Goal: Task Accomplishment & Management: Manage account settings

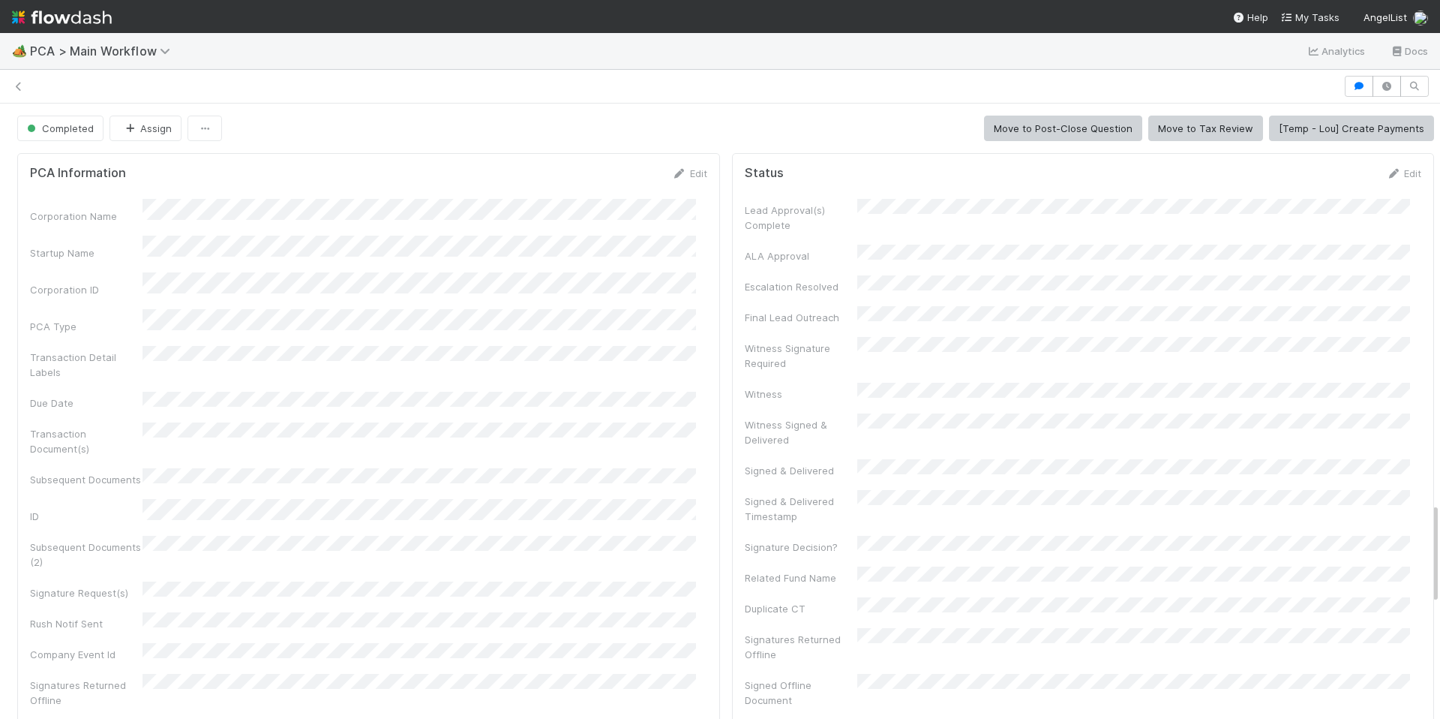
scroll to position [181, 0]
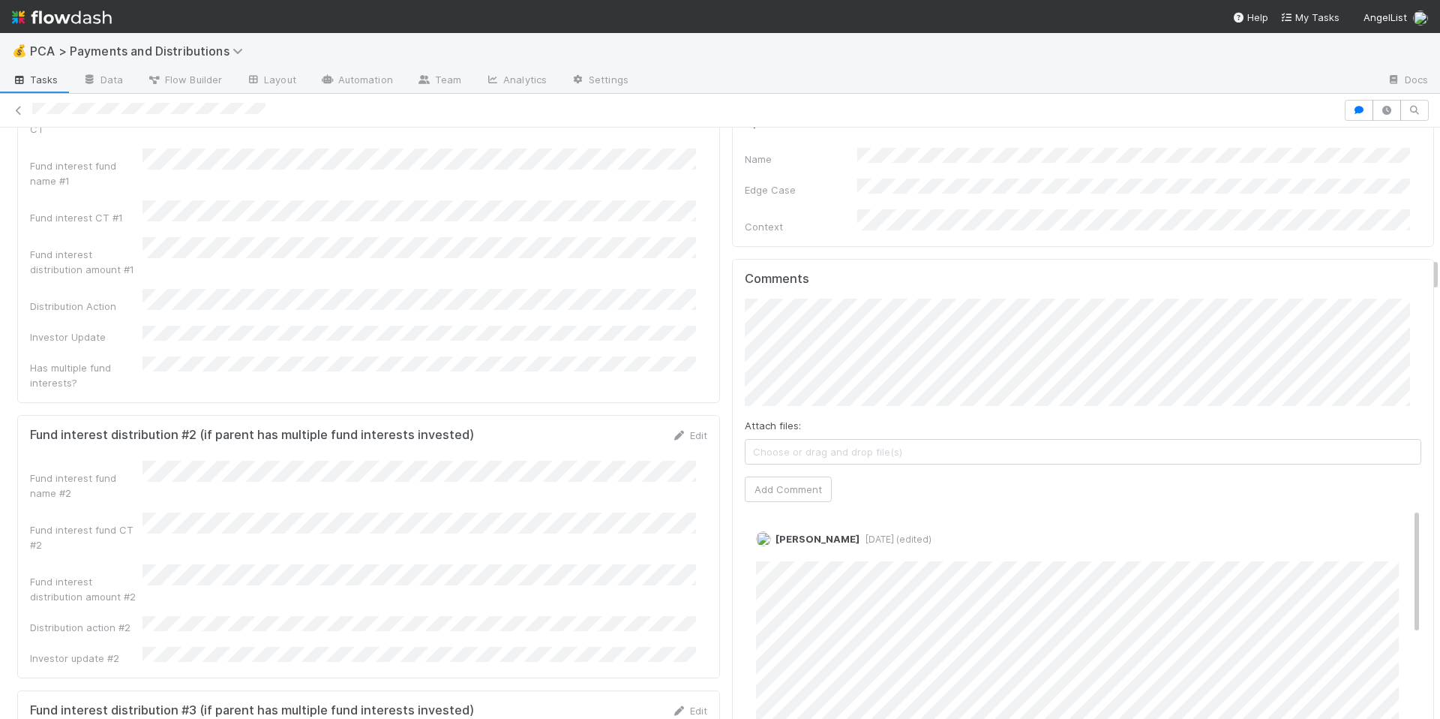
scroll to position [2459, 0]
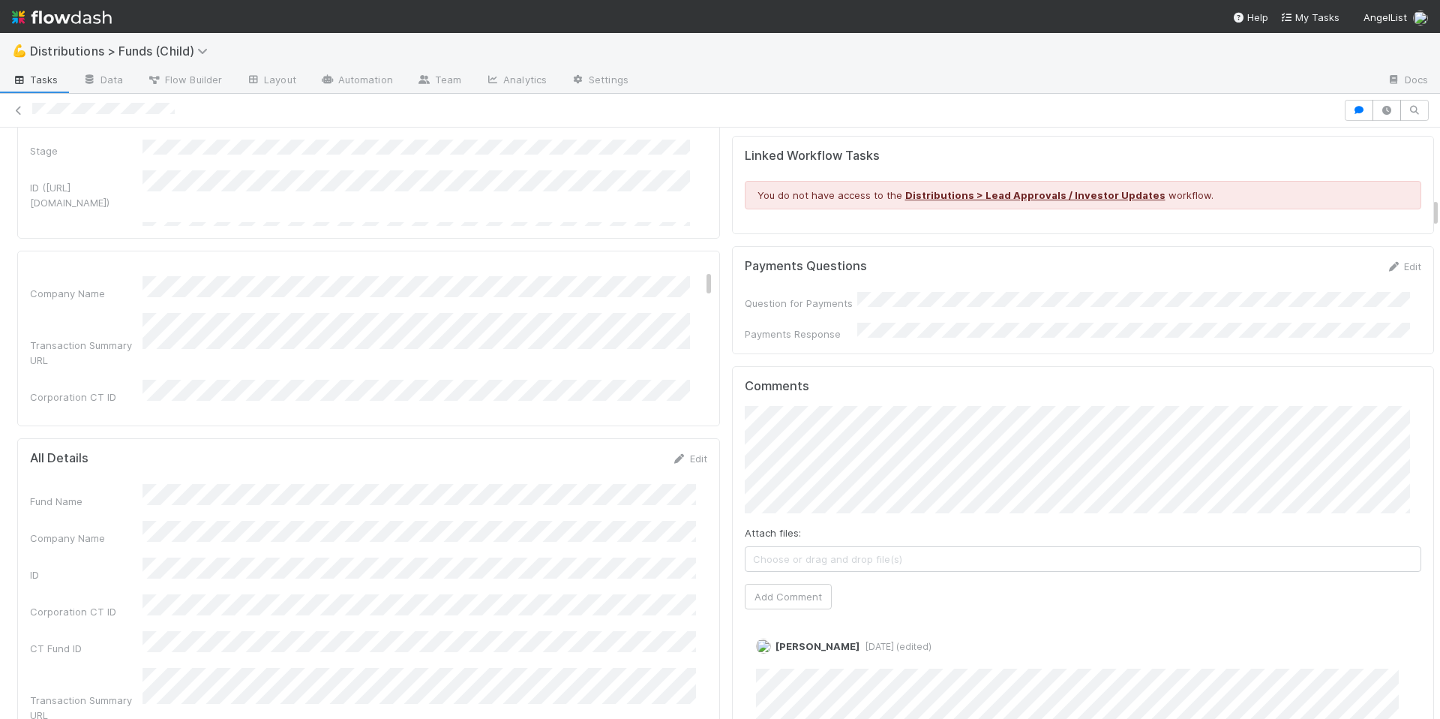
scroll to position [1648, 0]
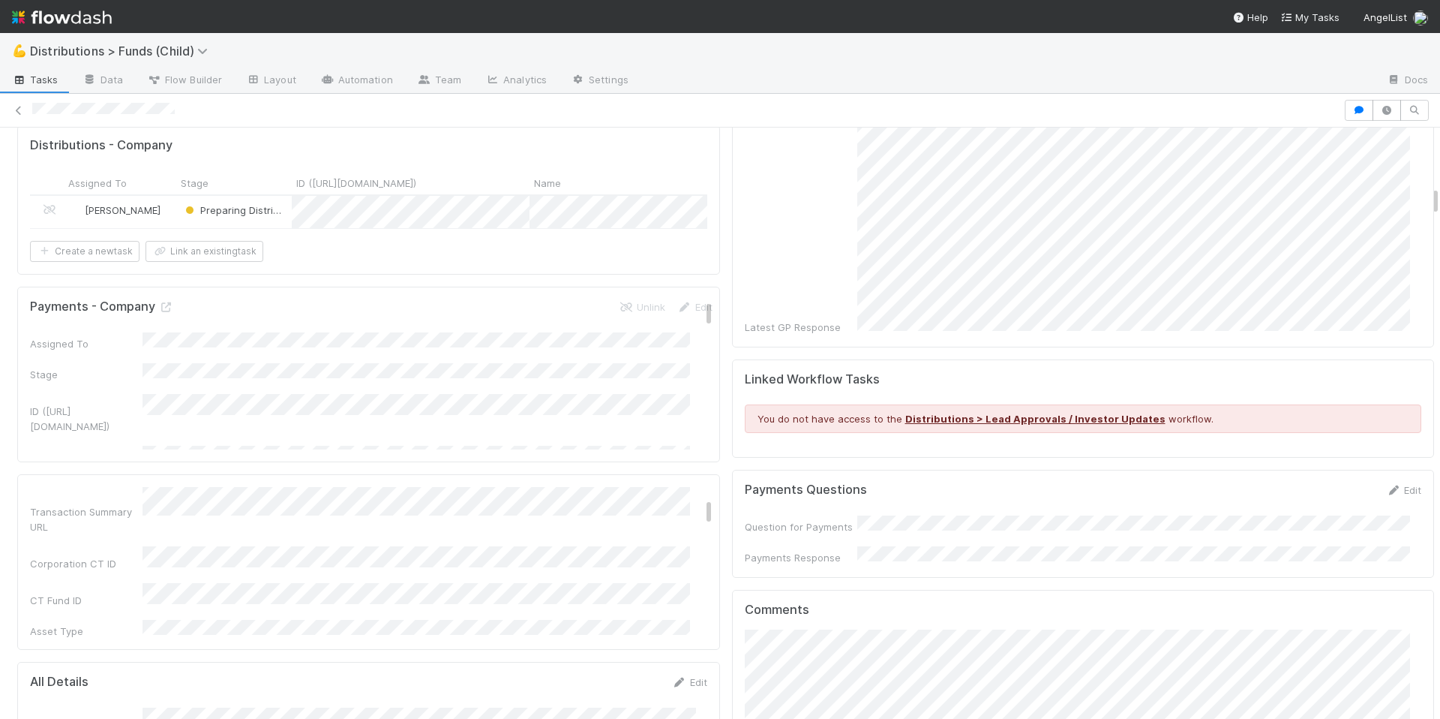
scroll to position [230, 0]
click at [682, 676] on link "Edit" at bounding box center [689, 682] width 35 height 12
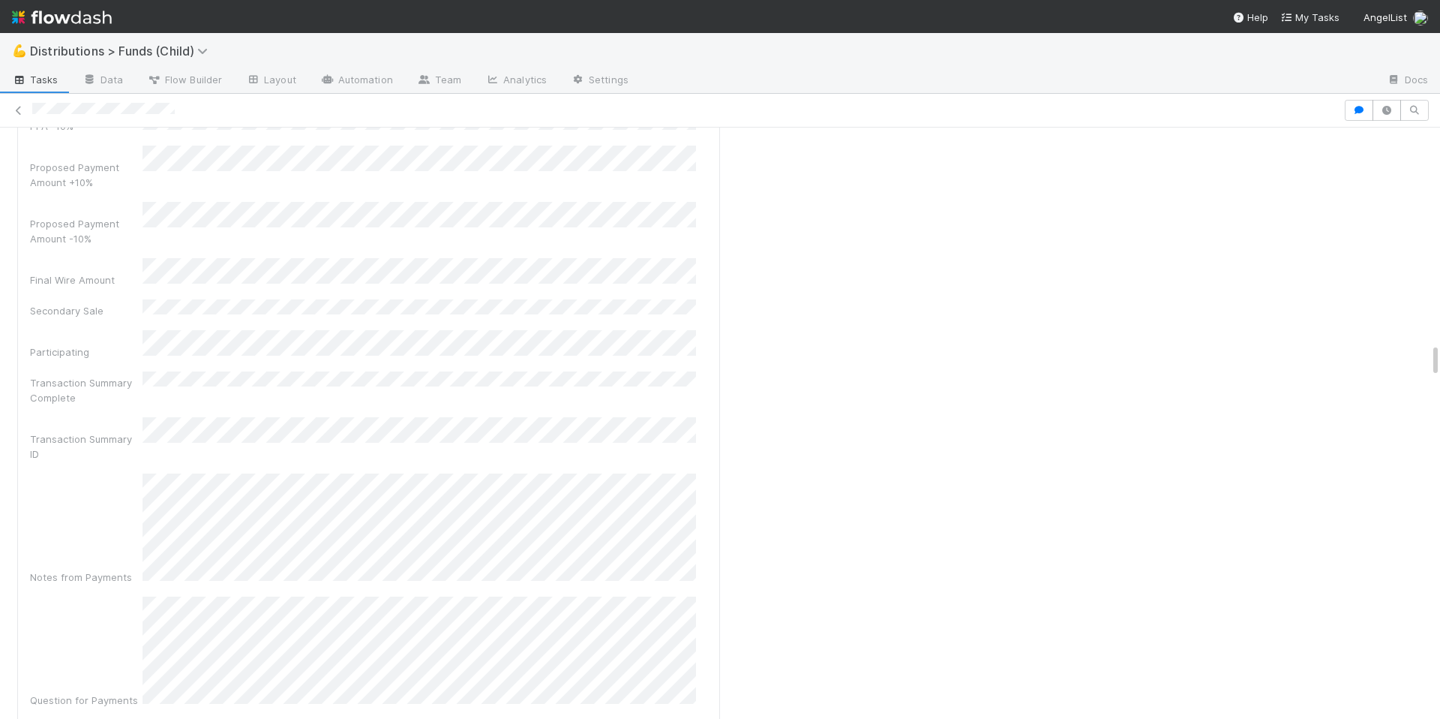
scroll to position [3657, 0]
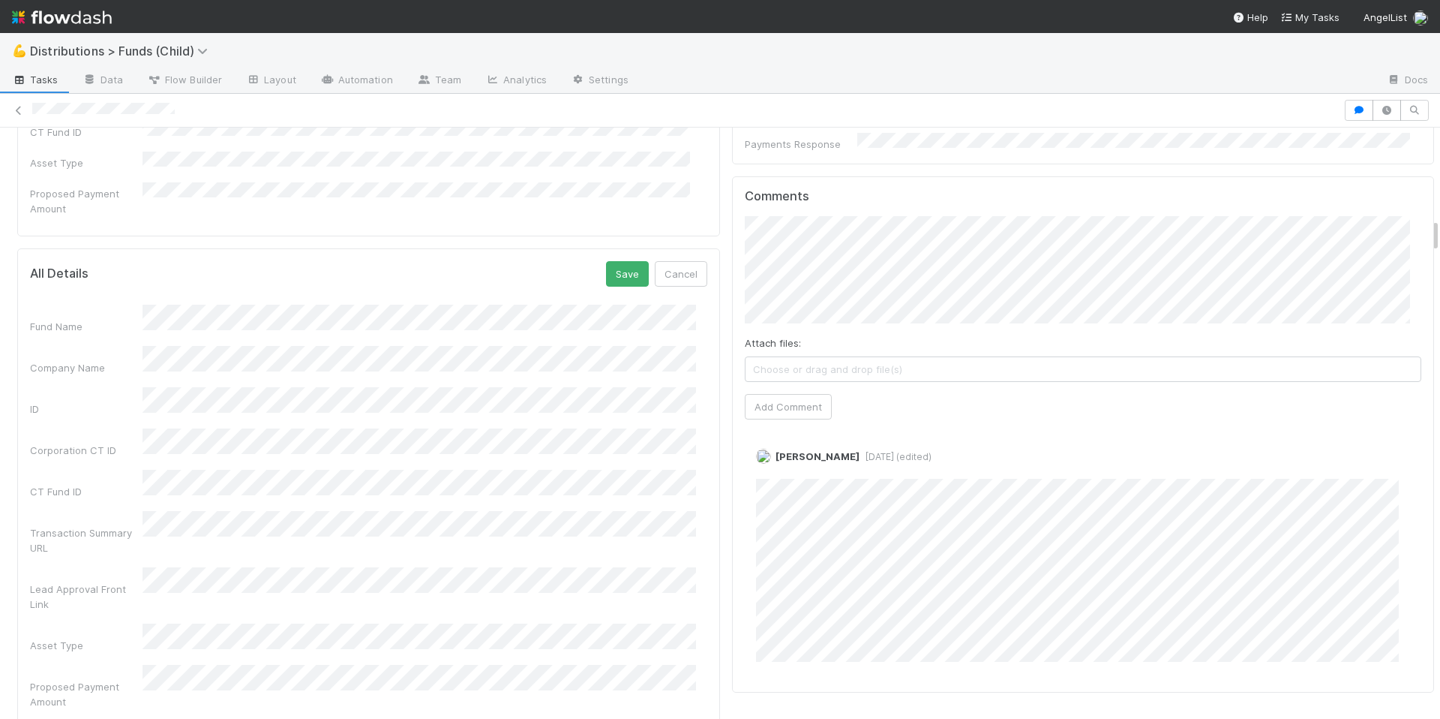
scroll to position [1527, 0]
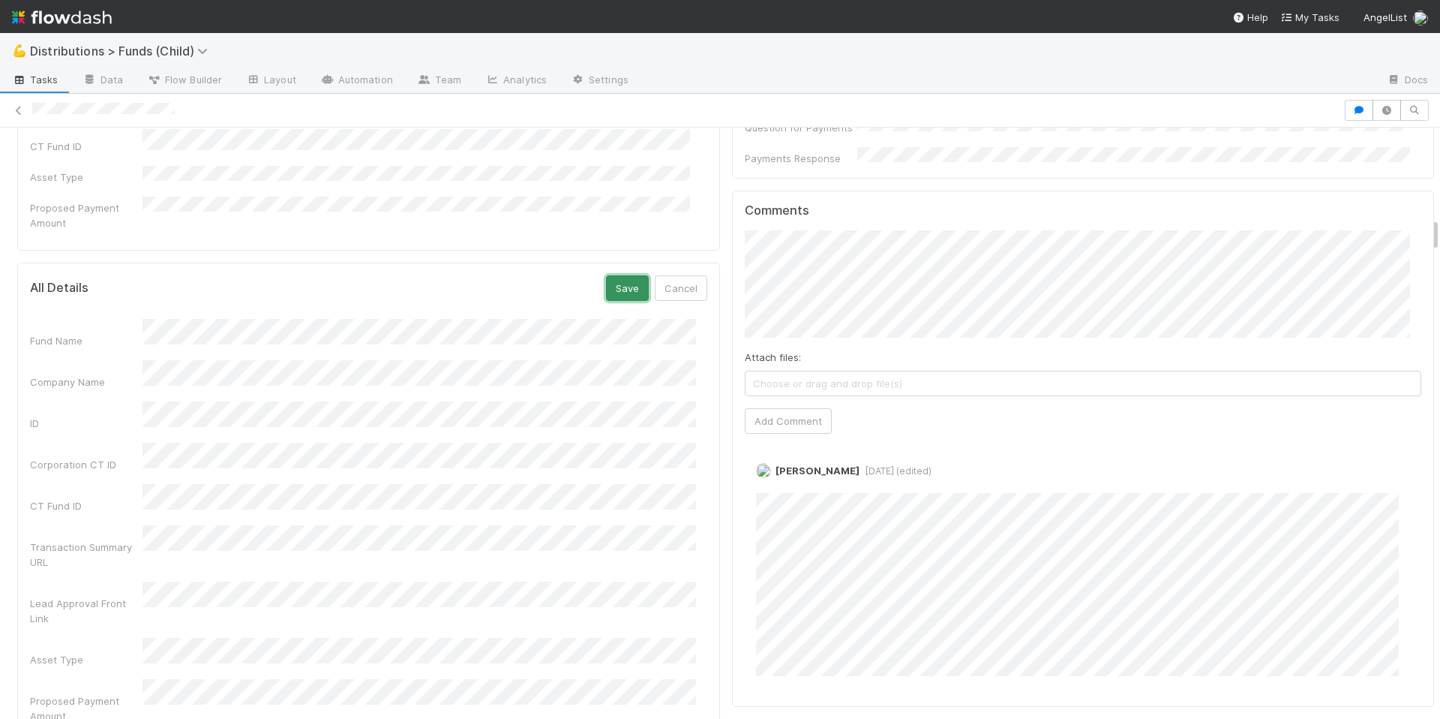
click at [610, 275] on button "Save" at bounding box center [627, 288] width 43 height 26
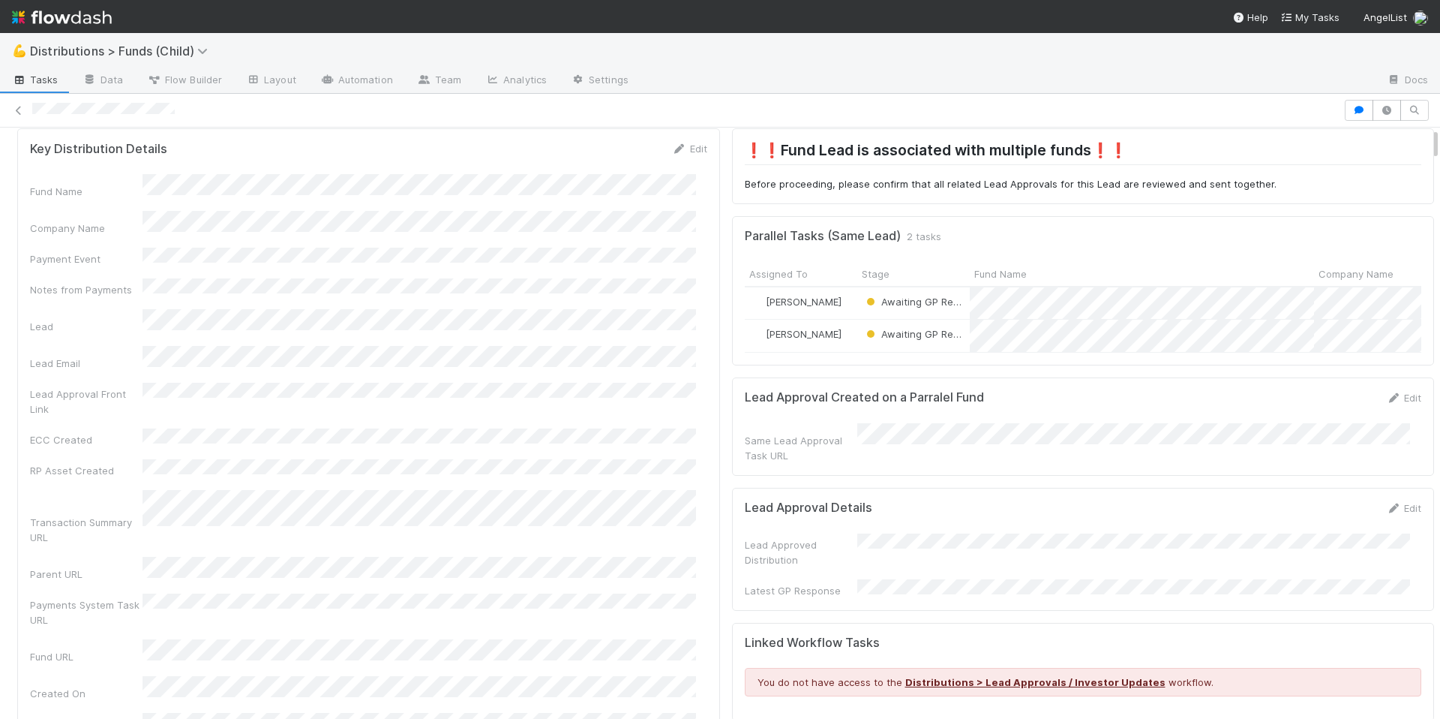
scroll to position [0, 0]
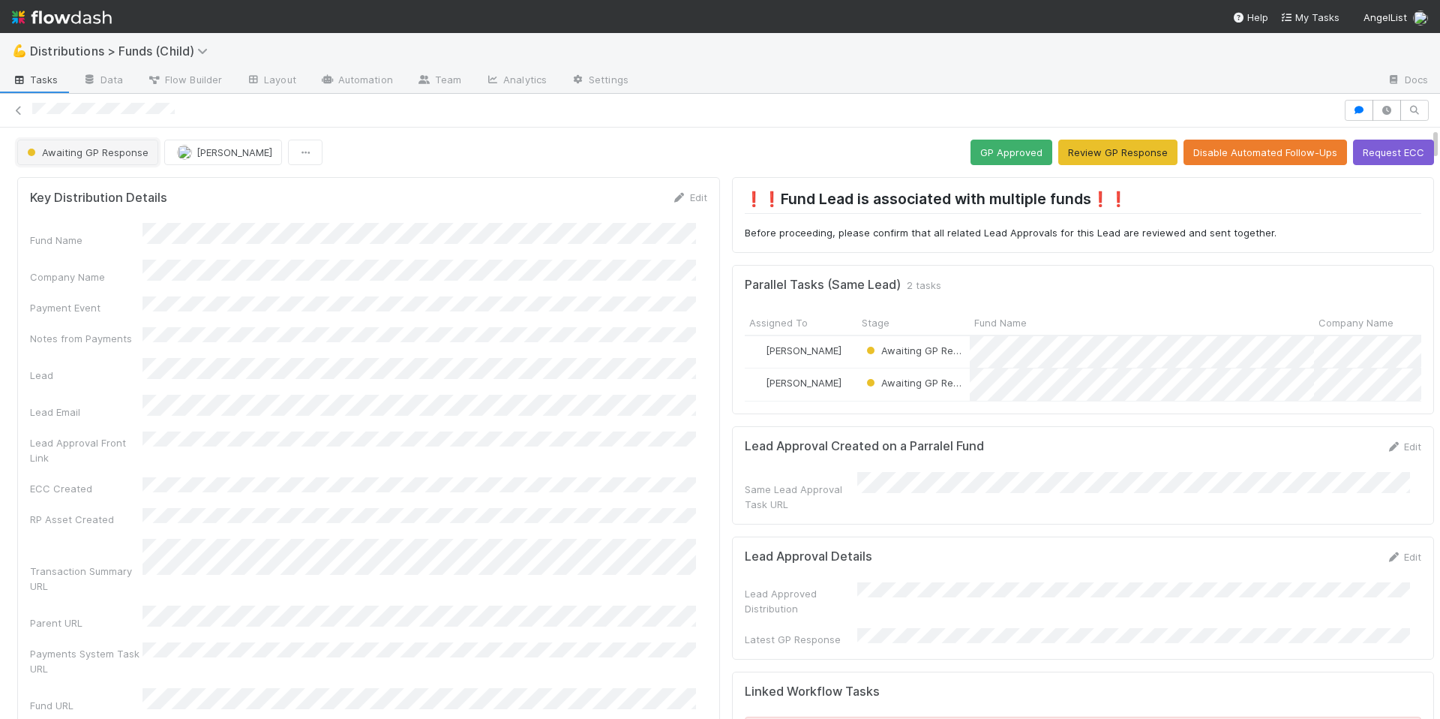
click at [125, 149] on span "Awaiting GP Response" at bounding box center [86, 152] width 125 height 12
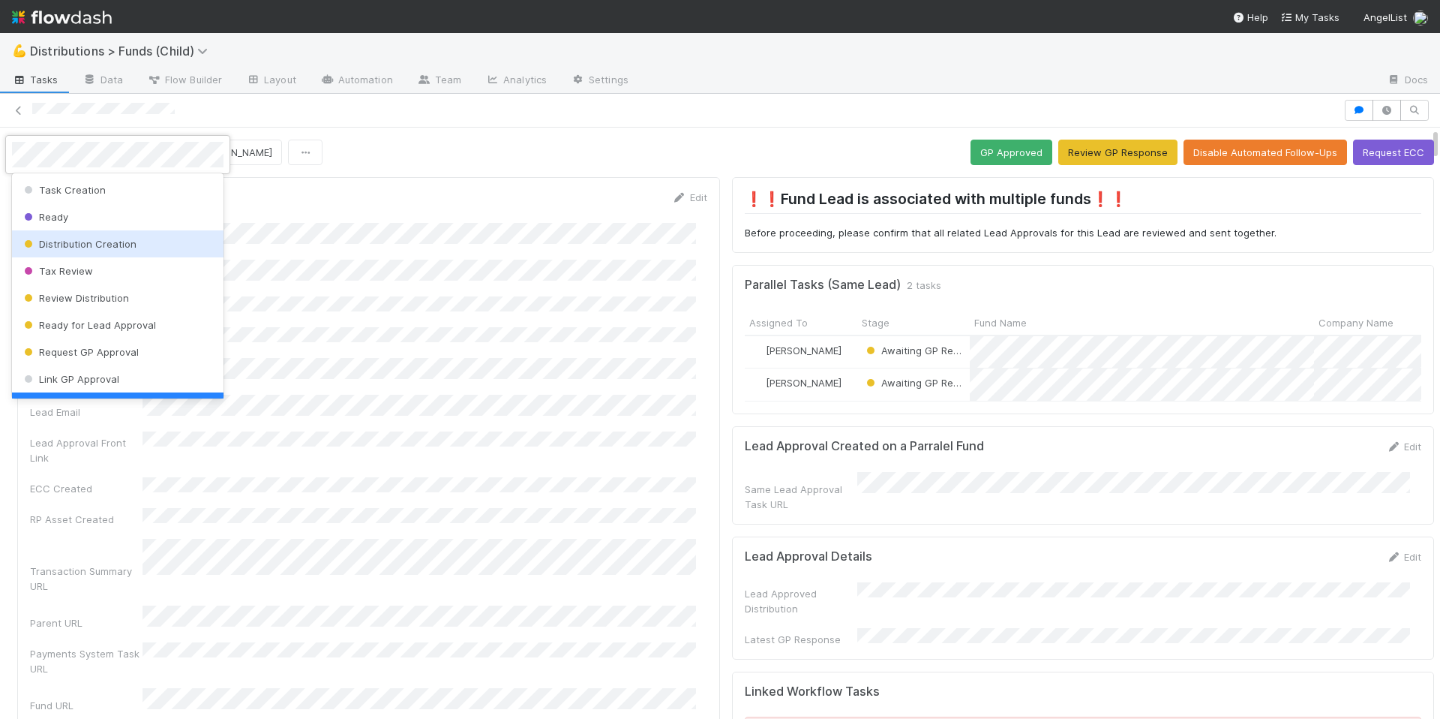
click at [143, 252] on div "Distribution Creation" at bounding box center [118, 243] width 212 height 27
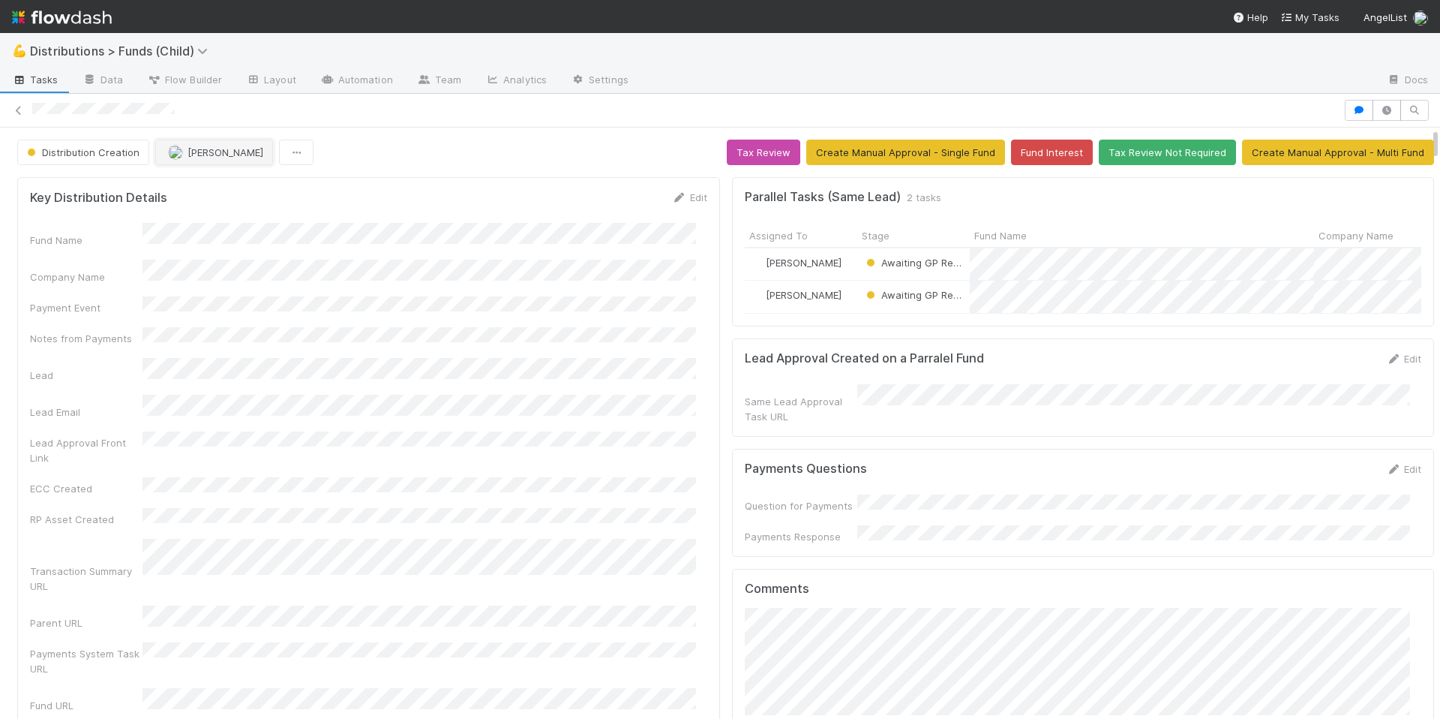
click at [207, 157] on span "Cierra Catarino" at bounding box center [226, 152] width 76 height 12
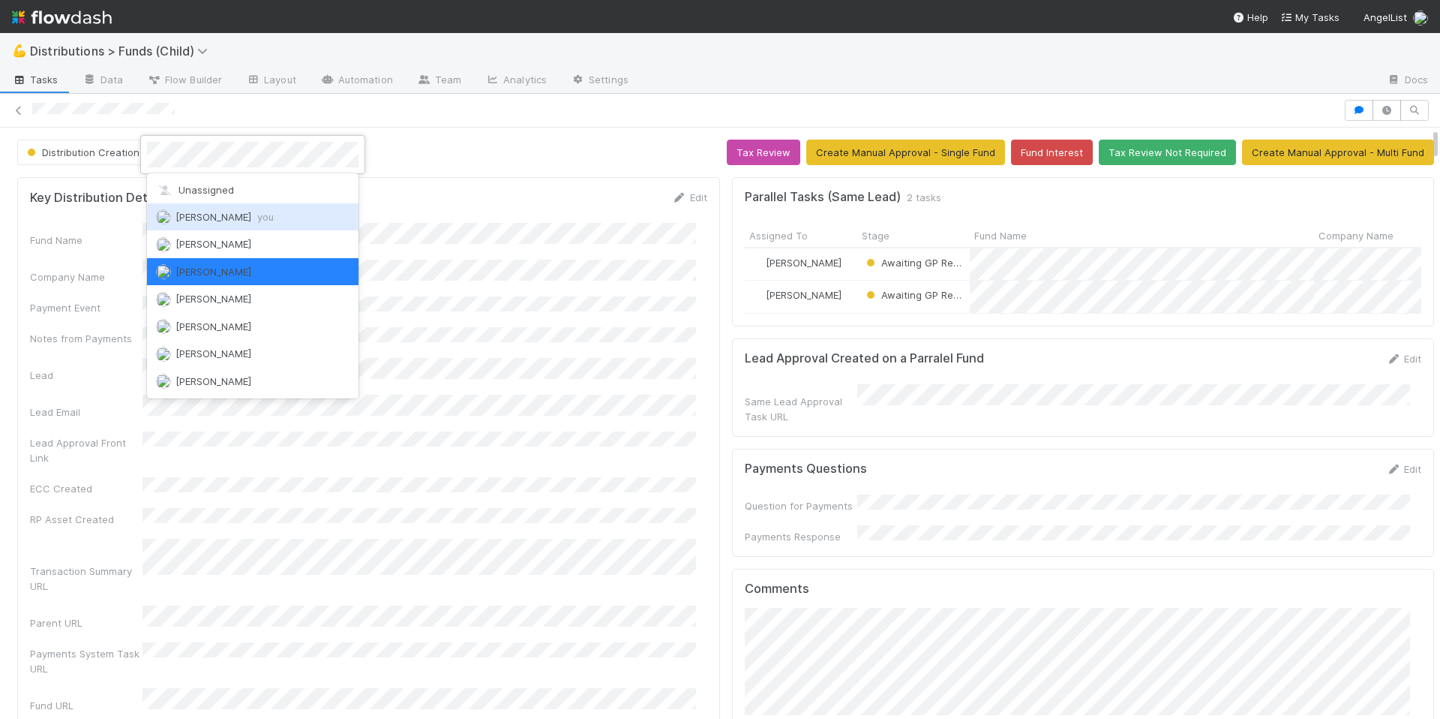
click at [236, 208] on div "Allison Donlevy you" at bounding box center [253, 216] width 212 height 27
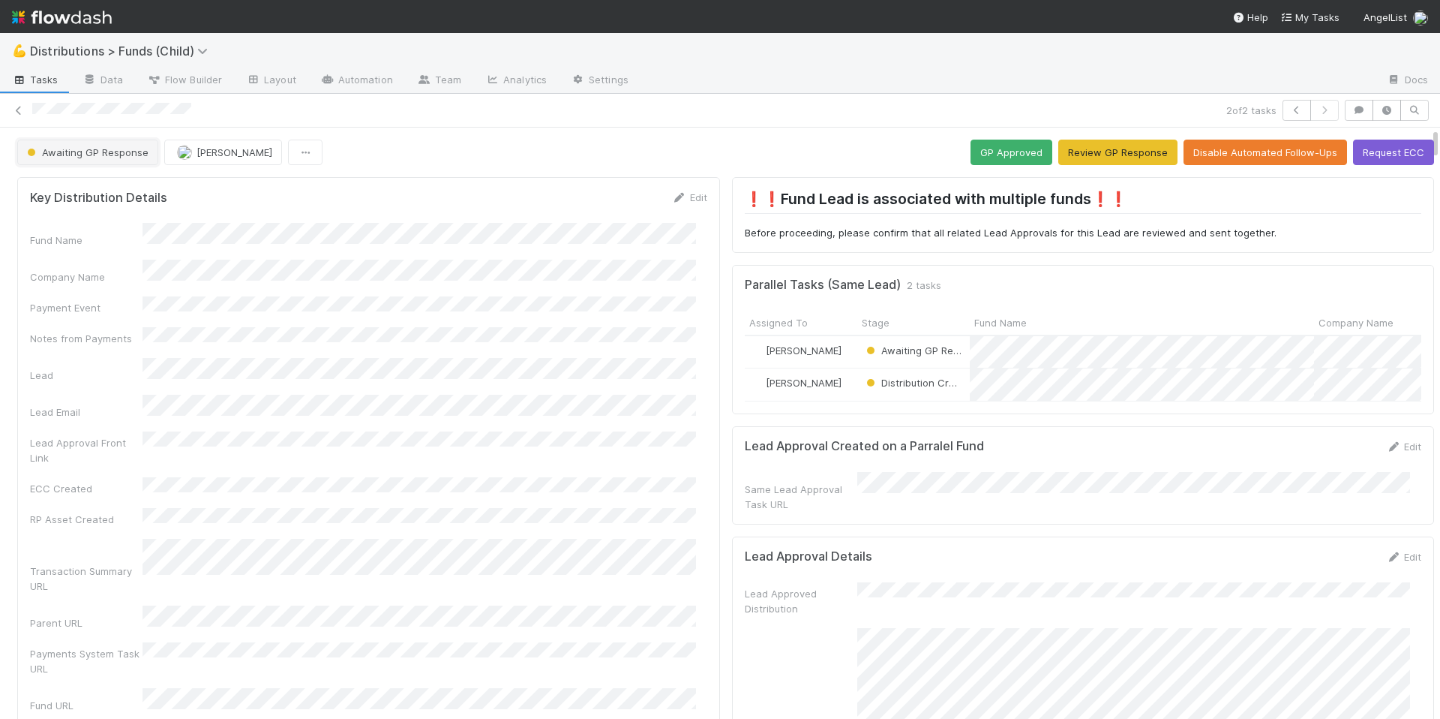
click at [101, 154] on span "Awaiting GP Response" at bounding box center [86, 152] width 125 height 12
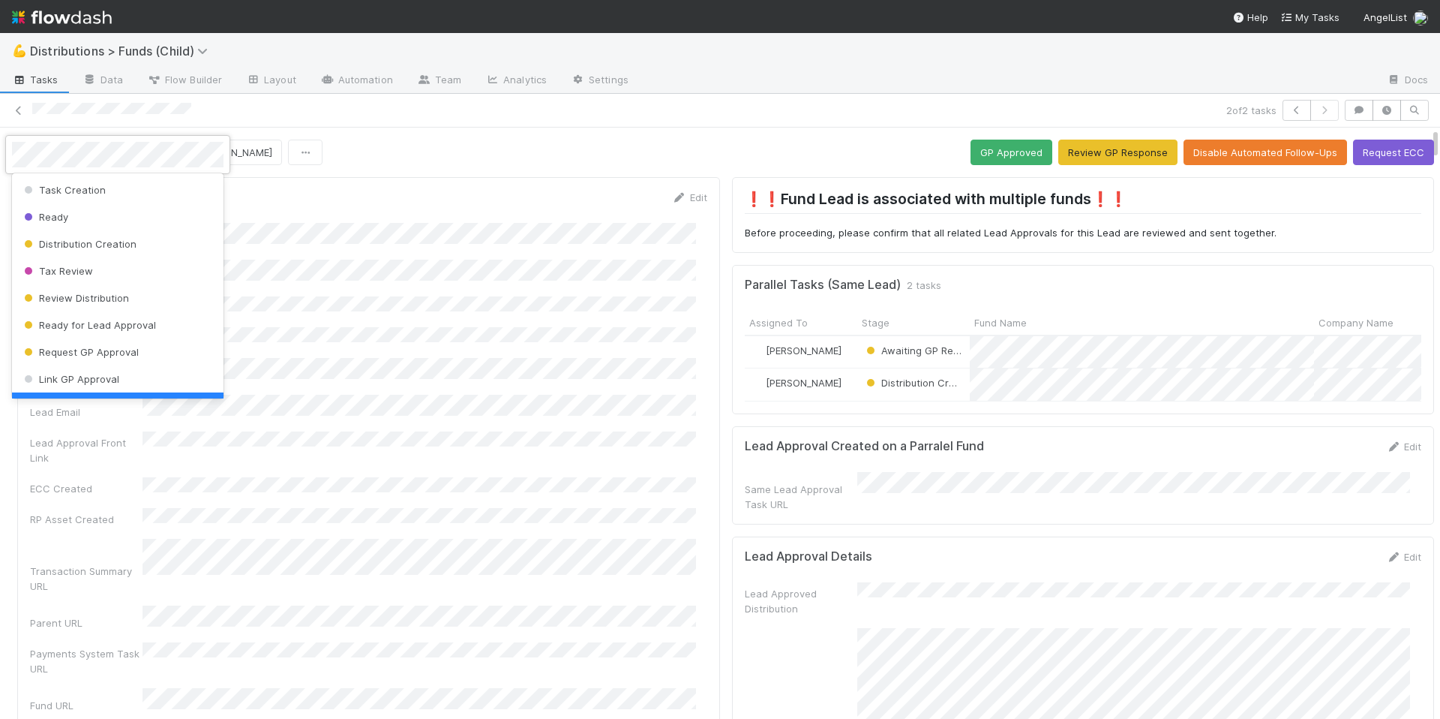
scroll to position [30, 0]
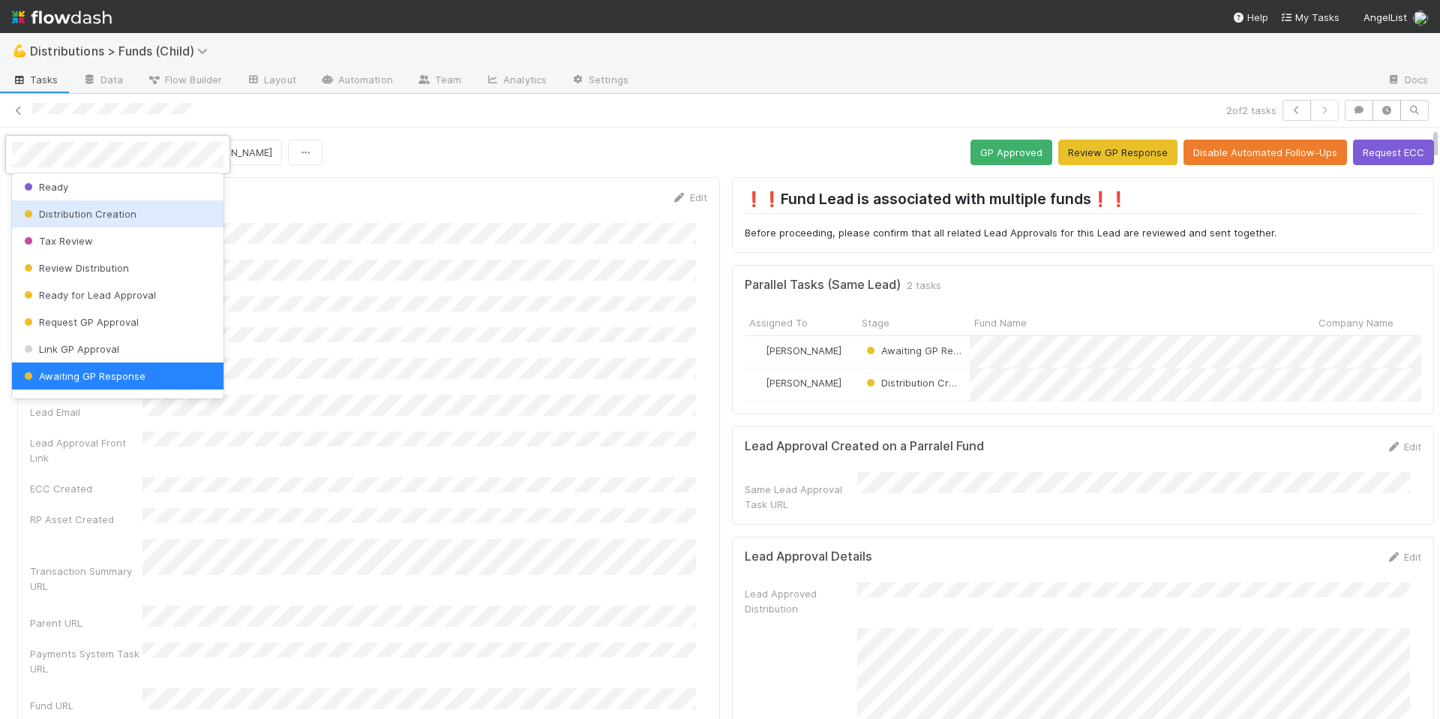
click at [123, 218] on span "Distribution Creation" at bounding box center [79, 214] width 116 height 12
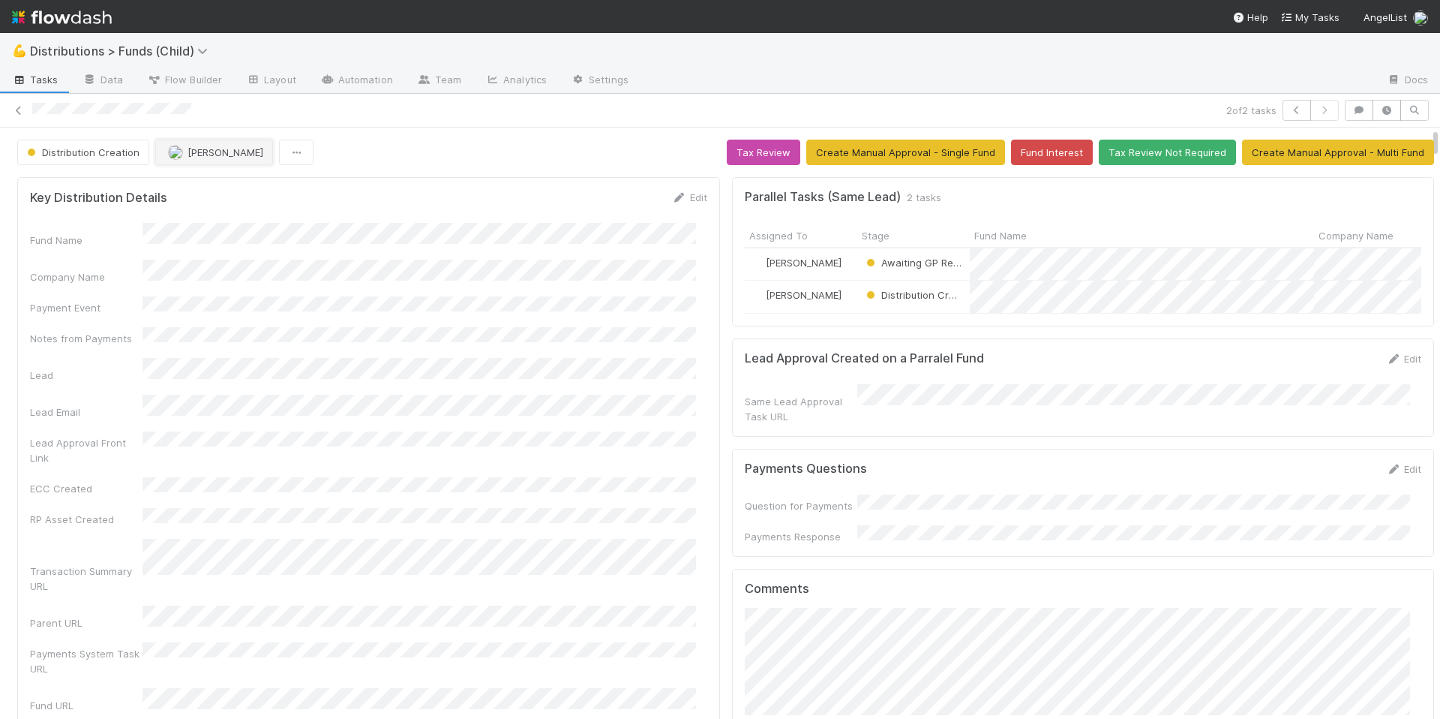
click at [191, 156] on span "Cierra Catarino" at bounding box center [226, 152] width 76 height 12
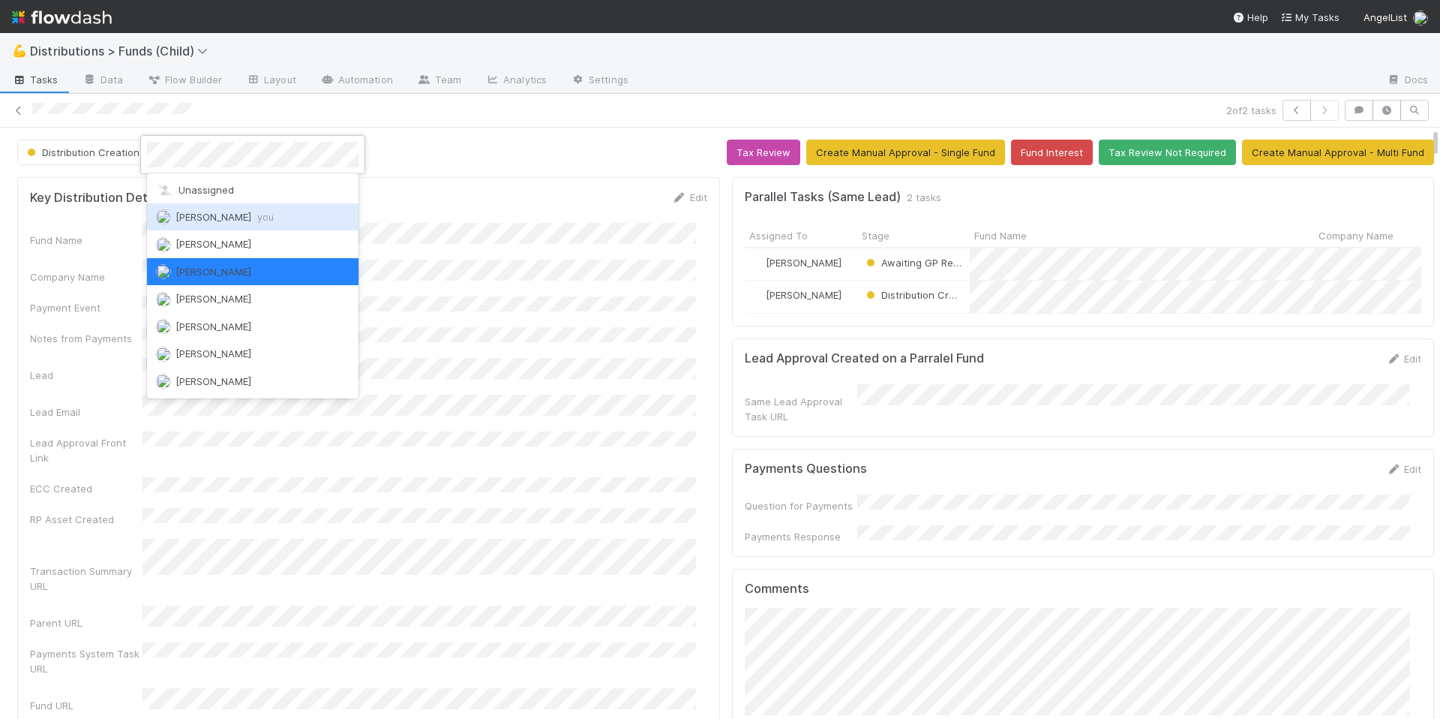
click at [245, 211] on span "Allison Donlevy you" at bounding box center [225, 217] width 98 height 12
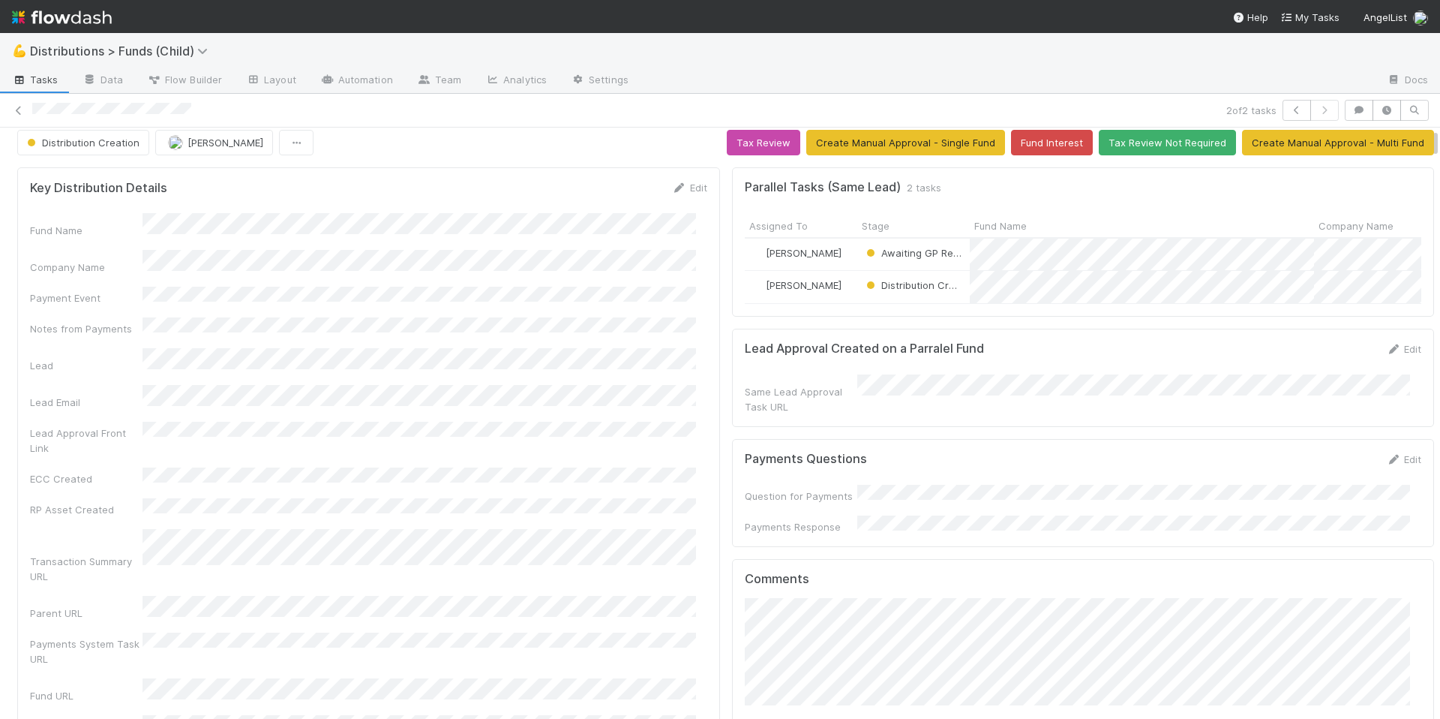
scroll to position [25, 0]
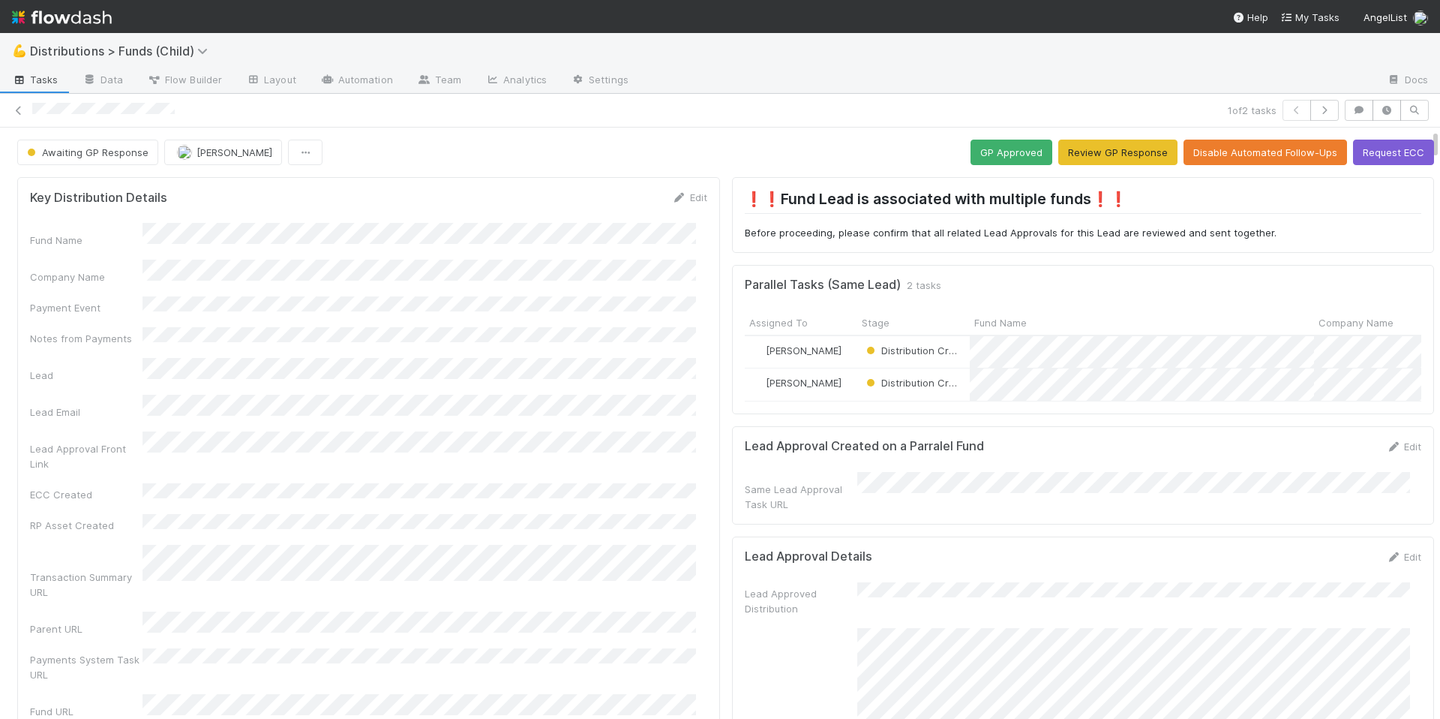
scroll to position [234, 0]
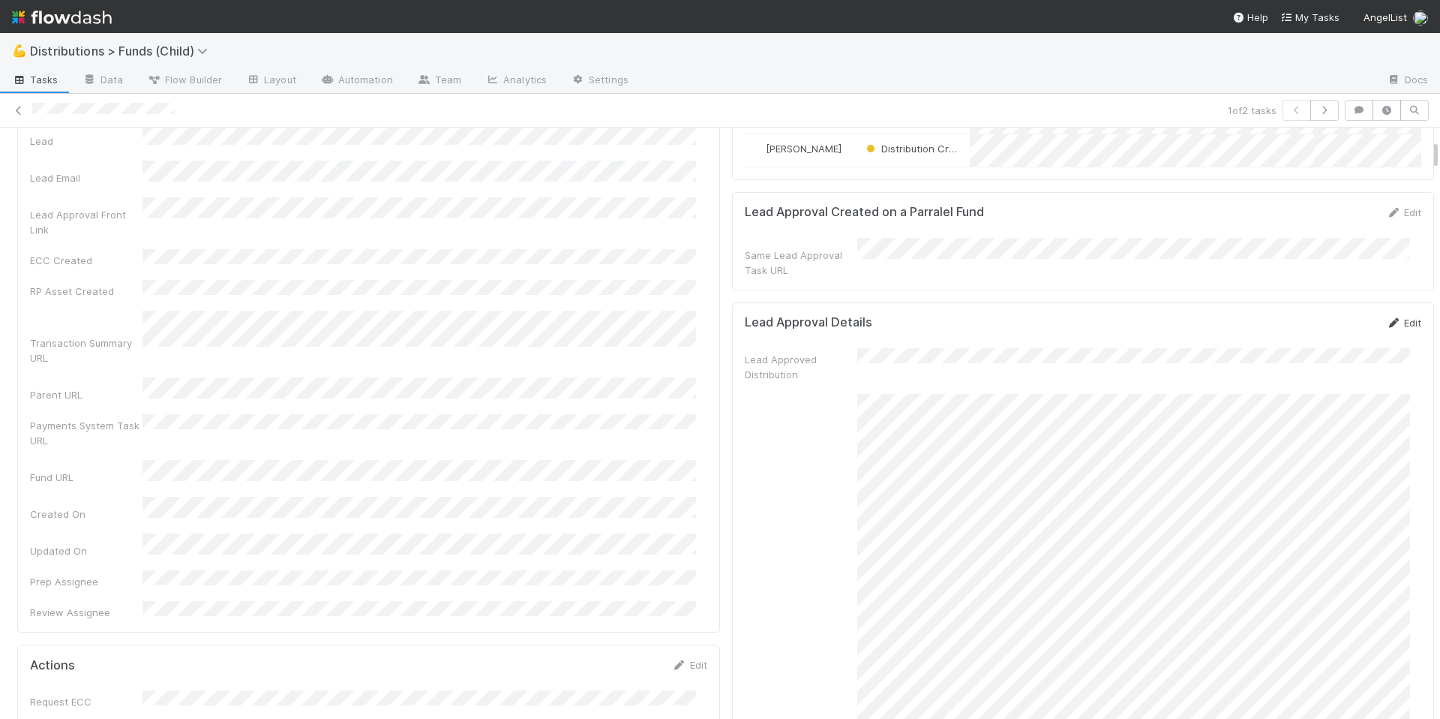
click at [1386, 324] on link "Edit" at bounding box center [1403, 323] width 35 height 12
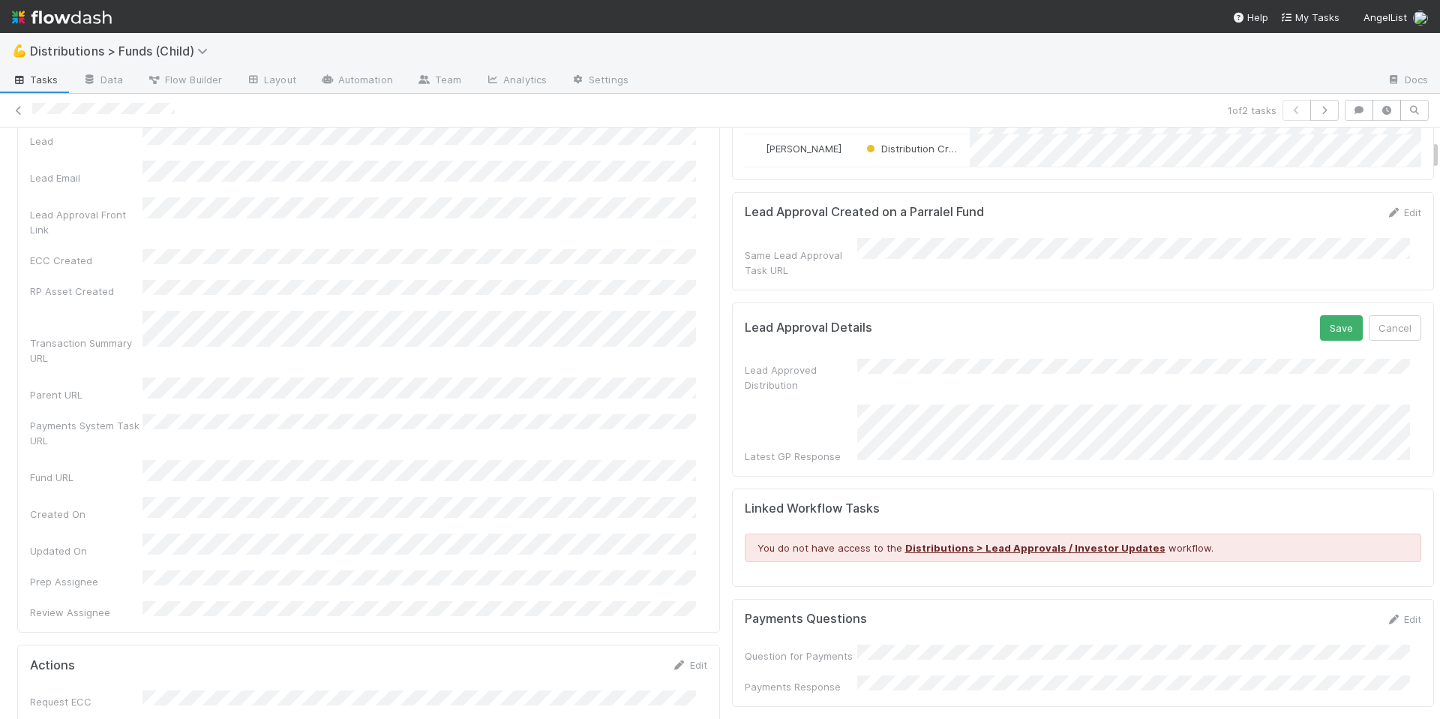
click at [1320, 335] on button "Save" at bounding box center [1341, 328] width 43 height 26
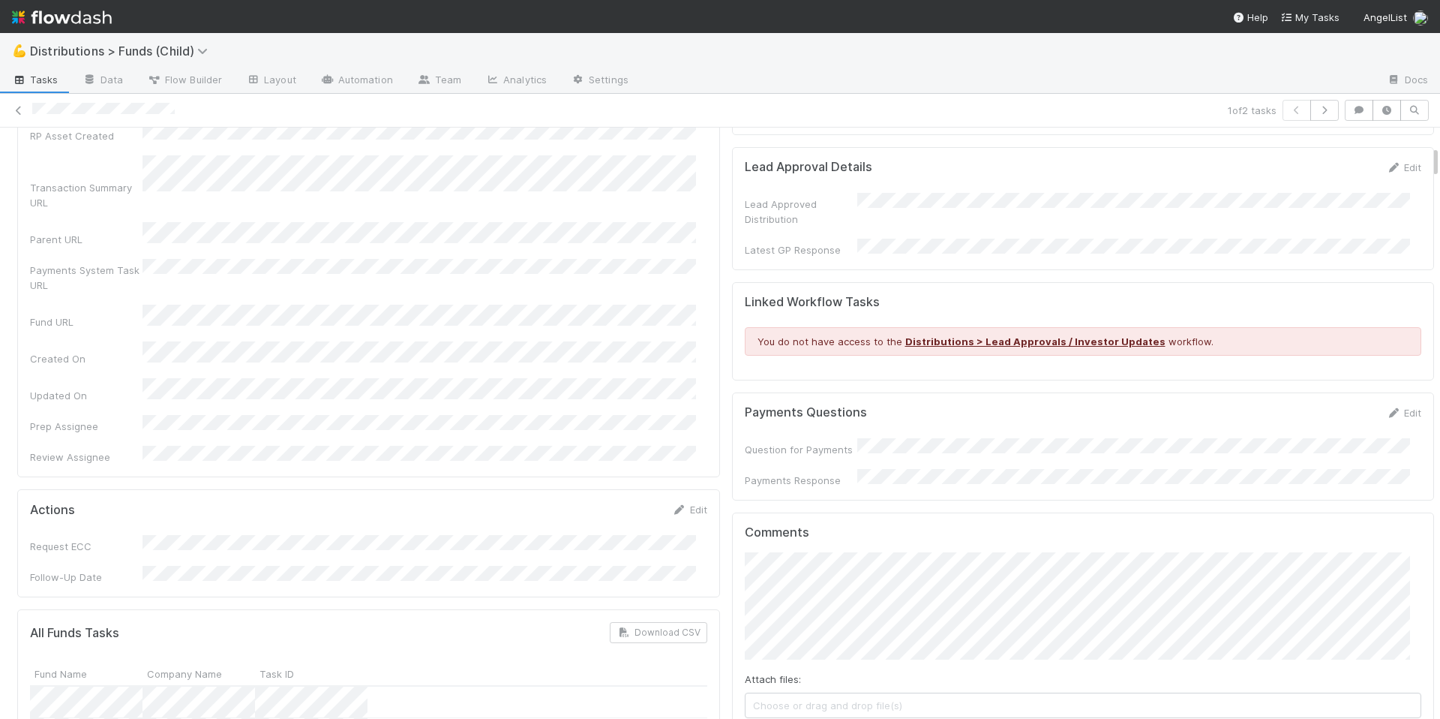
scroll to position [392, 0]
click at [1022, 359] on div "Linked Workflow Tasks You do not have access to the Distributions > Lead Approv…" at bounding box center [1083, 328] width 703 height 99
click at [1013, 352] on div "Linked Workflow Tasks You do not have access to the Distributions > Lead Approv…" at bounding box center [1083, 328] width 703 height 99
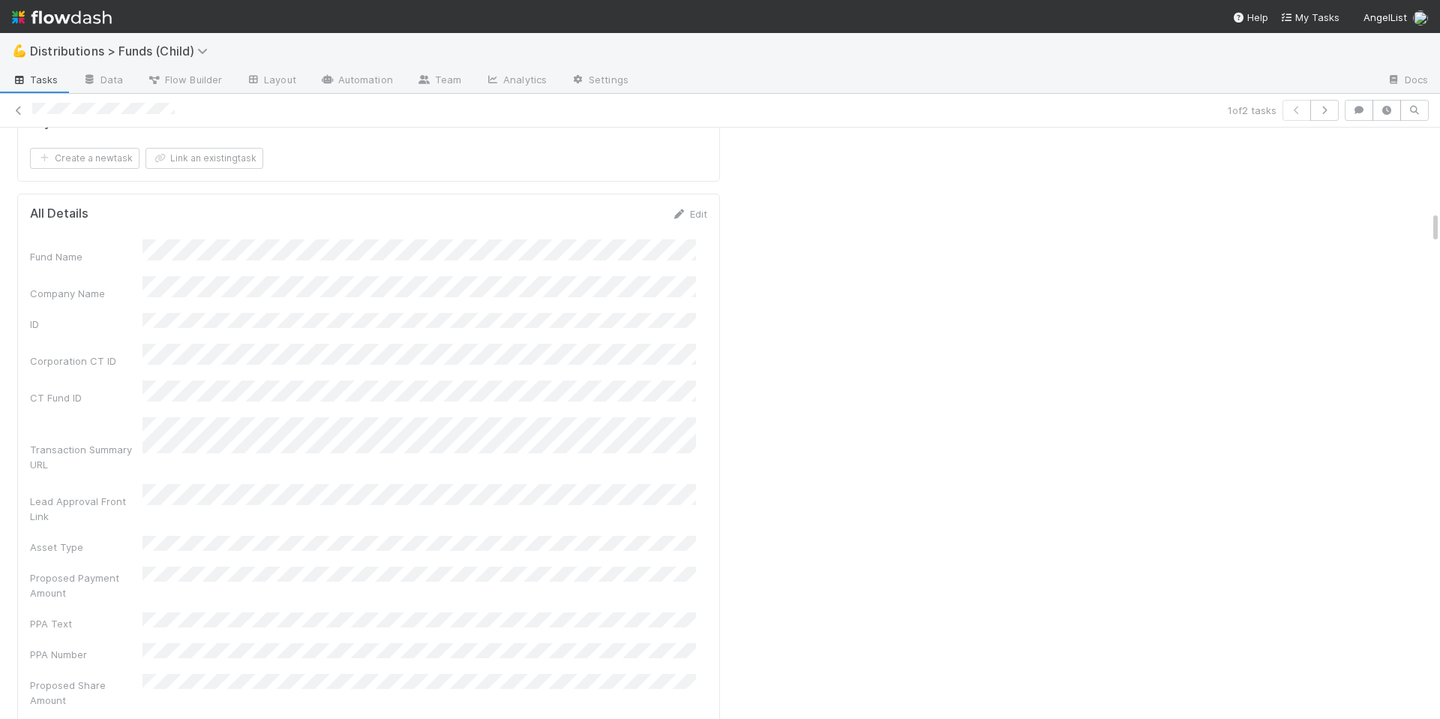
scroll to position [1392, 0]
click at [683, 322] on link "Edit" at bounding box center [689, 328] width 35 height 12
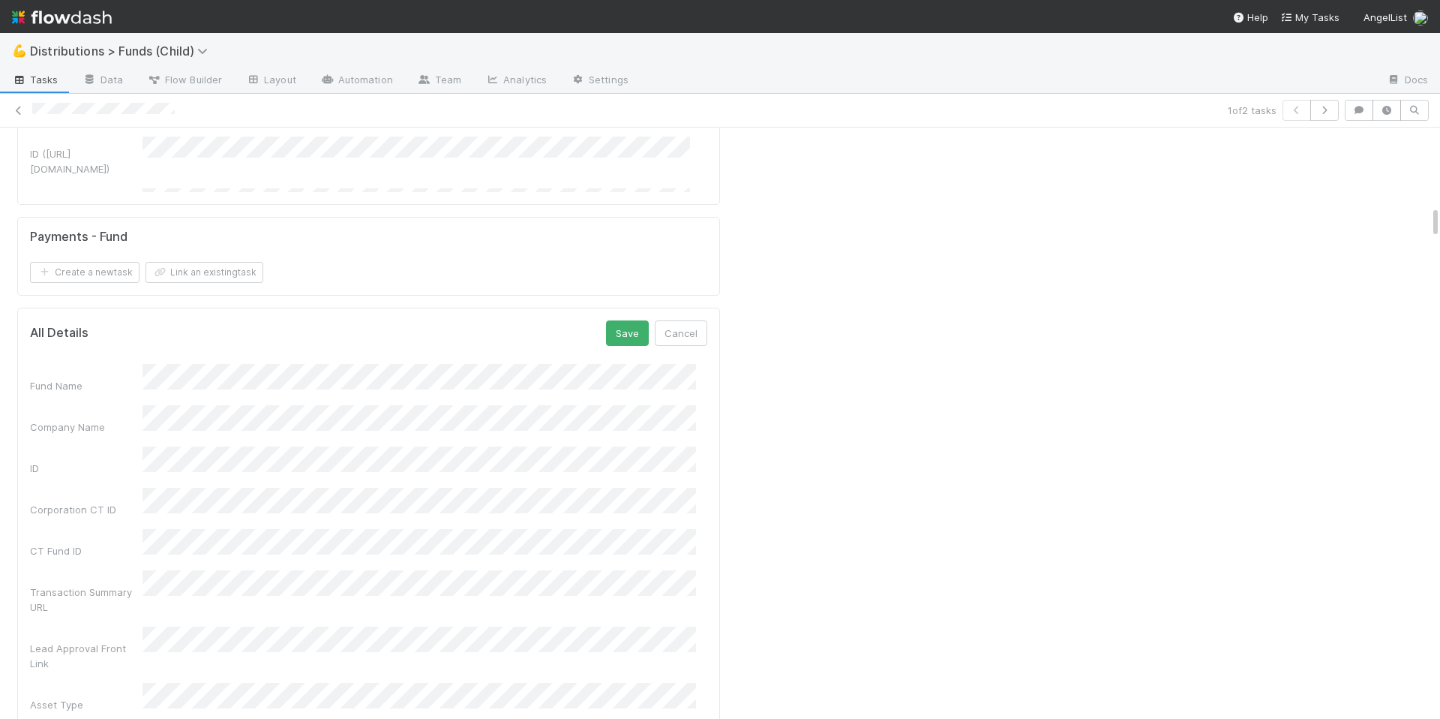
click at [107, 626] on div "Lead Approval Front Link" at bounding box center [368, 648] width 677 height 44
click at [606, 320] on button "Save" at bounding box center [627, 333] width 43 height 26
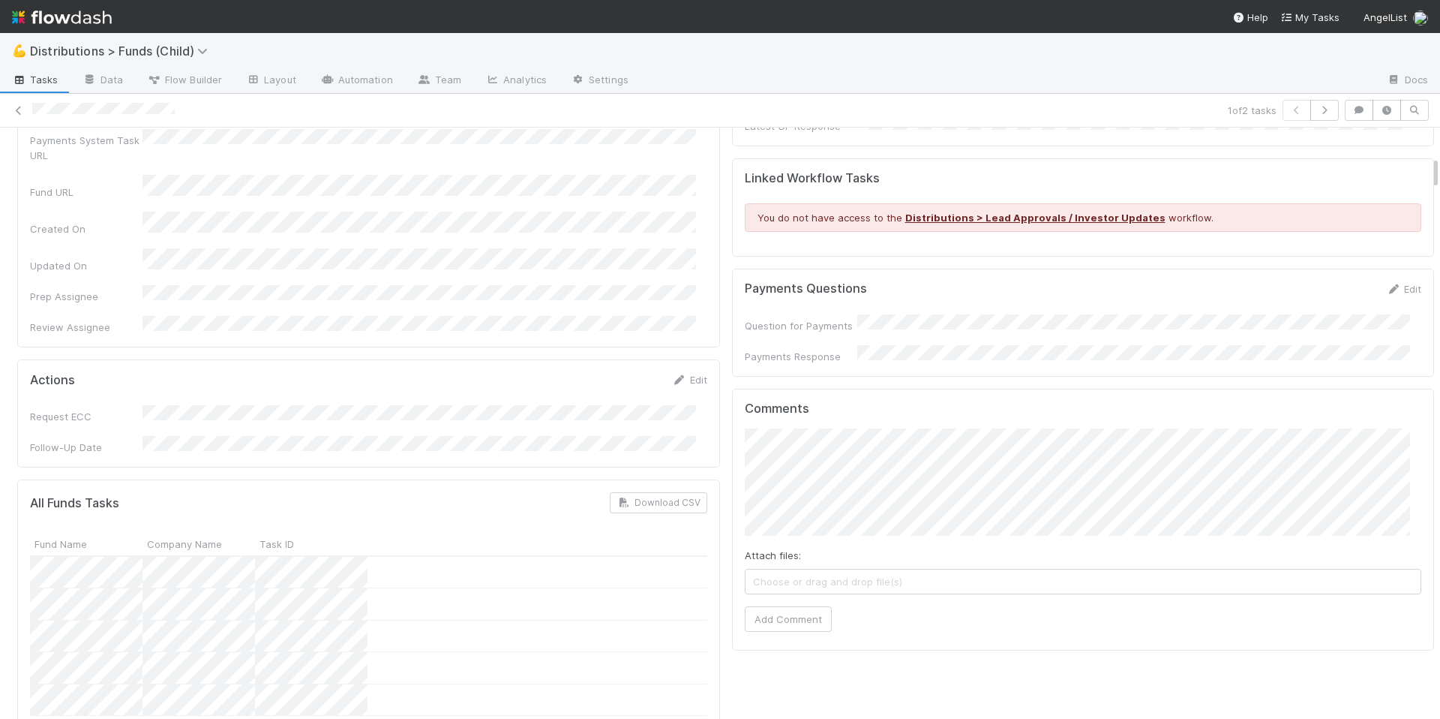
scroll to position [513, 0]
click at [569, 405] on div "Request ECC Follow-Up Date" at bounding box center [368, 430] width 677 height 50
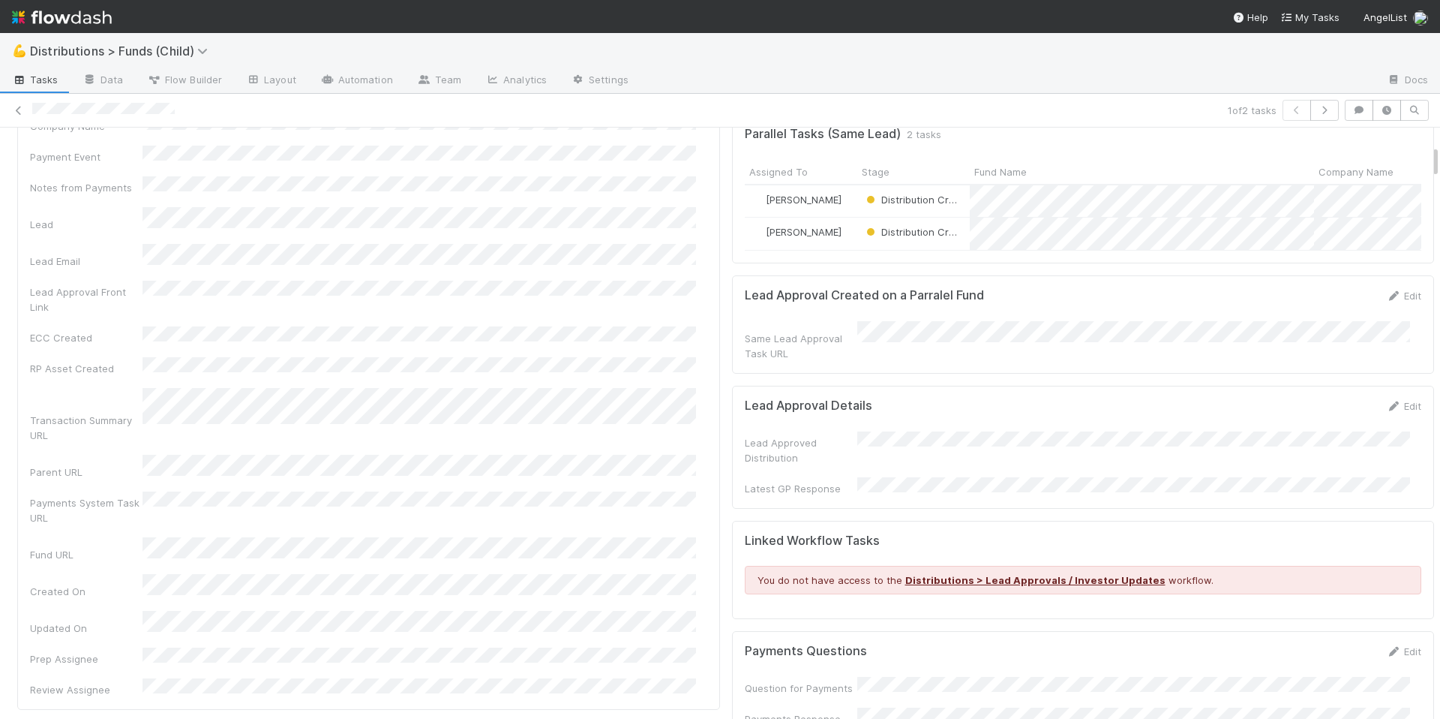
scroll to position [0, 0]
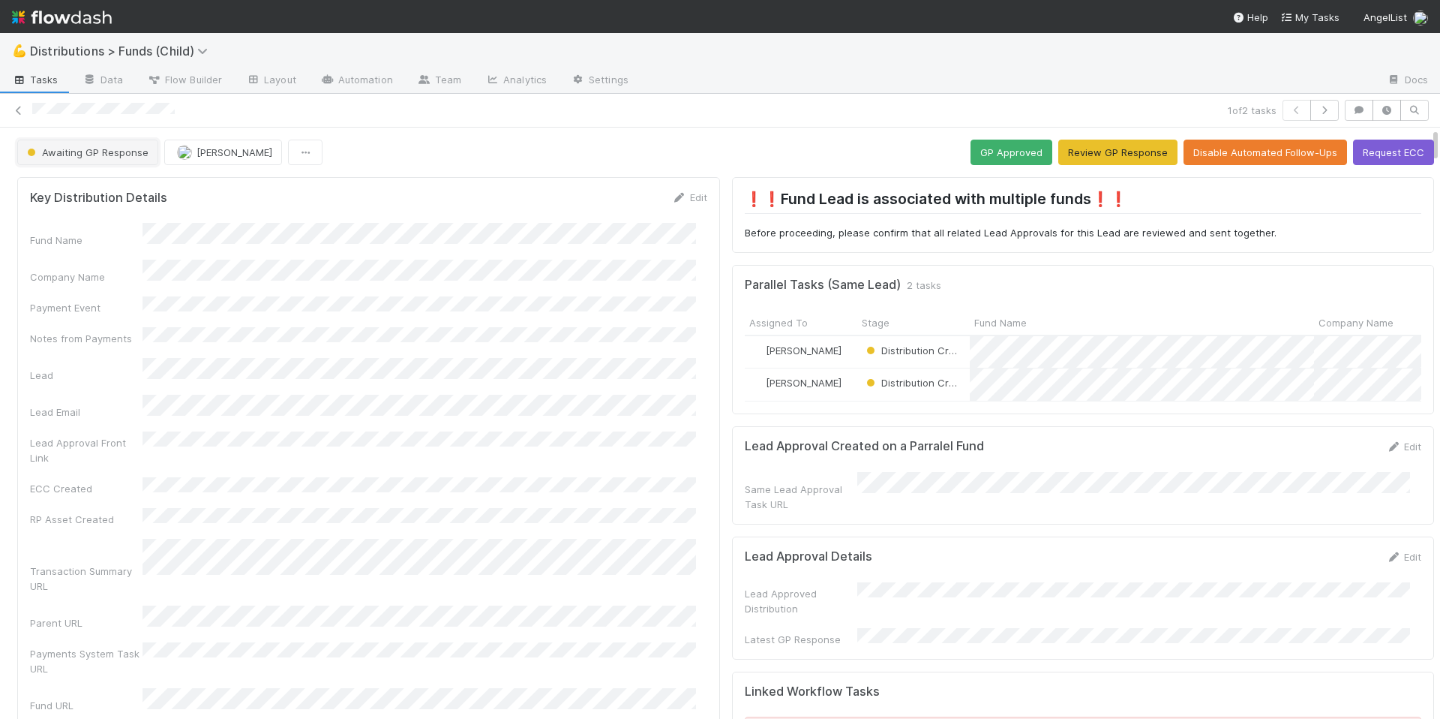
click at [128, 161] on button "Awaiting GP Response" at bounding box center [87, 153] width 141 height 26
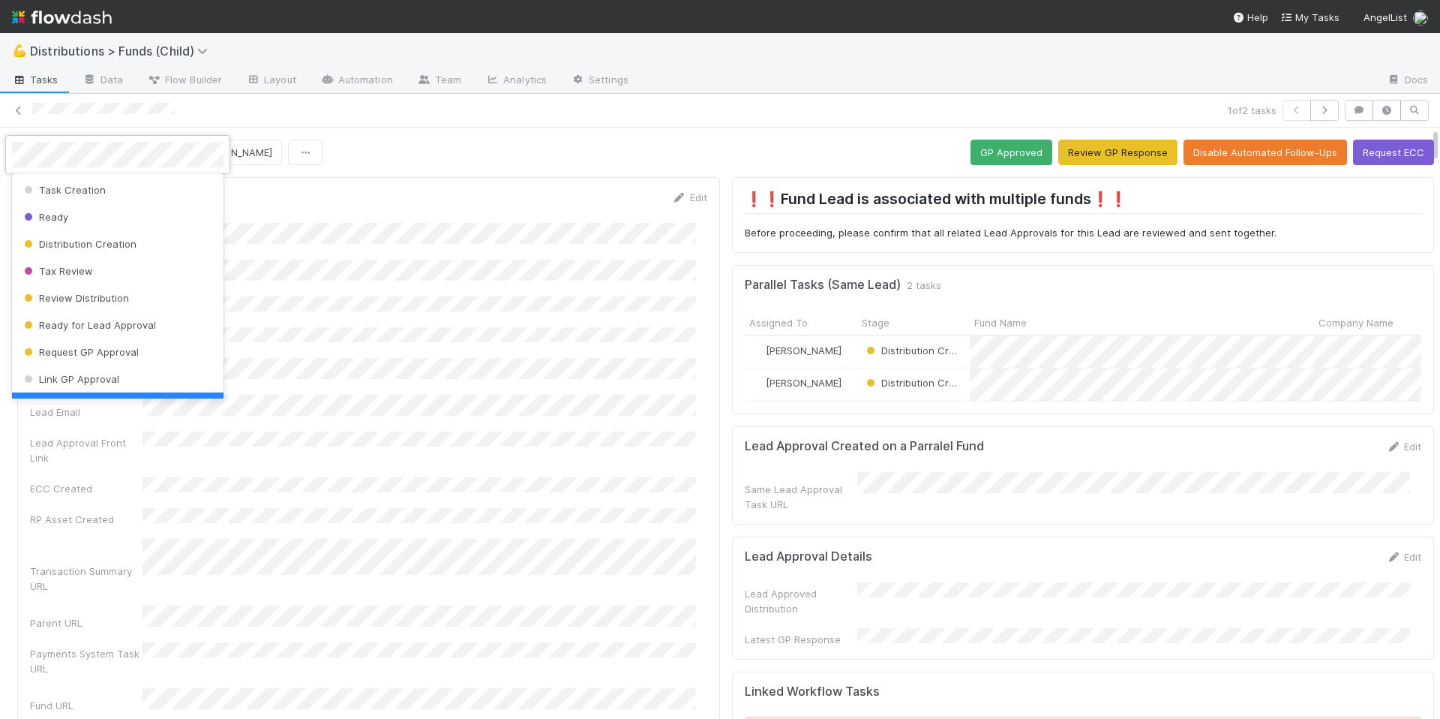
scroll to position [30, 0]
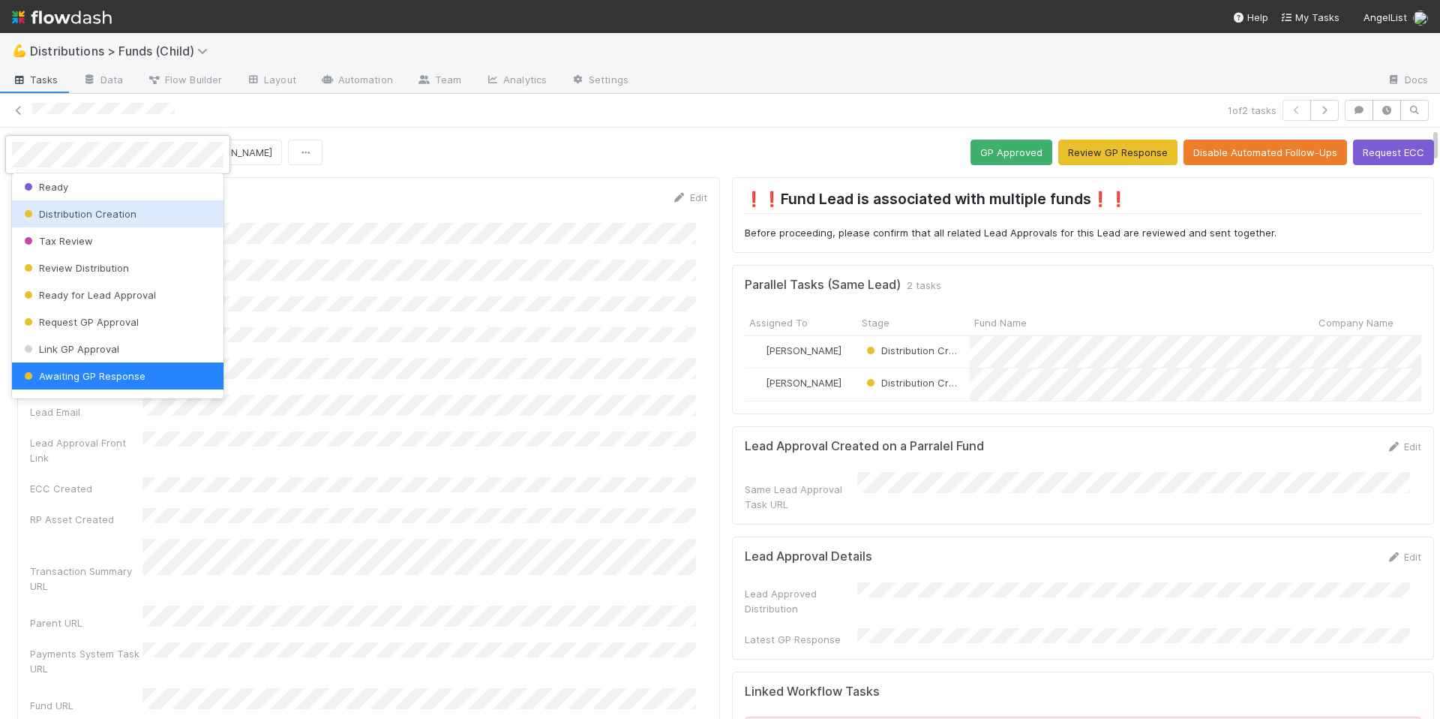
click at [129, 212] on span "Distribution Creation" at bounding box center [79, 214] width 116 height 12
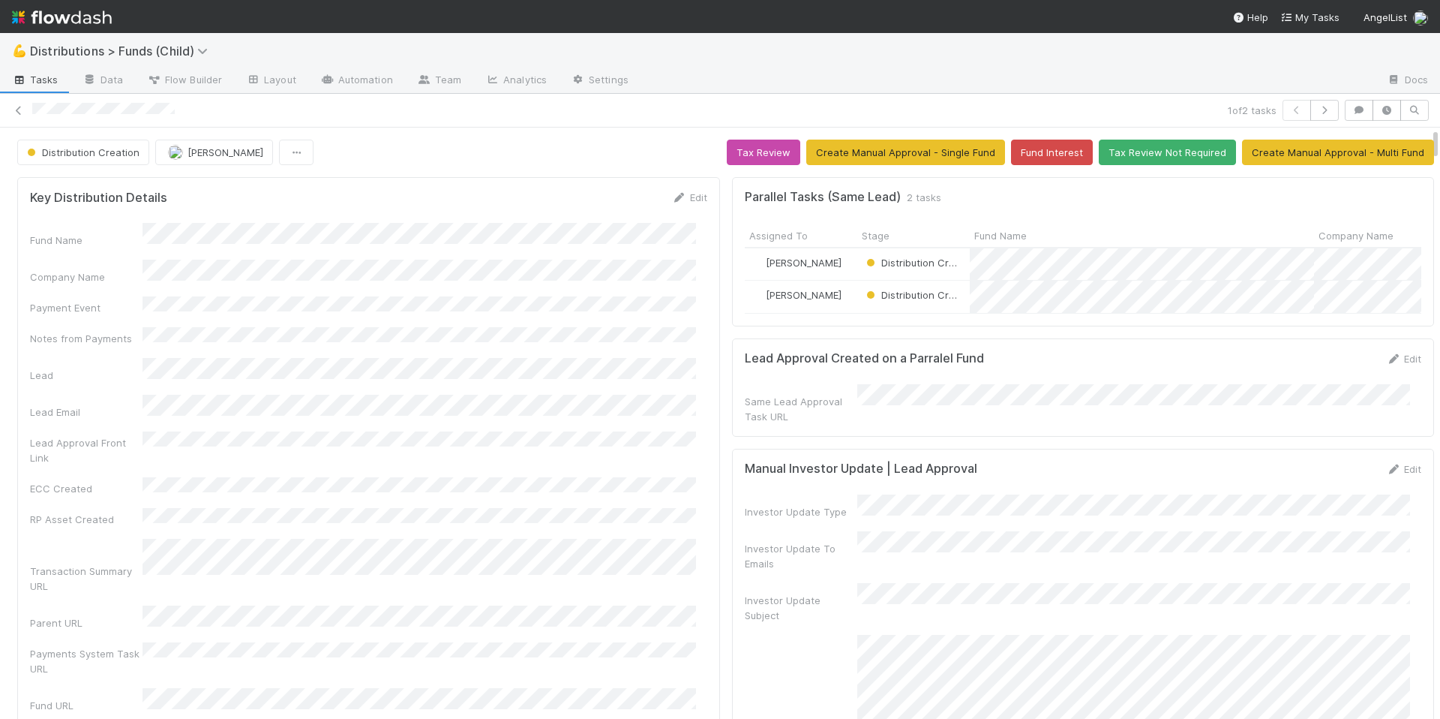
scroll to position [0, 0]
click at [214, 152] on span "[PERSON_NAME]" at bounding box center [226, 152] width 76 height 12
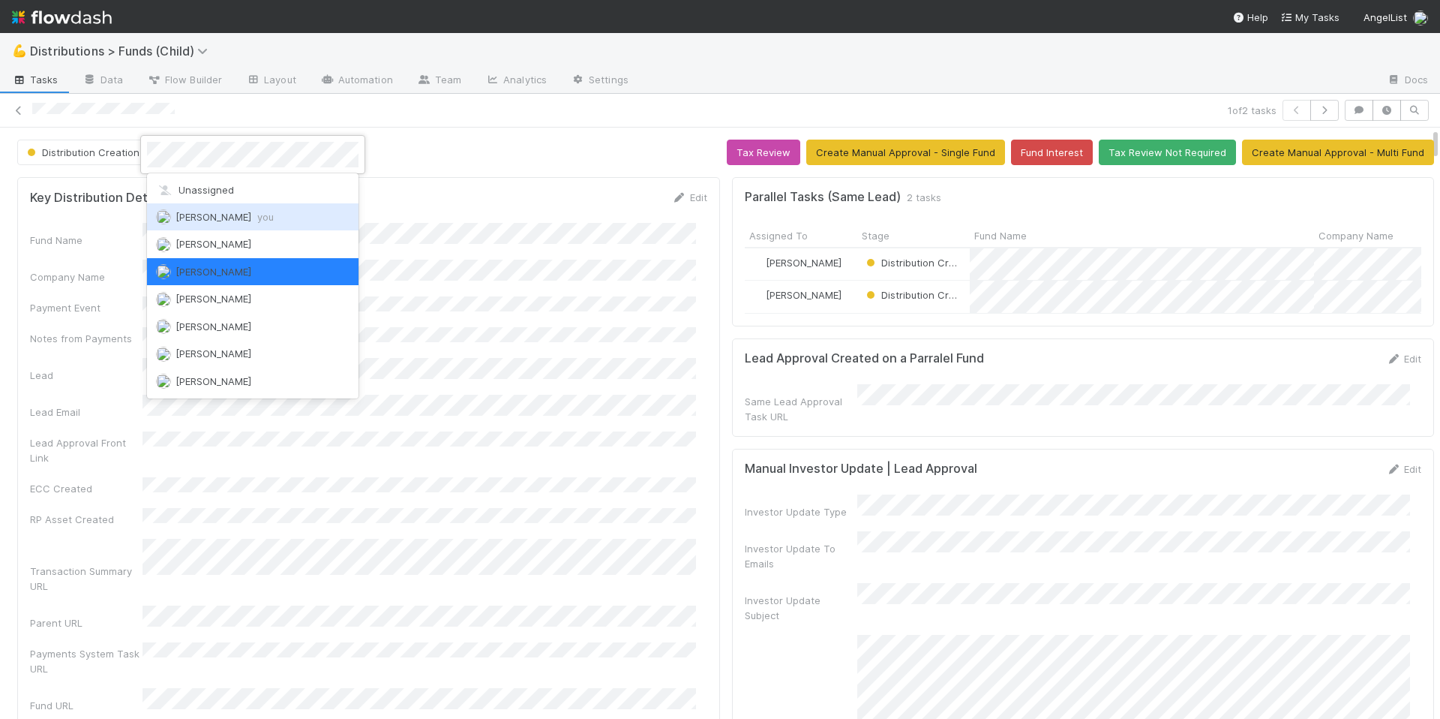
click at [236, 214] on span "Allison Donlevy you" at bounding box center [225, 217] width 98 height 12
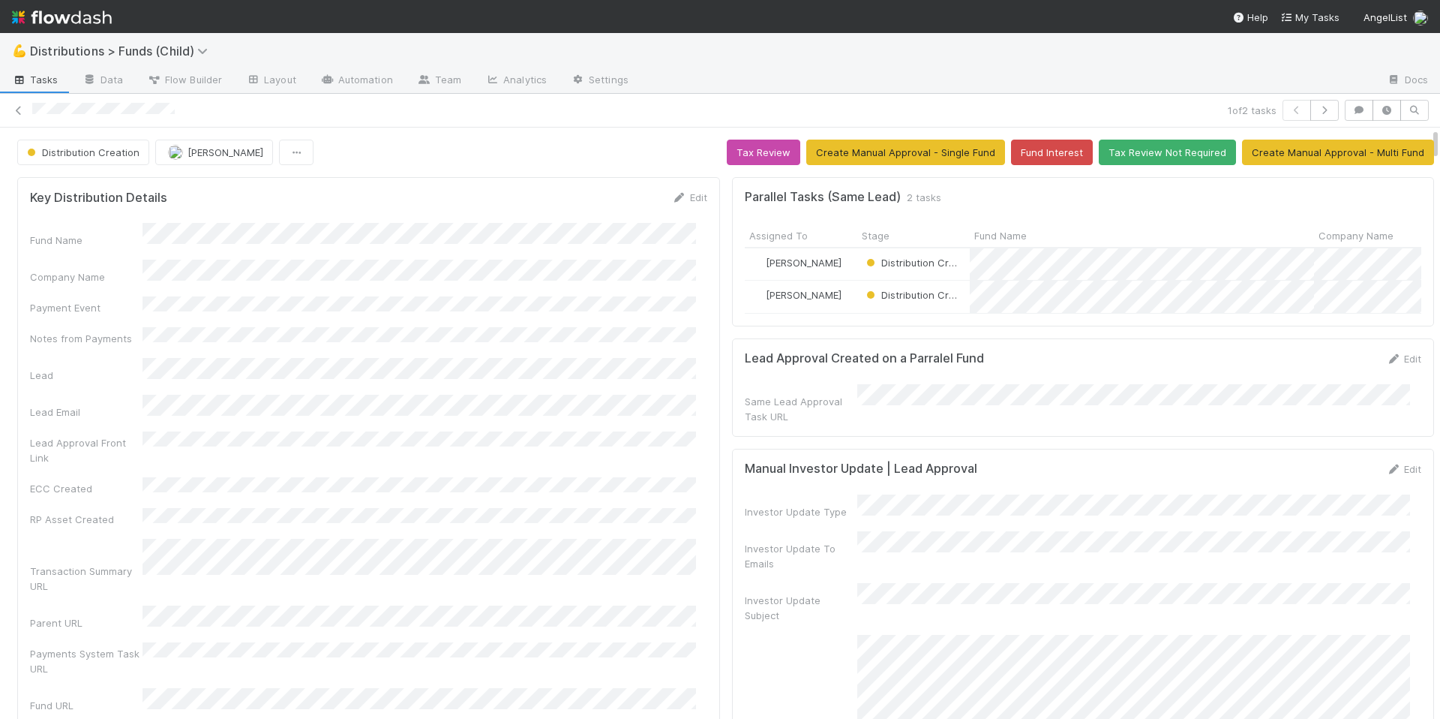
click at [512, 248] on div "Fund Name Company Name Payment Event Notes from Payments Lead Lead Email Lead A…" at bounding box center [368, 535] width 677 height 625
click at [115, 151] on span "Distribution Creation" at bounding box center [82, 152] width 116 height 12
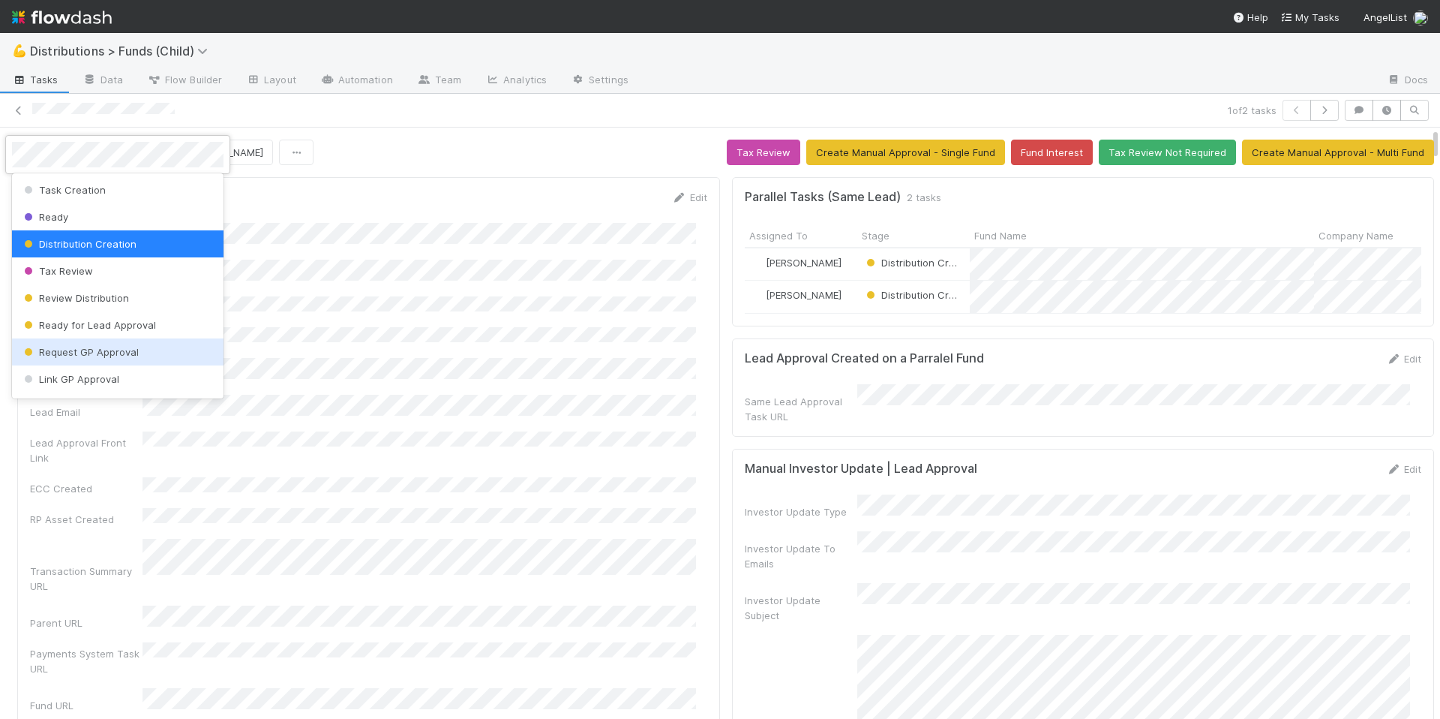
click at [539, 255] on div at bounding box center [720, 359] width 1440 height 719
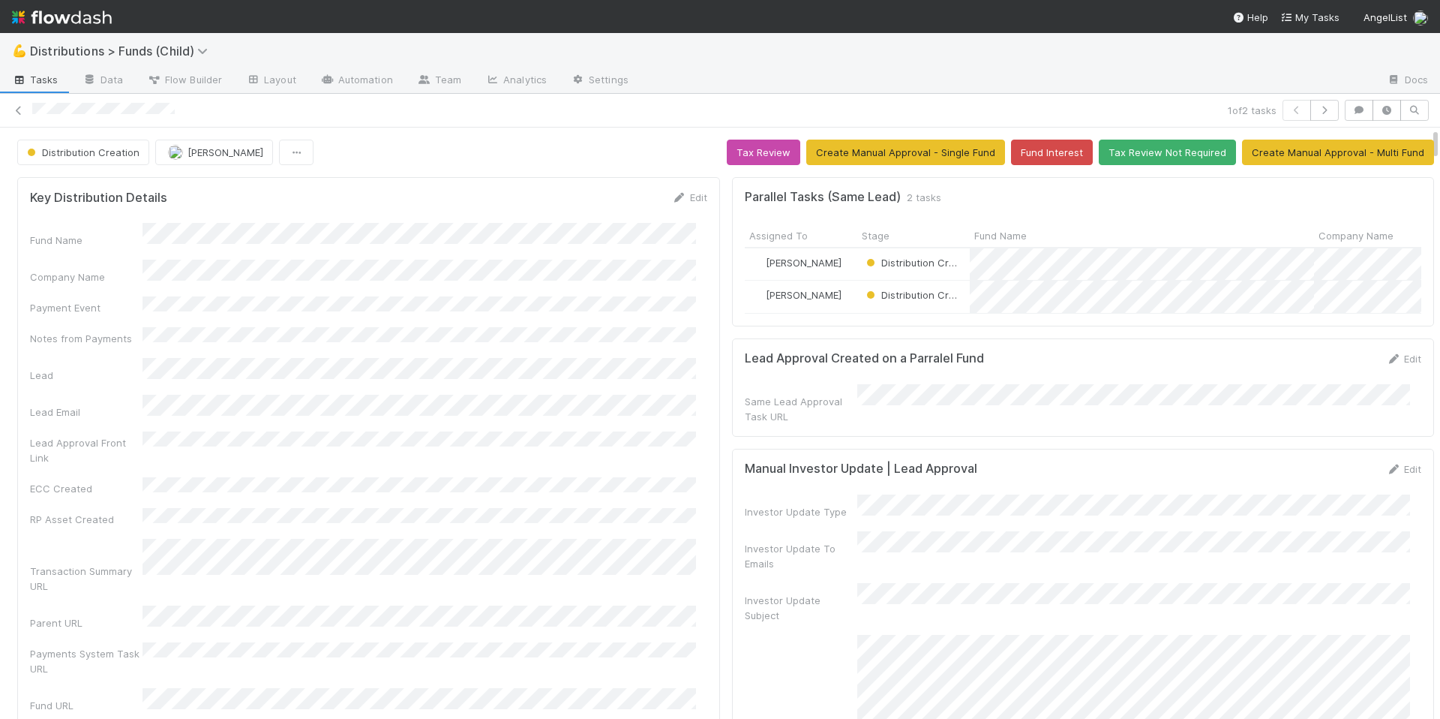
click at [603, 306] on div "Fund Name Company Name Payment Event Notes from Payments Lead Lead Email Lead A…" at bounding box center [368, 535] width 677 height 625
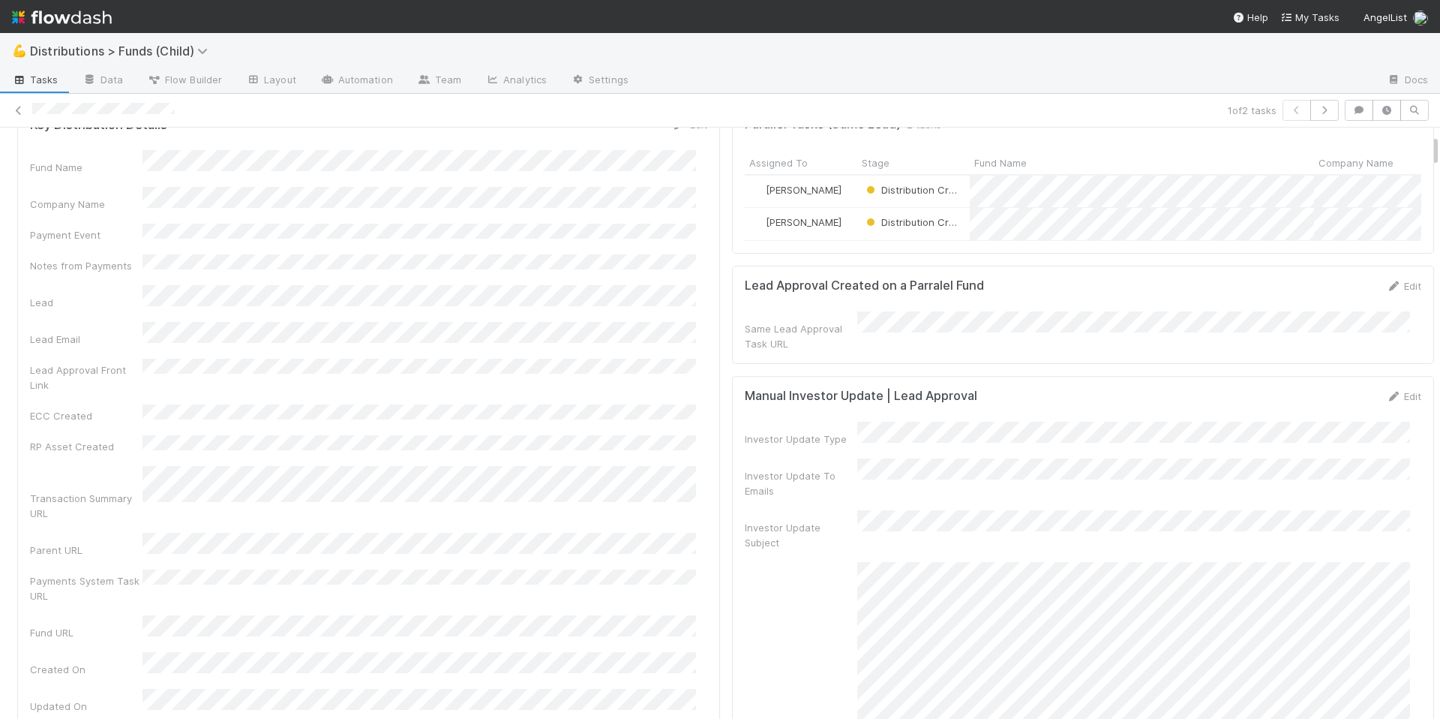
scroll to position [114, 0]
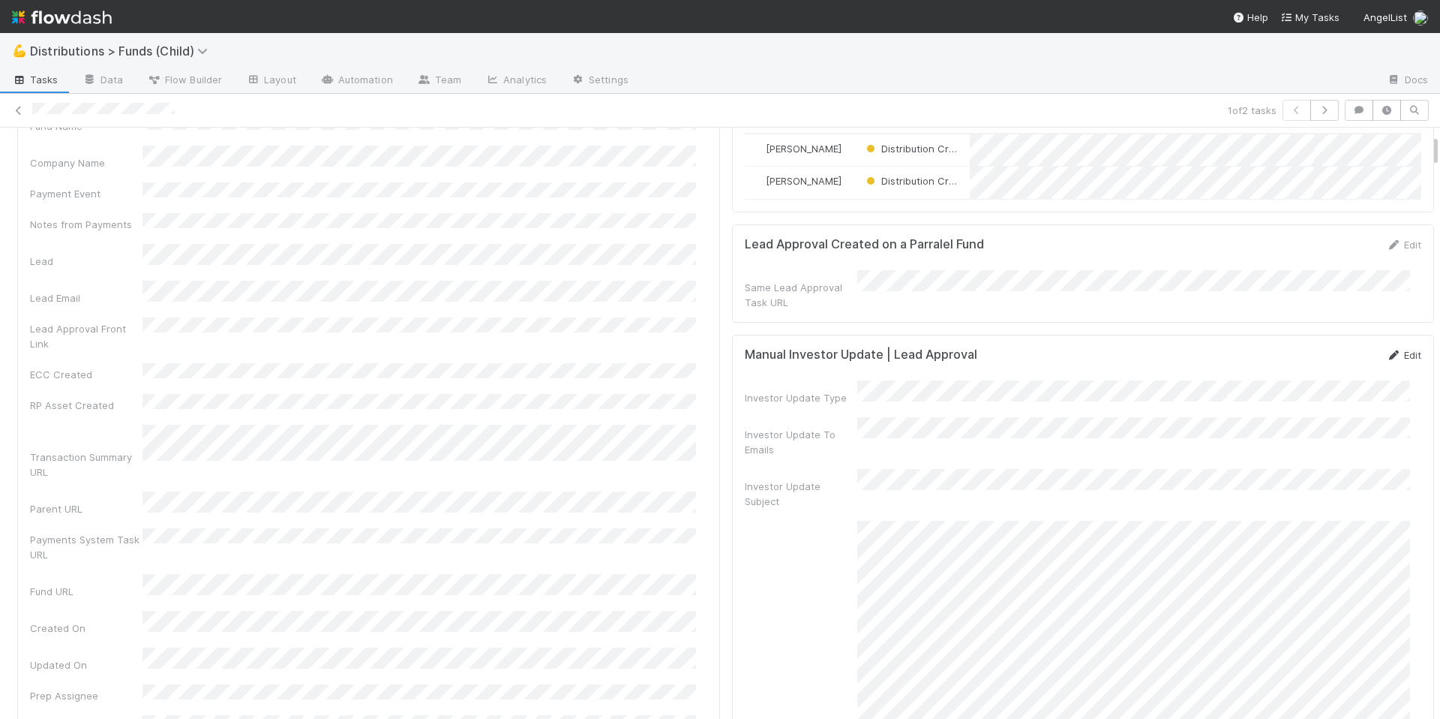
click at [1386, 358] on link "Edit" at bounding box center [1403, 355] width 35 height 12
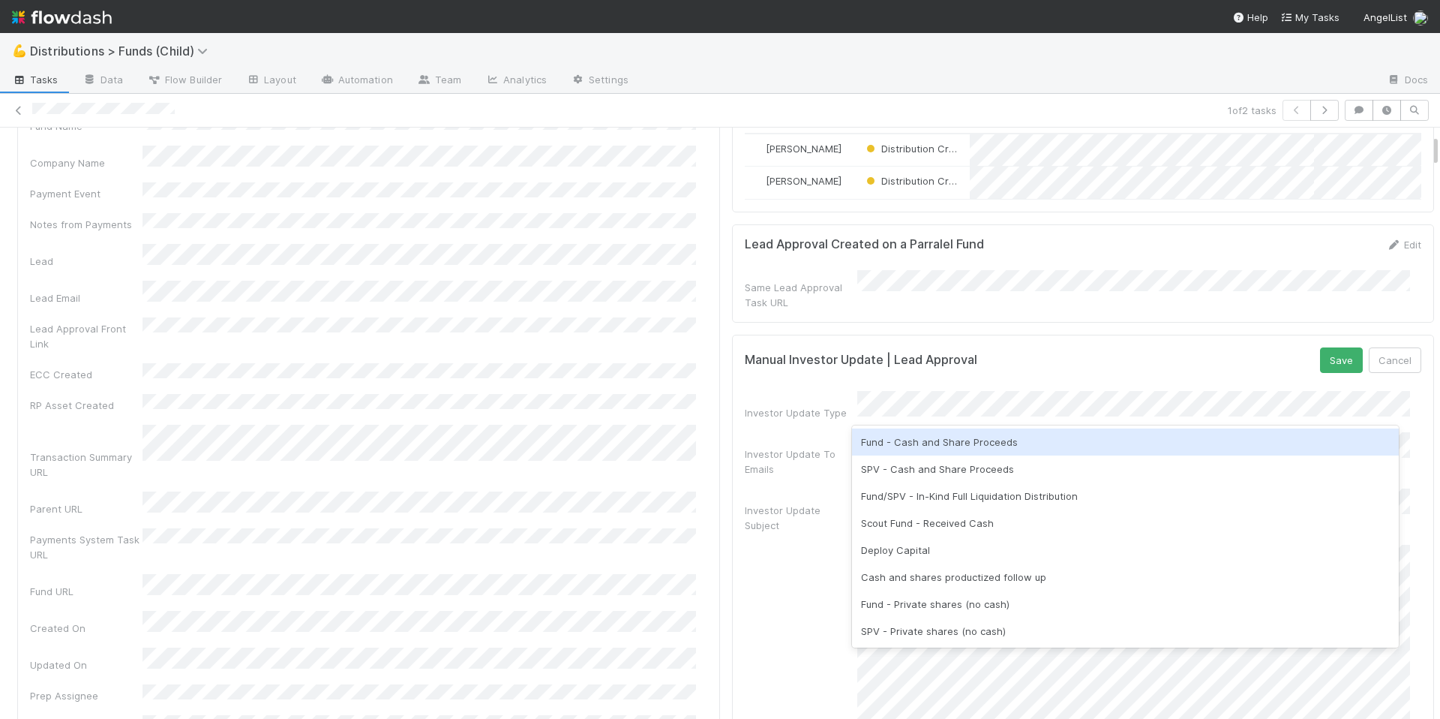
click at [1062, 448] on div "Fund - Cash and Share Proceeds" at bounding box center [1126, 441] width 548 height 27
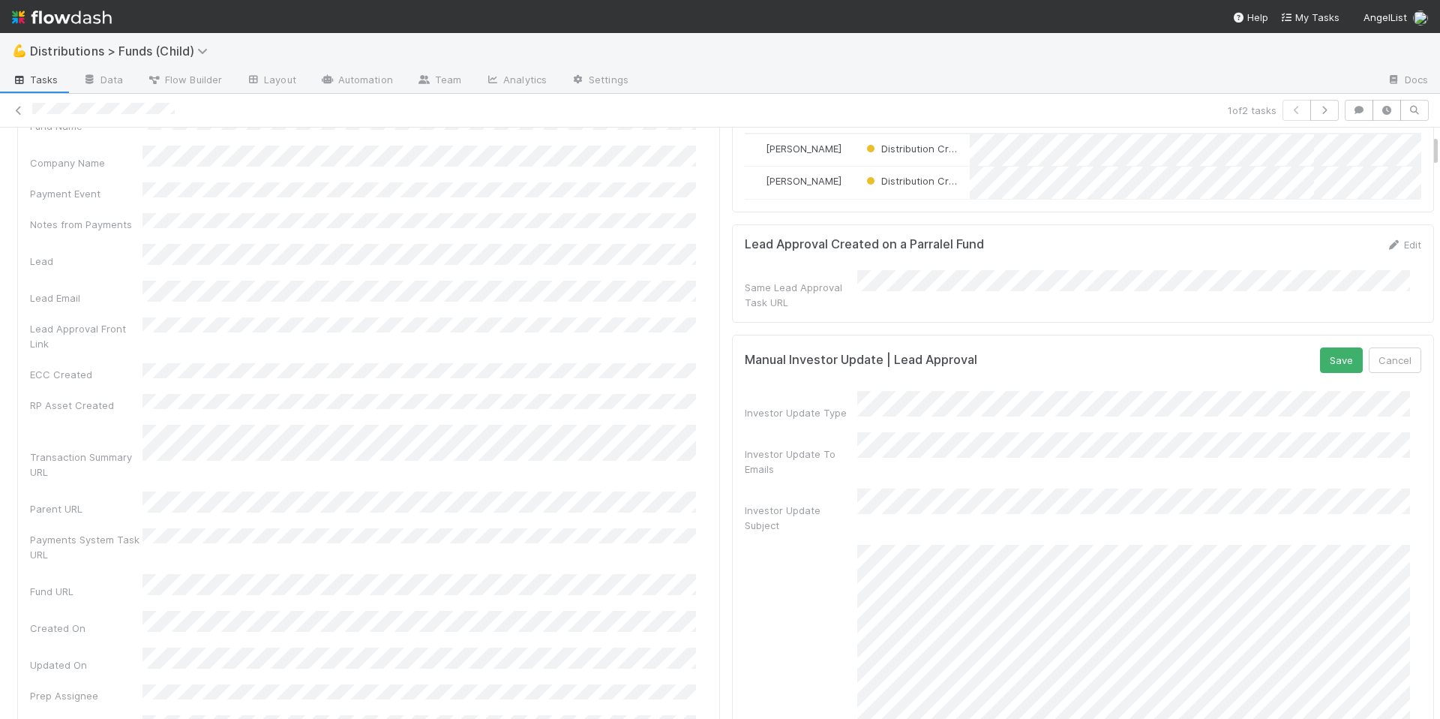
click at [549, 257] on div "Fund Name Company Name Payment Event Notes from Payments Lead Lead Email Lead A…" at bounding box center [368, 421] width 677 height 625
click at [1384, 356] on button "Cancel" at bounding box center [1395, 360] width 53 height 26
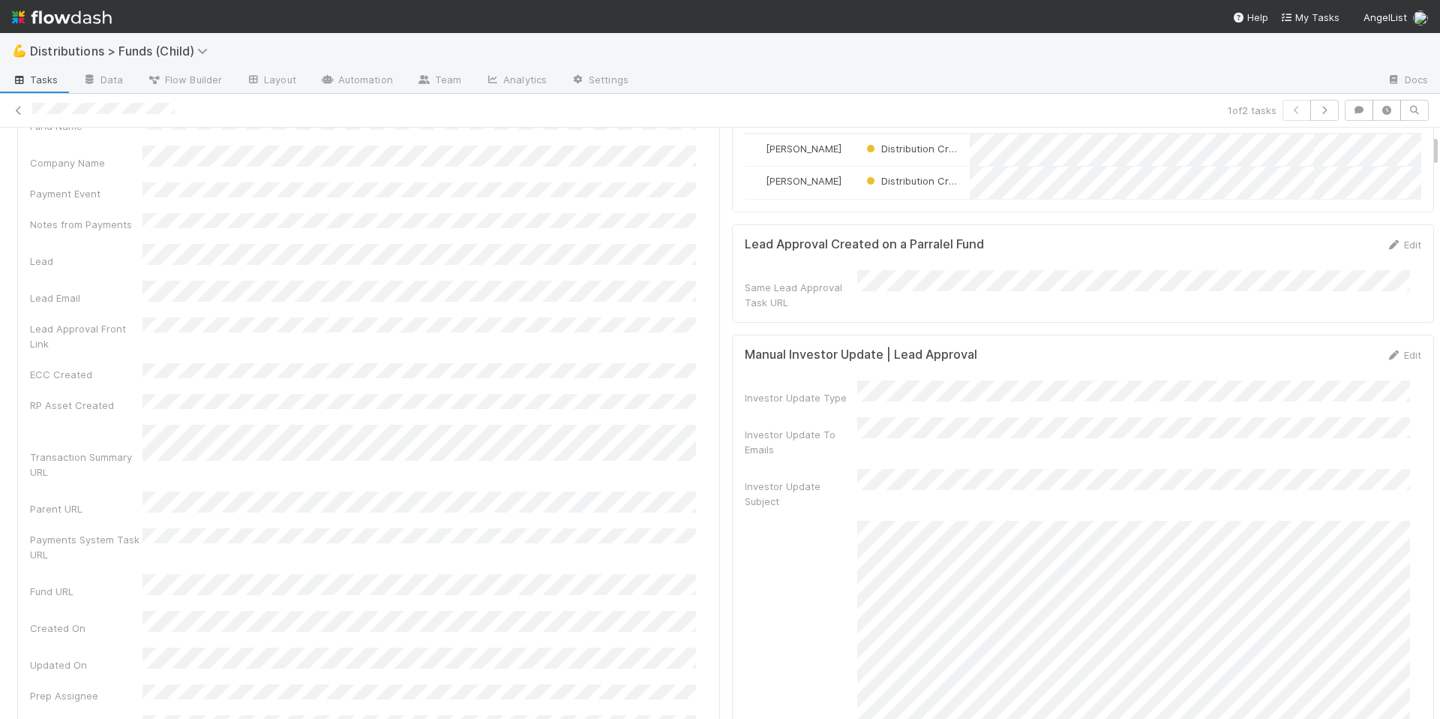
click at [528, 317] on div "Lead Approval Front Link" at bounding box center [368, 334] width 677 height 34
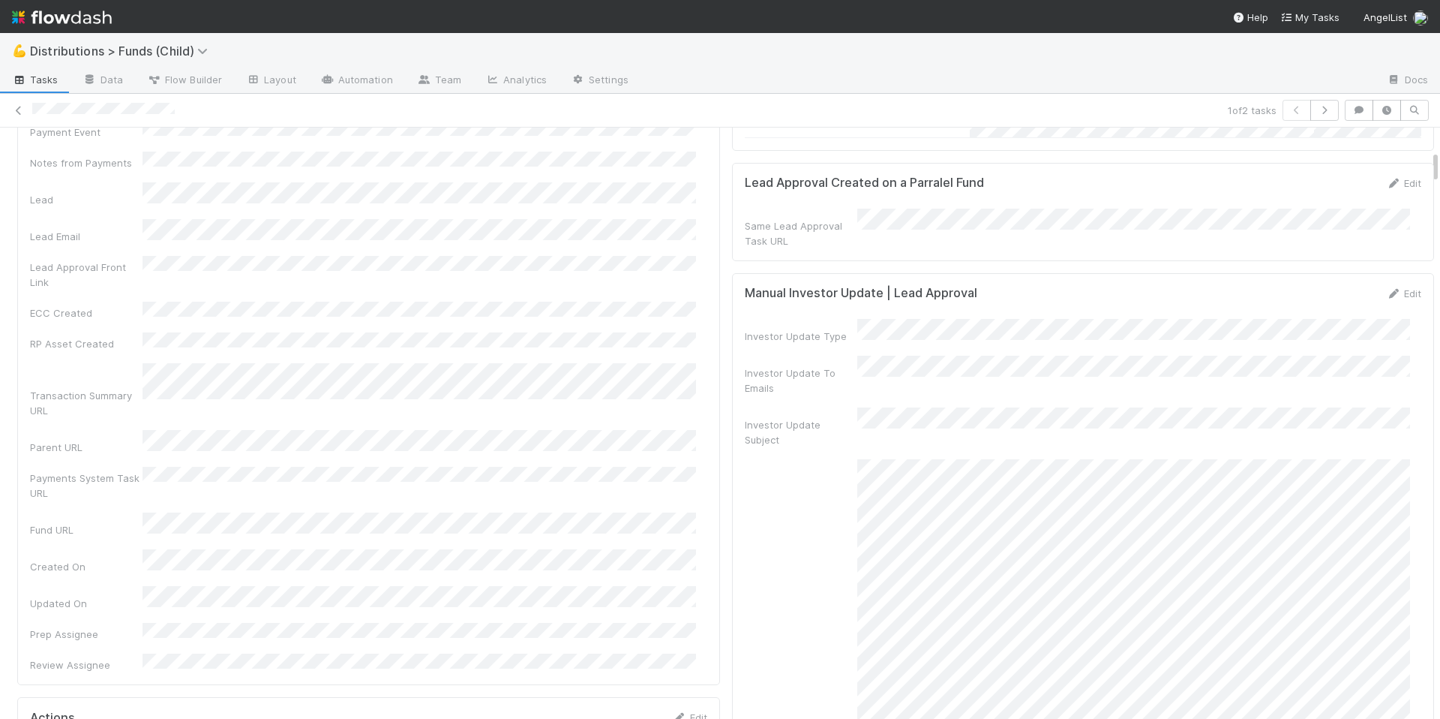
scroll to position [0, 0]
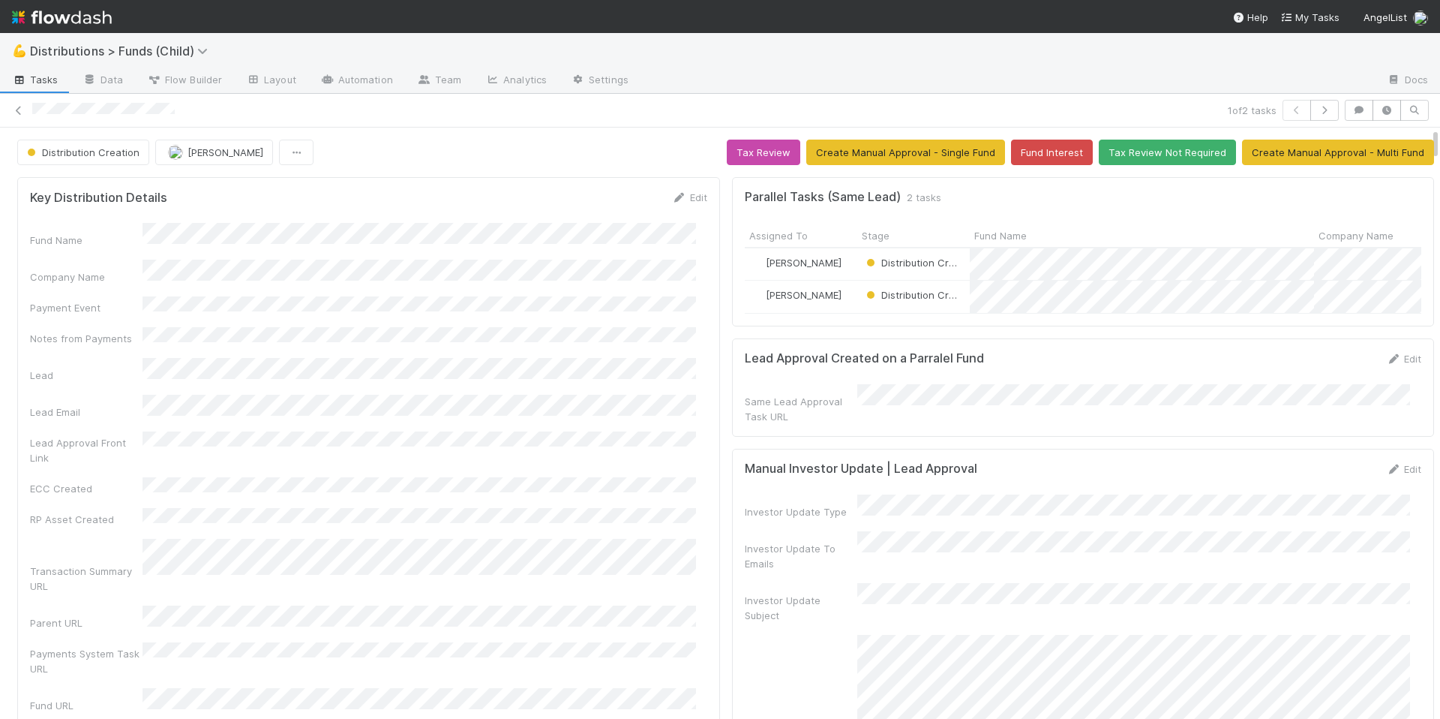
click at [689, 431] on div "Lead Approval Front Link" at bounding box center [368, 448] width 677 height 34
click at [1386, 472] on icon at bounding box center [1393, 469] width 15 height 10
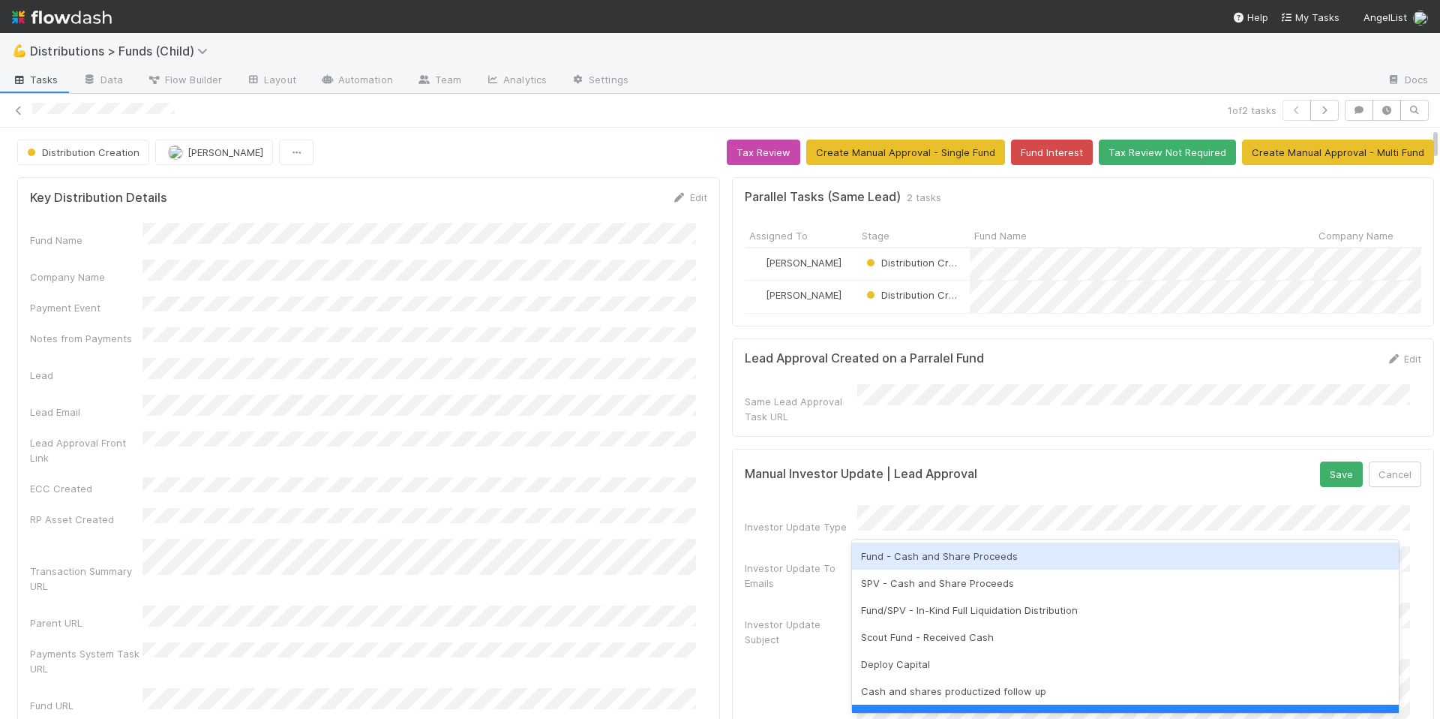
click at [929, 562] on div "Fund - Cash and Share Proceeds" at bounding box center [1126, 555] width 548 height 27
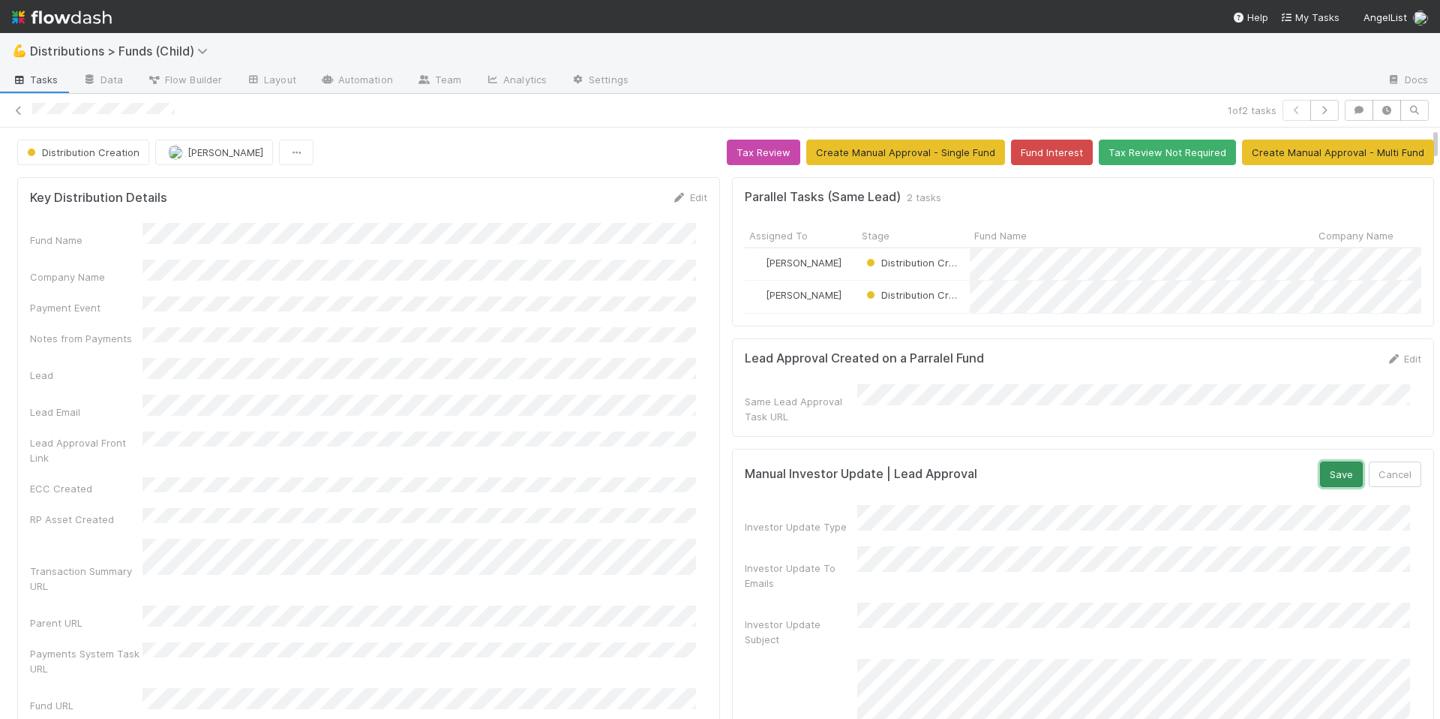
click at [1320, 485] on button "Save" at bounding box center [1341, 474] width 43 height 26
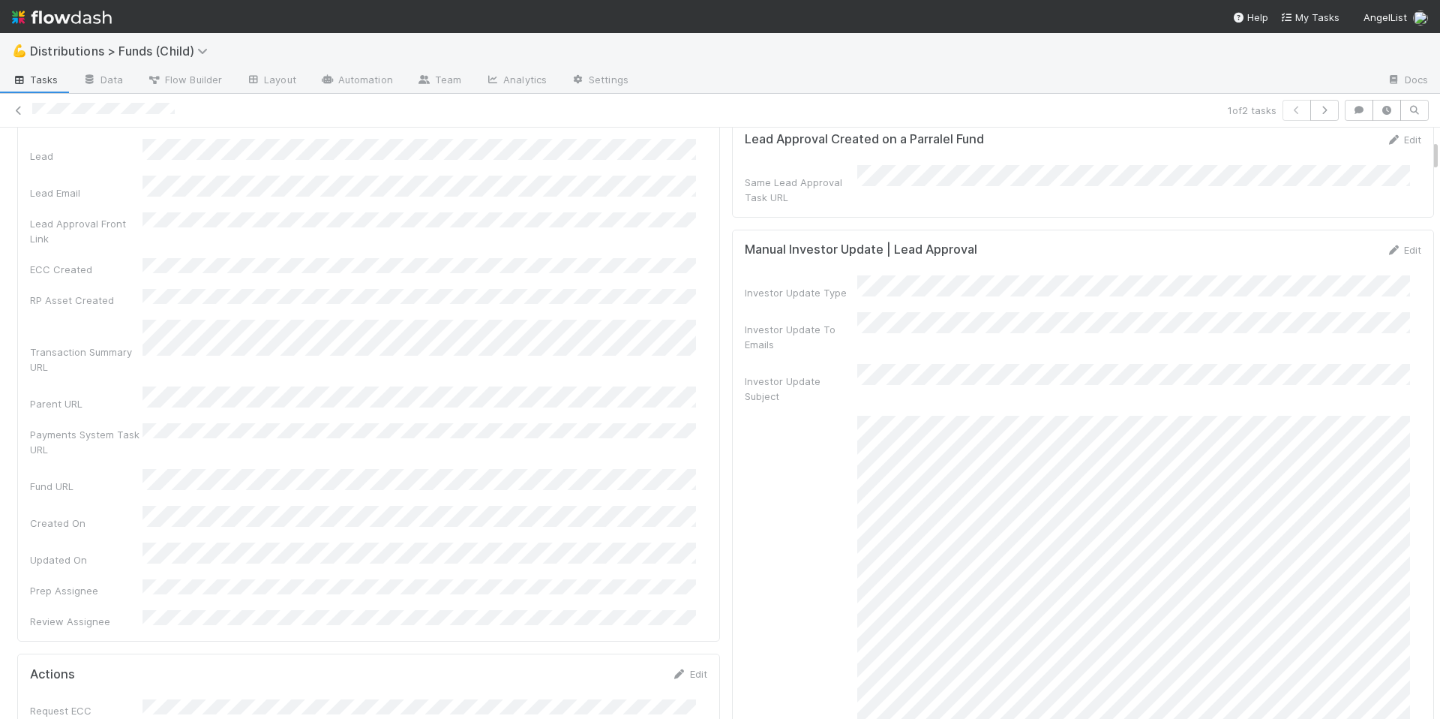
scroll to position [6749, 0]
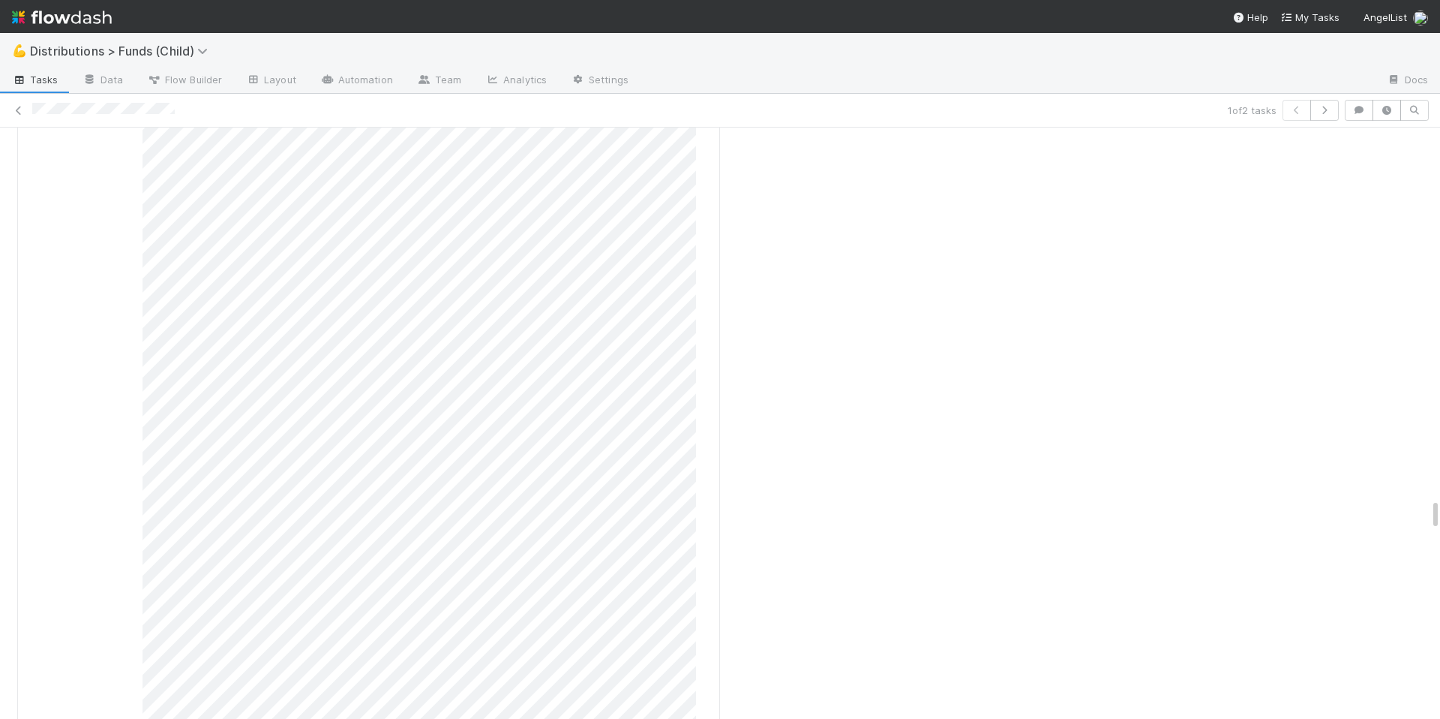
drag, startPoint x: 30, startPoint y: 406, endPoint x: 131, endPoint y: 422, distance: 102.5
copy div "Investor Update Distribution Preview"
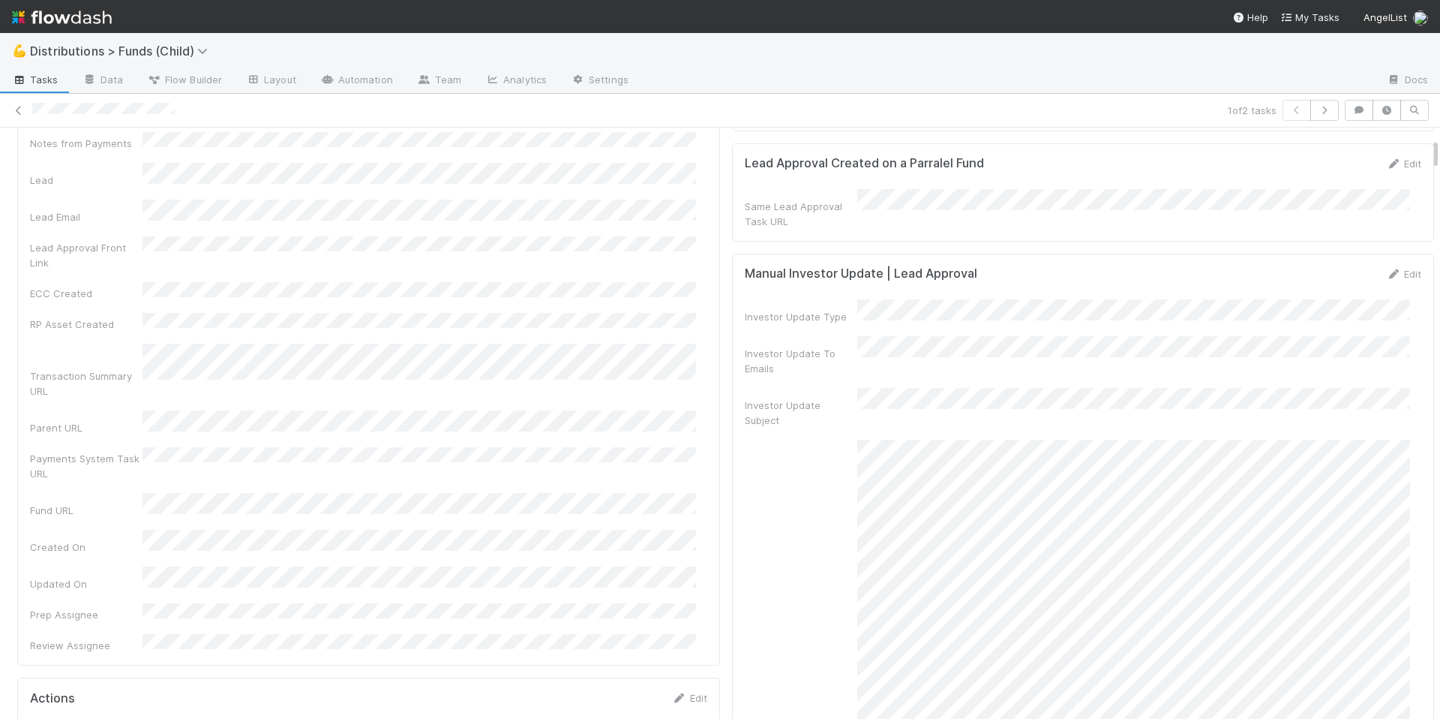
scroll to position [196, 0]
drag, startPoint x: 737, startPoint y: 275, endPoint x: 1002, endPoint y: 276, distance: 265.6
click at [1002, 276] on div "Manual Investor Update | Lead Approval Edit" at bounding box center [1083, 273] width 677 height 15
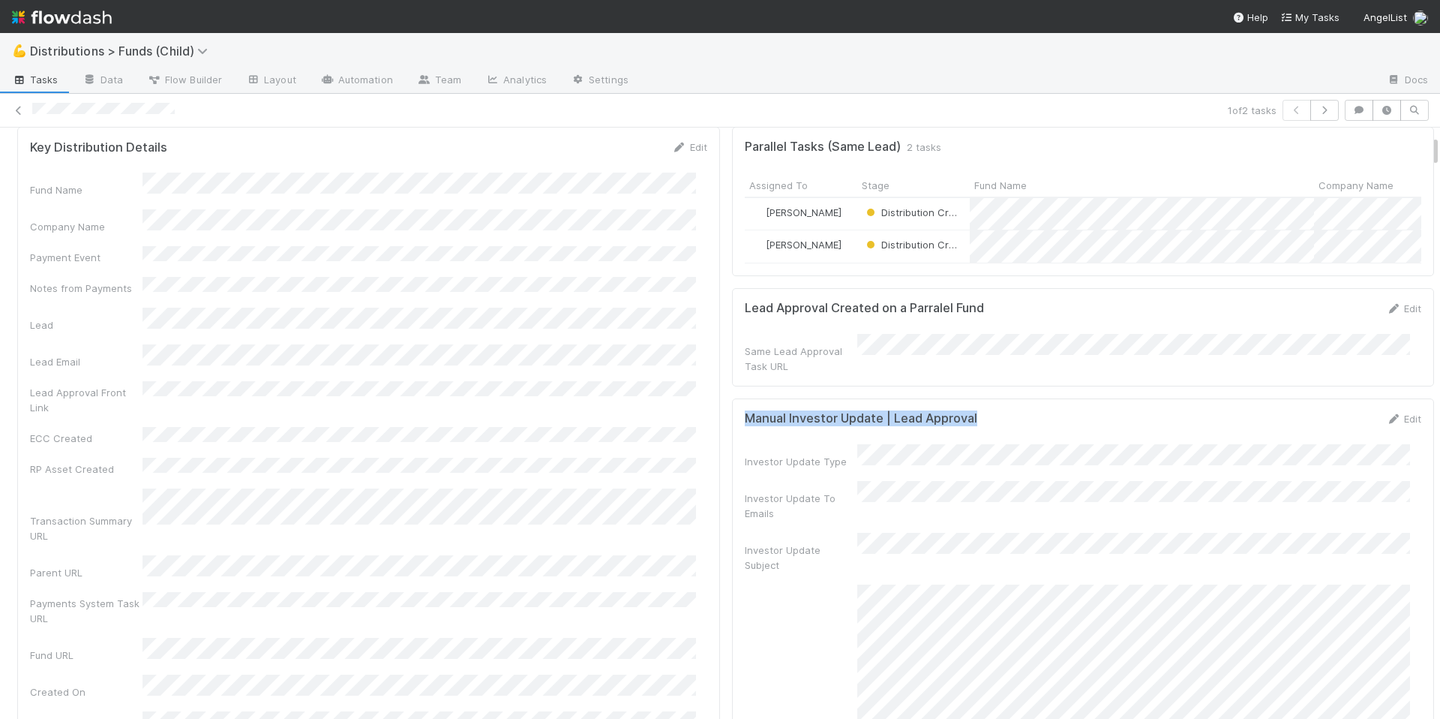
scroll to position [138, 0]
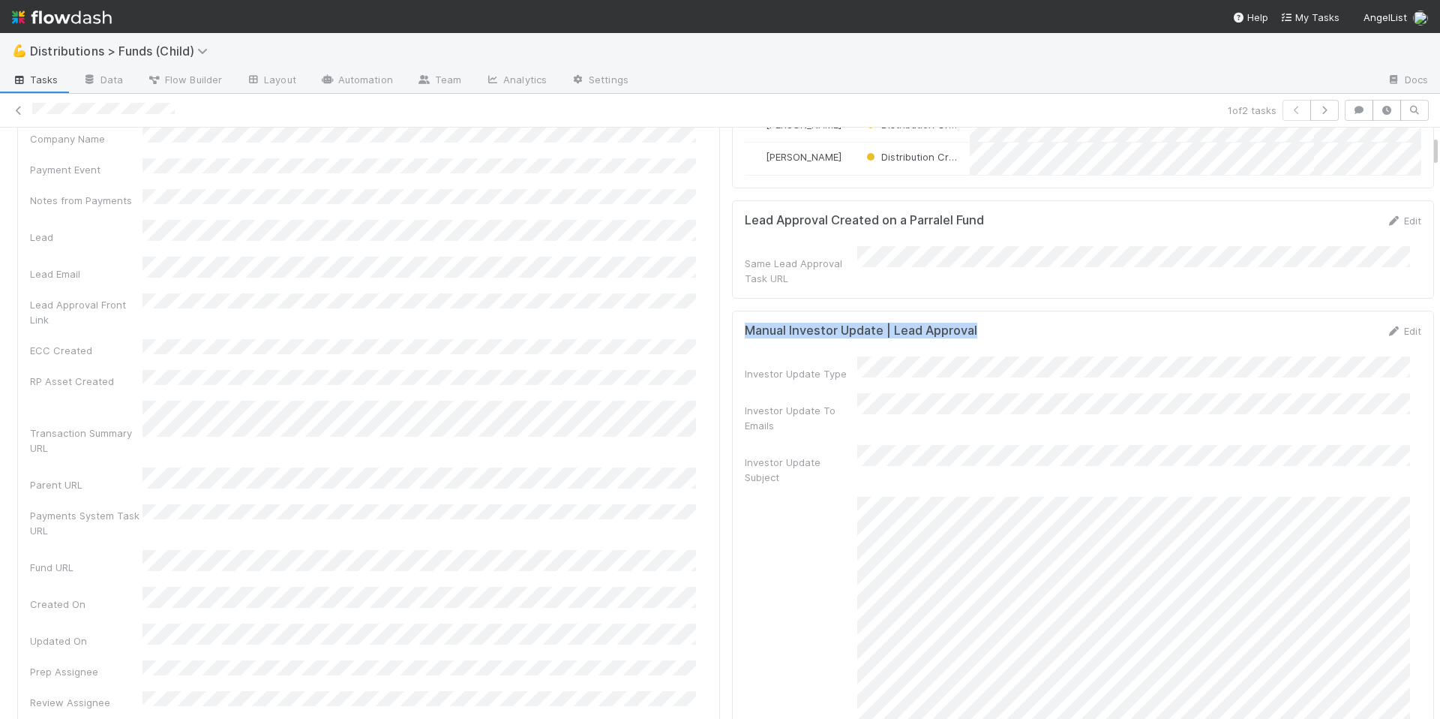
click at [922, 330] on h5 "Manual Investor Update | Lead Approval" at bounding box center [861, 330] width 233 height 15
drag, startPoint x: 977, startPoint y: 332, endPoint x: 746, endPoint y: 335, distance: 230.3
click at [745, 335] on div "Manual Investor Update | Lead Approval Edit" at bounding box center [1083, 330] width 677 height 15
copy h5 "Manual Investor Update | Lead Approval"
click at [621, 232] on div "Fund Name Company Name Payment Event Notes from Payments Lead Lead Email Lead A…" at bounding box center [368, 397] width 677 height 625
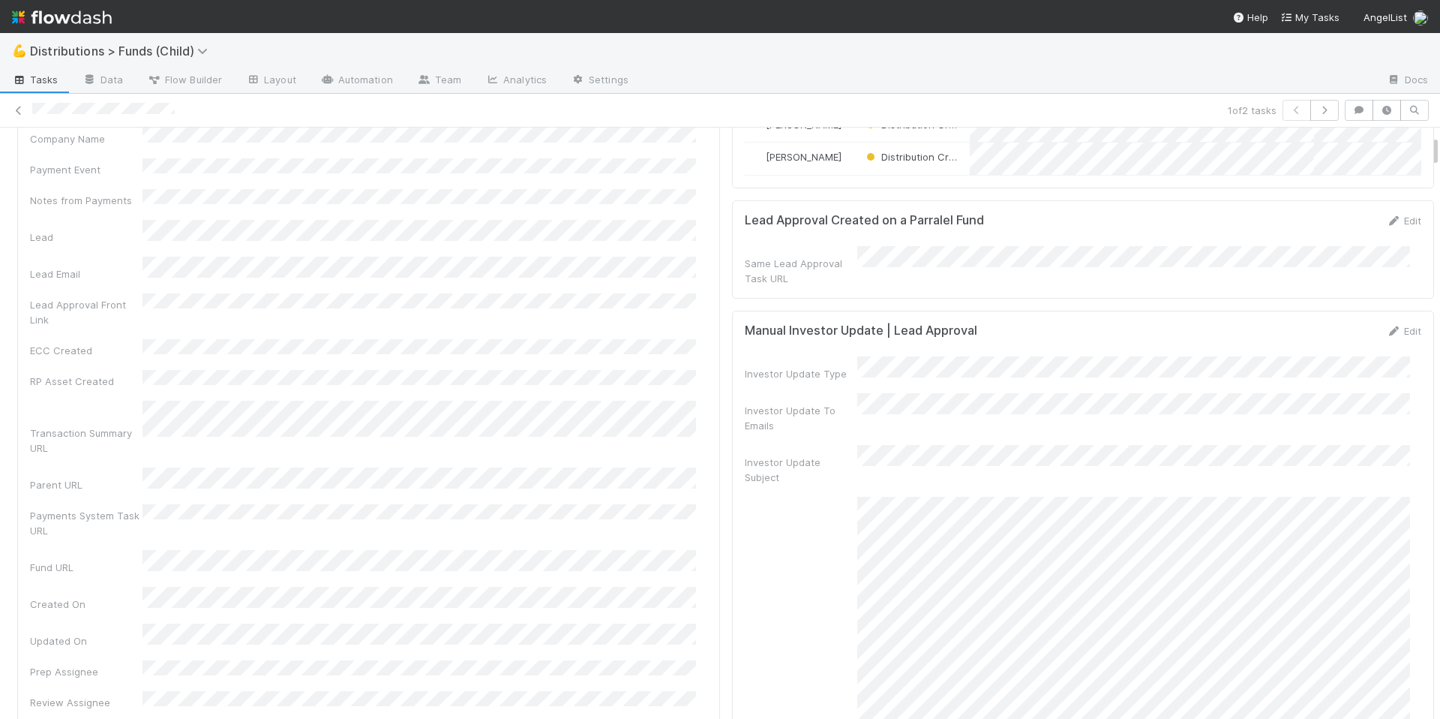
click at [620, 232] on div "Fund Name Company Name Payment Event Notes from Payments Lead Lead Email Lead A…" at bounding box center [368, 397] width 677 height 625
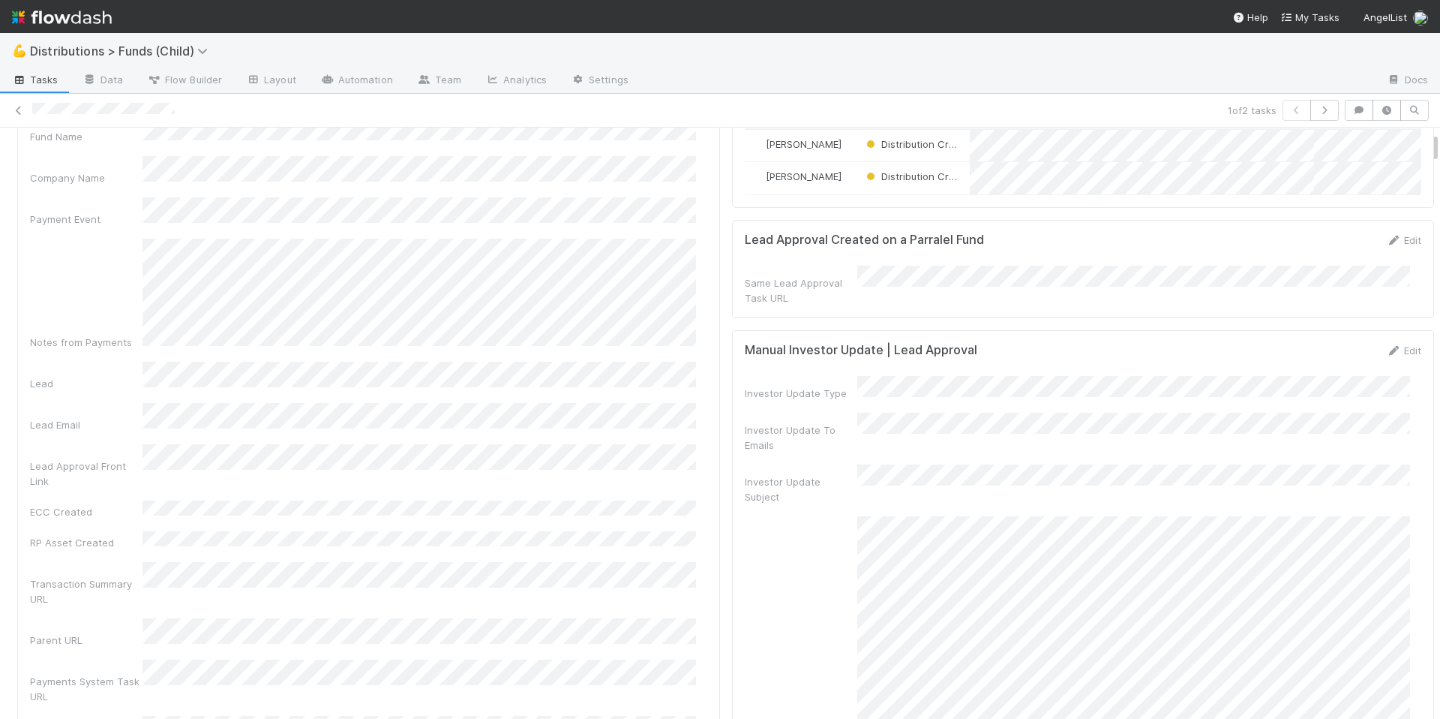
scroll to position [0, 0]
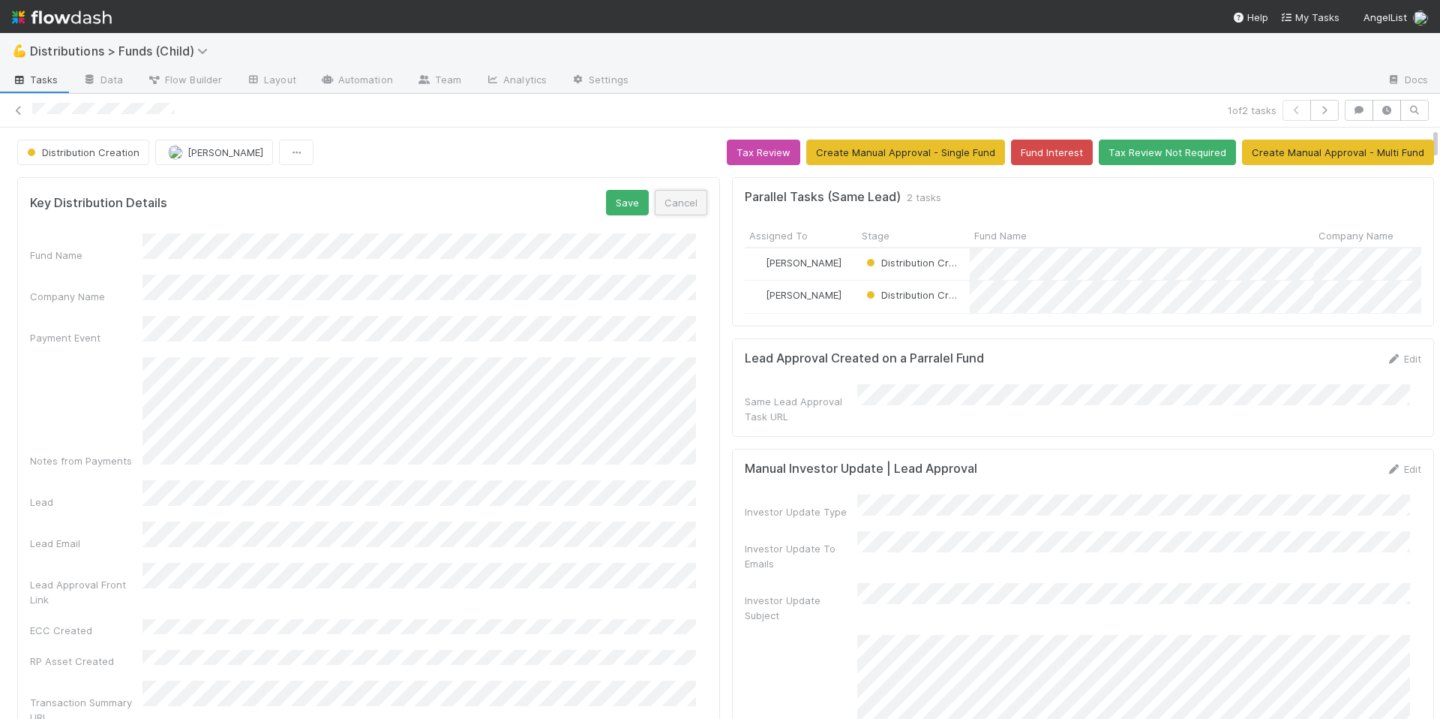
click at [677, 200] on button "Cancel" at bounding box center [681, 203] width 53 height 26
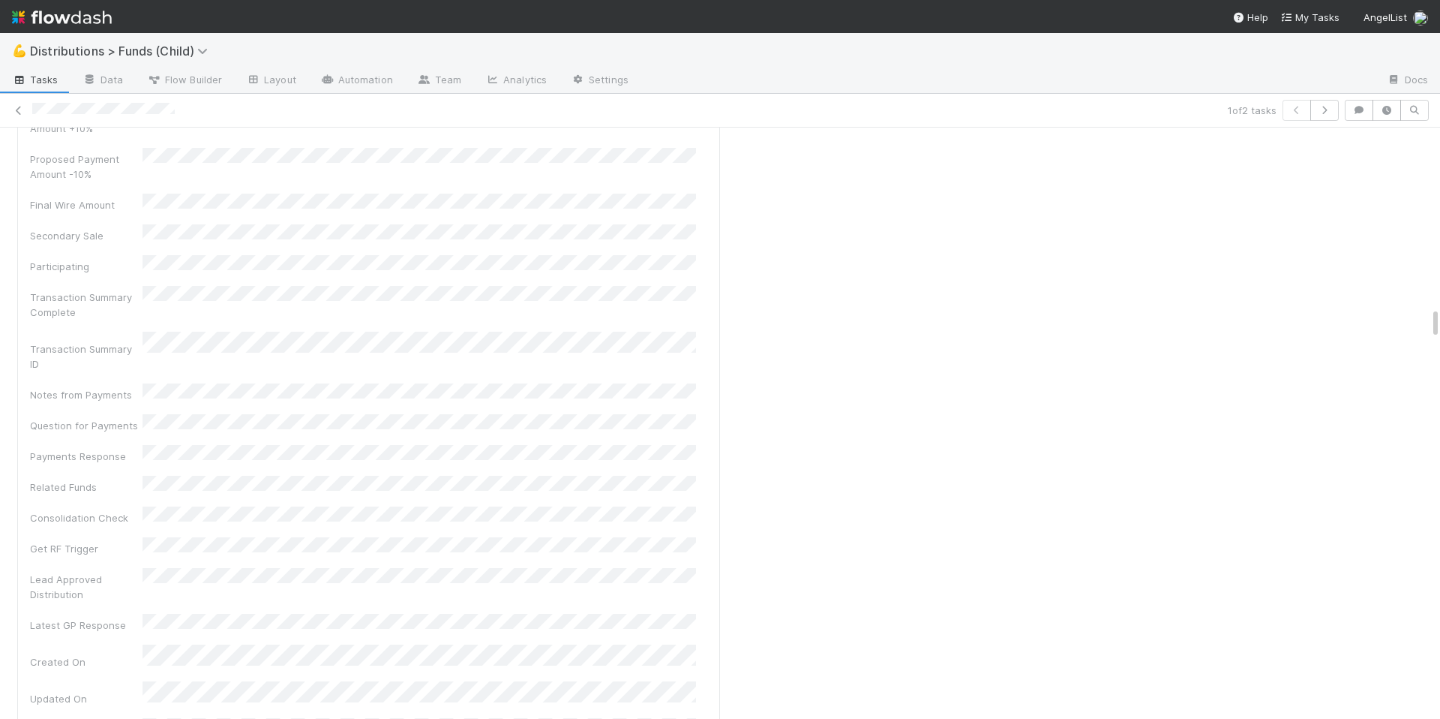
scroll to position [3251, 0]
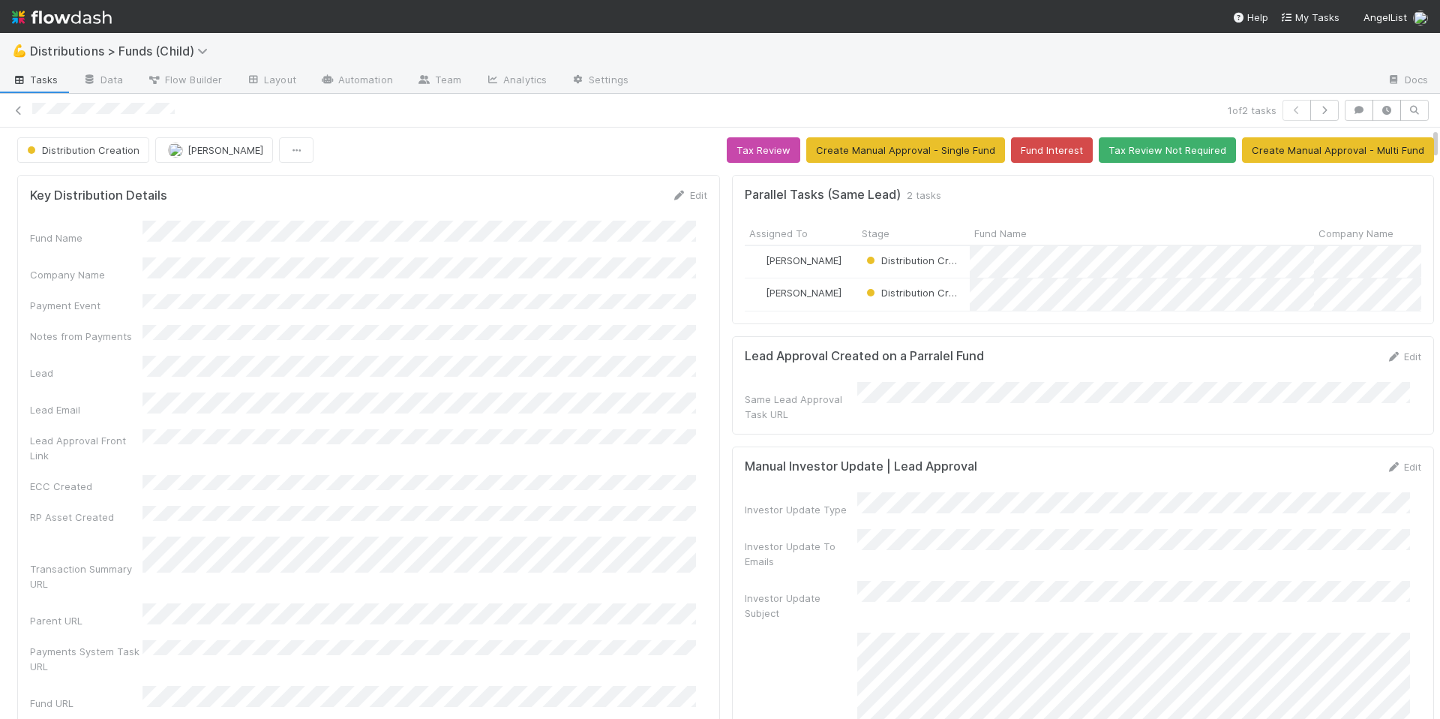
scroll to position [0, 0]
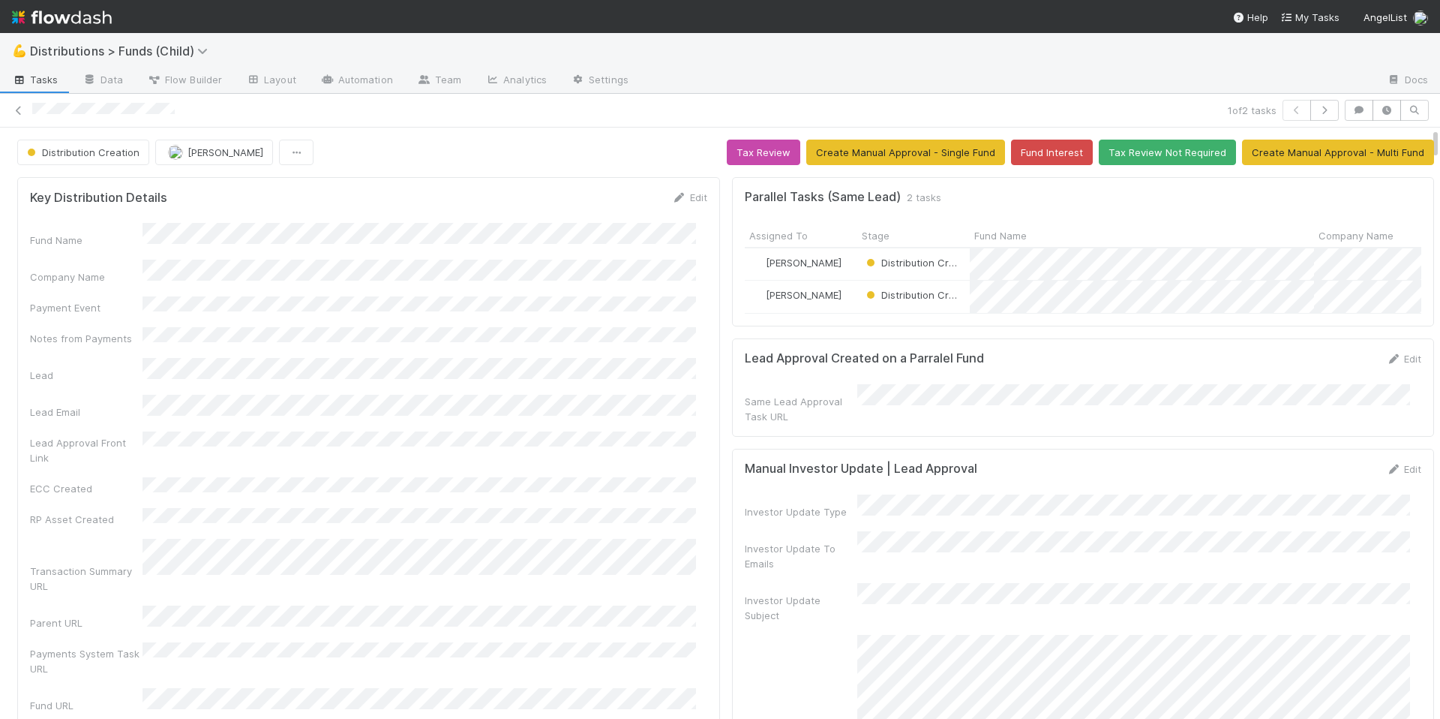
click at [670, 449] on div "Fund Name Company Name Payment Event Notes from Payments Lead Lead Email Lead A…" at bounding box center [368, 535] width 677 height 625
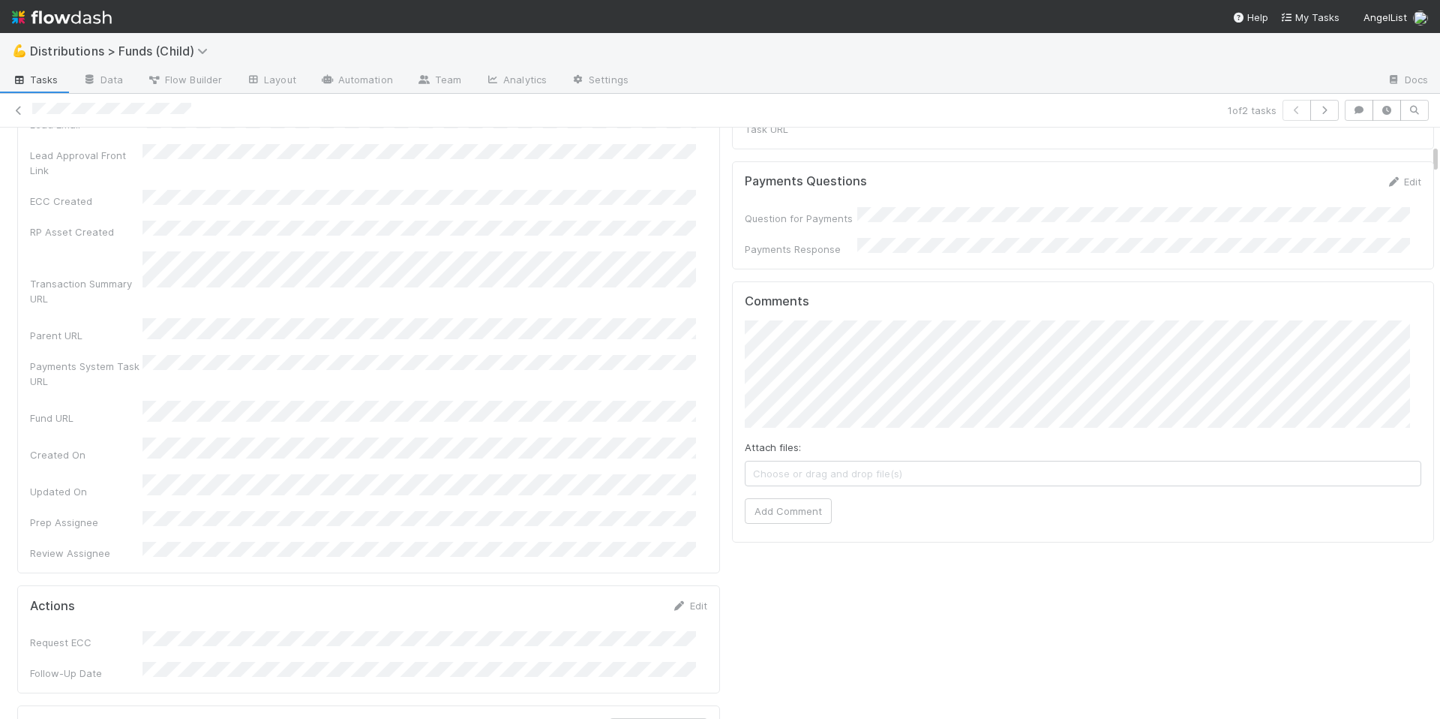
scroll to position [113, 0]
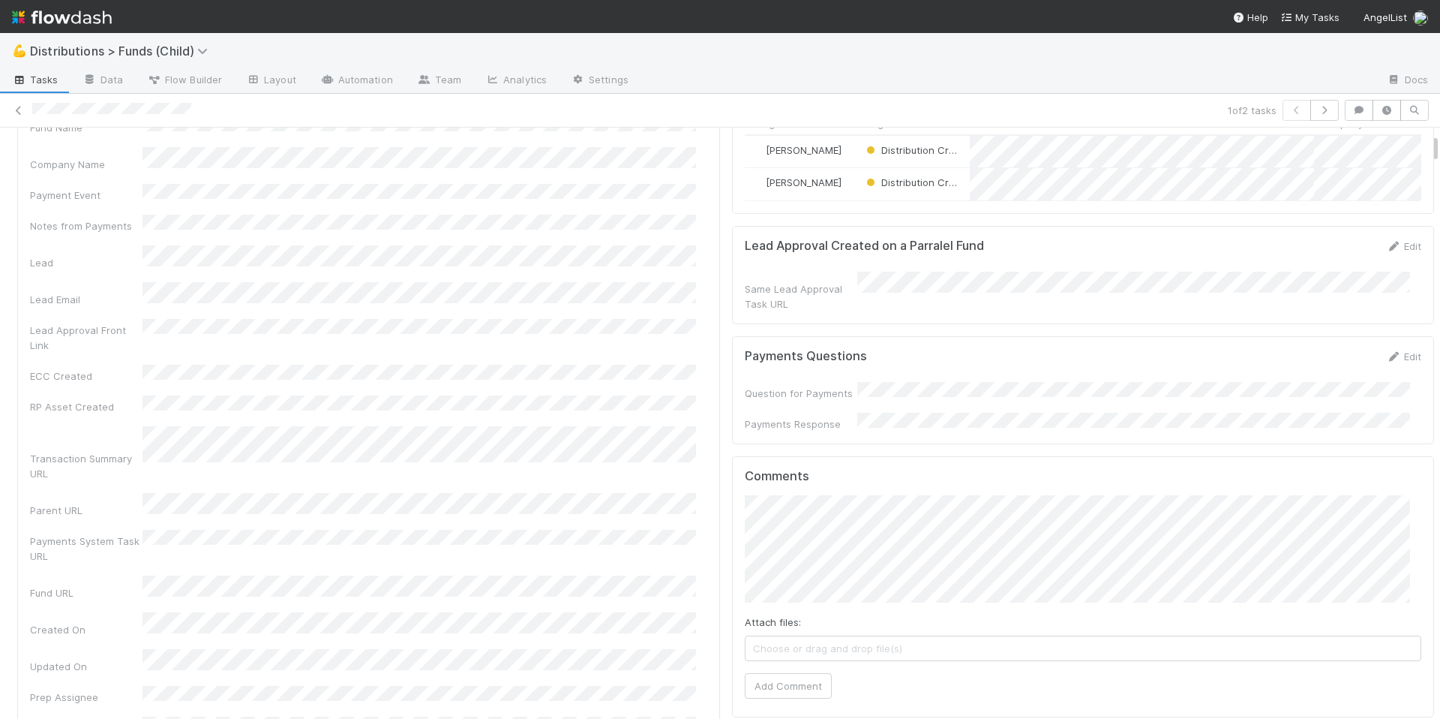
click at [732, 494] on div "Comments Attach files: Choose or drag and drop file(s) Add Comment" at bounding box center [1083, 587] width 703 height 262
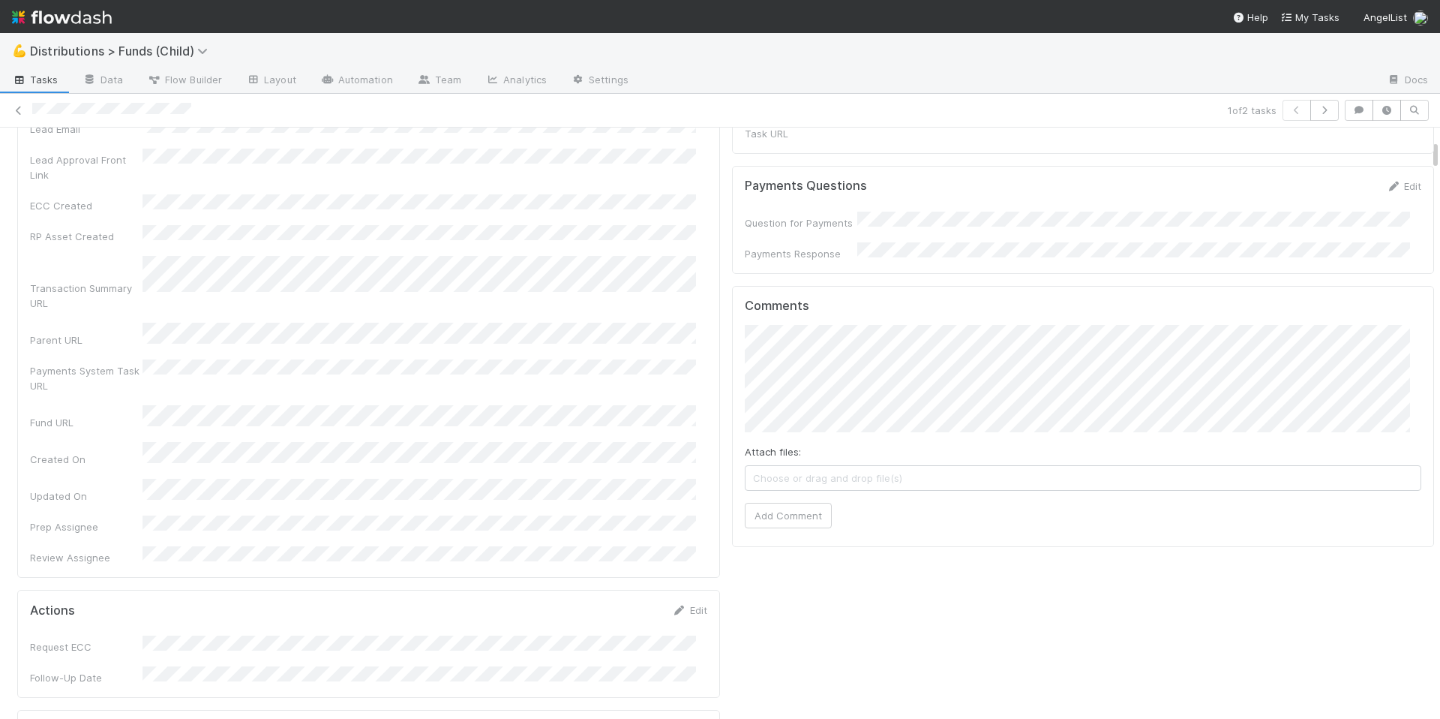
scroll to position [0, 0]
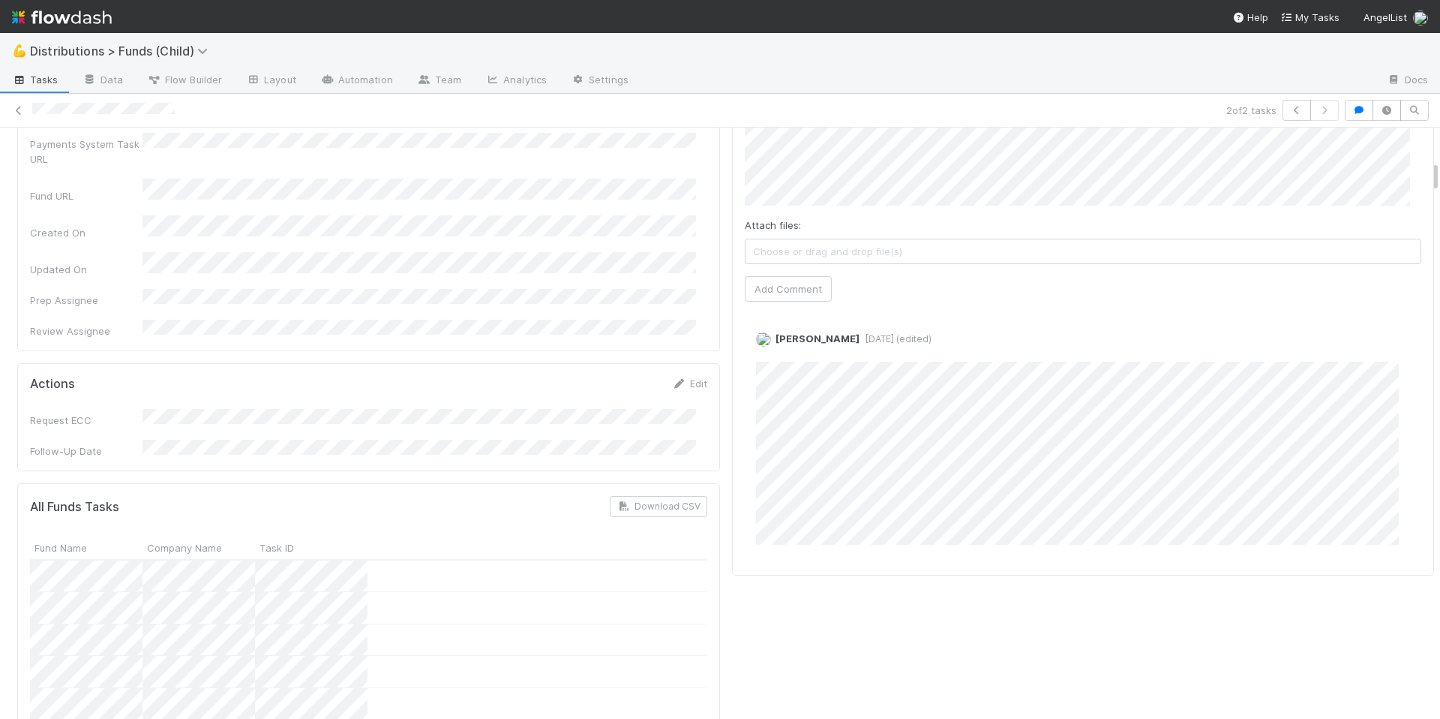
scroll to position [592, 0]
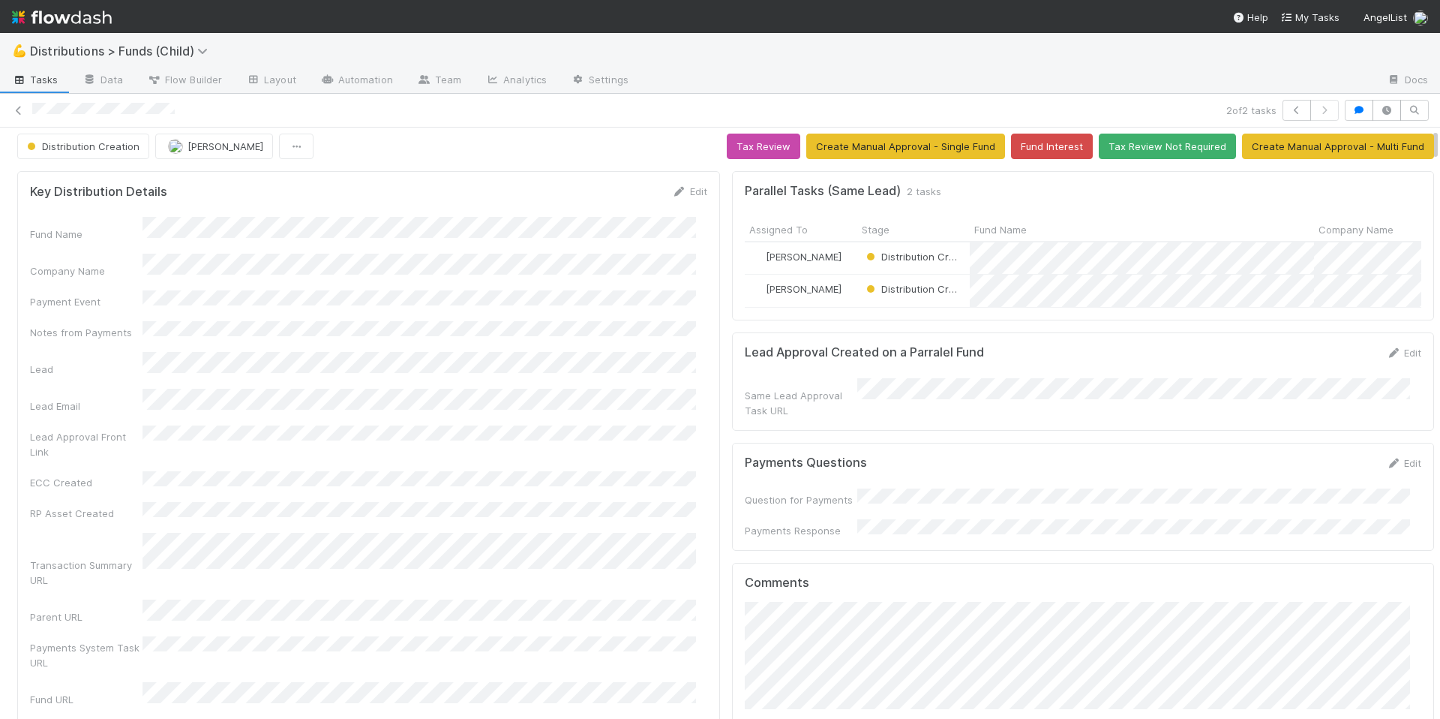
scroll to position [0, 0]
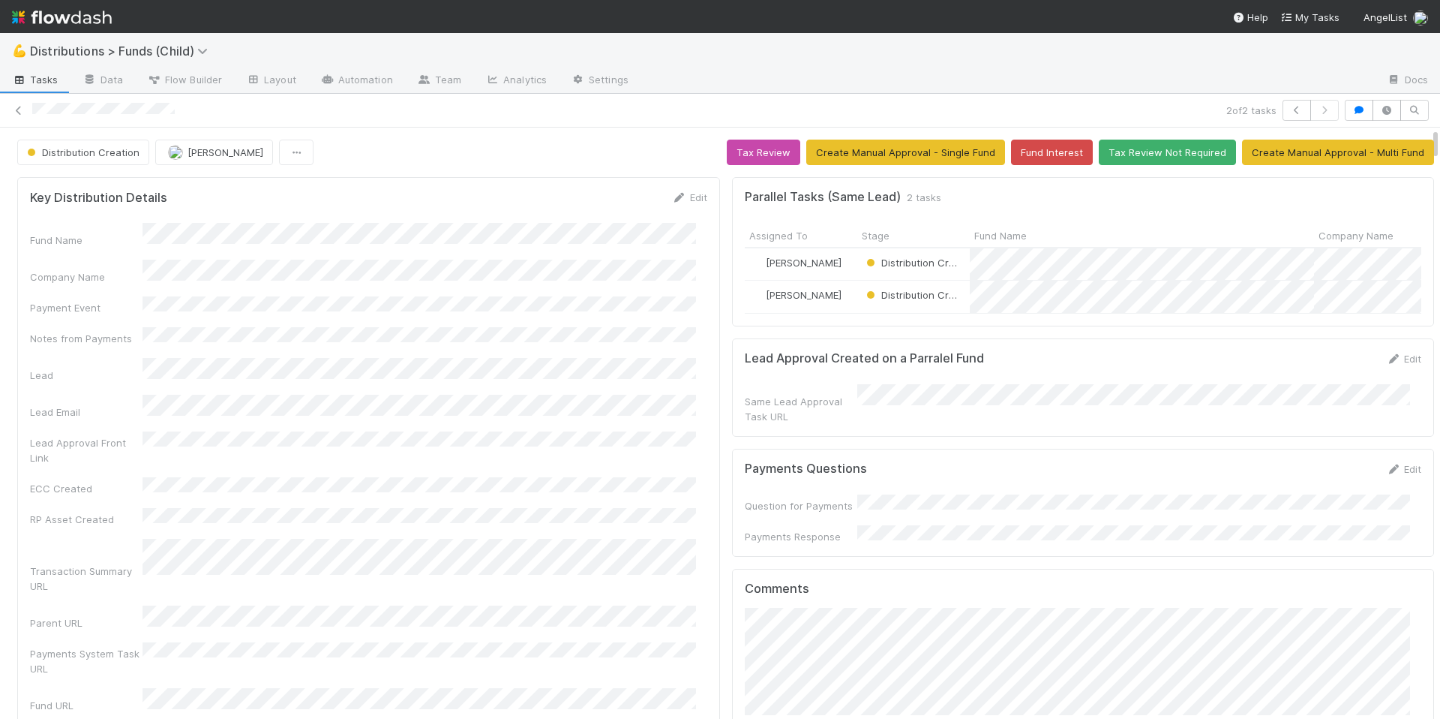
click at [629, 375] on div "Fund Name Company Name Payment Event Notes from Payments Lead Lead Email Lead A…" at bounding box center [368, 535] width 677 height 625
click at [63, 24] on img at bounding box center [62, 18] width 100 height 26
click at [116, 141] on button "Distribution Creation" at bounding box center [83, 153] width 132 height 26
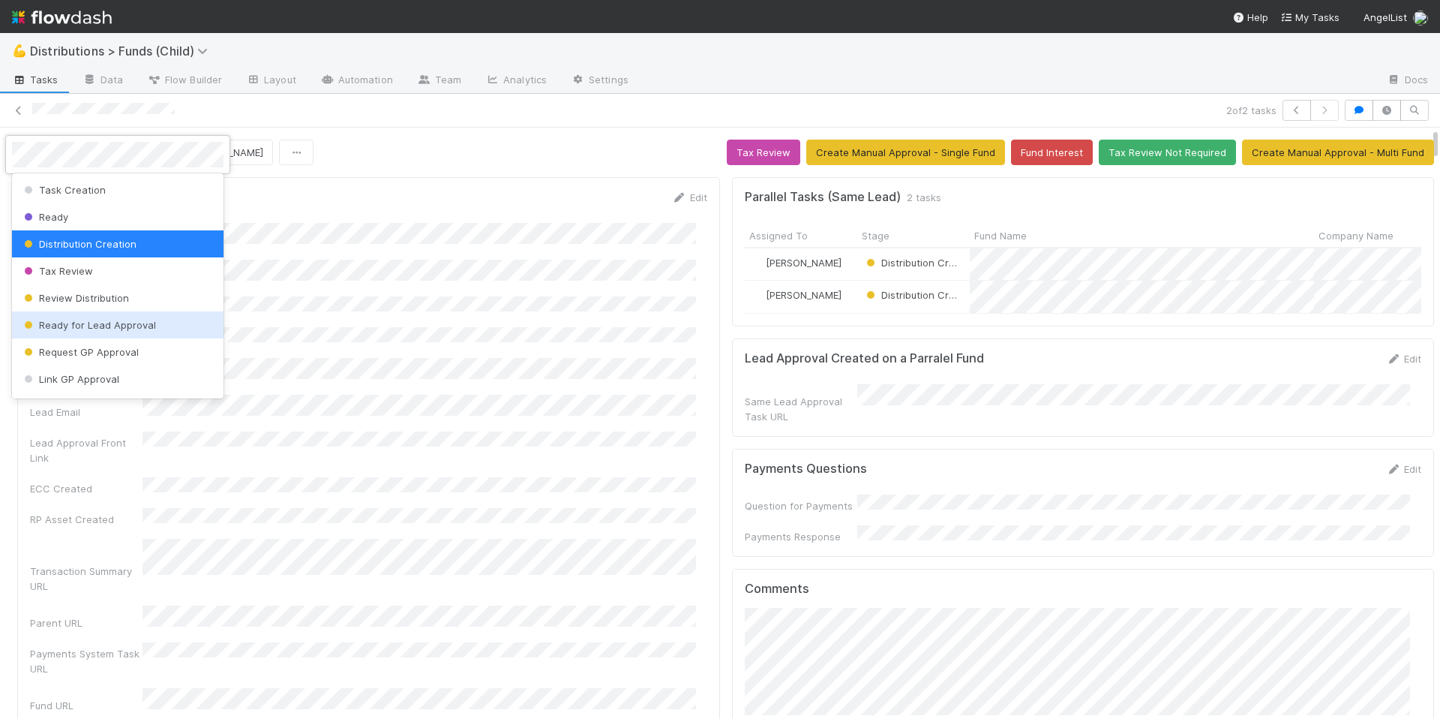
click at [545, 305] on div at bounding box center [720, 359] width 1440 height 719
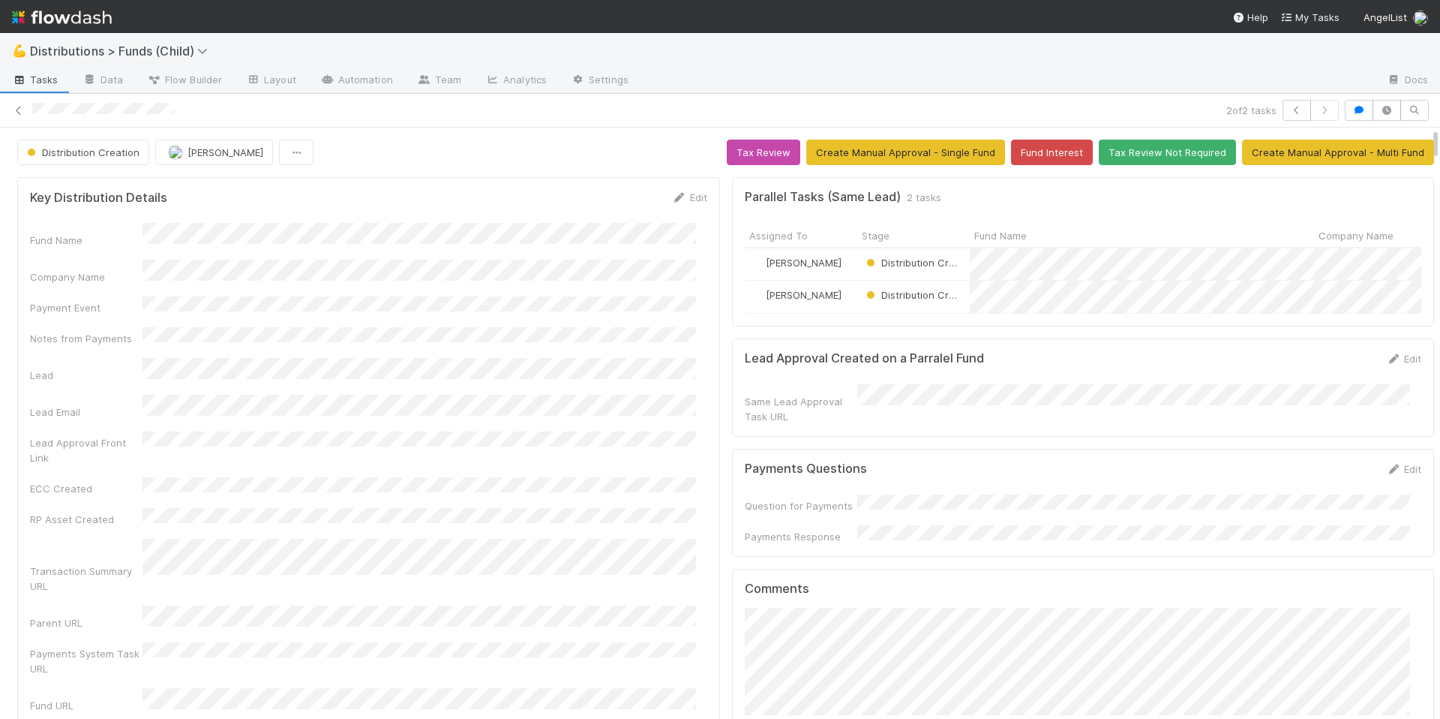
click at [558, 311] on div "Fund Name Company Name Payment Event Notes from Payments Lead Lead Email Lead A…" at bounding box center [368, 535] width 677 height 625
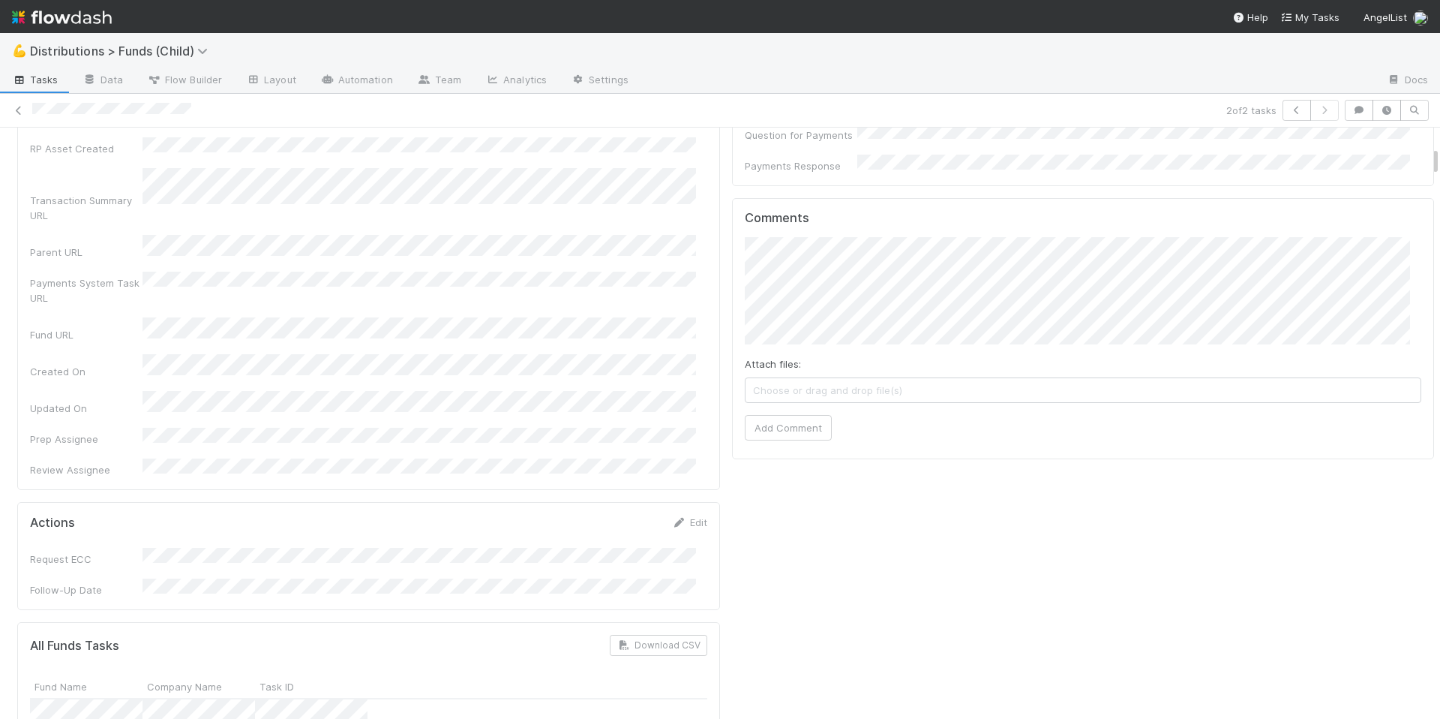
scroll to position [359, 0]
click at [647, 295] on div "Fund Name Company Name Payment Event Notes from Payments Lead Lead Email Lead A…" at bounding box center [368, 176] width 677 height 625
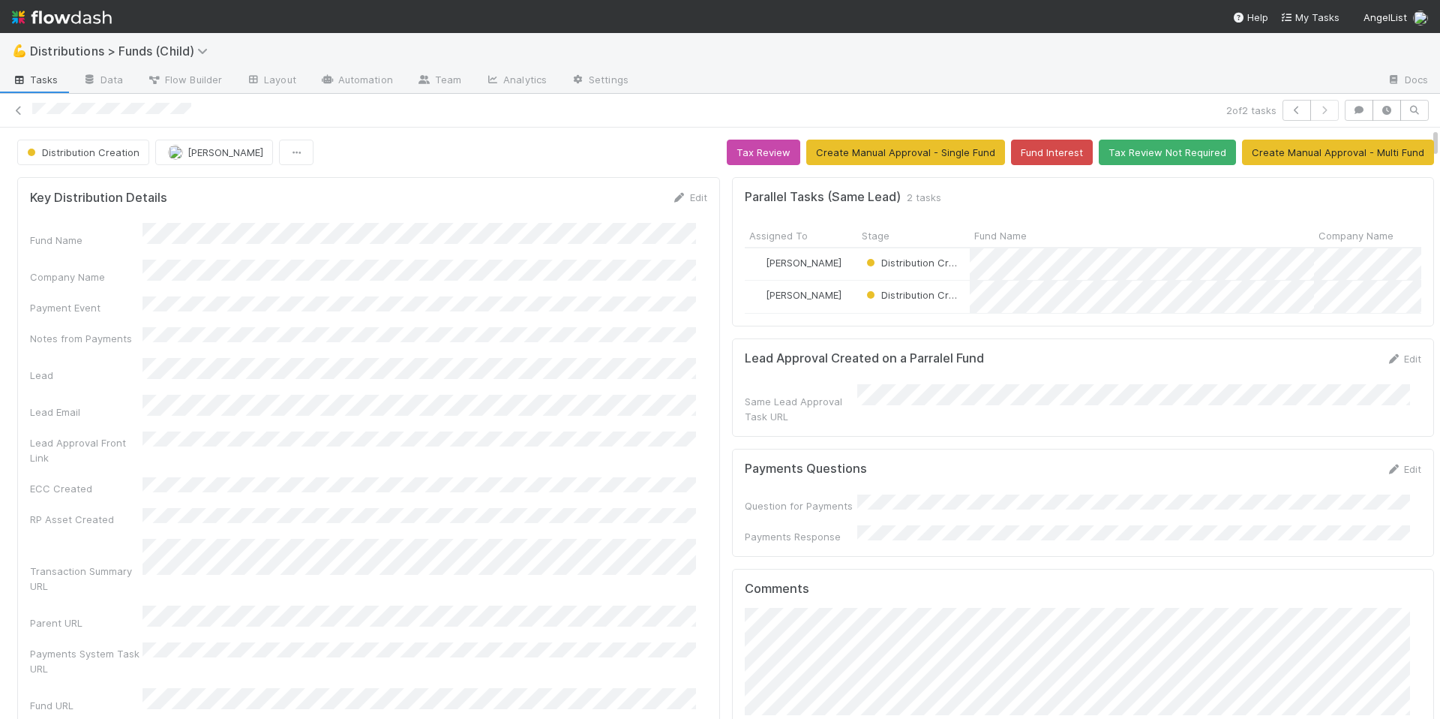
click at [529, 406] on div "Fund Name Company Name Payment Event Notes from Payments Lead Lead Email Lead A…" at bounding box center [368, 535] width 677 height 625
click at [482, 365] on div "Fund Name Company Name Payment Event Notes from Payments Lead Lead Email Lead A…" at bounding box center [368, 535] width 677 height 625
click at [382, 371] on div "Fund Name Company Name Payment Event Notes from Payments Lead Lead Email Lead A…" at bounding box center [368, 535] width 677 height 625
click at [431, 368] on div "Fund Name Company Name Payment Event Notes from Payments Lead Lead Email Lead A…" at bounding box center [368, 535] width 677 height 625
click at [527, 179] on div "Key Distribution Details Edit Fund Name Company Name Payment Event Notes from P…" at bounding box center [368, 518] width 703 height 683
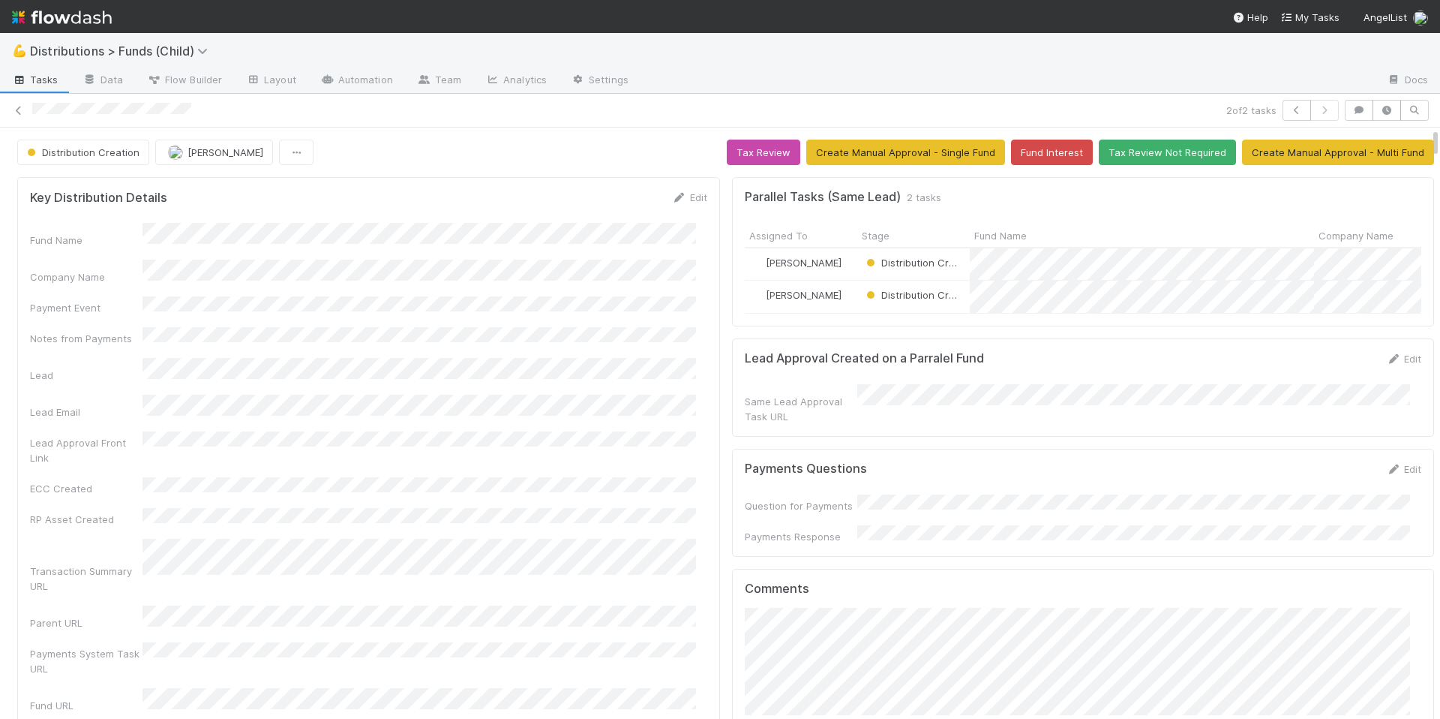
click at [412, 125] on div "2 of 2 tasks" at bounding box center [720, 111] width 1440 height 34
click at [528, 374] on div "Fund Name Company Name Payment Event Notes from Payments Lead Lead Email Lead A…" at bounding box center [368, 535] width 677 height 625
click at [517, 246] on div "Fund Name Company Name Payment Event Notes from Payments Lead Lead Email Lead A…" at bounding box center [368, 535] width 677 height 625
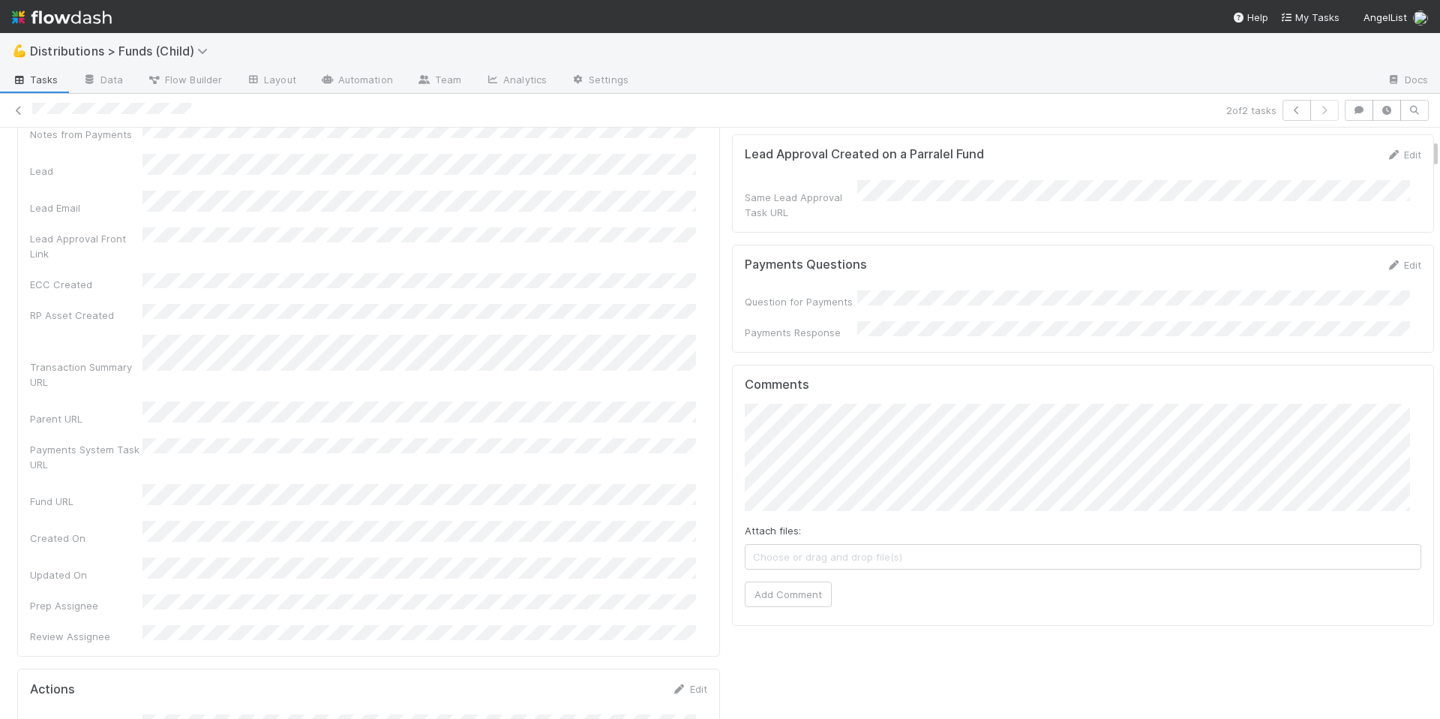
scroll to position [212, 0]
click at [521, 505] on div "Fund Name Company Name Payment Event Notes from Payments Lead Lead Email Lead A…" at bounding box center [368, 323] width 677 height 625
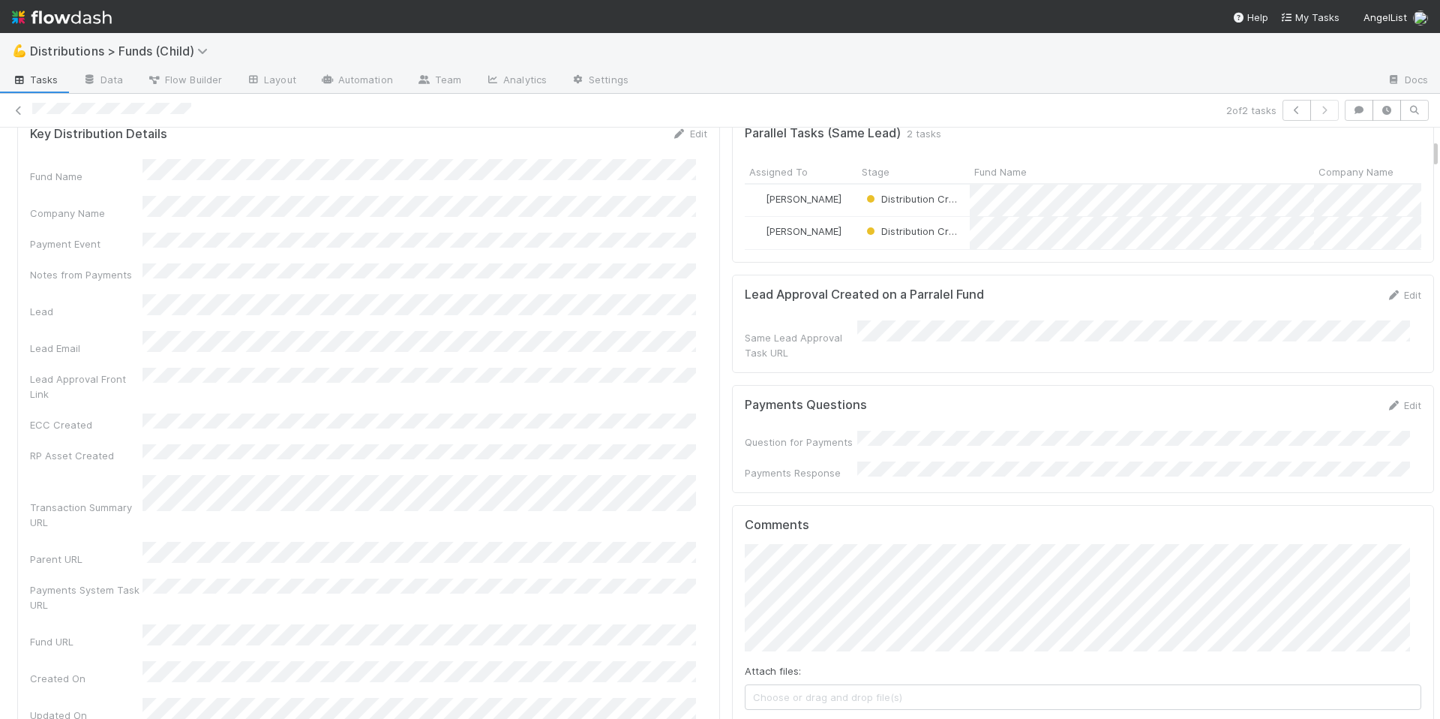
scroll to position [0, 0]
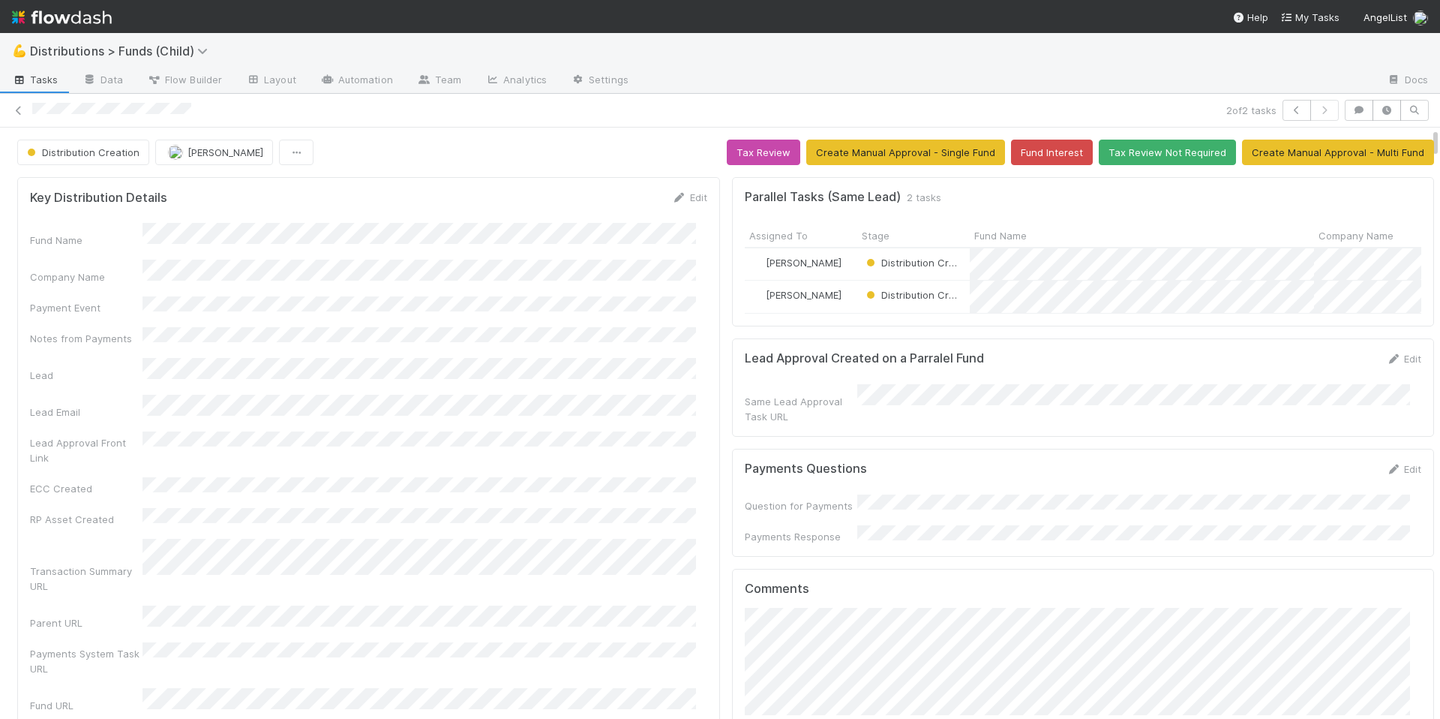
click at [481, 279] on div "Fund Name Company Name Payment Event Notes from Payments Lead Lead Email Lead A…" at bounding box center [368, 535] width 677 height 625
click at [352, 121] on div "2 of 2 tasks" at bounding box center [720, 111] width 1440 height 34
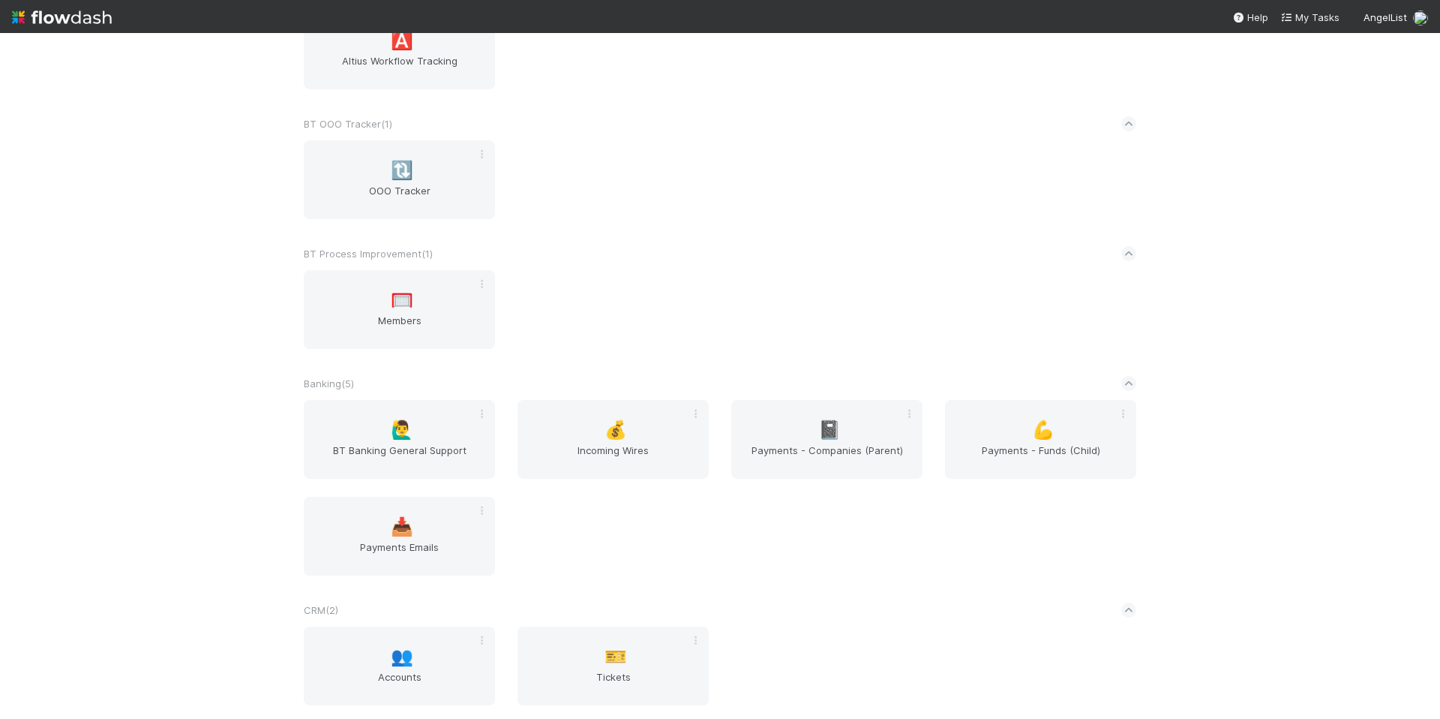
scroll to position [334, 0]
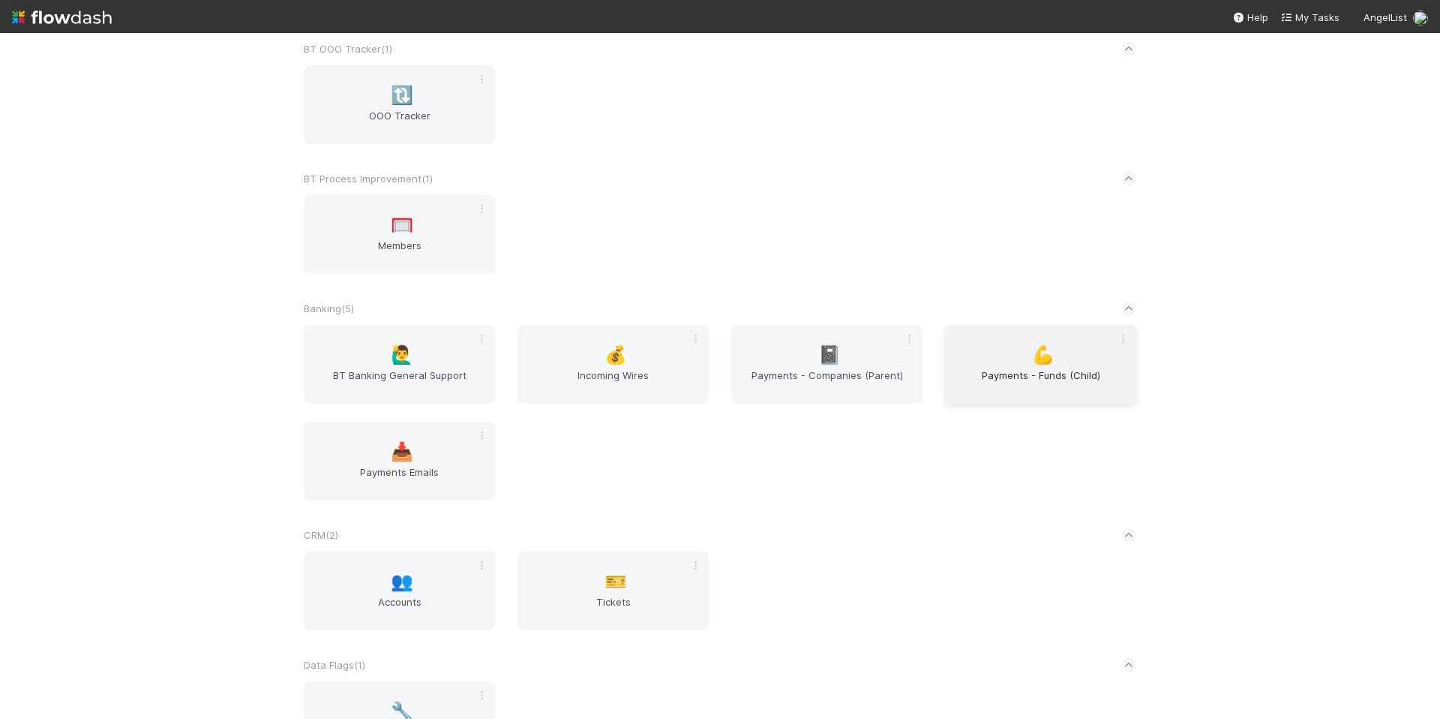
click at [996, 385] on span "Payments - Funds (Child)" at bounding box center [1040, 383] width 179 height 30
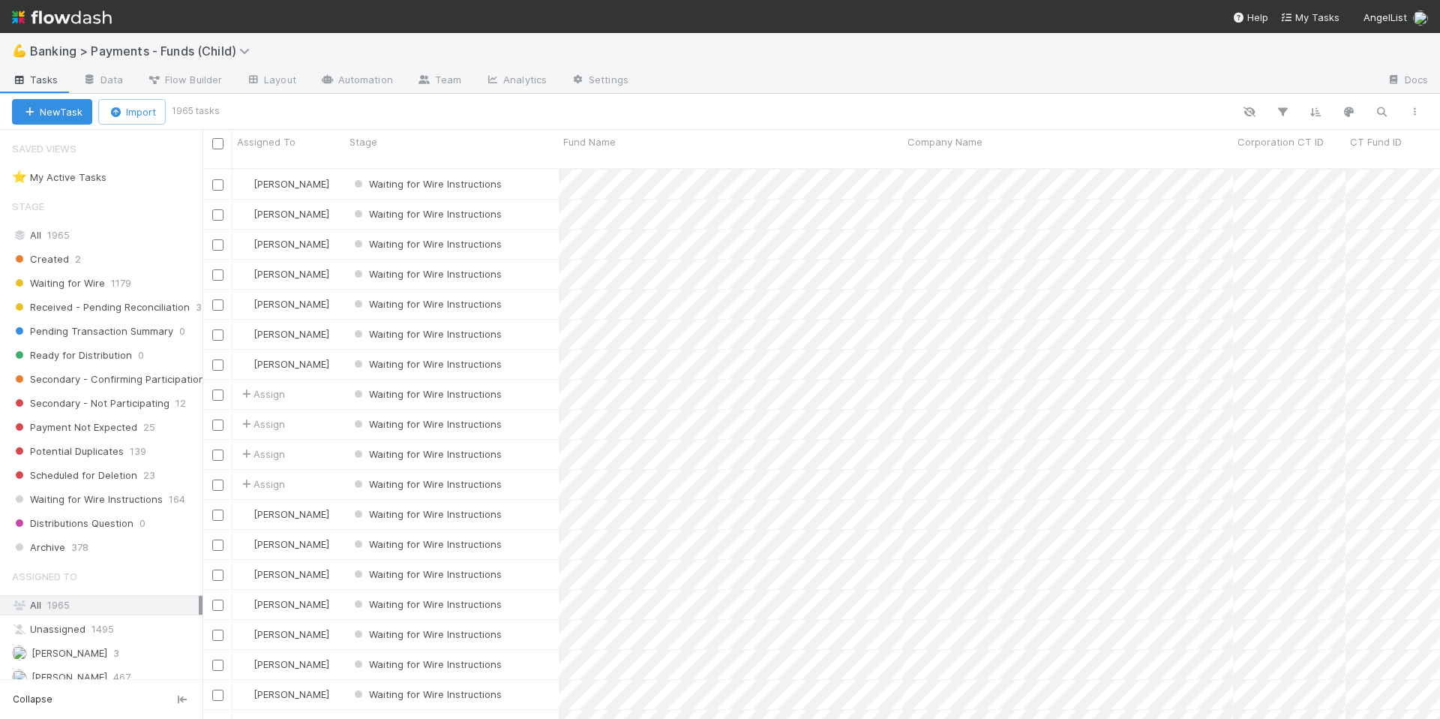
scroll to position [551, 1227]
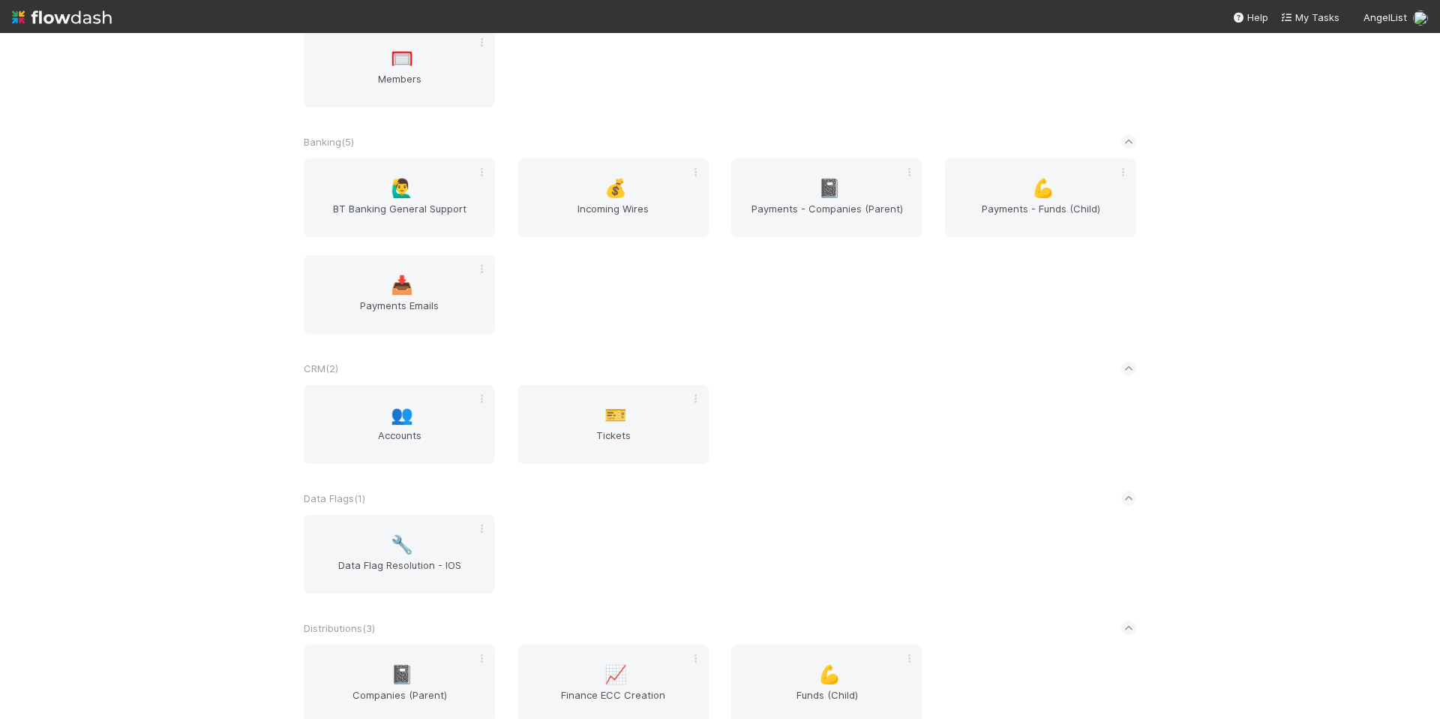
scroll to position [855, 0]
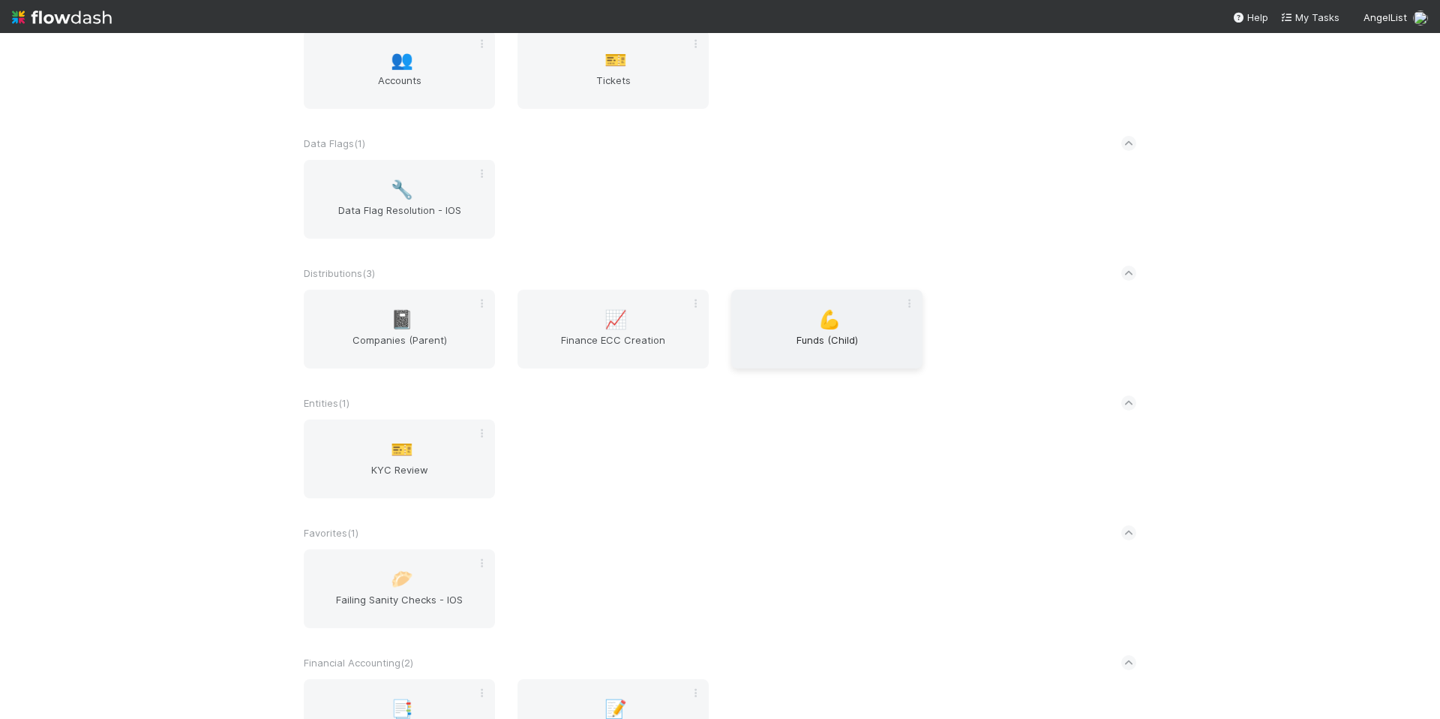
click at [803, 343] on span "Funds (Child)" at bounding box center [826, 347] width 179 height 30
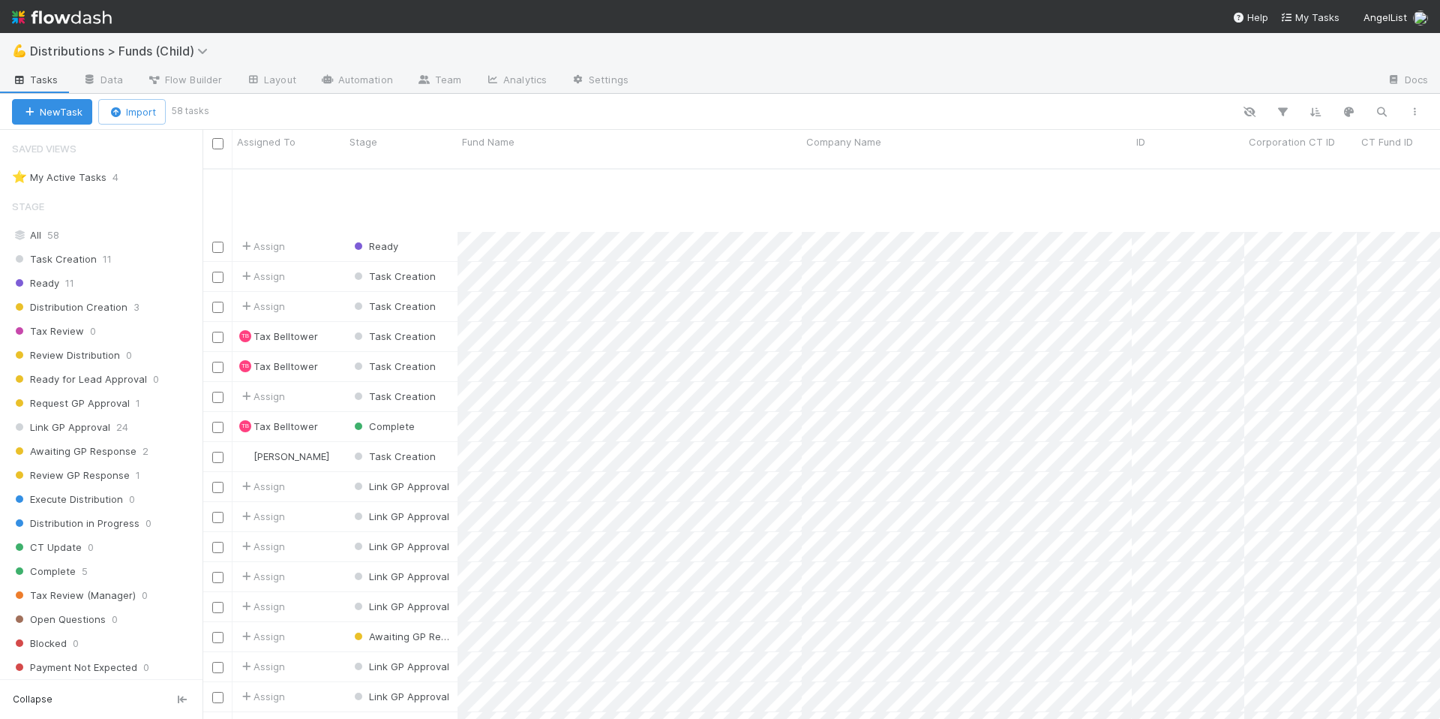
scroll to position [574, 0]
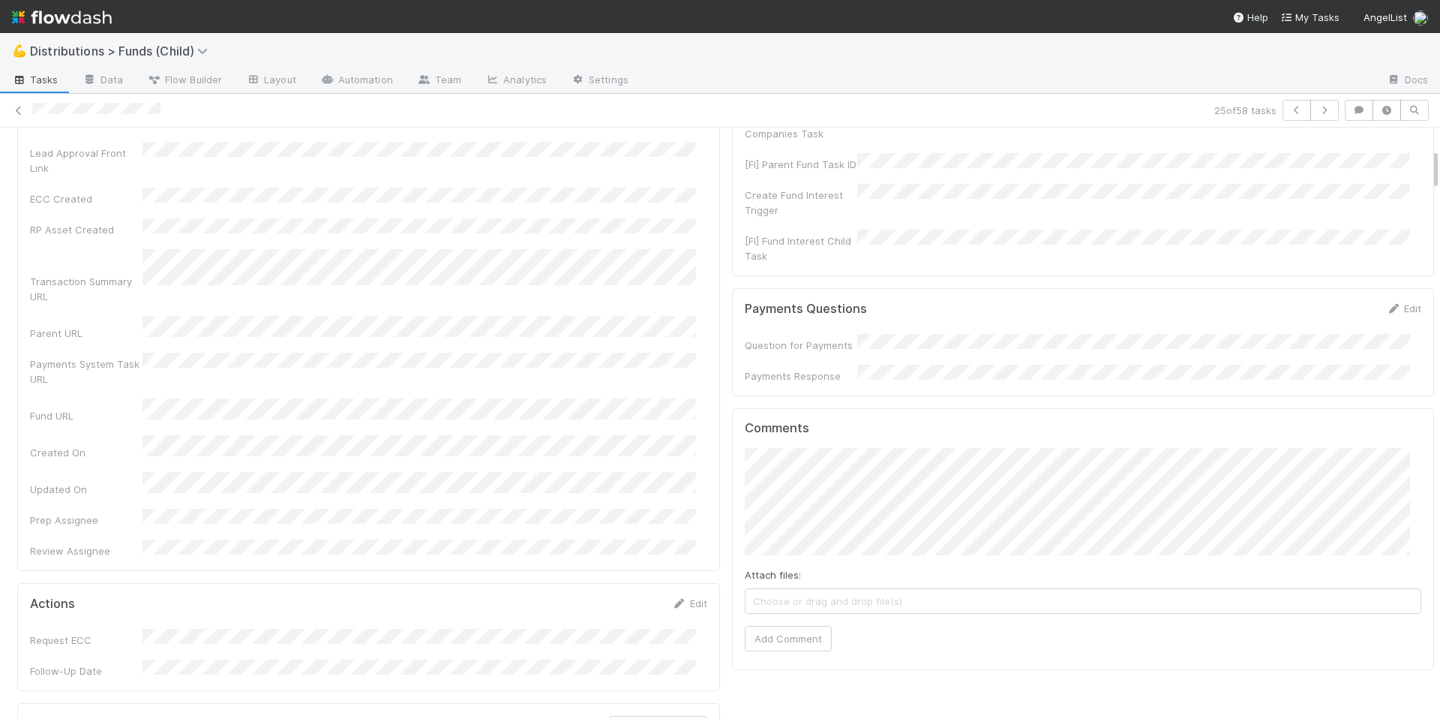
scroll to position [289, 0]
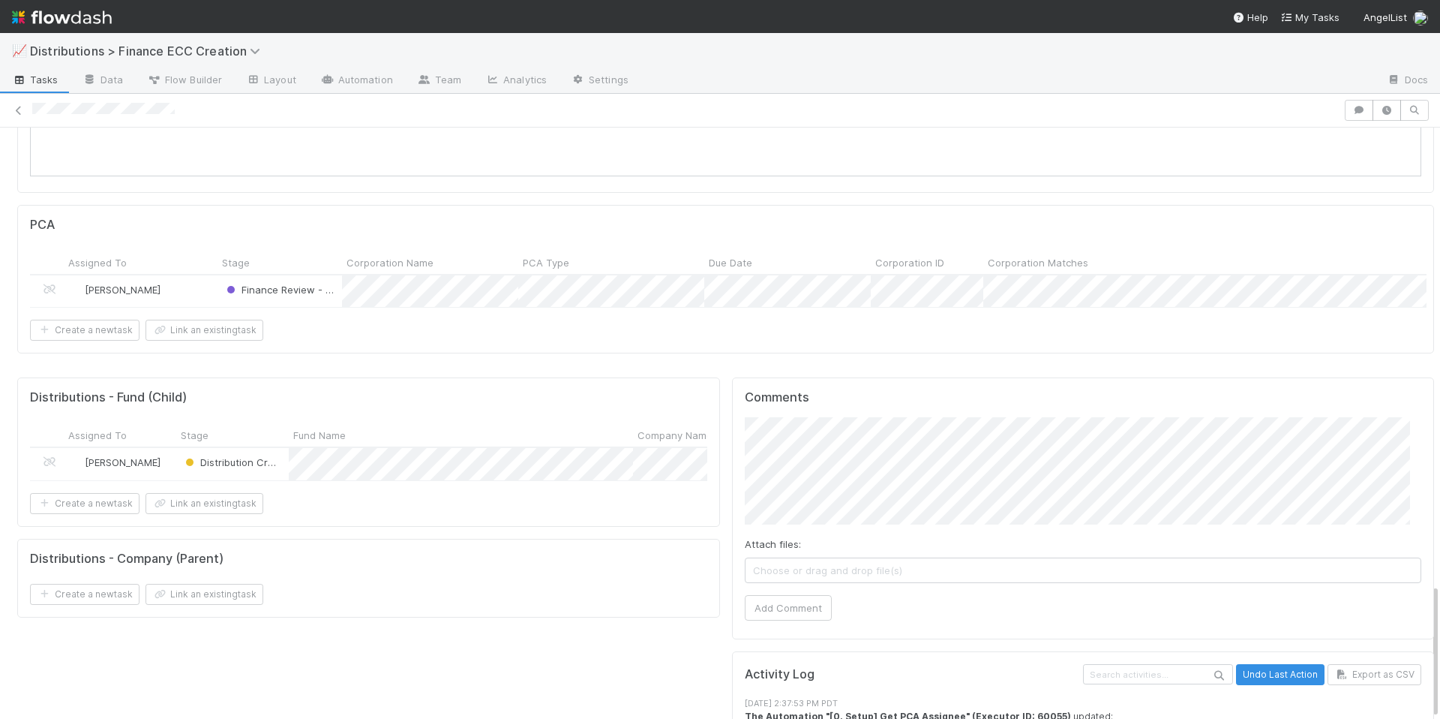
scroll to position [2001, 0]
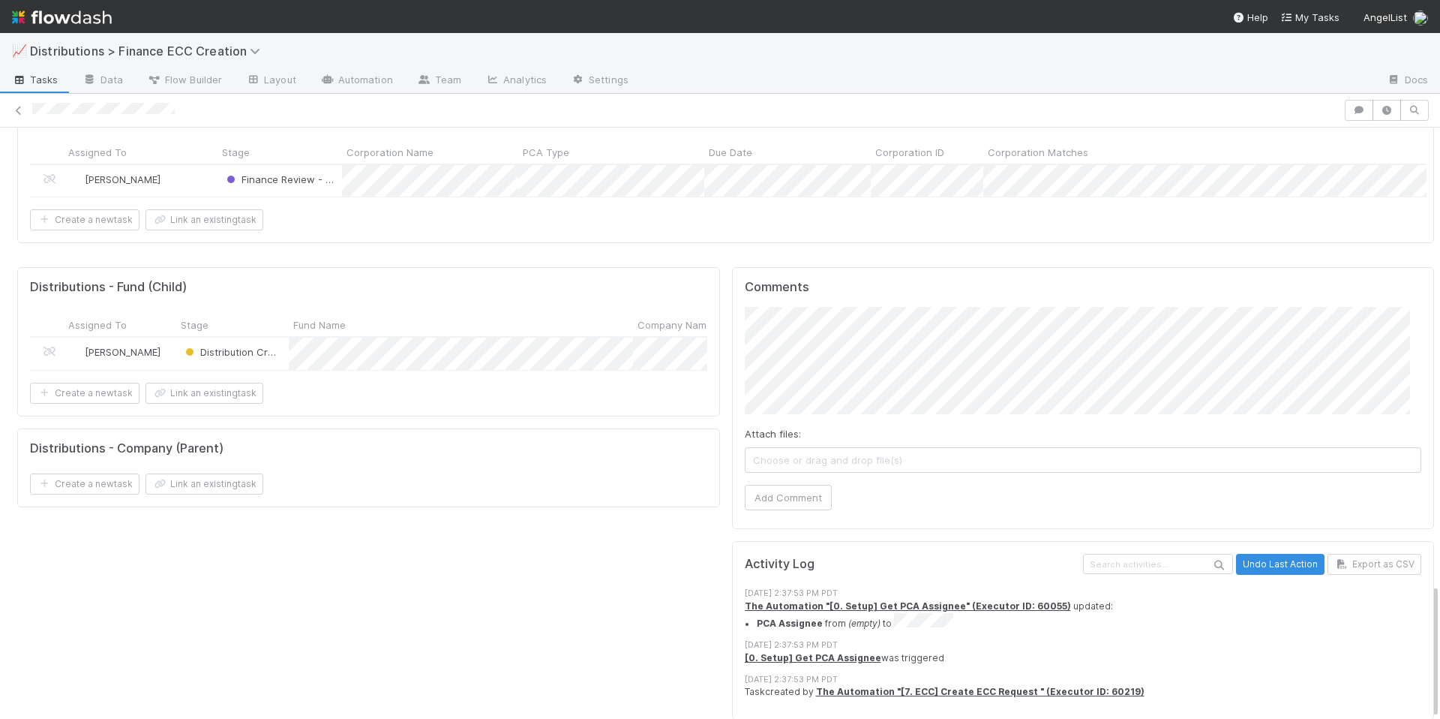
click at [566, 473] on div "Create a new task Link an existing task" at bounding box center [368, 483] width 677 height 21
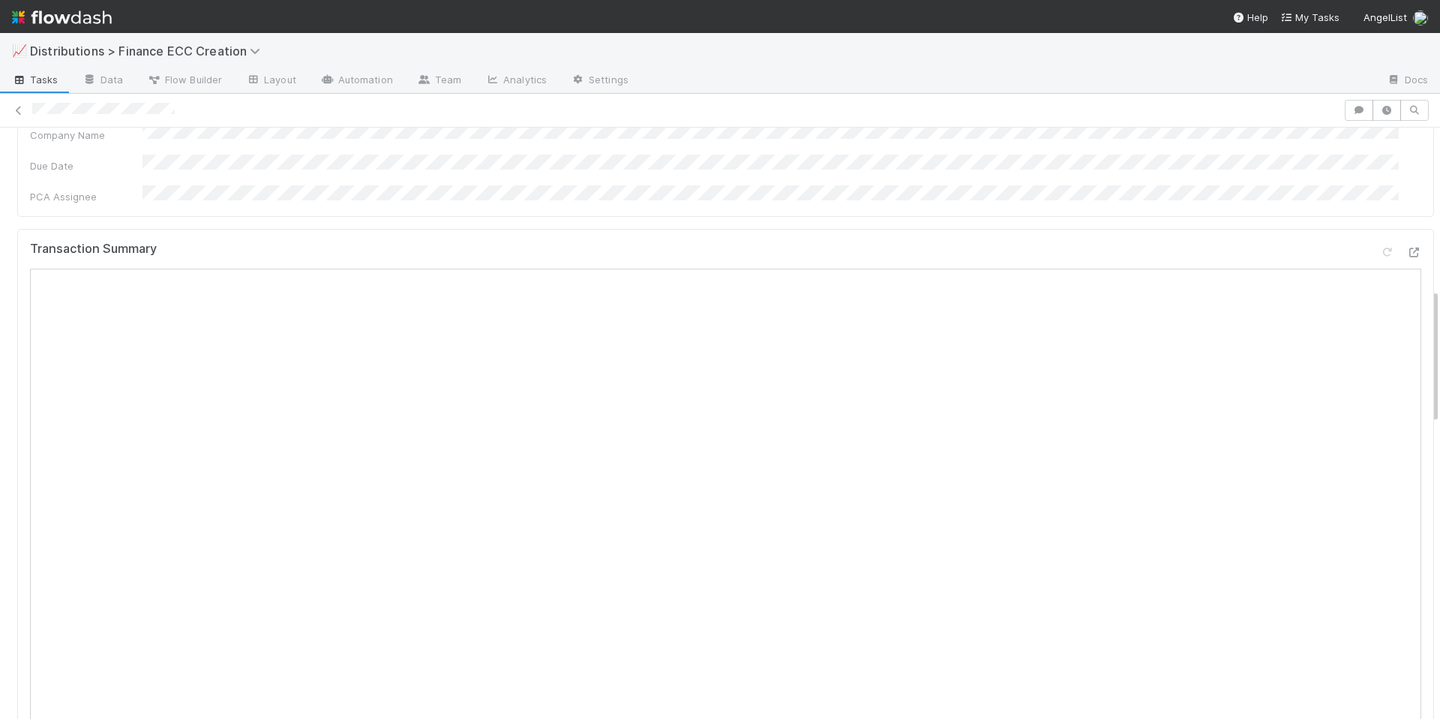
scroll to position [0, 0]
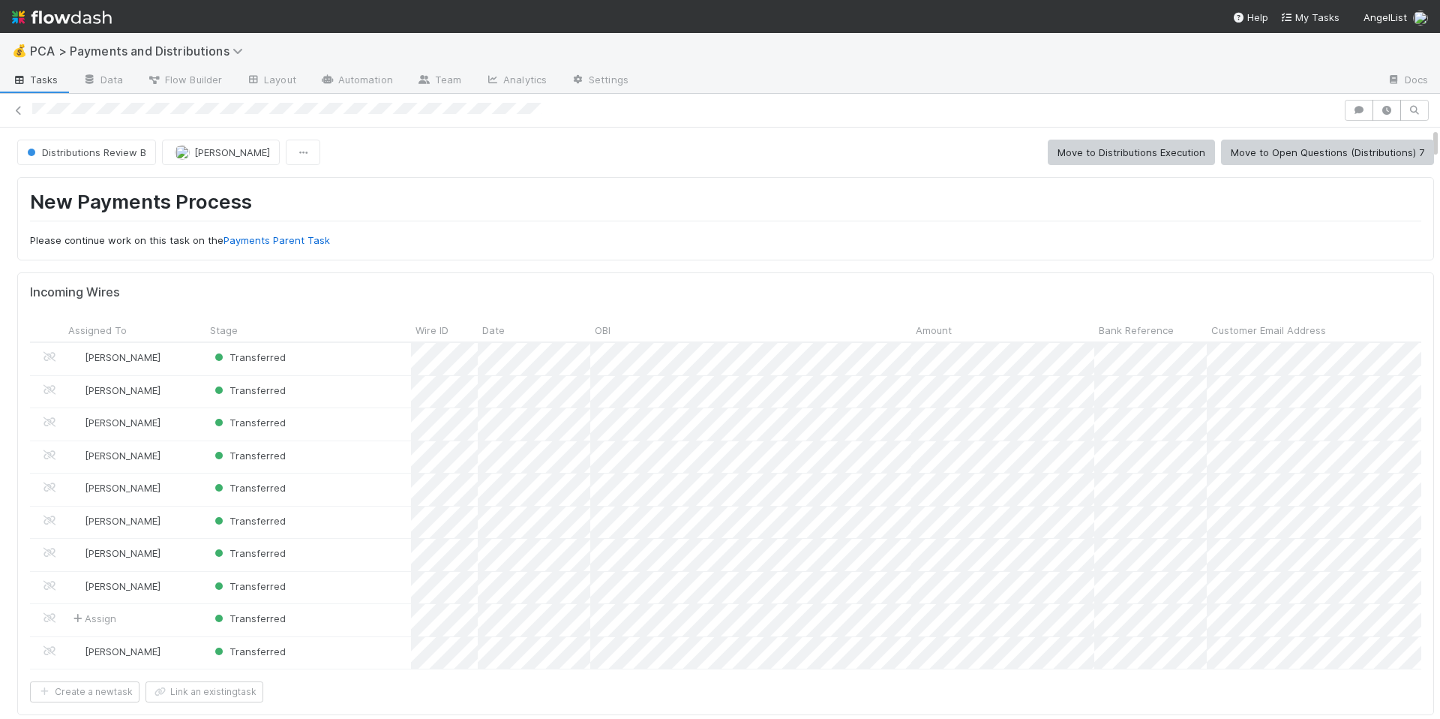
click at [818, 118] on div at bounding box center [720, 110] width 1440 height 21
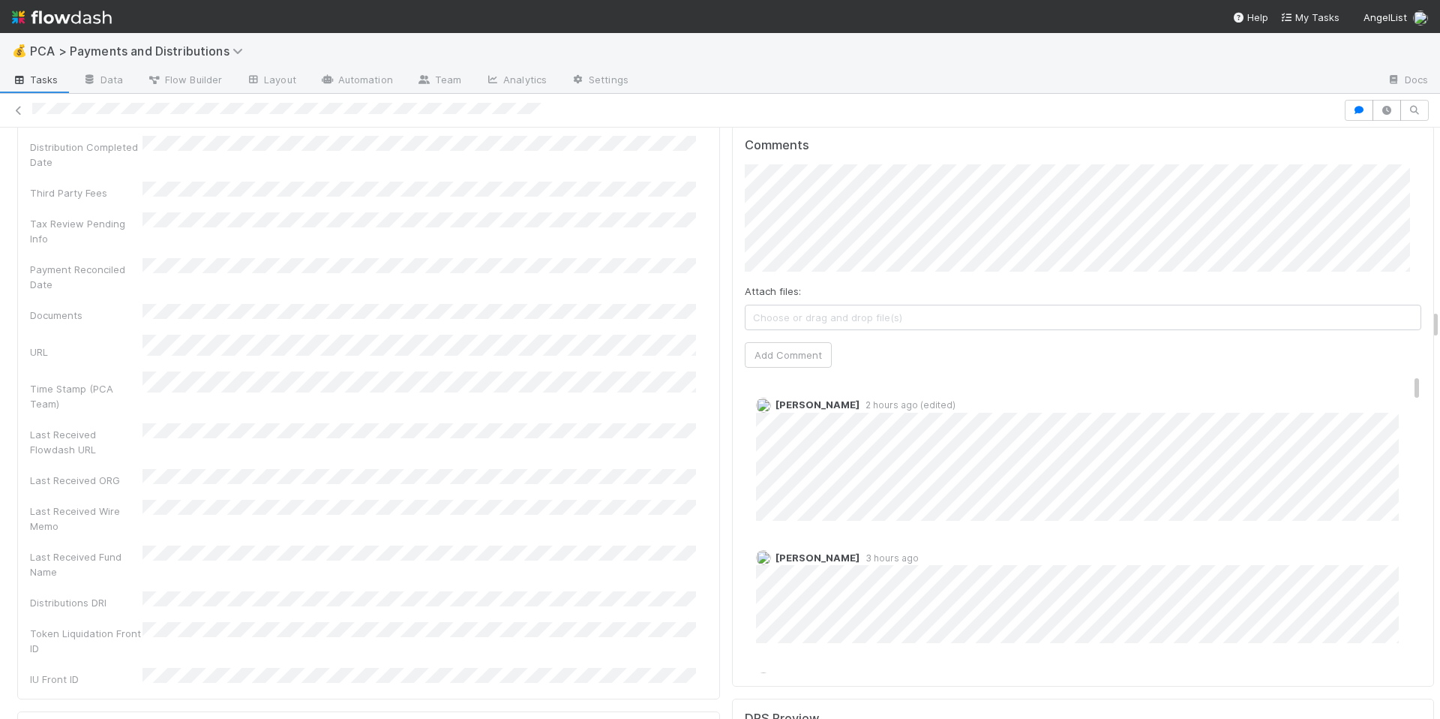
scroll to position [3512, 0]
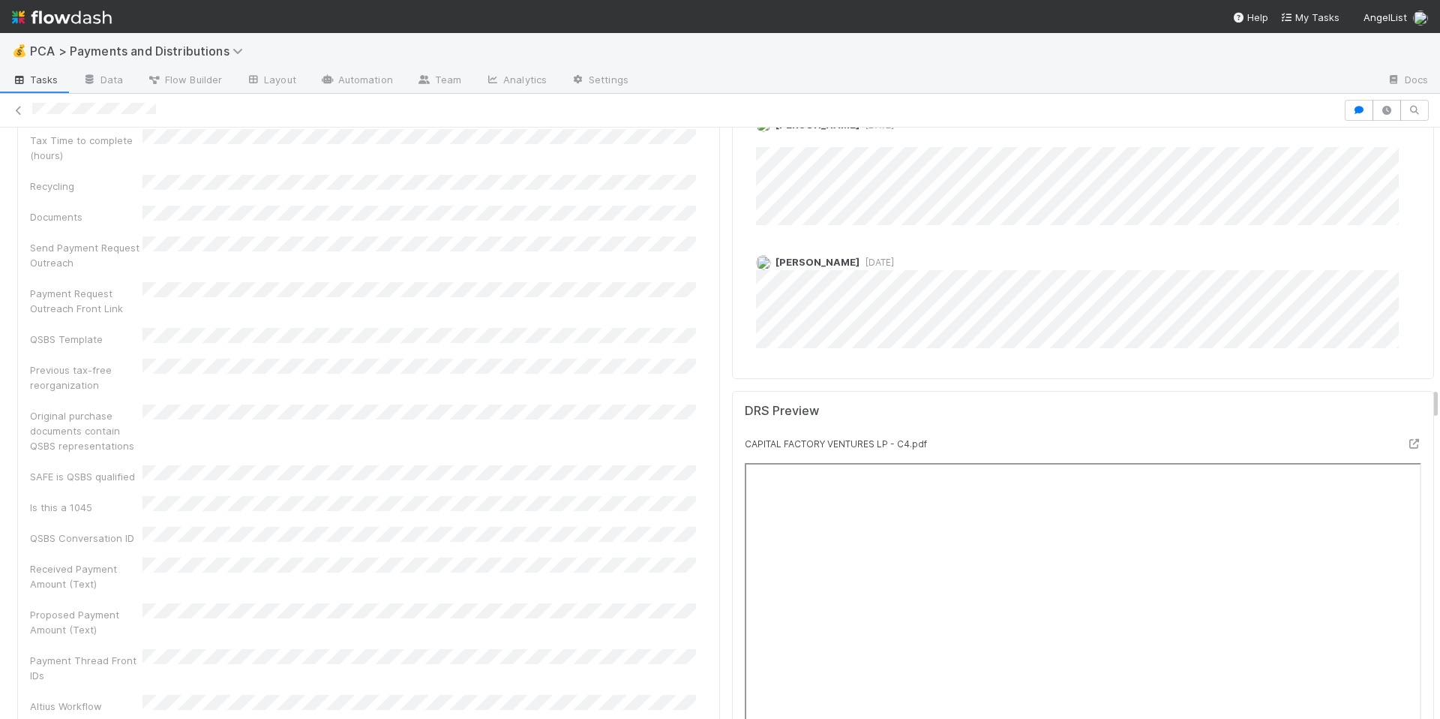
scroll to position [4811, 0]
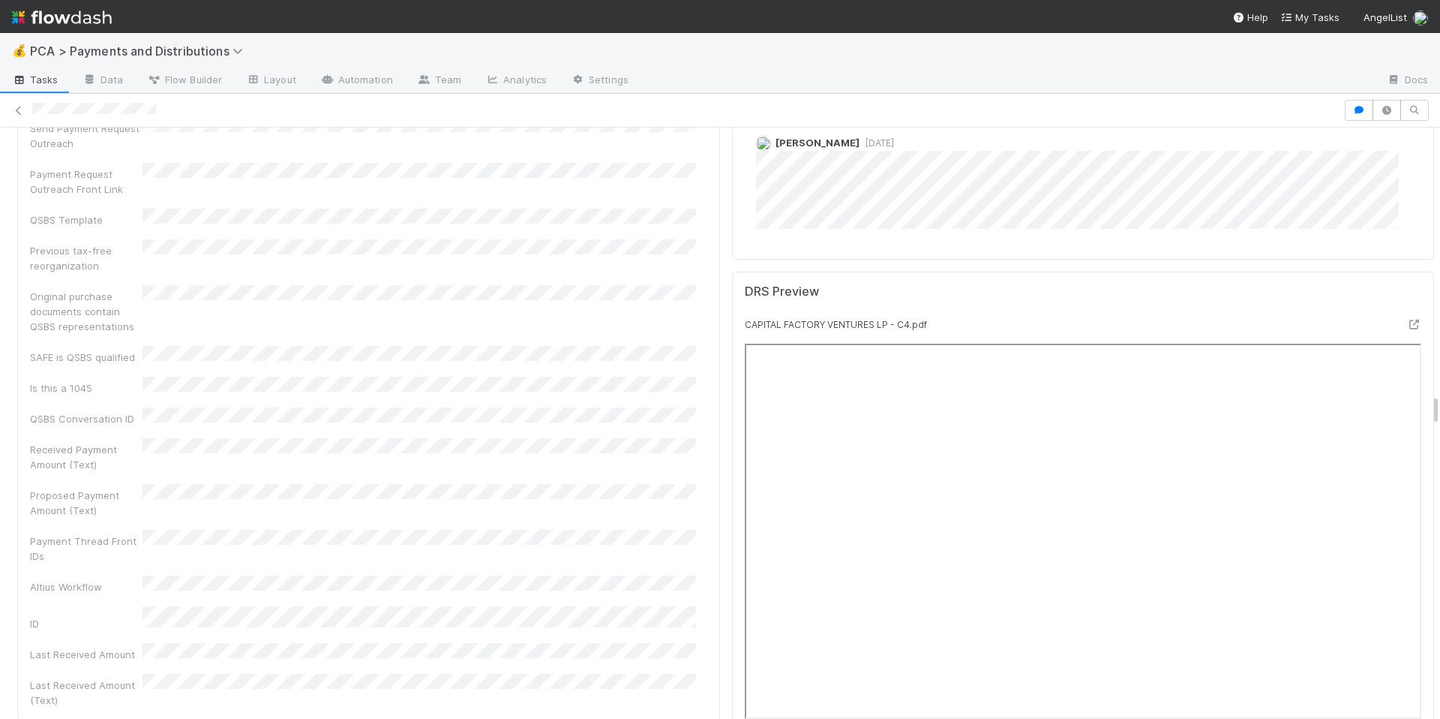
click at [529, 227] on div "Recoverable Withholding Withholding Required QSBS Eligibility Tax Review Pendin…" at bounding box center [368, 118] width 677 height 1179
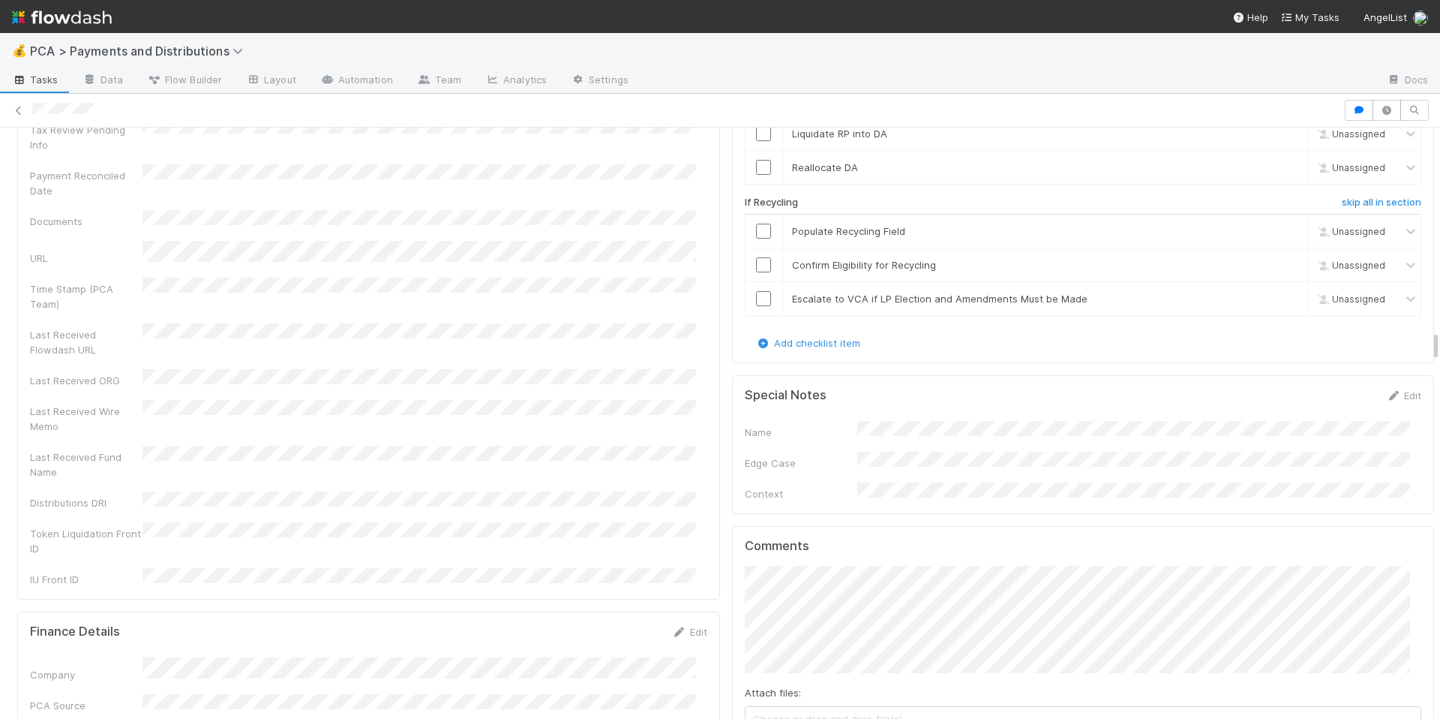
scroll to position [3867, 0]
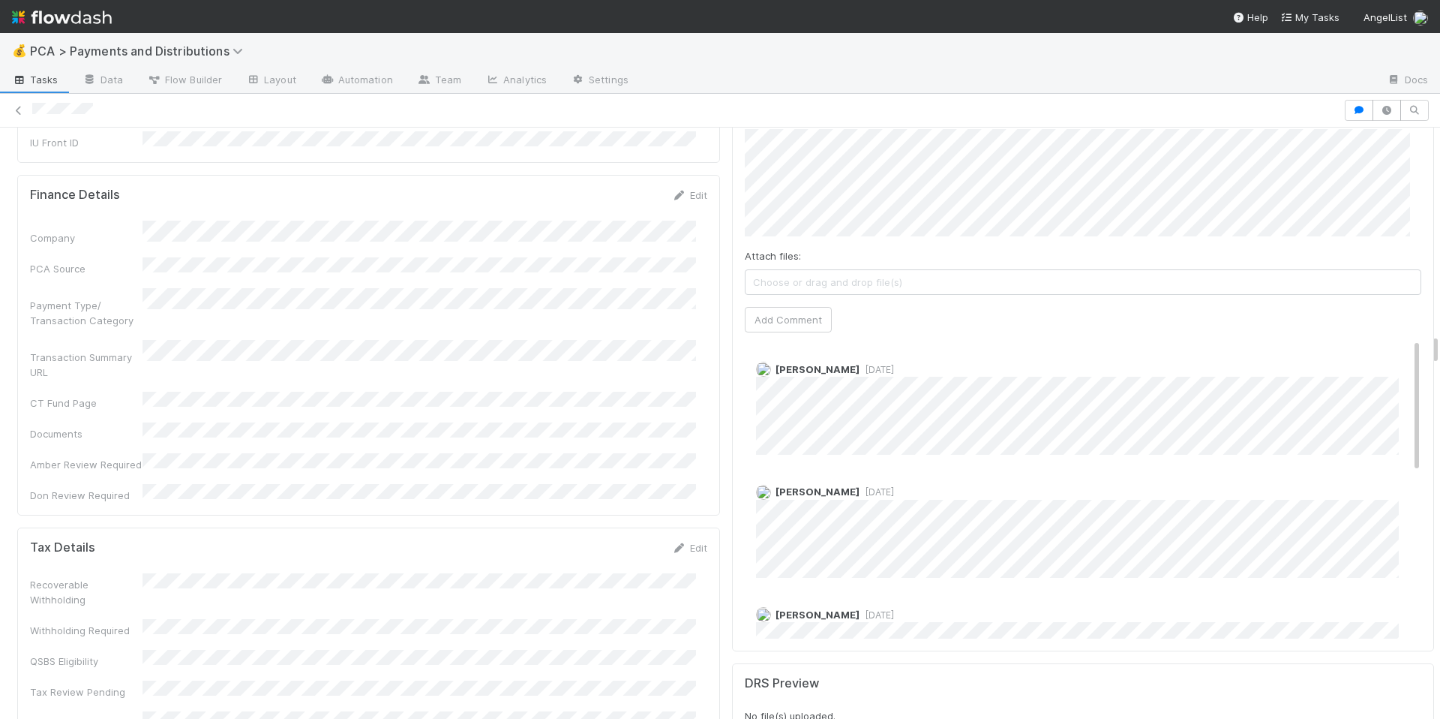
click at [662, 573] on div "Recoverable Withholding" at bounding box center [368, 590] width 677 height 34
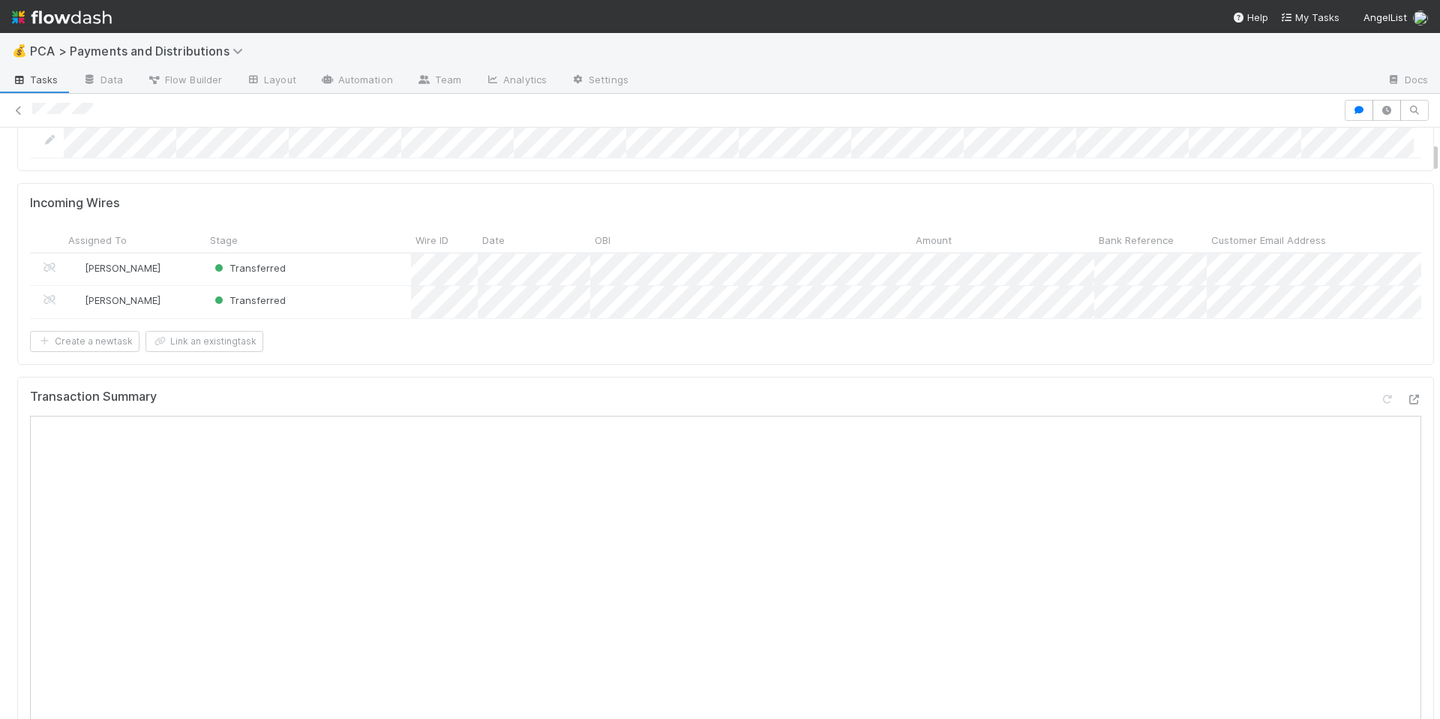
scroll to position [321, 0]
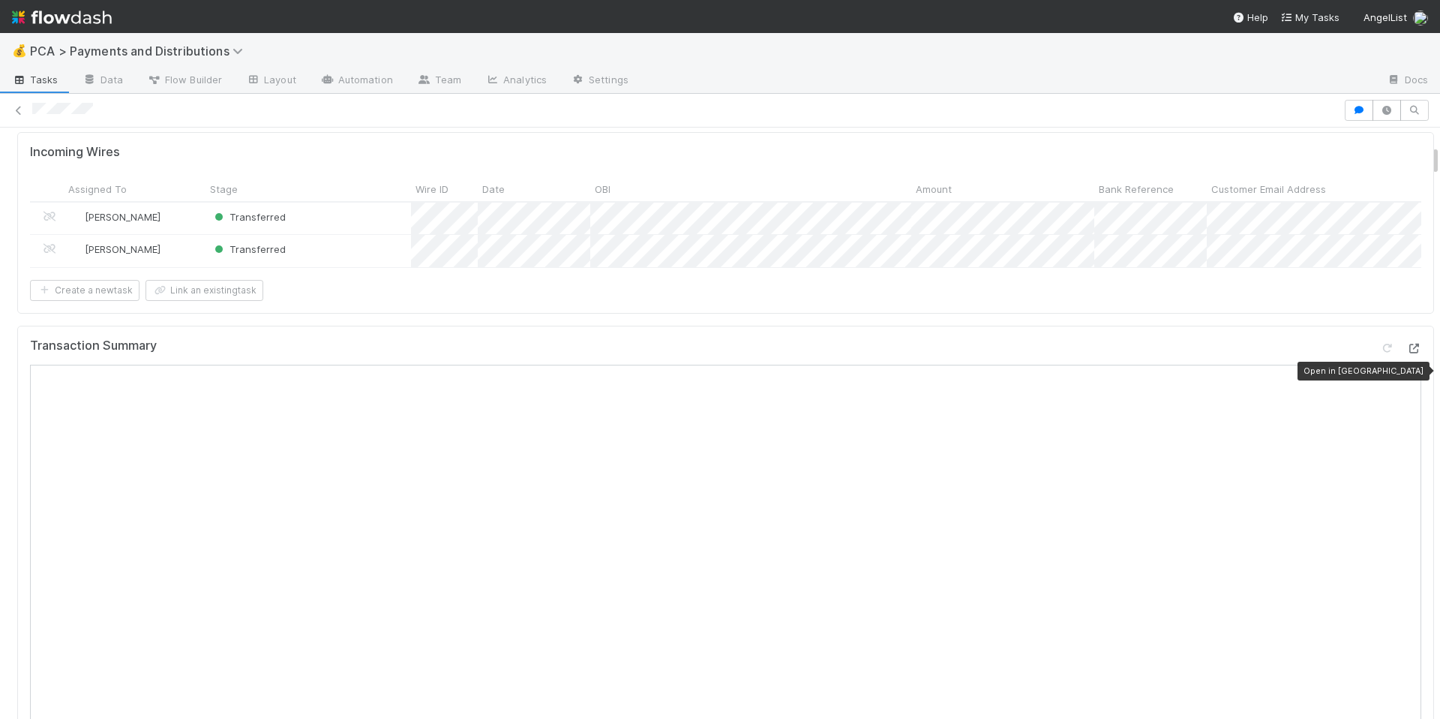
click at [1407, 356] on div at bounding box center [1414, 348] width 15 height 15
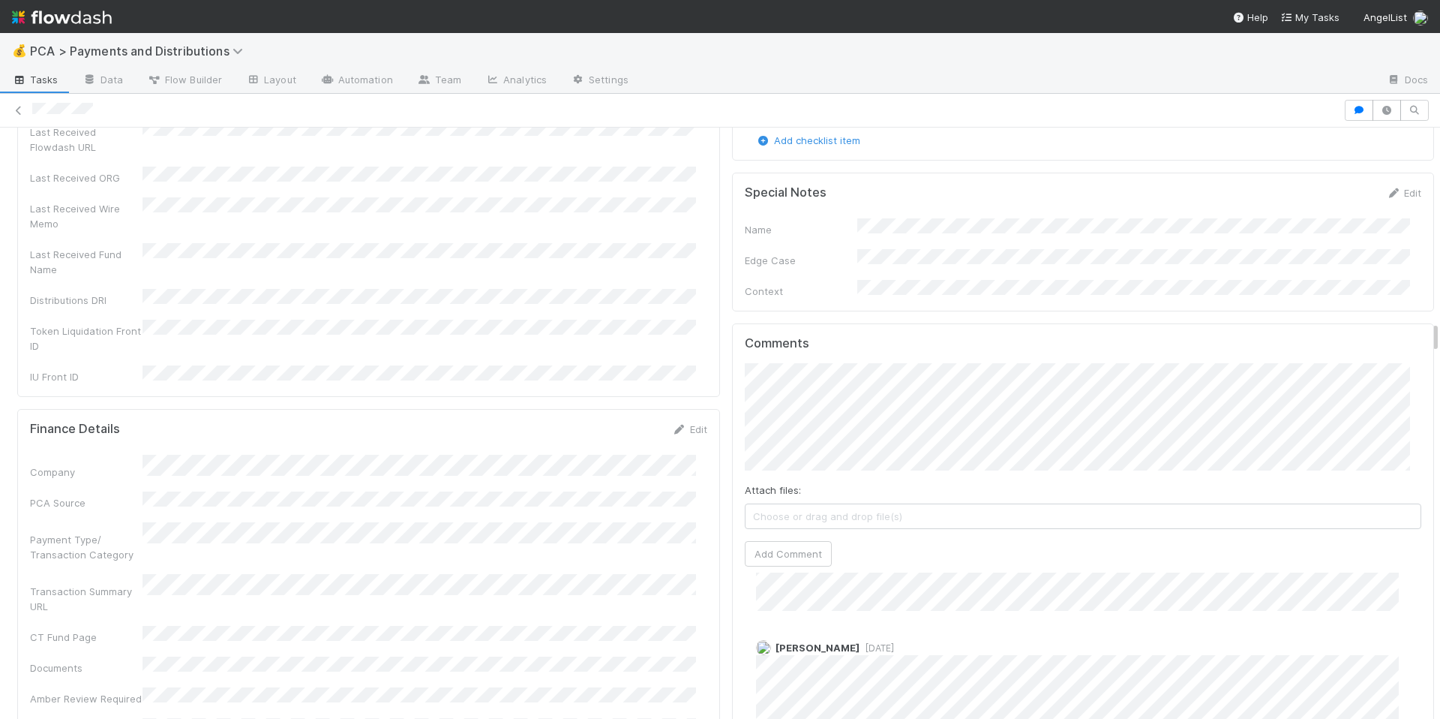
scroll to position [3633, 0]
click at [805, 541] on button "Add Comment" at bounding box center [788, 554] width 87 height 26
click at [611, 564] on div "Company PCA Source Payment Type/ Transaction Category Transaction Summary URL C…" at bounding box center [368, 596] width 677 height 282
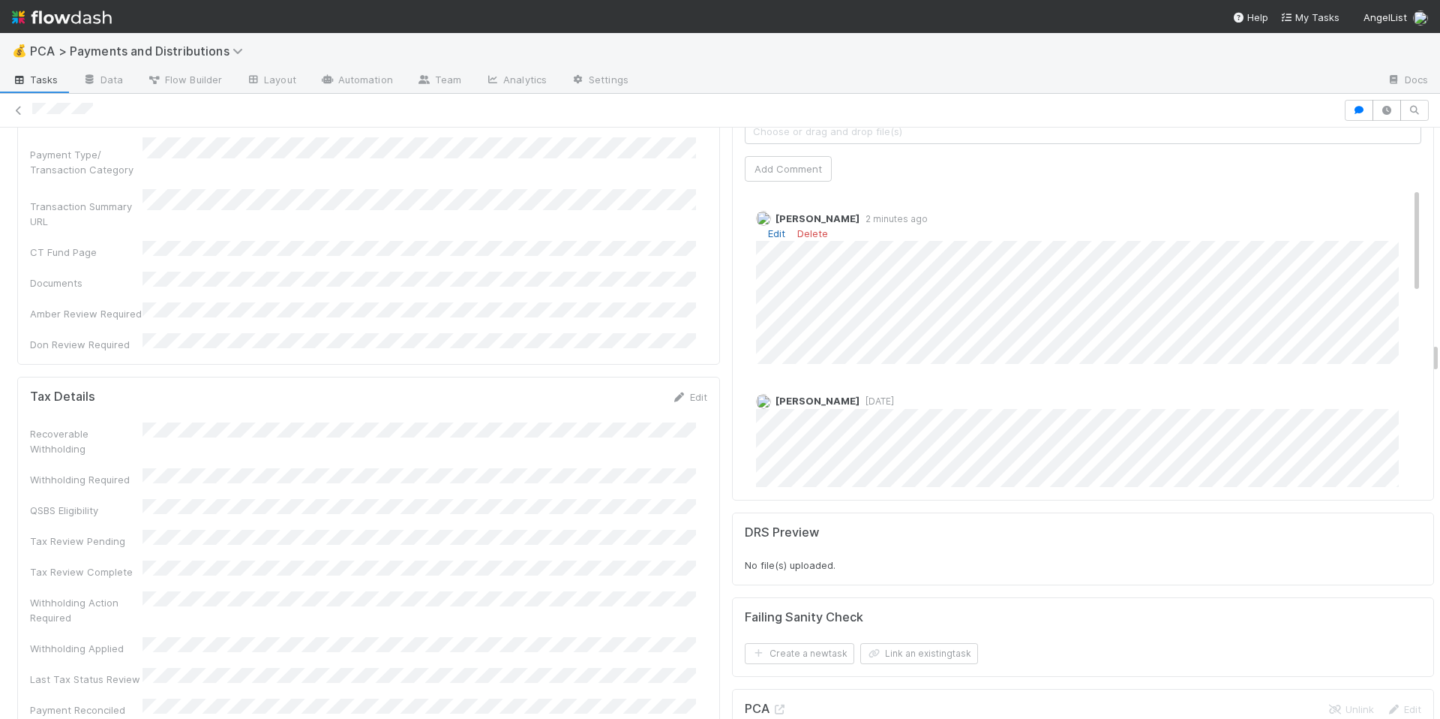
click at [768, 227] on link "Edit" at bounding box center [776, 233] width 17 height 12
click at [745, 313] on div "Allison Donlevy 3 minutes ago" at bounding box center [1089, 285] width 689 height 171
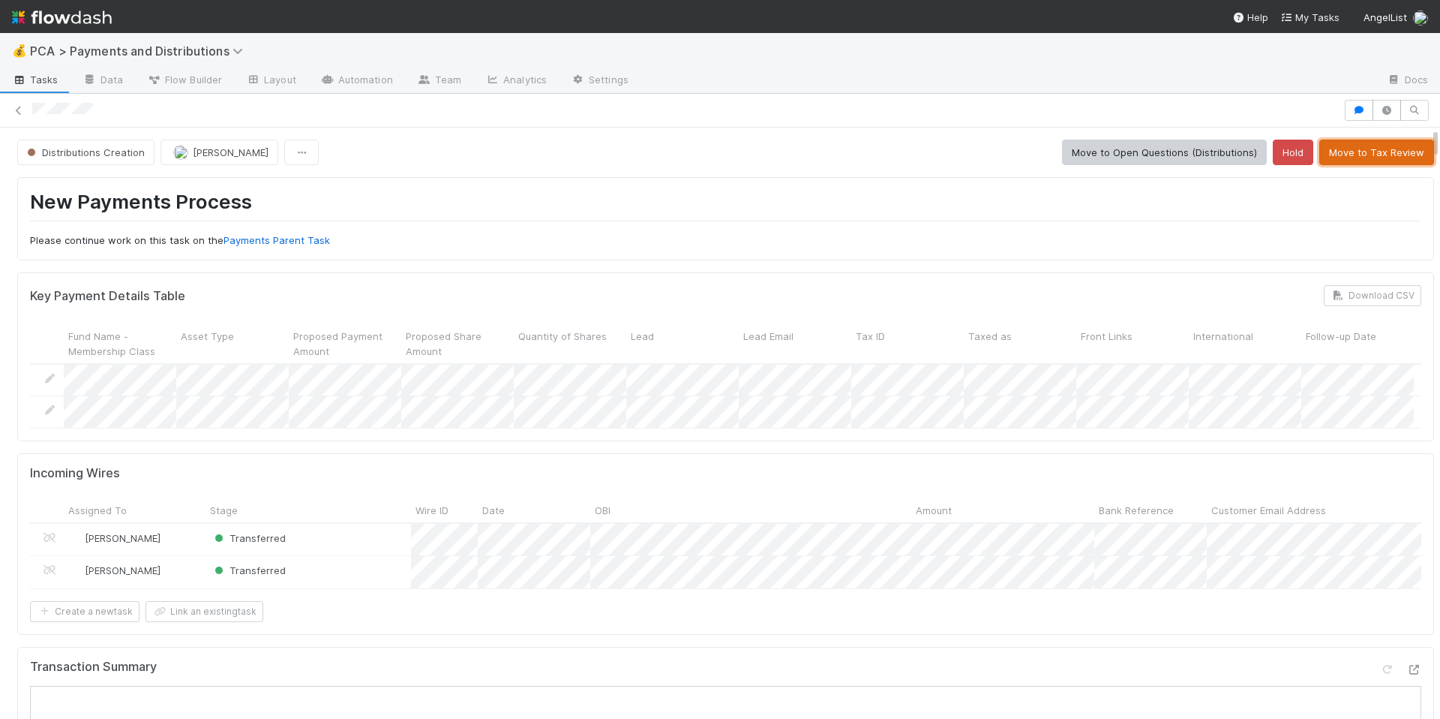
click at [1335, 152] on button "Move to Tax Review" at bounding box center [1377, 153] width 115 height 26
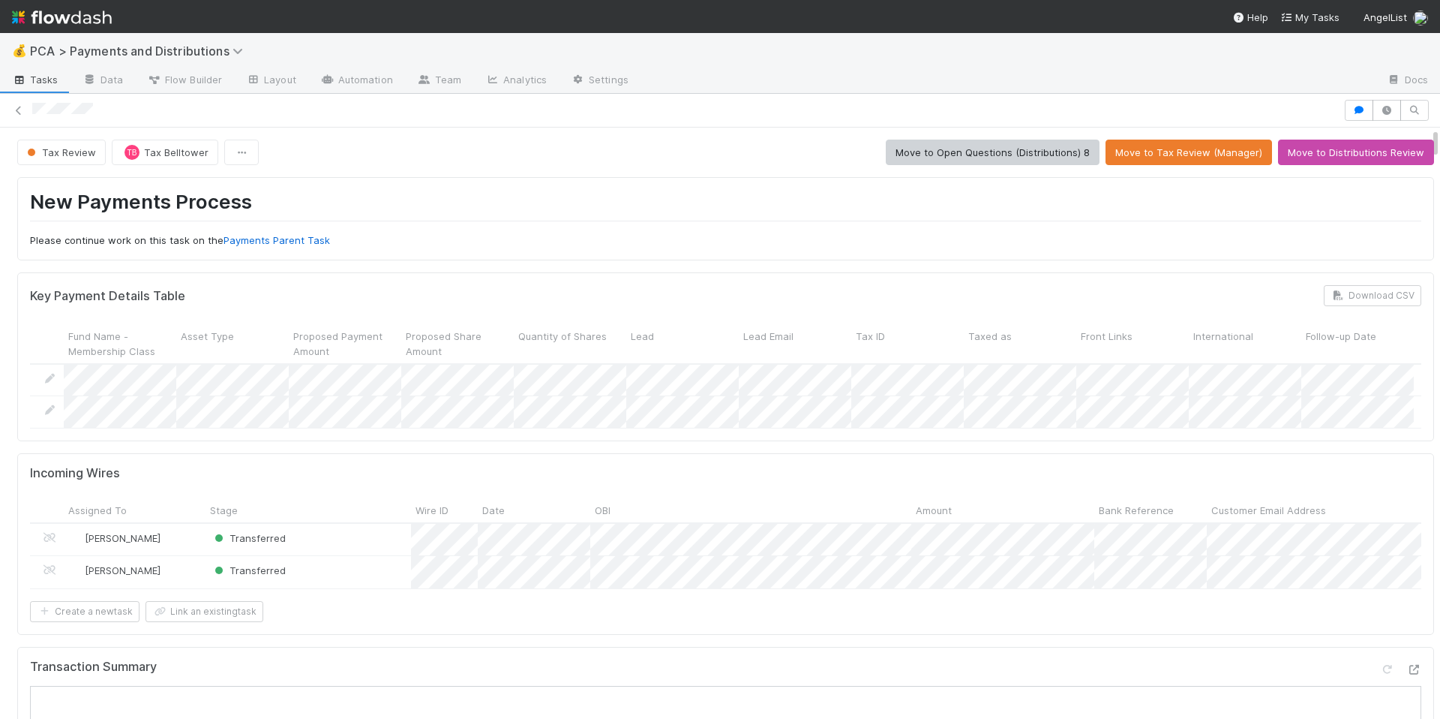
click at [104, 107] on div at bounding box center [685, 111] width 1307 height 16
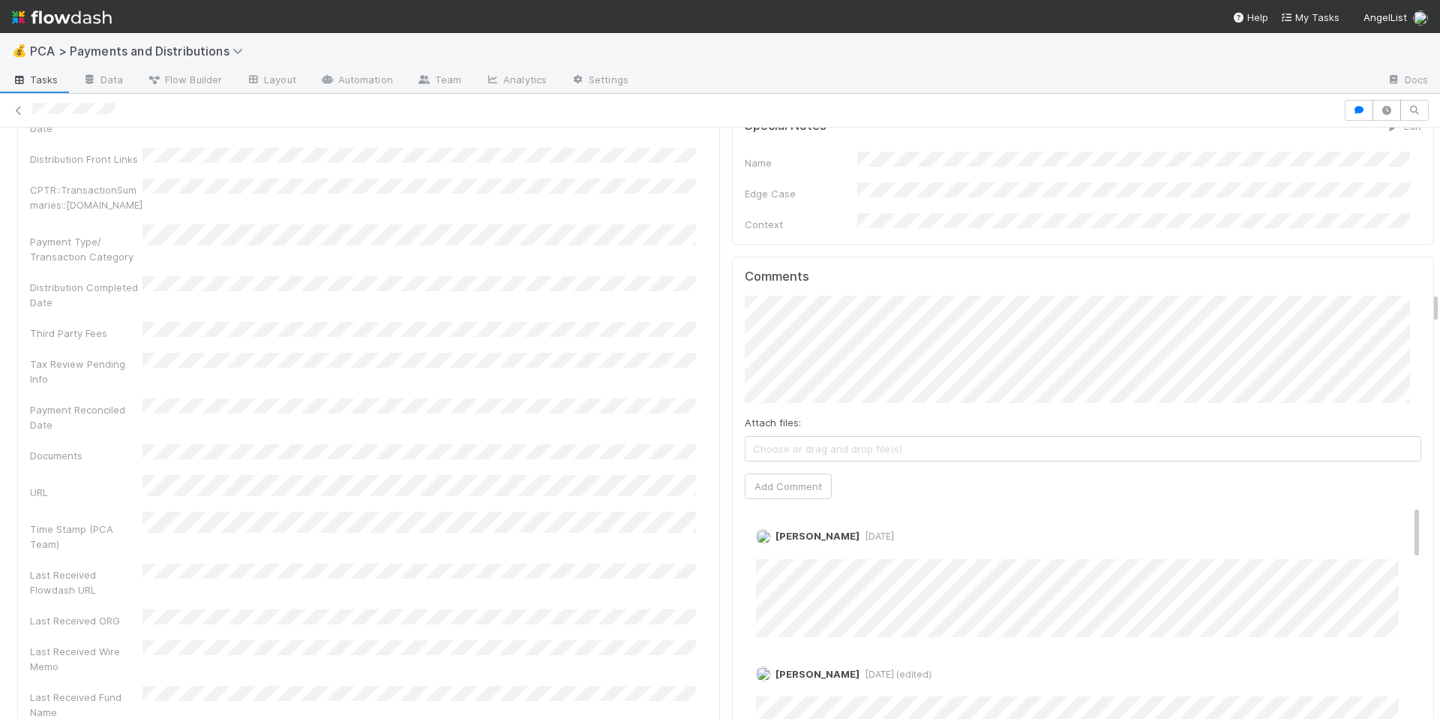
scroll to position [3023, 0]
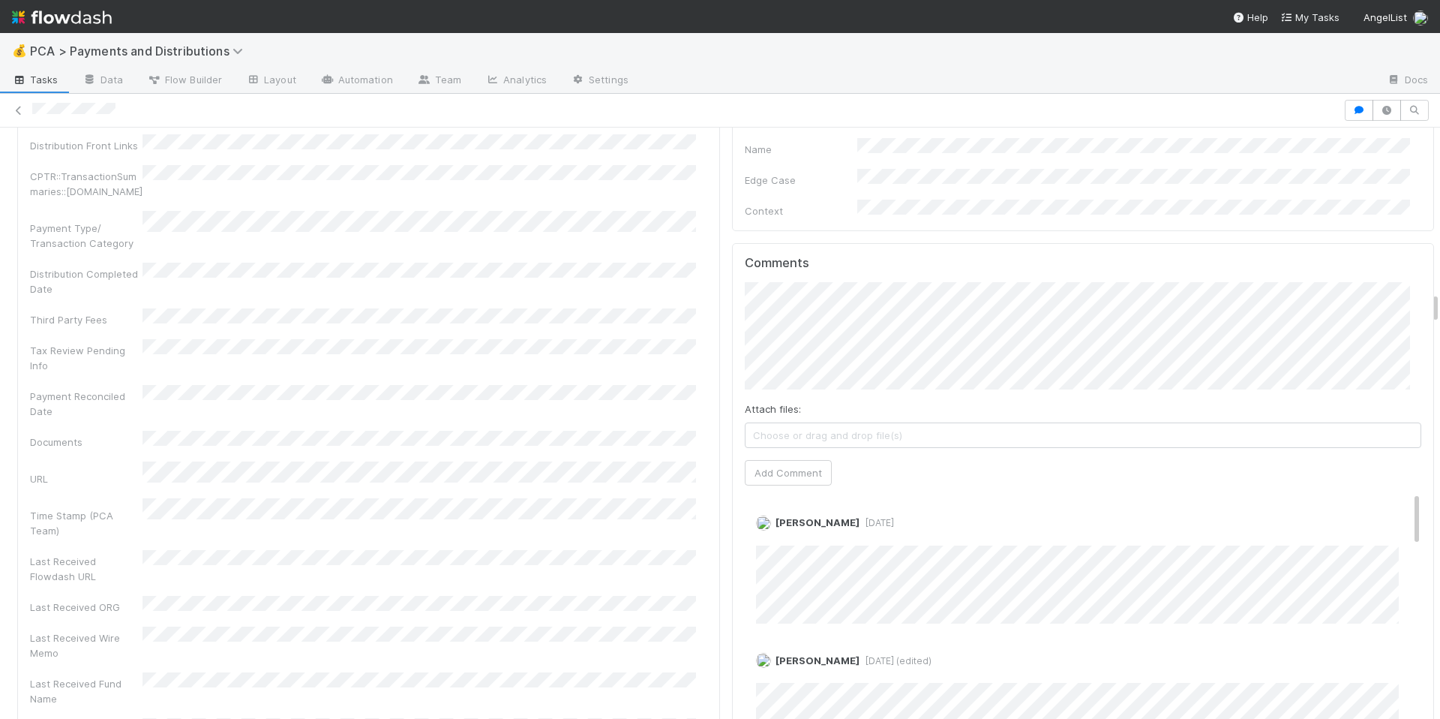
click at [689, 672] on div "Last Received Fund Name" at bounding box center [368, 689] width 677 height 34
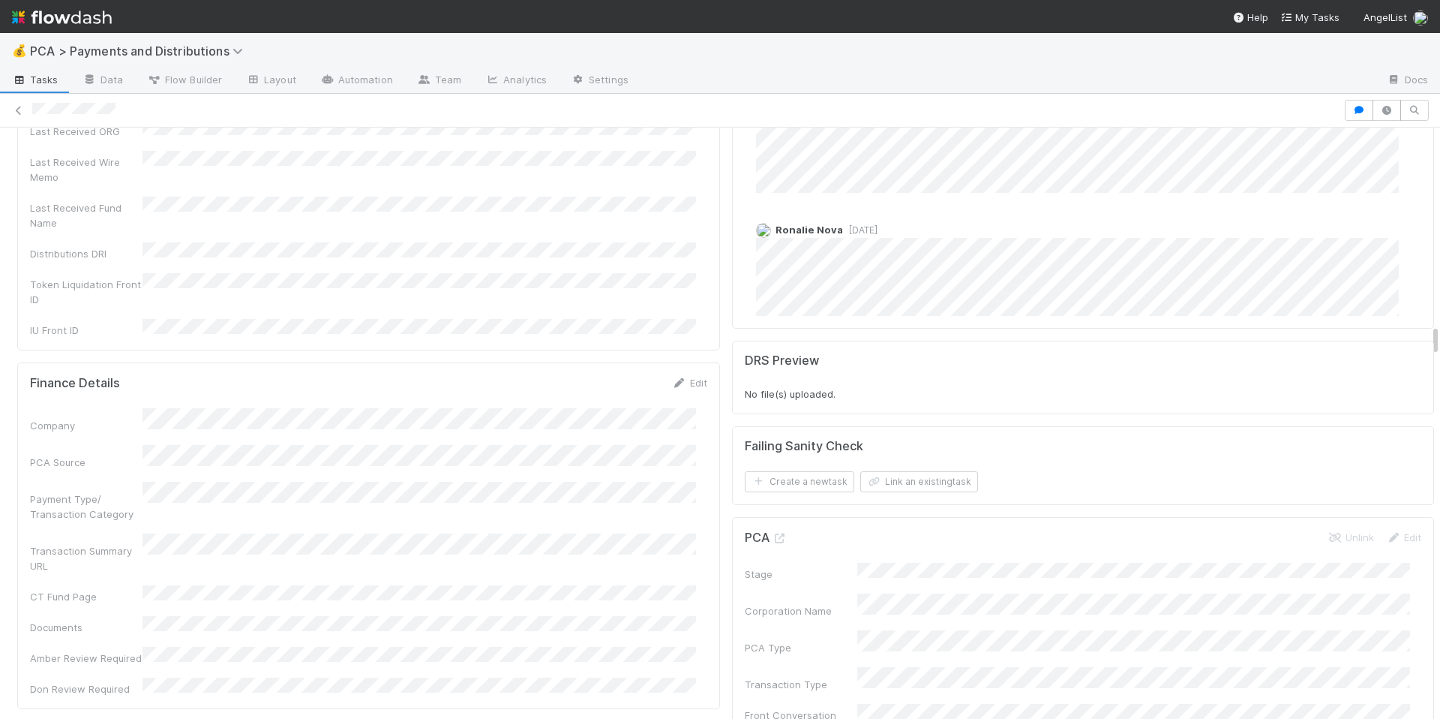
scroll to position [3620, 0]
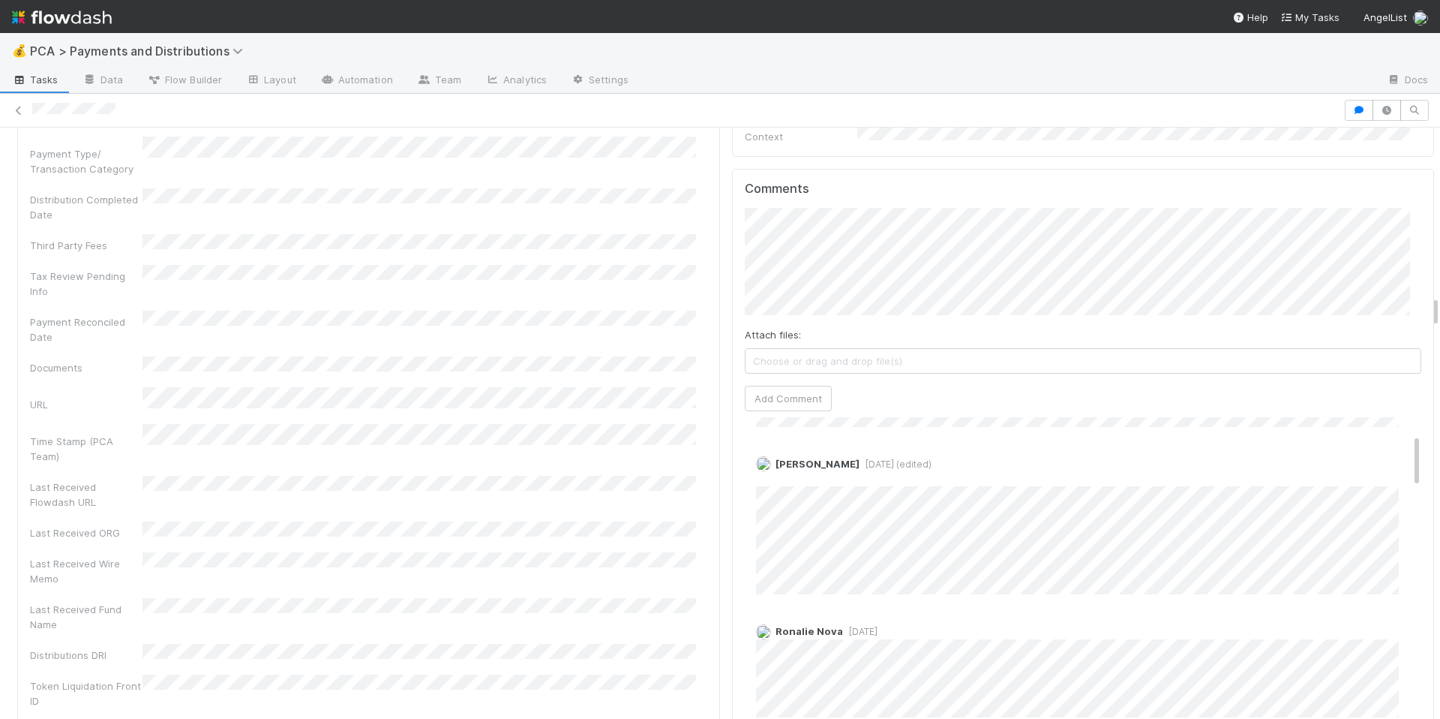
scroll to position [0, 0]
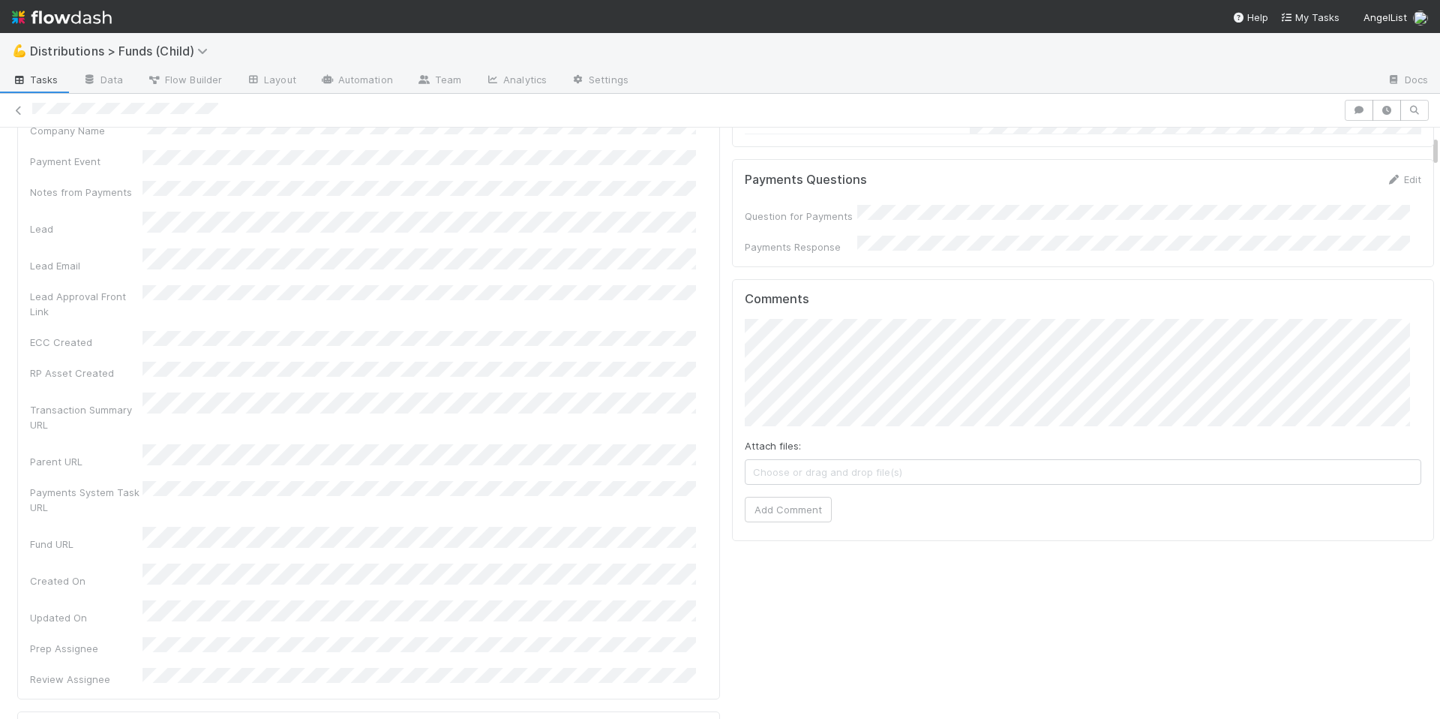
scroll to position [149, 0]
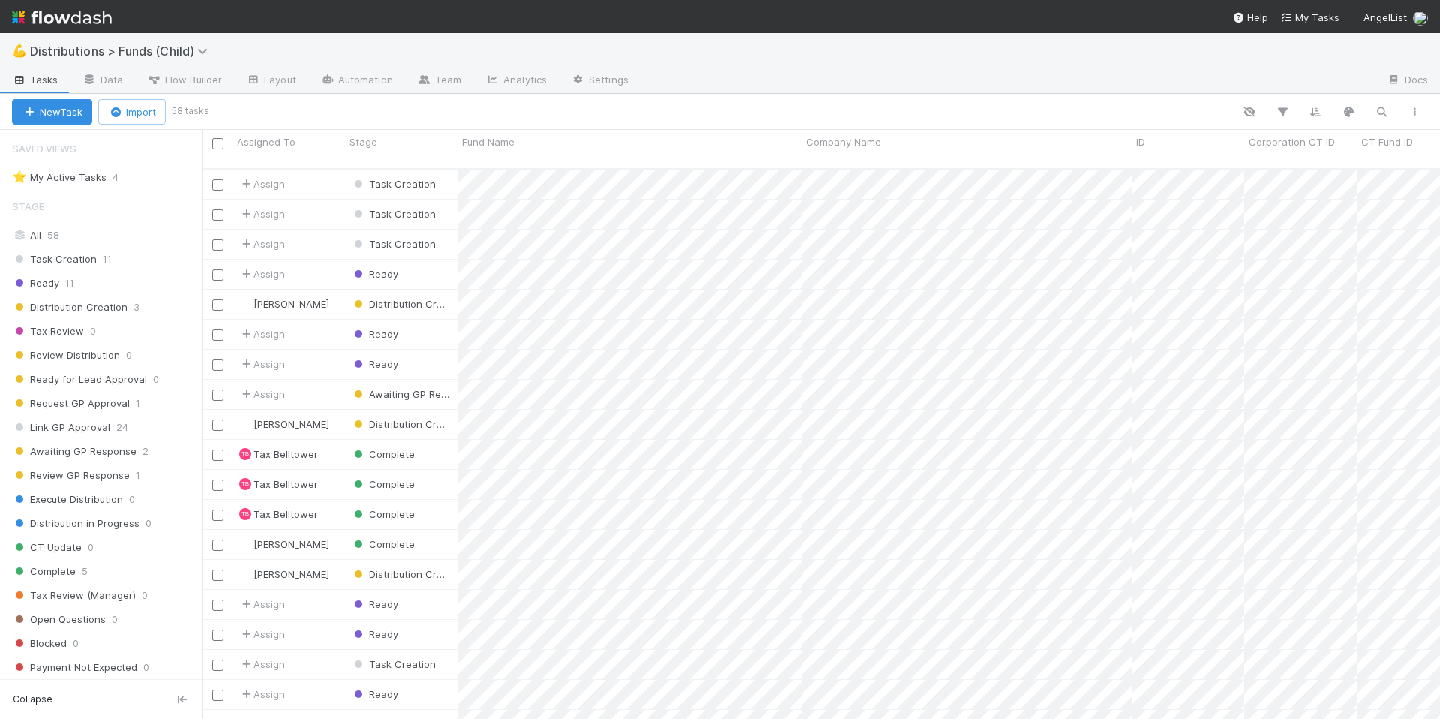
scroll to position [551, 1227]
click at [139, 181] on div "⭐ My Active Tasks 4" at bounding box center [105, 177] width 187 height 19
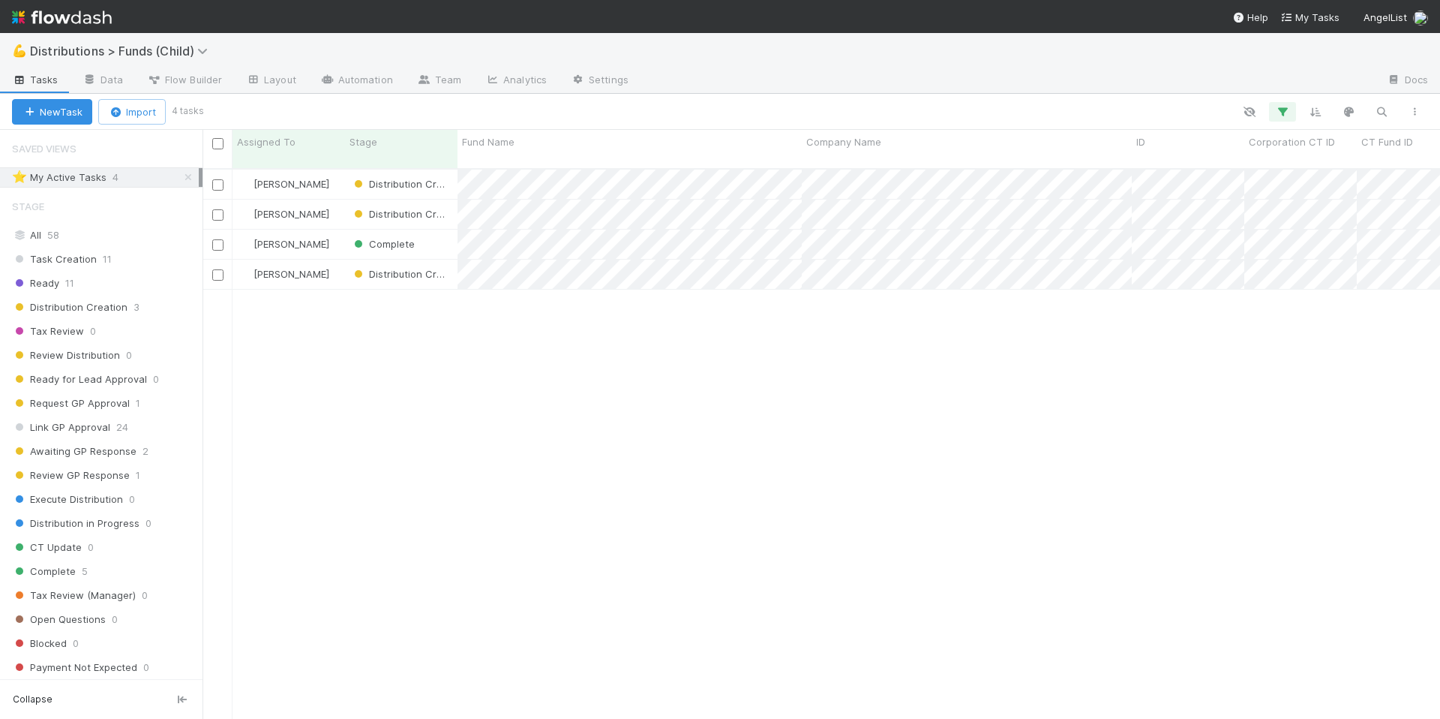
scroll to position [551, 1227]
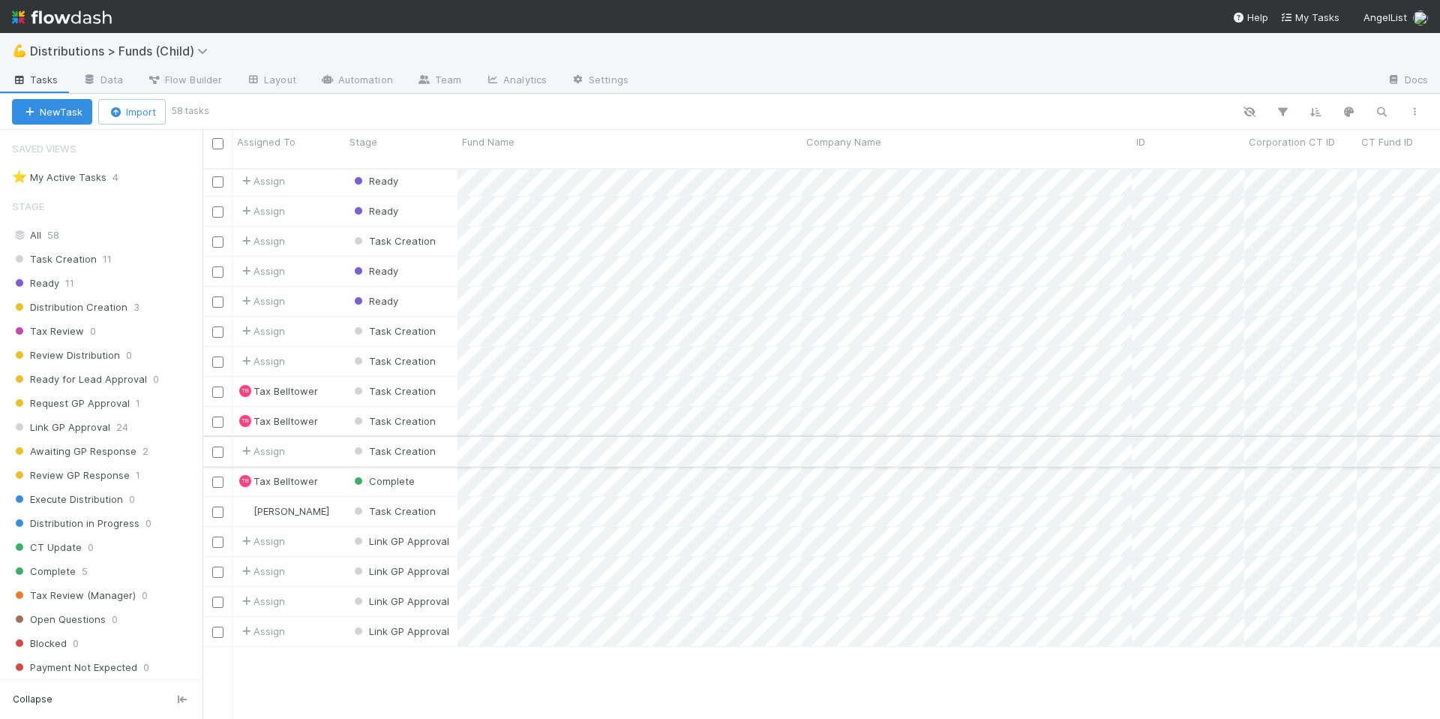
scroll to position [296, 0]
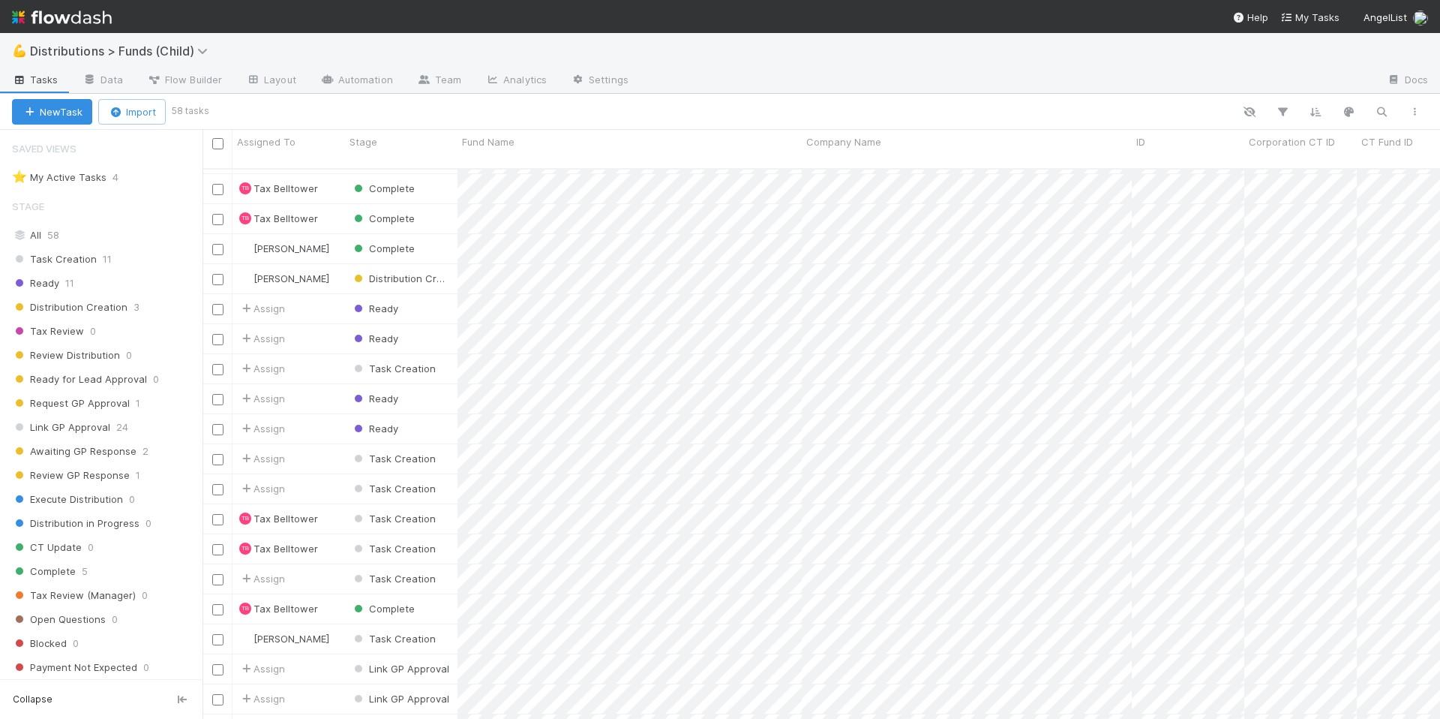
click at [708, 105] on div at bounding box center [818, 112] width 1225 height 20
click at [710, 104] on div at bounding box center [818, 112] width 1225 height 20
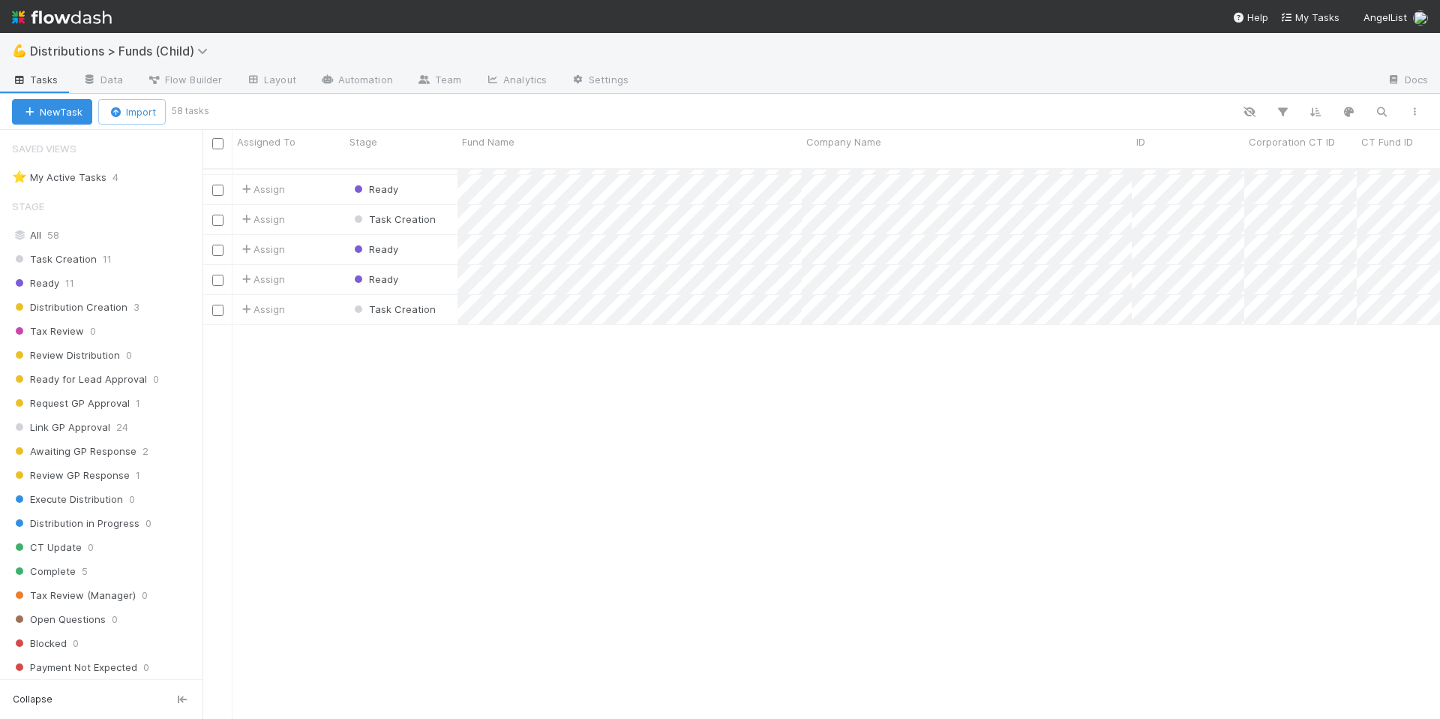
scroll to position [0, 0]
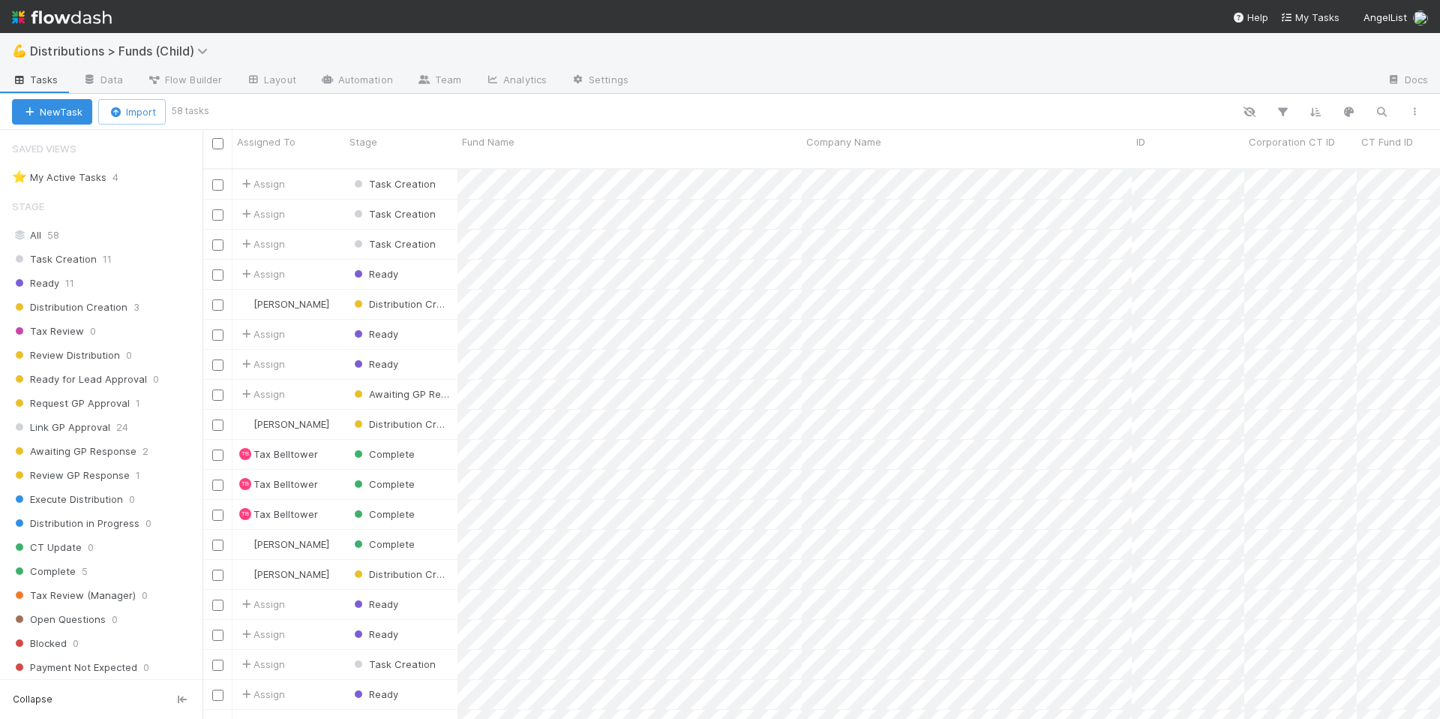
click at [786, 113] on div at bounding box center [818, 112] width 1225 height 20
click at [719, 112] on div at bounding box center [818, 112] width 1225 height 20
click at [824, 62] on div "💪 Distributions > Funds (Child)" at bounding box center [720, 51] width 1440 height 36
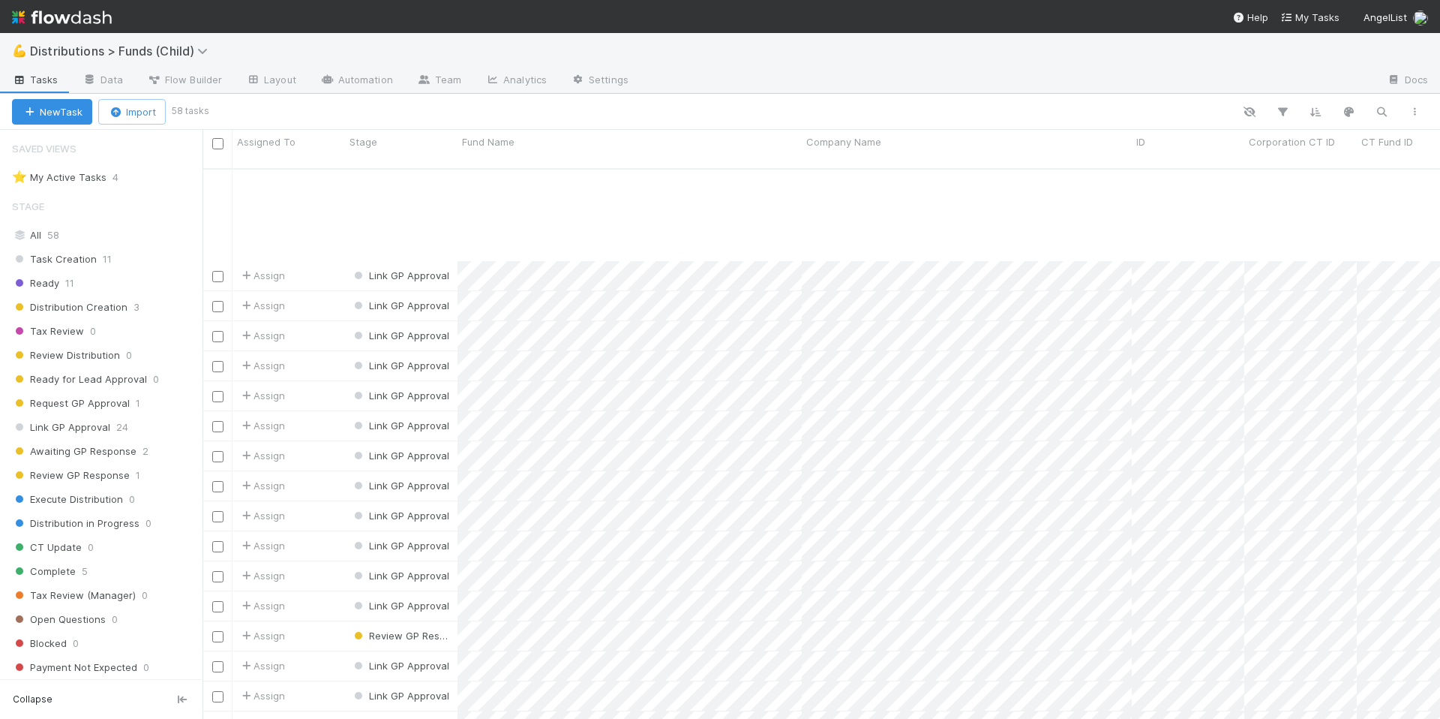
scroll to position [1191, 0]
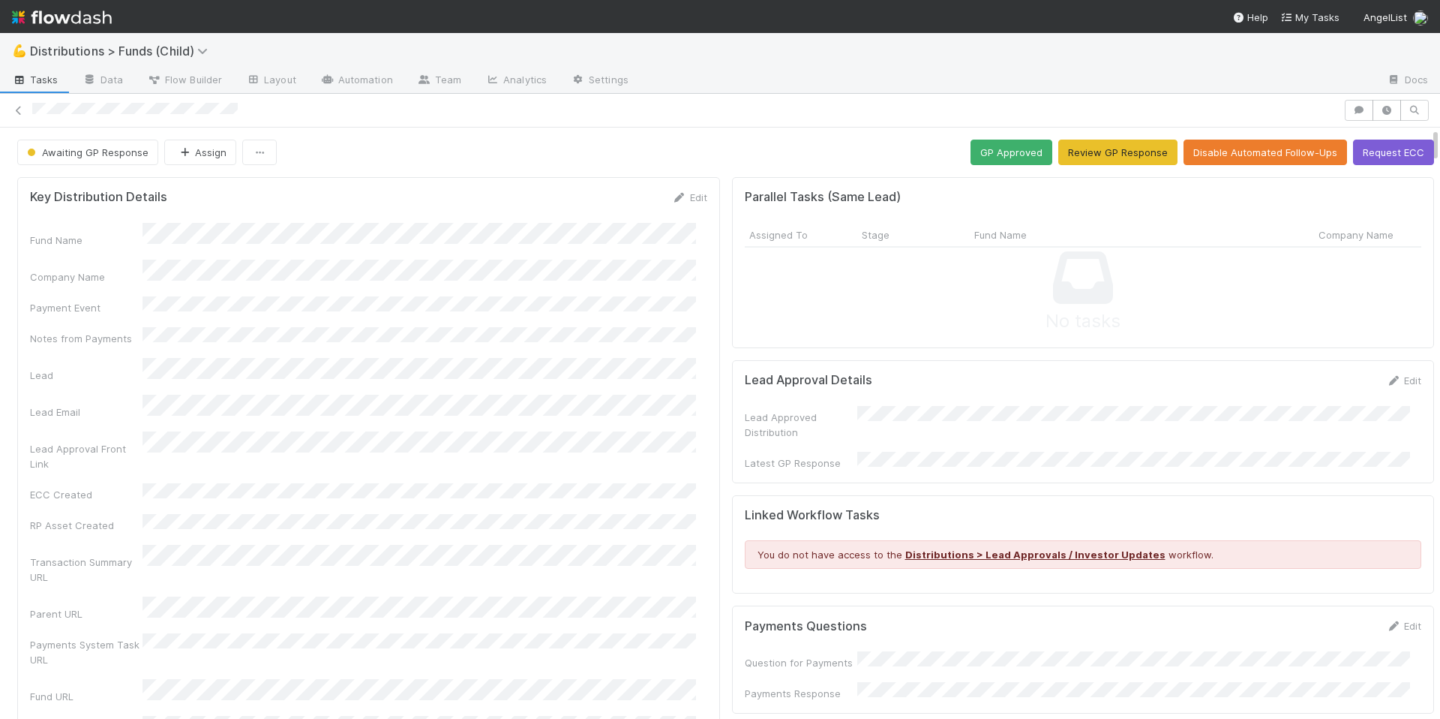
click at [621, 304] on div "Fund Name Company Name Payment Event Notes from Payments Lead Lead Email Lead A…" at bounding box center [368, 531] width 677 height 616
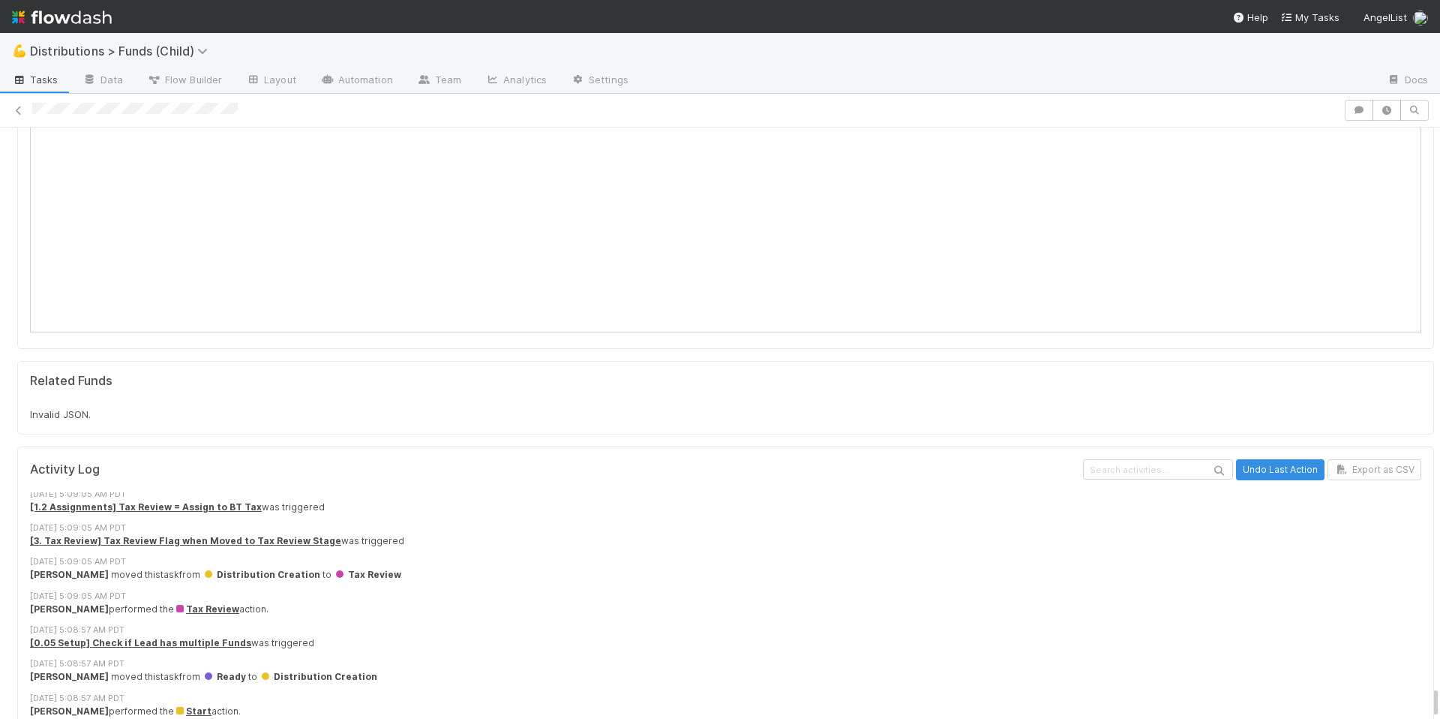
scroll to position [11, 0]
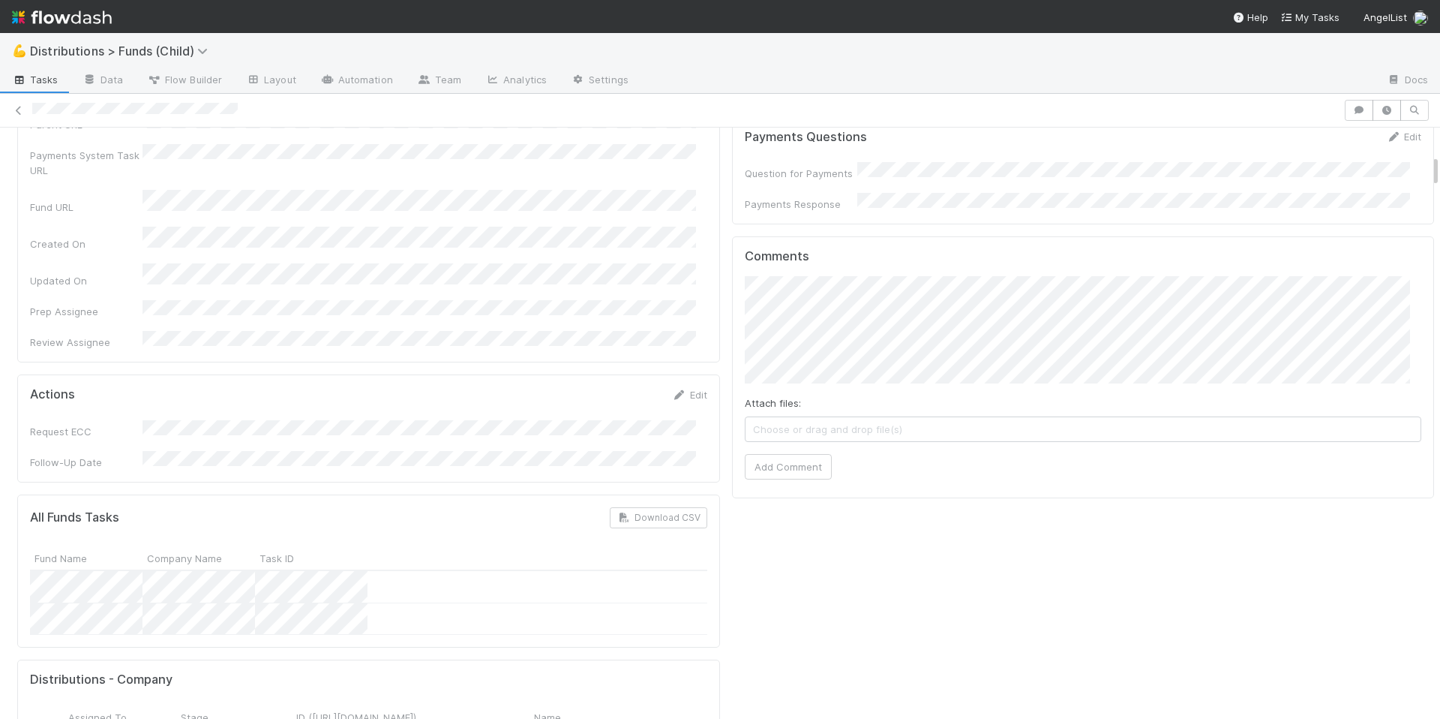
scroll to position [242, 0]
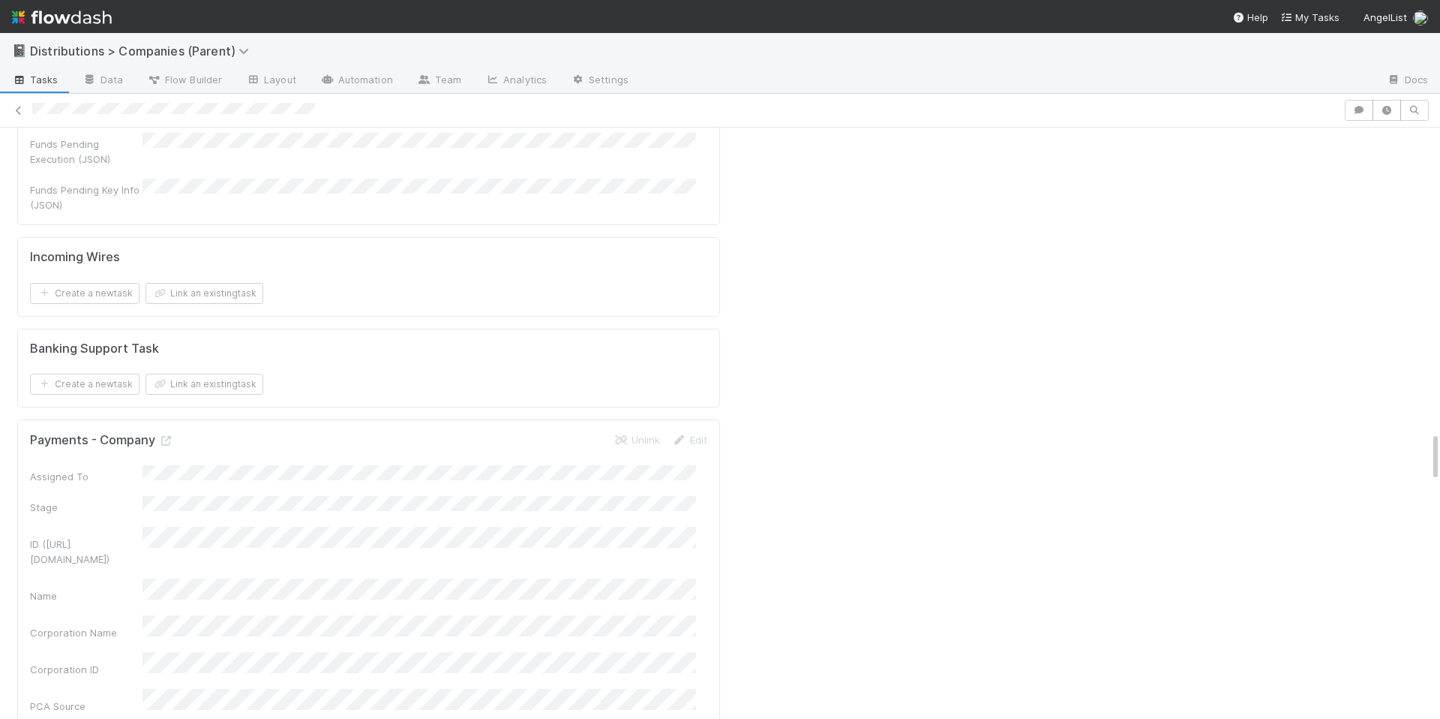
scroll to position [3565, 0]
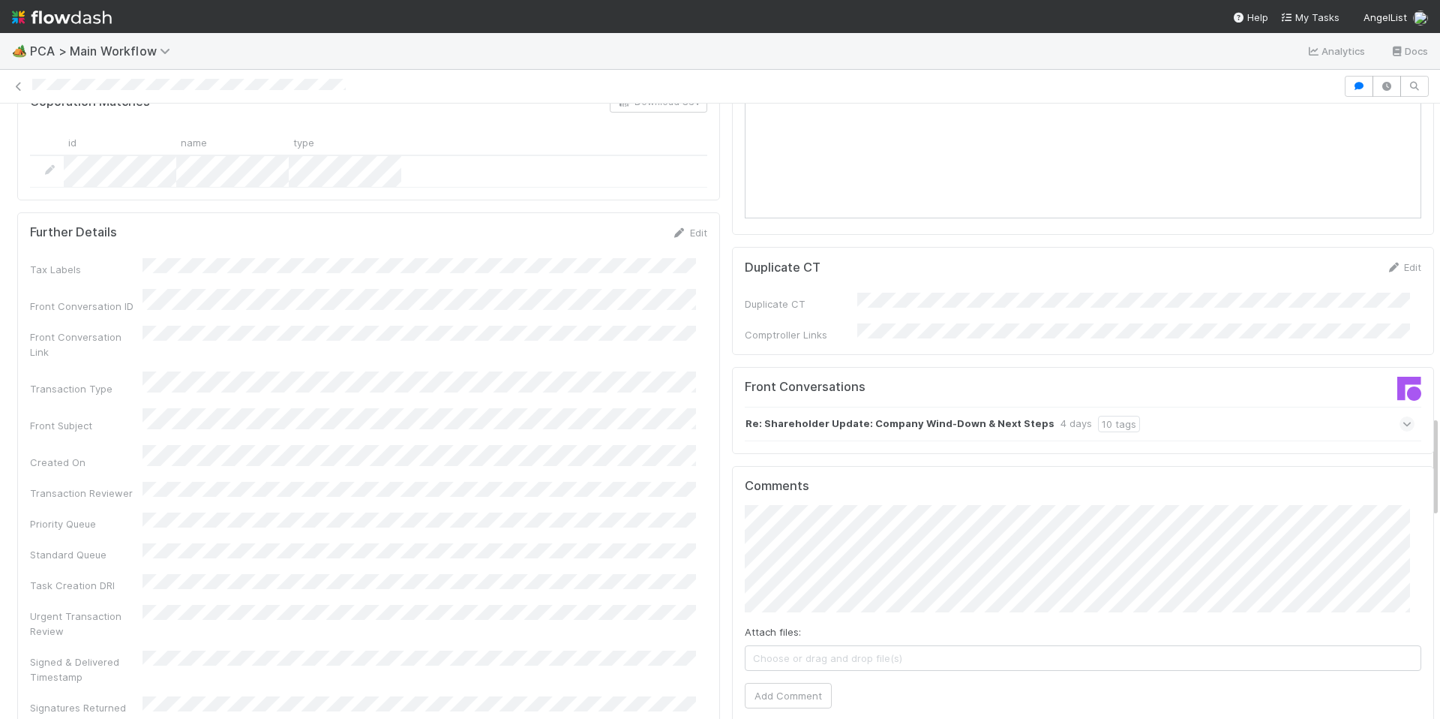
scroll to position [2301, 0]
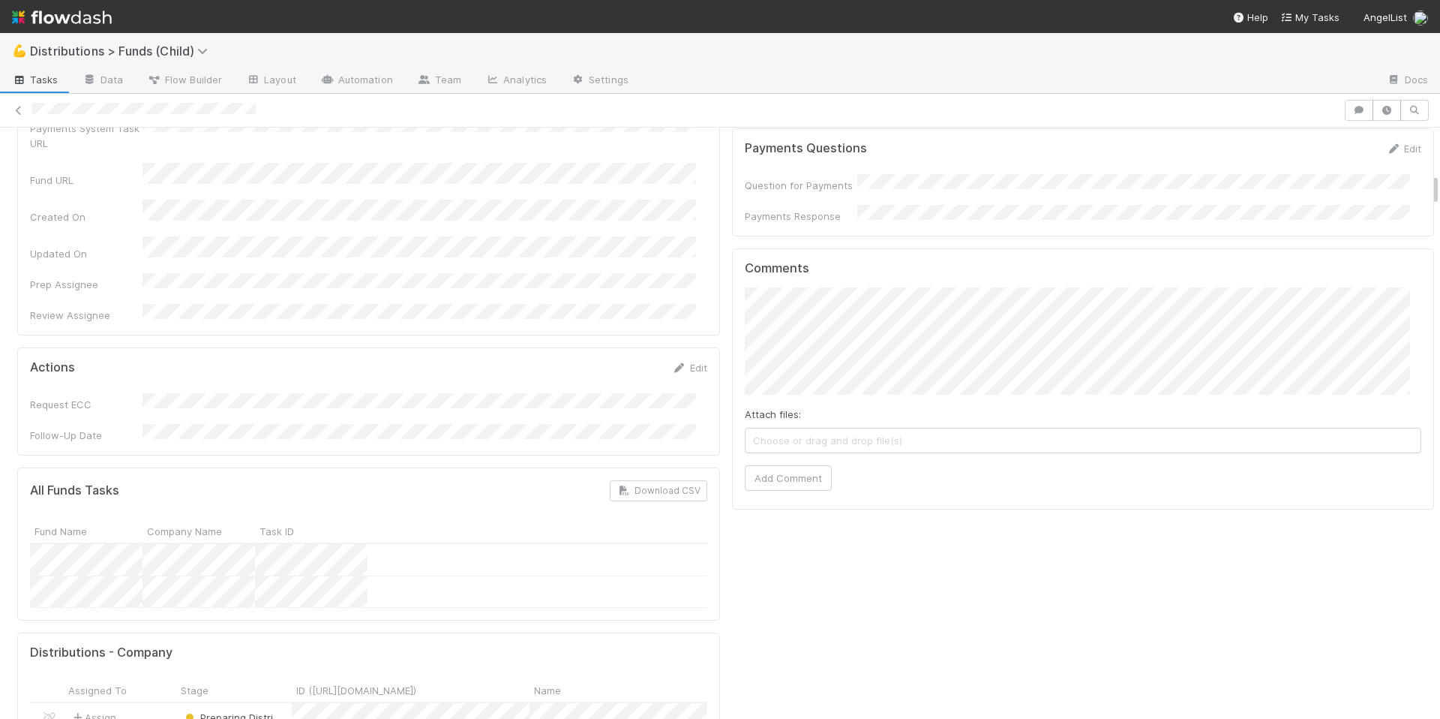
scroll to position [493, 0]
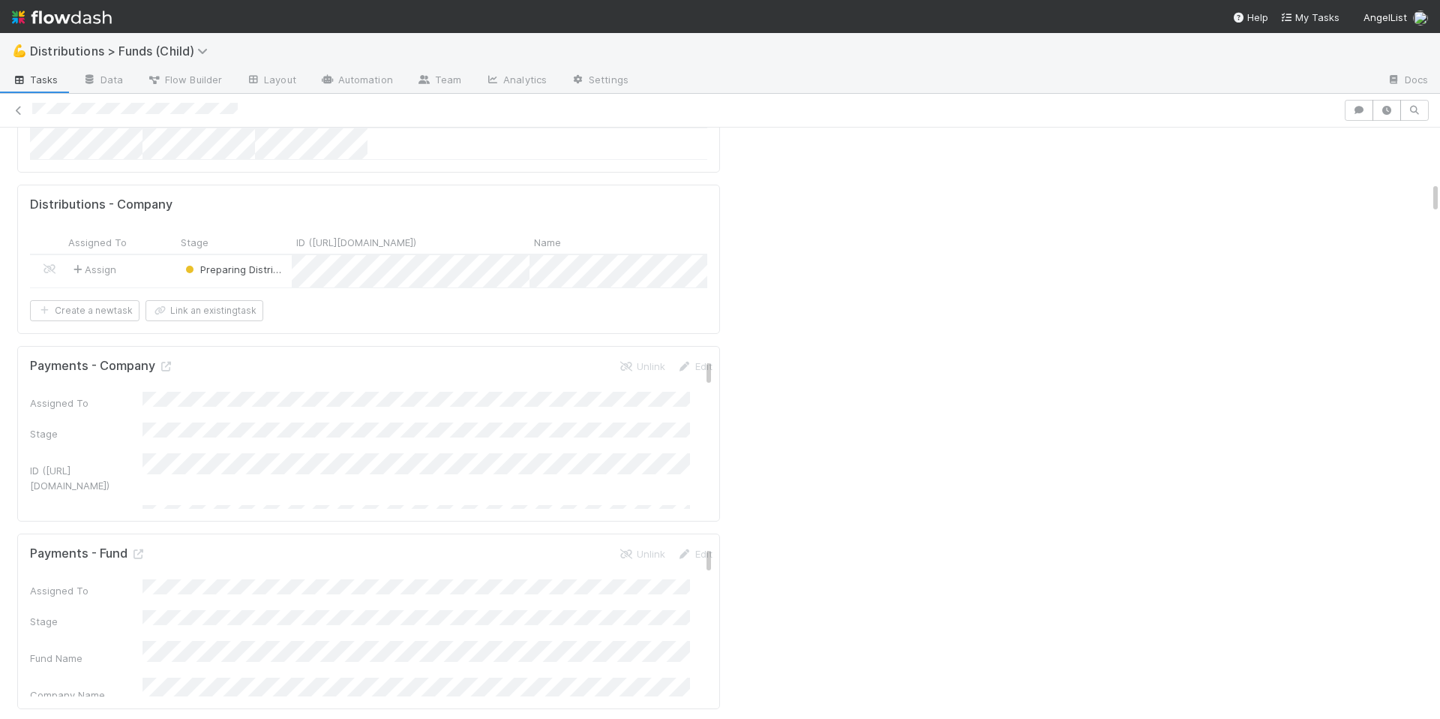
scroll to position [829, 0]
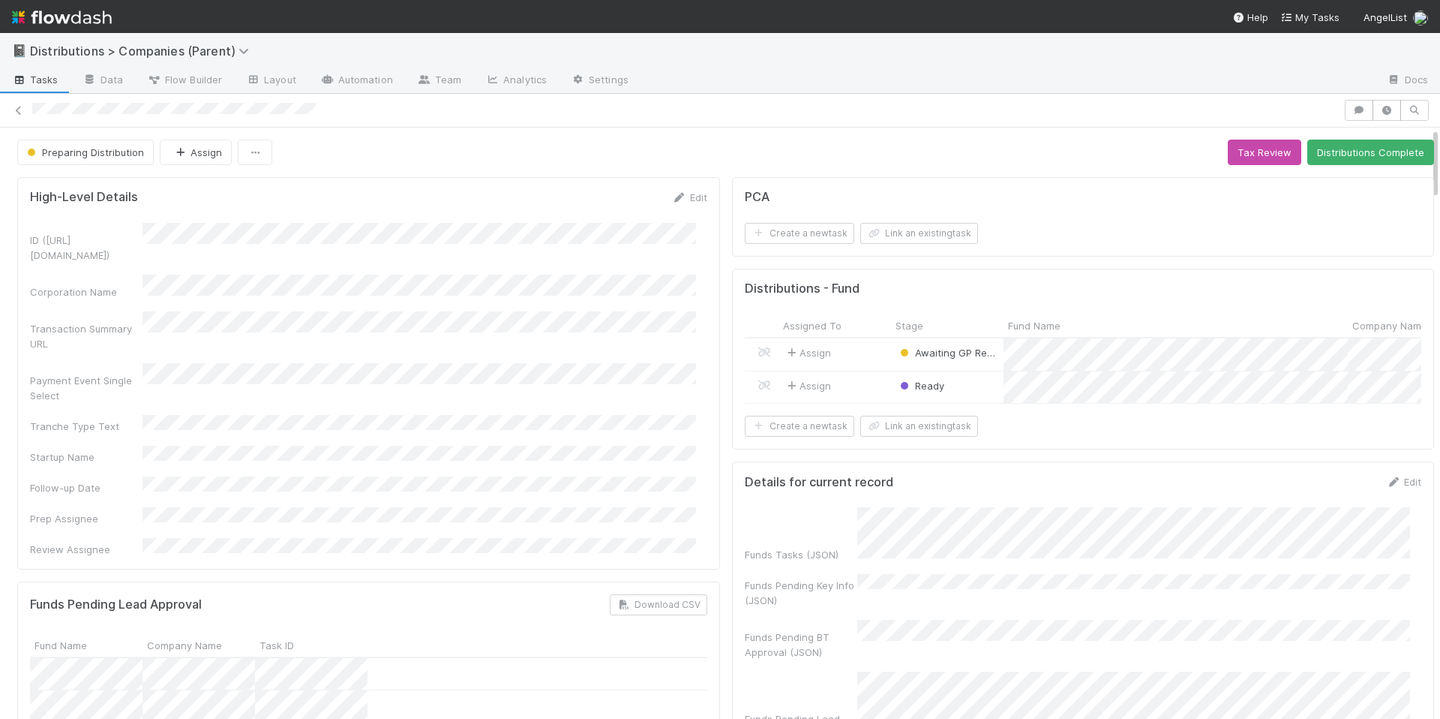
click at [47, 80] on span "Tasks" at bounding box center [35, 79] width 47 height 15
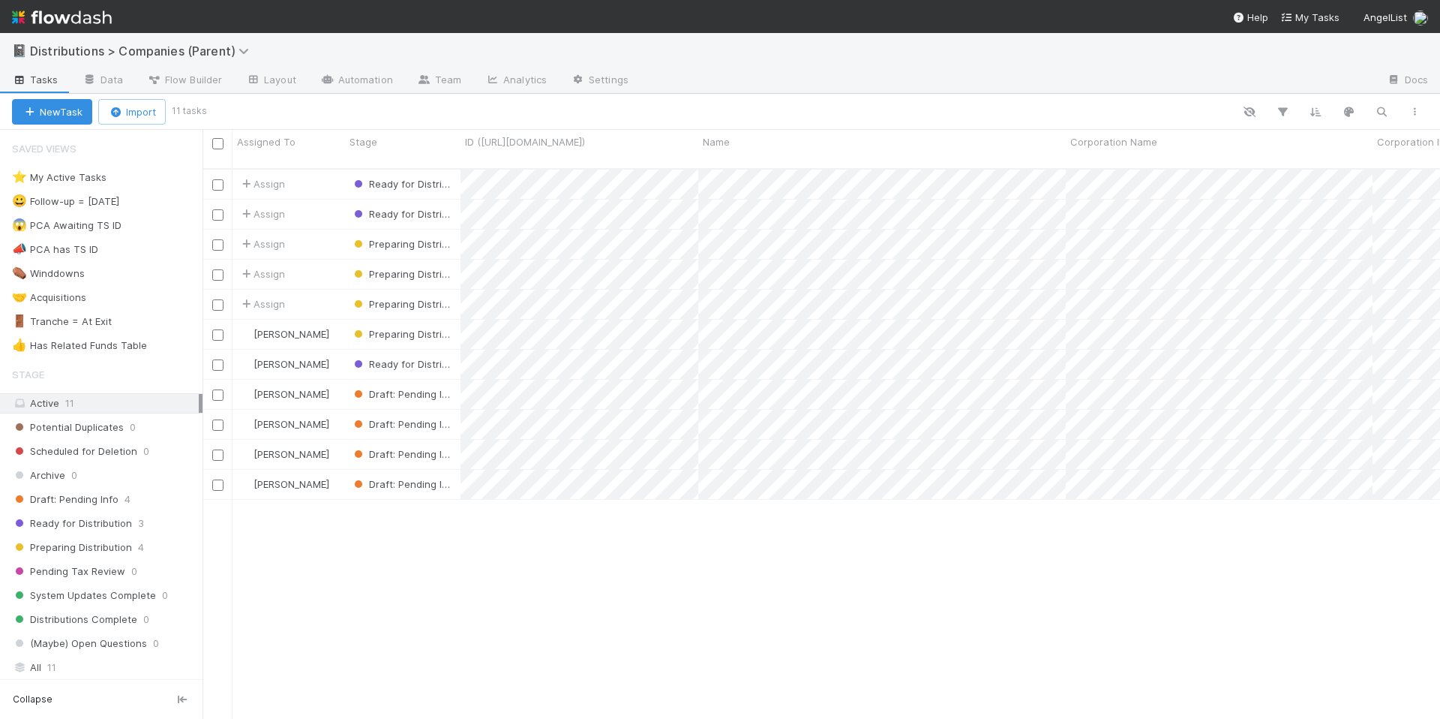
scroll to position [551, 1227]
click at [462, 567] on div "Assign Ready for Distribution 9/2/25, 8:43:59 AM 9/2/25, 8:44:15 AM 0 0 2 0 0 0…" at bounding box center [822, 450] width 1238 height 561
click at [459, 544] on div "Assign Ready for Distribution 9/2/25, 8:43:59 AM 9/2/25, 8:44:15 AM 0 0 2 0 0 0…" at bounding box center [822, 450] width 1238 height 561
click at [405, 541] on div "Assign Ready for Distribution 9/2/25, 8:43:59 AM 9/2/25, 8:44:15 AM 0 0 2 0 0 0…" at bounding box center [822, 450] width 1238 height 561
click at [383, 532] on div "Assign Ready for Distribution 9/2/25, 8:43:59 AM 9/2/25, 8:44:15 AM 0 0 2 0 0 0…" at bounding box center [822, 450] width 1238 height 561
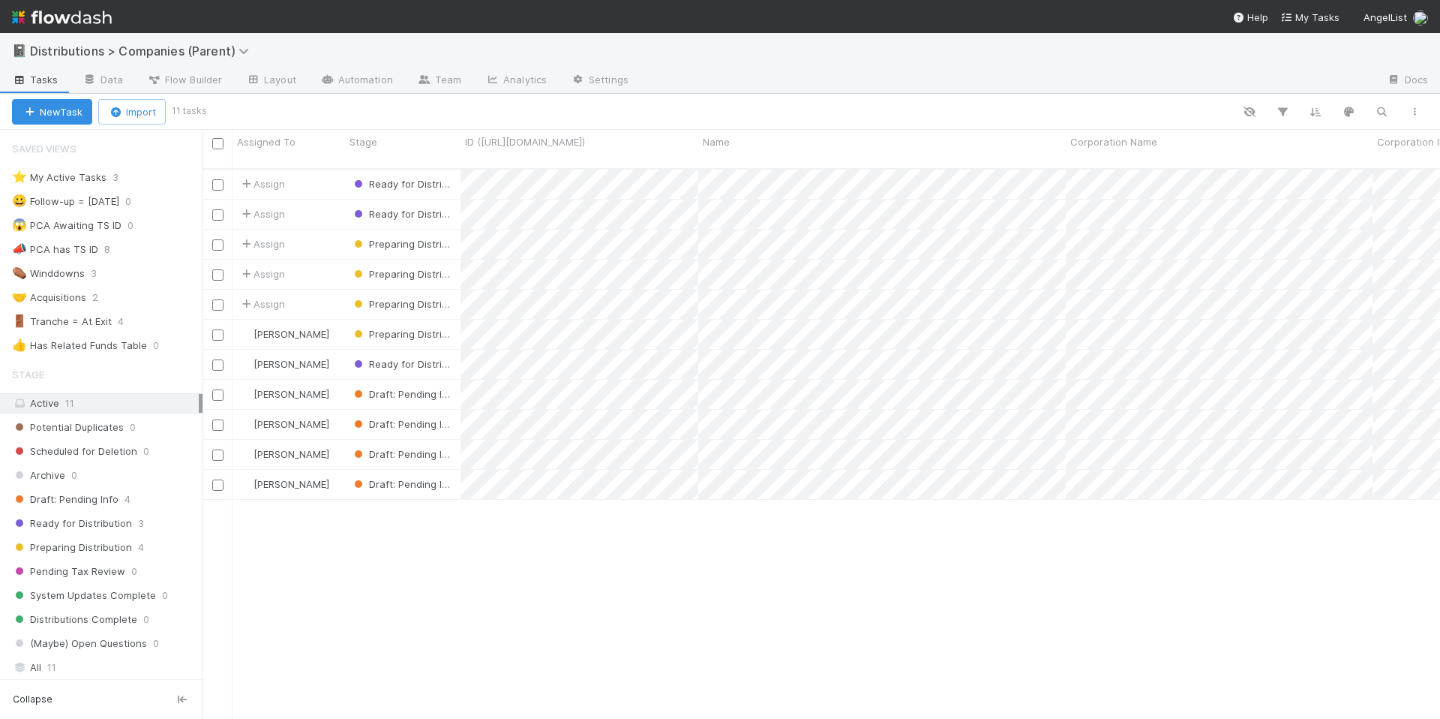
click at [383, 532] on div "Assign Ready for Distribution 9/2/25, 8:43:59 AM 9/2/25, 8:44:15 AM 0 0 2 0 0 0…" at bounding box center [822, 450] width 1238 height 561
click at [381, 532] on div "Assign Ready for Distribution 9/2/25, 8:43:59 AM 9/2/25, 8:44:15 AM 0 0 2 0 0 0…" at bounding box center [822, 450] width 1238 height 561
click at [380, 533] on div "Assign Ready for Distribution 9/2/25, 8:43:59 AM 9/2/25, 8:44:15 AM 0 0 2 0 0 0…" at bounding box center [822, 450] width 1238 height 561
click at [377, 533] on div "Assign Ready for Distribution 9/2/25, 8:43:59 AM 9/2/25, 8:44:15 AM 0 0 2 0 0 0…" at bounding box center [822, 450] width 1238 height 561
click at [372, 528] on div "Assign Ready for Distribution 9/2/25, 8:43:59 AM 9/2/25, 8:44:15 AM 0 0 2 0 0 0…" at bounding box center [822, 450] width 1238 height 561
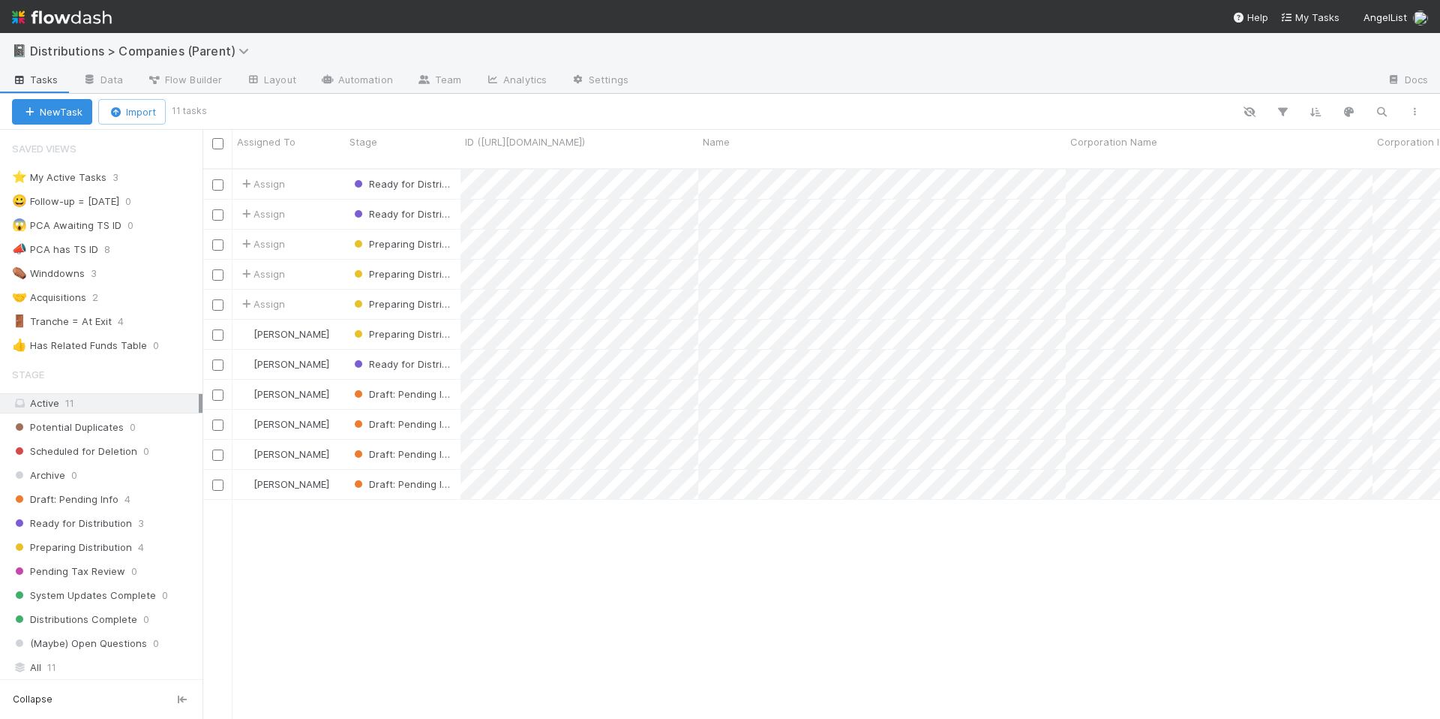
click at [408, 542] on div "Assign Ready for Distribution 9/2/25, 8:43:59 AM 9/2/25, 8:44:15 AM 0 0 2 0 0 0…" at bounding box center [822, 450] width 1238 height 561
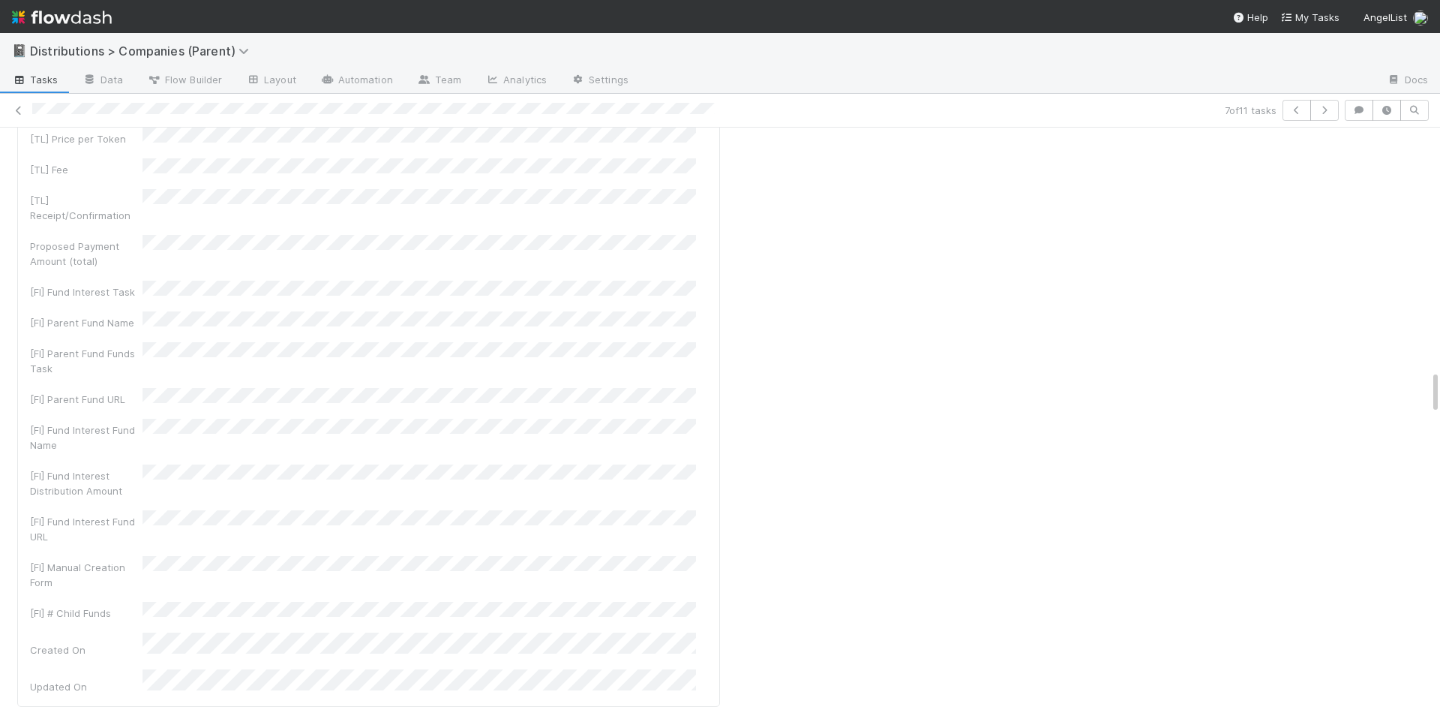
scroll to position [3243, 0]
click at [899, 1] on nav "Help My Tasks AngelList" at bounding box center [720, 16] width 1440 height 33
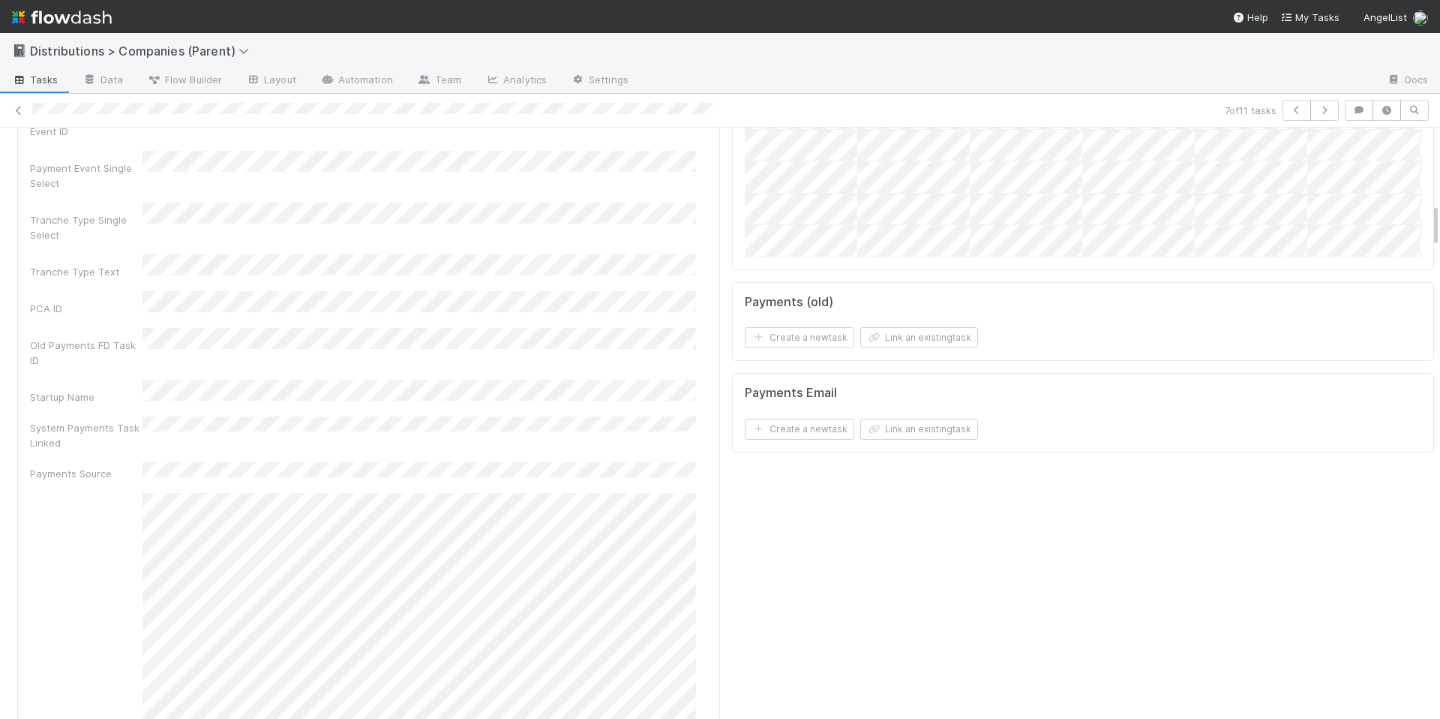
scroll to position [539, 0]
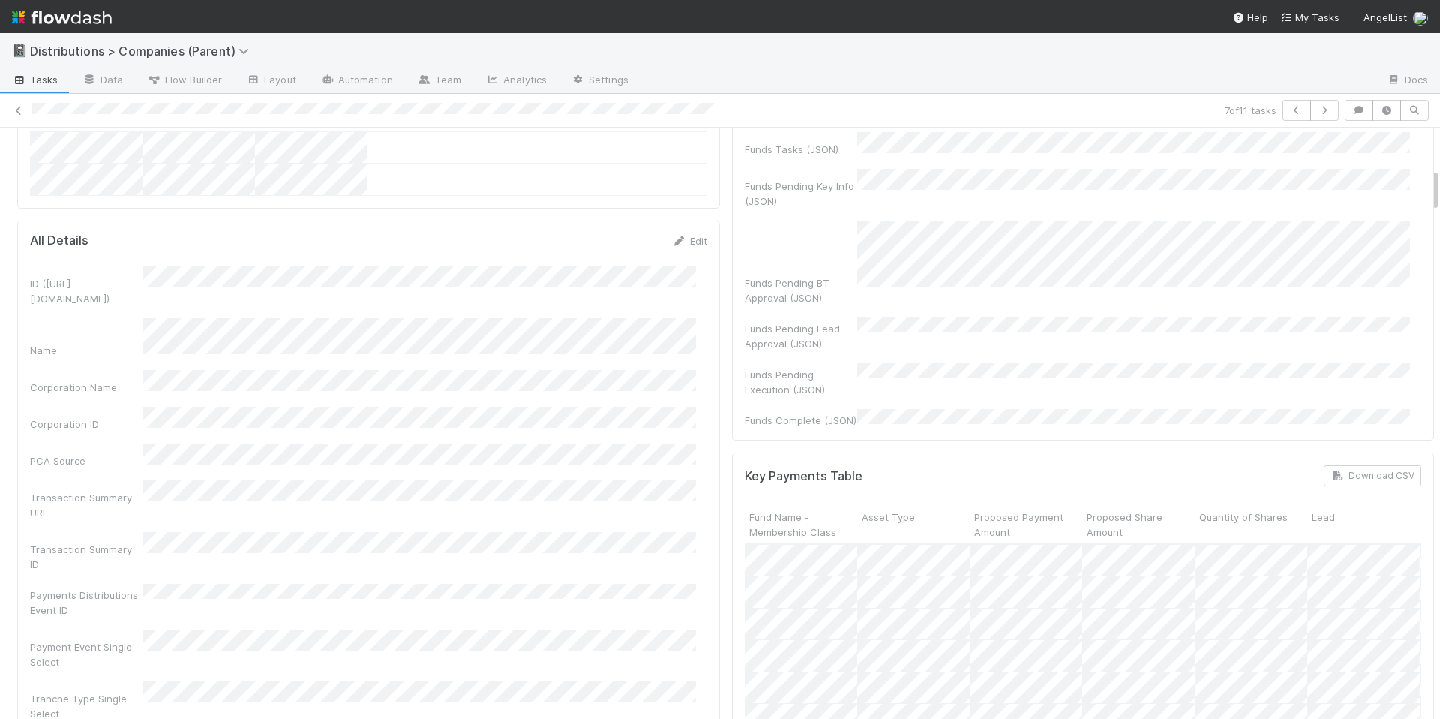
click at [55, 80] on span "Tasks" at bounding box center [35, 79] width 47 height 15
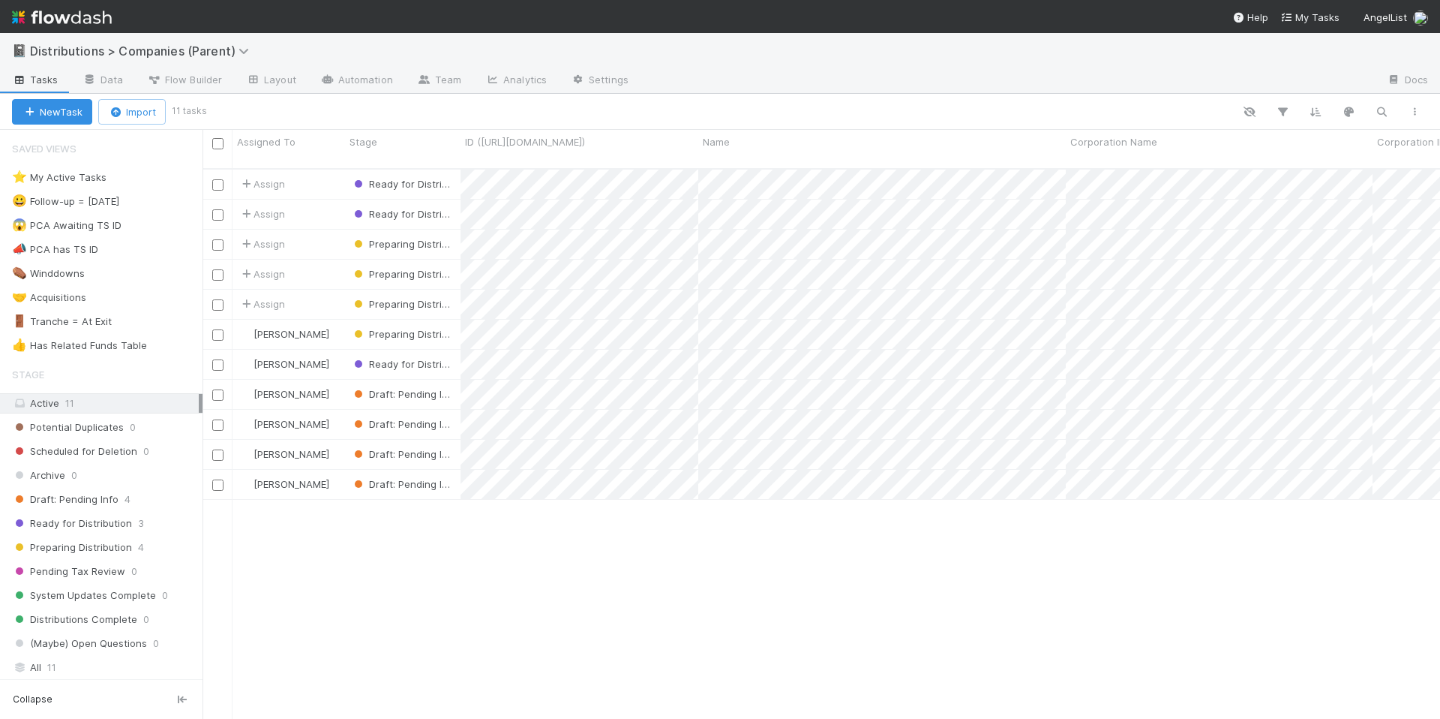
scroll to position [551, 1227]
click at [633, 508] on div "Assign Ready for Distribution 9/2/25, 8:43:59 AM 9/2/25, 8:44:15 AM 0 0 2 0 0 0…" at bounding box center [822, 450] width 1238 height 561
click at [776, 535] on div "Assign Ready for Distribution 9/2/25, 8:43:59 AM 9/2/25, 8:44:15 AM 0 0 2 0 0 0…" at bounding box center [822, 450] width 1238 height 561
click at [371, 115] on div at bounding box center [817, 112] width 1227 height 20
click at [635, 671] on div "Assign Ready for Distribution 9/2/25, 8:43:59 AM 9/2/25, 8:44:15 AM 0 0 2 0 0 0…" at bounding box center [822, 450] width 1238 height 561
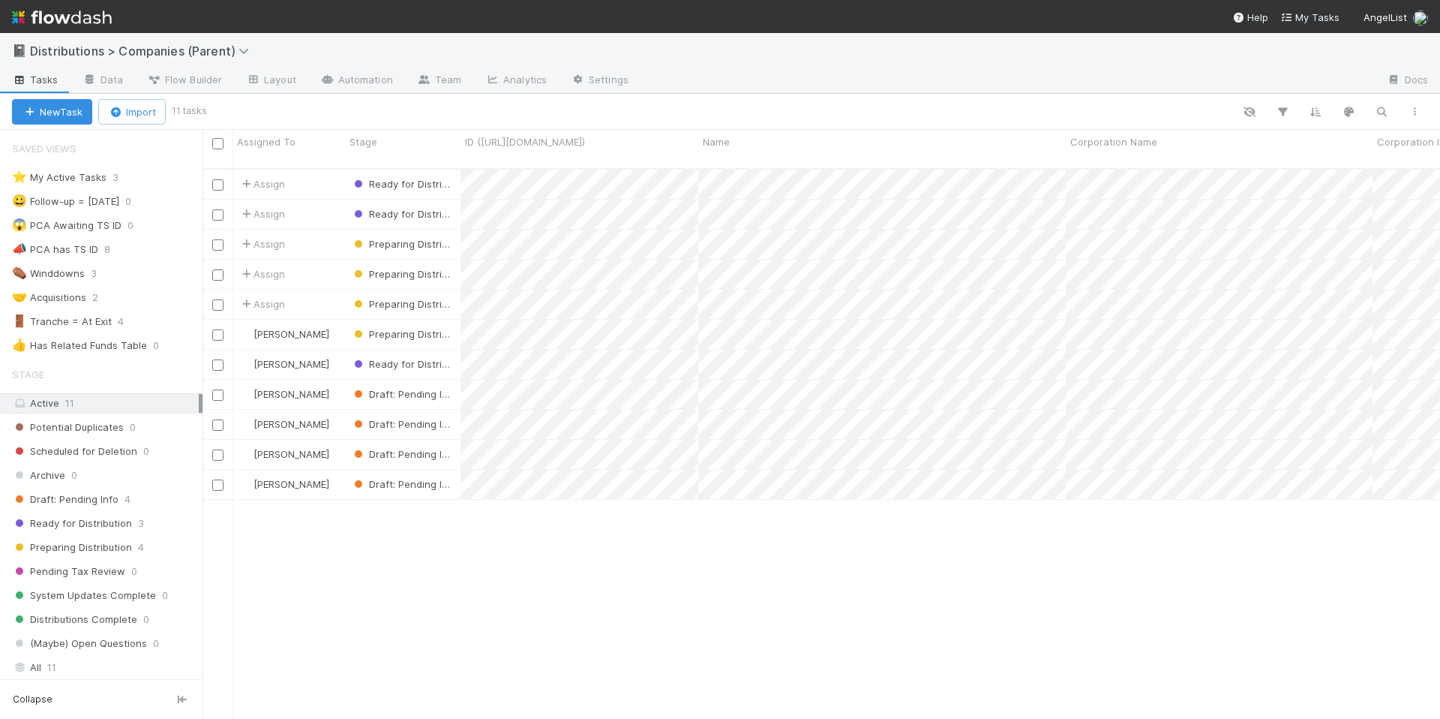
click at [545, 584] on div "Assign Ready for Distribution 9/2/25, 8:43:59 AM 9/2/25, 8:44:15 AM 0 0 2 0 0 0…" at bounding box center [822, 450] width 1238 height 561
click at [508, 581] on div "Assign Ready for Distribution 9/2/25, 8:43:59 AM 9/2/25, 8:44:15 AM 0 0 2 0 0 0…" at bounding box center [822, 450] width 1238 height 561
click at [807, 50] on div "📓 Distributions > Companies (Parent)" at bounding box center [720, 51] width 1440 height 36
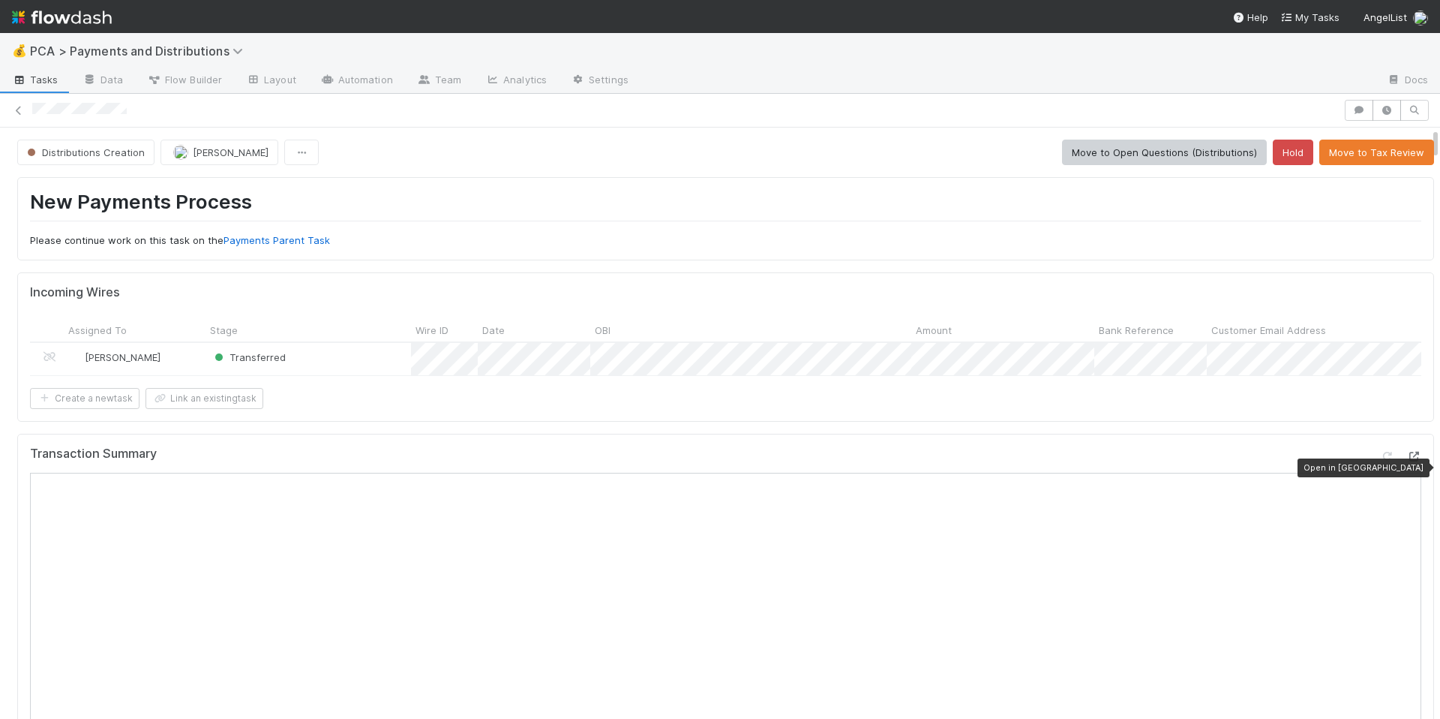
click at [1407, 461] on icon at bounding box center [1414, 457] width 15 height 10
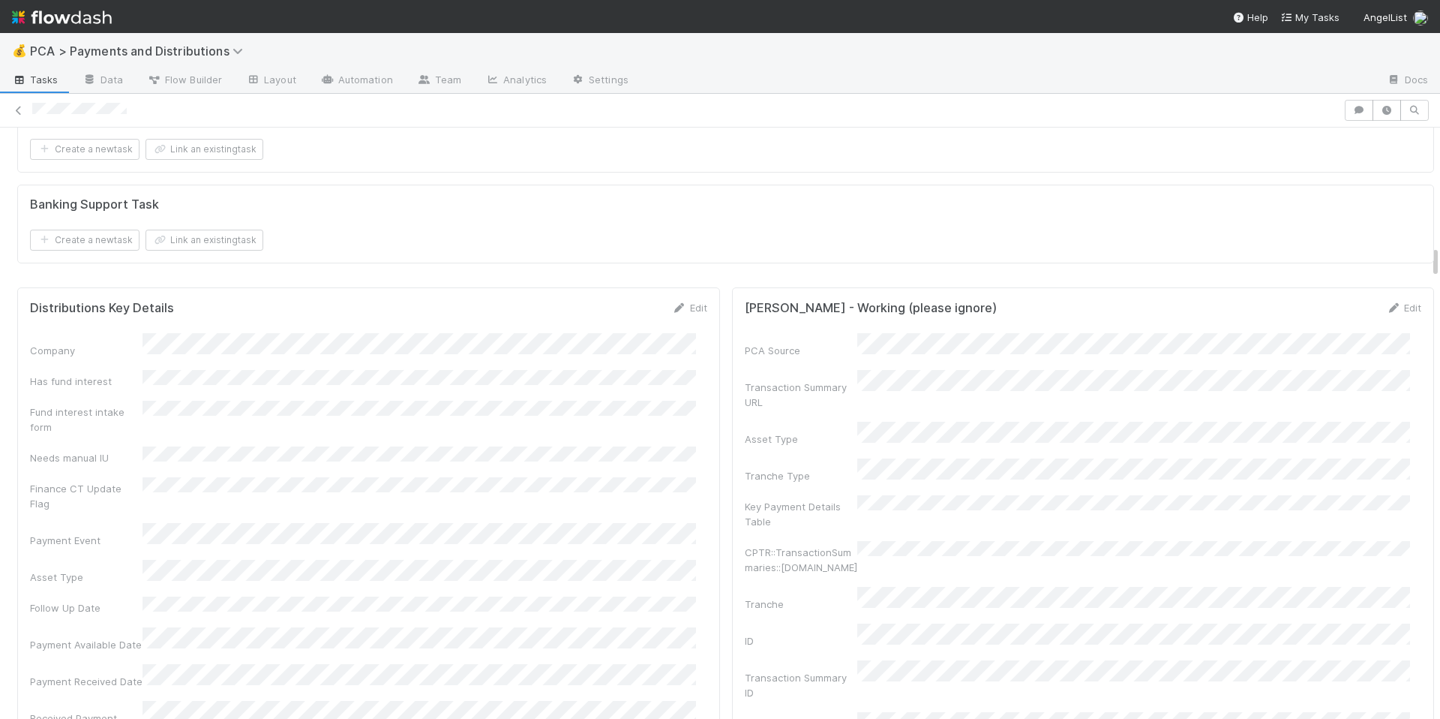
scroll to position [2145, 0]
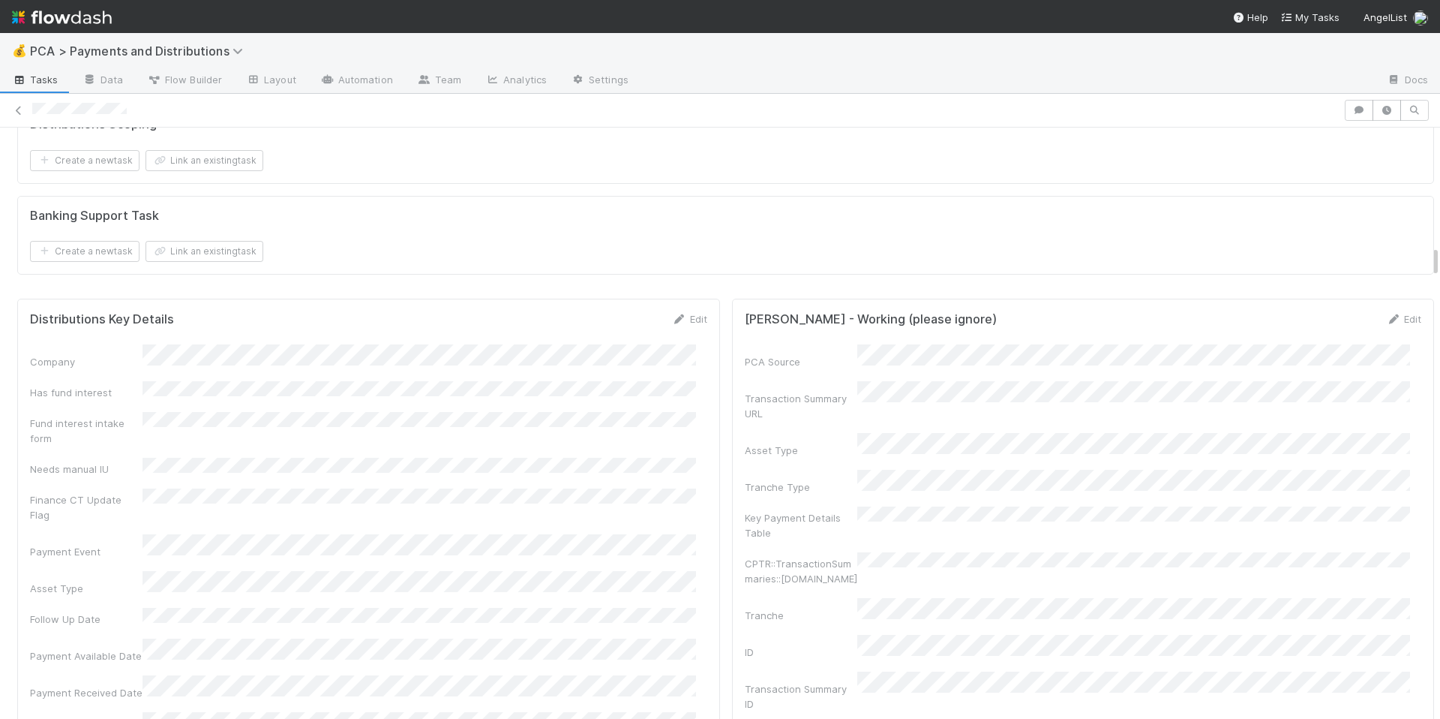
click at [566, 184] on div "Distributions Scoping Create a new task Link an existing task" at bounding box center [725, 144] width 1417 height 80
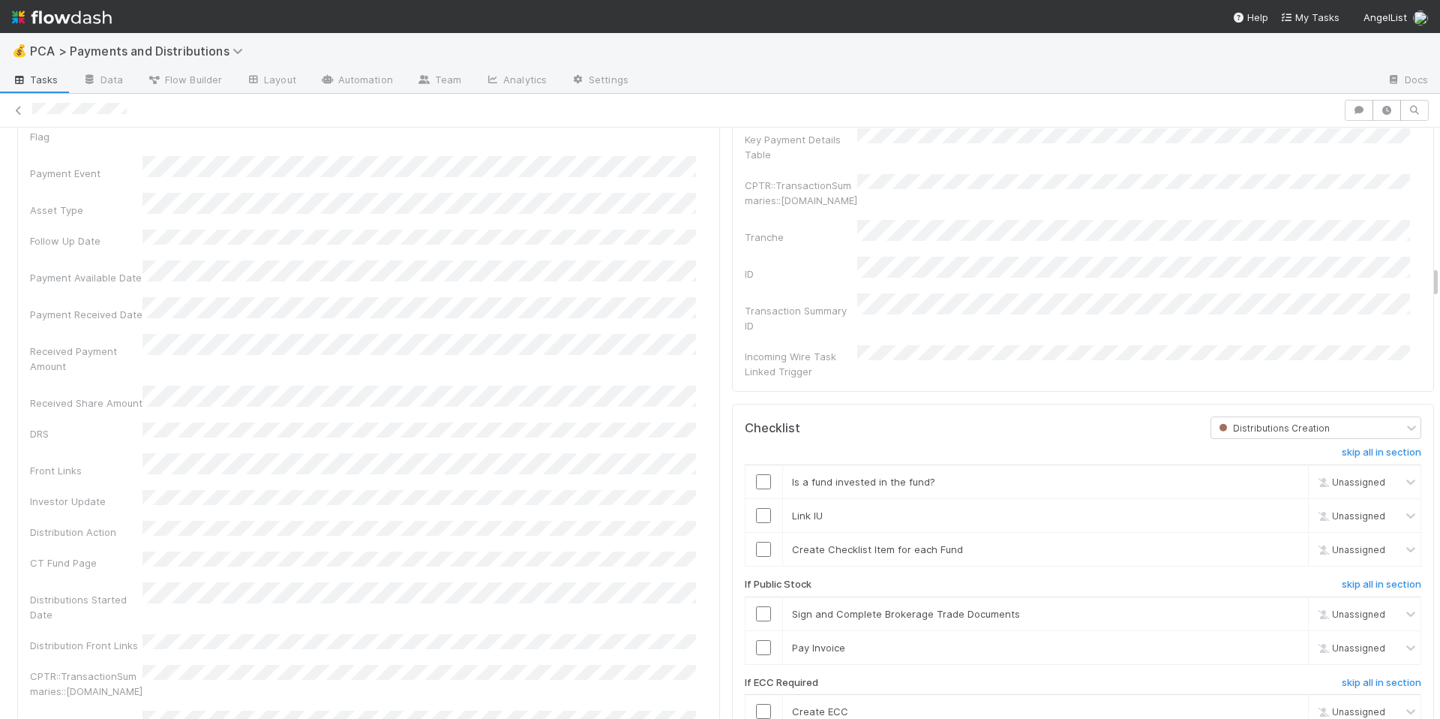
scroll to position [2453, 0]
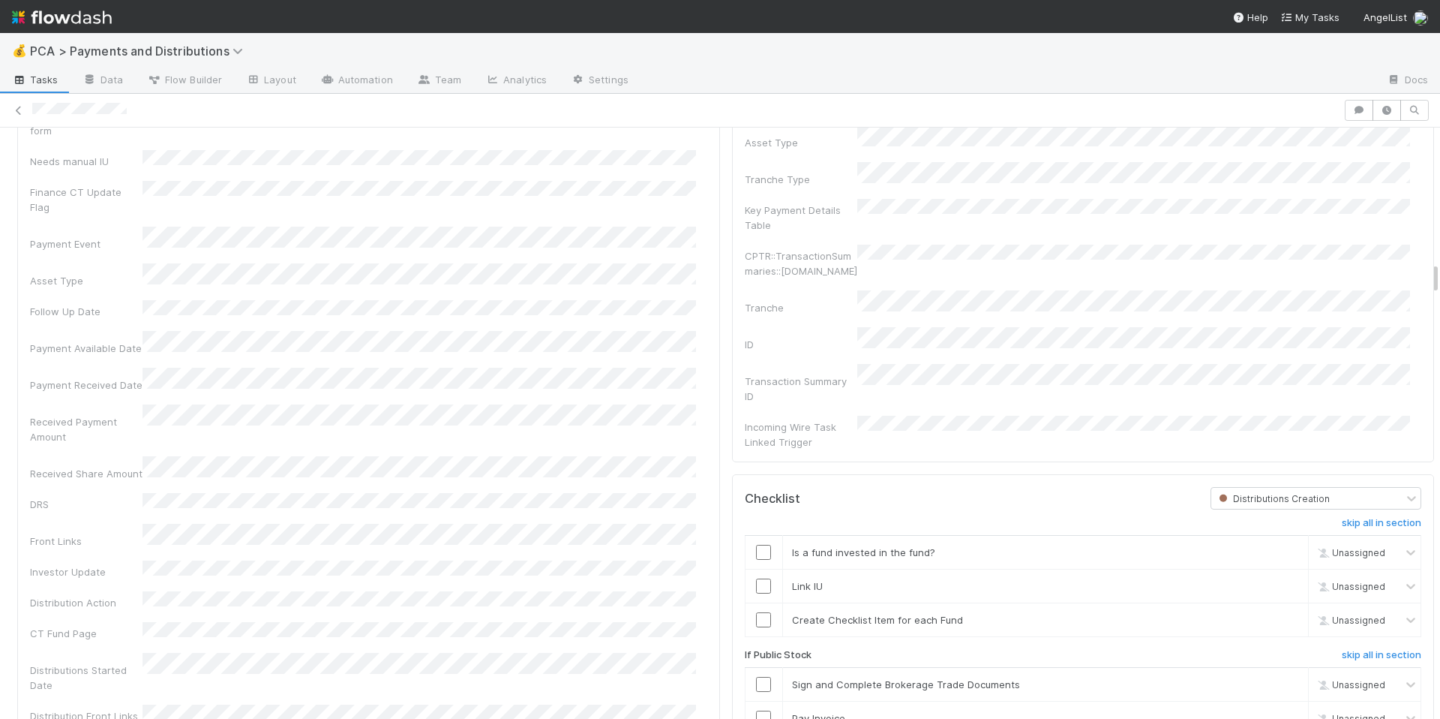
click at [558, 305] on div "Company Has fund interest Fund interest intake form Needs manual IU Finance CT …" at bounding box center [368, 707] width 677 height 1341
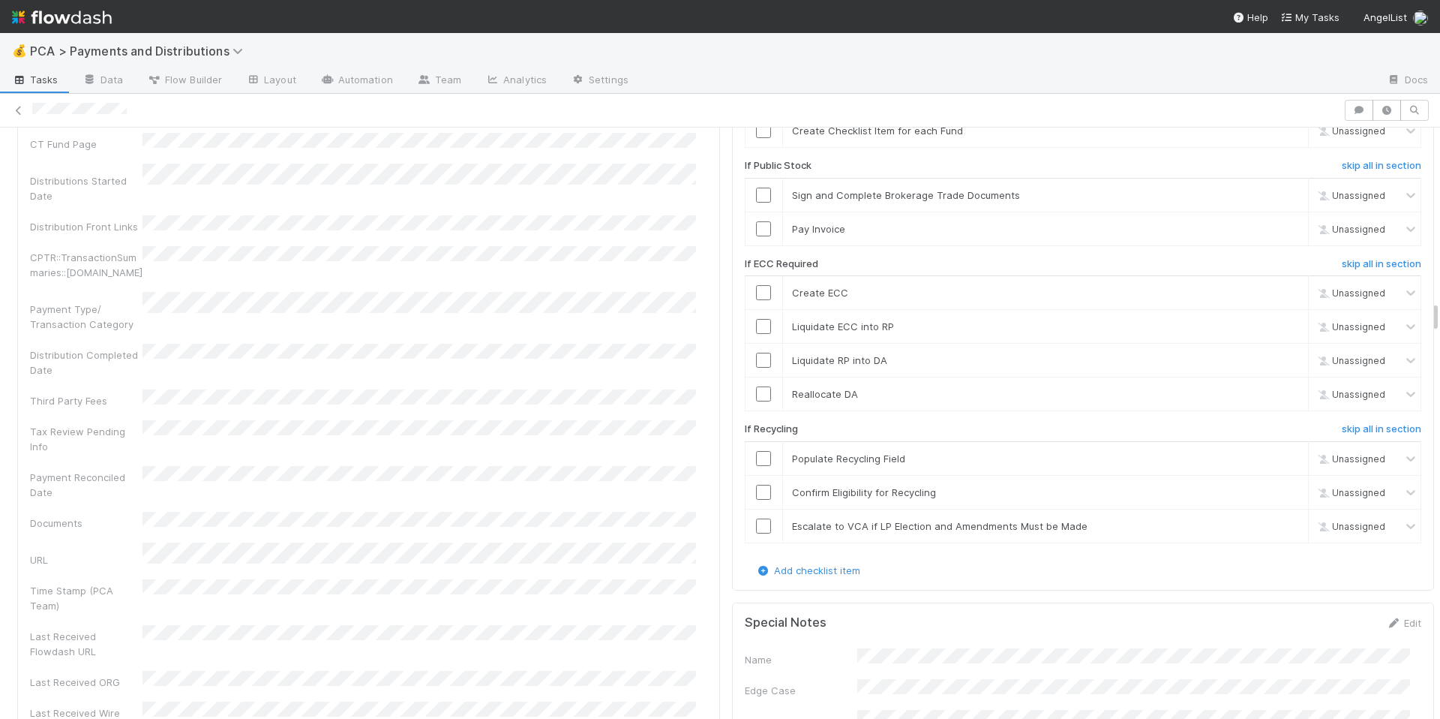
scroll to position [3256, 0]
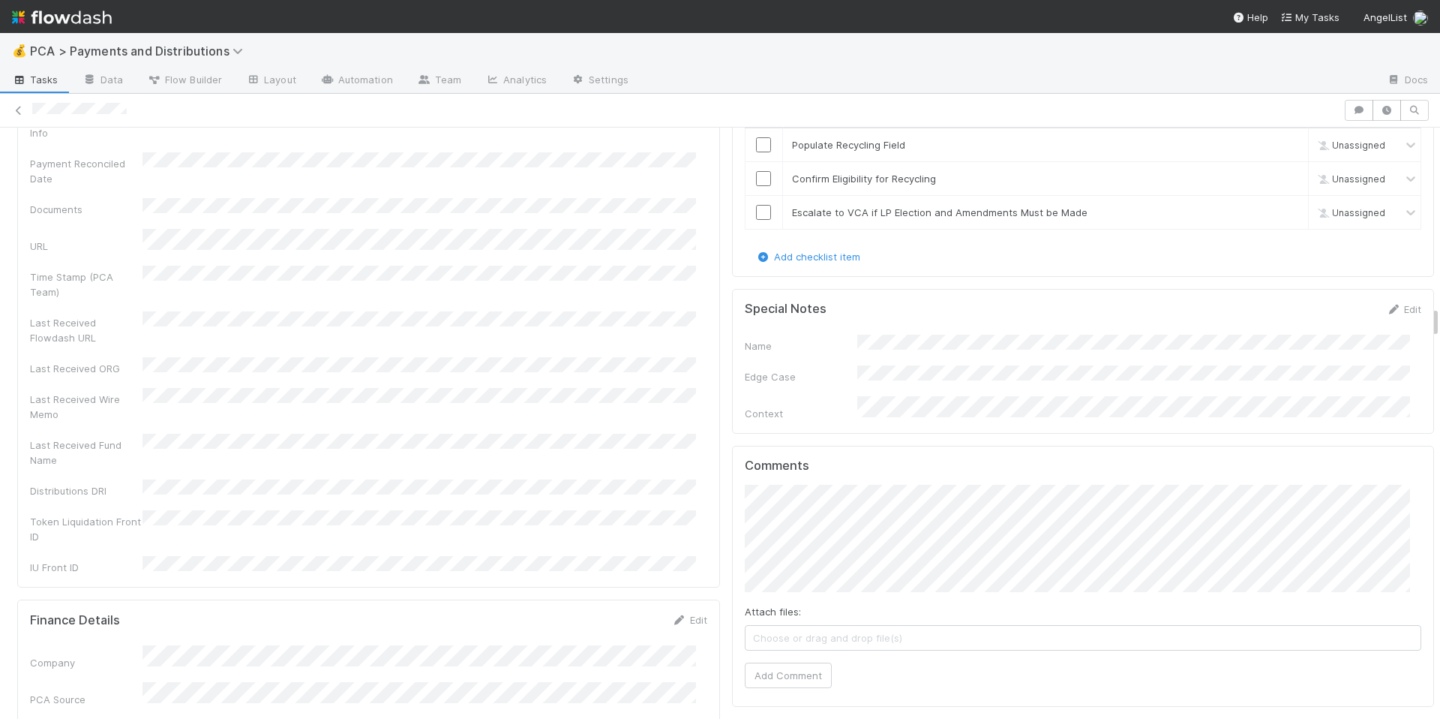
click at [782, 671] on button "Add Comment" at bounding box center [788, 684] width 87 height 26
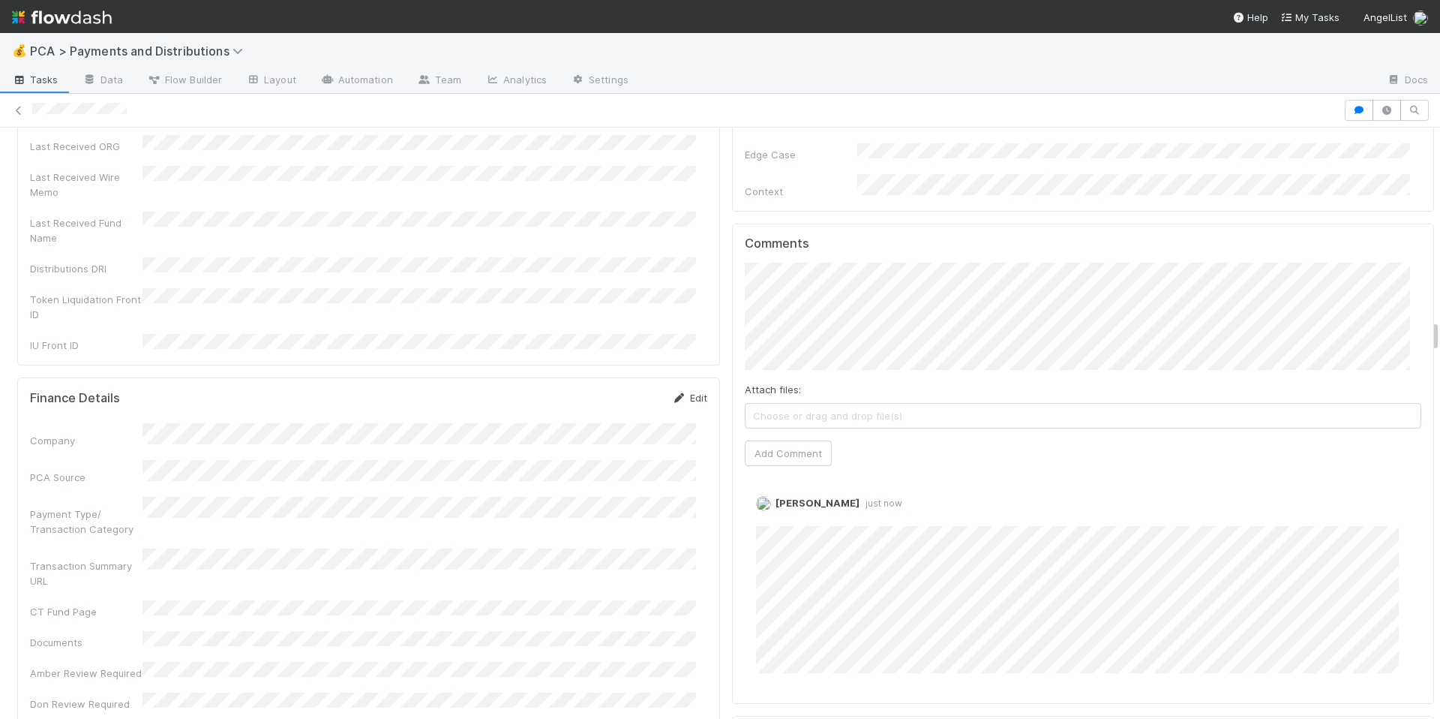
scroll to position [3512, 0]
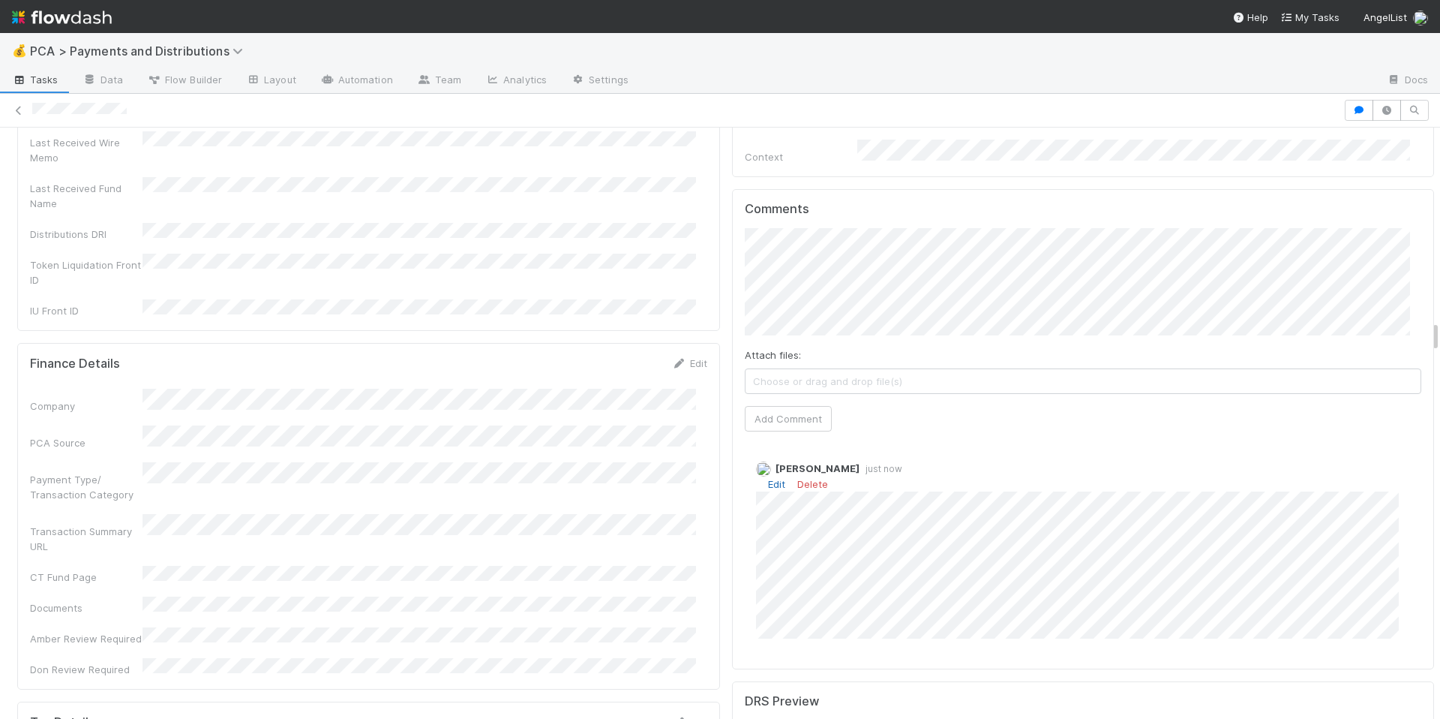
click at [768, 481] on link "Edit" at bounding box center [776, 484] width 17 height 12
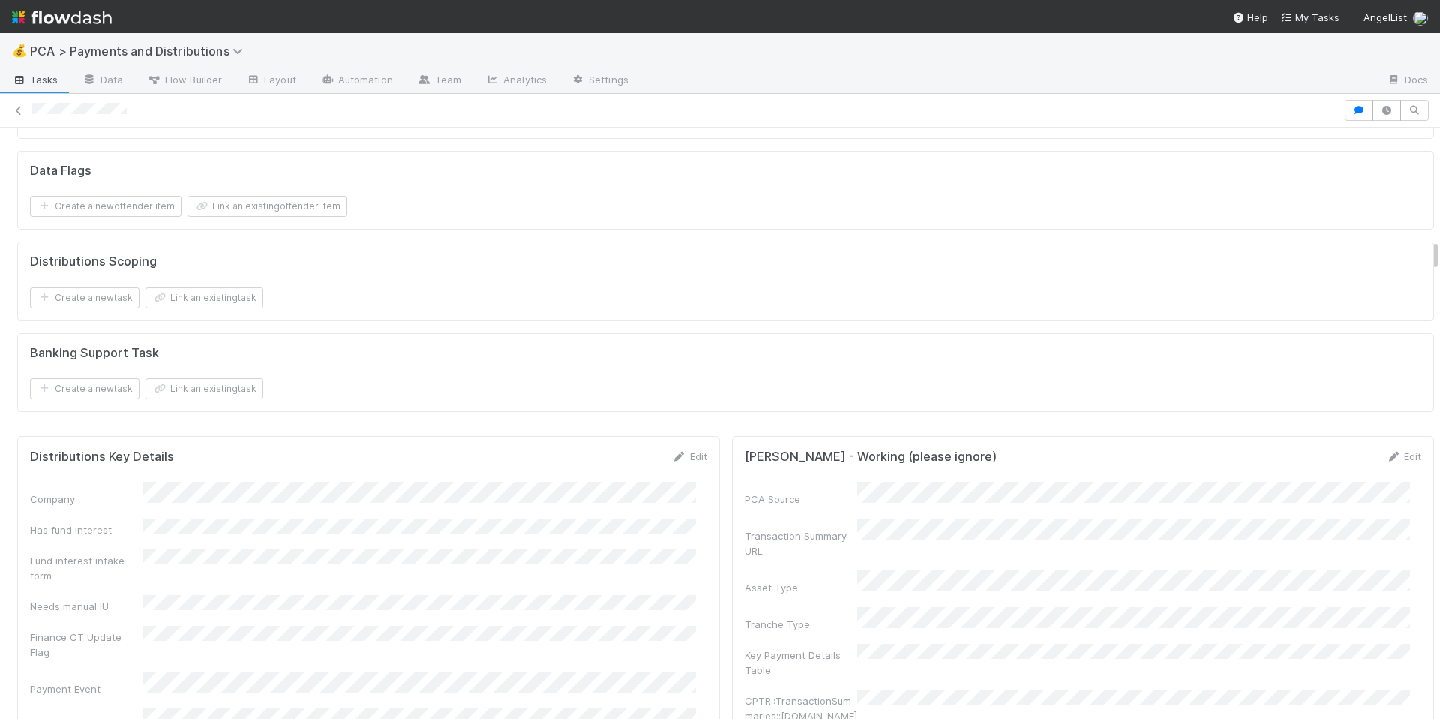
scroll to position [2037, 0]
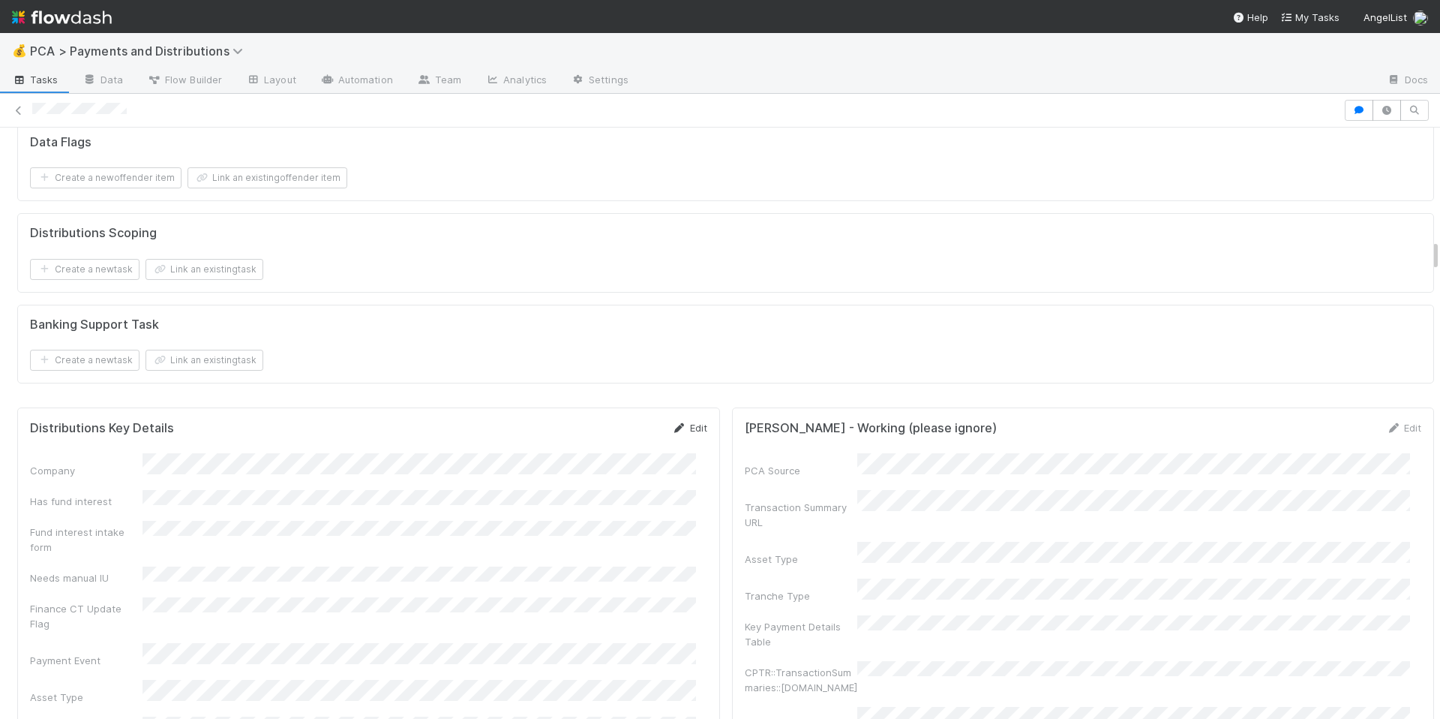
click at [682, 434] on link "Edit" at bounding box center [689, 428] width 35 height 12
click at [611, 446] on button "Save" at bounding box center [627, 433] width 43 height 26
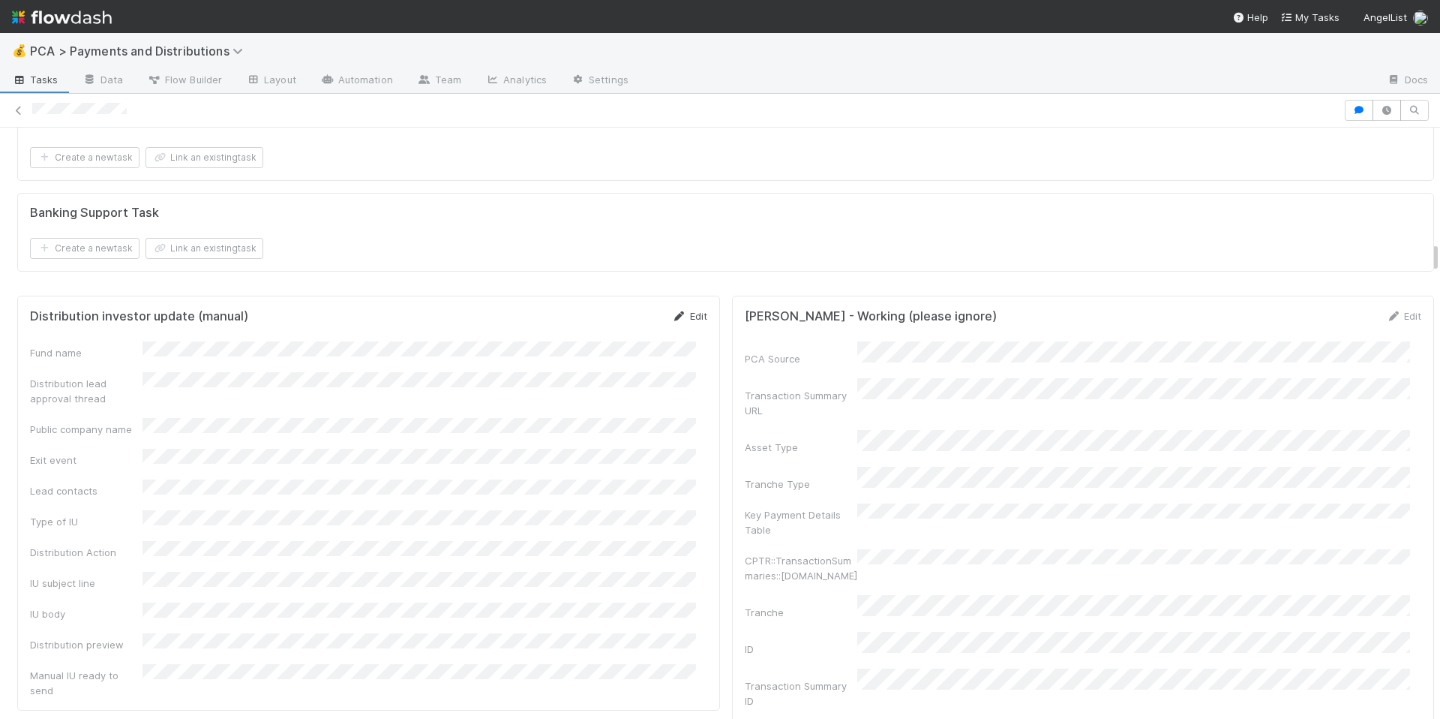
click at [681, 322] on link "Edit" at bounding box center [689, 316] width 35 height 12
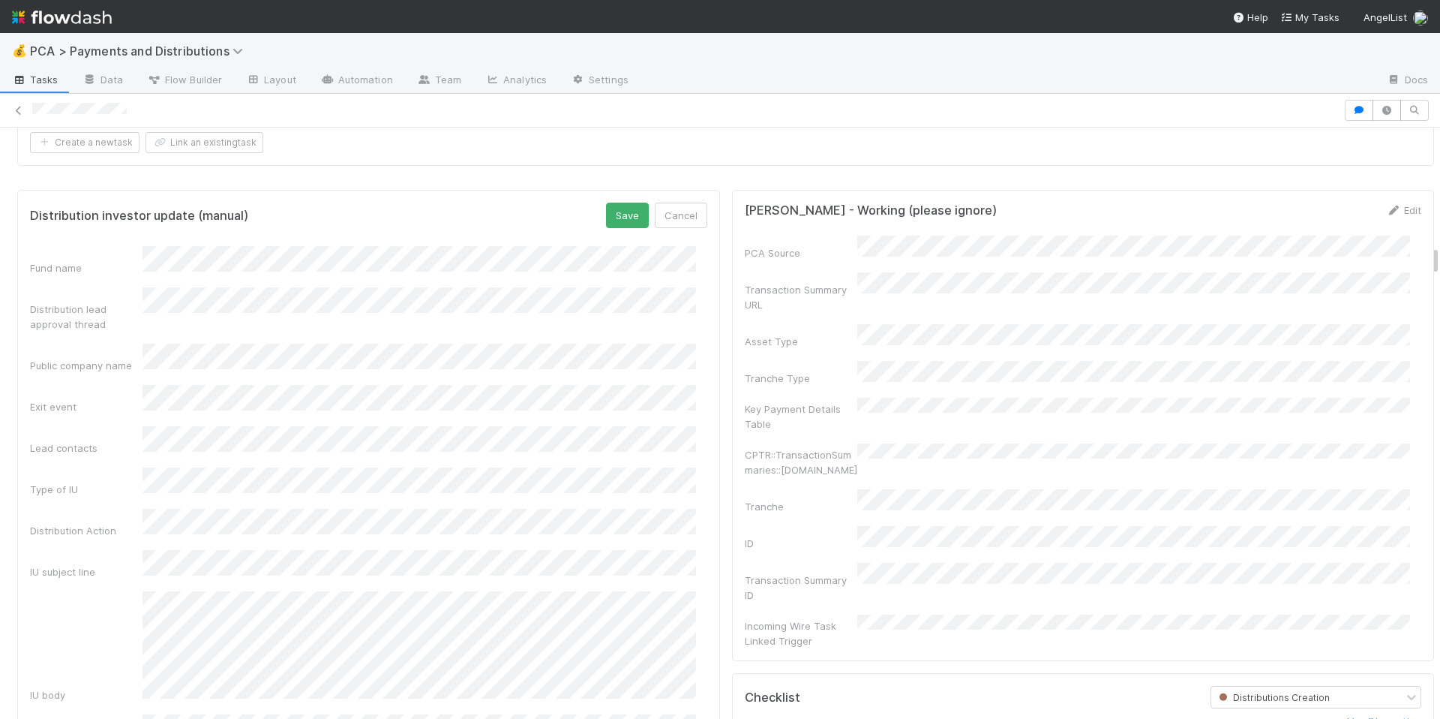
scroll to position [2257, 0]
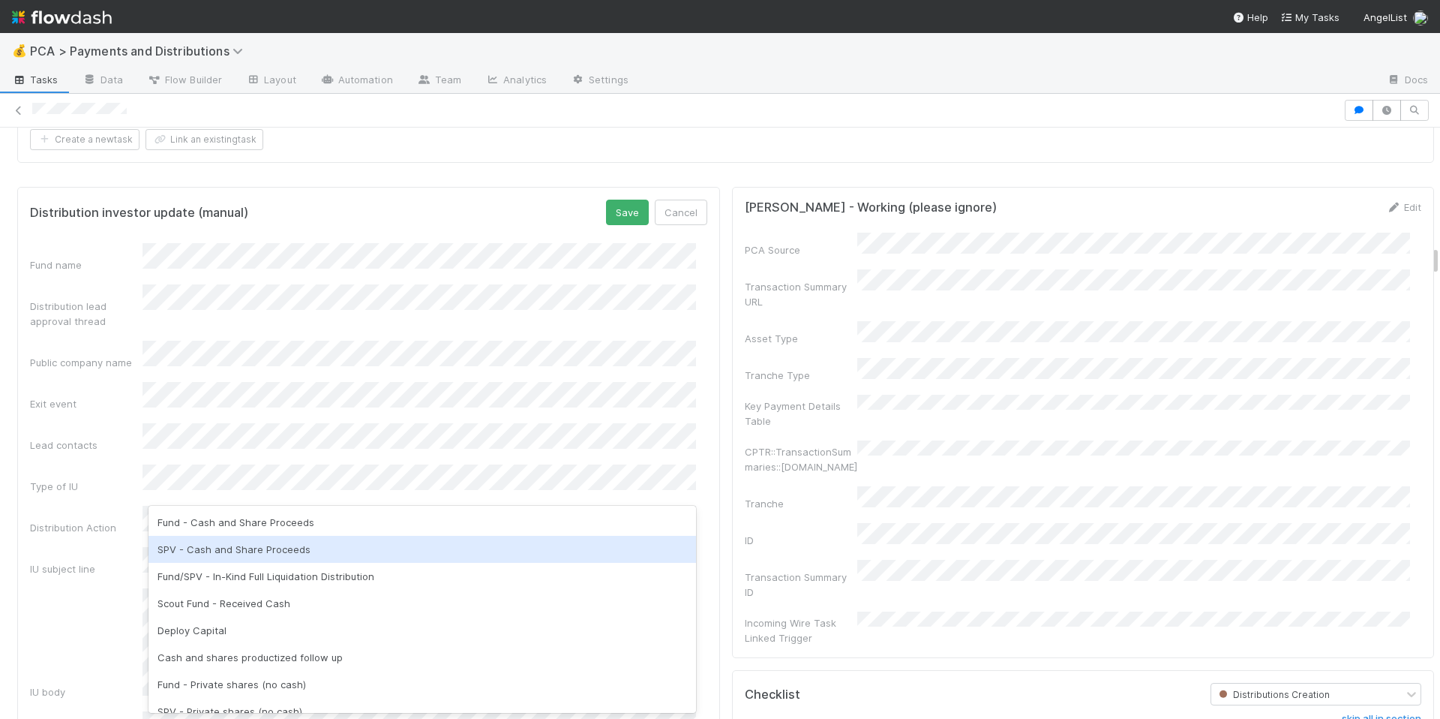
click at [329, 548] on div "SPV - Cash and Share Proceeds" at bounding box center [423, 549] width 548 height 27
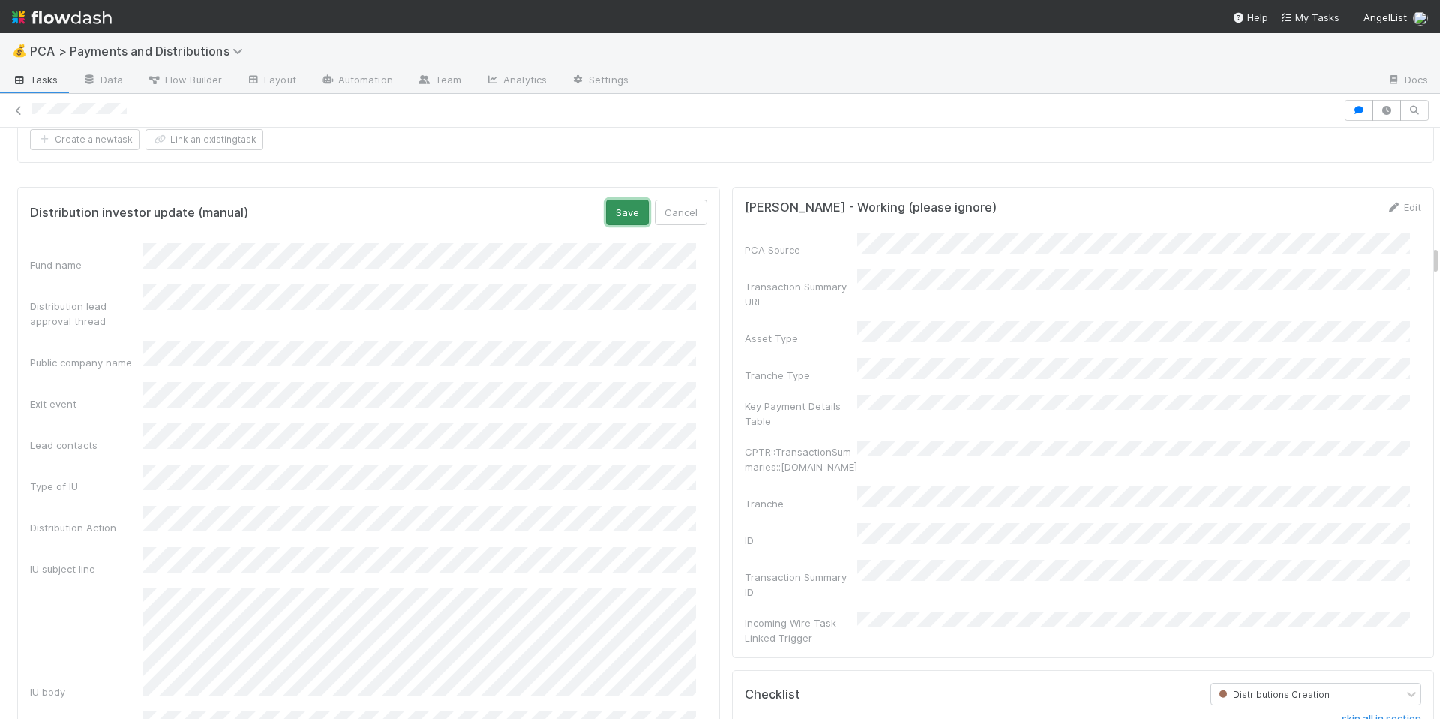
click at [629, 225] on button "Save" at bounding box center [627, 213] width 43 height 26
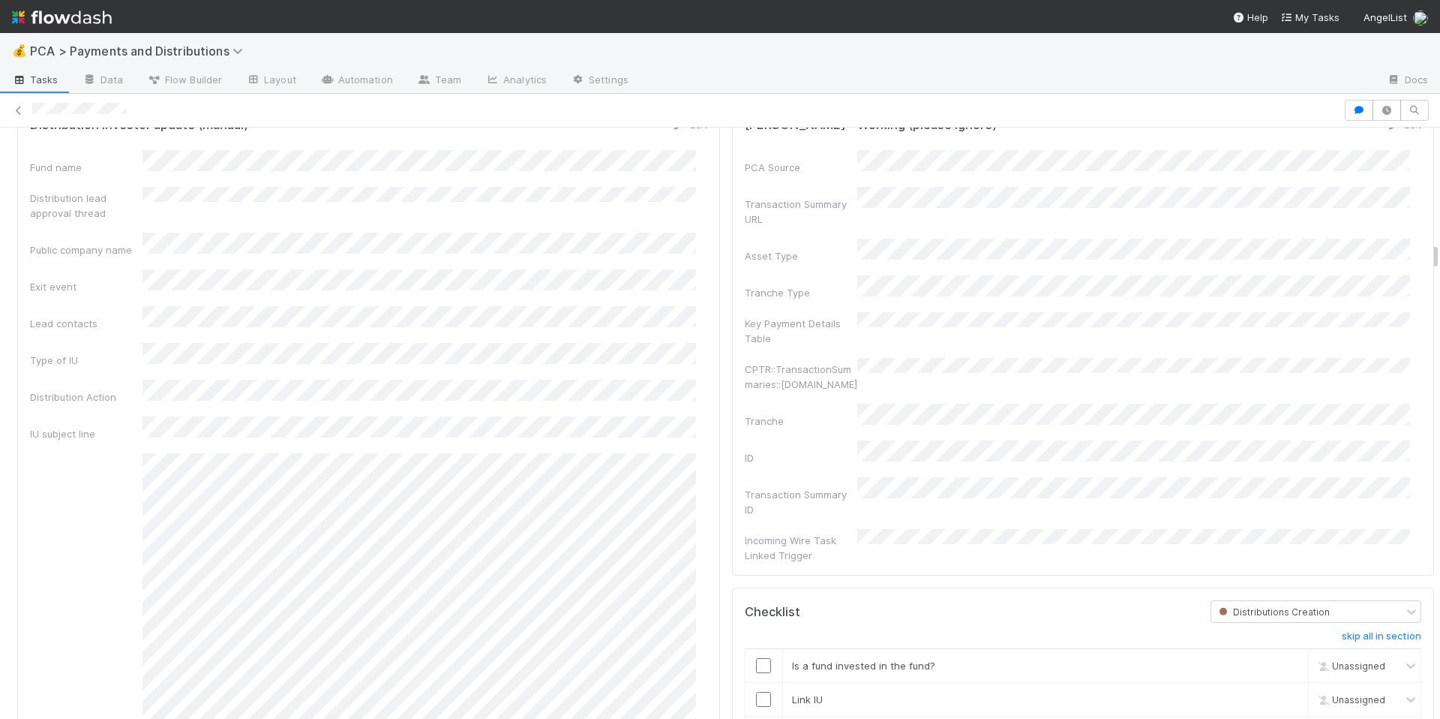
scroll to position [2339, 0]
click at [686, 131] on link "Edit" at bounding box center [689, 125] width 35 height 12
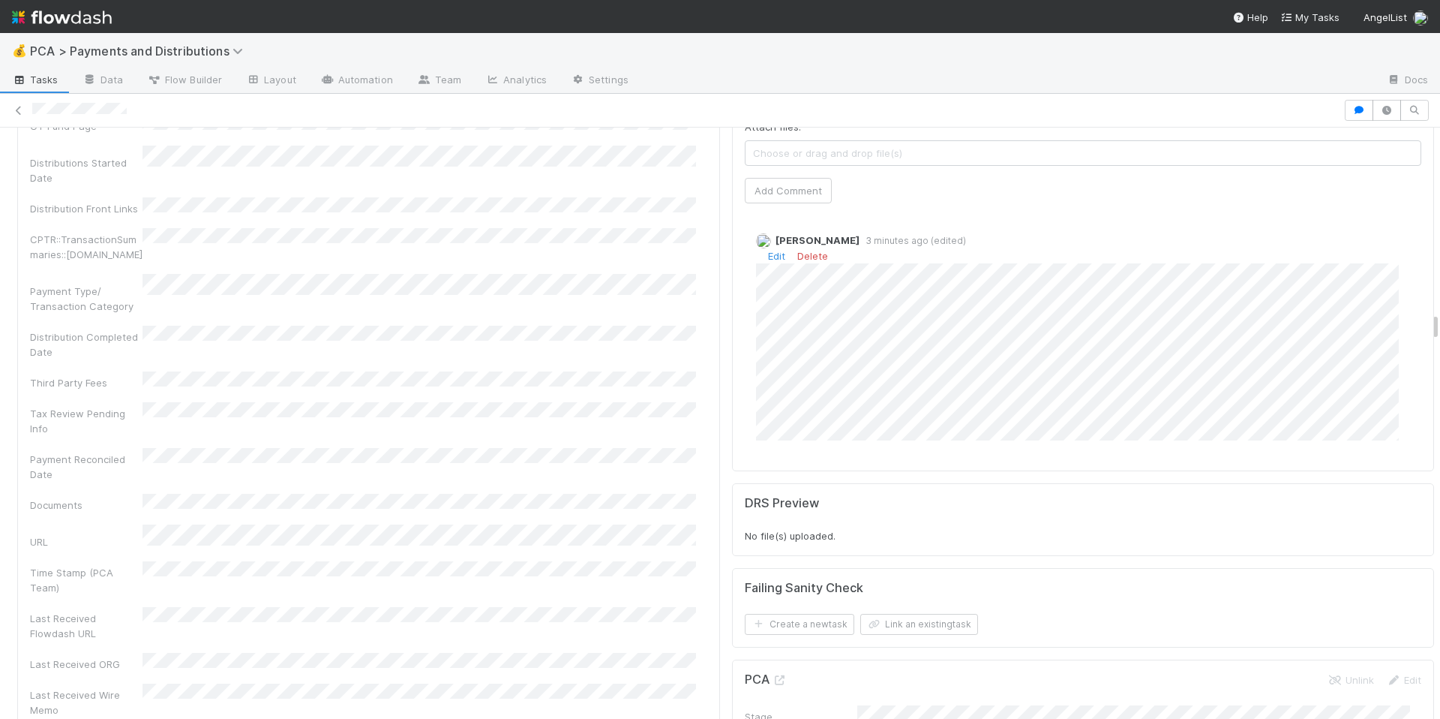
scroll to position [3728, 0]
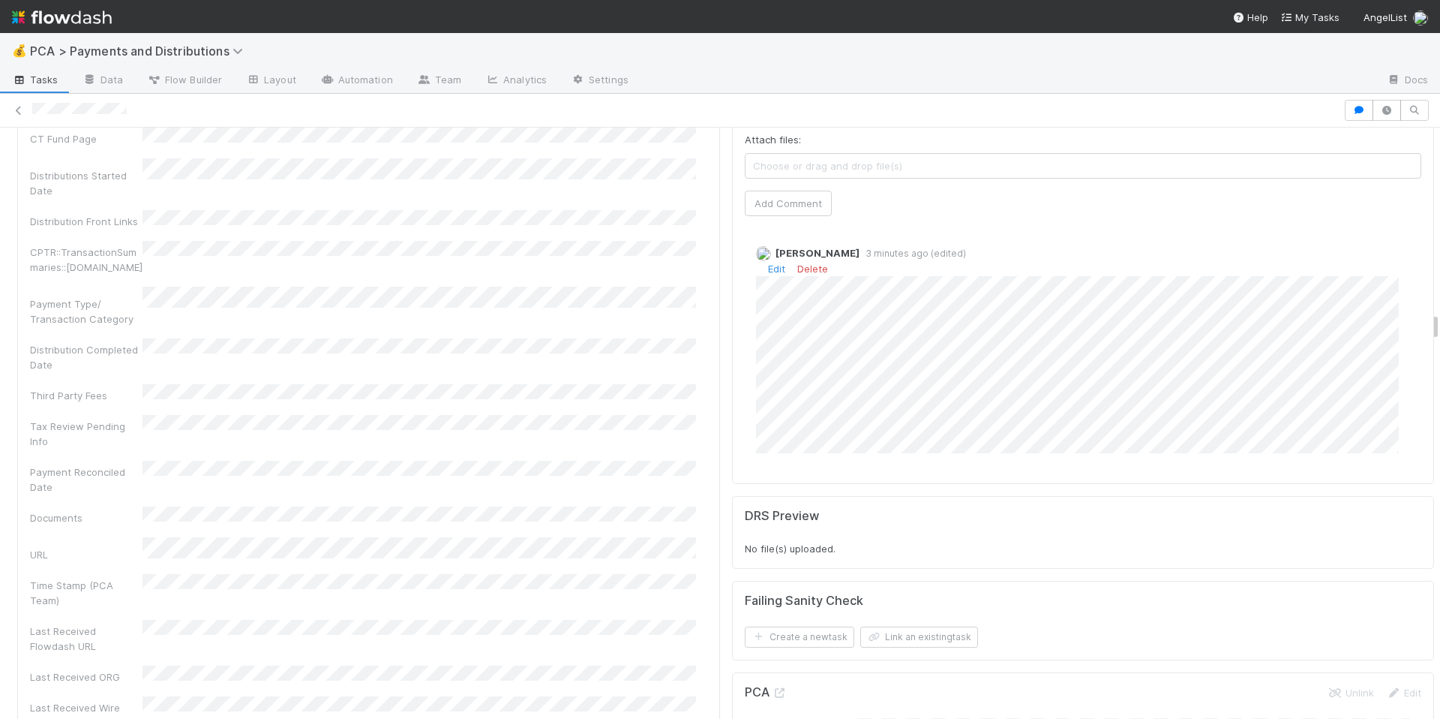
click at [690, 308] on div "Company Has fund interest Fund interest intake form Needs manual IU Finance CT …" at bounding box center [368, 209] width 677 height 1347
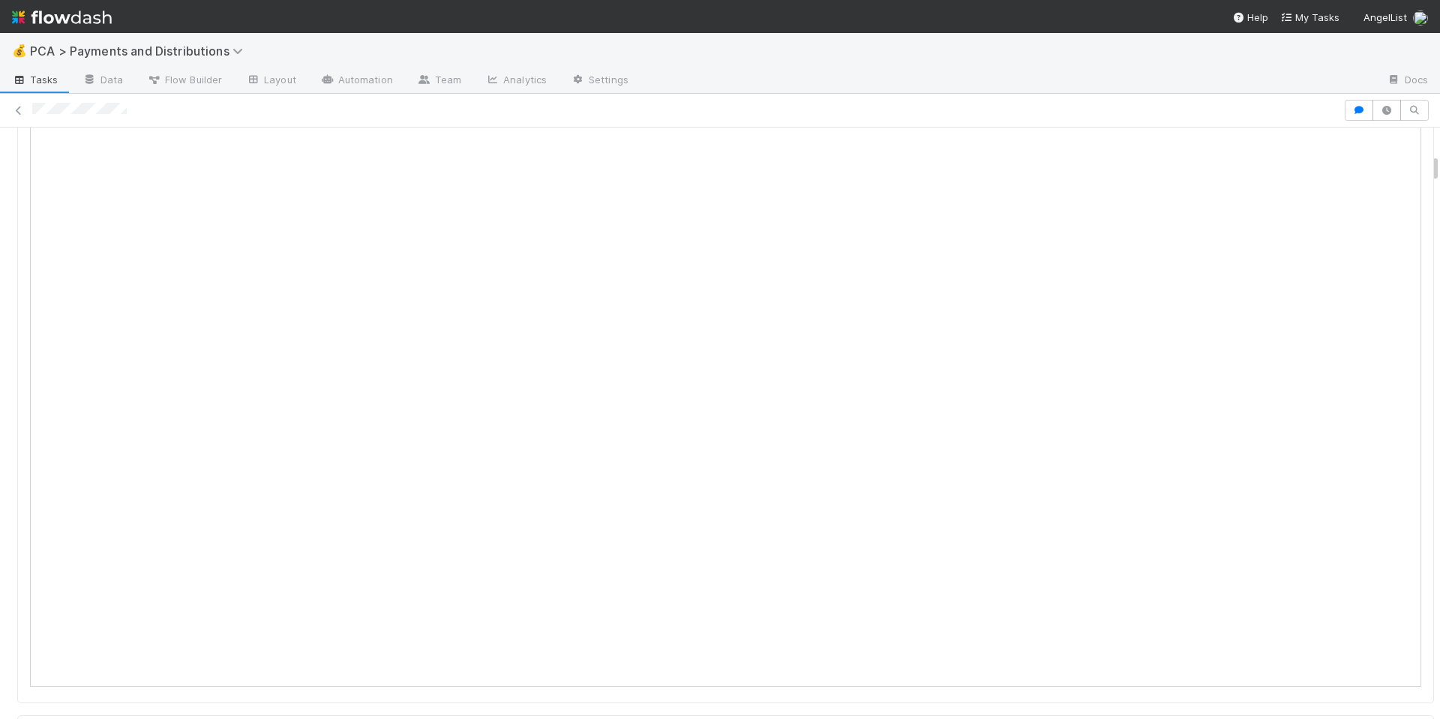
scroll to position [0, 0]
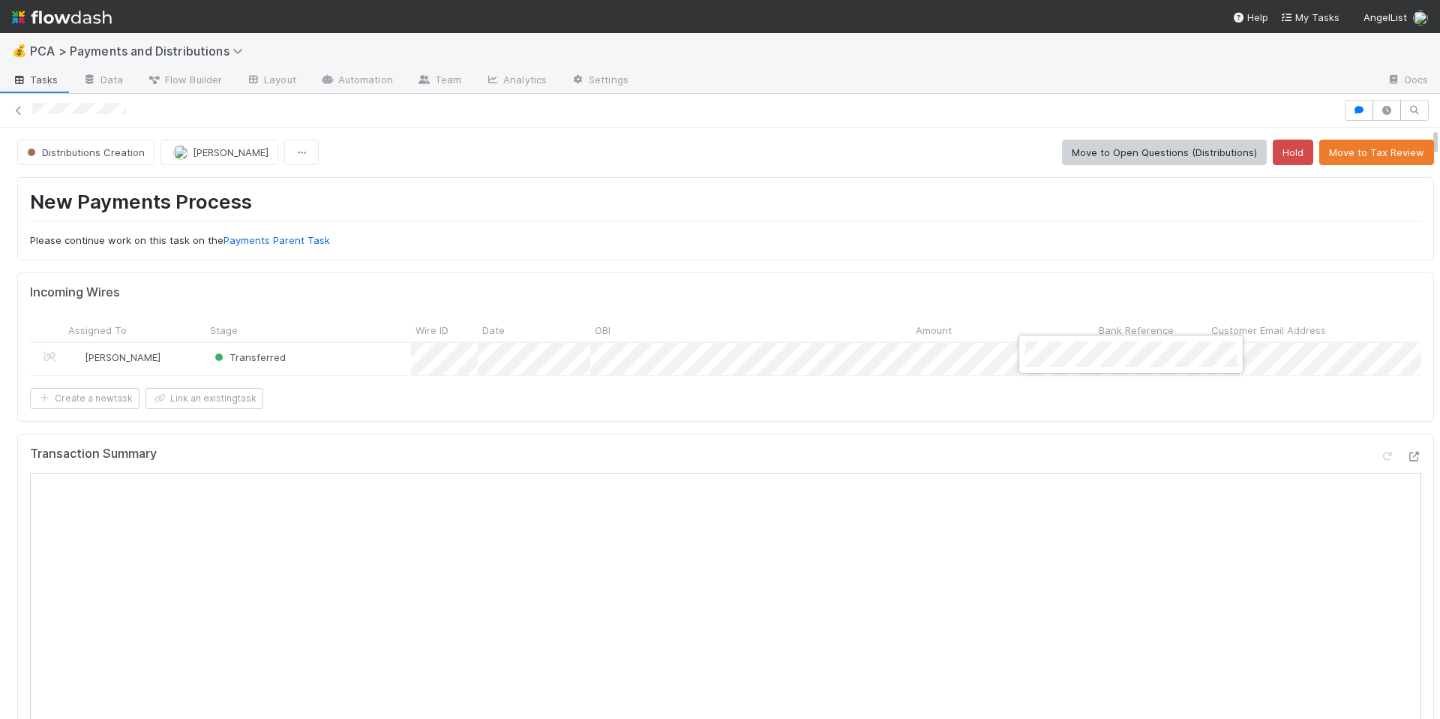
click at [941, 390] on div at bounding box center [720, 359] width 1440 height 719
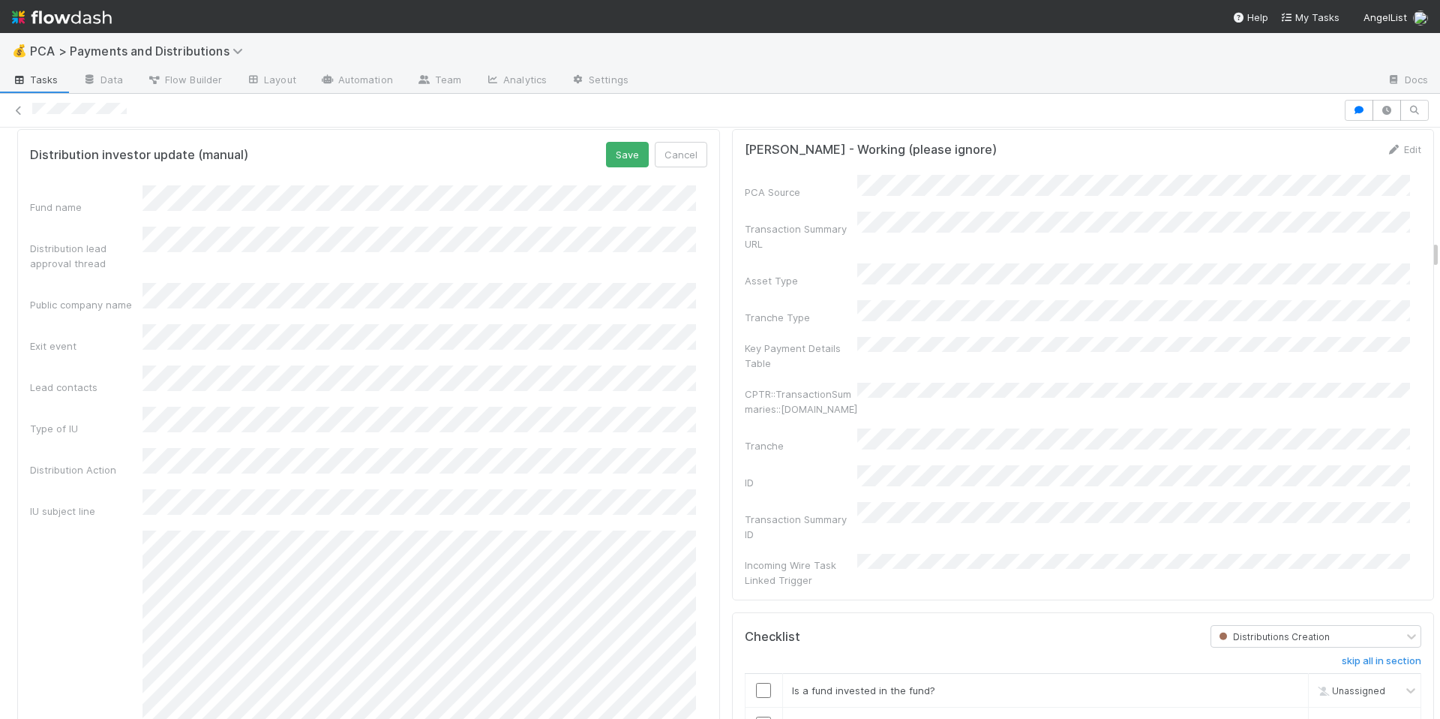
scroll to position [2281, 0]
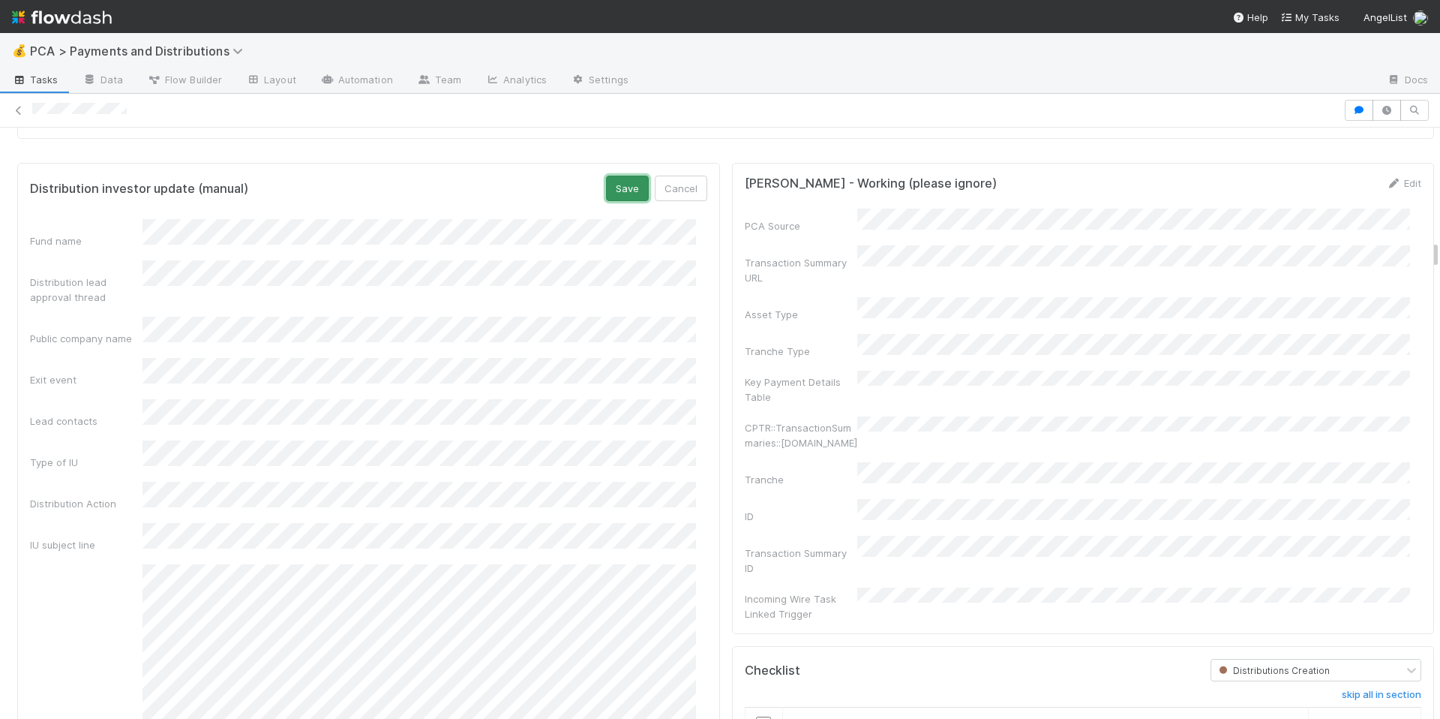
click at [614, 201] on button "Save" at bounding box center [627, 189] width 43 height 26
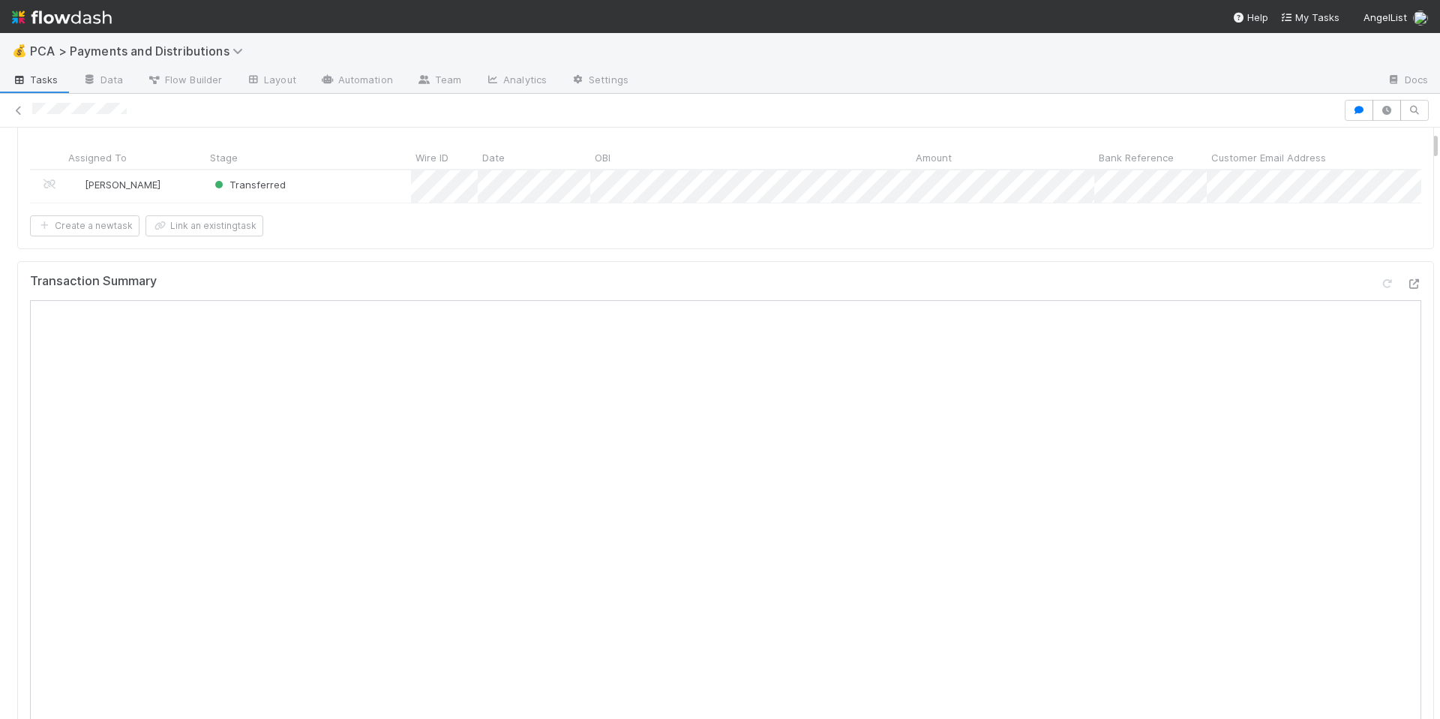
scroll to position [0, 0]
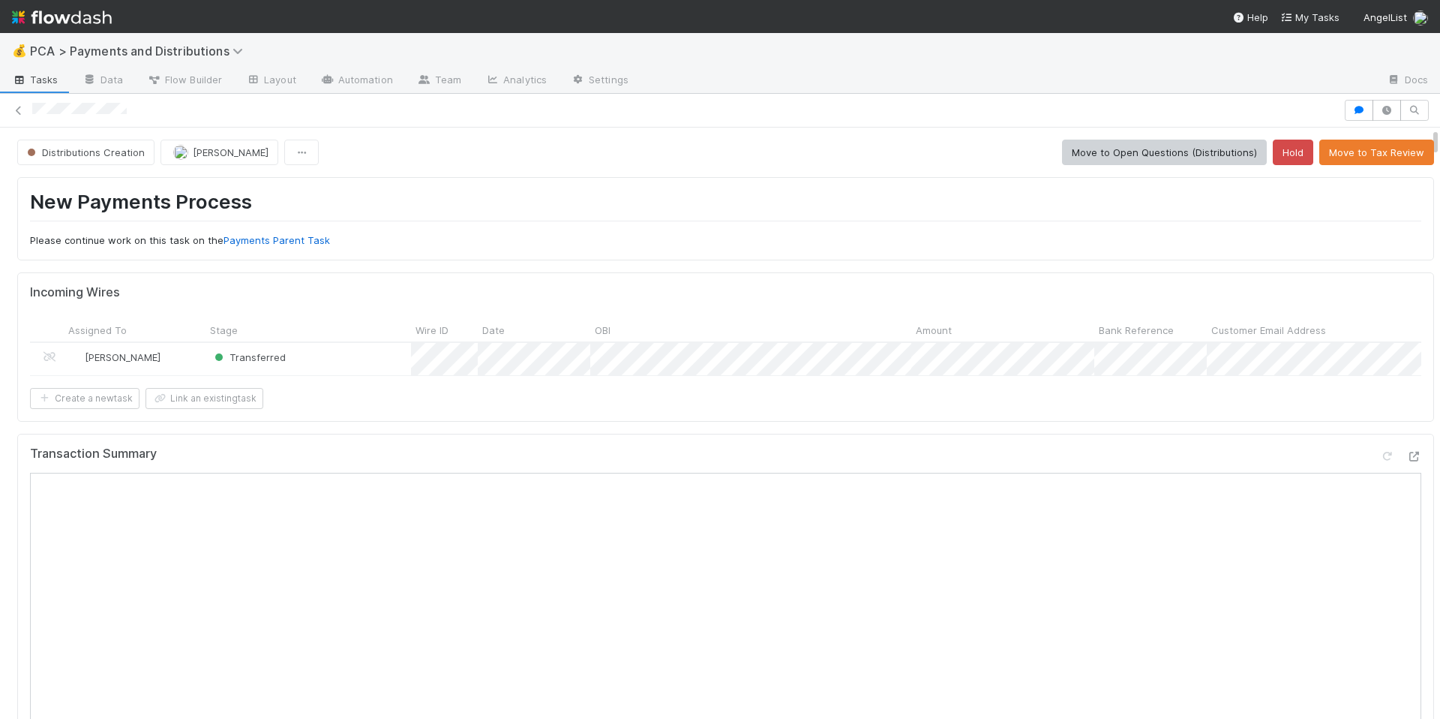
click at [914, 396] on form "Incoming Wires Assigned To Stage Wire ID Date OBI Amount Bank Reference Custome…" at bounding box center [726, 346] width 1392 height 123
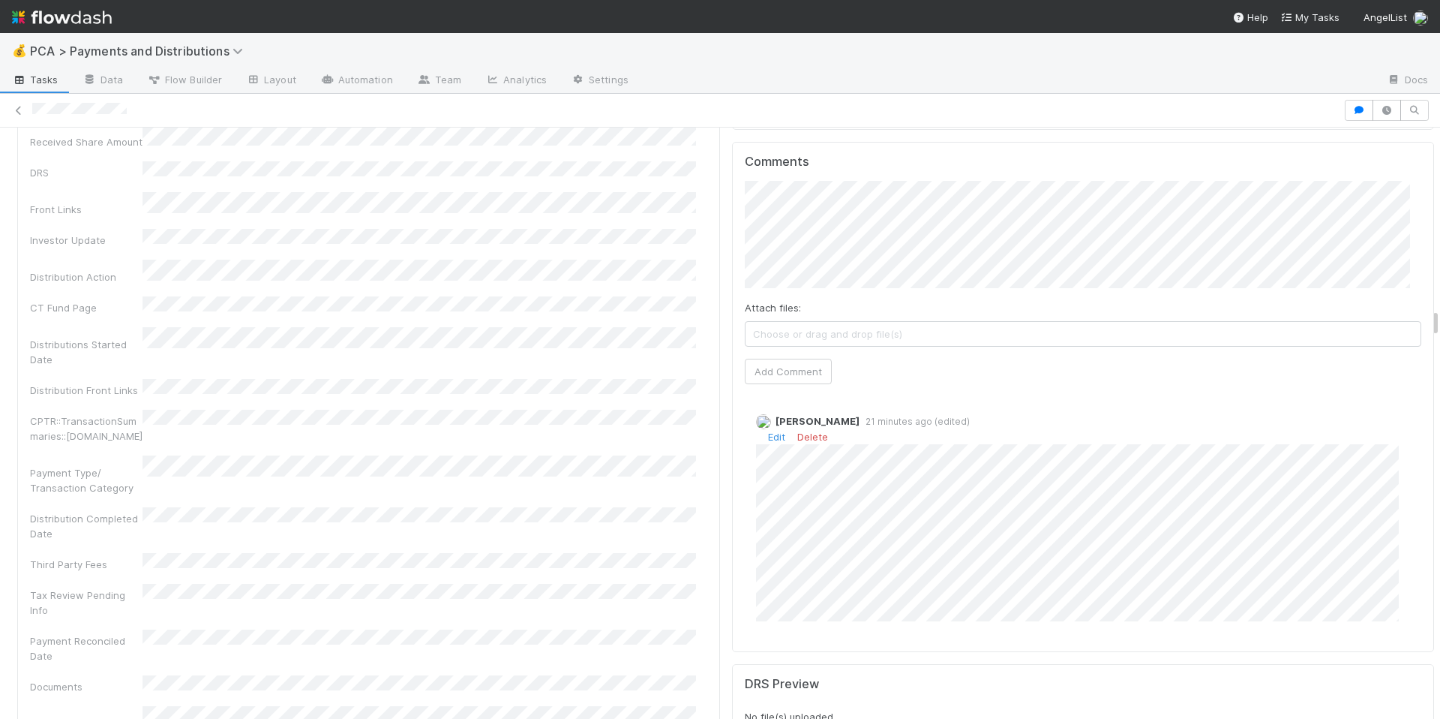
scroll to position [3624, 0]
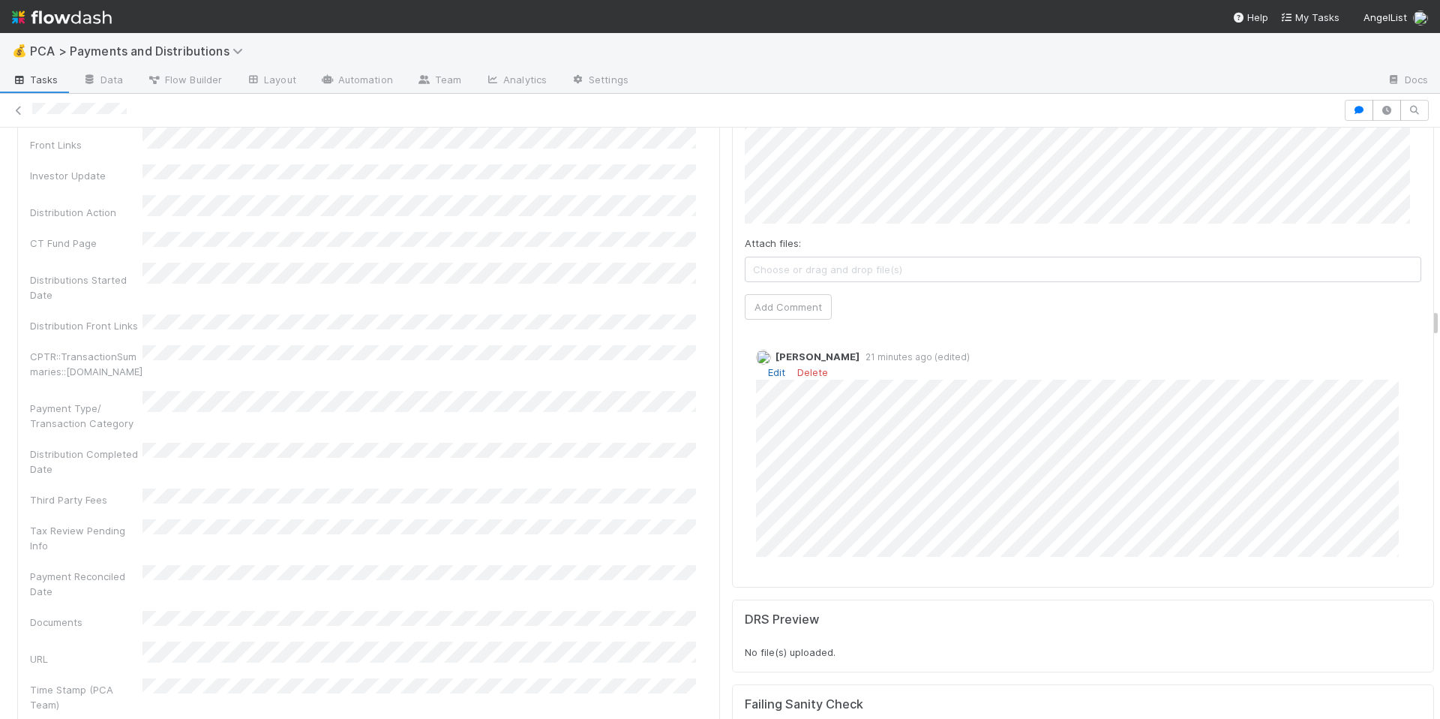
click at [768, 366] on link "Edit" at bounding box center [776, 372] width 17 height 12
click at [773, 547] on div "Allison Donlevy 21 minutes ago (edited)" at bounding box center [1089, 449] width 689 height 246
click at [584, 422] on div "Company Has fund interest Fund interest intake form Needs manual IU Finance CT …" at bounding box center [368, 314] width 677 height 1347
click at [608, 443] on div "Distribution Completed Date" at bounding box center [368, 460] width 677 height 34
drag, startPoint x: 608, startPoint y: 398, endPoint x: 896, endPoint y: 218, distance: 339.7
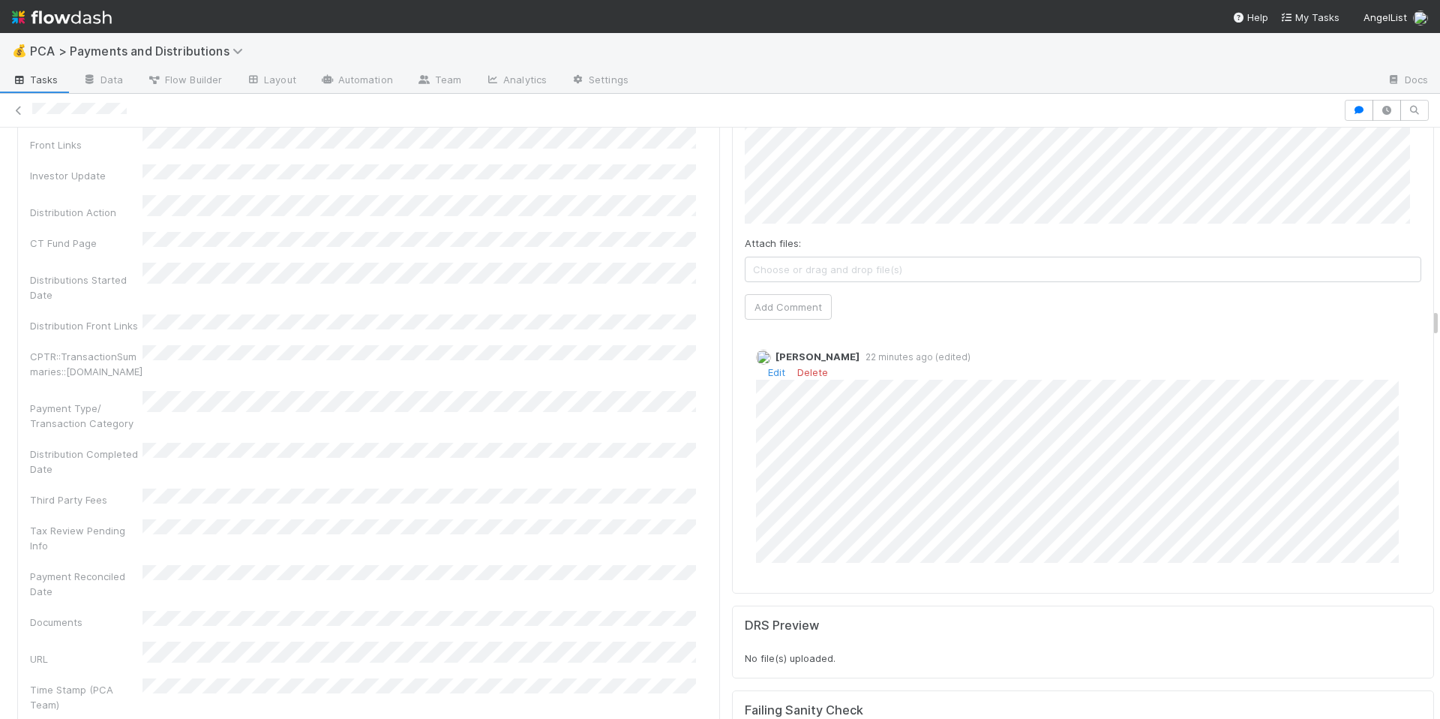
click at [608, 398] on div "Company Has fund interest Fund interest intake form Needs manual IU Finance CT …" at bounding box center [368, 314] width 677 height 1347
click at [602, 224] on div "Company Has fund interest Fund interest intake form Needs manual IU Finance CT …" at bounding box center [368, 314] width 677 height 1347
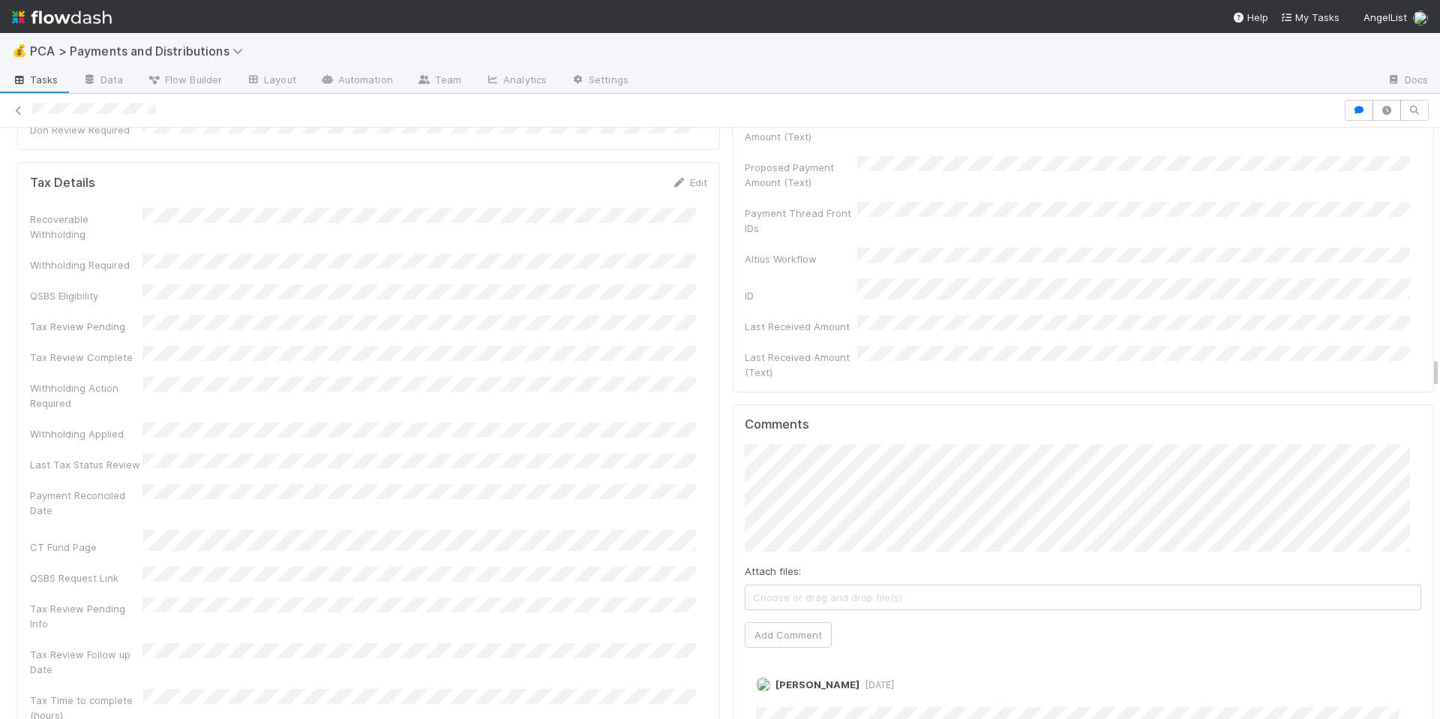
scroll to position [4160, 0]
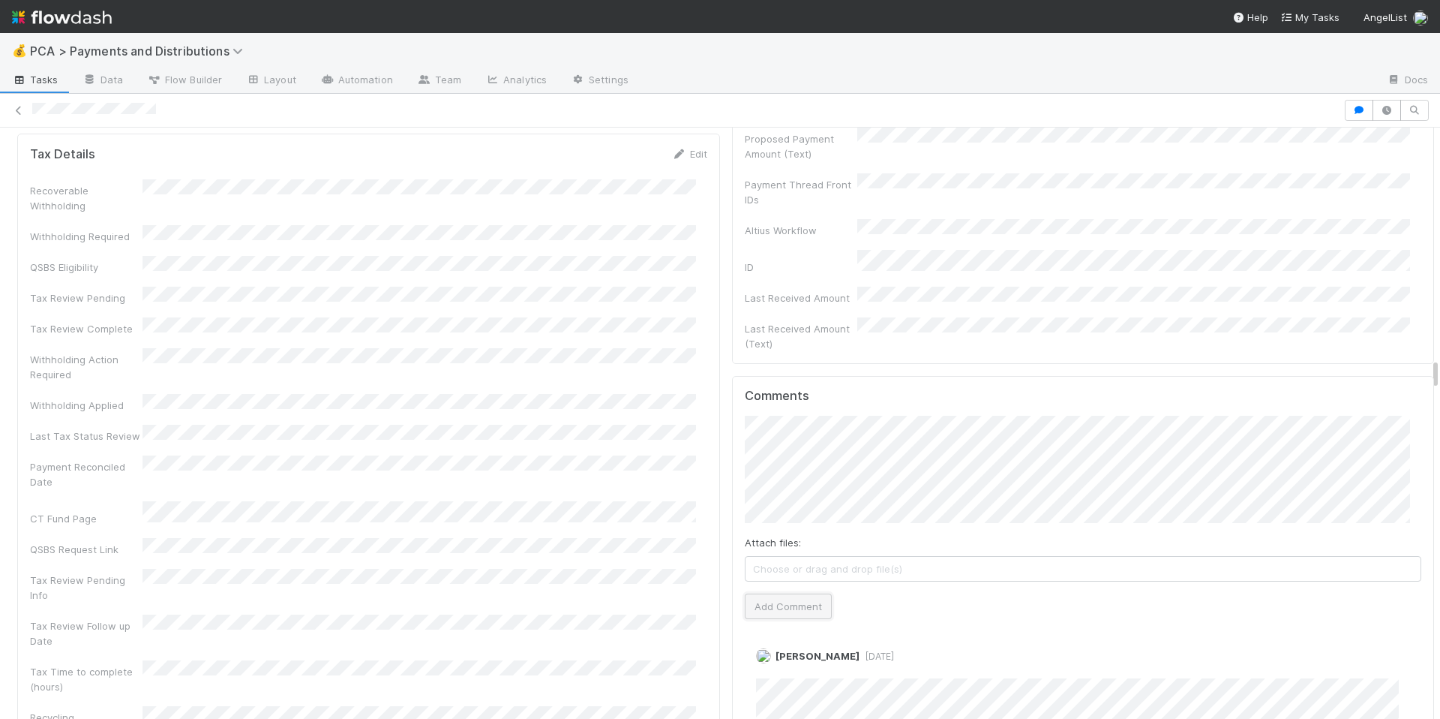
click at [767, 593] on button "Add Comment" at bounding box center [788, 606] width 87 height 26
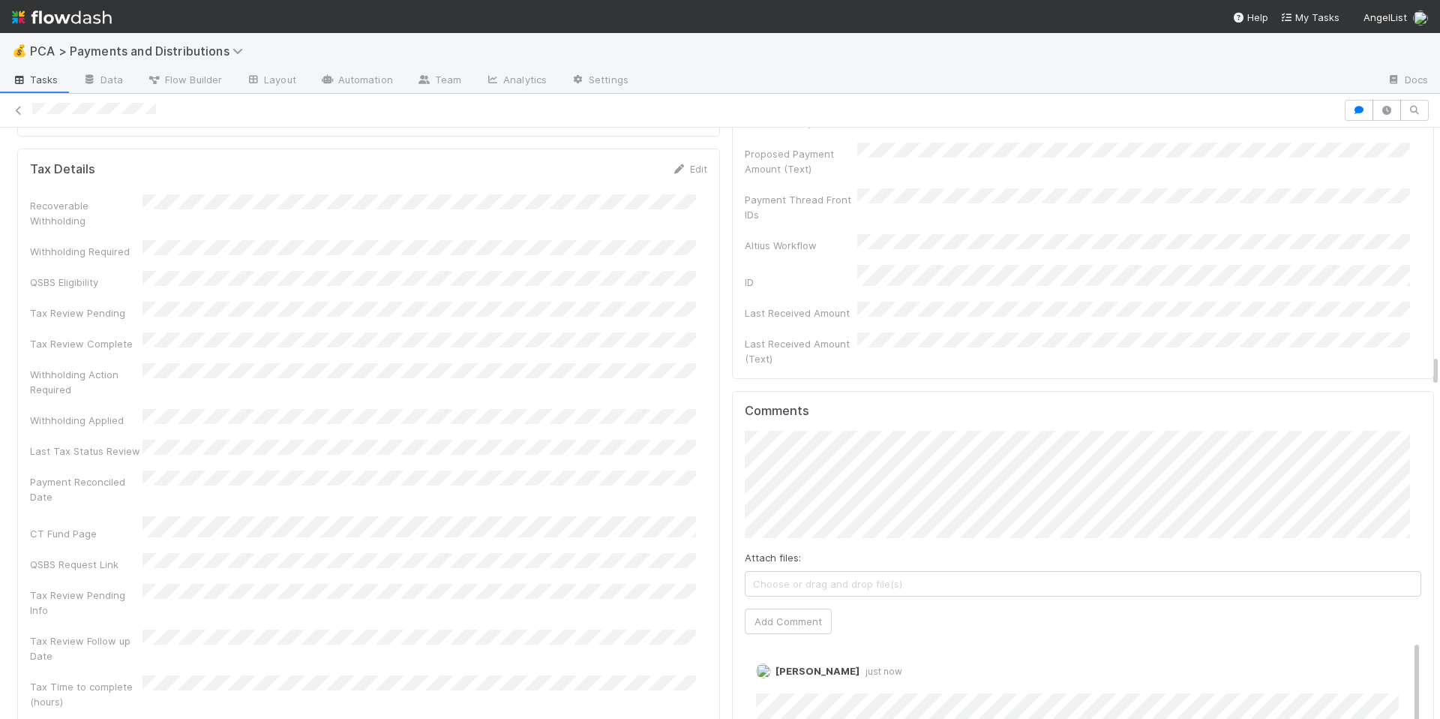
scroll to position [4096, 0]
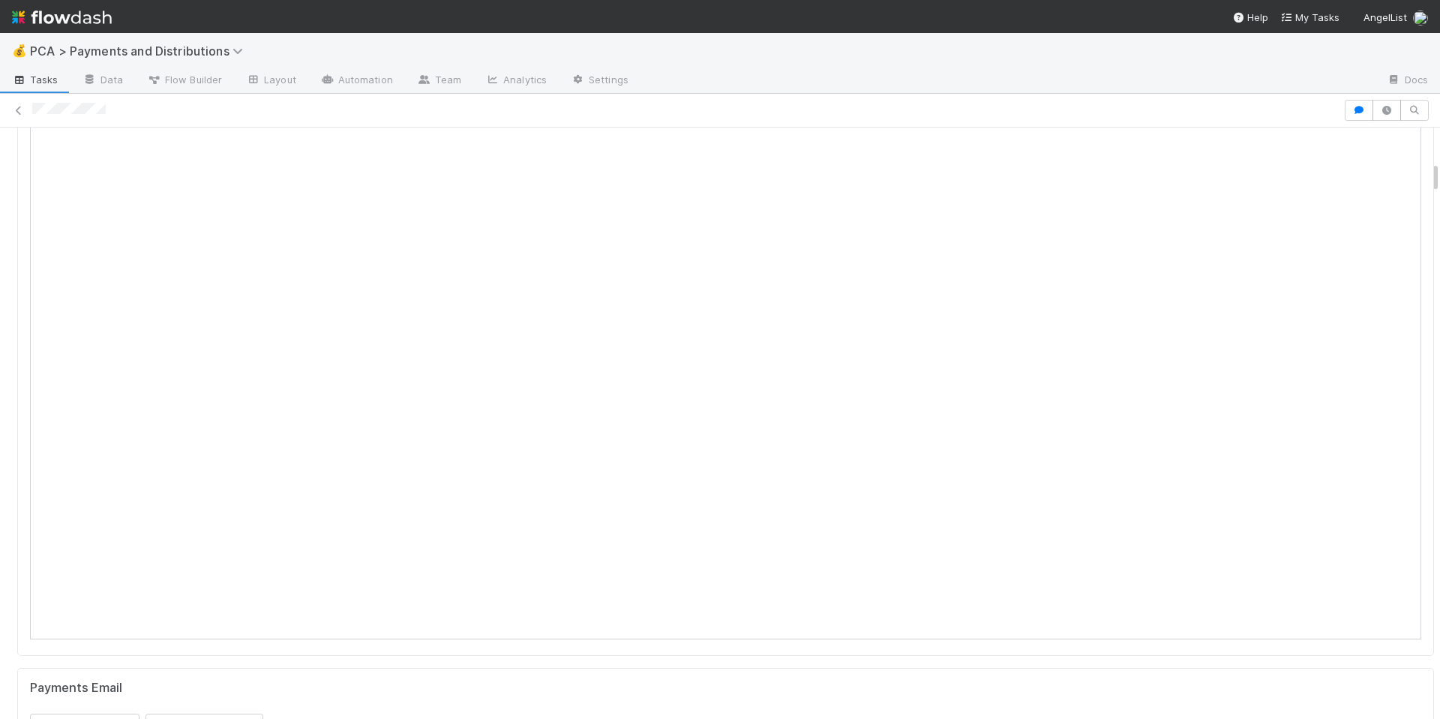
scroll to position [352, 0]
click at [1407, 167] on icon at bounding box center [1414, 170] width 15 height 10
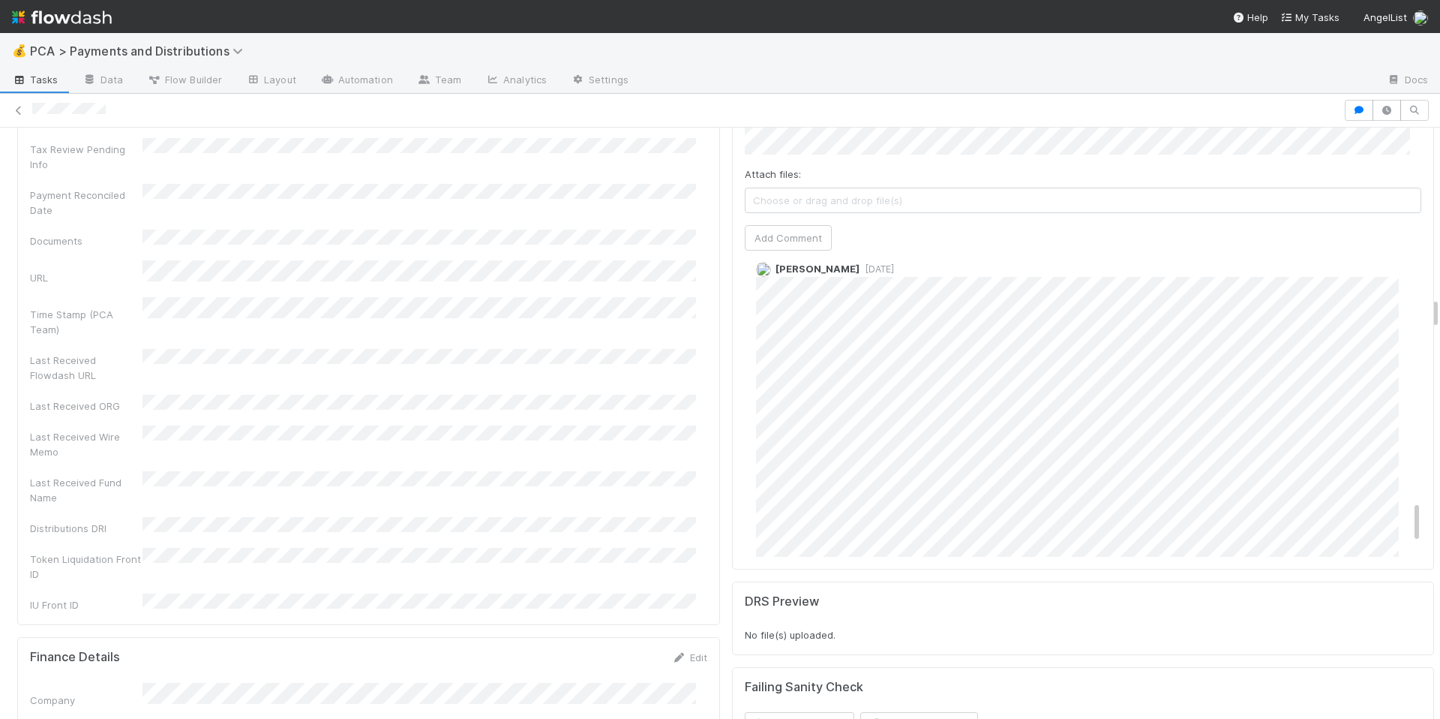
scroll to position [1695, 0]
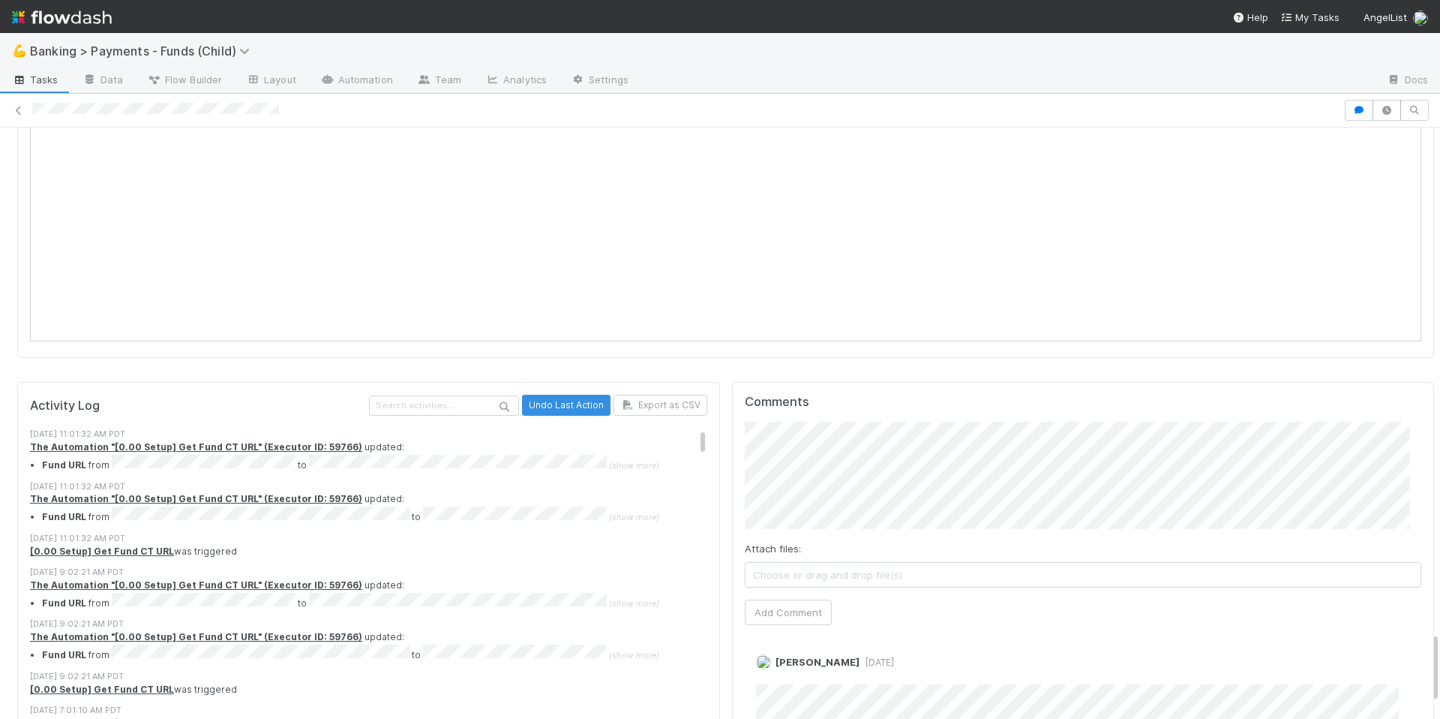
scroll to position [4046, 0]
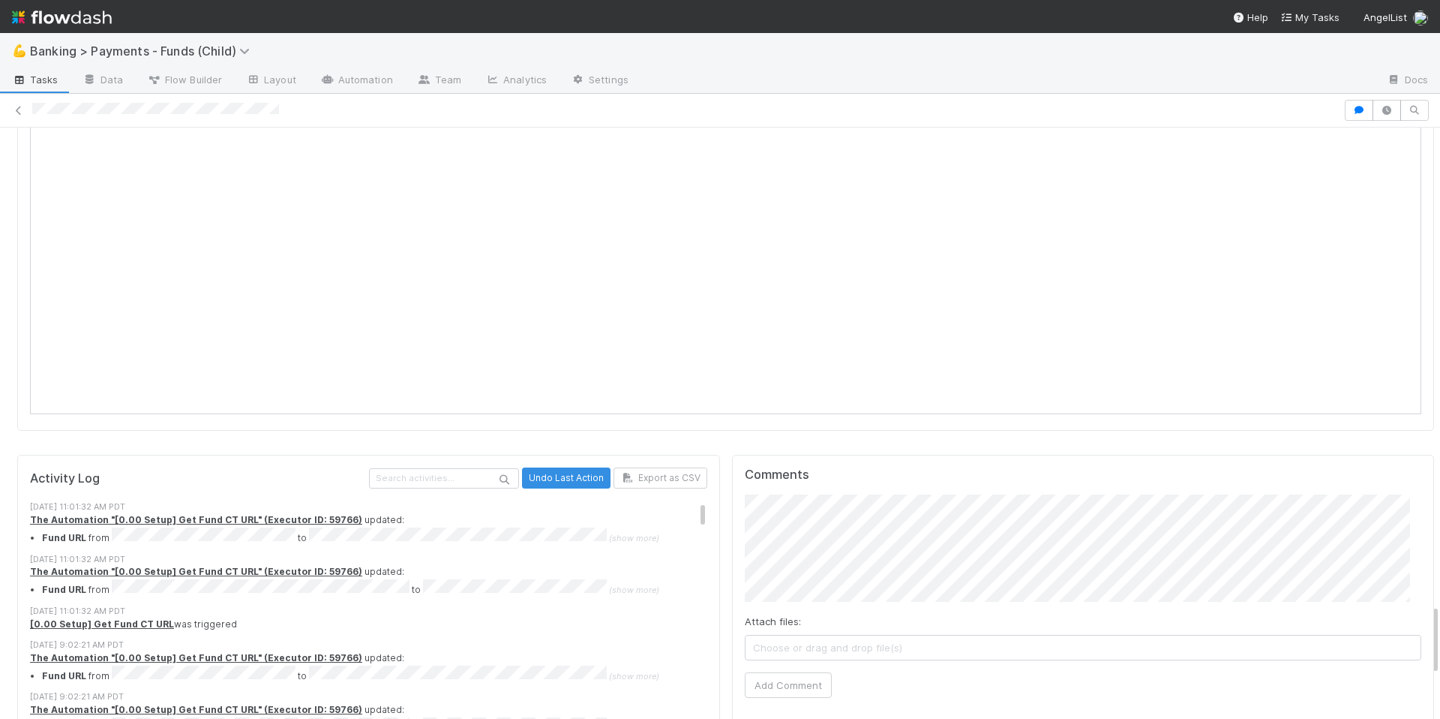
scroll to position [3917, 0]
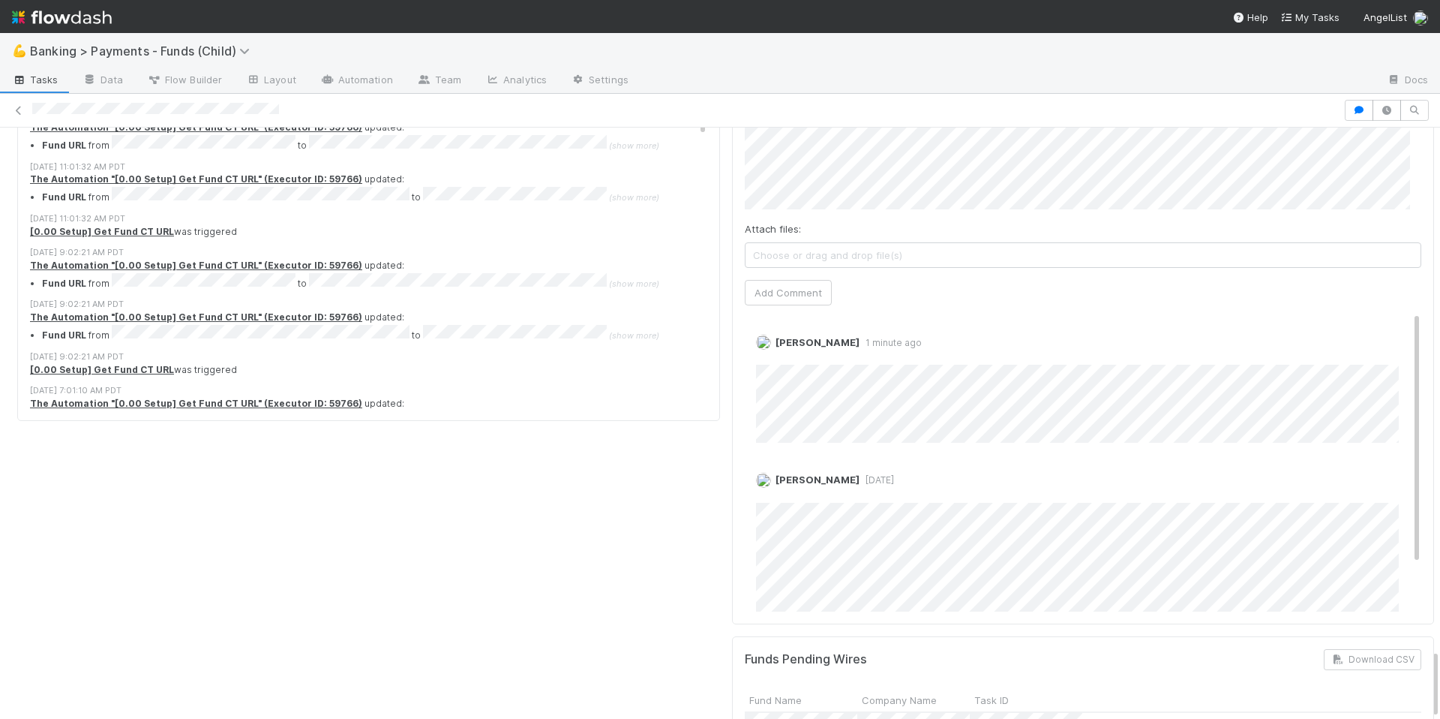
scroll to position [3, 0]
click at [1006, 461] on div "[PERSON_NAME] [DATE] Edit Delete" at bounding box center [1089, 555] width 689 height 188
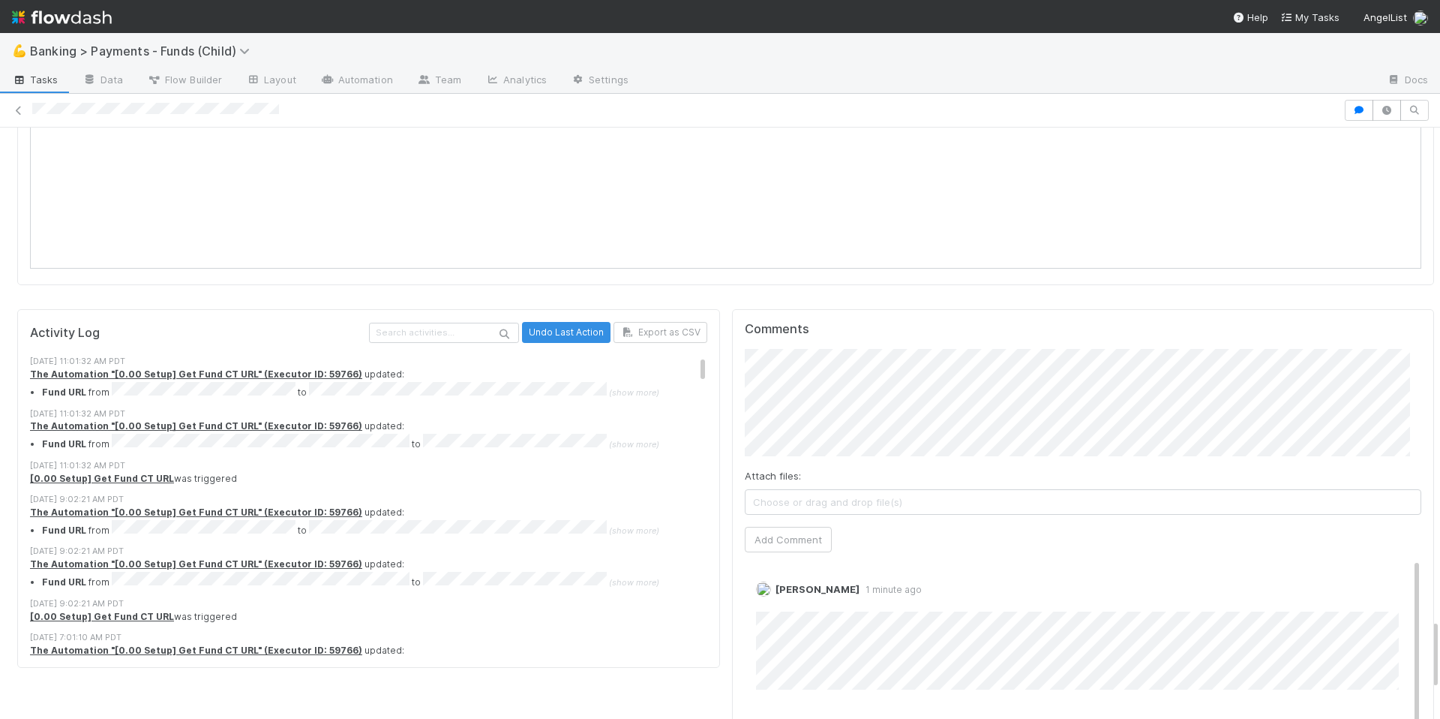
scroll to position [4142, 0]
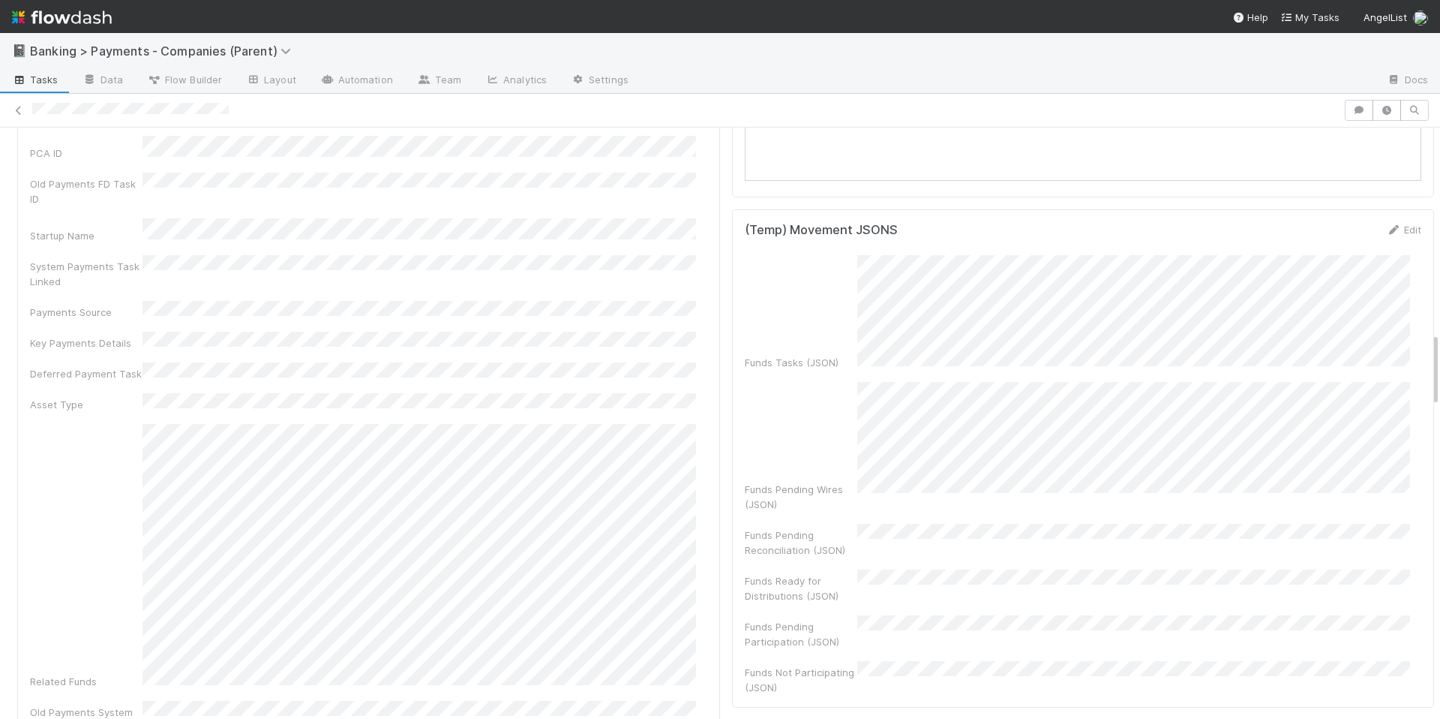
scroll to position [2332, 0]
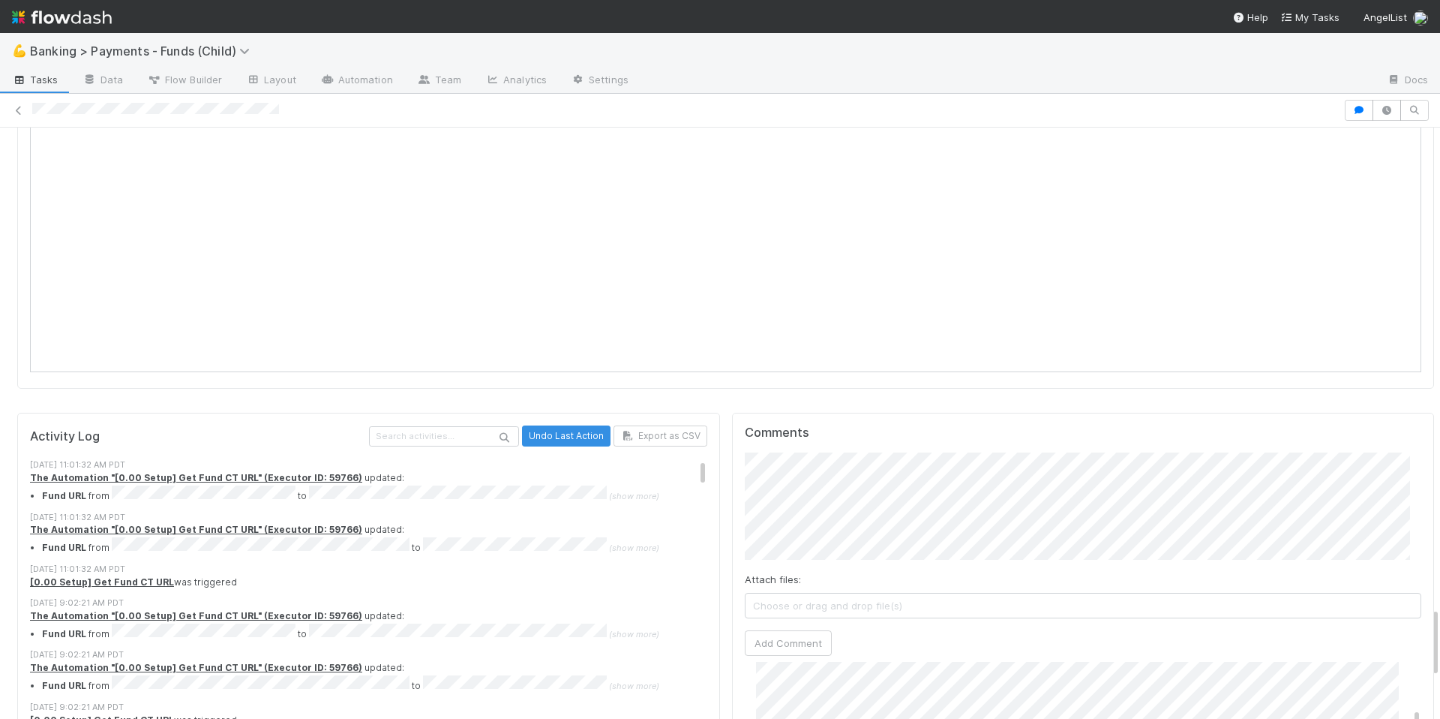
scroll to position [53, 0]
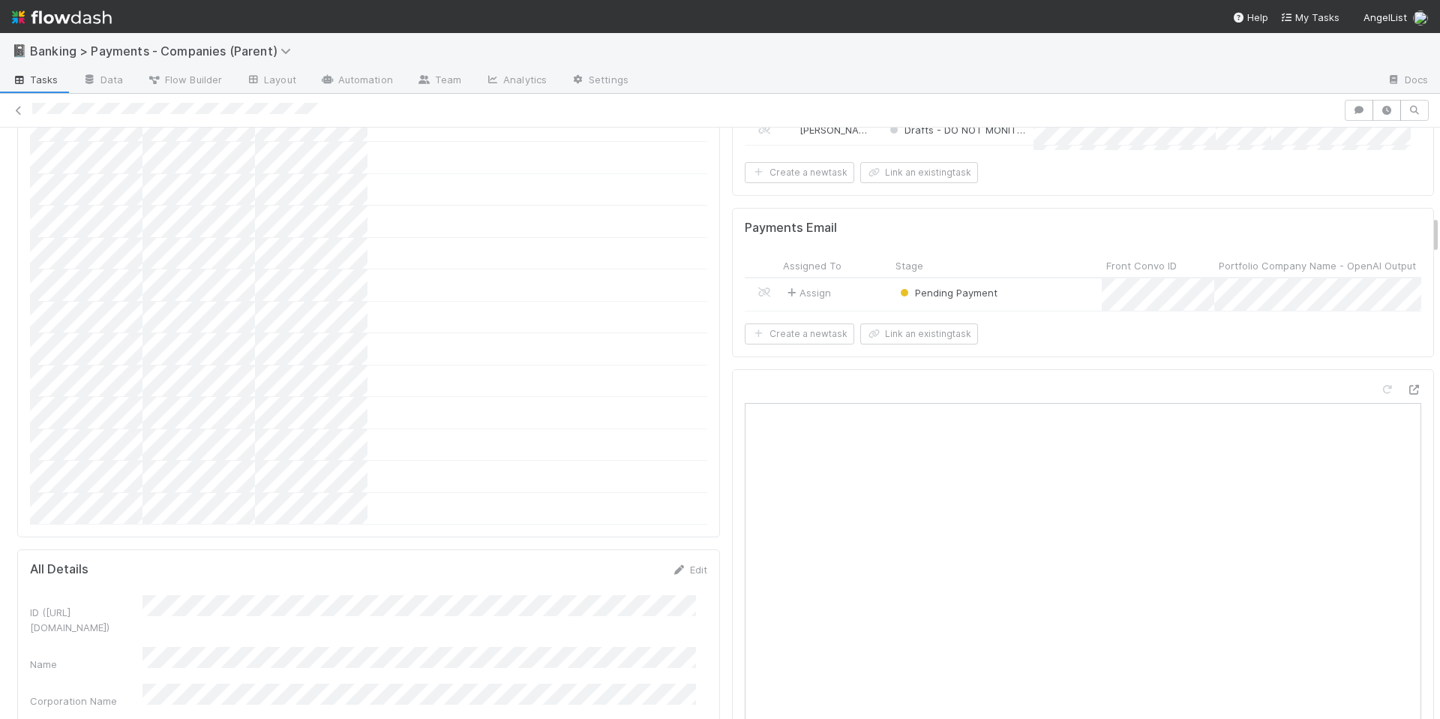
scroll to position [1052, 0]
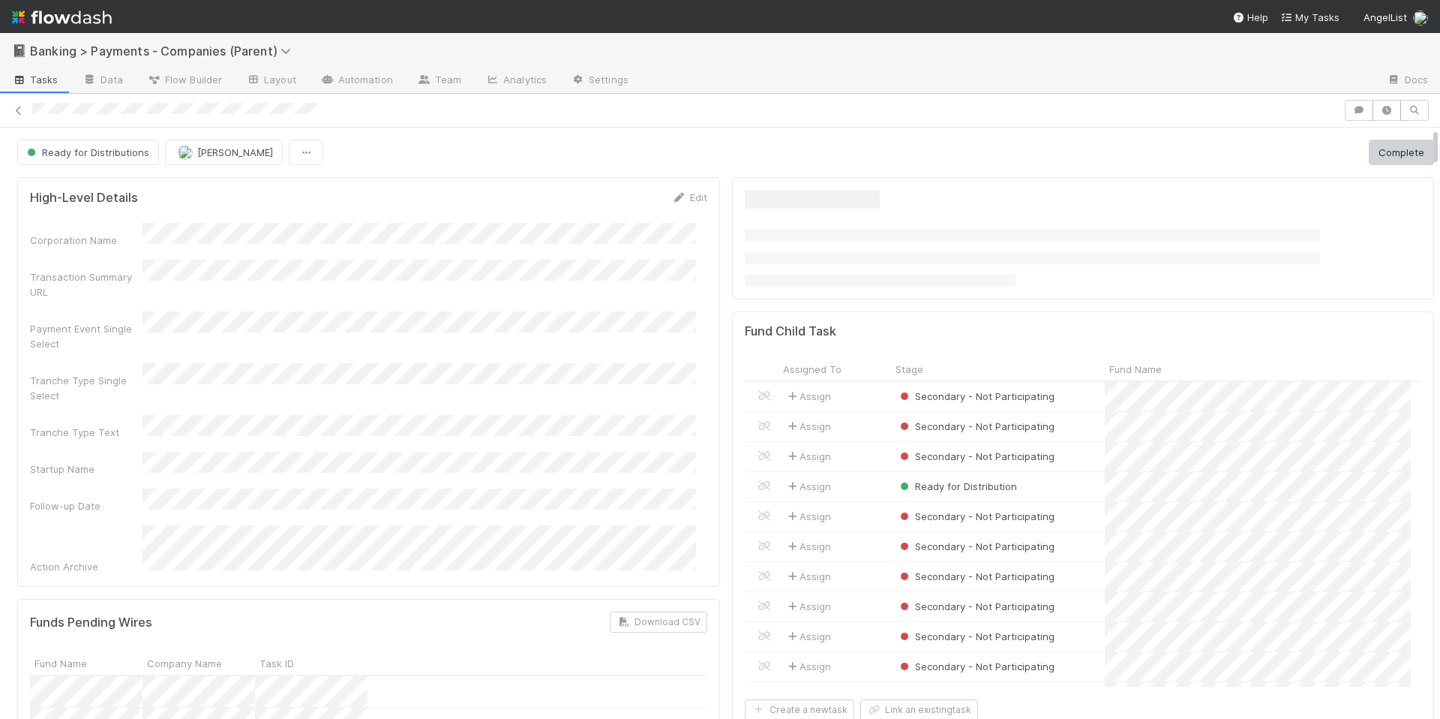
scroll to position [293, 654]
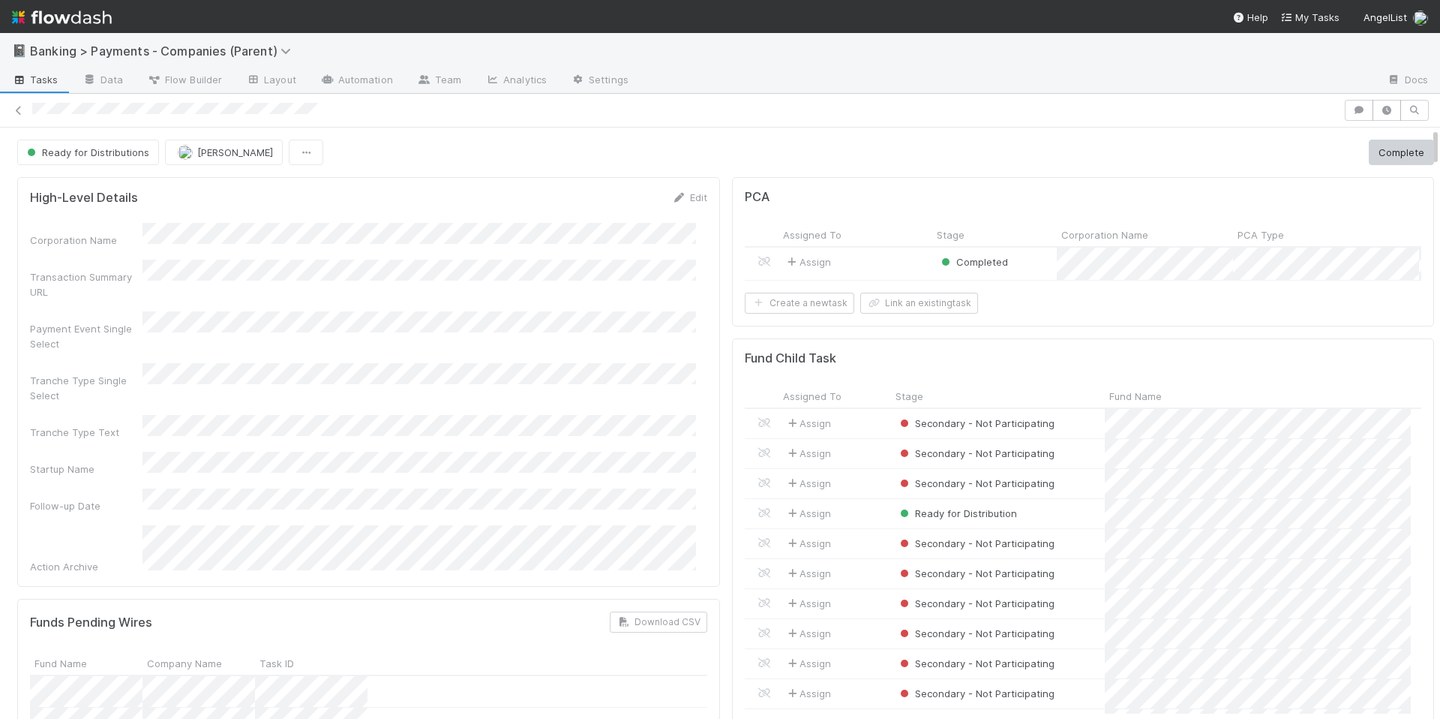
click at [518, 160] on div "Ready for Distributions Meg Castanare Complete" at bounding box center [725, 153] width 1417 height 26
click at [516, 143] on div "Ready for Distributions Meg Castanare Complete" at bounding box center [725, 153] width 1417 height 26
click at [483, 149] on div "Ready for Distributions Meg Castanare Complete" at bounding box center [725, 153] width 1417 height 26
click at [596, 380] on div "Corporation Name Transaction Summary URL Payment Event Single Select Tranche Ty…" at bounding box center [368, 398] width 677 height 351
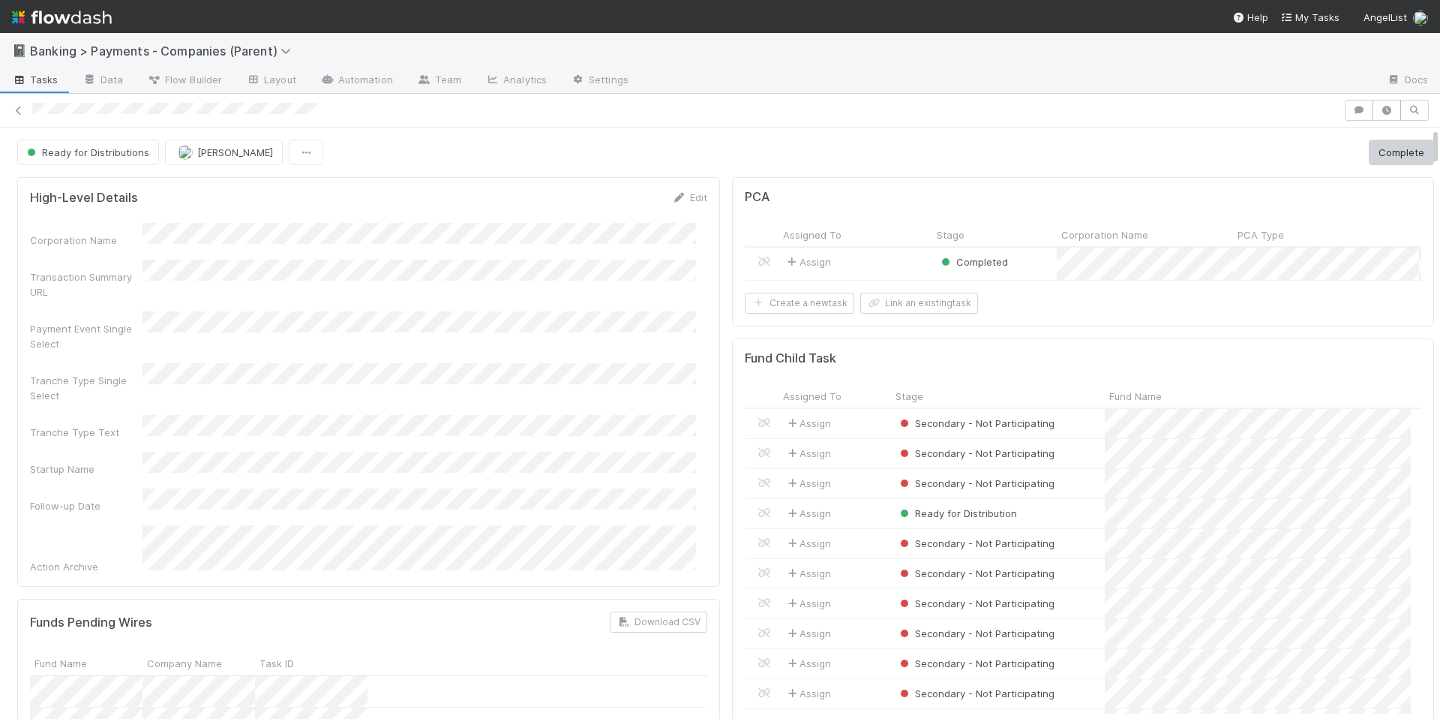
click at [1021, 261] on div "Completed" at bounding box center [994, 264] width 125 height 32
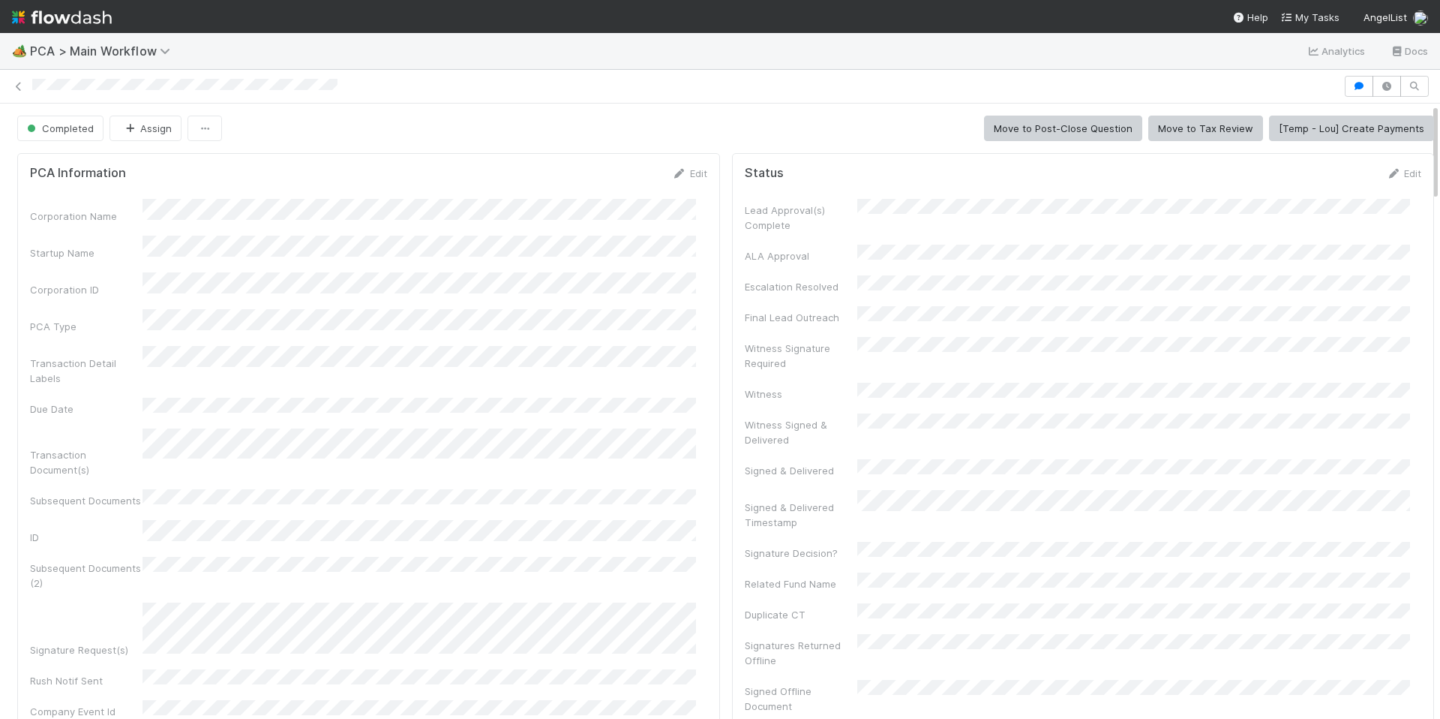
click at [584, 50] on div "🏕️ PCA > Main Workflow Analytics Docs" at bounding box center [720, 51] width 1440 height 36
click at [477, 182] on form "PCA Information Edit Corporation Name Startup Name Corporation ID PCA Type Tran…" at bounding box center [368, 529] width 677 height 727
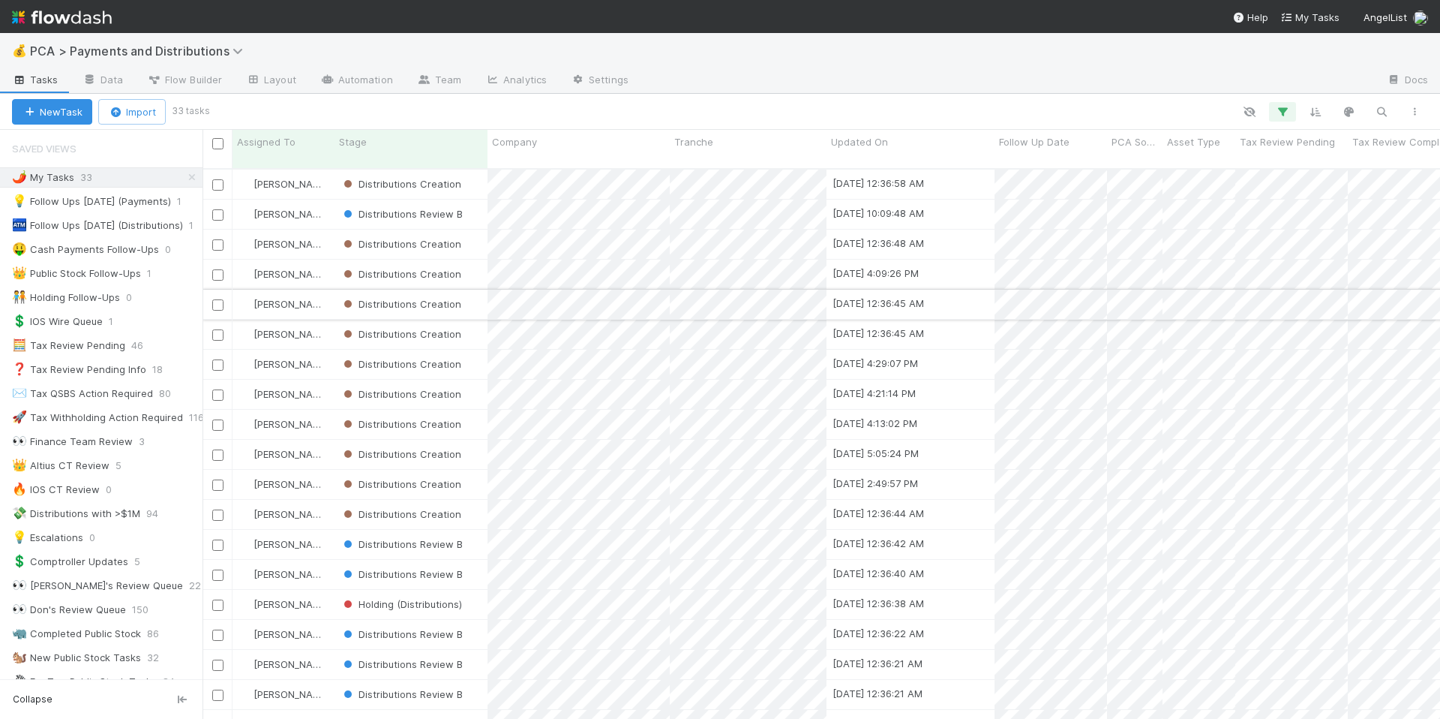
scroll to position [551, 1227]
click at [81, 6] on img at bounding box center [62, 18] width 100 height 26
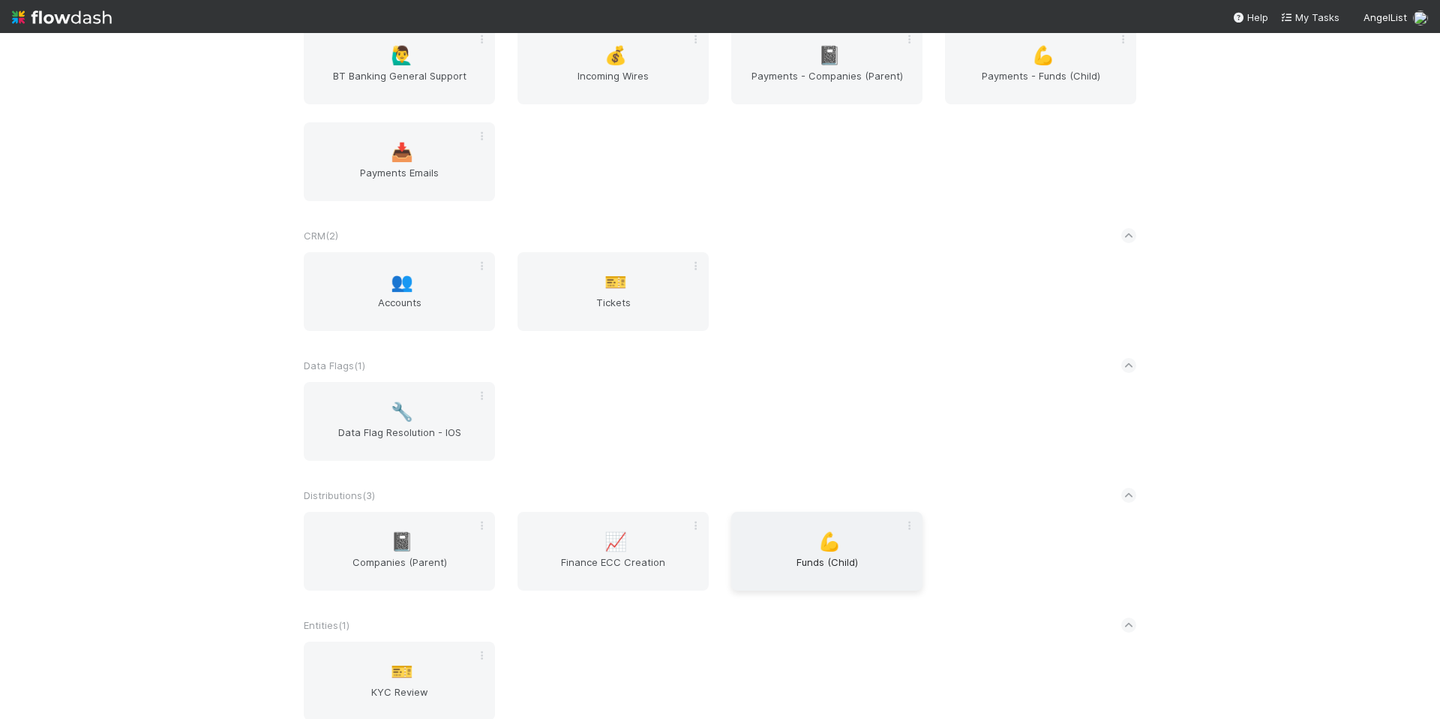
scroll to position [689, 0]
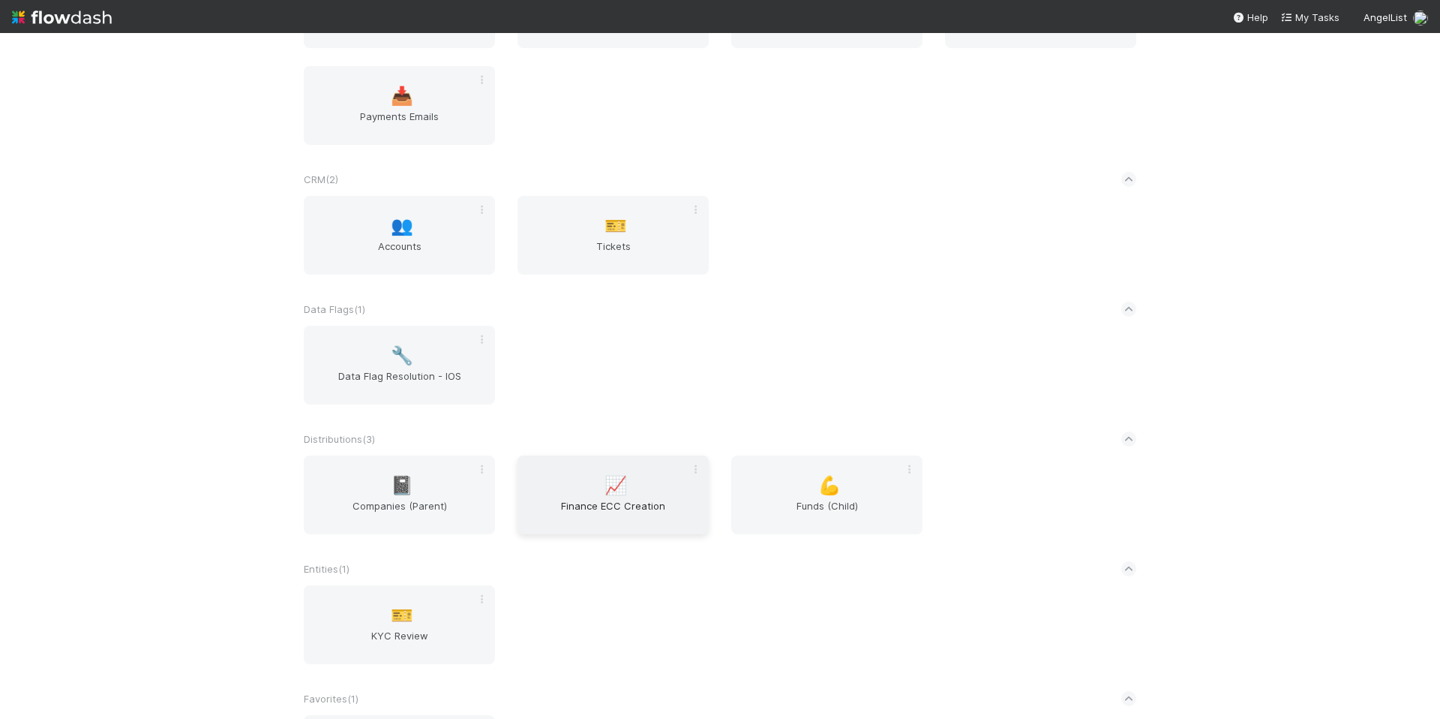
click at [607, 503] on span "Finance ECC Creation" at bounding box center [613, 513] width 179 height 30
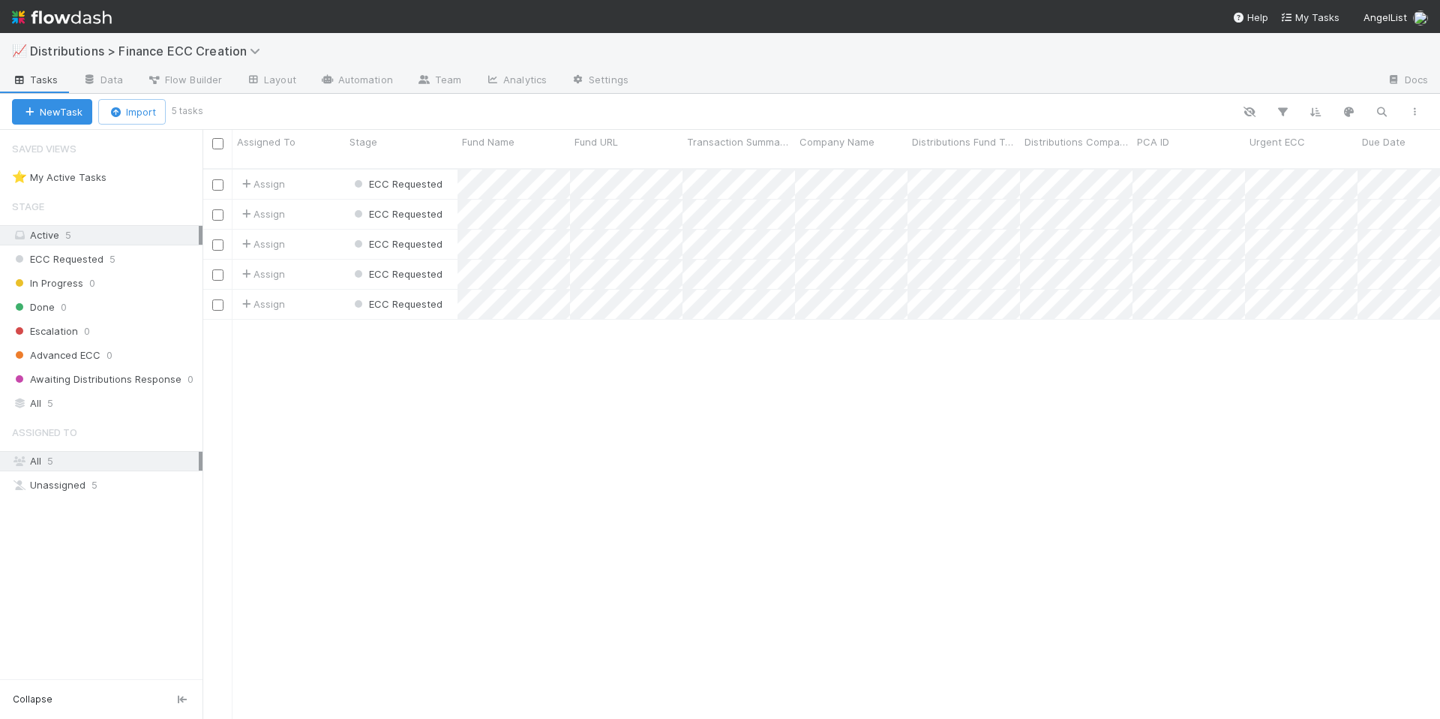
scroll to position [551, 1227]
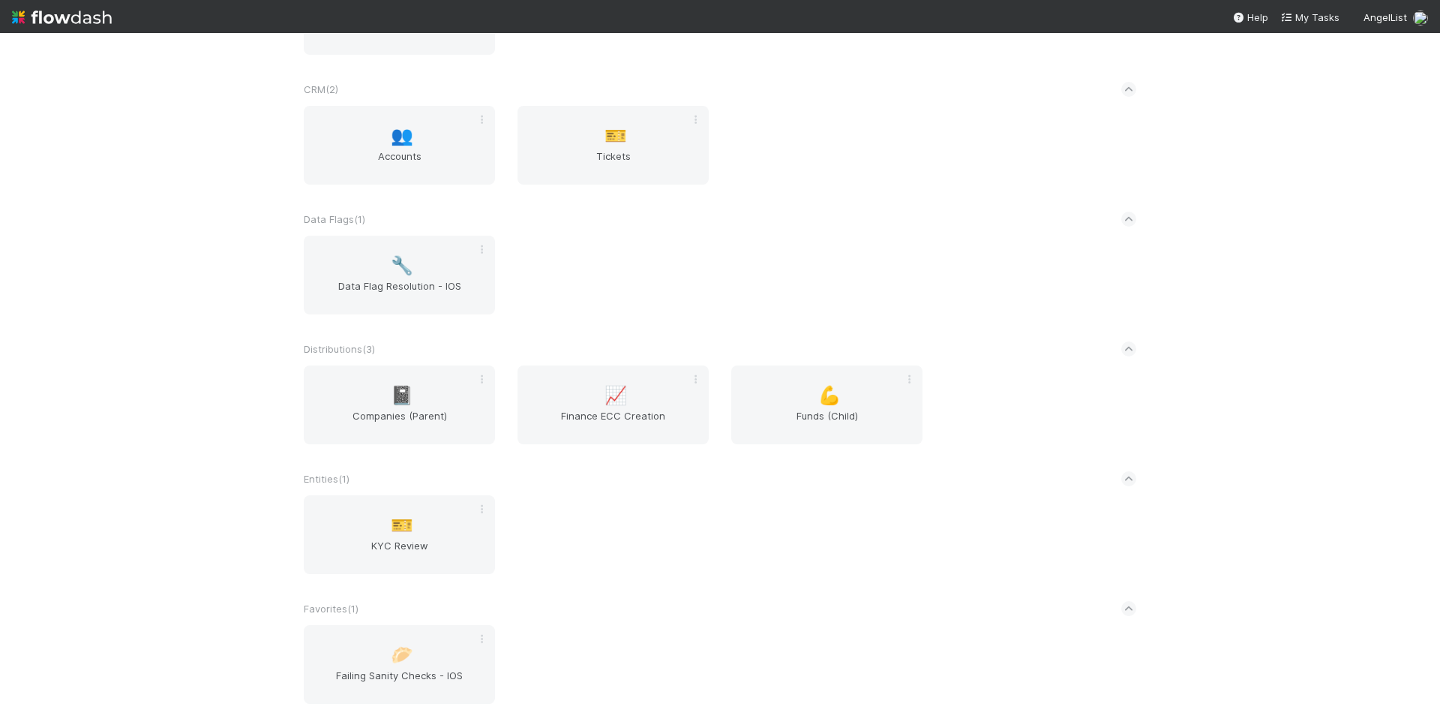
scroll to position [783, 0]
click at [422, 419] on span "Companies (Parent)" at bounding box center [399, 419] width 179 height 30
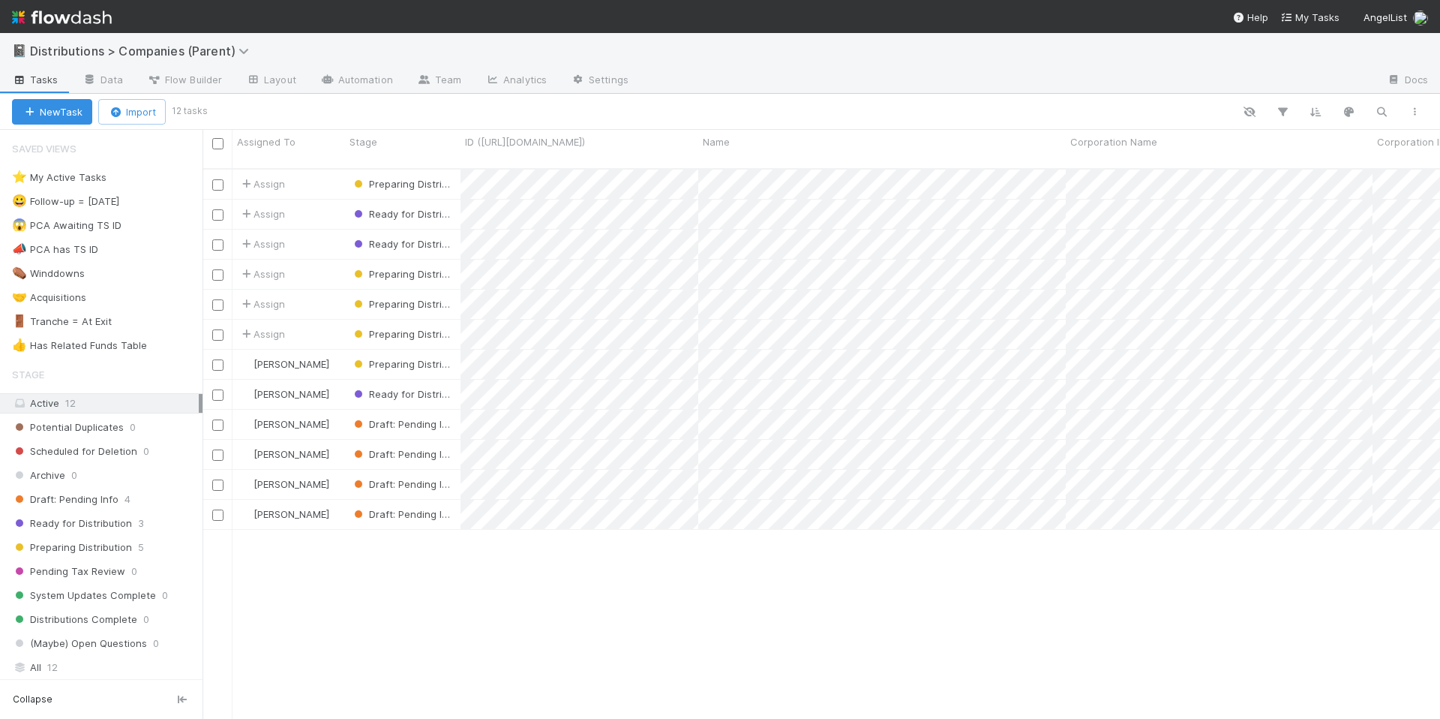
scroll to position [551, 1227]
click at [1377, 110] on icon "button" at bounding box center [1381, 112] width 15 height 14
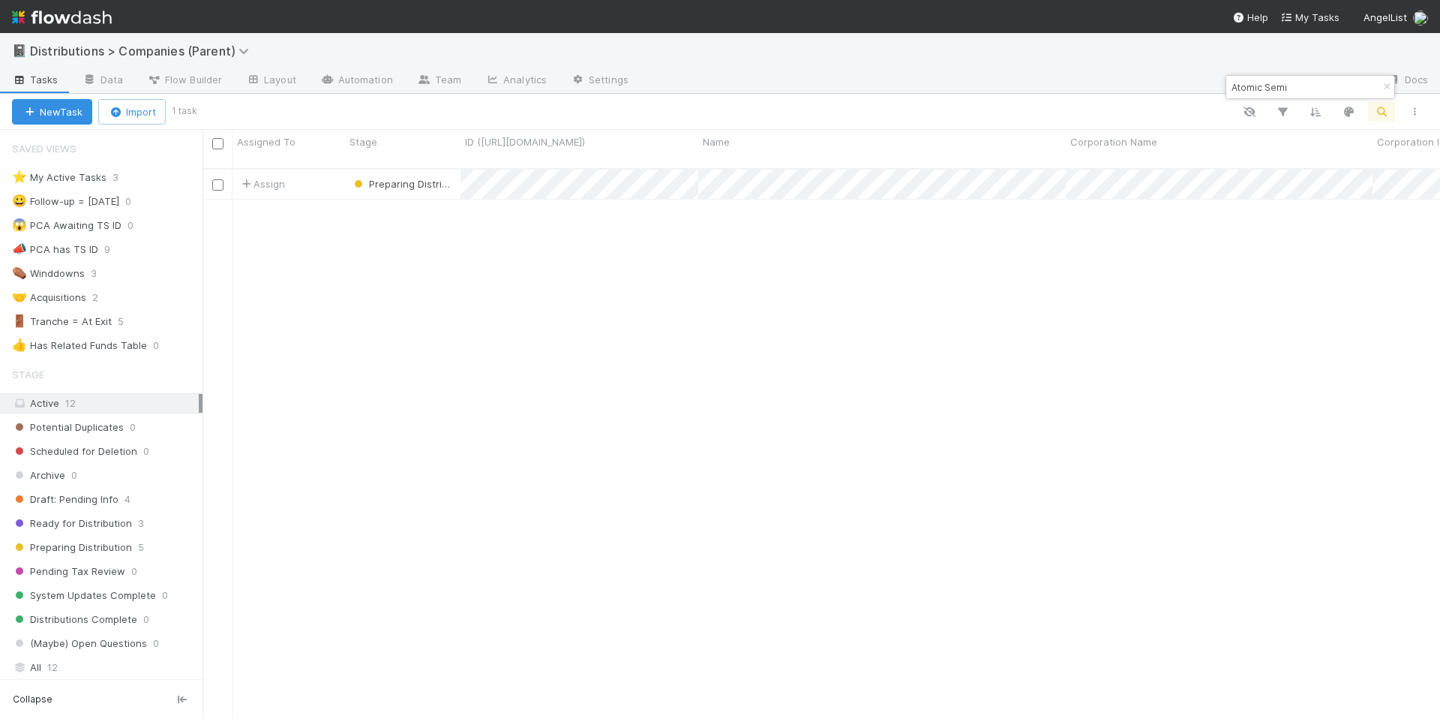
type input "Atomic Semi"
click at [702, 261] on div "Assign Preparing Distribution 9/2/25, 11:14:34 AM 9/2/25, 11:14:34 AM 1 0 0 0 0…" at bounding box center [822, 450] width 1238 height 561
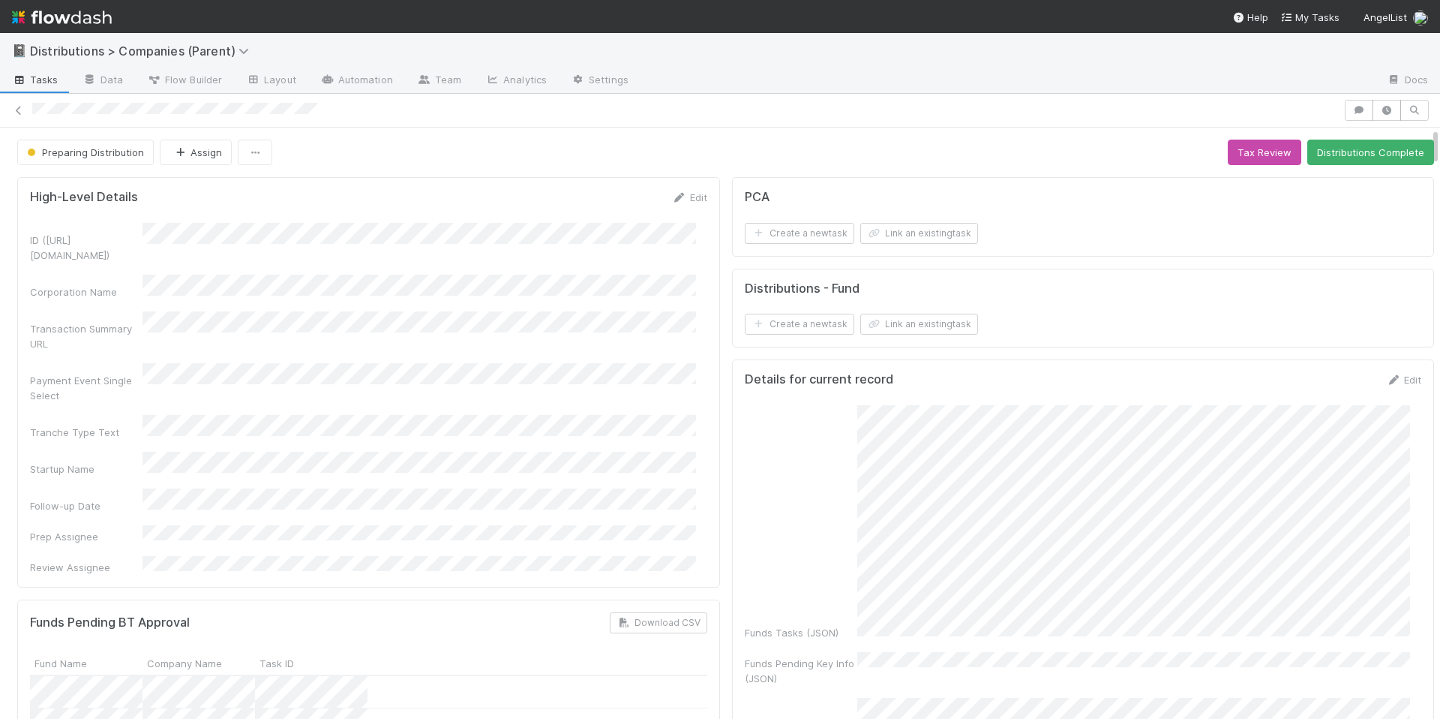
click at [515, 374] on div "ID (TS_PCA.ID) Corporation Name Transaction Summary URL Payment Event Single Se…" at bounding box center [368, 399] width 677 height 352
click at [467, 161] on div "Preparing Distribution Assign Tax Review Distributions Complete" at bounding box center [725, 153] width 1417 height 26
click at [526, 399] on div "ID (TS_PCA.ID) Corporation Name Transaction Summary URL Payment Event Single Se…" at bounding box center [368, 399] width 677 height 352
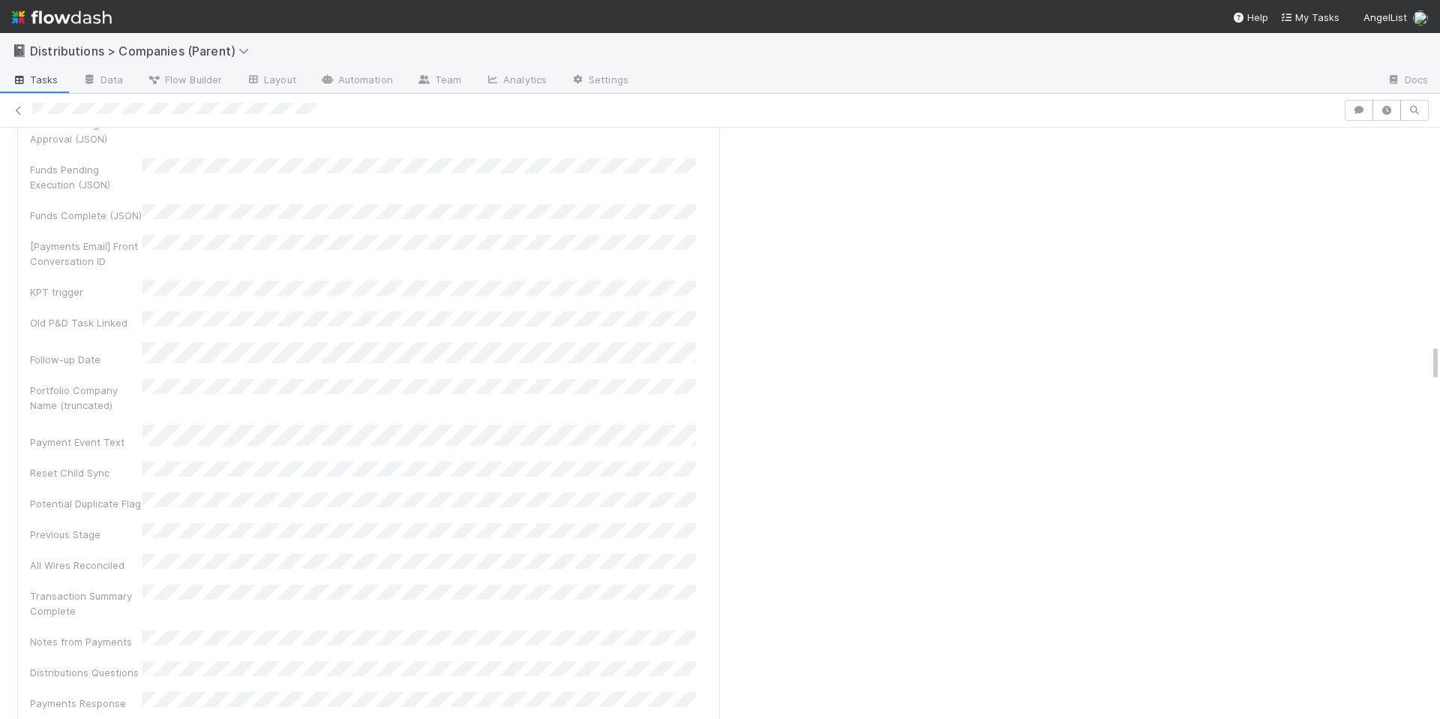
scroll to position [3575, 0]
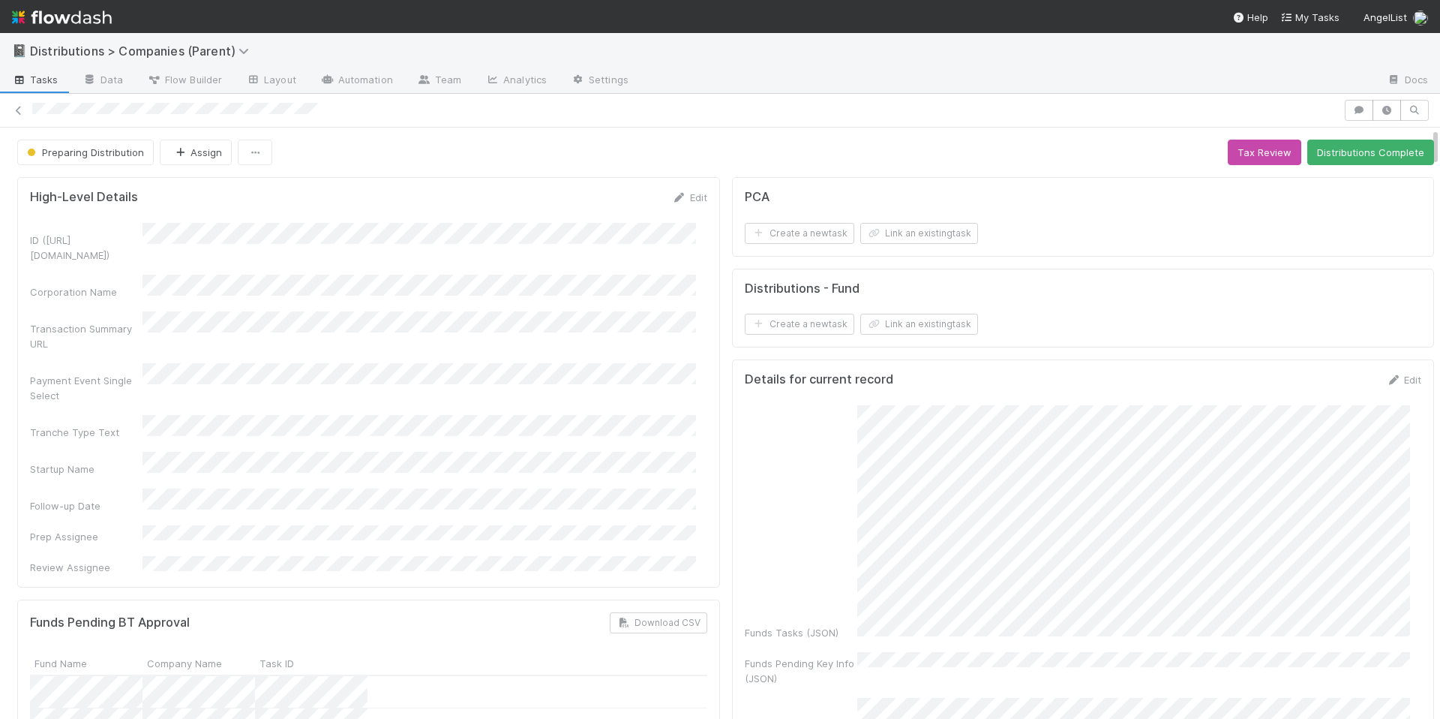
scroll to position [0, 0]
click at [689, 189] on div "High-Level Details Edit ID (TS_PCA.ID) Corporation Name Transaction Summary URL…" at bounding box center [368, 382] width 703 height 410
click at [688, 192] on link "Edit" at bounding box center [689, 197] width 35 height 12
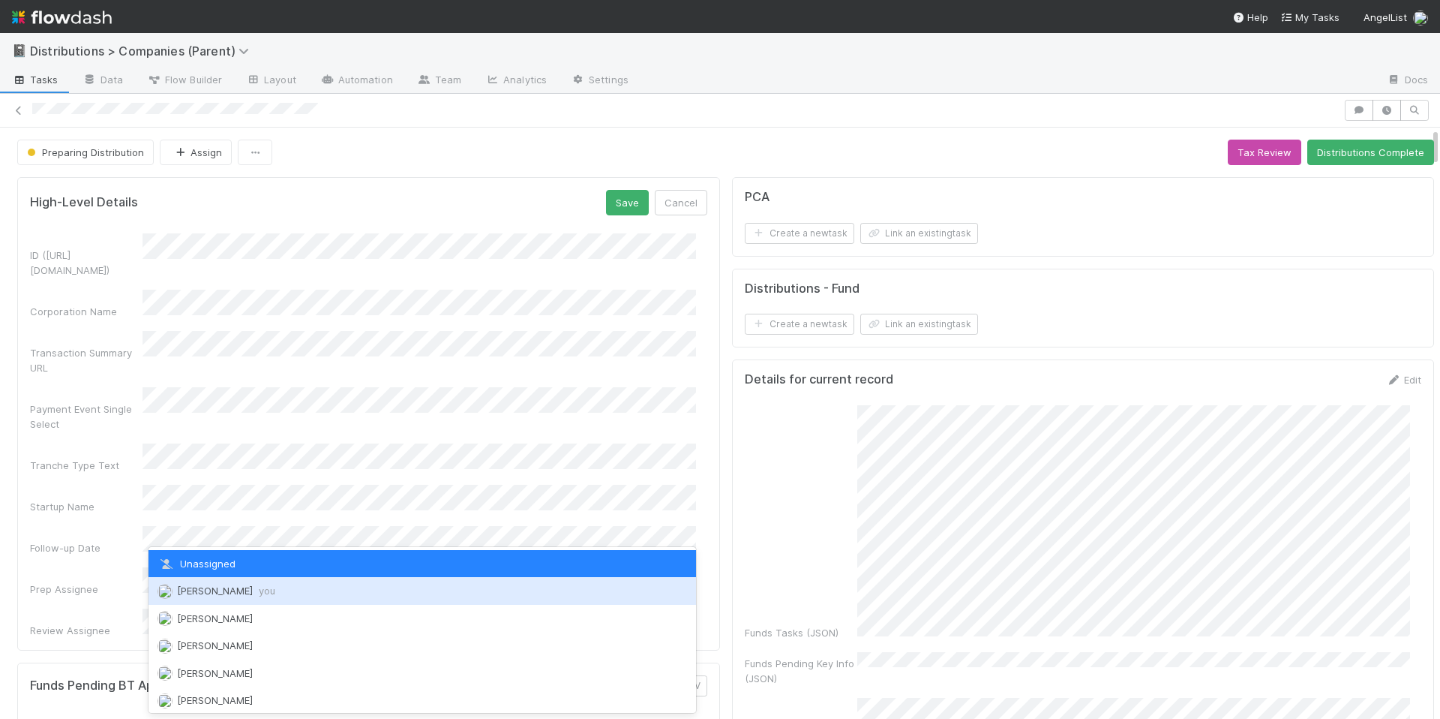
click at [300, 582] on div "Allison Donlevy you" at bounding box center [423, 590] width 548 height 27
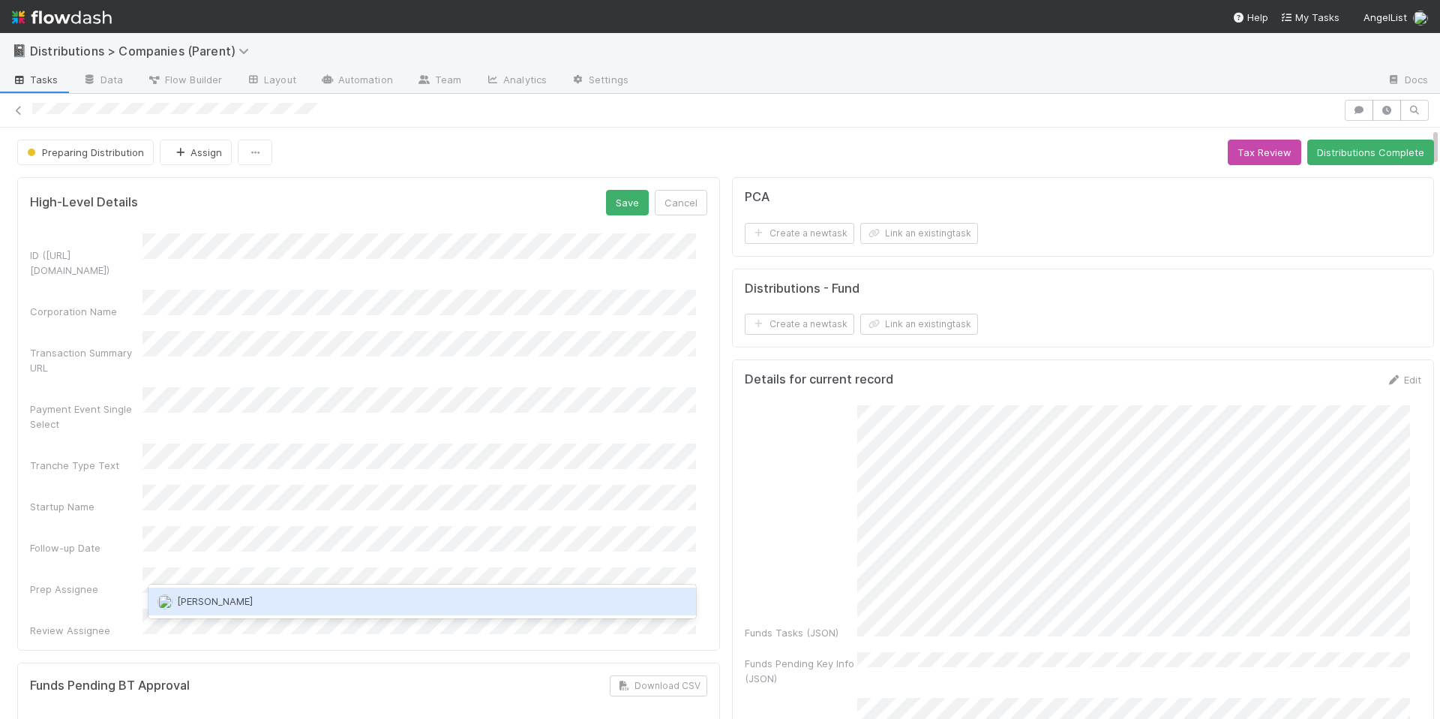
click at [497, 601] on div "Cierra Catarino" at bounding box center [423, 600] width 548 height 27
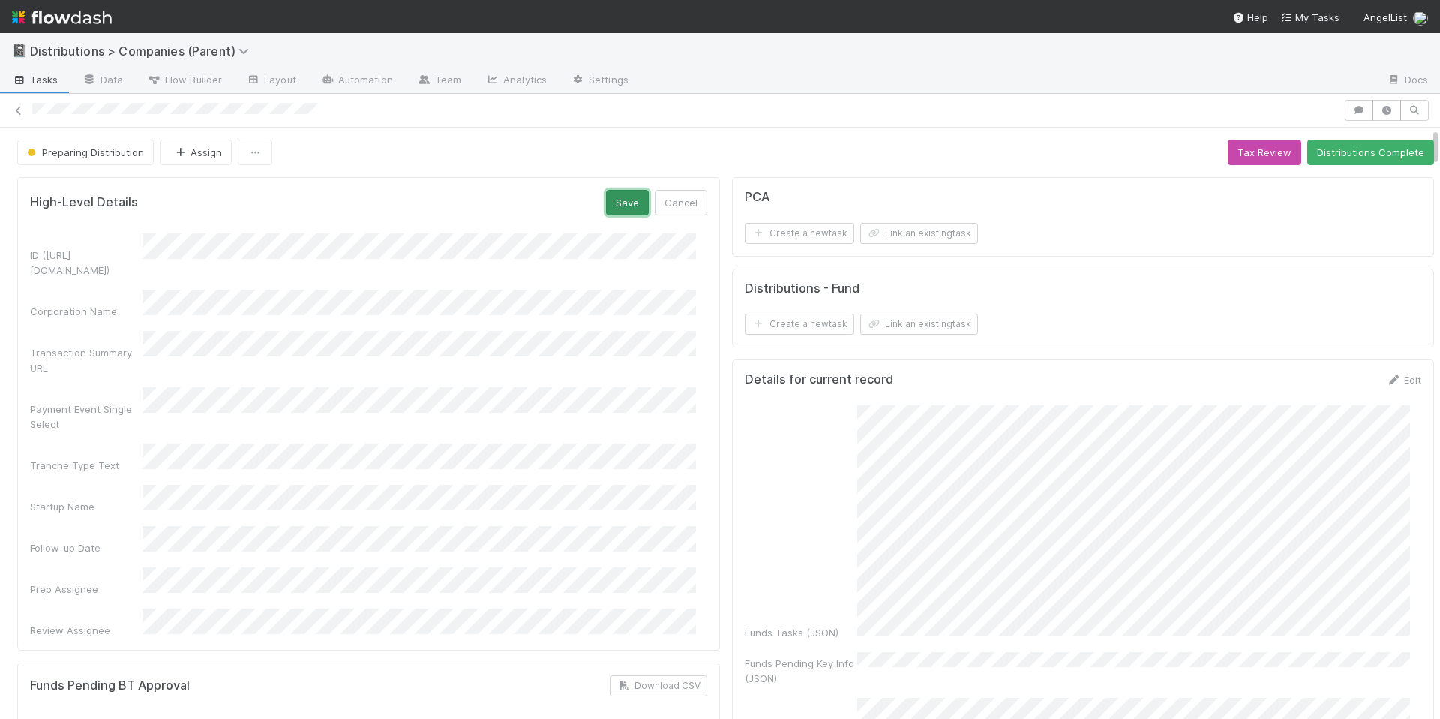
click at [606, 211] on button "Save" at bounding box center [627, 203] width 43 height 26
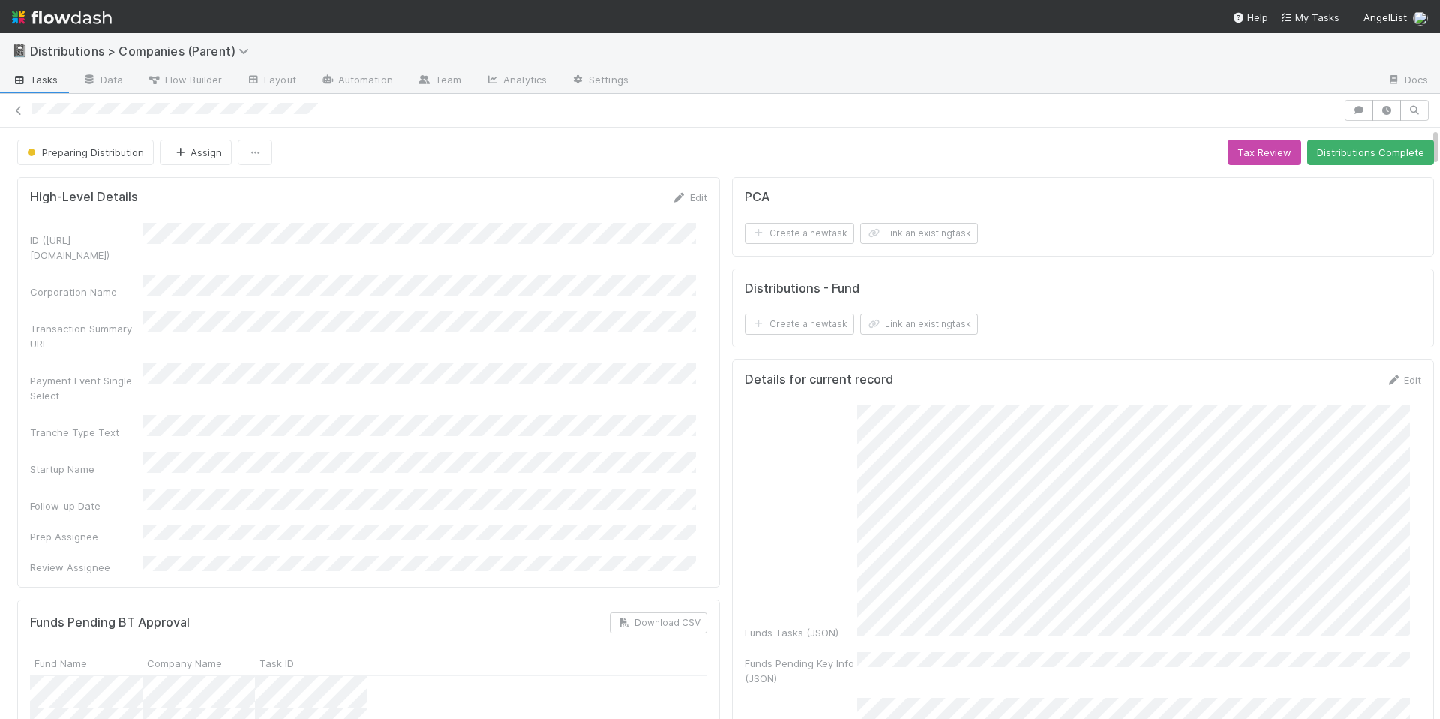
click at [668, 435] on div "ID (TS_PCA.ID) Corporation Name Transaction Summary URL Payment Event Single Se…" at bounding box center [368, 399] width 677 height 352
click at [698, 467] on div "High-Level Details Edit ID (TS_PCA.ID) Corporation Name Transaction Summary URL…" at bounding box center [368, 382] width 703 height 410
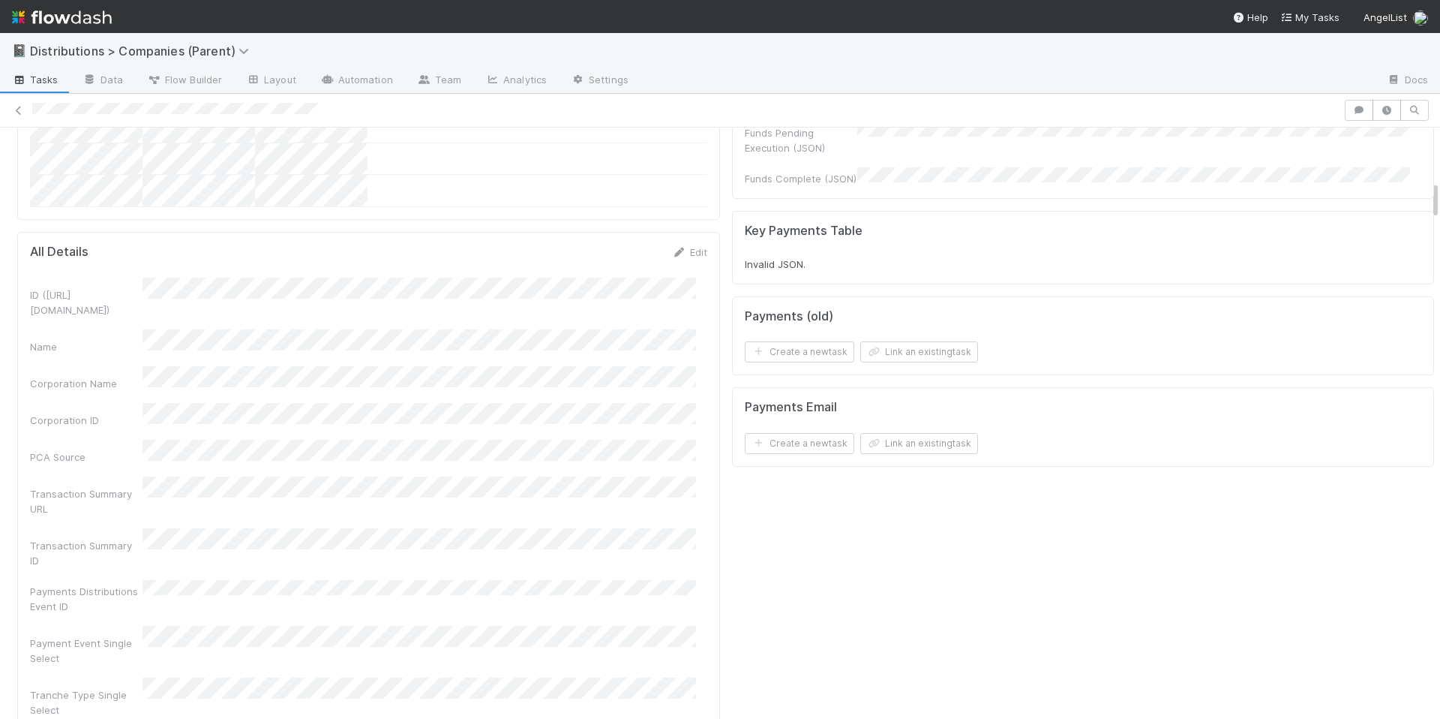
scroll to position [769, 0]
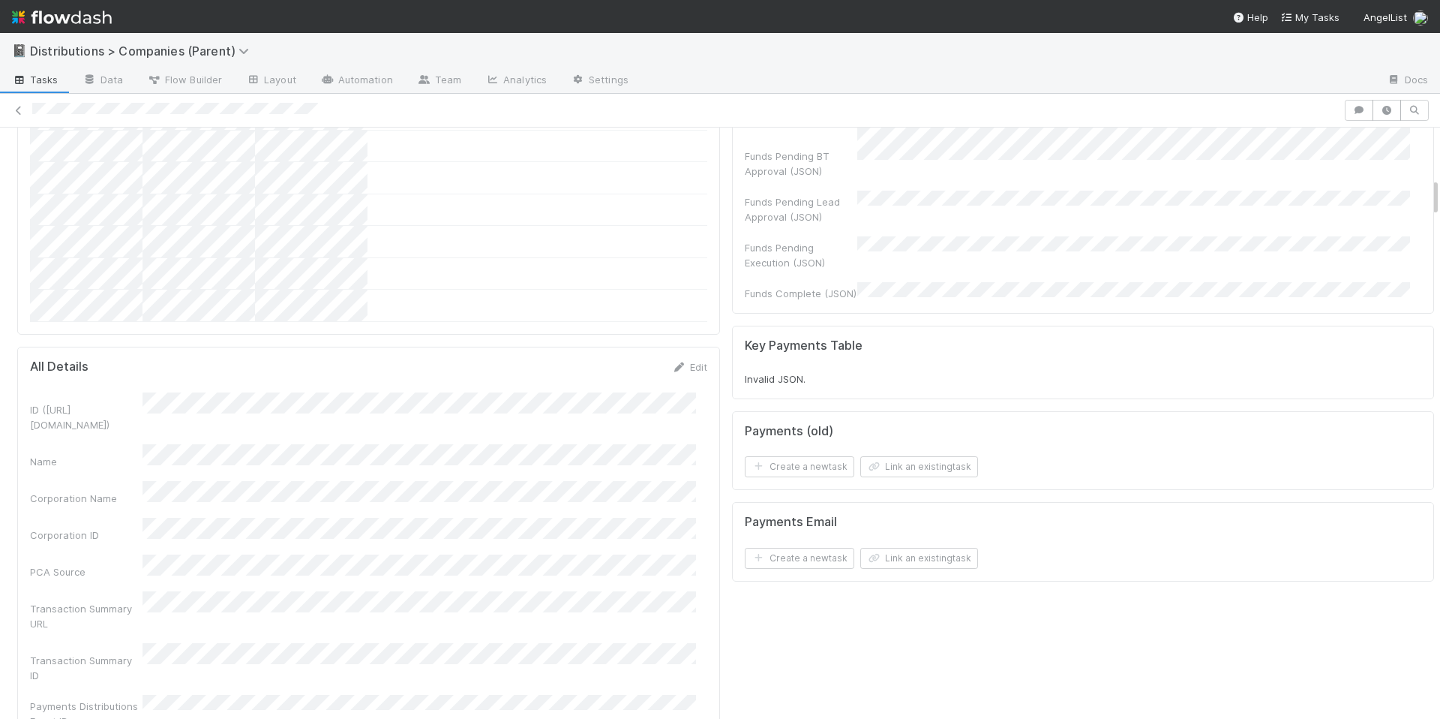
click at [806, 7] on nav "Help My Tasks AngelList" at bounding box center [720, 16] width 1440 height 33
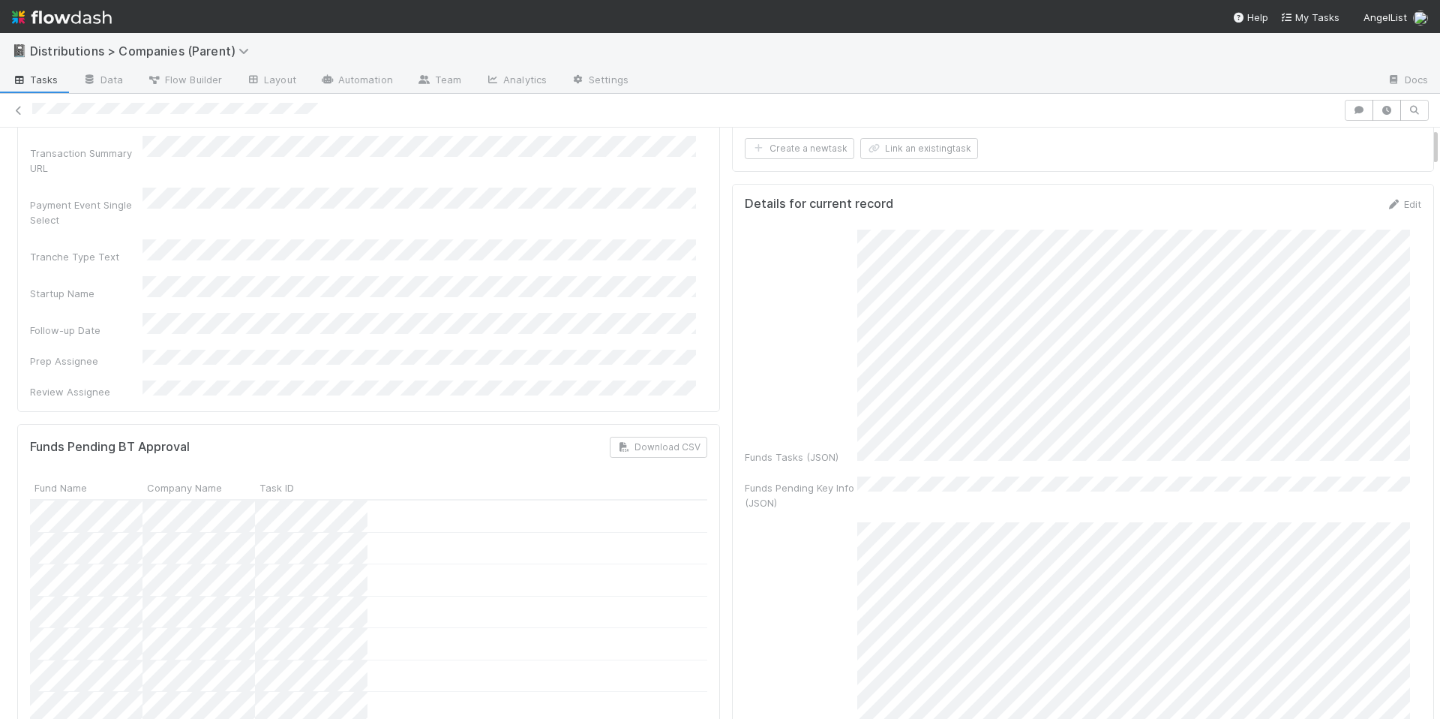
scroll to position [0, 0]
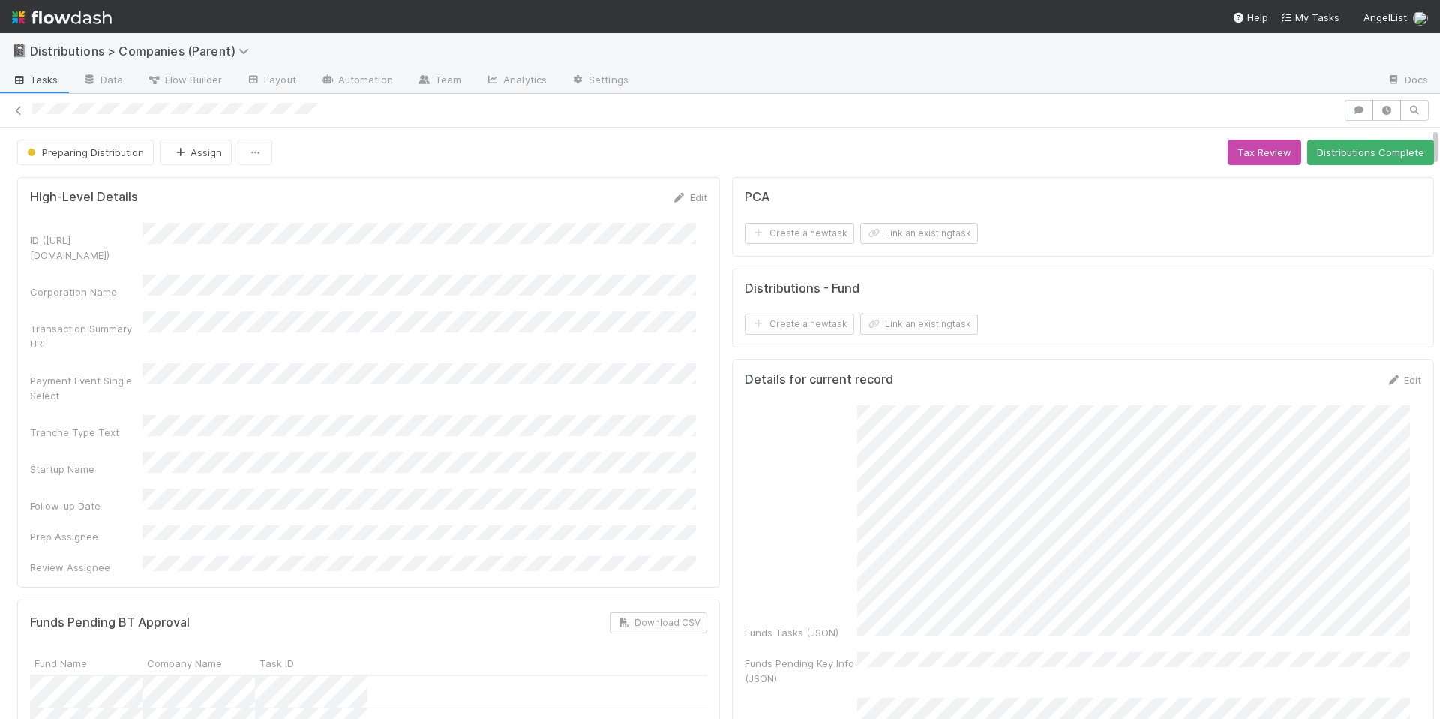
click at [617, 404] on div "ID (TS_PCA.ID) Corporation Name Transaction Summary URL Payment Event Single Se…" at bounding box center [368, 399] width 677 height 352
click at [106, 144] on button "Preparing Distribution" at bounding box center [85, 153] width 137 height 26
click at [550, 187] on div at bounding box center [720, 359] width 1440 height 719
click at [104, 164] on button "Preparing Distribution" at bounding box center [85, 153] width 137 height 26
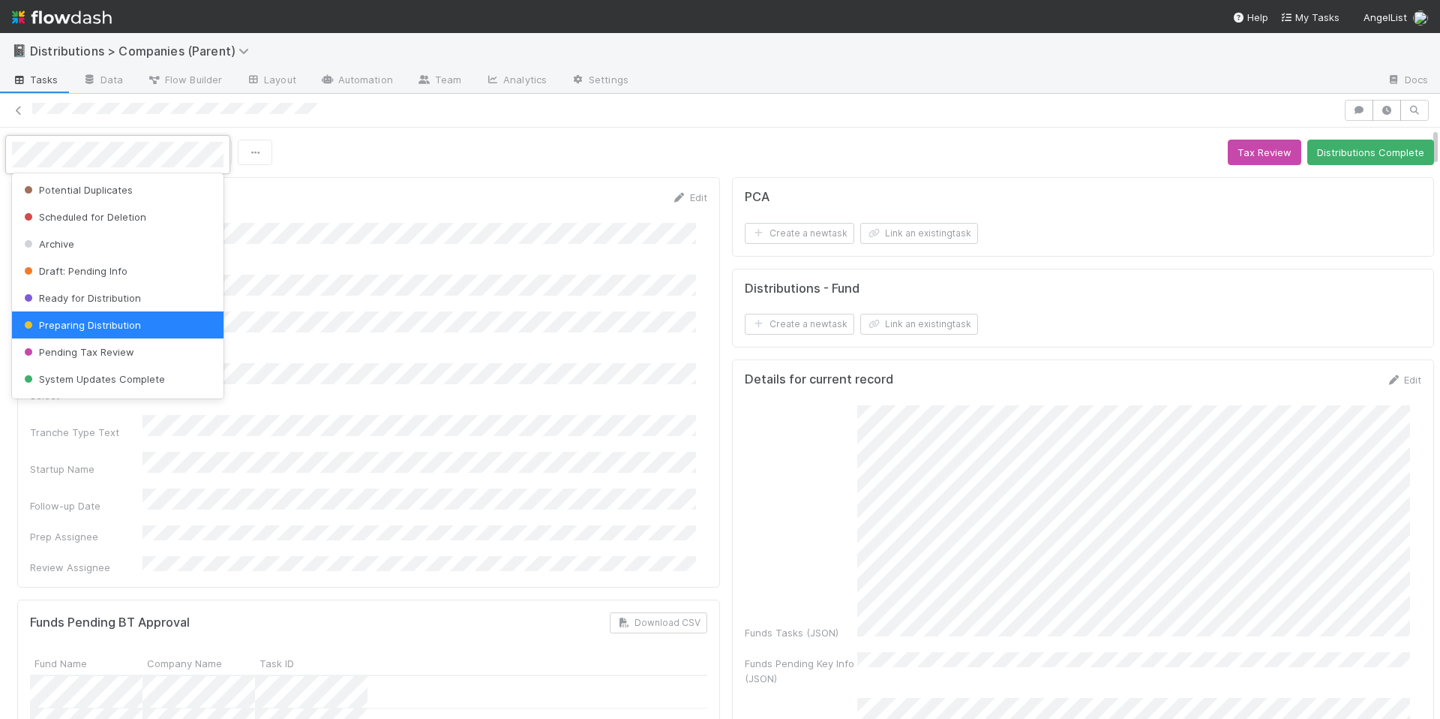
click at [467, 167] on div at bounding box center [720, 359] width 1440 height 719
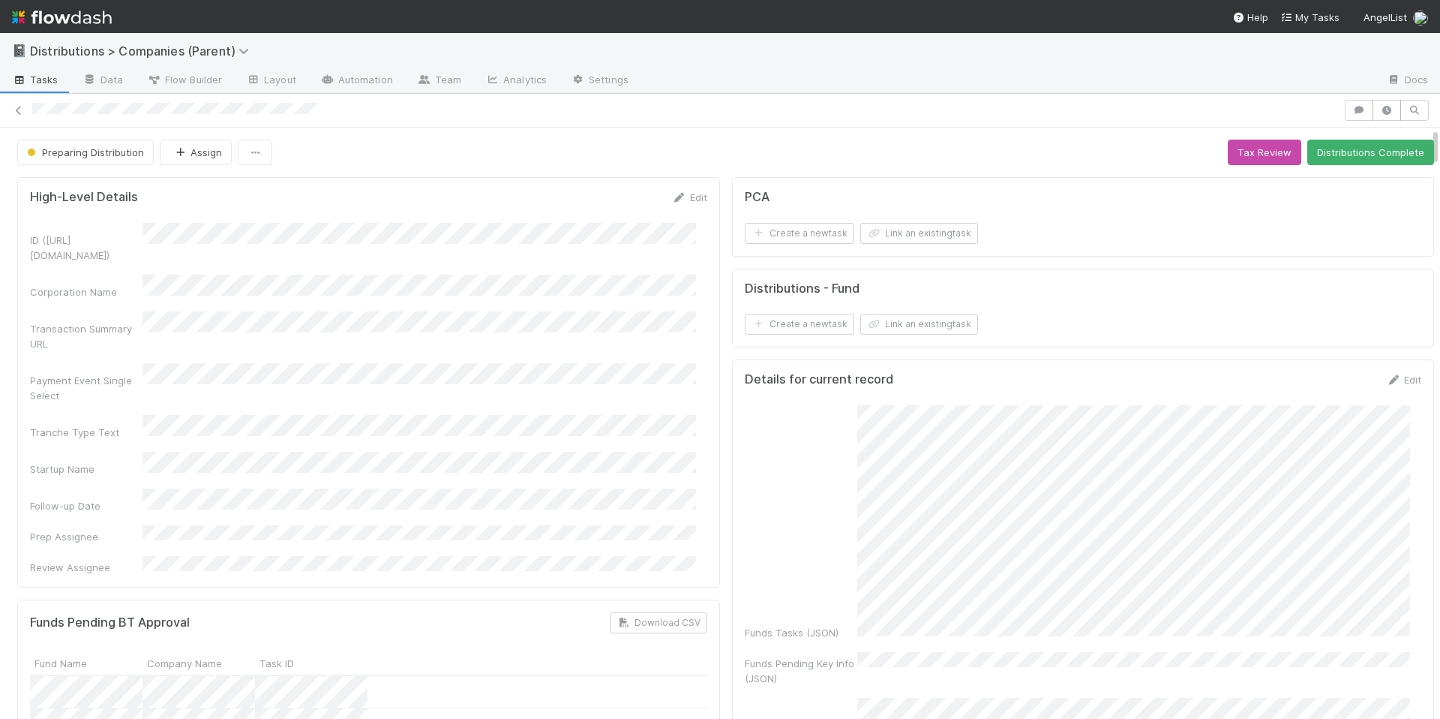
click at [475, 467] on div "ID (TS_PCA.ID) Corporation Name Transaction Summary URL Payment Event Single Se…" at bounding box center [368, 399] width 677 height 352
click at [529, 473] on div "ID (TS_PCA.ID) Corporation Name Transaction Summary URL Payment Event Single Se…" at bounding box center [368, 399] width 677 height 352
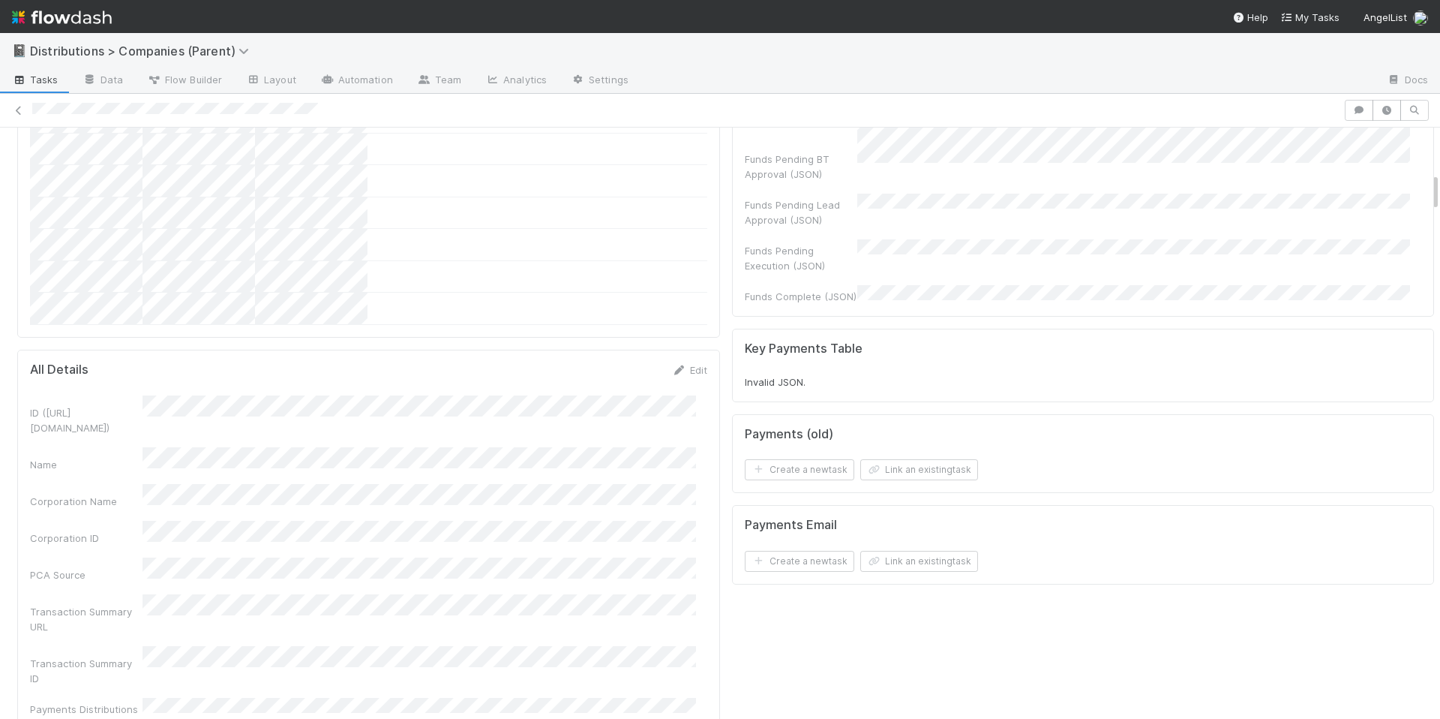
scroll to position [827, 0]
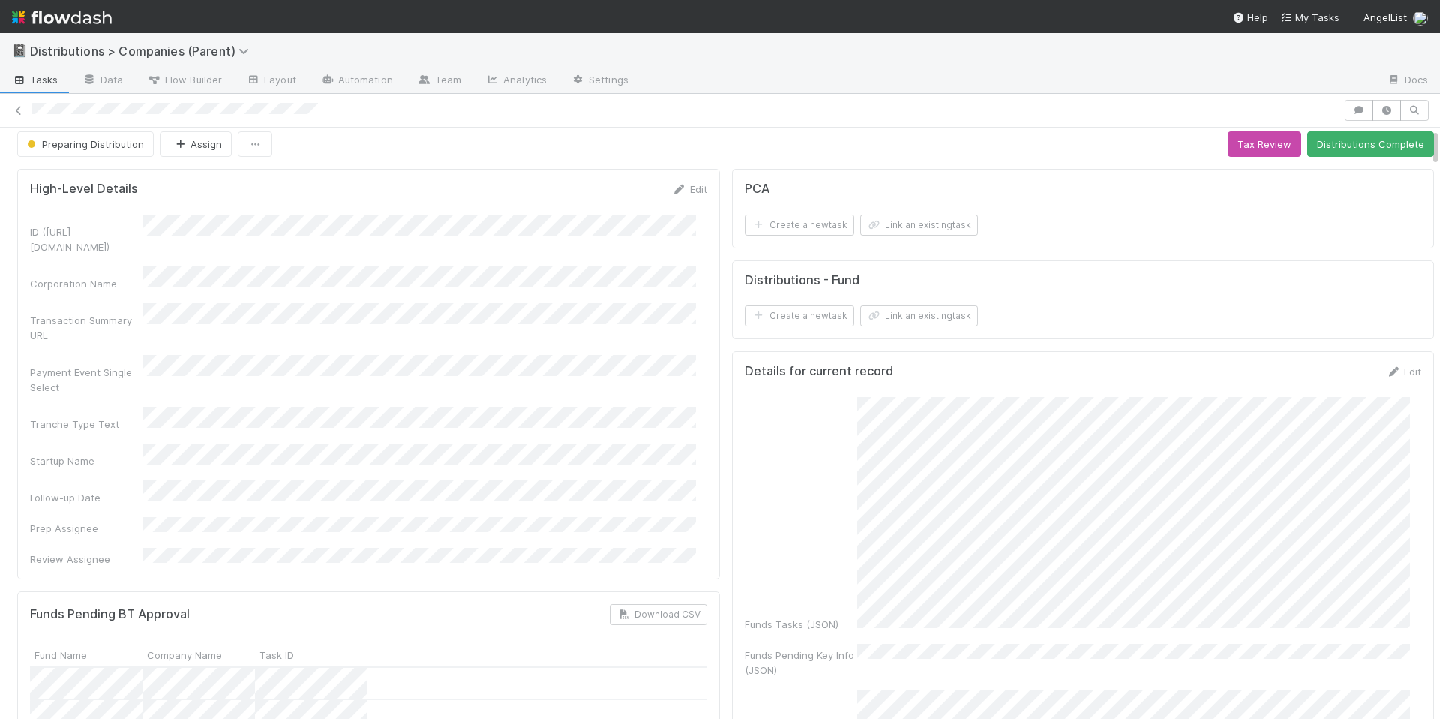
scroll to position [0, 0]
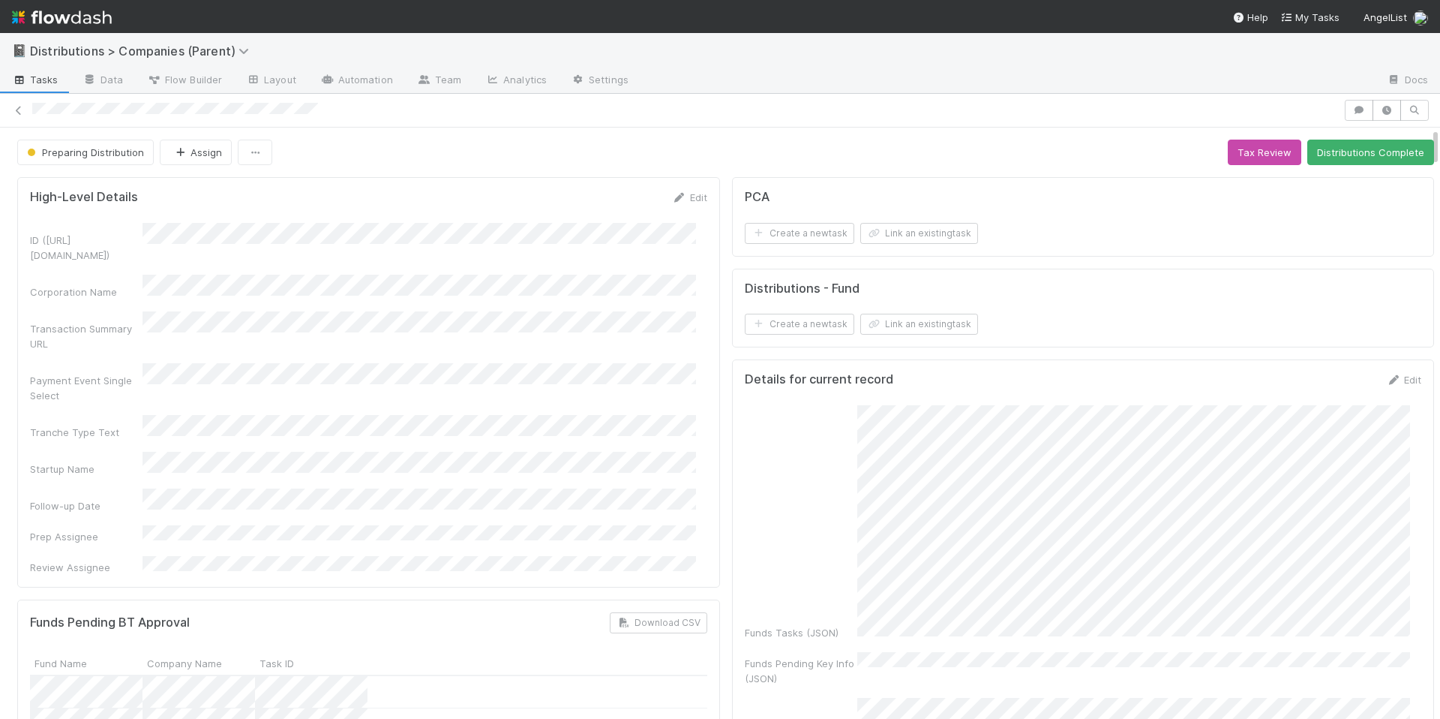
click at [449, 363] on div "Payment Event Single Select" at bounding box center [368, 383] width 677 height 40
click at [388, 318] on div "Transaction Summary URL" at bounding box center [368, 331] width 677 height 40
click at [215, 116] on div at bounding box center [685, 111] width 1307 height 16
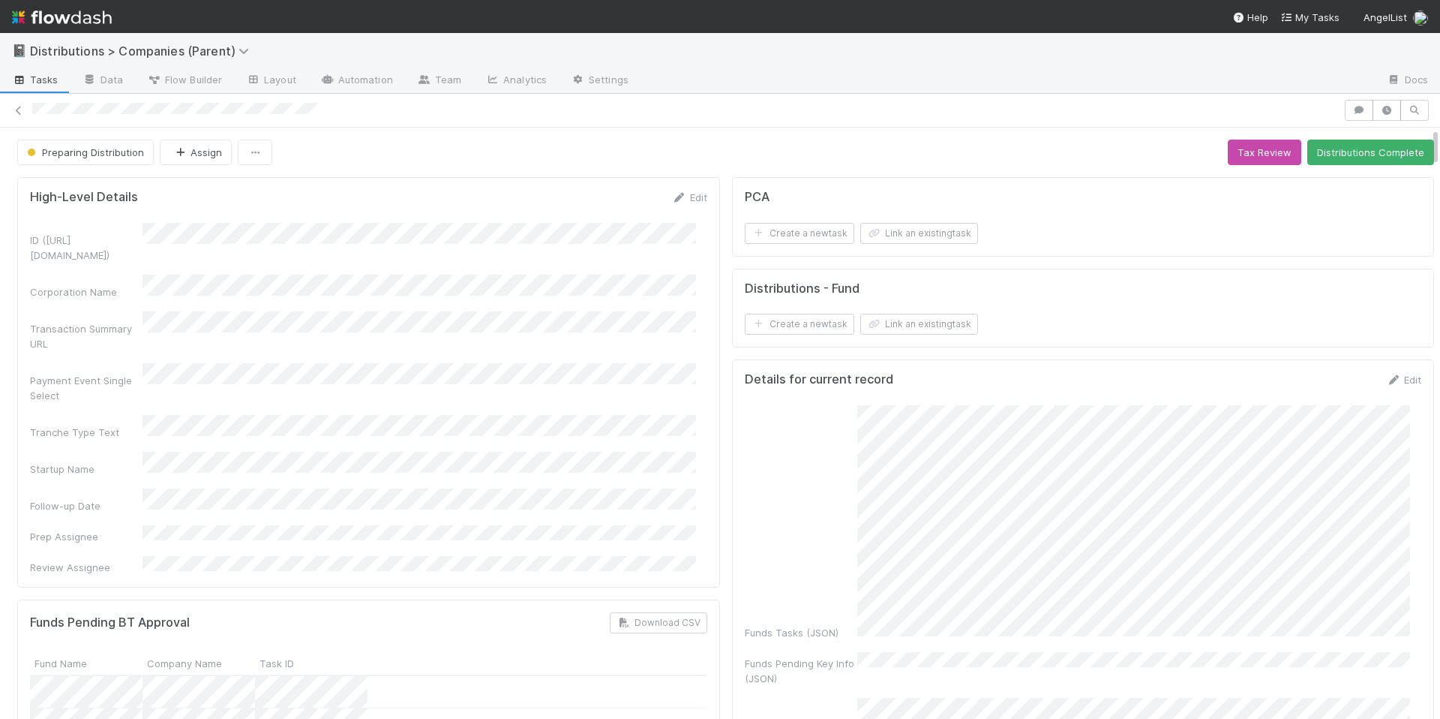
click at [595, 155] on div "Preparing Distribution Assign Tax Review Distributions Complete" at bounding box center [725, 153] width 1417 height 26
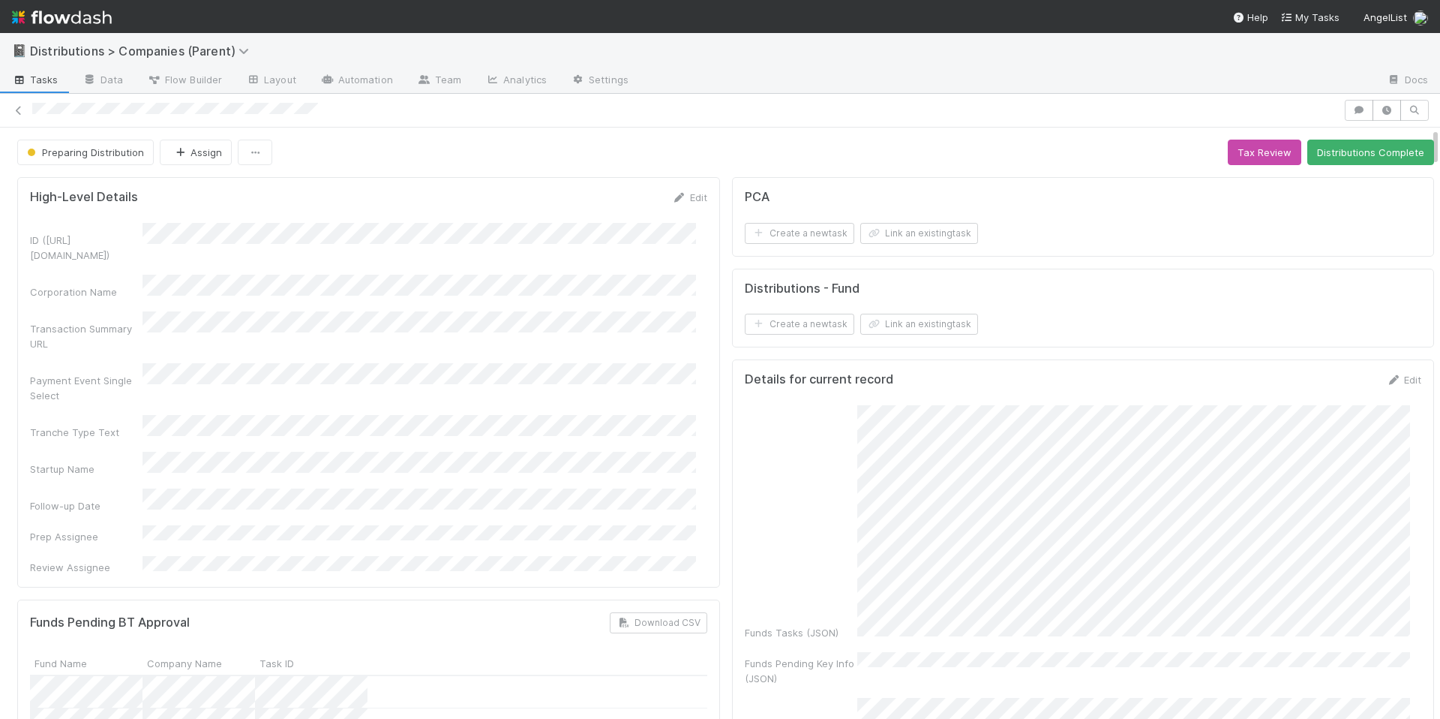
click at [619, 373] on div "ID (TS_PCA.ID) Corporation Name Transaction Summary URL Payment Event Single Se…" at bounding box center [368, 399] width 677 height 352
click at [1345, 105] on button "button" at bounding box center [1359, 110] width 29 height 21
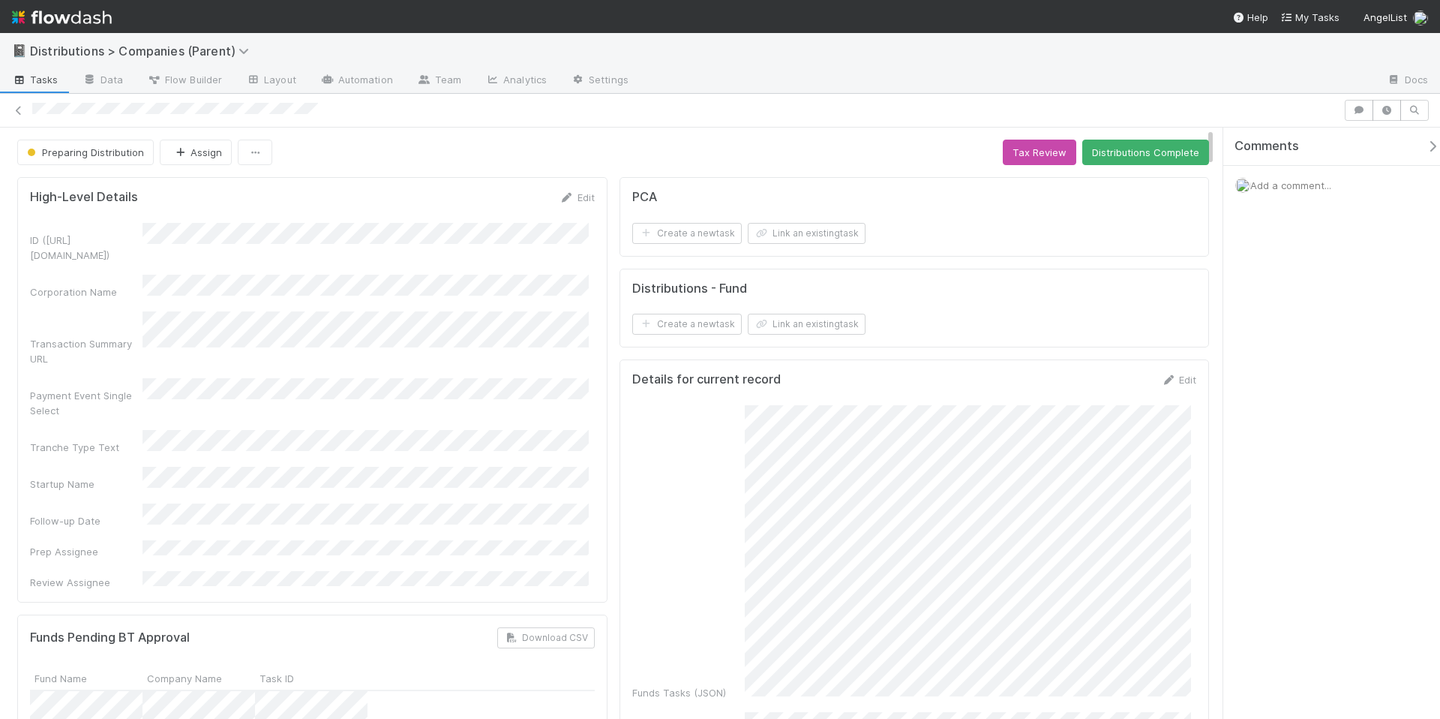
click at [1329, 185] on span "Add a comment..." at bounding box center [1291, 185] width 81 height 12
click at [1293, 431] on button "Add Comment" at bounding box center [1291, 438] width 87 height 26
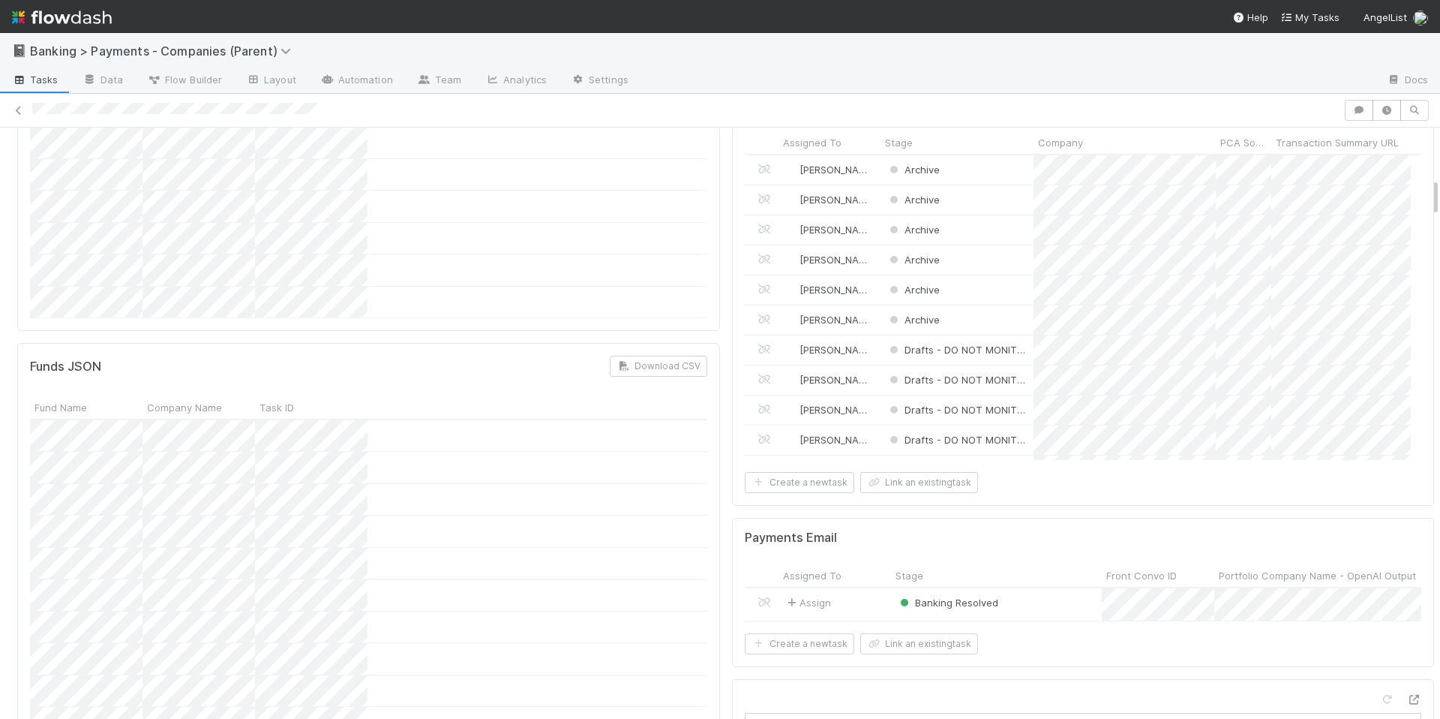
scroll to position [1045, 0]
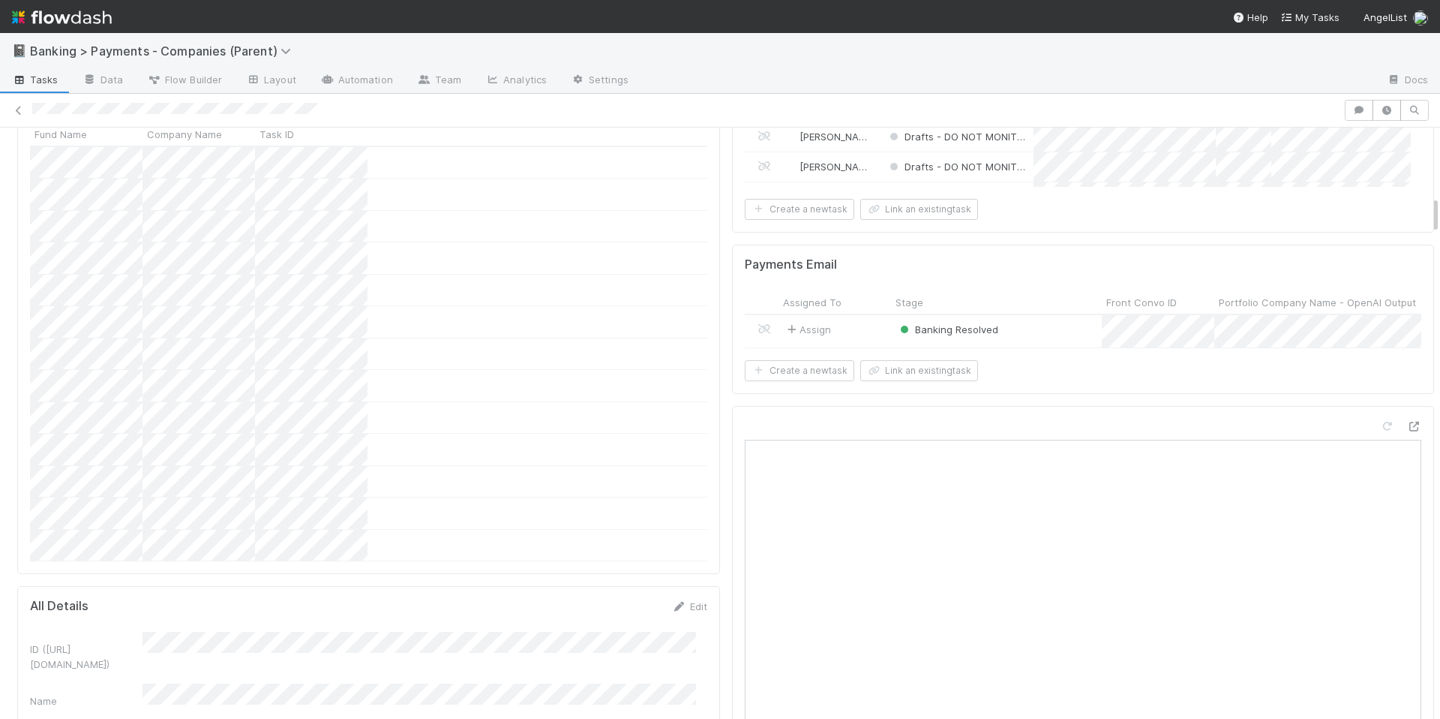
click at [528, 2] on nav "Help My Tasks AngelList" at bounding box center [720, 16] width 1440 height 33
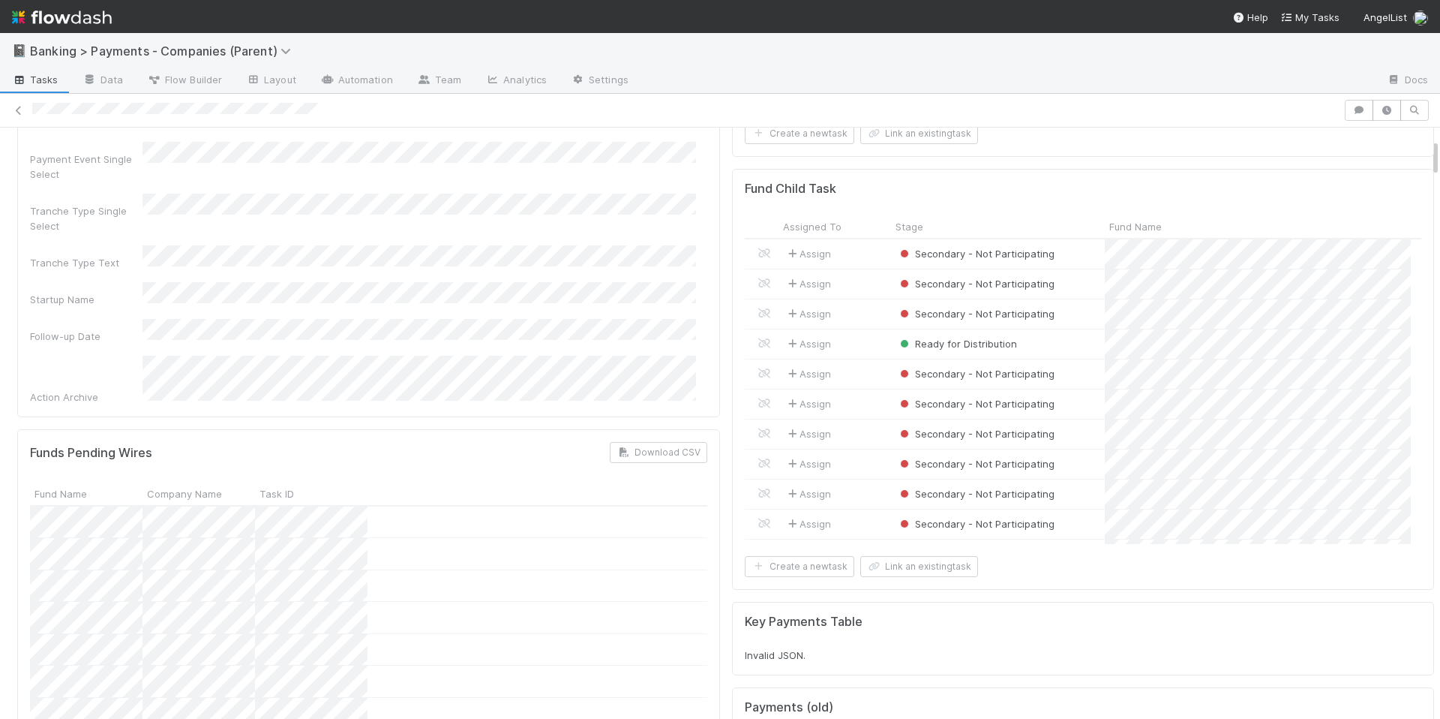
scroll to position [0, 0]
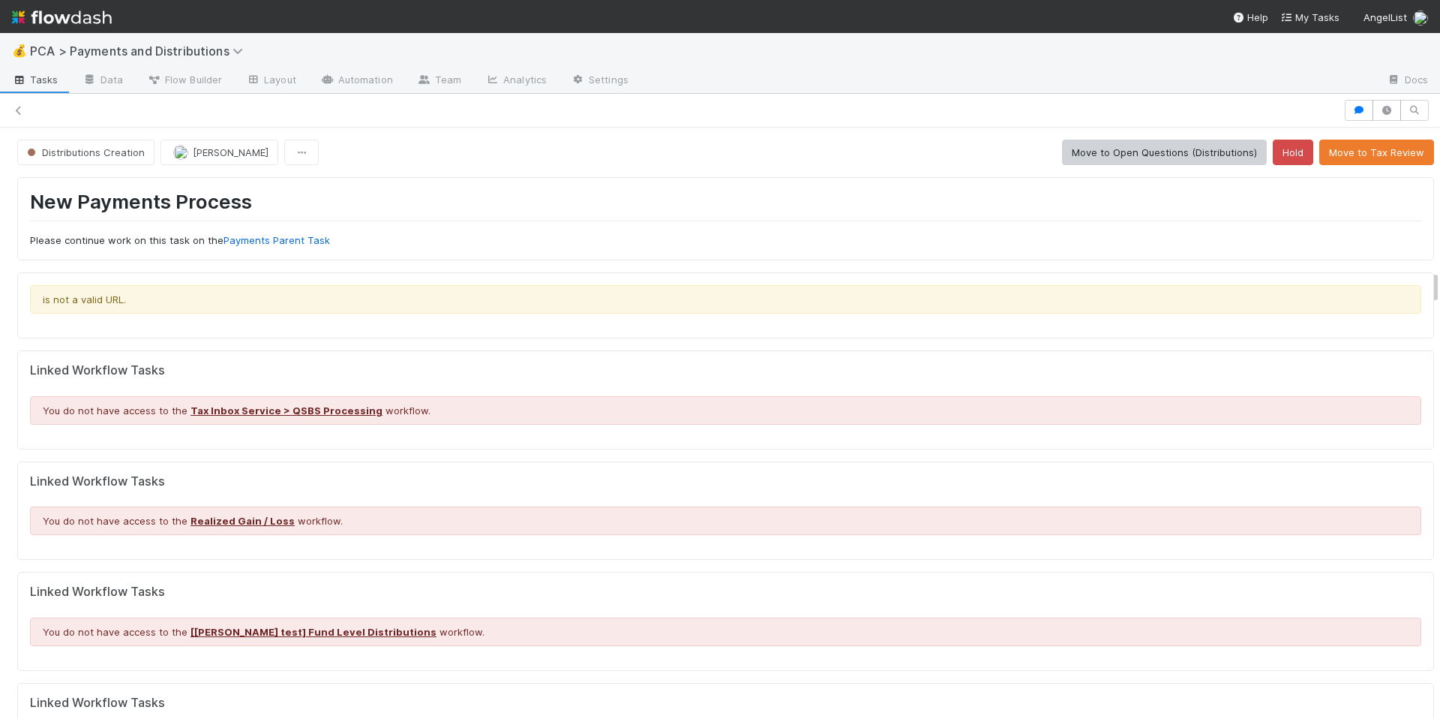
scroll to position [2459, 0]
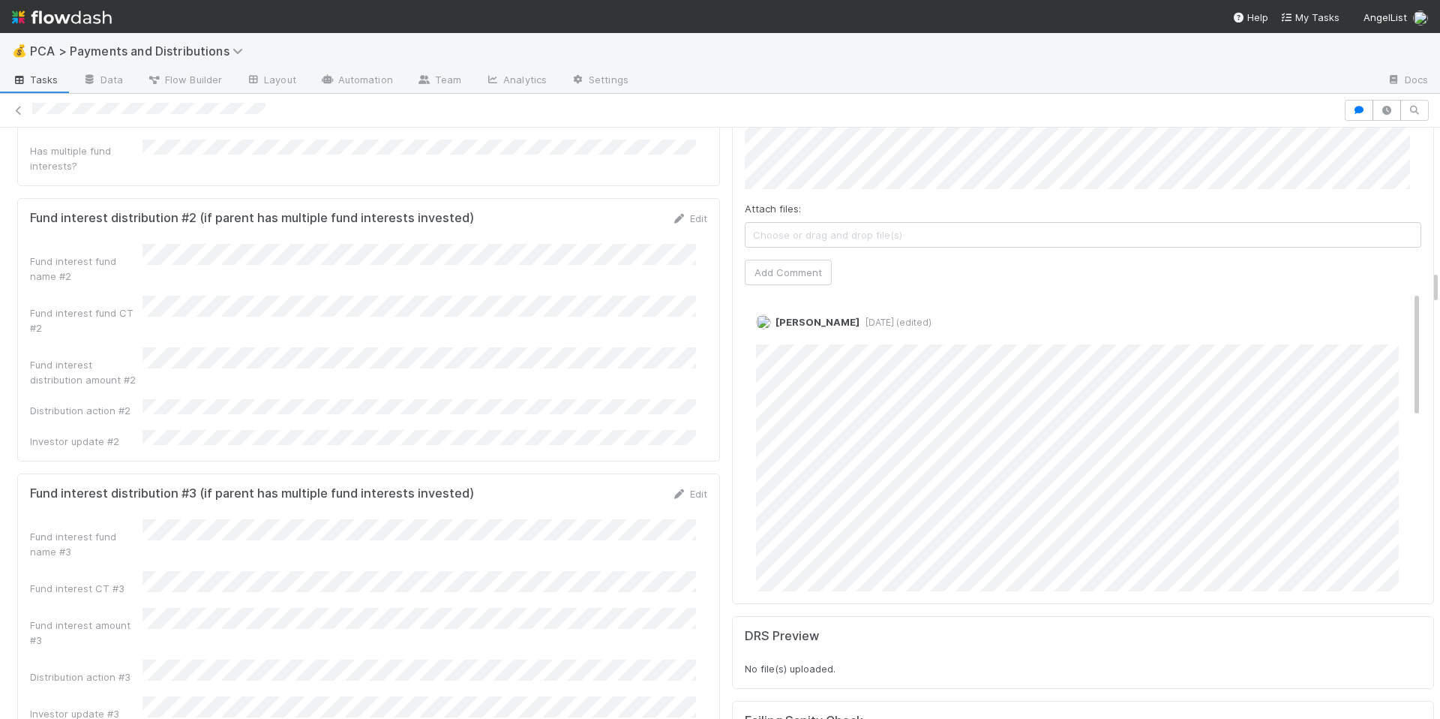
click at [639, 272] on div "Fund interest fund name #2 Fund interest fund CT #2 Fund interest distribution …" at bounding box center [368, 346] width 677 height 205
click at [601, 275] on div "Fund interest fund name #2 Fund interest fund CT #2 Fund interest distribution …" at bounding box center [368, 346] width 677 height 205
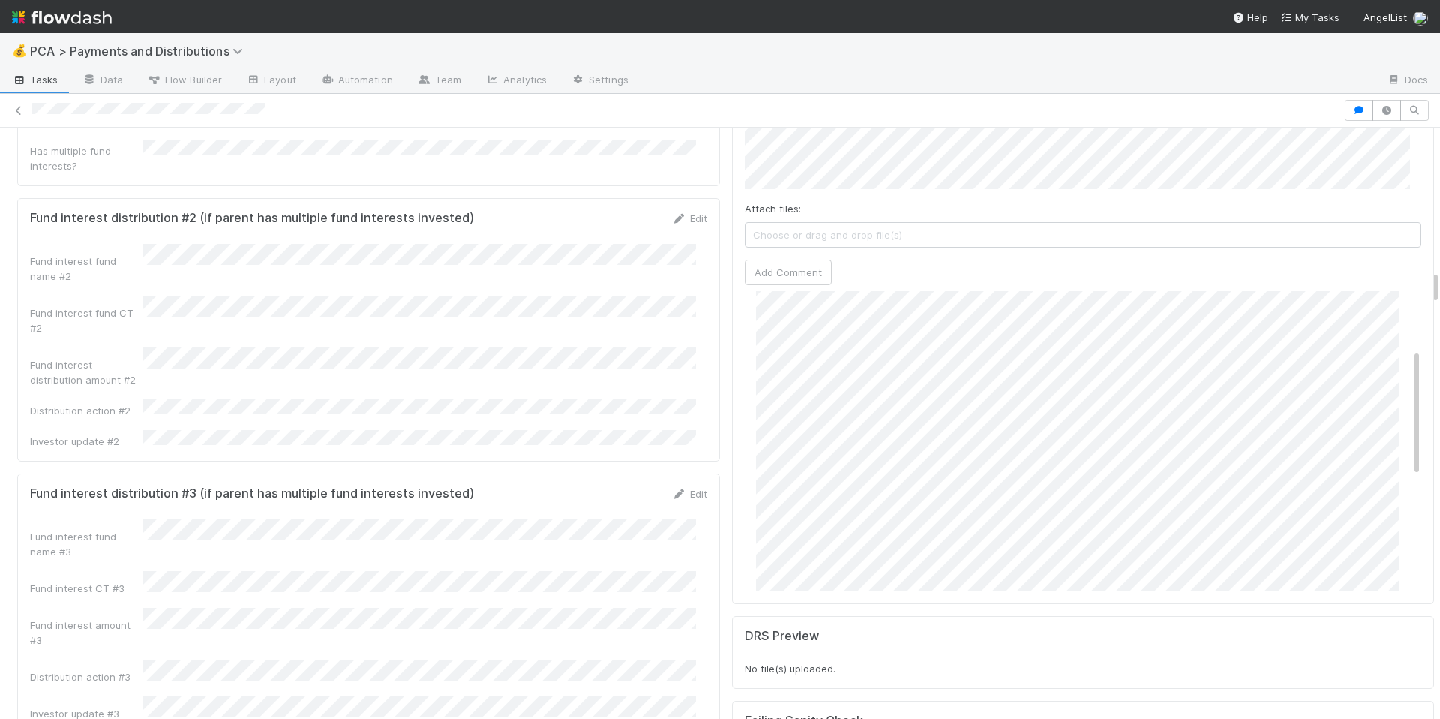
scroll to position [137, 0]
click at [440, 244] on div "Fund interest fund name #2 Fund interest fund CT #2 Fund interest distribution …" at bounding box center [368, 346] width 677 height 205
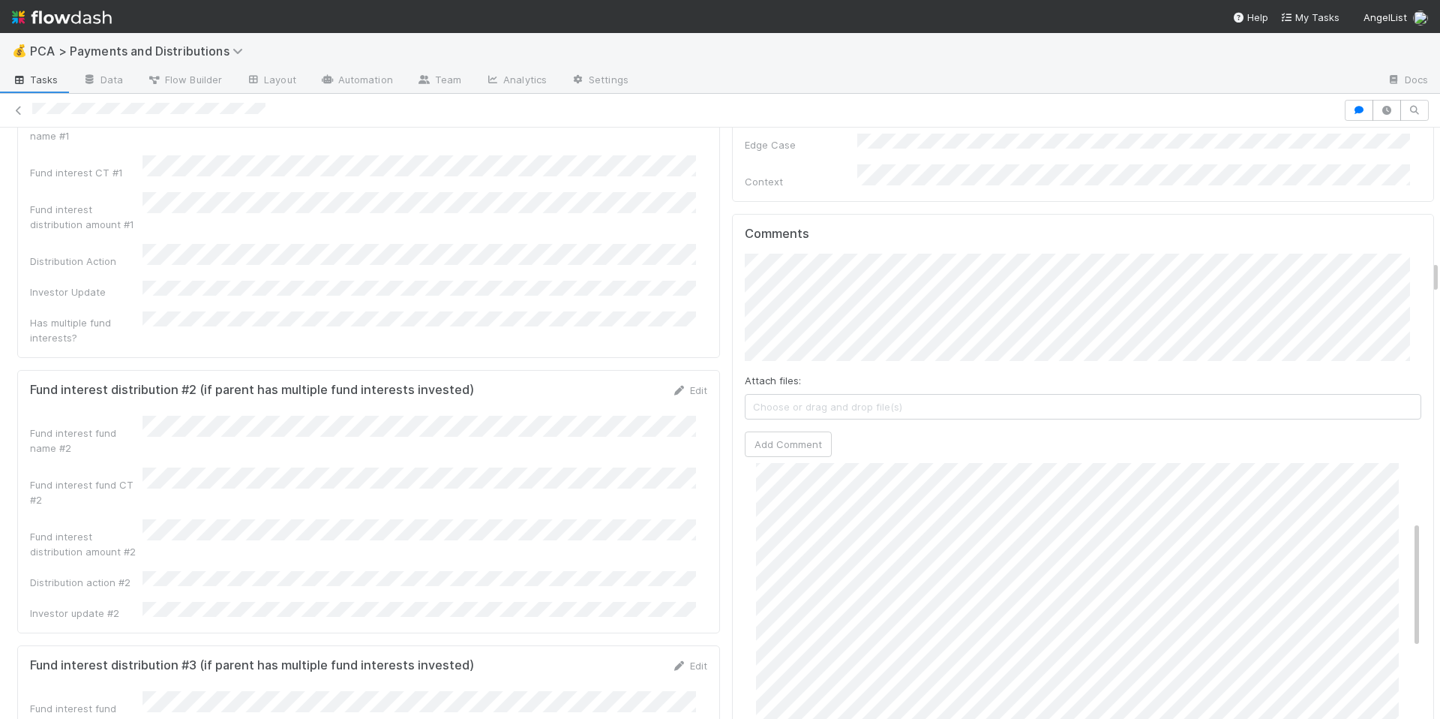
scroll to position [2284, 0]
click at [60, 12] on img at bounding box center [62, 18] width 100 height 26
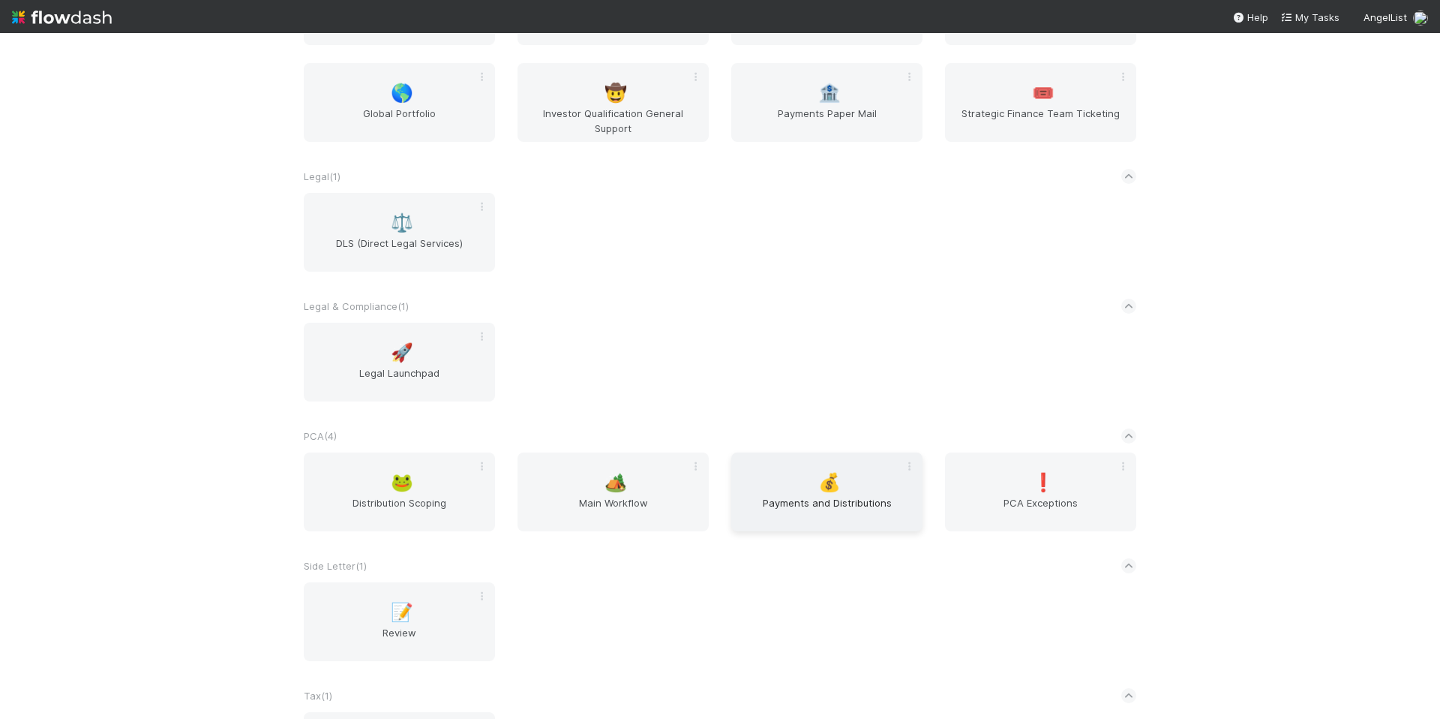
scroll to position [1908, 0]
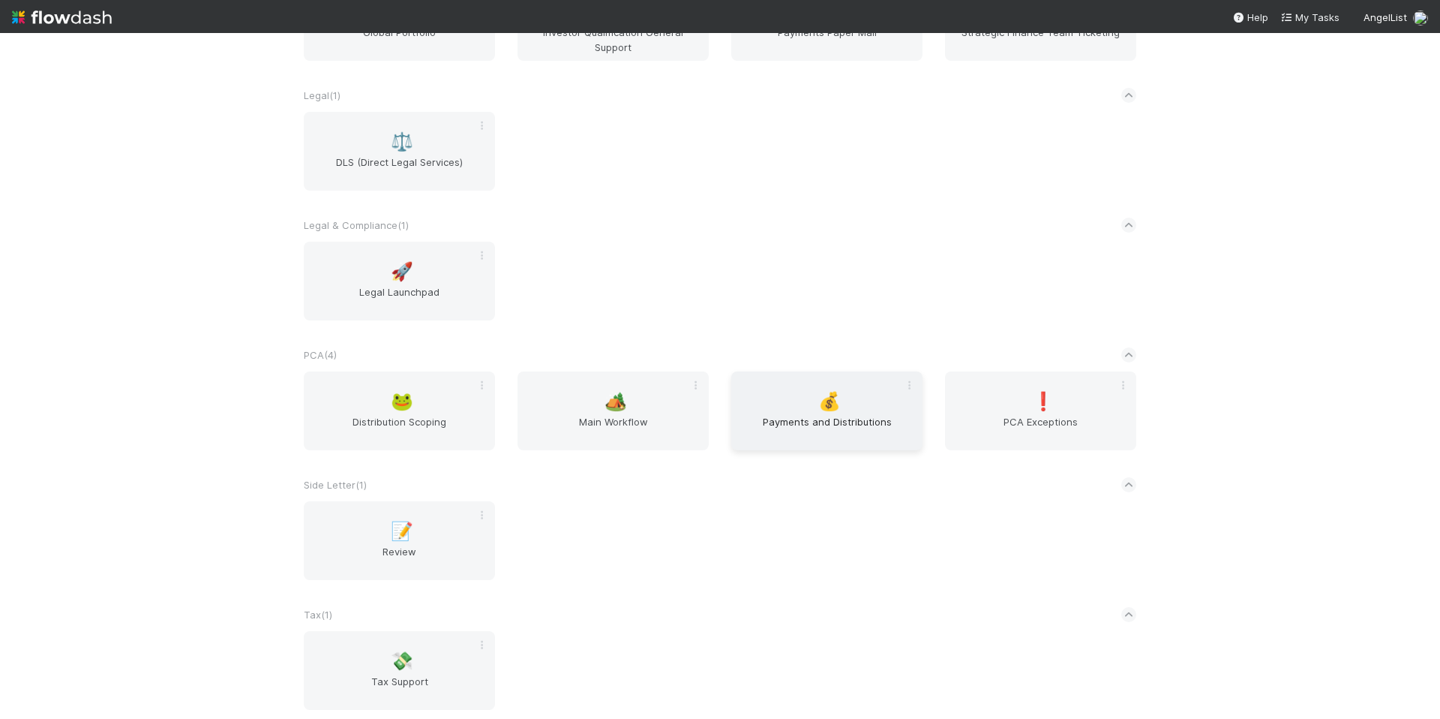
click at [829, 398] on span "💰" at bounding box center [829, 402] width 23 height 20
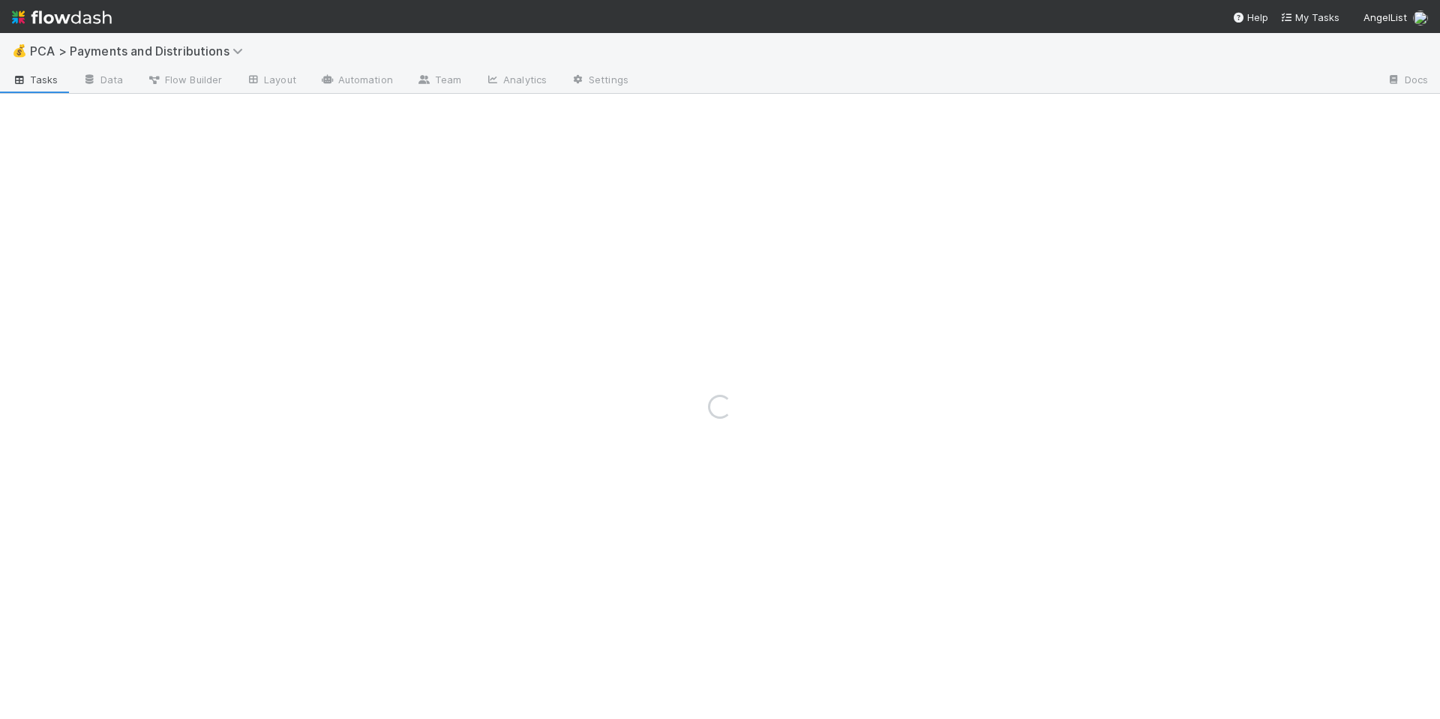
click at [334, 35] on div "💰 PCA > Payments and Distributions" at bounding box center [720, 51] width 1440 height 36
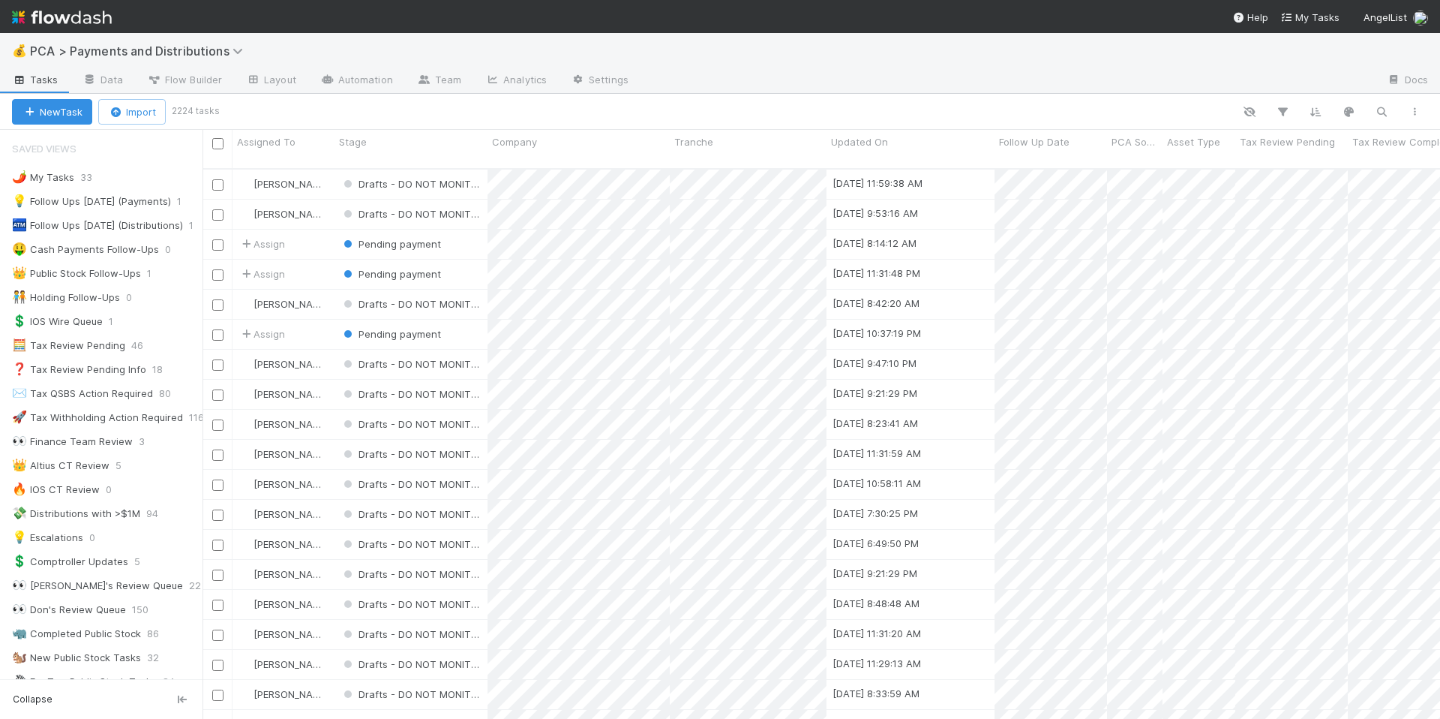
scroll to position [551, 1227]
click at [334, 35] on div "💰 PCA > Payments and Distributions" at bounding box center [720, 51] width 1440 height 36
click at [38, 116] on button "New Task" at bounding box center [52, 112] width 80 height 26
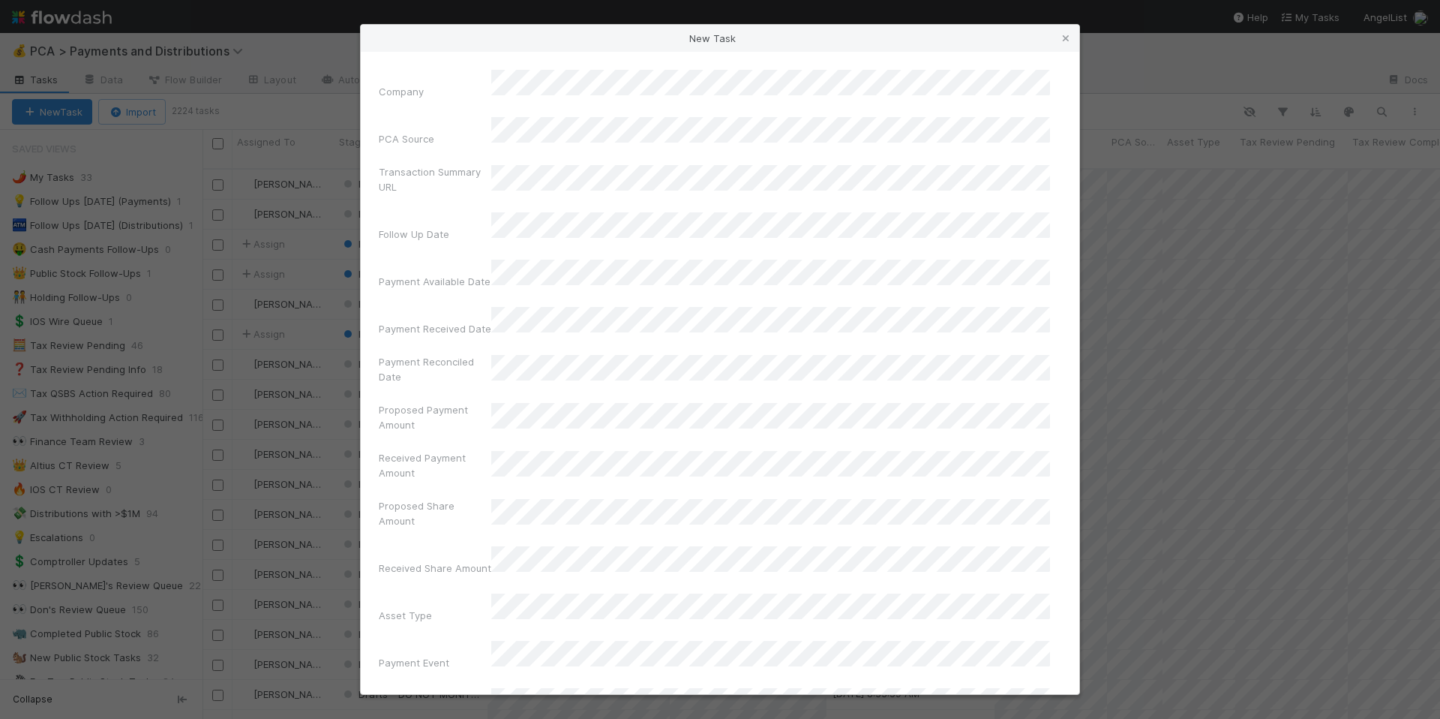
click at [459, 694] on label"] "Finance CT Update Flag" at bounding box center [435, 709] width 113 height 30
click at [456, 694] on label"] "Finance CT Update Flag" at bounding box center [435, 709] width 113 height 30
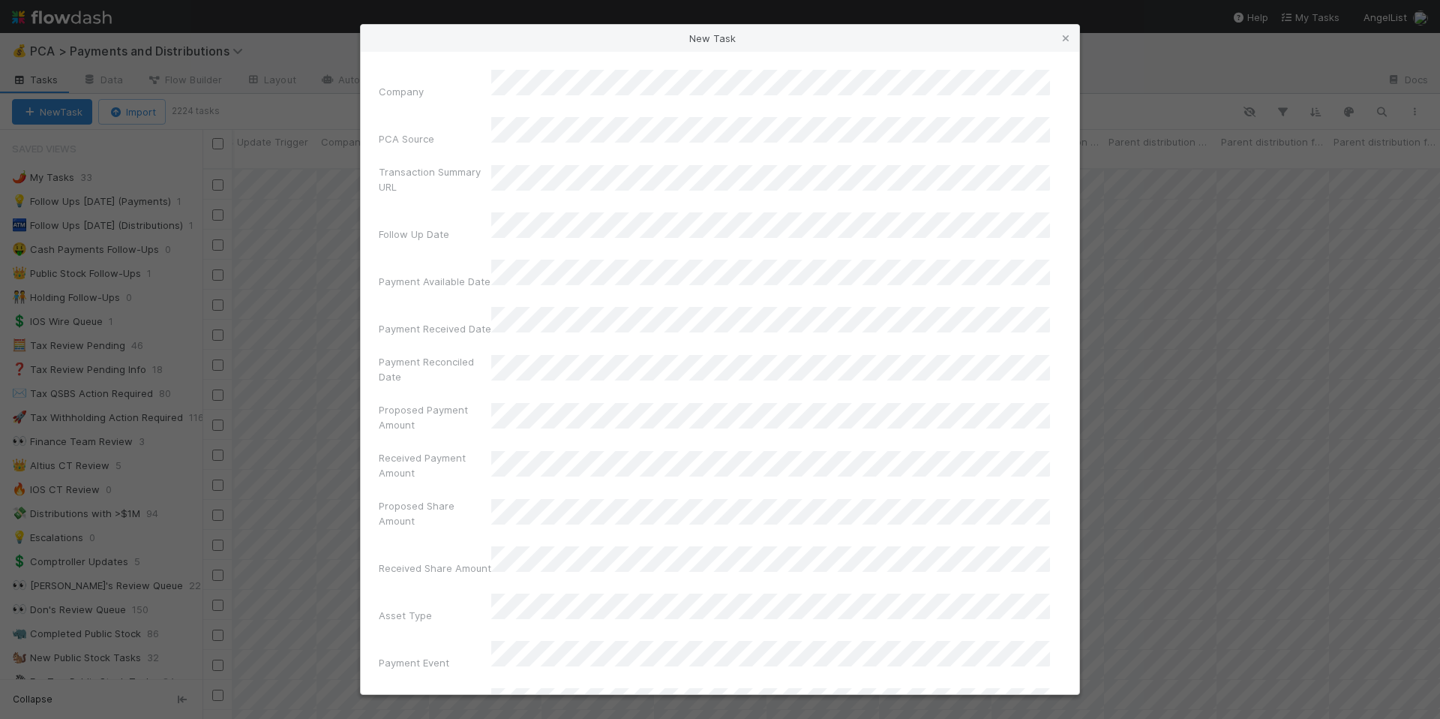
click at [427, 227] on label"] "Follow Up Date" at bounding box center [414, 234] width 71 height 15
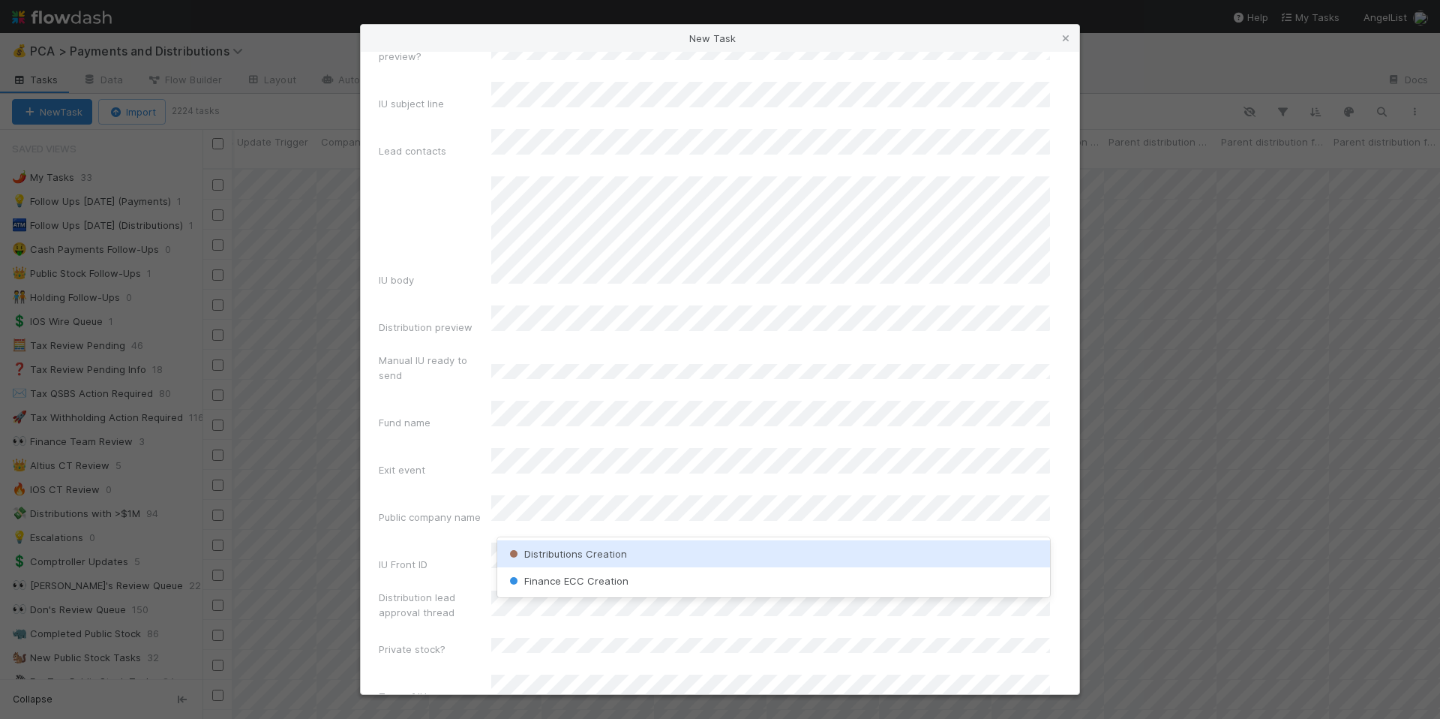
click at [627, 560] on div "Distributions Creation" at bounding box center [773, 553] width 553 height 27
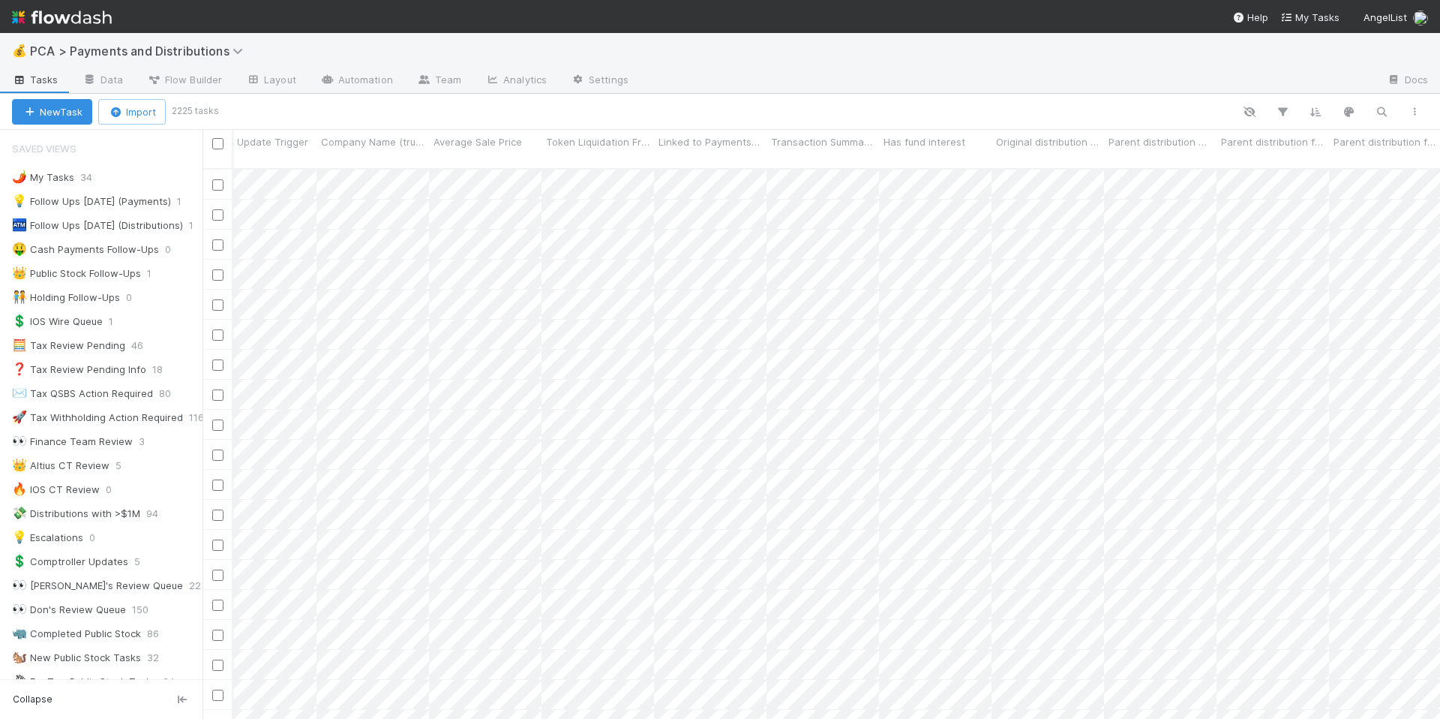
click at [48, 79] on span "Tasks" at bounding box center [35, 79] width 47 height 15
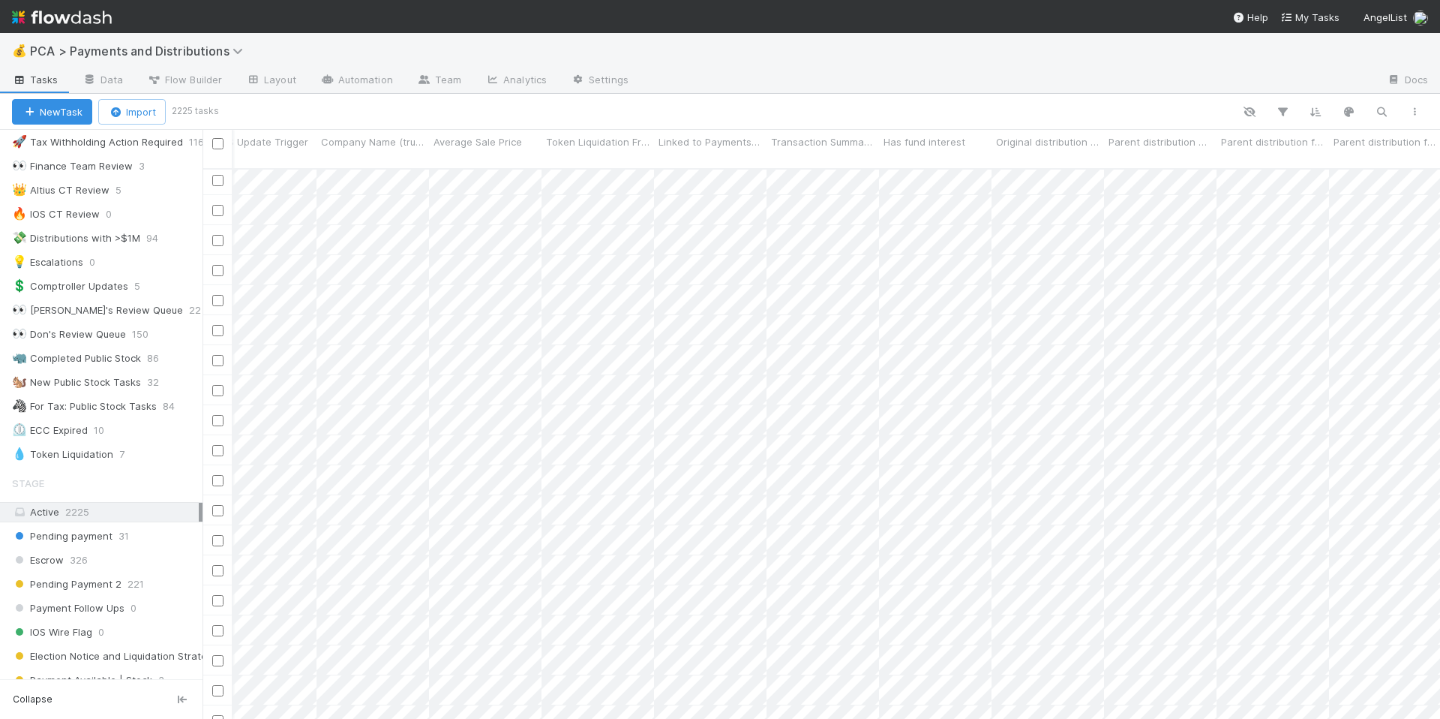
scroll to position [390, 0]
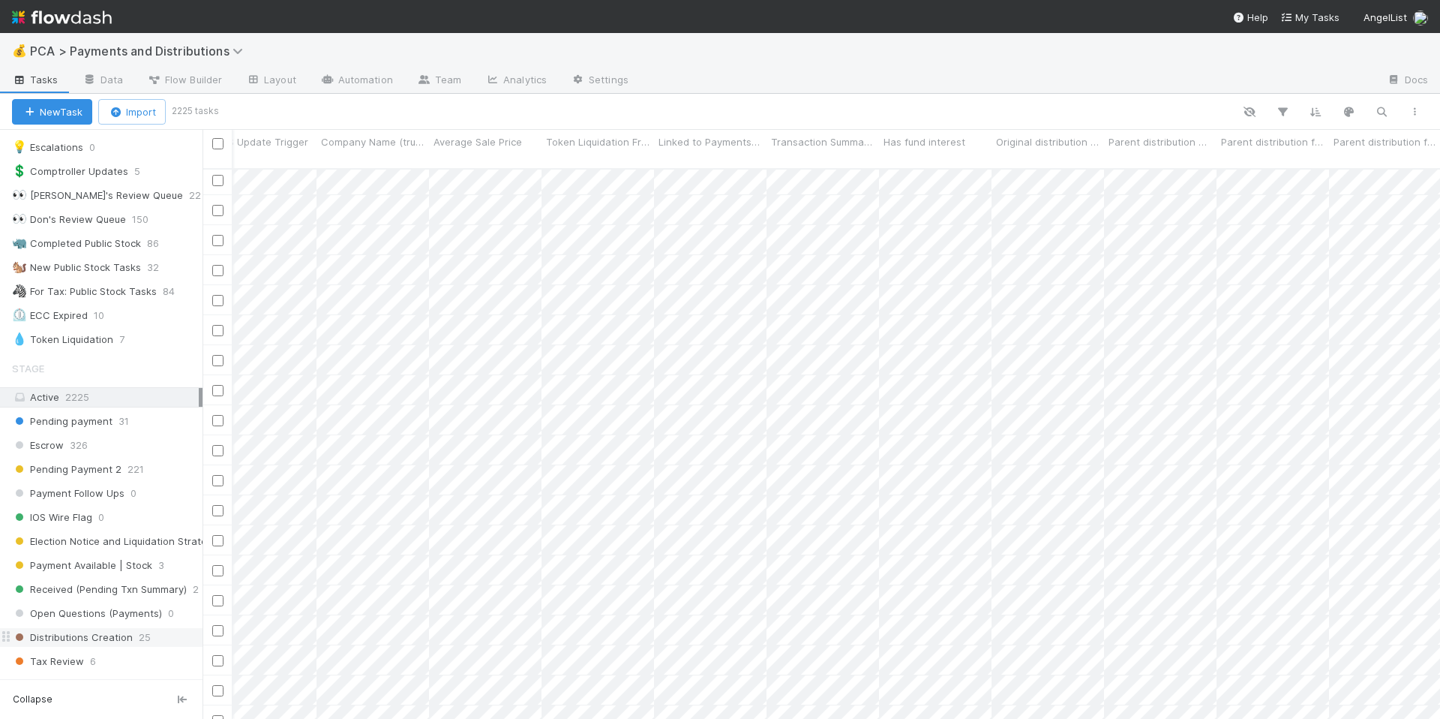
click at [116, 641] on span "Distributions Creation" at bounding box center [72, 637] width 121 height 19
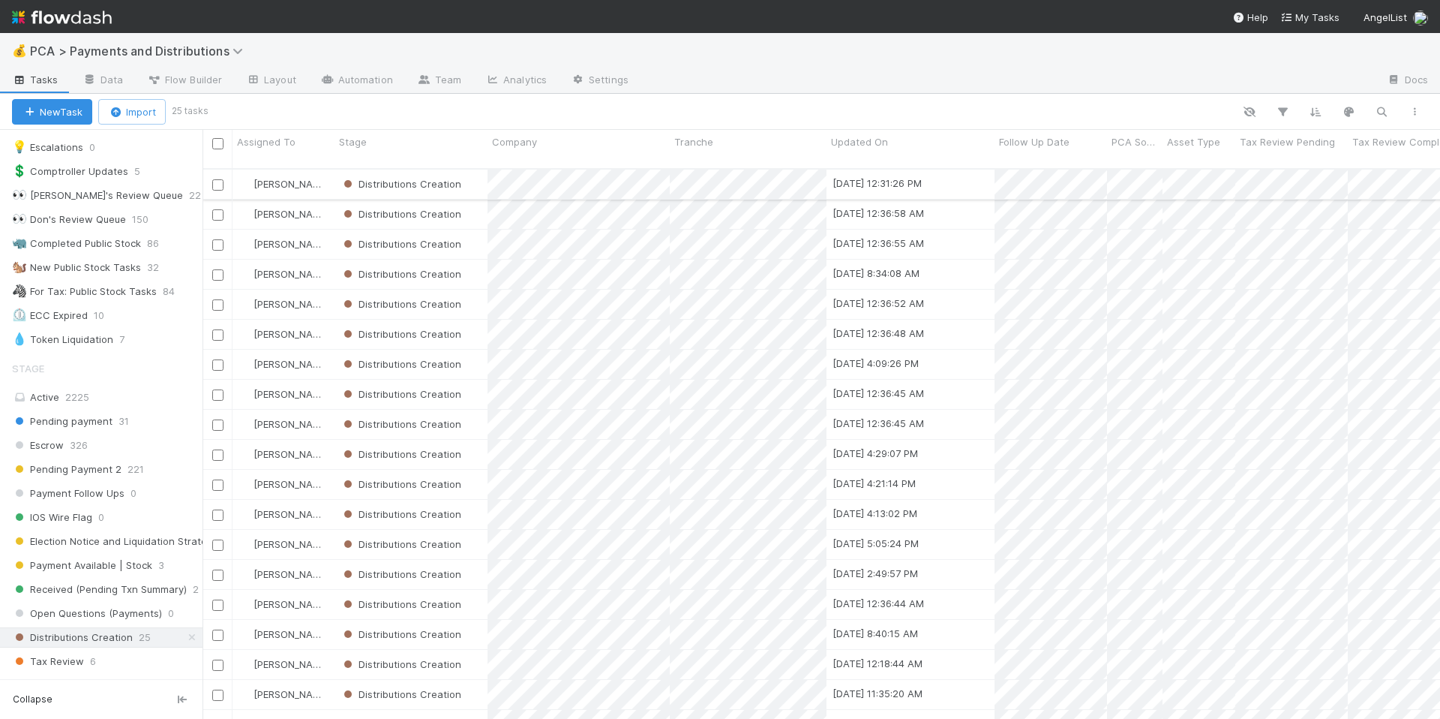
click at [476, 173] on div "Distributions Creation" at bounding box center [411, 184] width 153 height 29
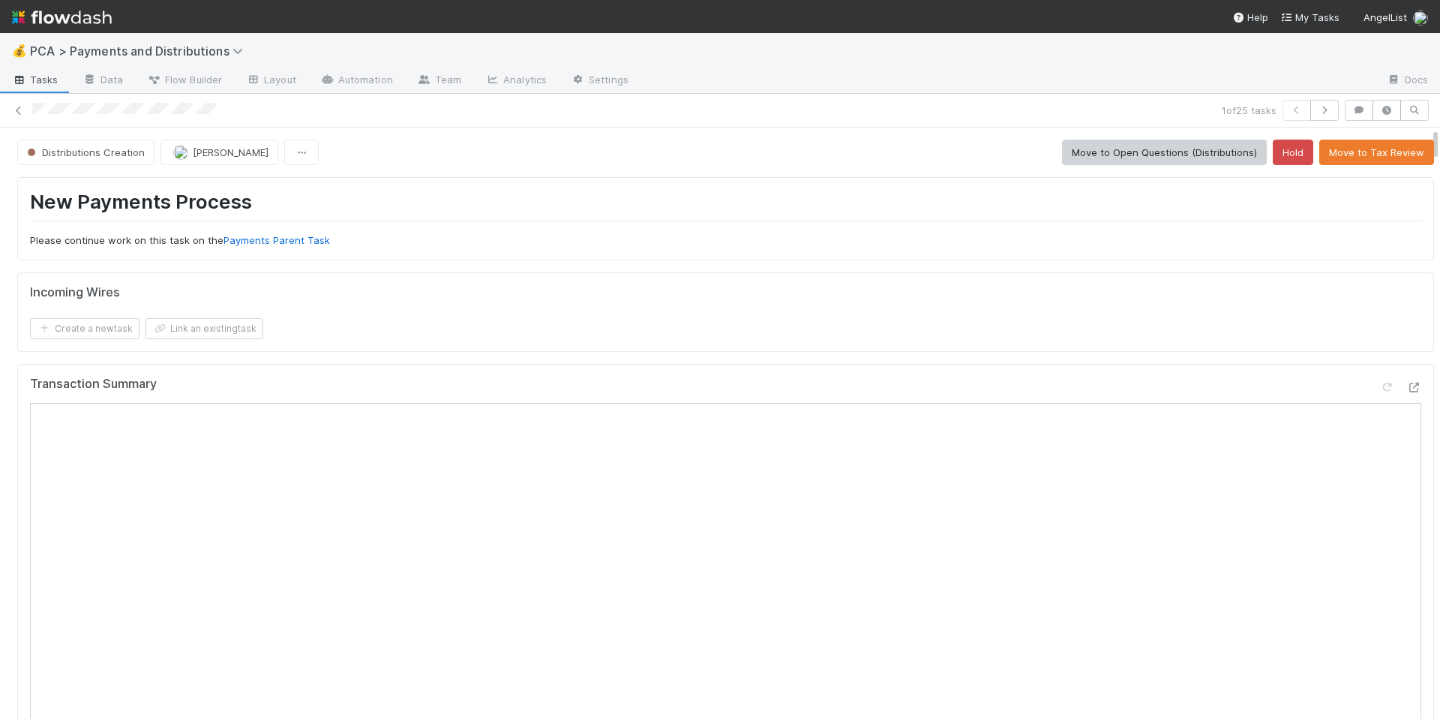
click at [812, 288] on div "Incoming Wires" at bounding box center [726, 292] width 1392 height 15
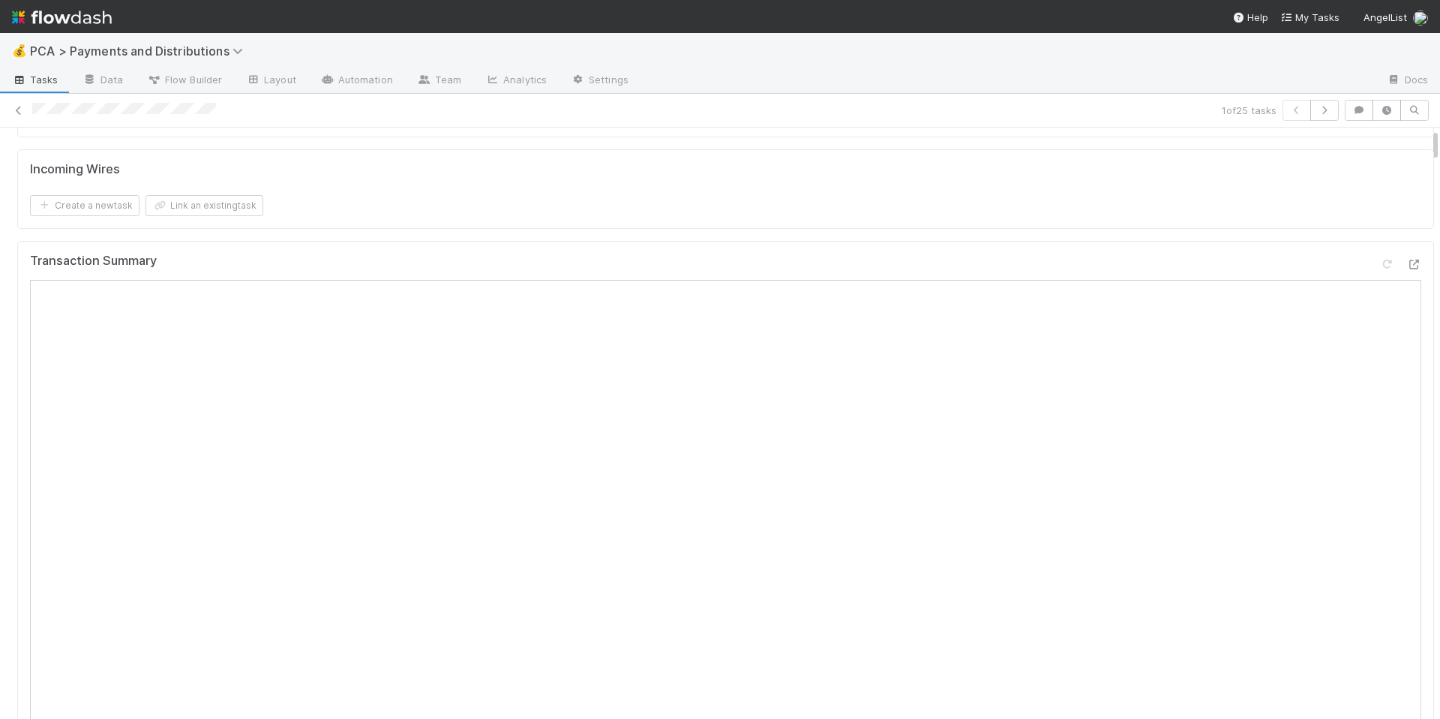
scroll to position [293, 0]
click at [539, 118] on div "1 of 25 tasks" at bounding box center [720, 110] width 1440 height 21
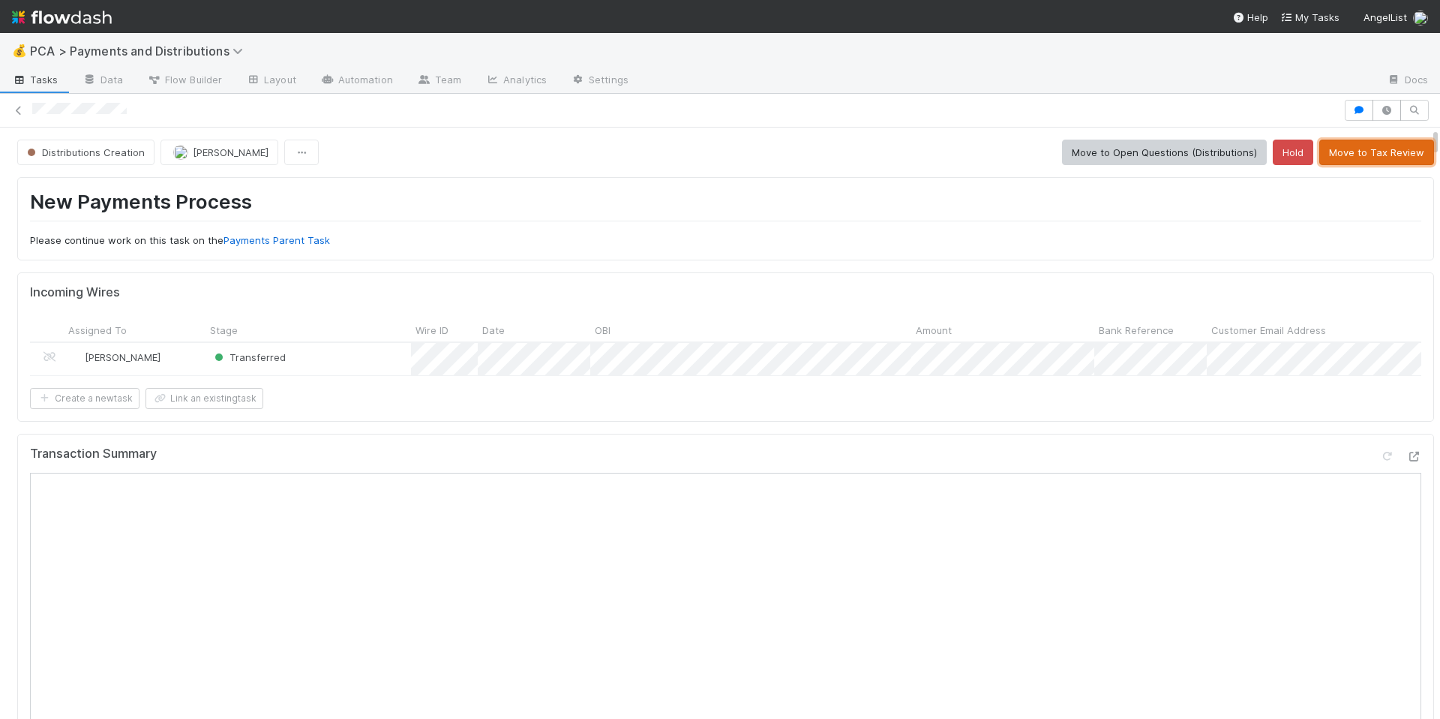
click at [1335, 158] on button "Move to Tax Review" at bounding box center [1377, 153] width 115 height 26
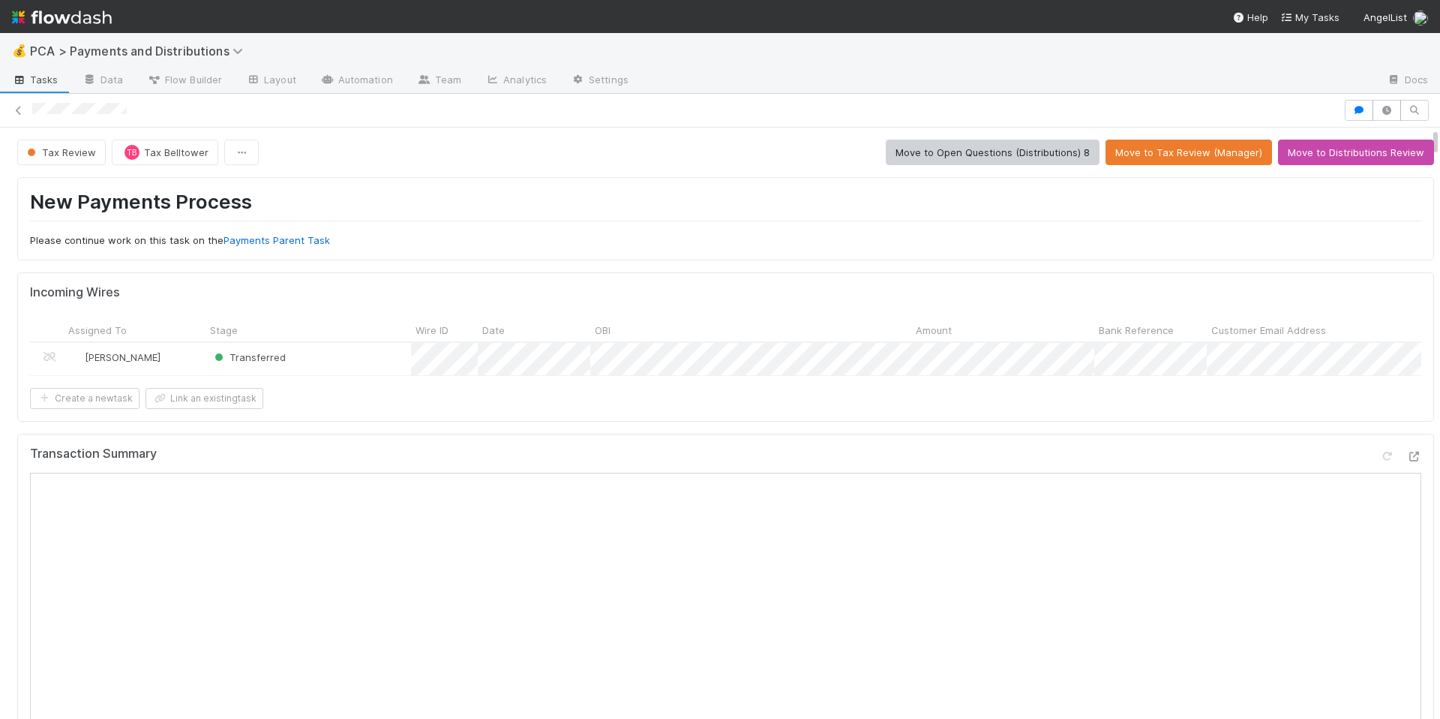
click at [818, 221] on div "New Payments Process Please continue work on this task on the Payments Parent T…" at bounding box center [726, 219] width 1392 height 58
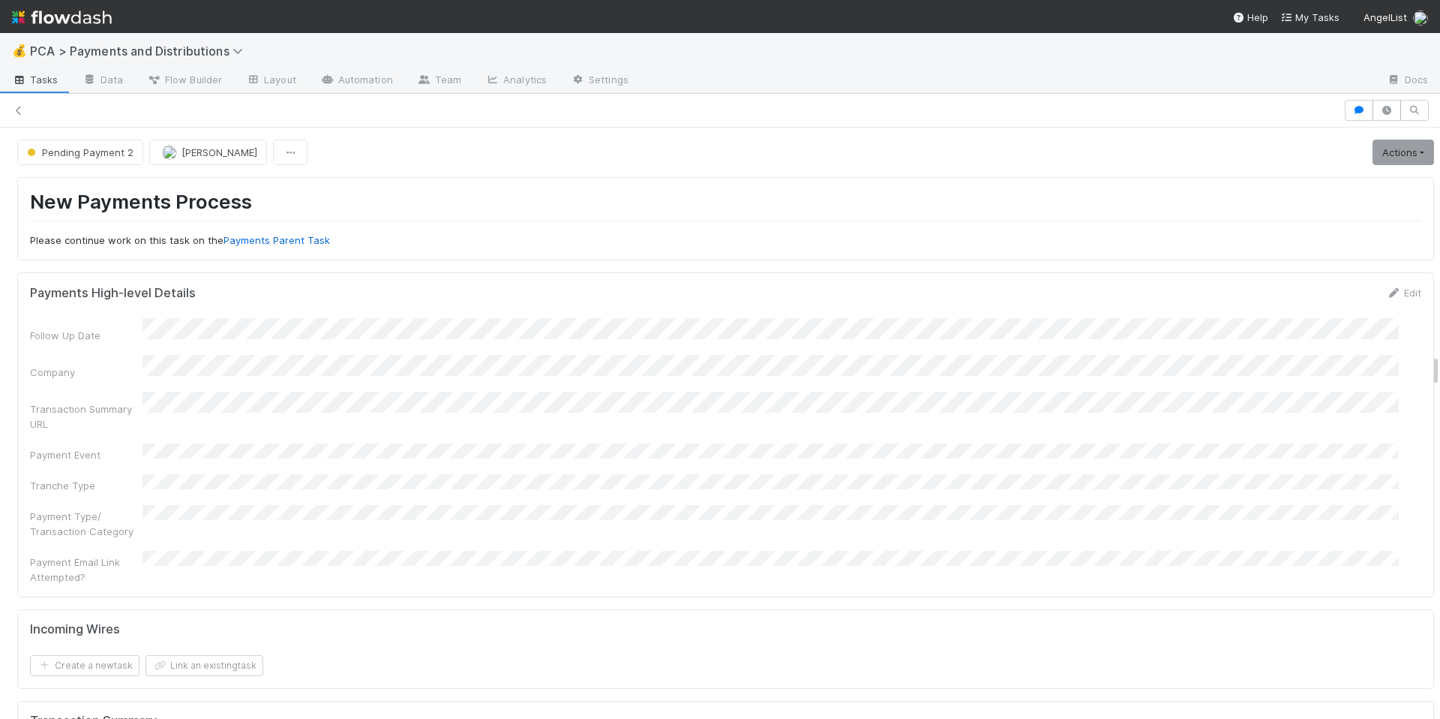
scroll to position [4096, 0]
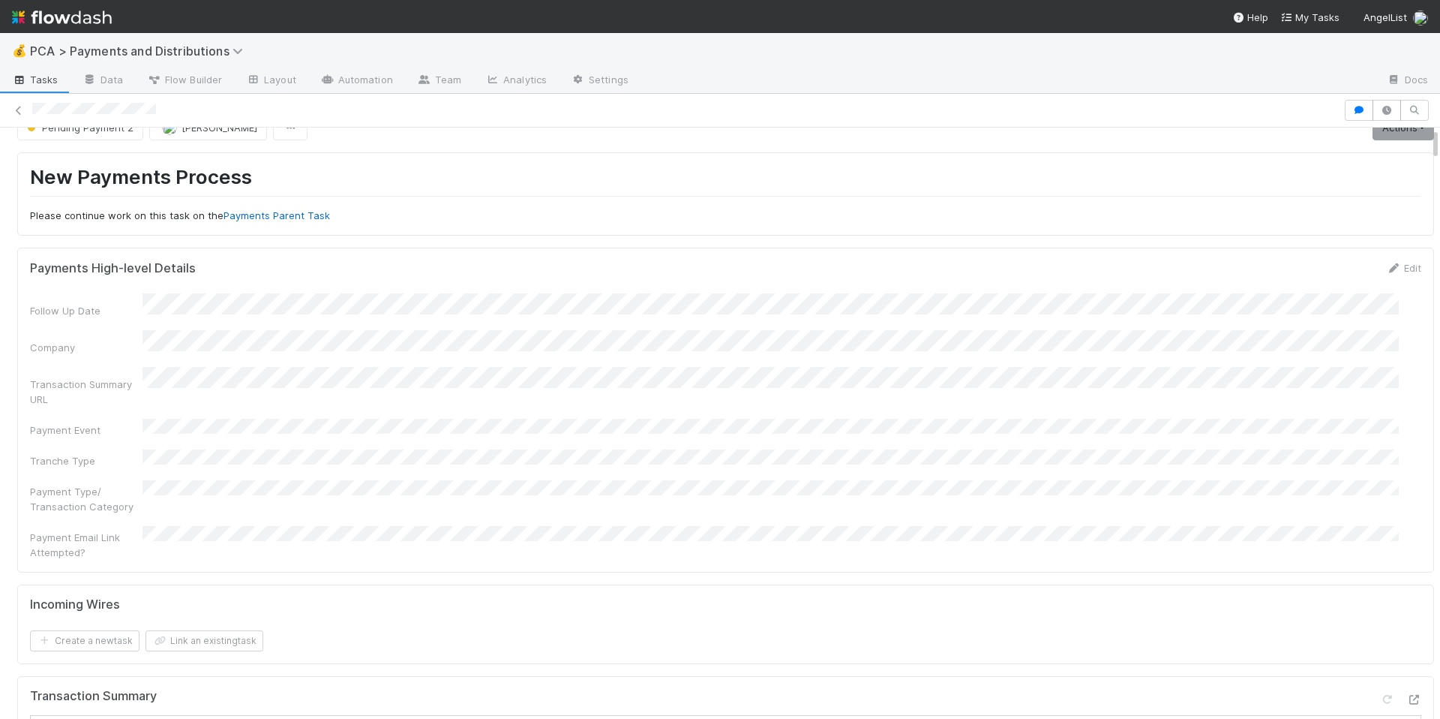
scroll to position [0, 0]
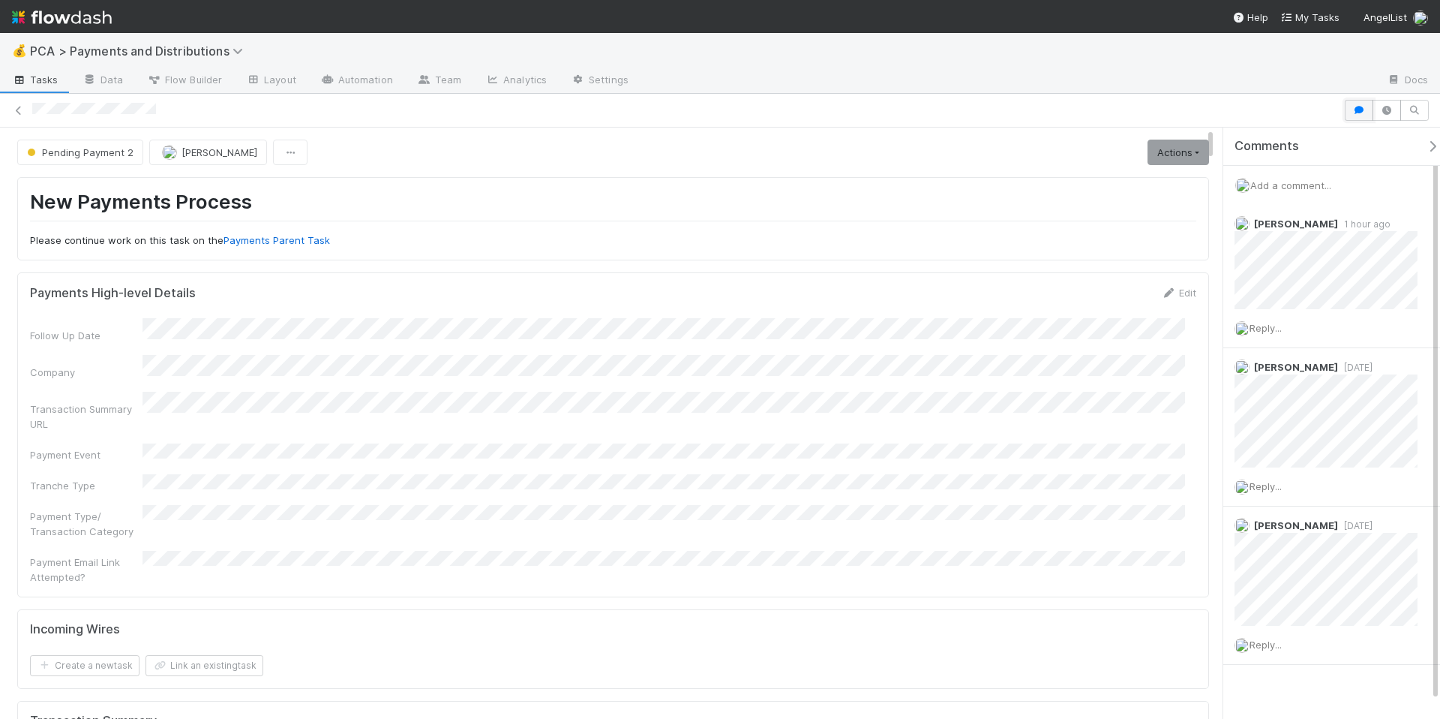
click at [1365, 111] on icon "button" at bounding box center [1359, 110] width 15 height 9
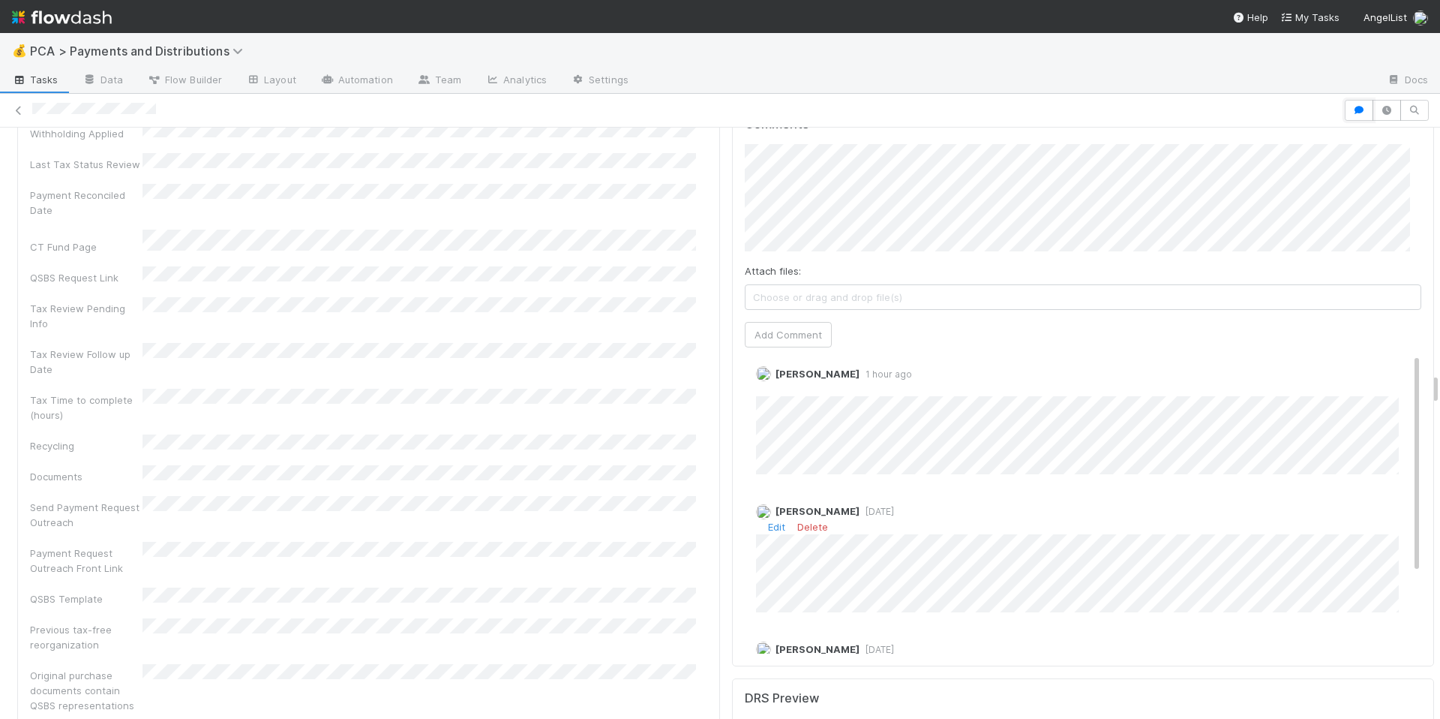
scroll to position [23, 0]
click at [645, 618] on div "Previous tax-free reorganization" at bounding box center [368, 635] width 677 height 34
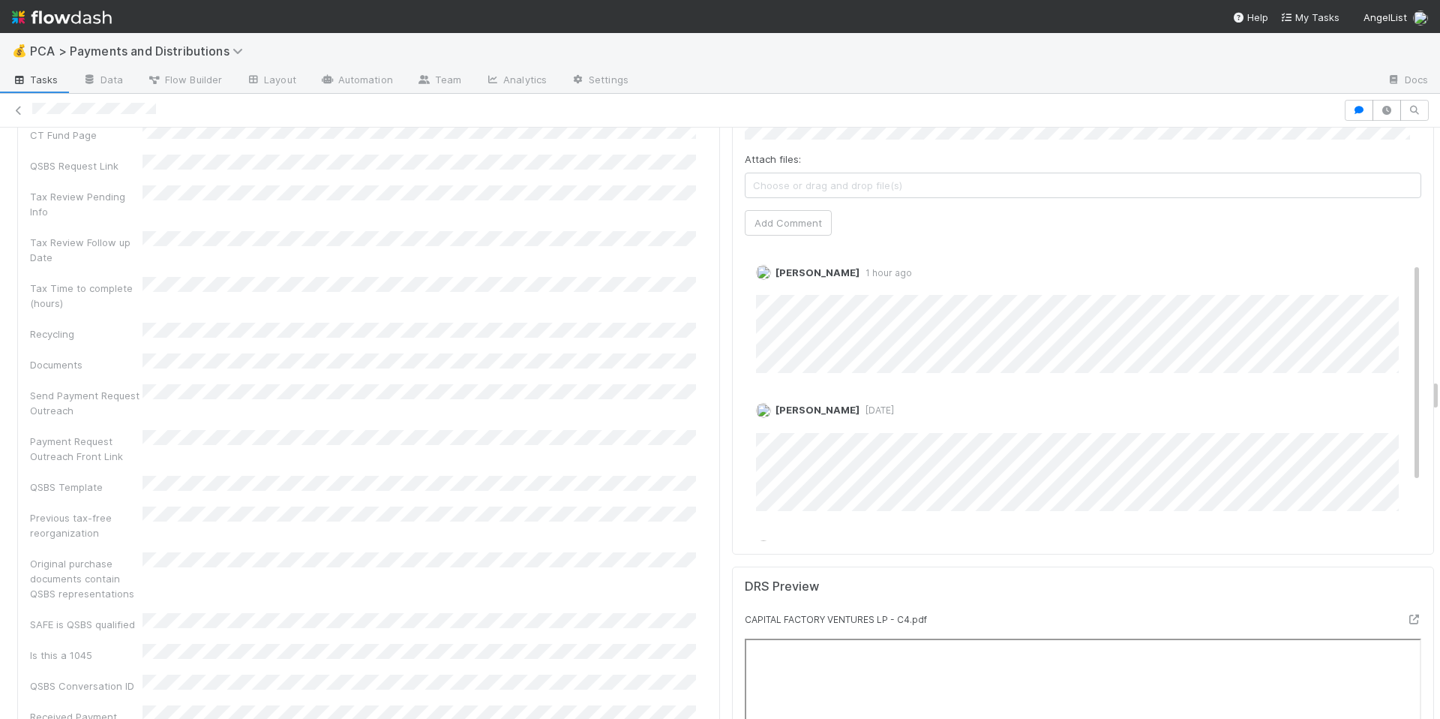
scroll to position [109, 0]
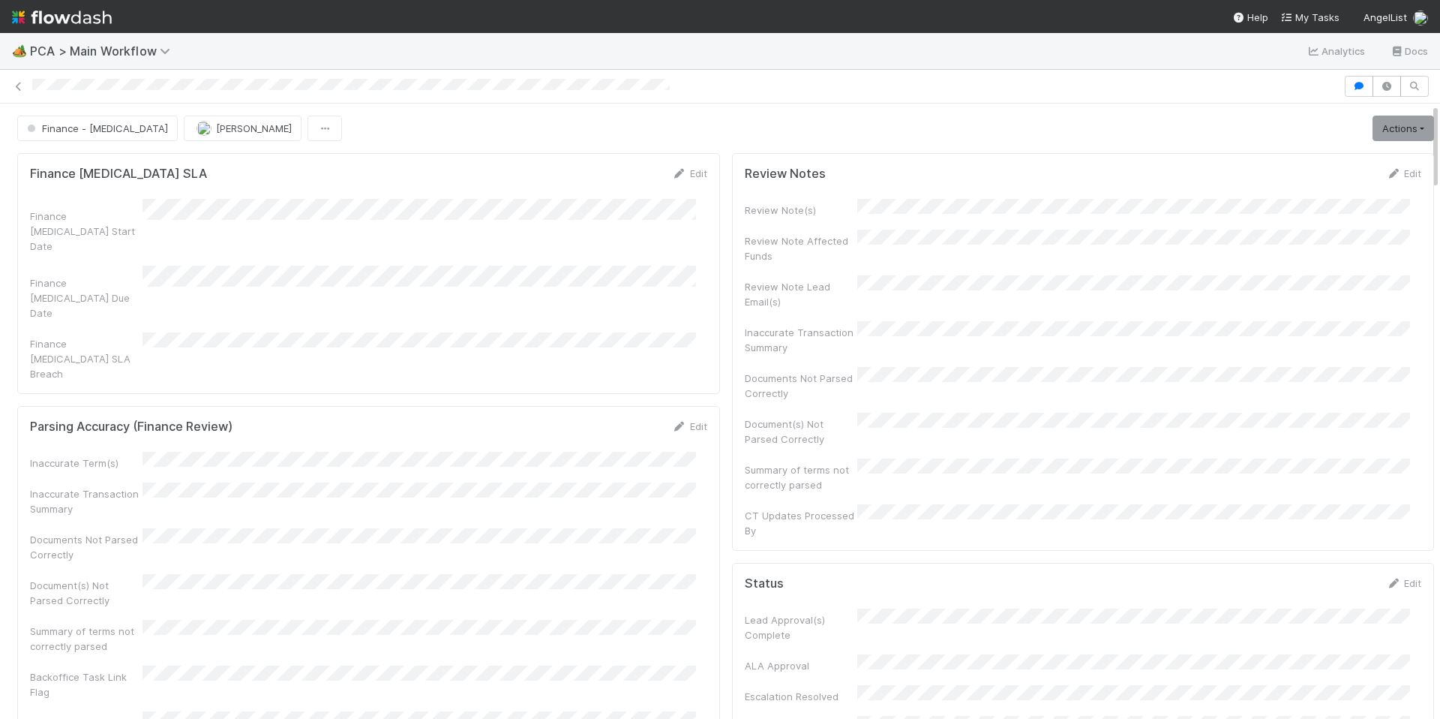
click at [464, 574] on div "Document(s) Not Parsed Correctly" at bounding box center [368, 591] width 677 height 34
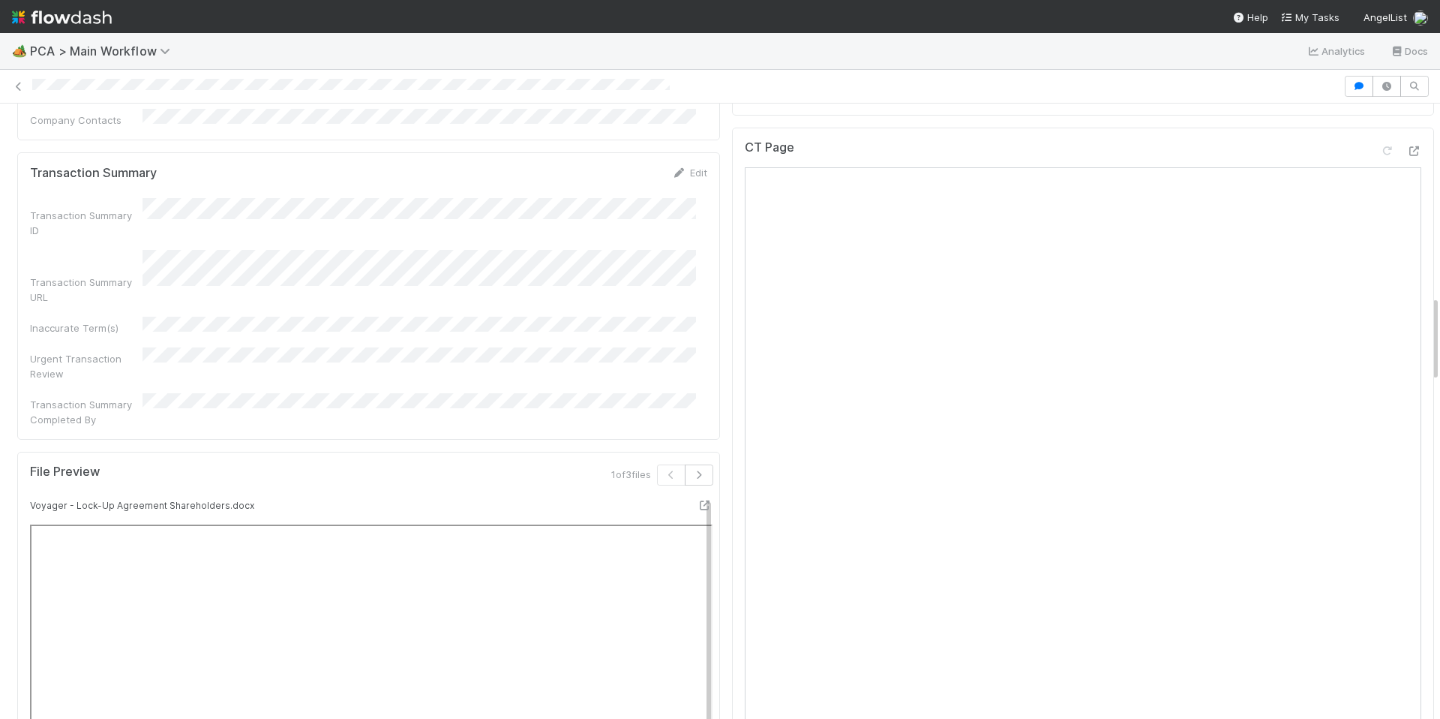
scroll to position [1374, 0]
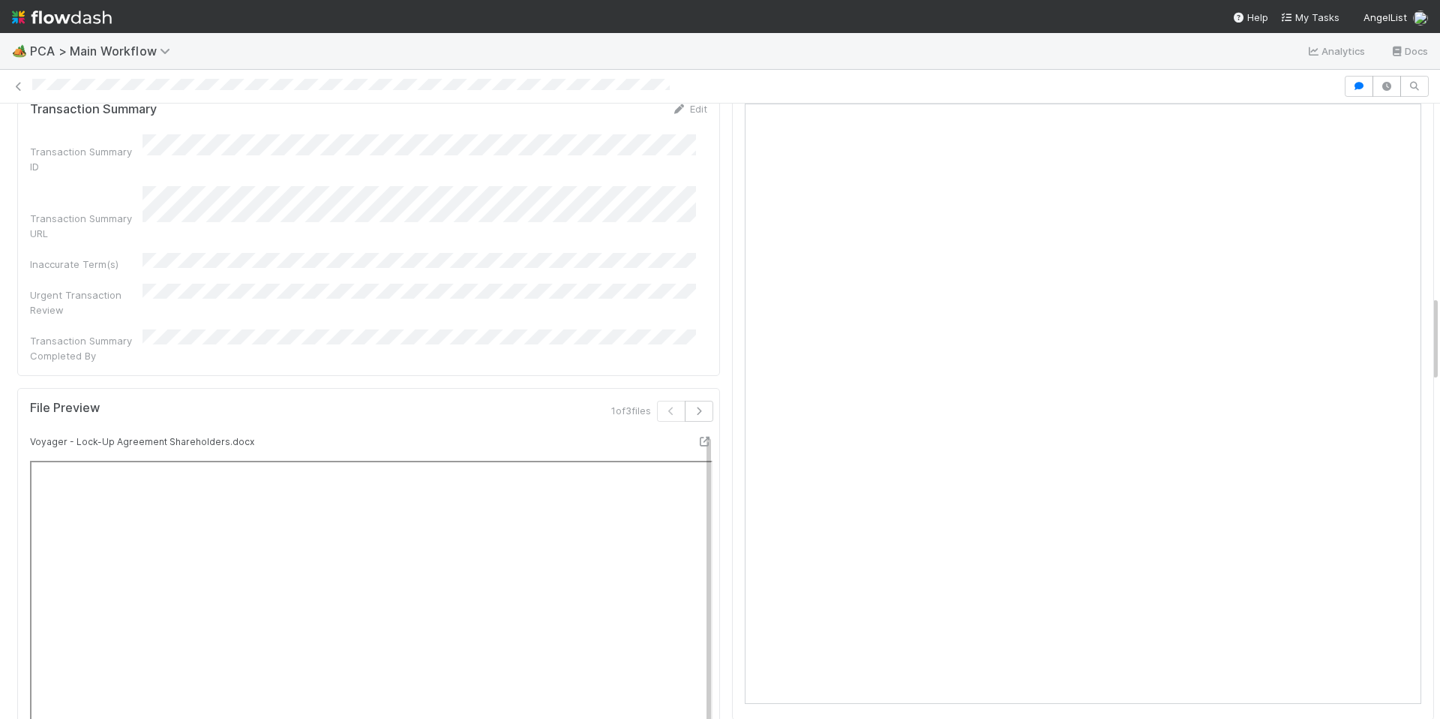
click at [86, 436] on small "Voyager - Lock-Up Agreement Shareholders.docx" at bounding box center [142, 441] width 224 height 11
click at [587, 401] on div "1 of 3 files" at bounding box center [547, 417] width 353 height 33
click at [692, 401] on button "button" at bounding box center [699, 411] width 29 height 21
click at [651, 401] on button "button" at bounding box center [665, 411] width 29 height 21
click at [698, 437] on icon at bounding box center [705, 442] width 15 height 10
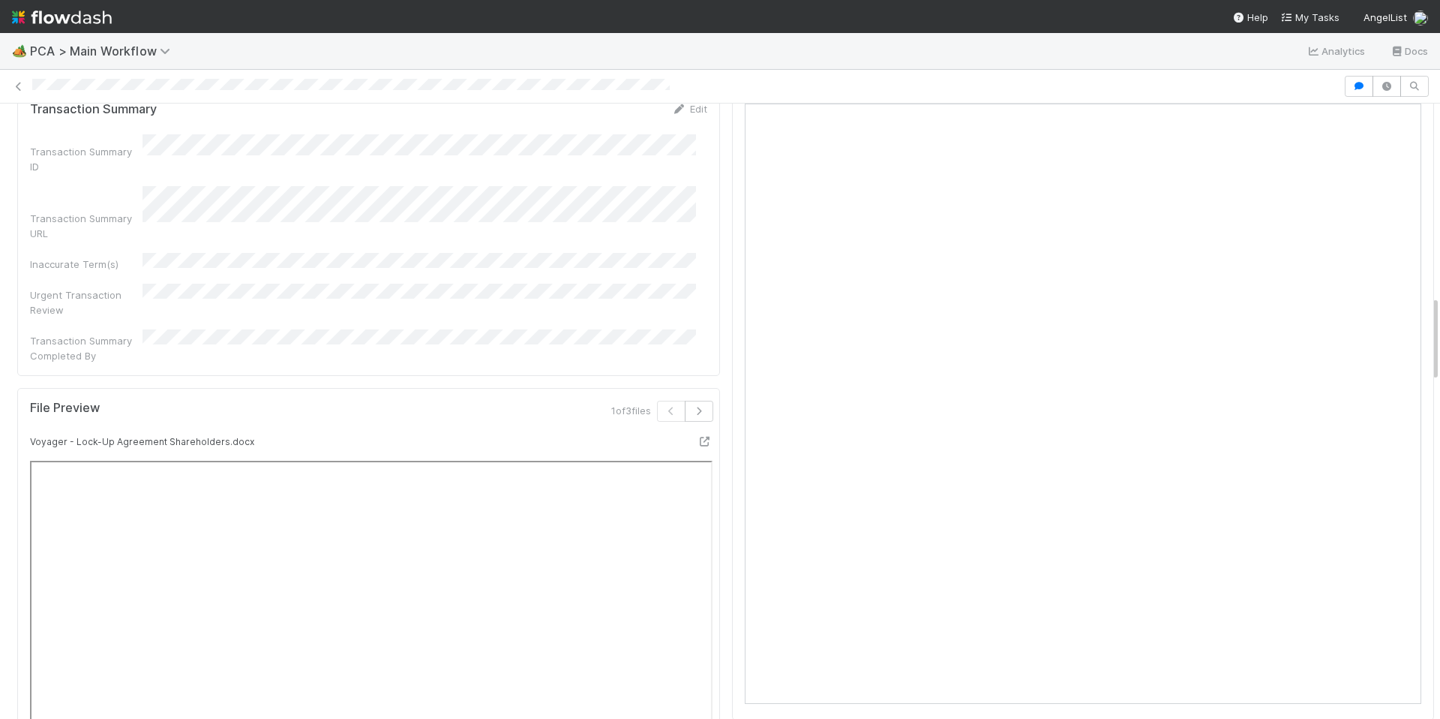
click at [489, 401] on div "1 of 3 files" at bounding box center [547, 417] width 353 height 33
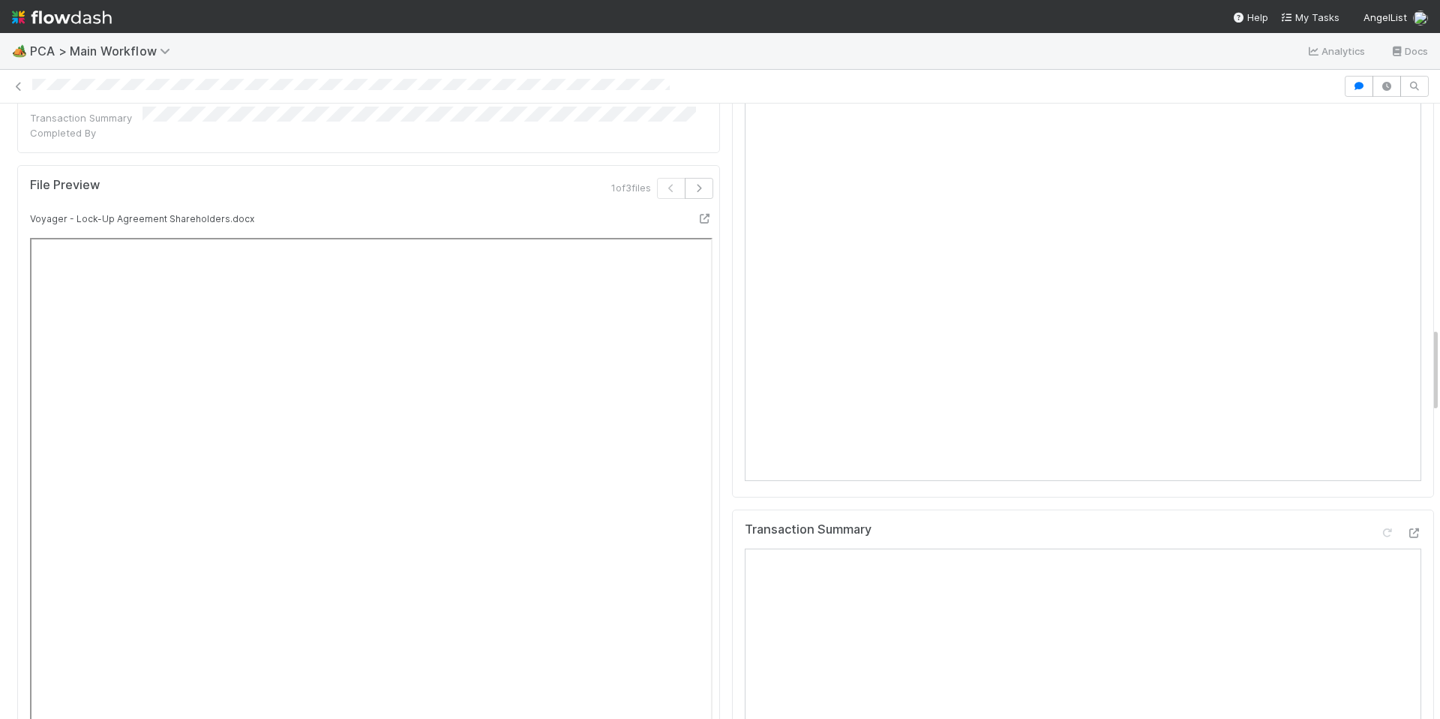
scroll to position [1106, 0]
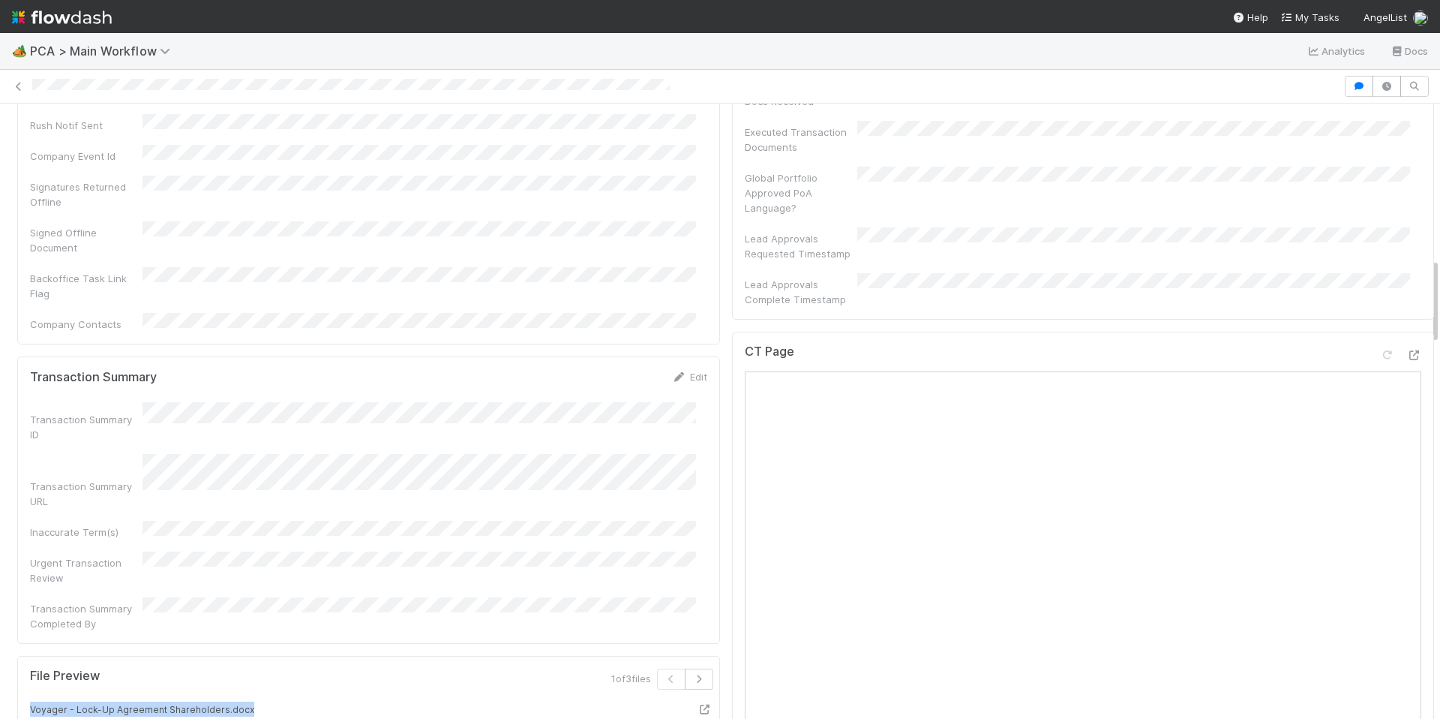
drag, startPoint x: 30, startPoint y: 476, endPoint x: 221, endPoint y: 481, distance: 190.6
click at [245, 701] on div "Voyager - Lock-Up Agreement Shareholders.docx" at bounding box center [283, 711] width 529 height 21
copy small "Voyager - Lock-Up Agreement Shareholders.docx"
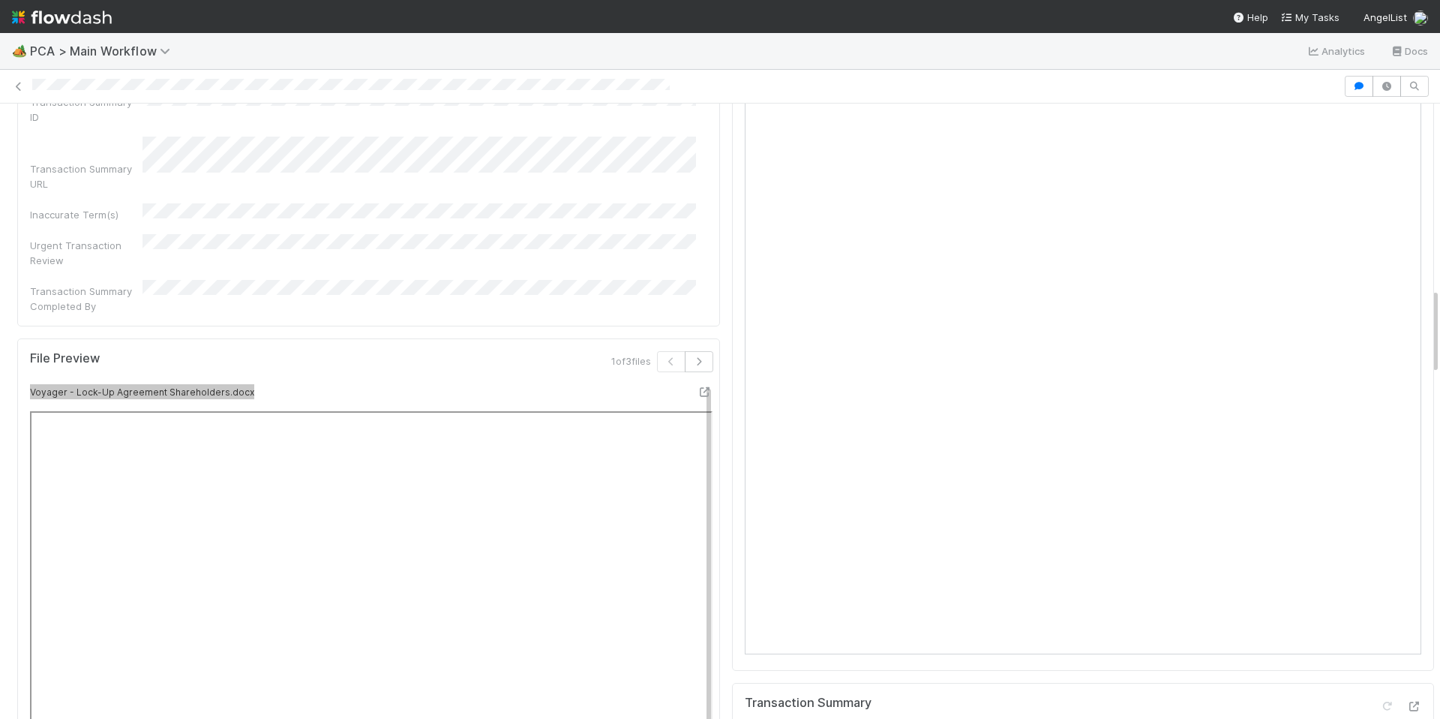
scroll to position [1457, 0]
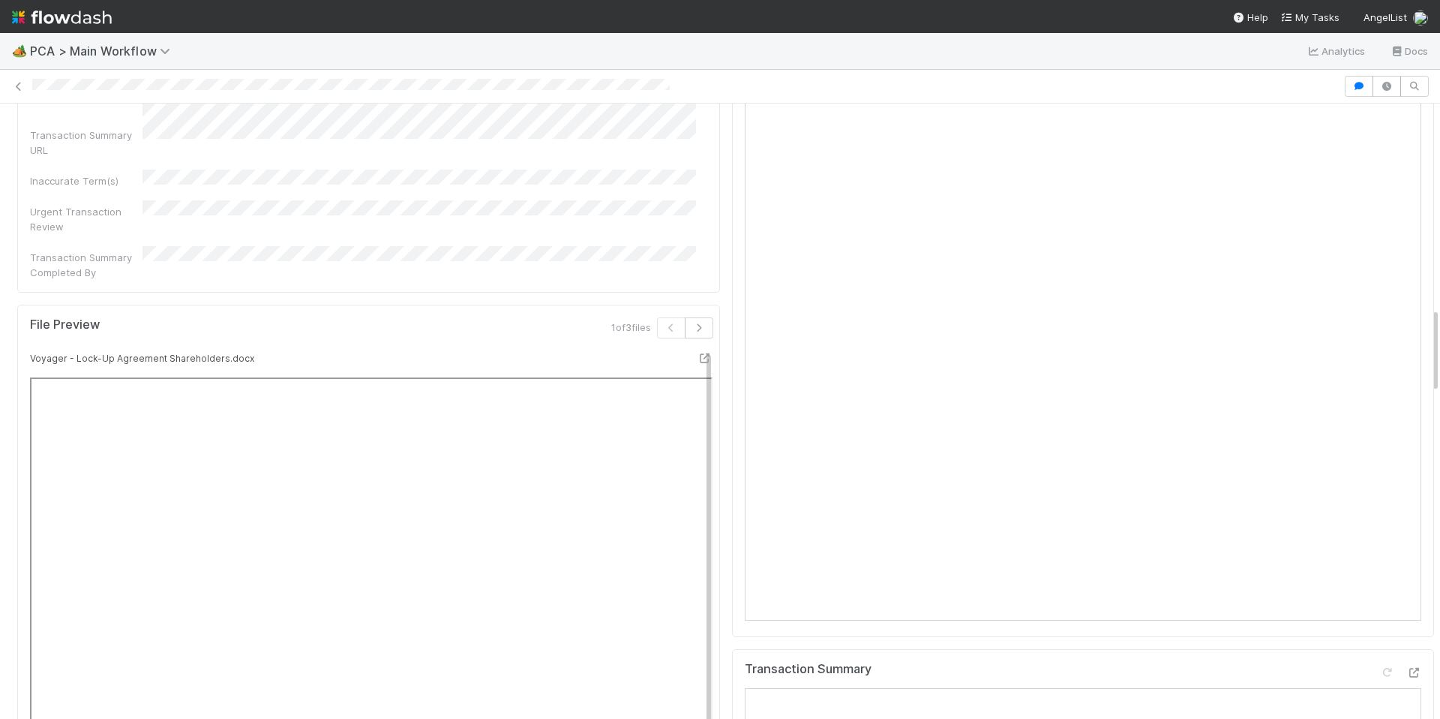
click at [732, 248] on div "CT Page" at bounding box center [1083, 308] width 703 height 656
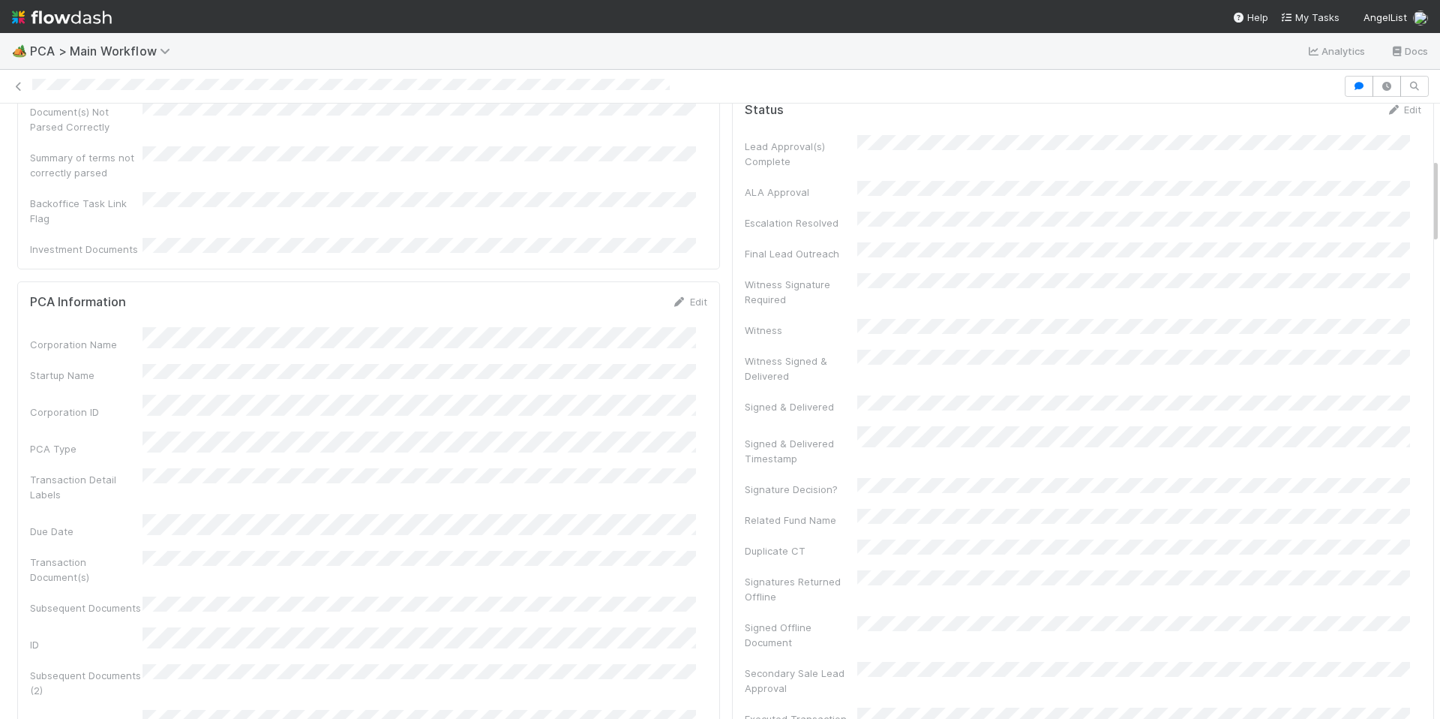
scroll to position [0, 0]
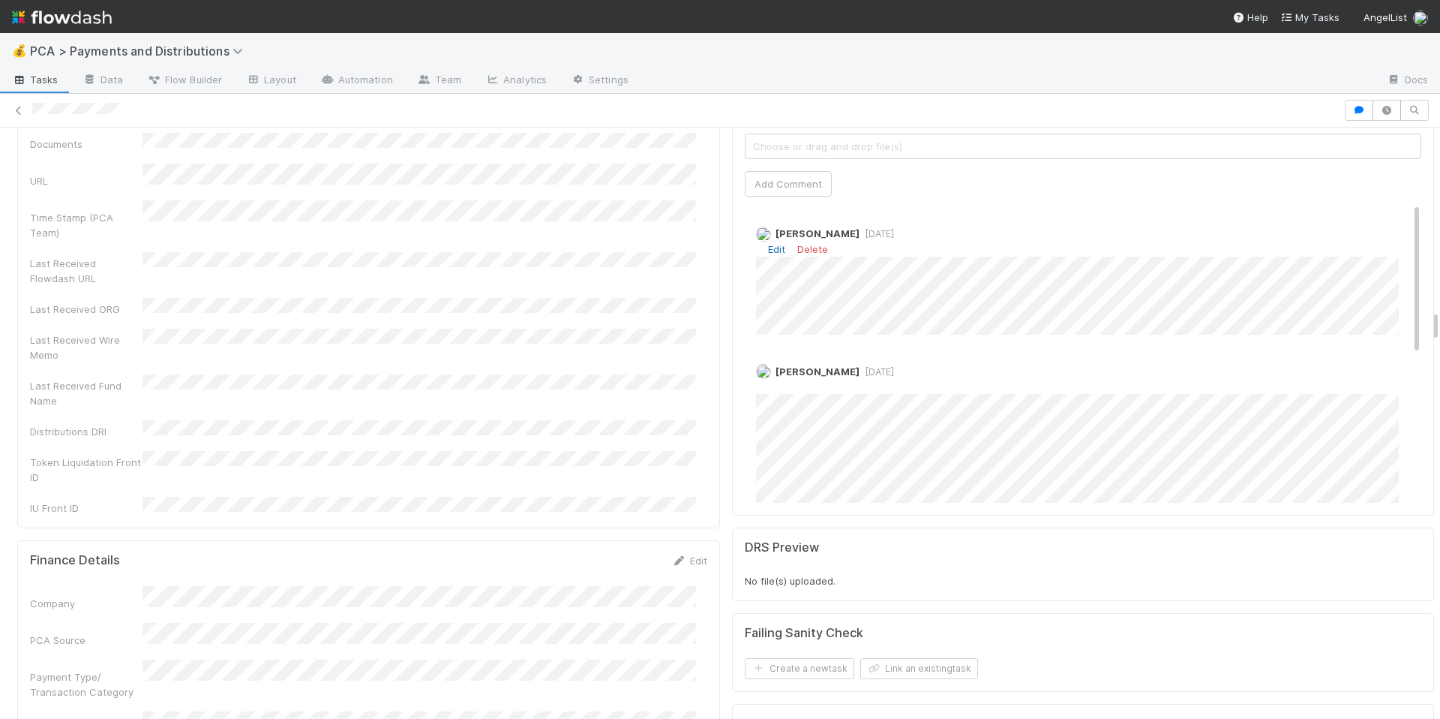
click at [771, 243] on link "Edit" at bounding box center [776, 249] width 17 height 12
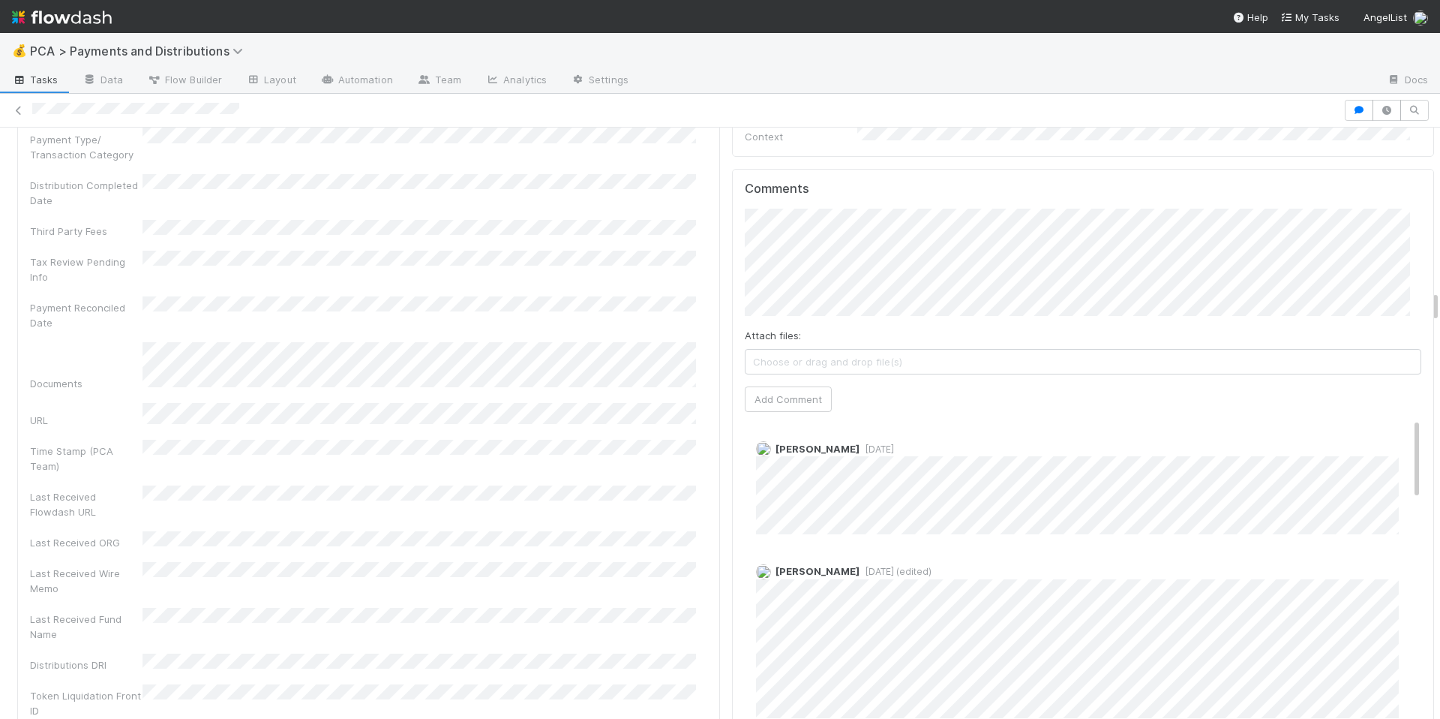
scroll to position [2959, 0]
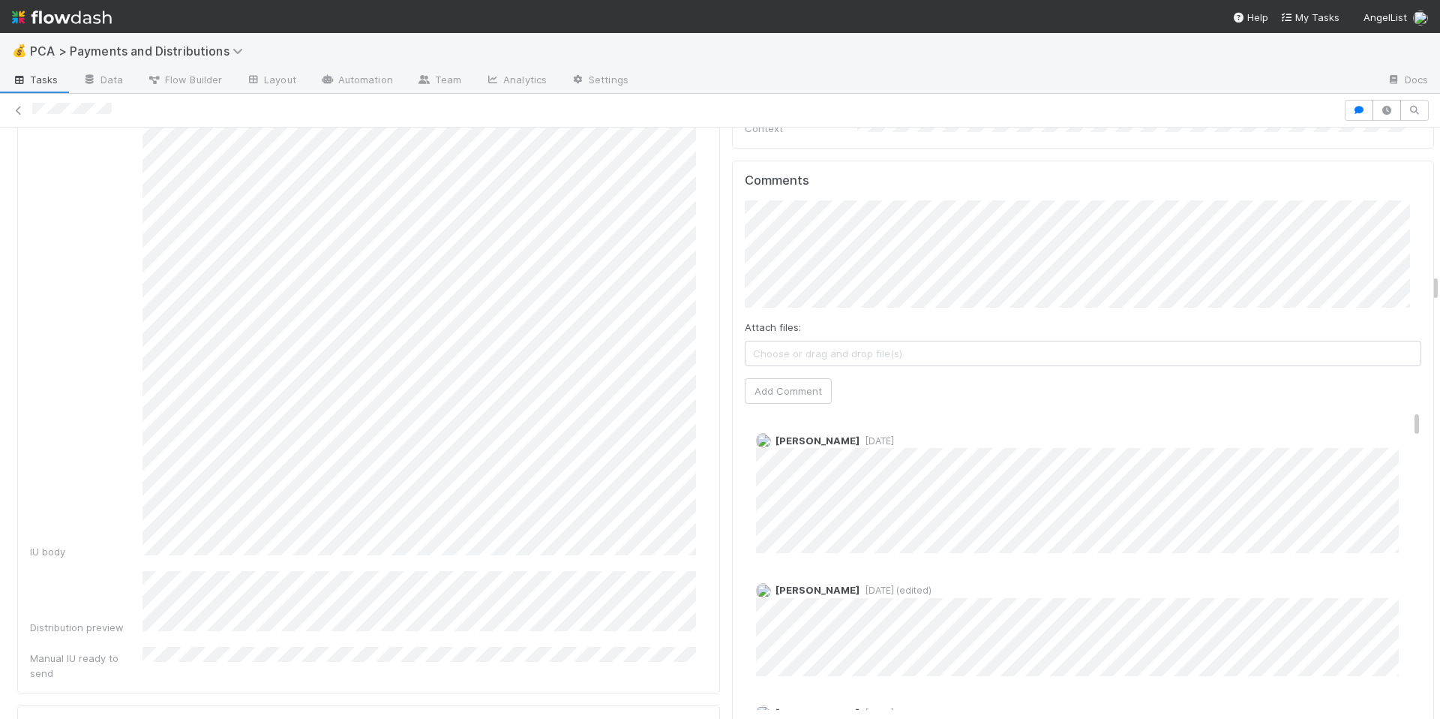
click at [697, 594] on div "Distribution investor update (manual) Edit Fund name Distribution lead approval…" at bounding box center [368, 8] width 703 height 1369
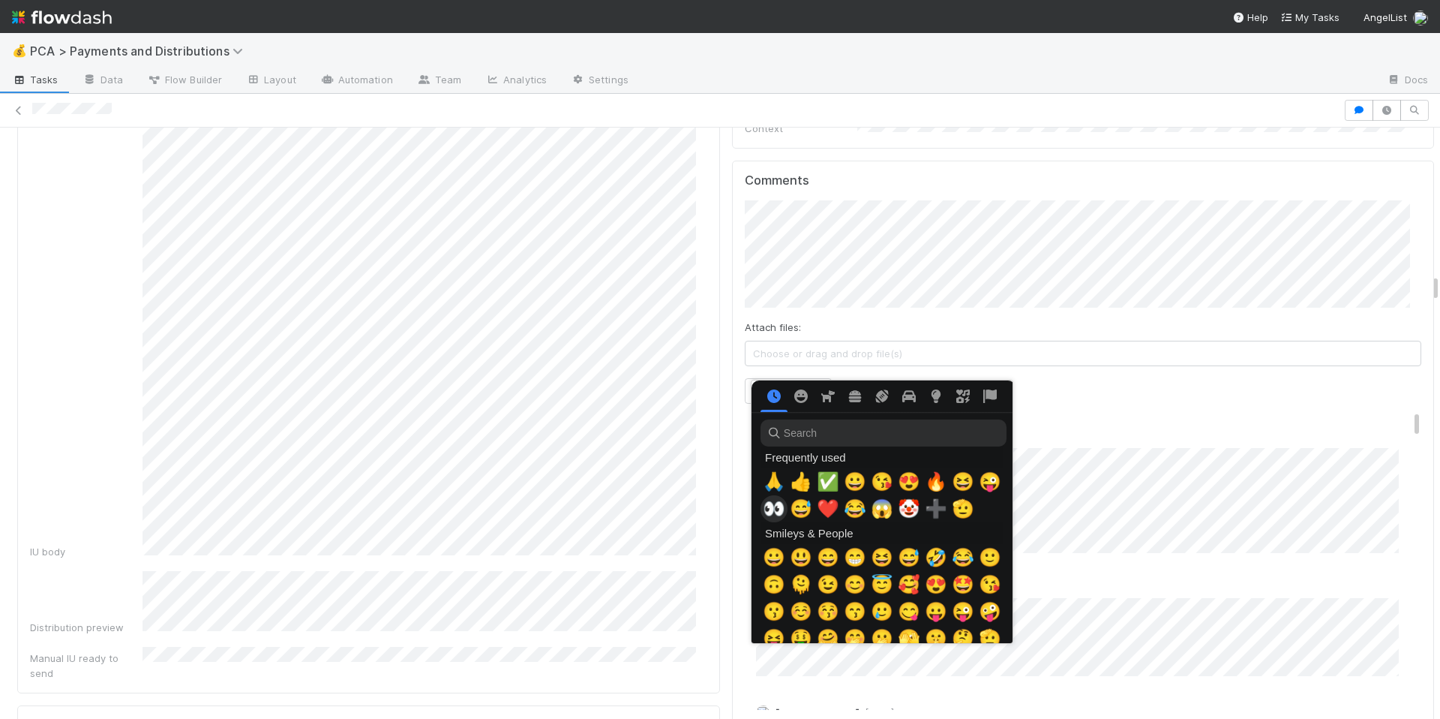
scroll to position [0, 5]
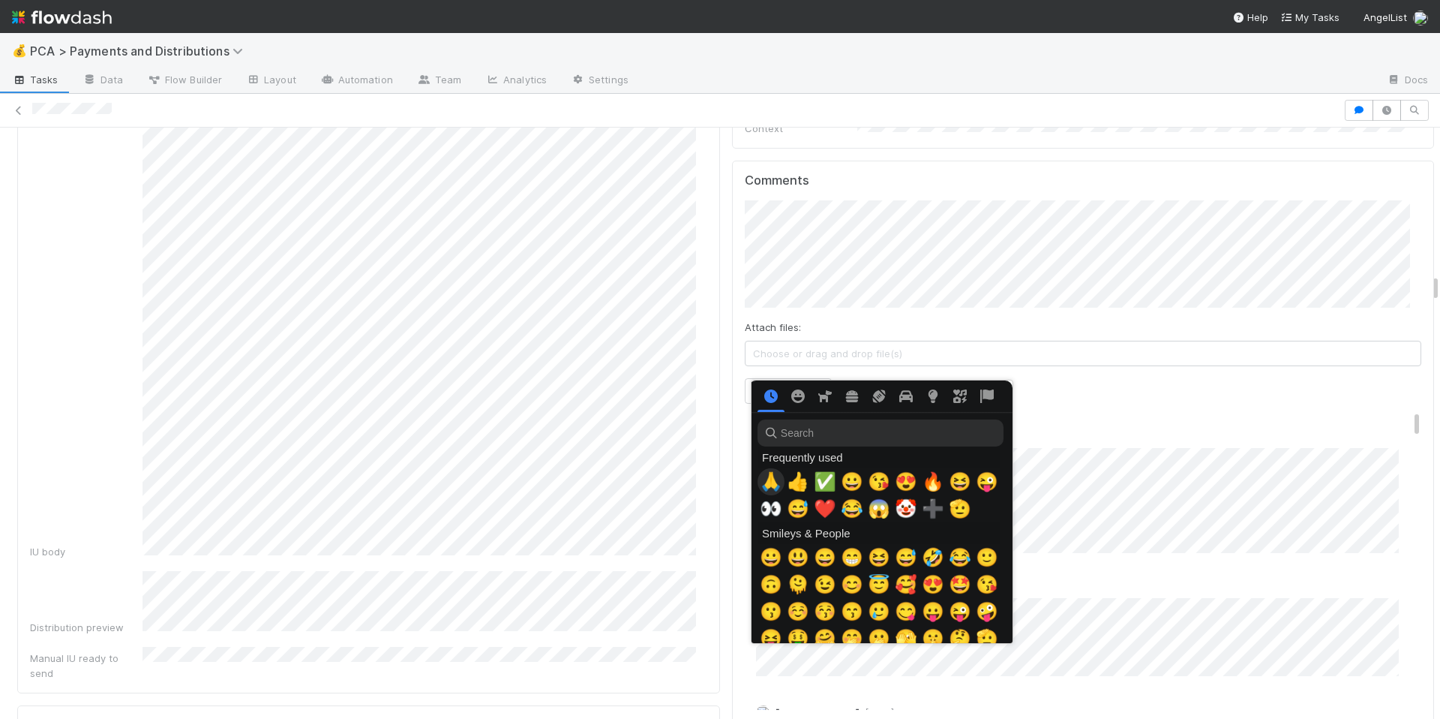
click at [767, 478] on span "🙏" at bounding box center [771, 481] width 23 height 21
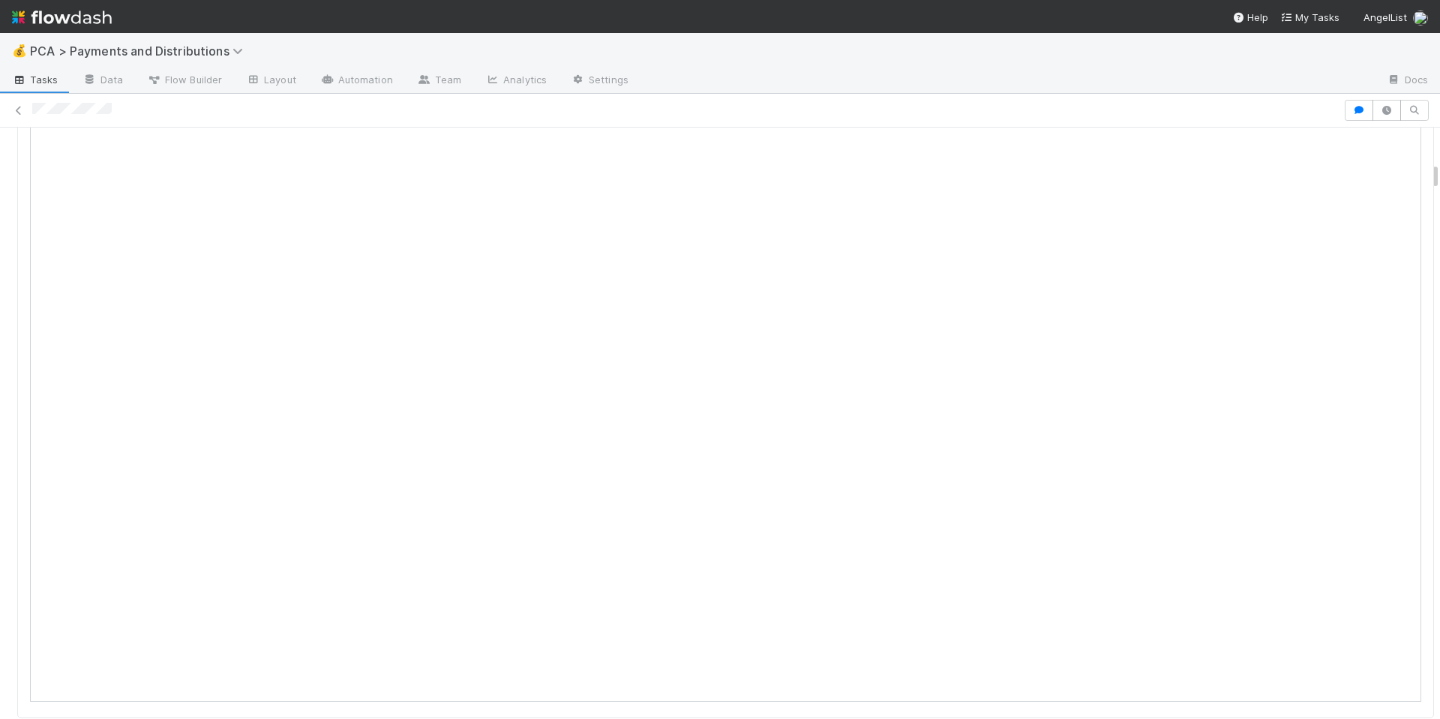
scroll to position [147, 0]
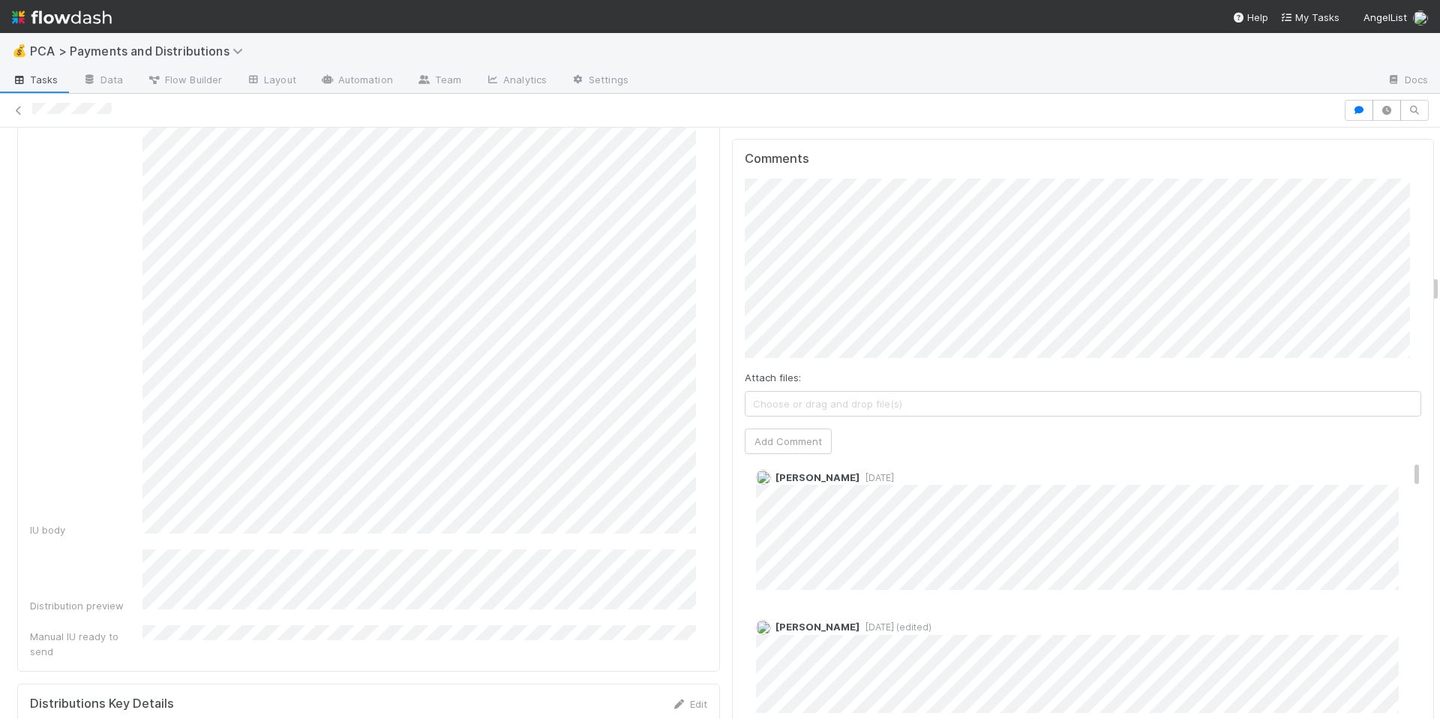
scroll to position [0, 0]
click at [758, 428] on button "Add Comment" at bounding box center [788, 441] width 87 height 26
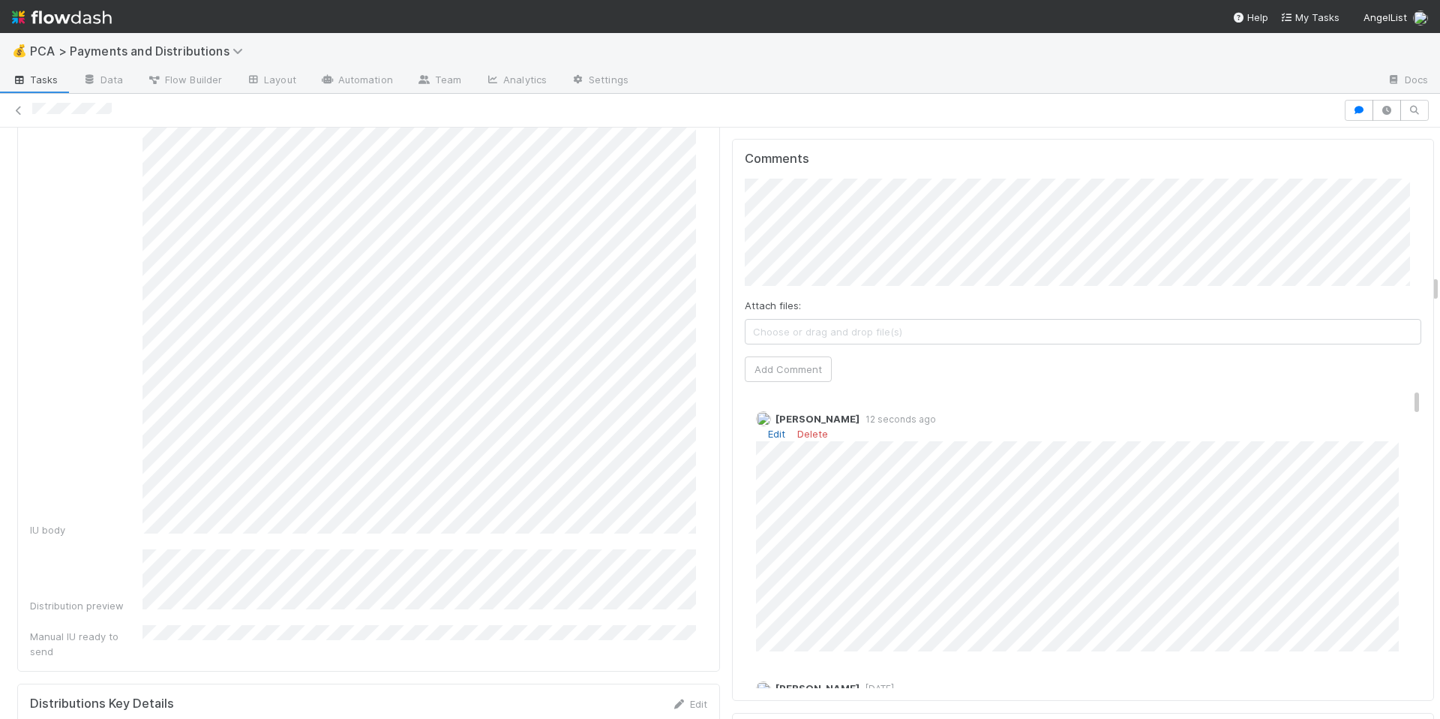
click at [768, 428] on link "Edit" at bounding box center [776, 434] width 17 height 12
click at [745, 466] on div "Allison Donlevy 28 seconds ago" at bounding box center [1089, 521] width 689 height 243
click at [768, 428] on link "Edit" at bounding box center [776, 434] width 17 height 12
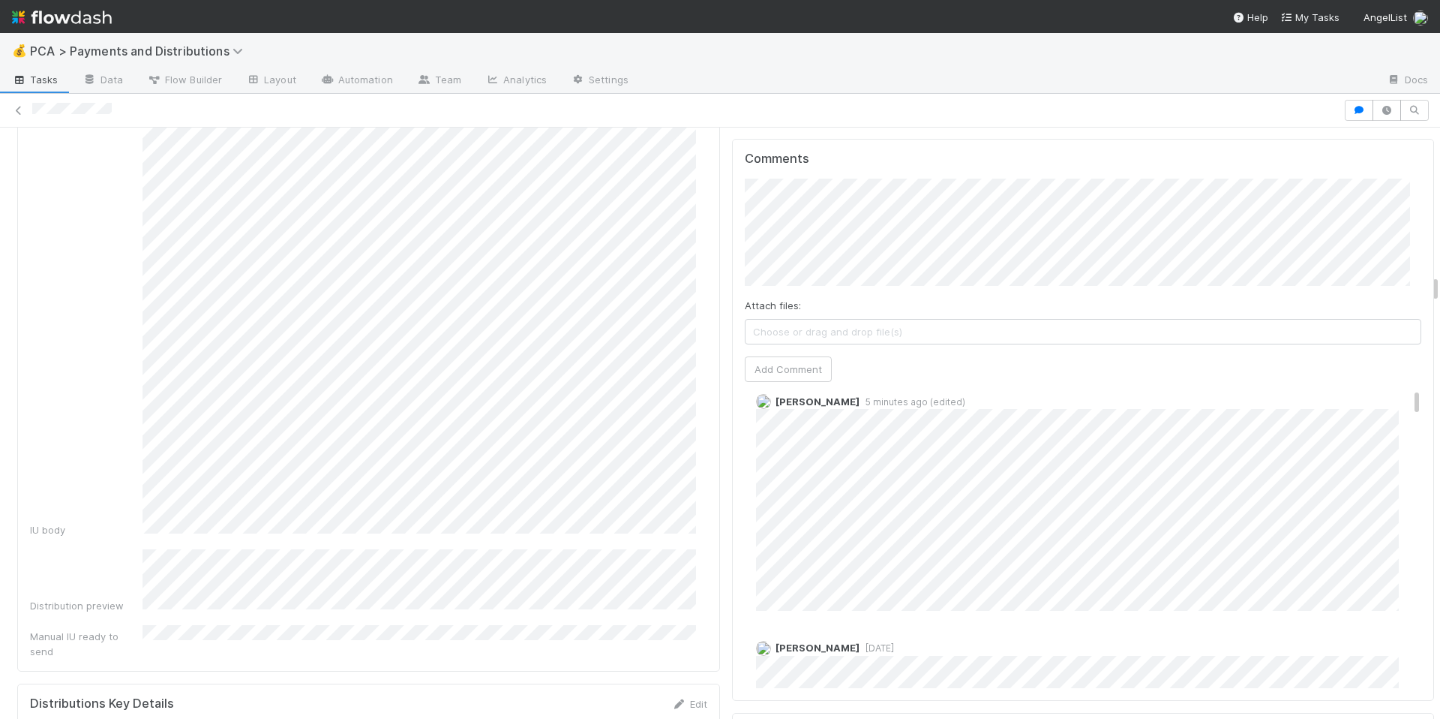
scroll to position [19, 0]
click at [764, 407] on div "Edit Delete" at bounding box center [1089, 414] width 666 height 15
click at [768, 409] on link "Edit" at bounding box center [776, 415] width 17 height 12
click at [768, 428] on link "Edit" at bounding box center [776, 434] width 17 height 12
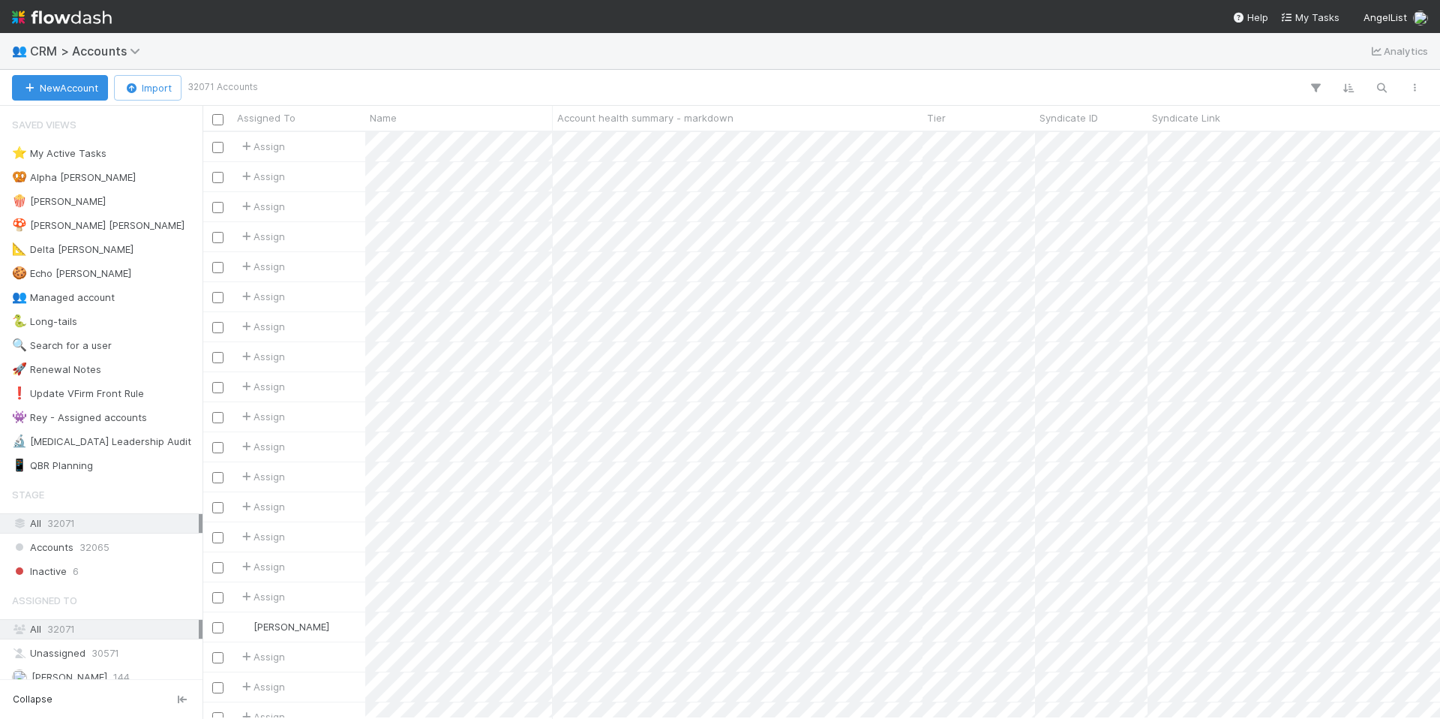
scroll to position [575, 1227]
click at [1381, 89] on icon "button" at bounding box center [1381, 88] width 15 height 14
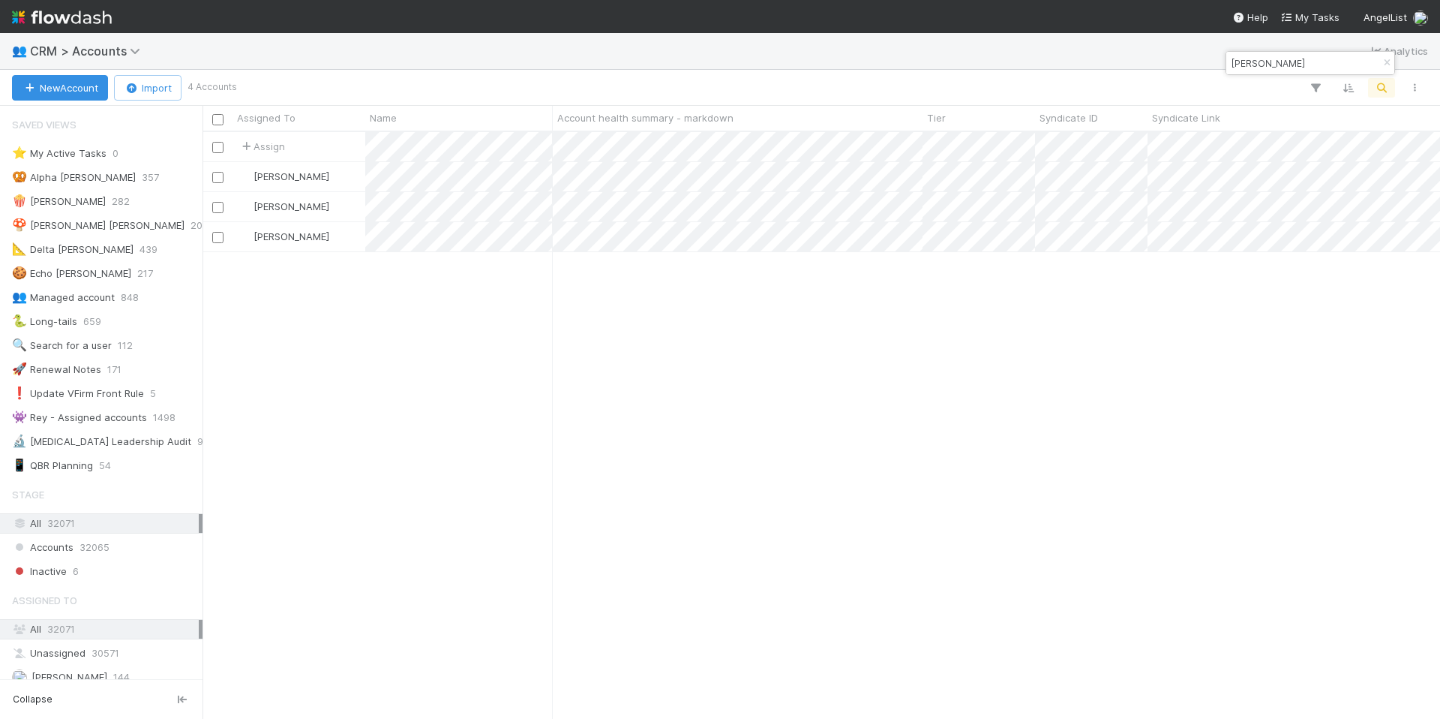
click at [616, 309] on div "Assign 0 Nadia Koritareva 118 Durga Arjun 14 Colton Smith 107" at bounding box center [822, 424] width 1238 height 585
drag, startPoint x: 1281, startPoint y: 60, endPoint x: 1190, endPoint y: 62, distance: 91.5
click at [1190, 62] on body "👥 CRM > Accounts Analytics New Account Import 4 Accounts Assigned To Name Accou…" at bounding box center [720, 359] width 1440 height 719
drag, startPoint x: 1284, startPoint y: 61, endPoint x: 1230, endPoint y: 61, distance: 54.8
click at [1230, 61] on input "Shaan Puri" at bounding box center [1304, 63] width 150 height 18
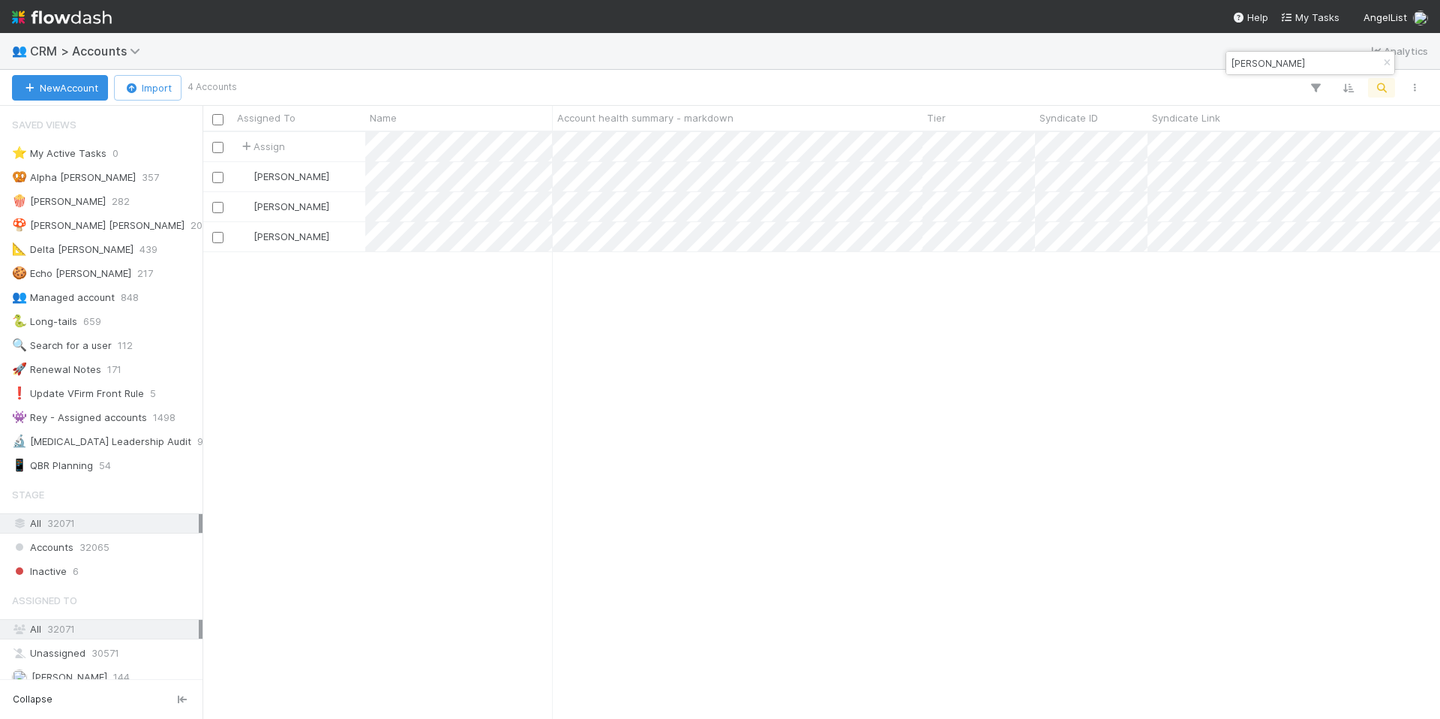
paste input "Austin Rief"
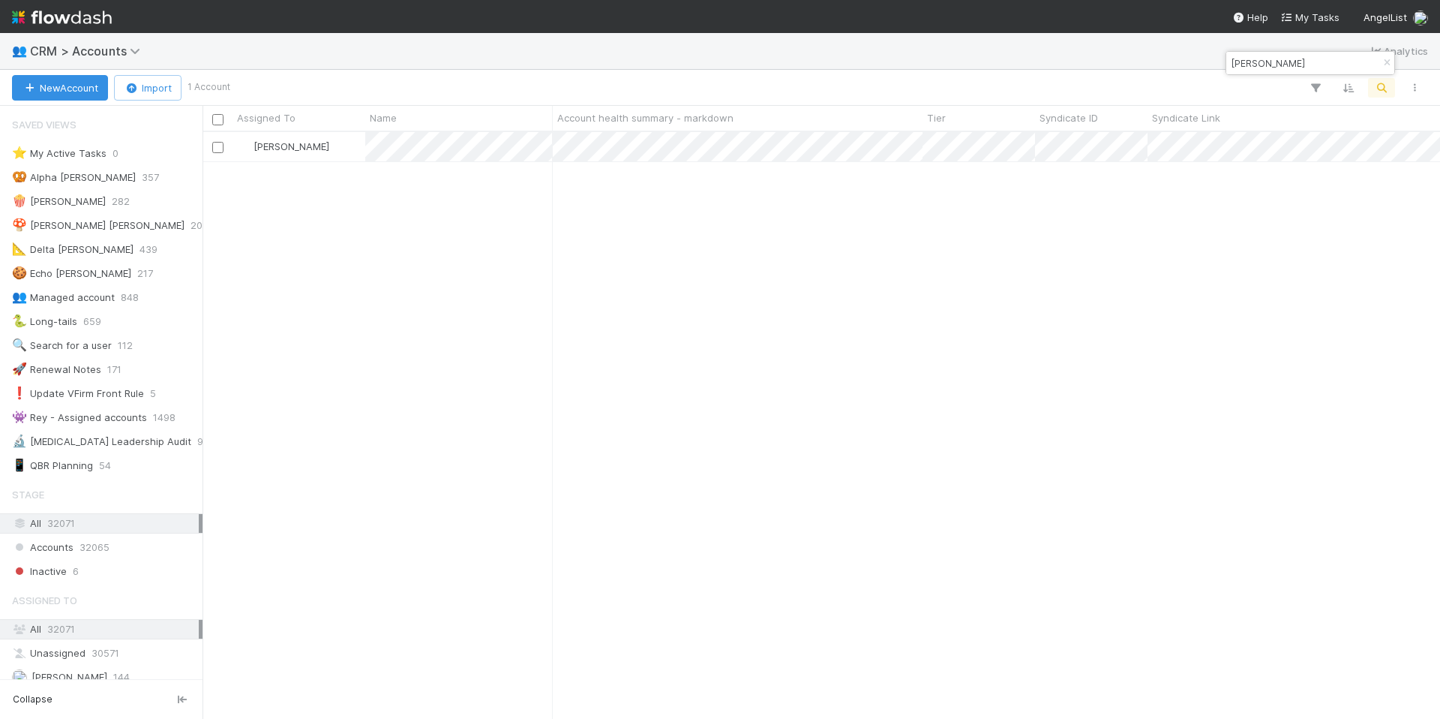
click at [770, 346] on div "Karan Thapar 48" at bounding box center [822, 424] width 1238 height 585
drag, startPoint x: 1255, startPoint y: 60, endPoint x: 1212, endPoint y: 60, distance: 43.5
click at [1212, 60] on body "👥 CRM > Accounts Analytics New Account Import 1 Account Assigned To Name Accoun…" at bounding box center [720, 359] width 1440 height 719
drag, startPoint x: 1231, startPoint y: 62, endPoint x: 1286, endPoint y: 64, distance: 54.8
click at [1286, 64] on input "Austin Rief" at bounding box center [1304, 63] width 150 height 18
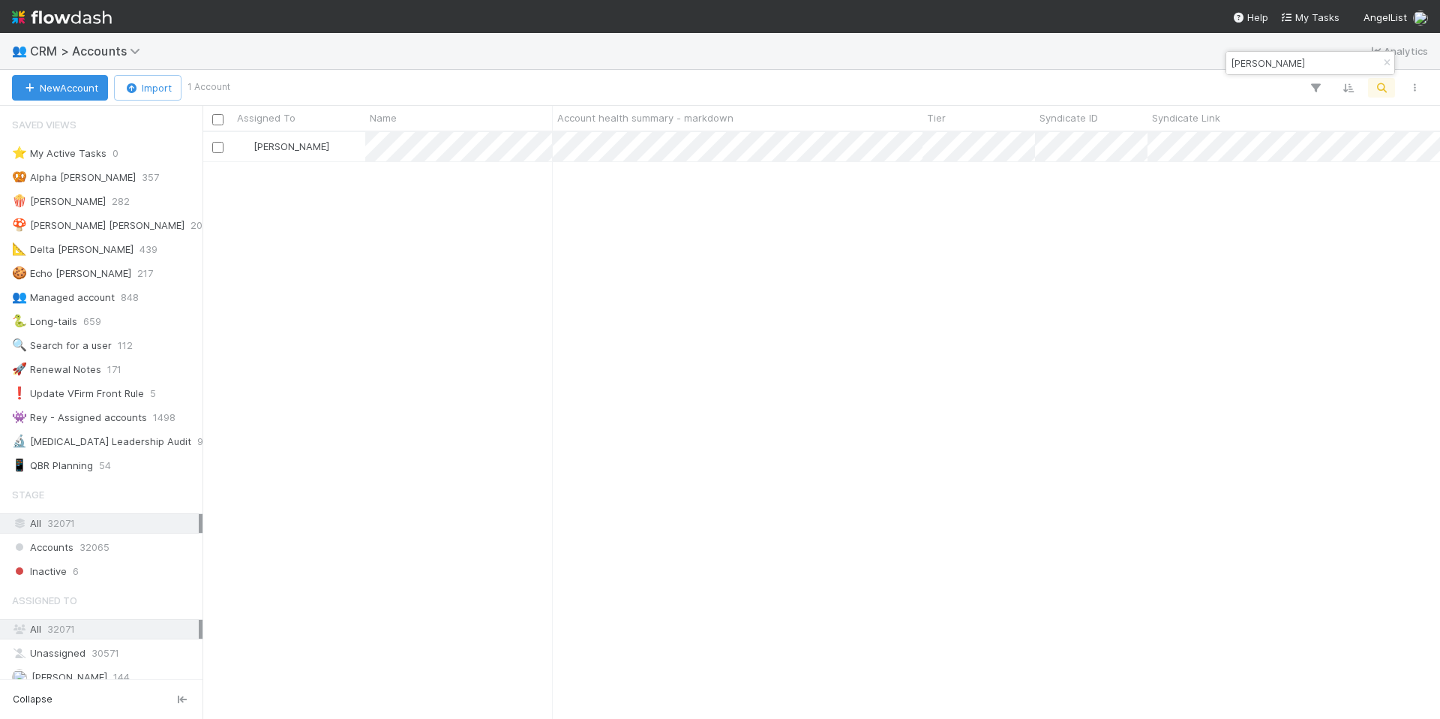
paste input "Sahil Lavingia"
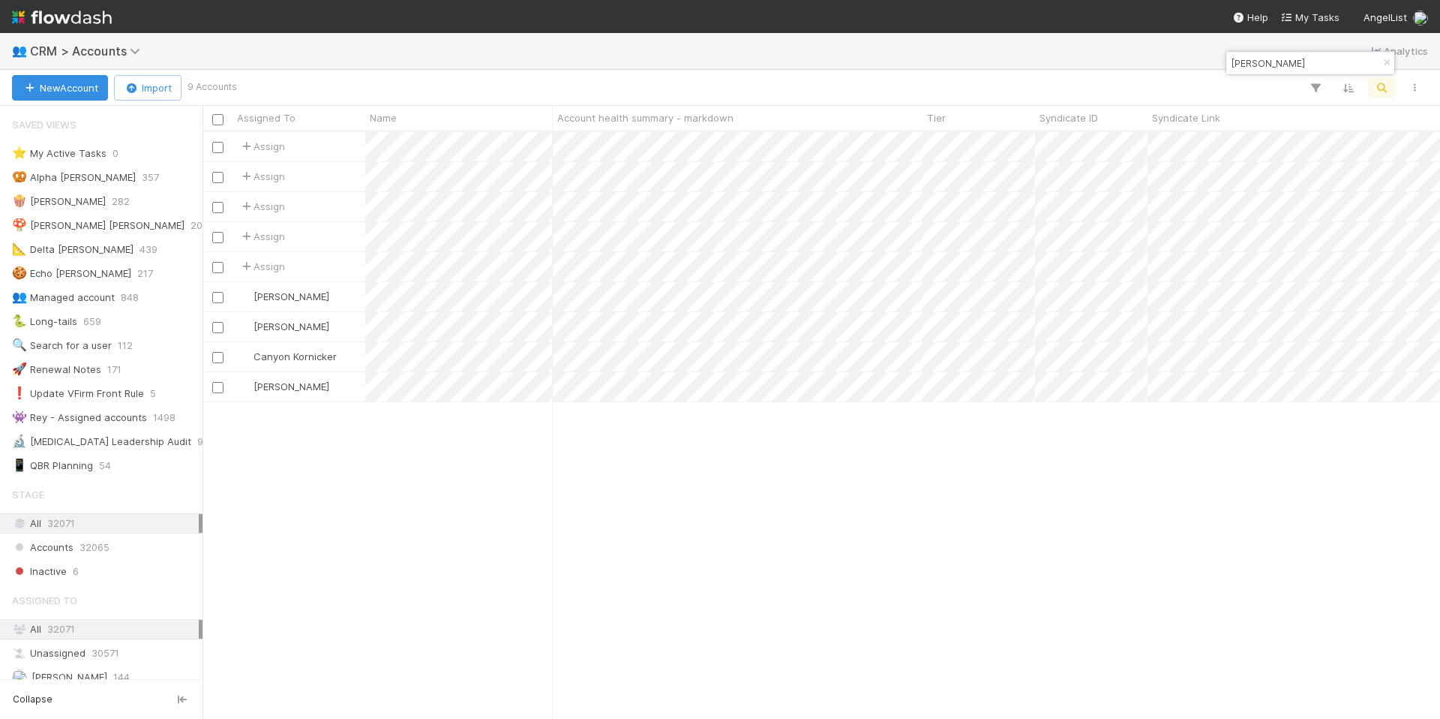
type input "Sahil Lavingia"
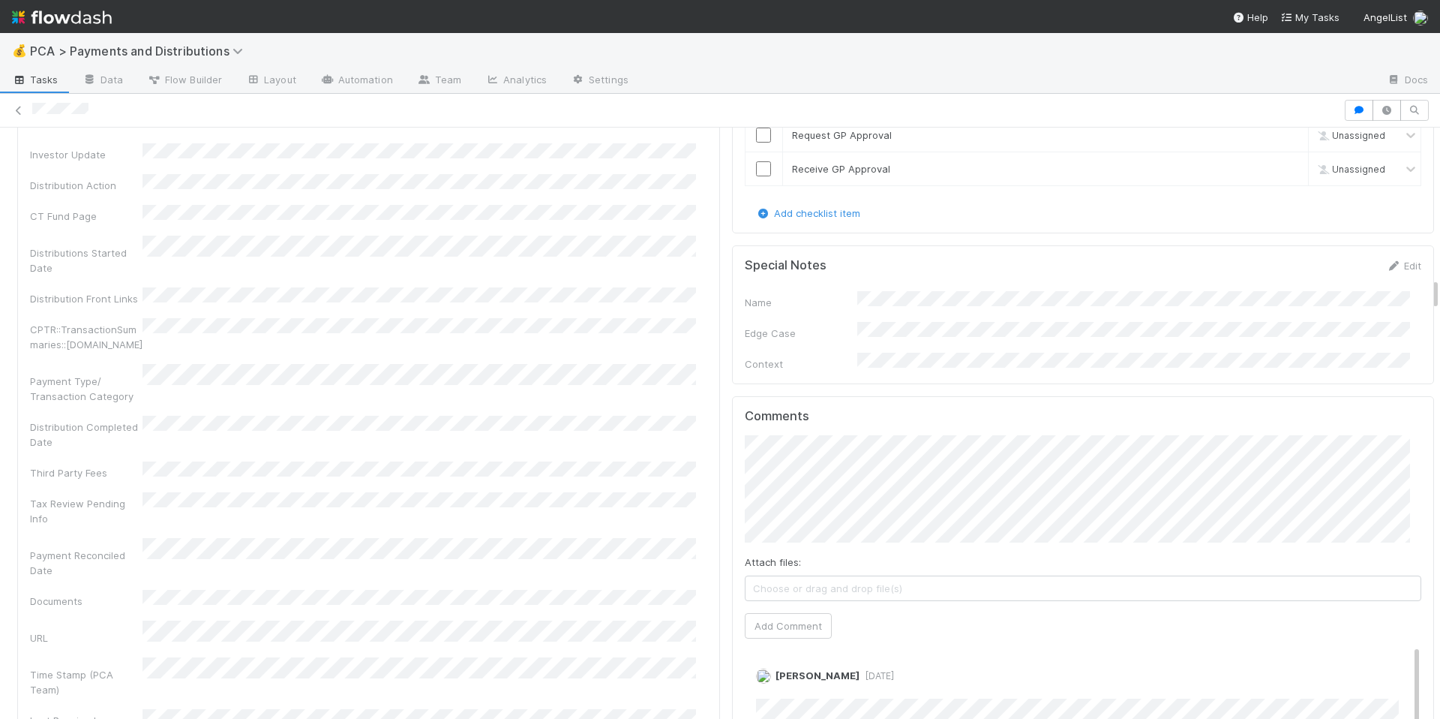
scroll to position [2985, 0]
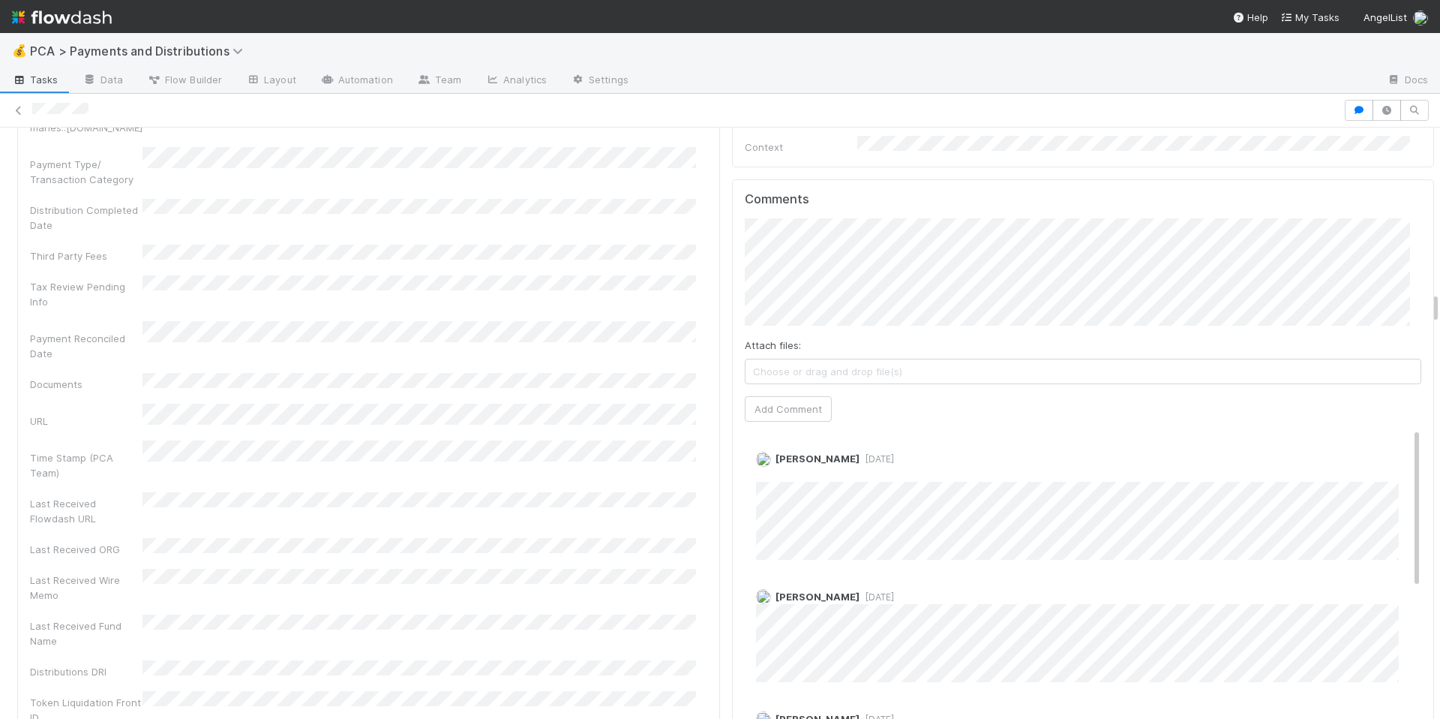
click at [653, 614] on div "Last Received Fund Name" at bounding box center [368, 631] width 677 height 34
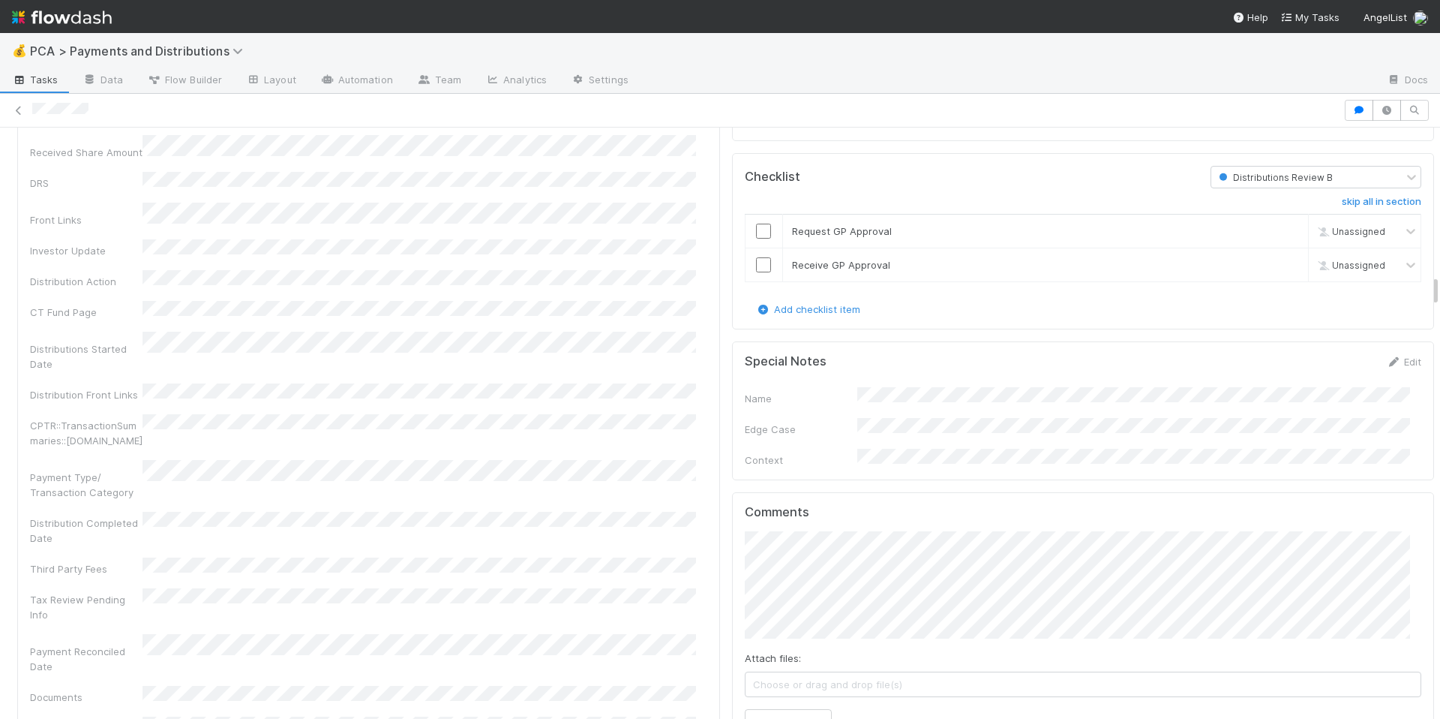
scroll to position [2884, 0]
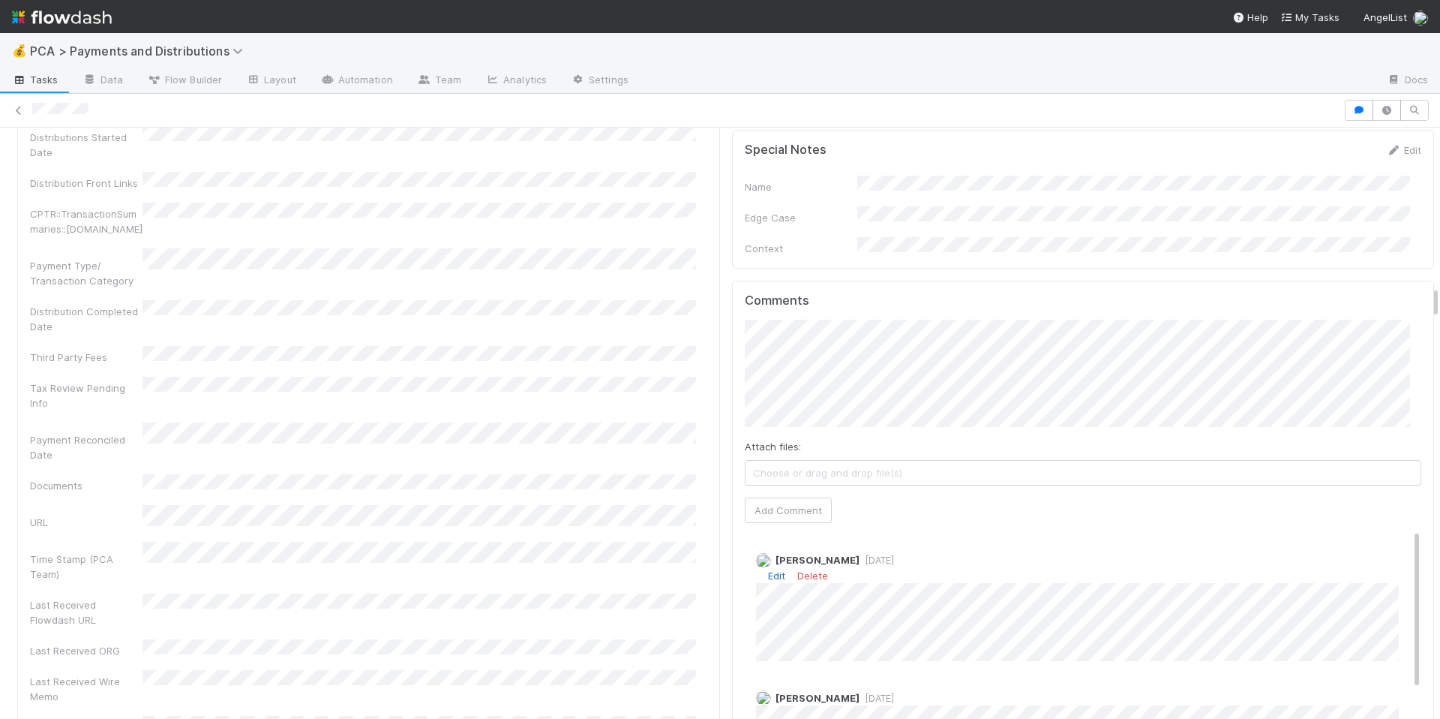
click at [768, 569] on link "Edit" at bounding box center [776, 575] width 17 height 12
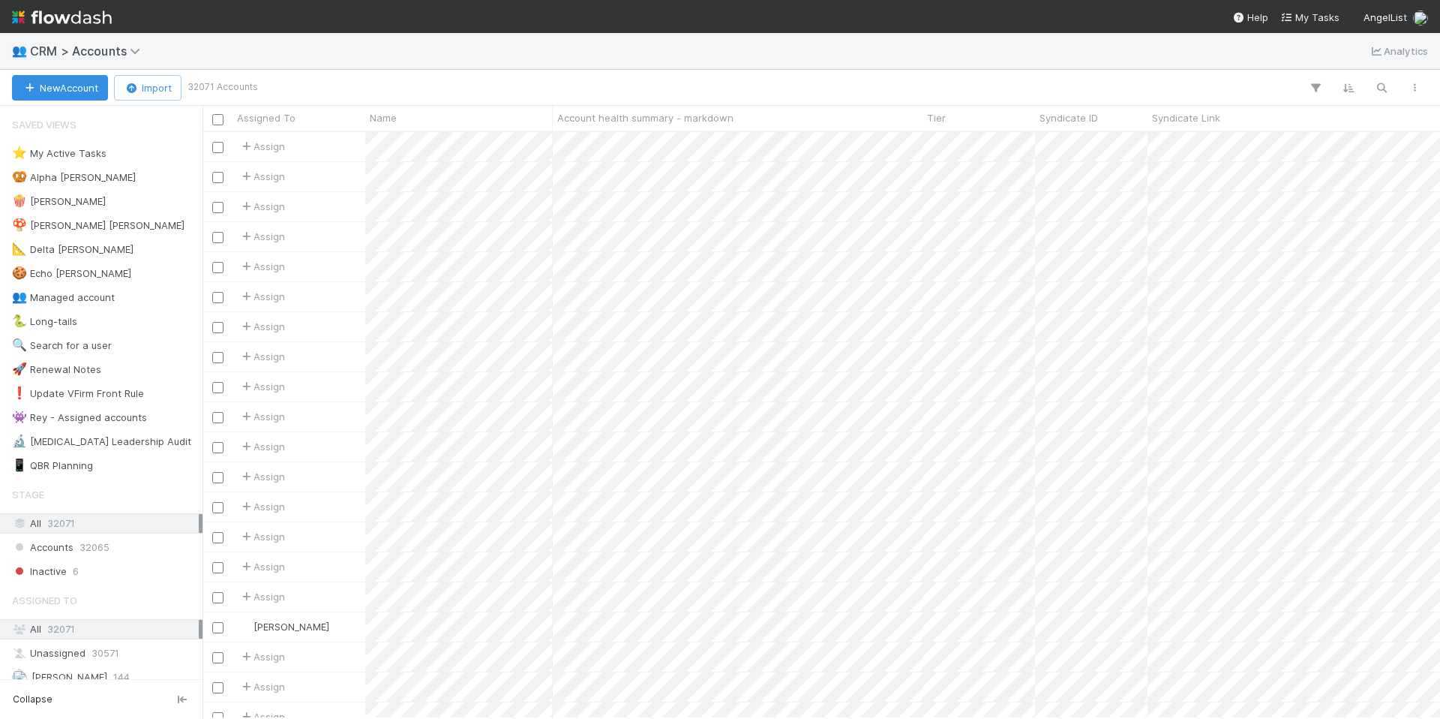
scroll to position [575, 1227]
click at [1383, 87] on icon "button" at bounding box center [1381, 88] width 15 height 14
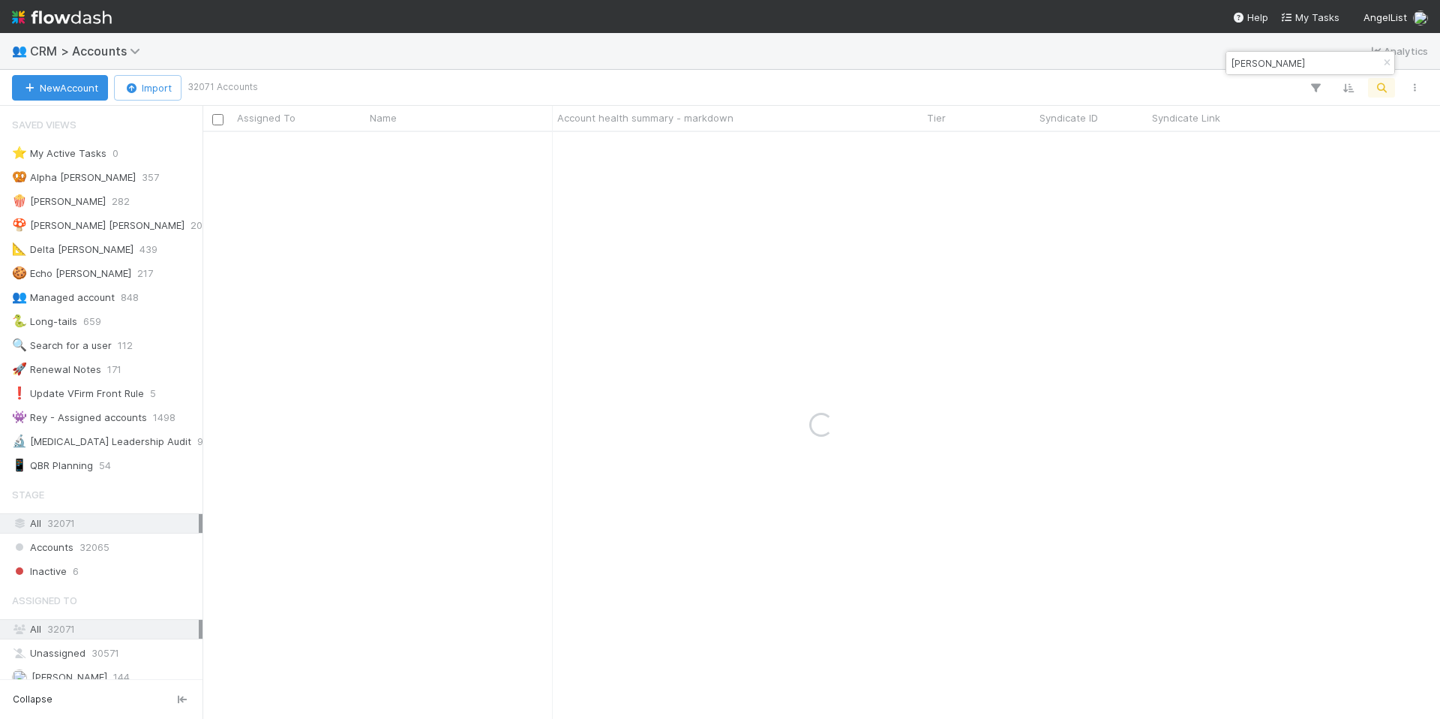
type input "david oppenheimer"
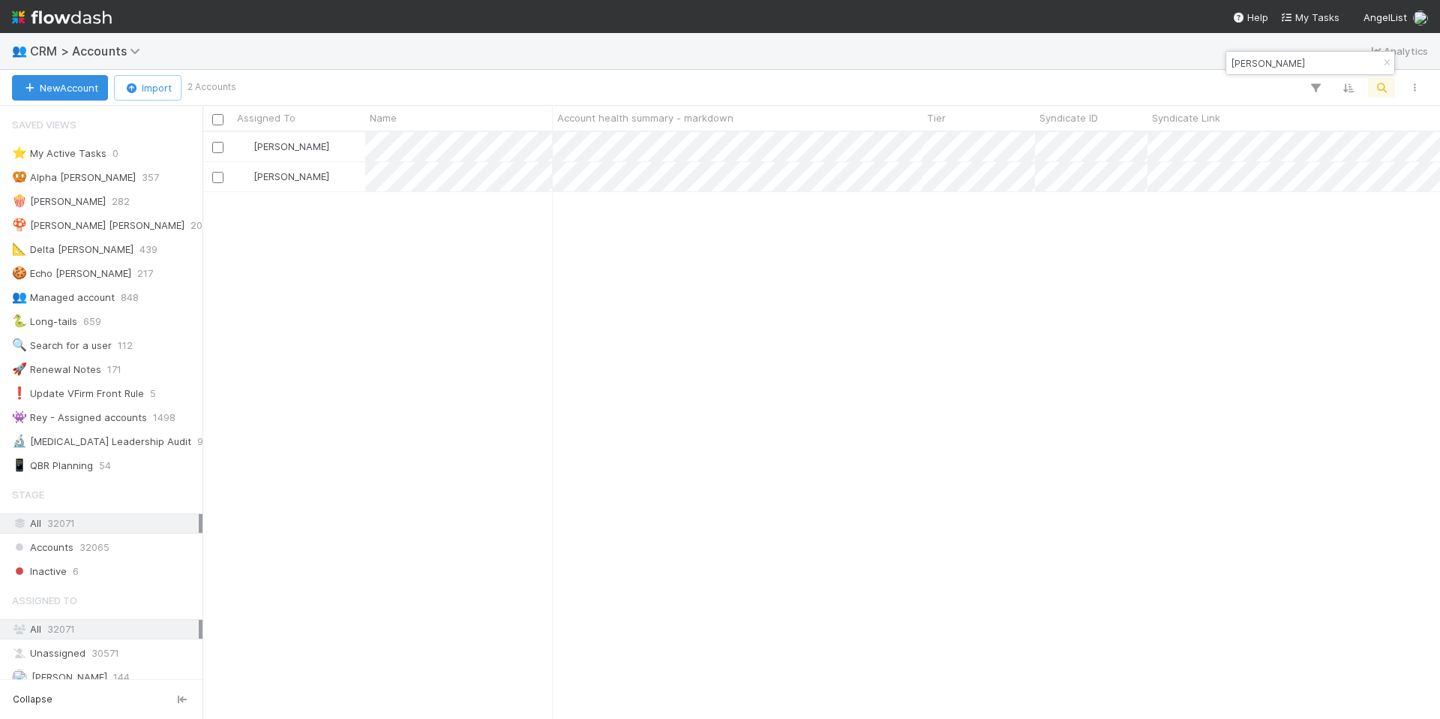
scroll to position [11, 12]
click at [758, 229] on div "Jonah Lecker 229 Jonah Lecker 11" at bounding box center [822, 424] width 1238 height 585
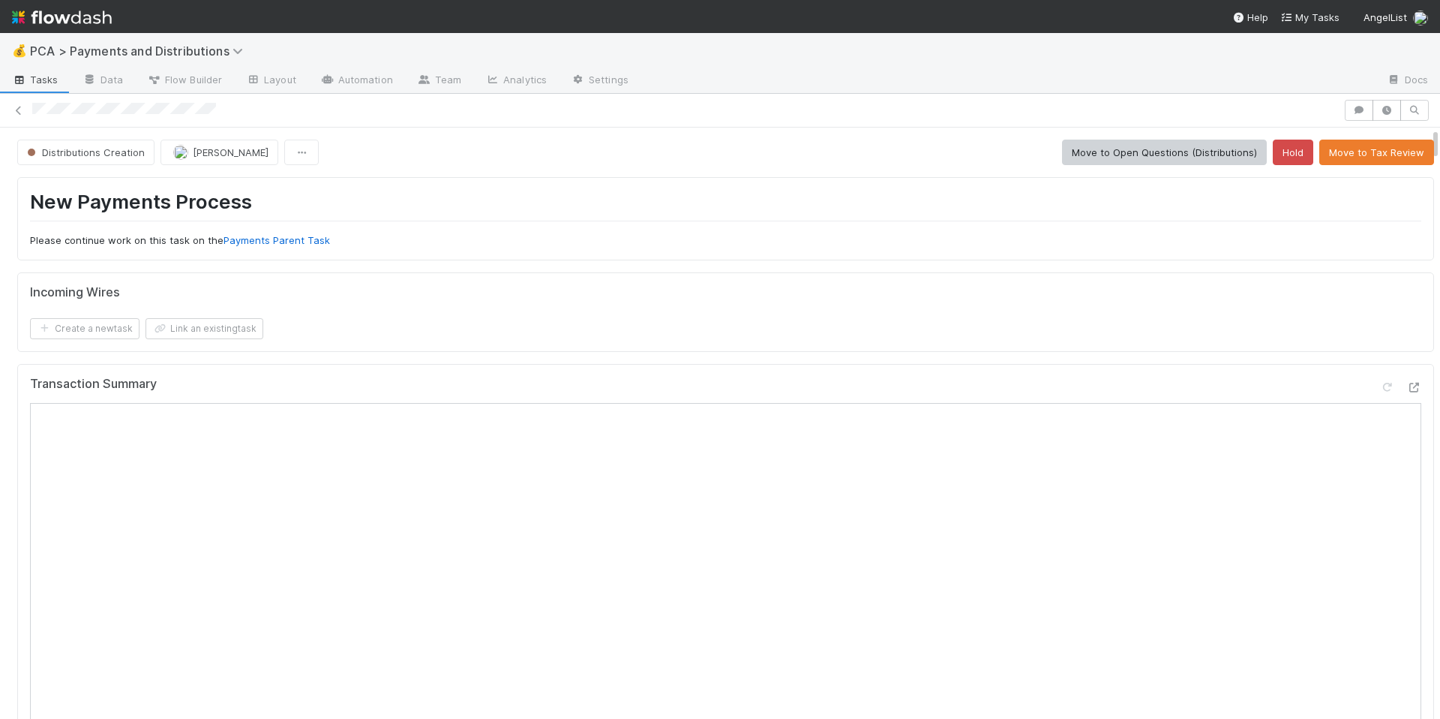
click at [857, 272] on div "Incoming Wires Create a new task Link an existing task" at bounding box center [725, 312] width 1417 height 80
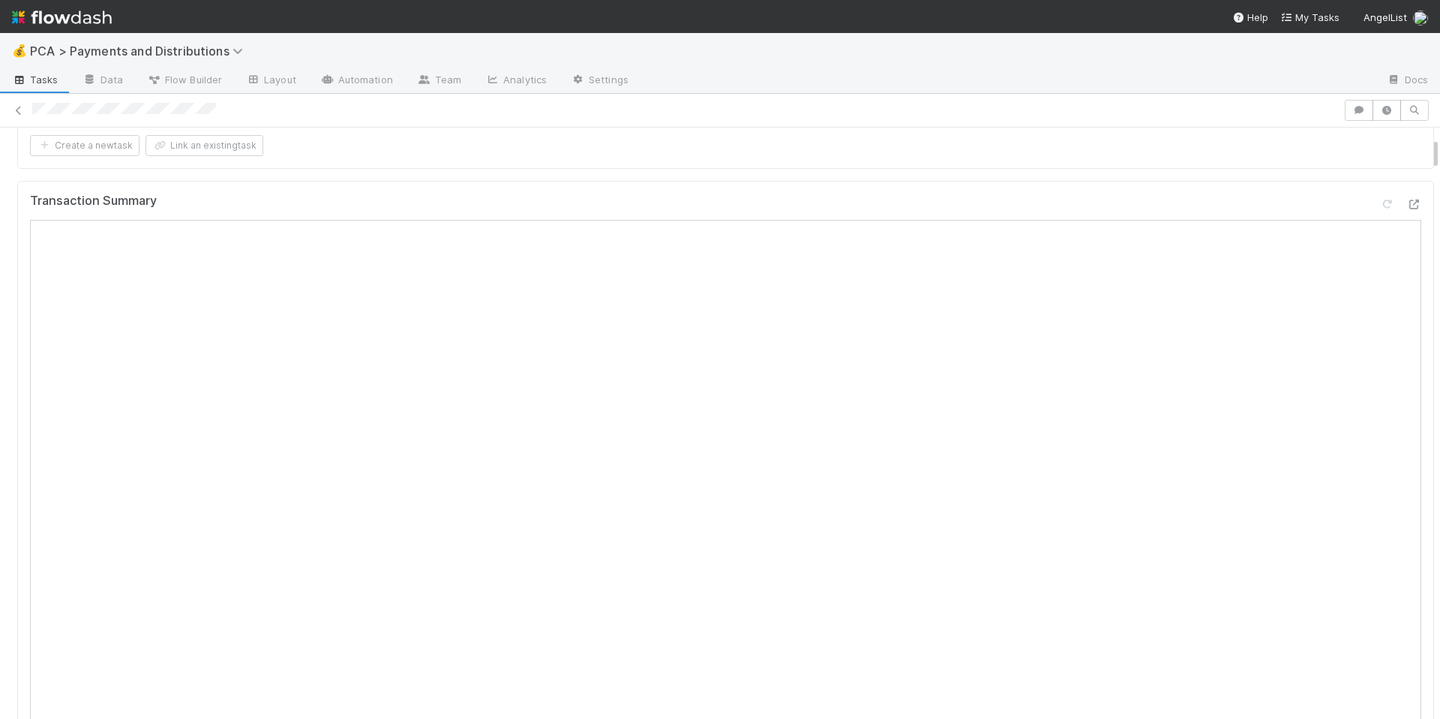
scroll to position [109, 0]
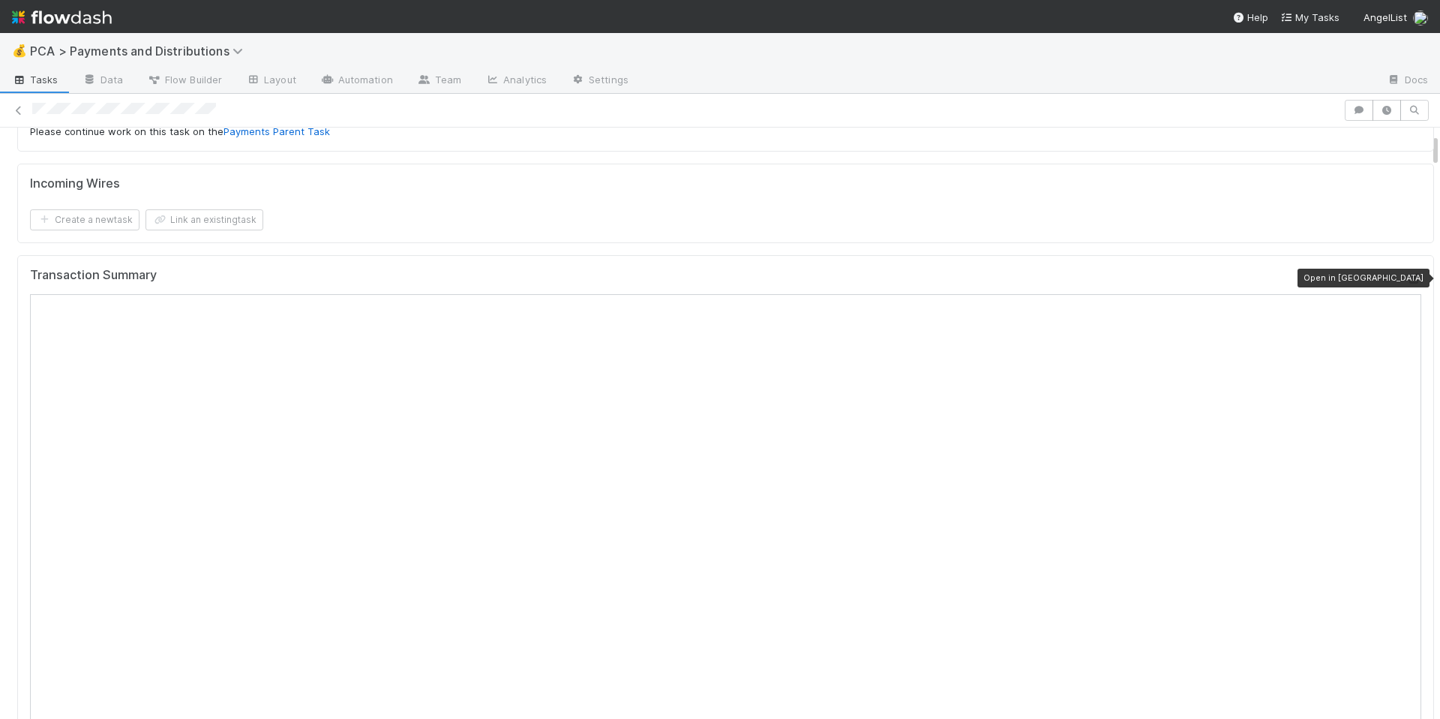
click at [1407, 278] on icon at bounding box center [1414, 279] width 15 height 10
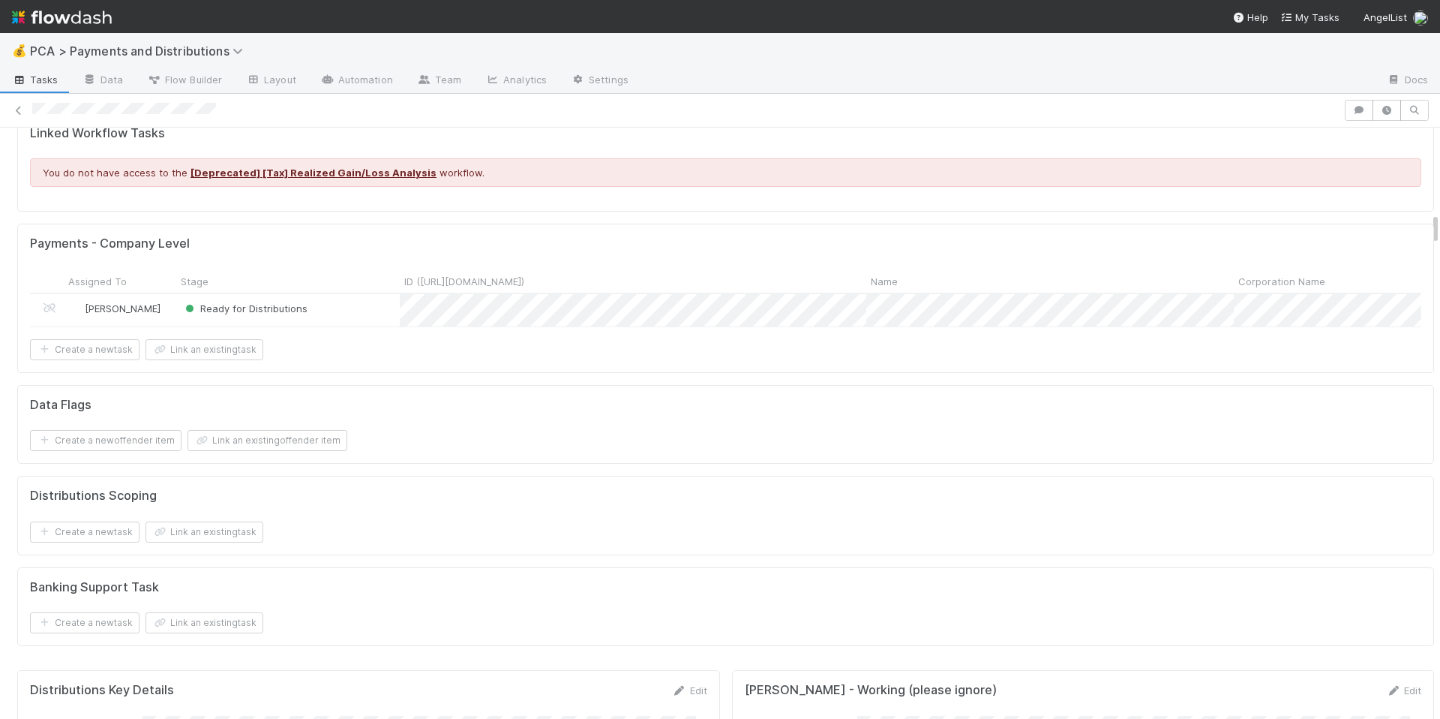
scroll to position [1620, 0]
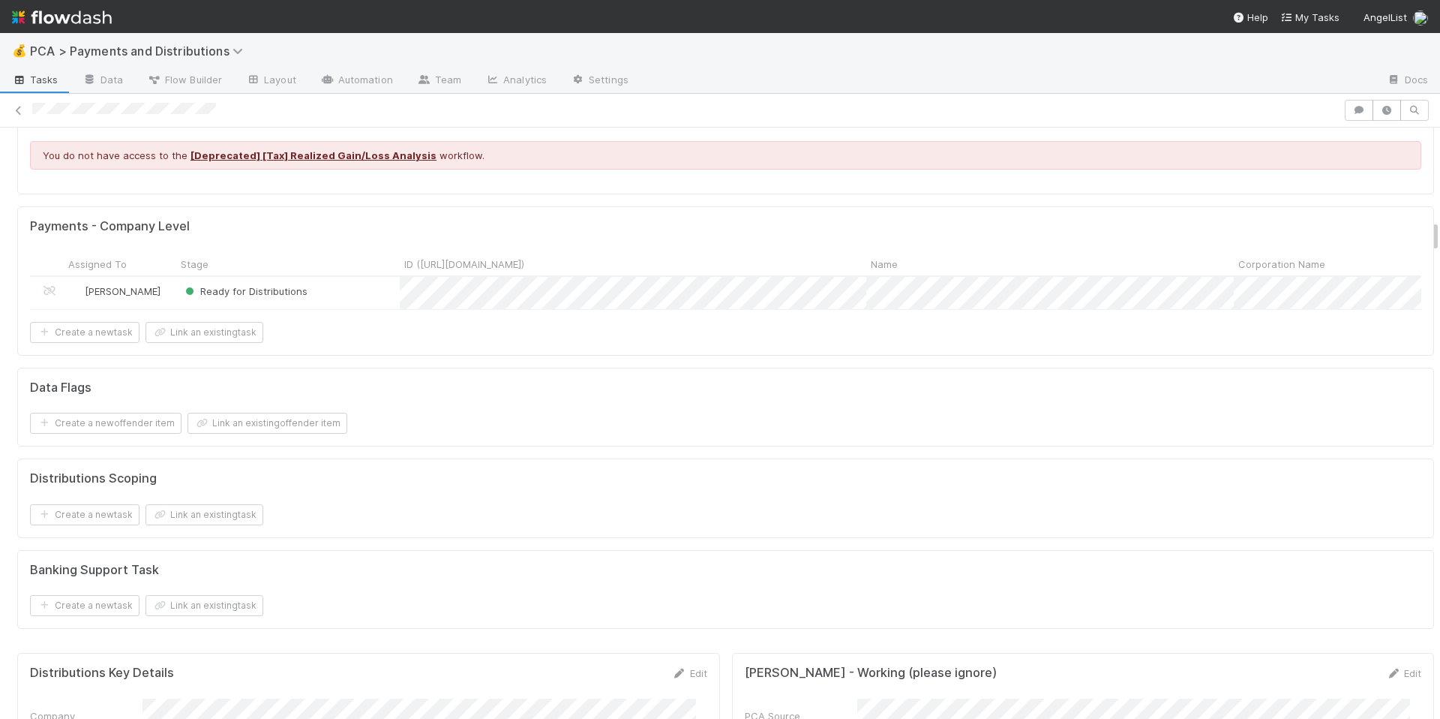
click at [549, 380] on div "Data Flags Create a new offender item Link an existing offender item" at bounding box center [725, 408] width 1417 height 80
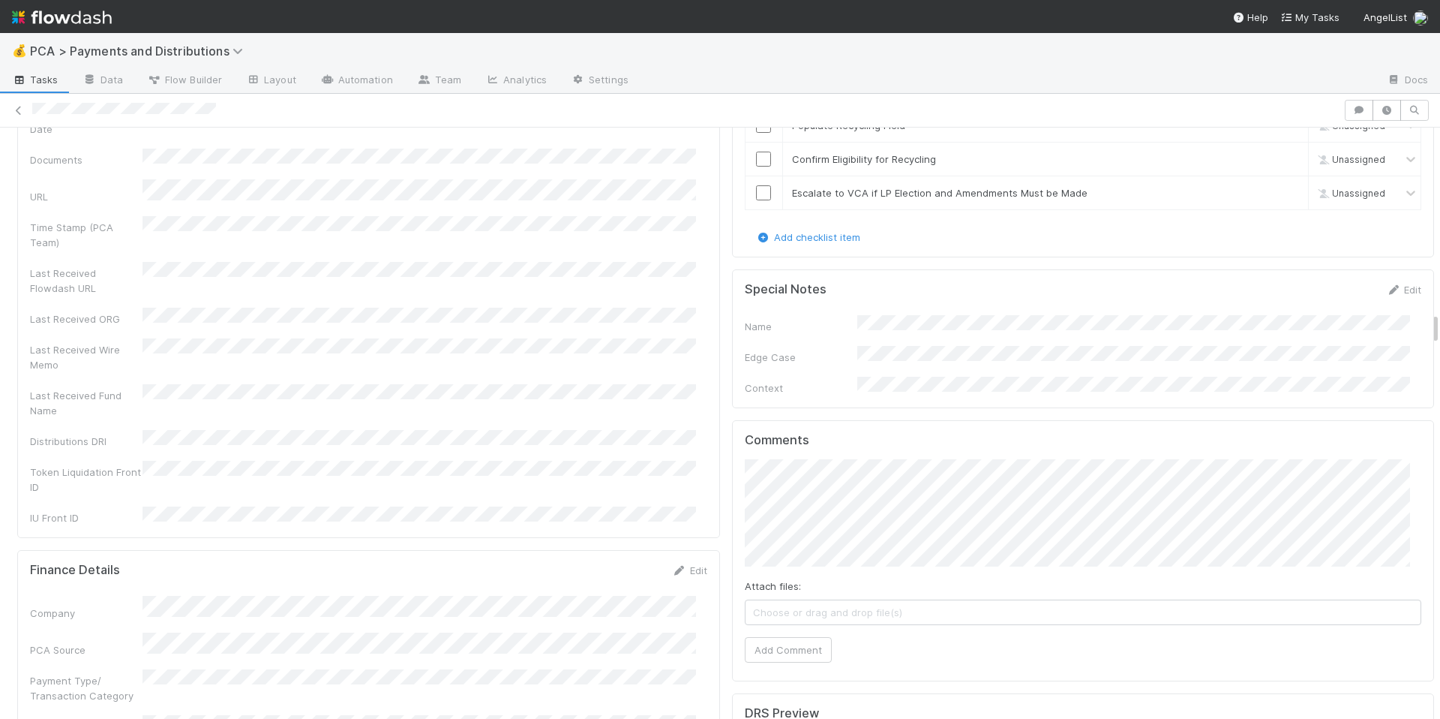
scroll to position [3339, 0]
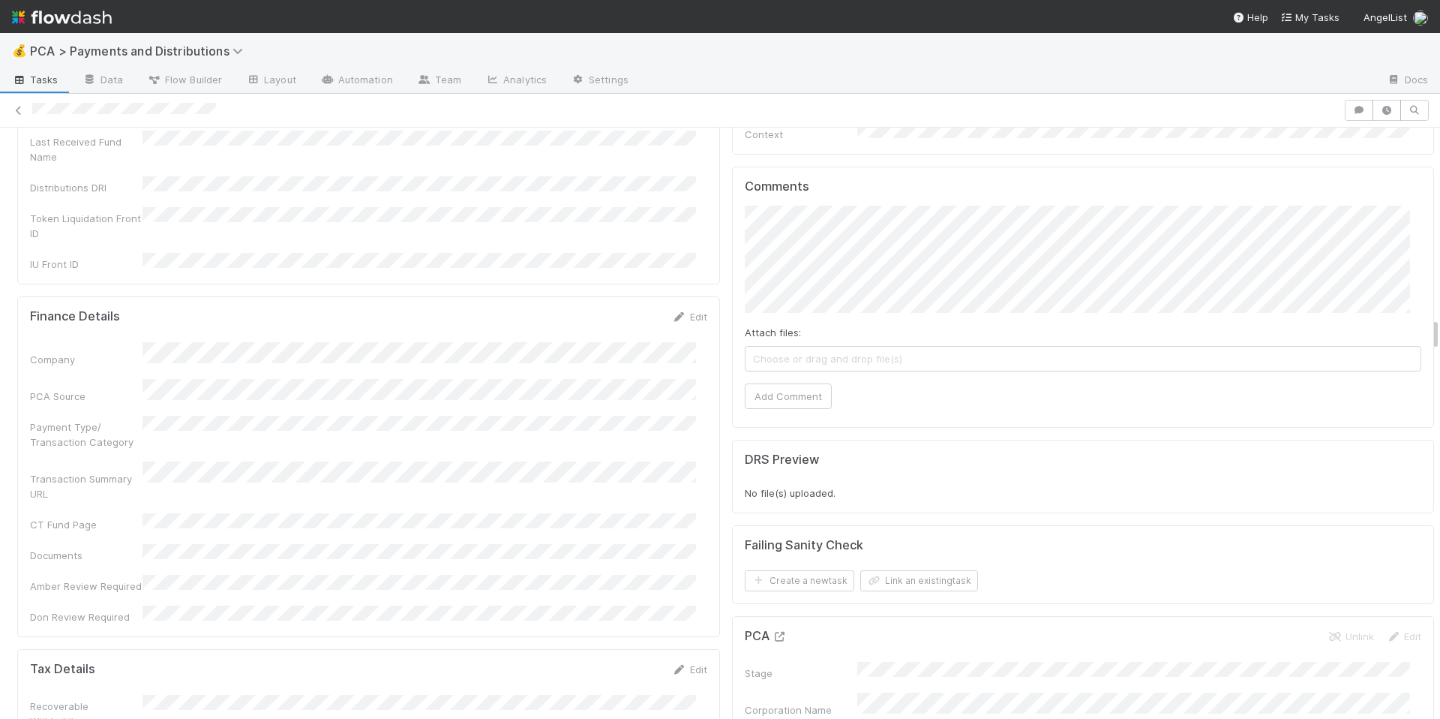
click at [773, 632] on icon at bounding box center [780, 637] width 15 height 10
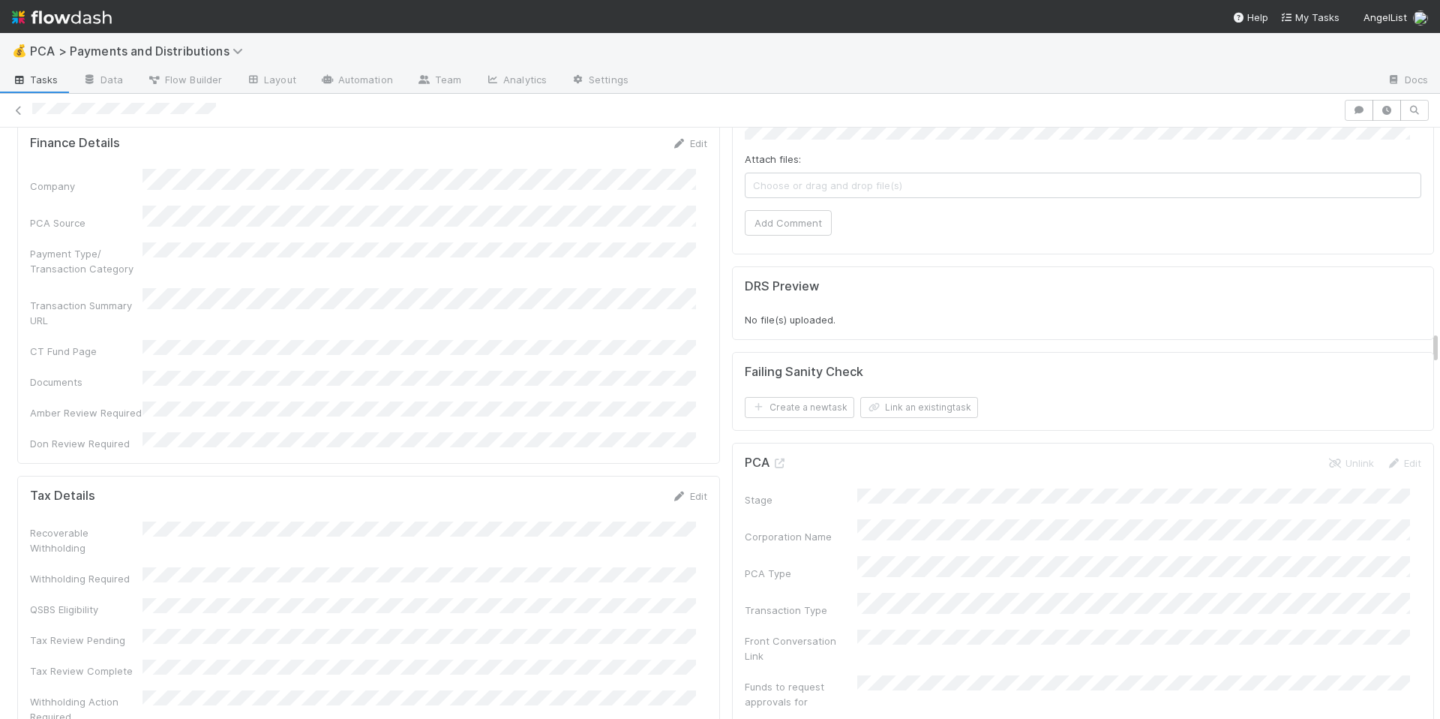
scroll to position [3583, 0]
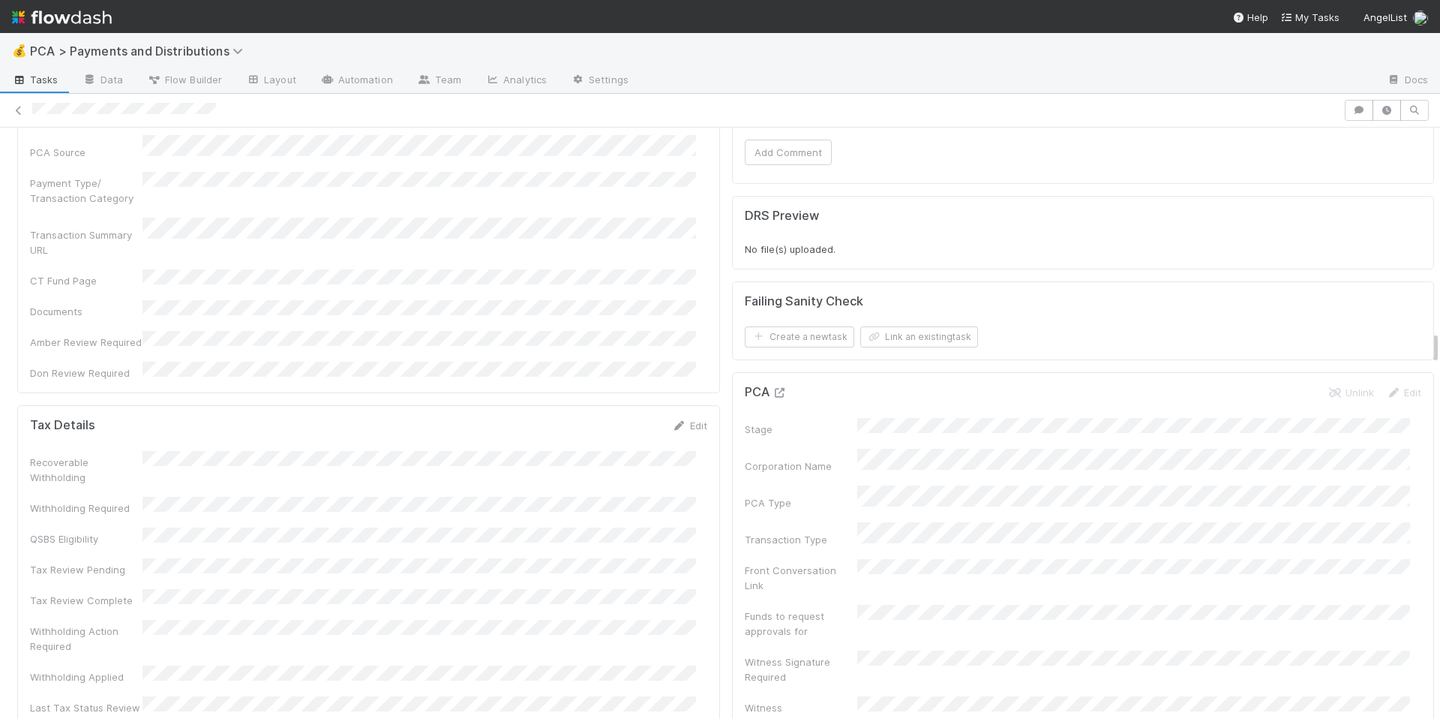
click at [773, 388] on icon at bounding box center [780, 393] width 15 height 10
click at [521, 617] on div "Withholding Action Required" at bounding box center [368, 634] width 677 height 34
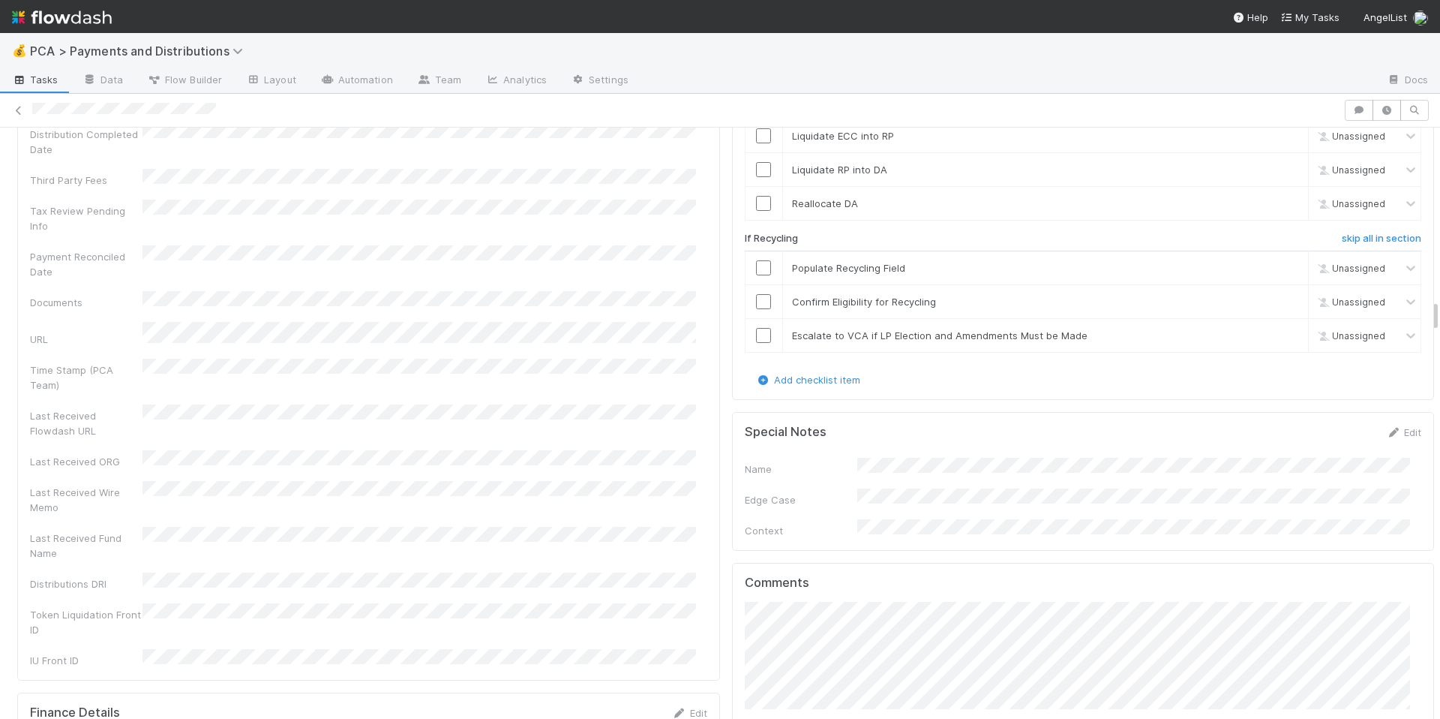
scroll to position [2914, 0]
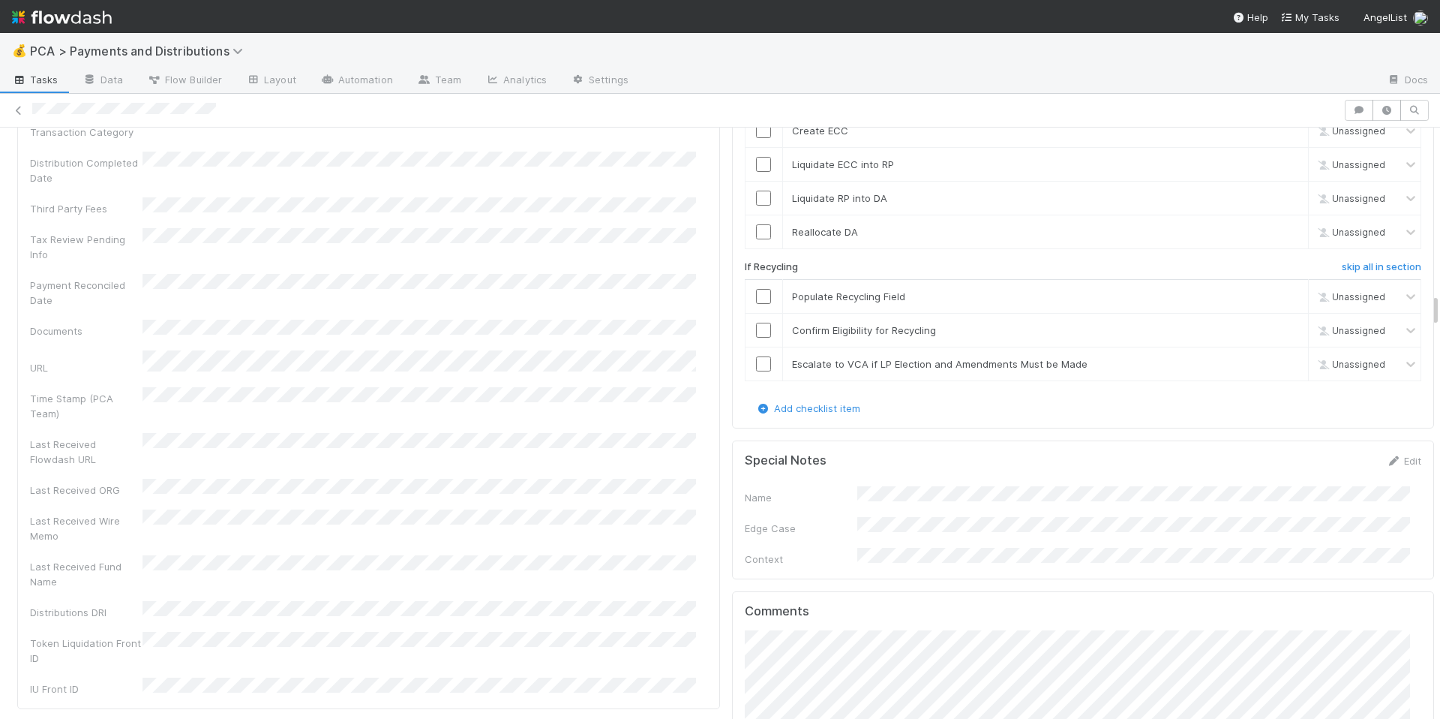
click at [604, 555] on div "Last Received Fund Name" at bounding box center [368, 572] width 677 height 34
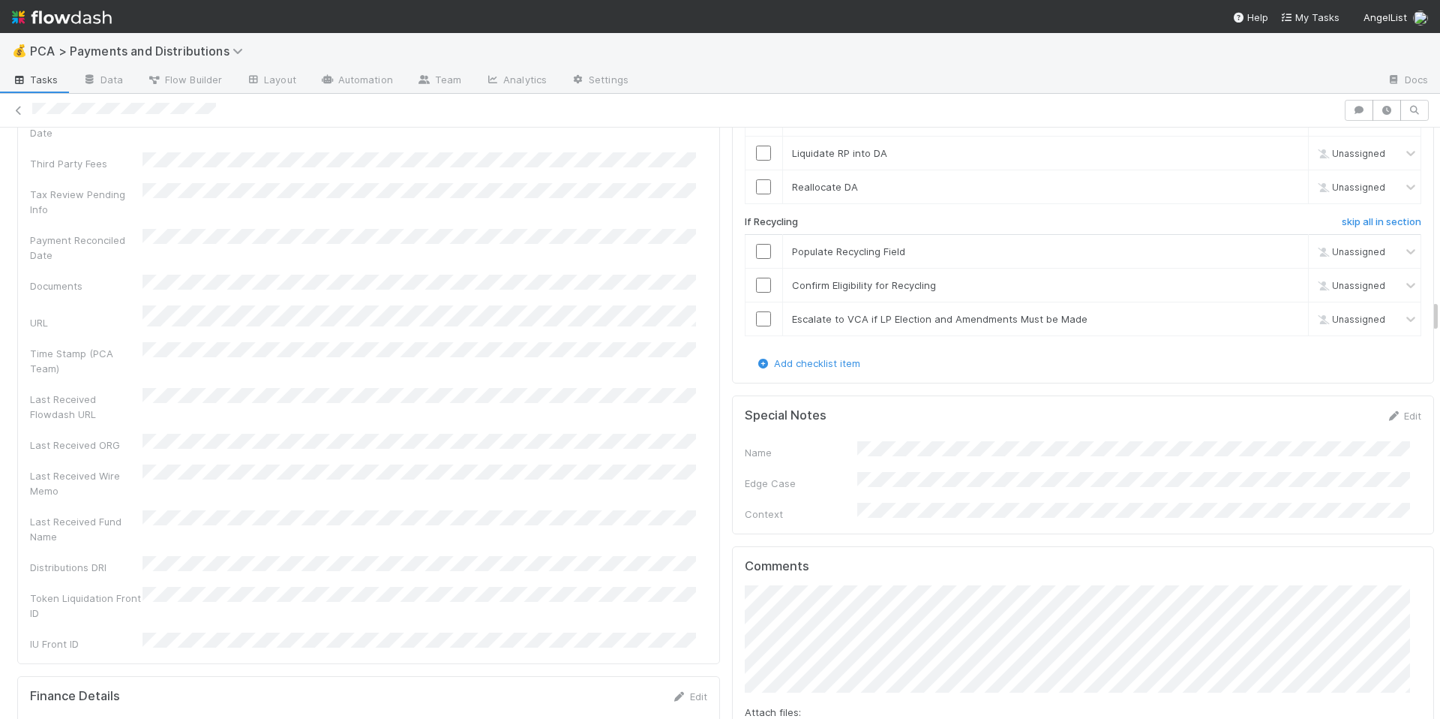
scroll to position [3042, 0]
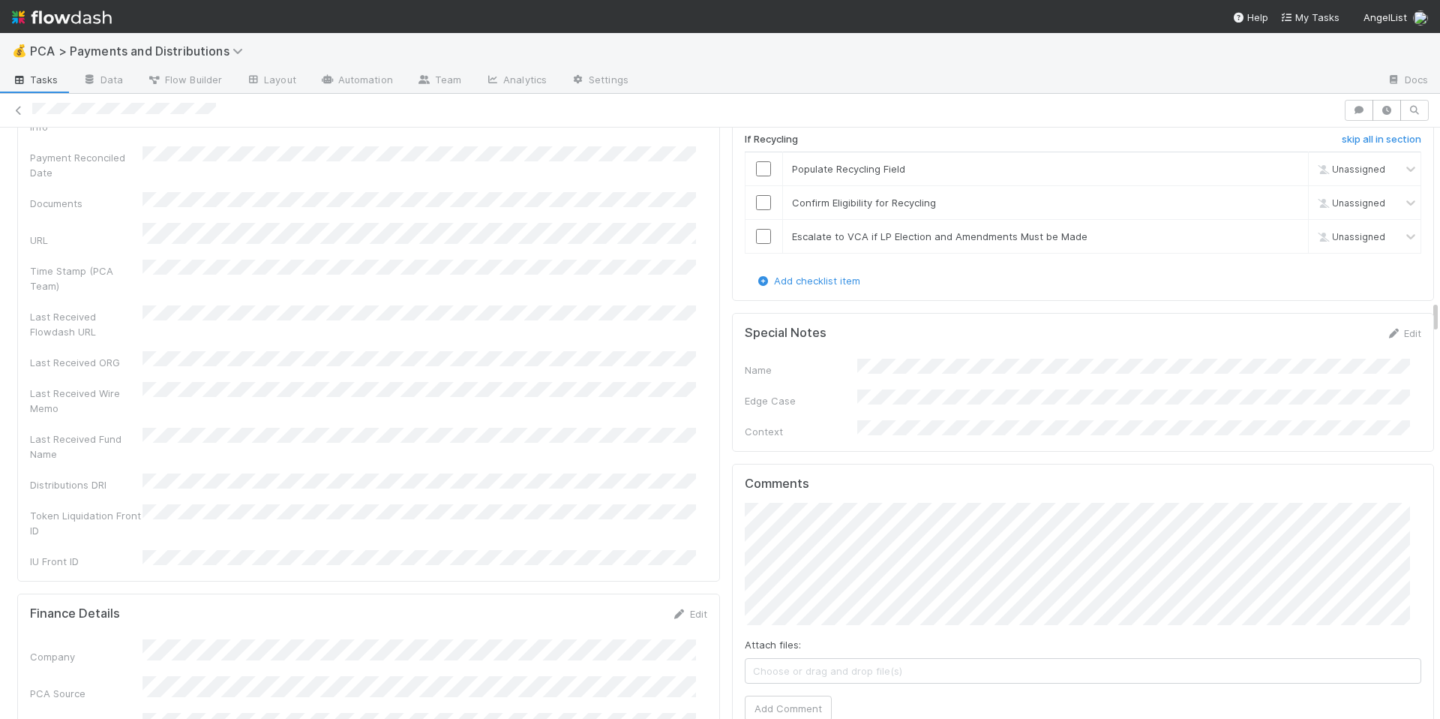
click at [542, 382] on div "Last Received Wire Memo" at bounding box center [368, 399] width 677 height 34
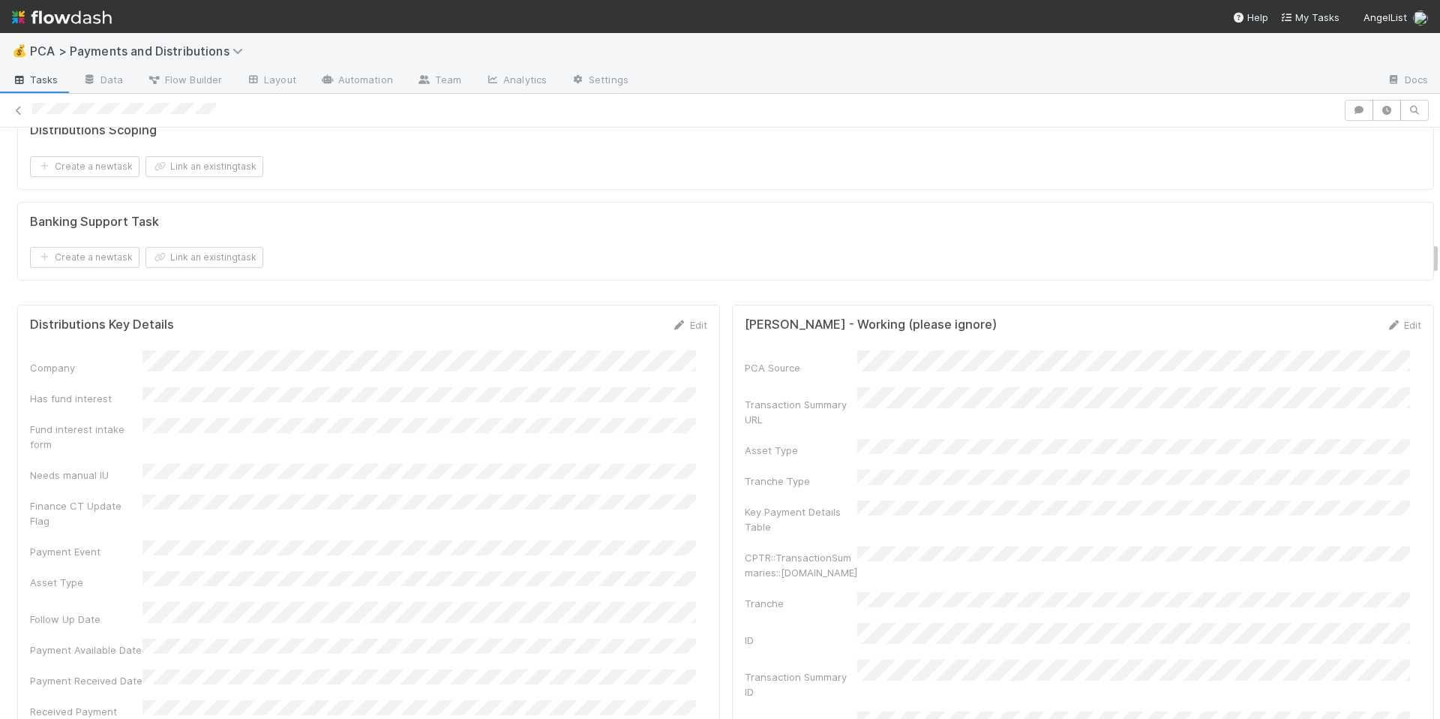
scroll to position [1965, 0]
click at [547, 335] on div "Distributions Key Details Edit" at bounding box center [368, 327] width 677 height 15
click at [675, 334] on link "Edit" at bounding box center [689, 328] width 35 height 12
click at [607, 346] on button "Save" at bounding box center [627, 333] width 43 height 26
click at [606, 256] on form "Banking Support Task Create a new task Link an existing task" at bounding box center [726, 245] width 1392 height 54
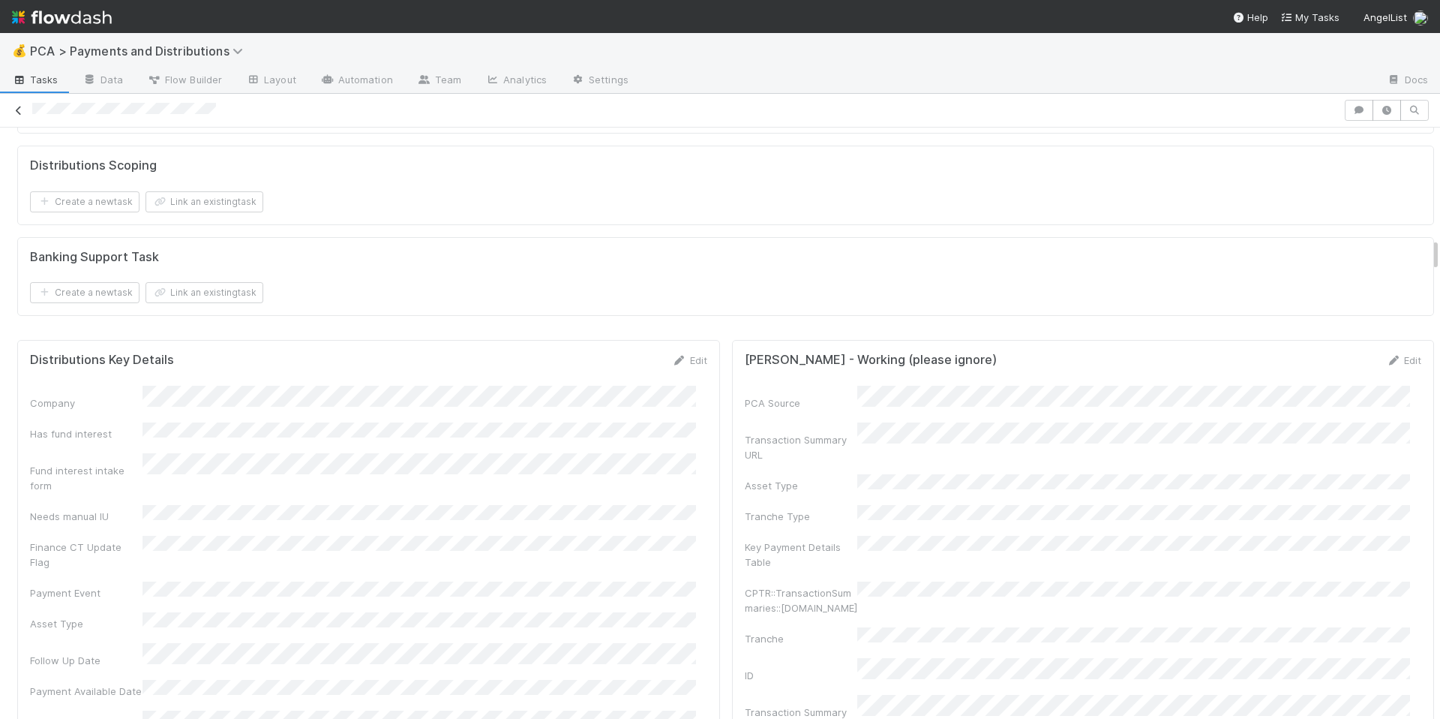
scroll to position [1917, 0]
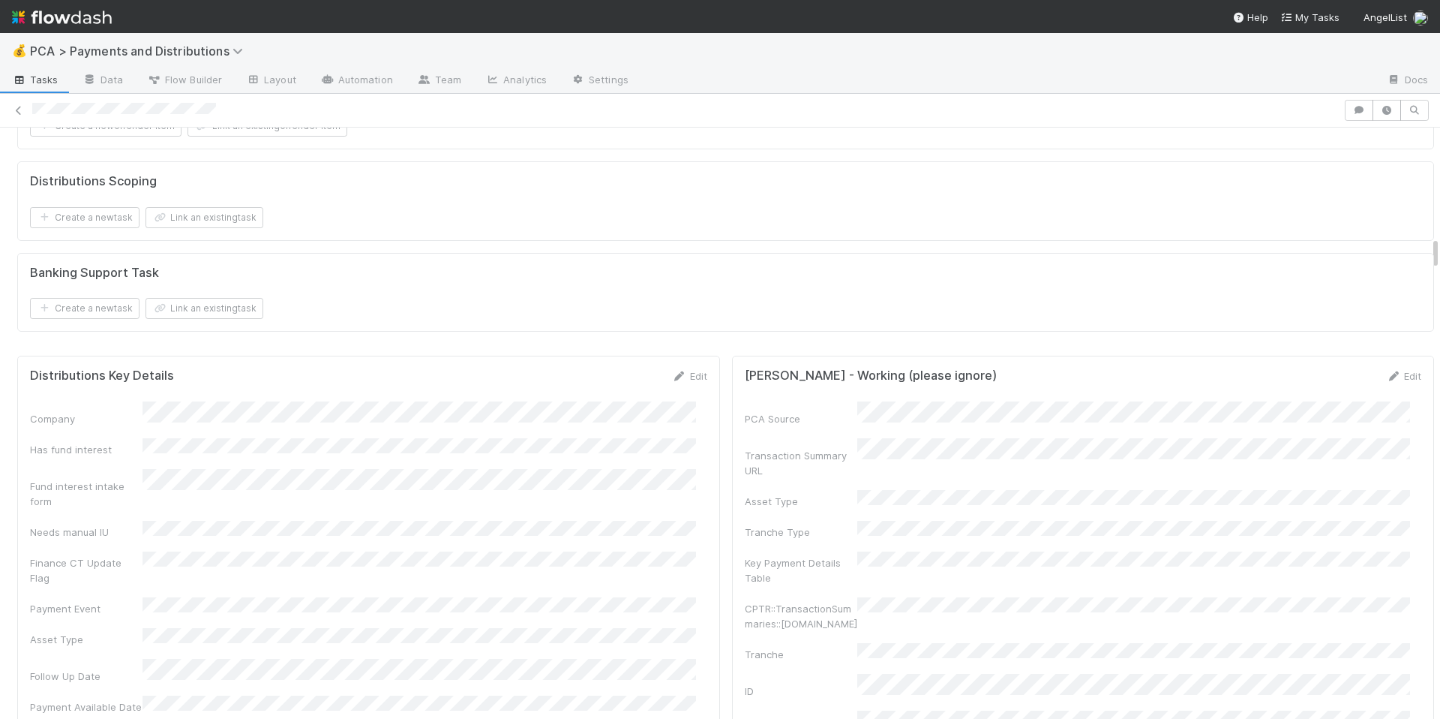
click at [89, 108] on div at bounding box center [720, 110] width 1440 height 21
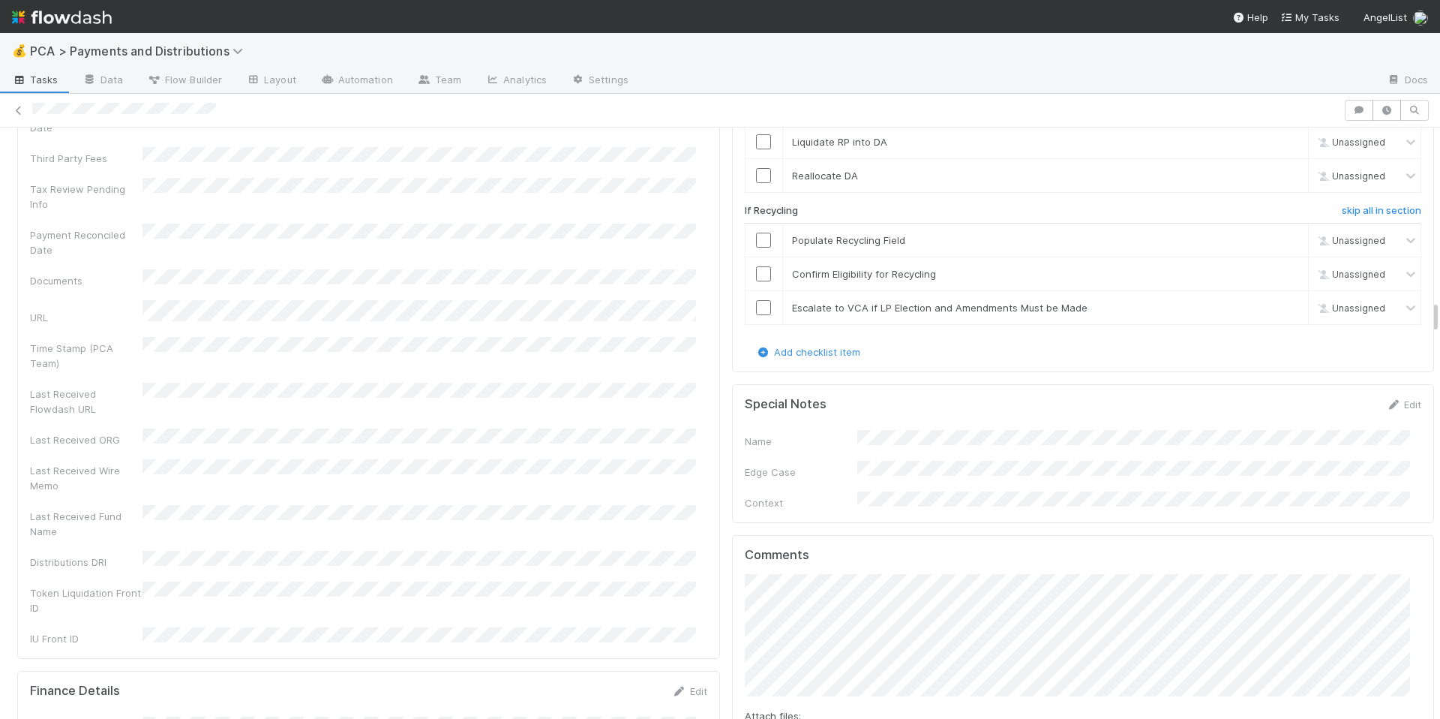
scroll to position [3057, 0]
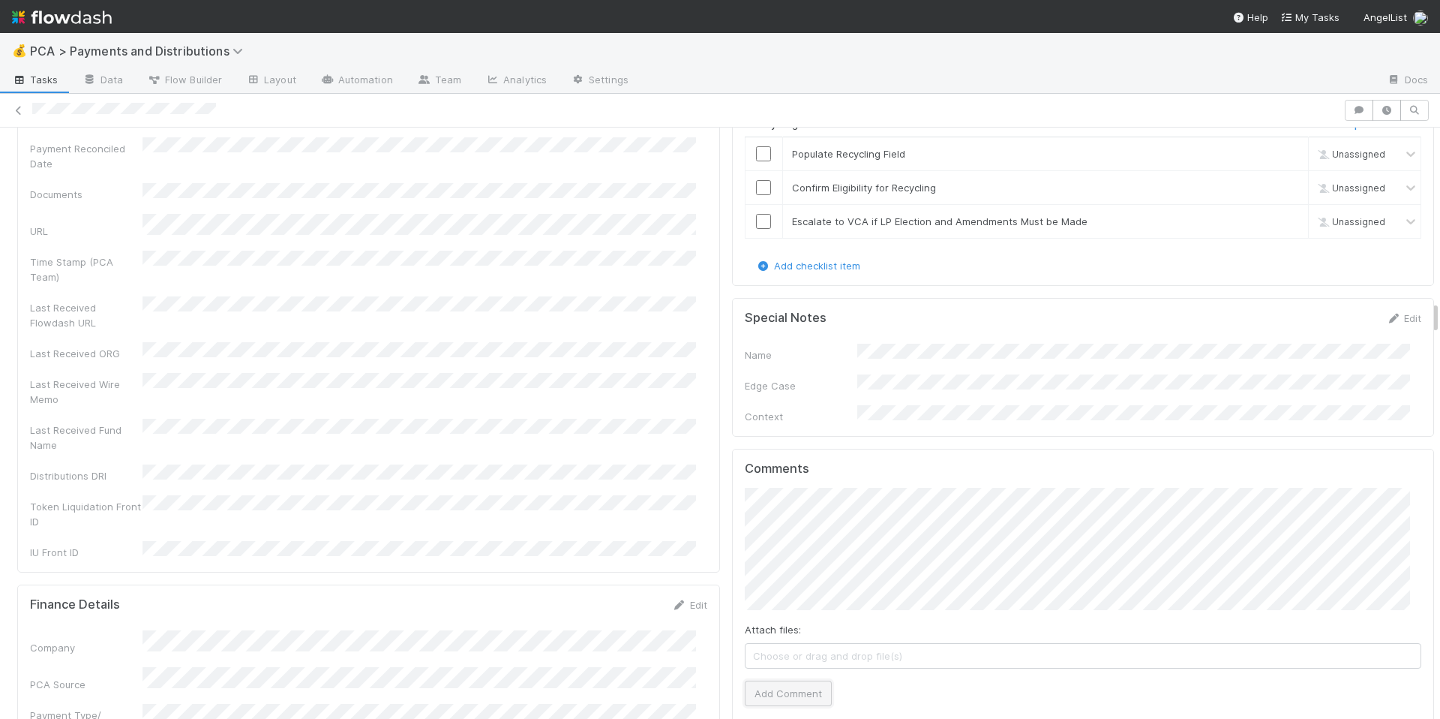
click at [796, 680] on button "Add Comment" at bounding box center [788, 693] width 87 height 26
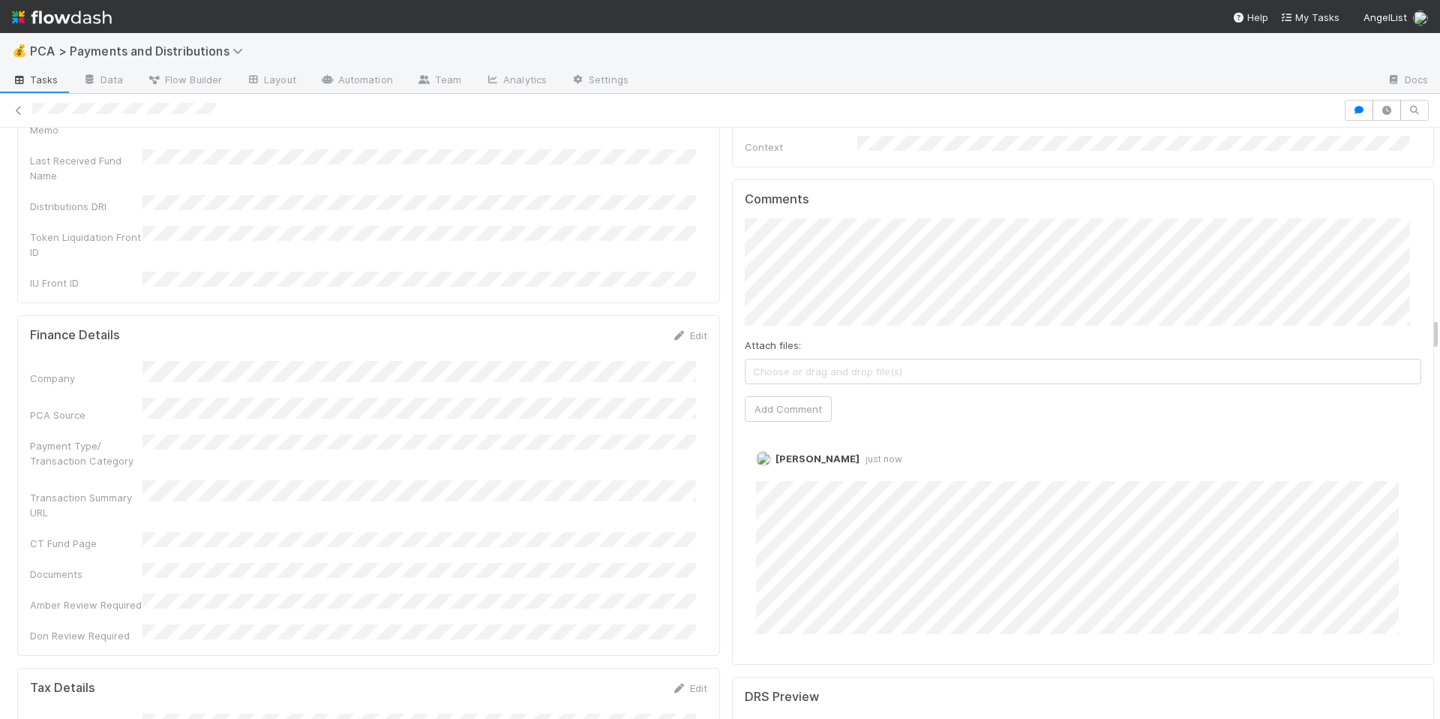
scroll to position [3448, 0]
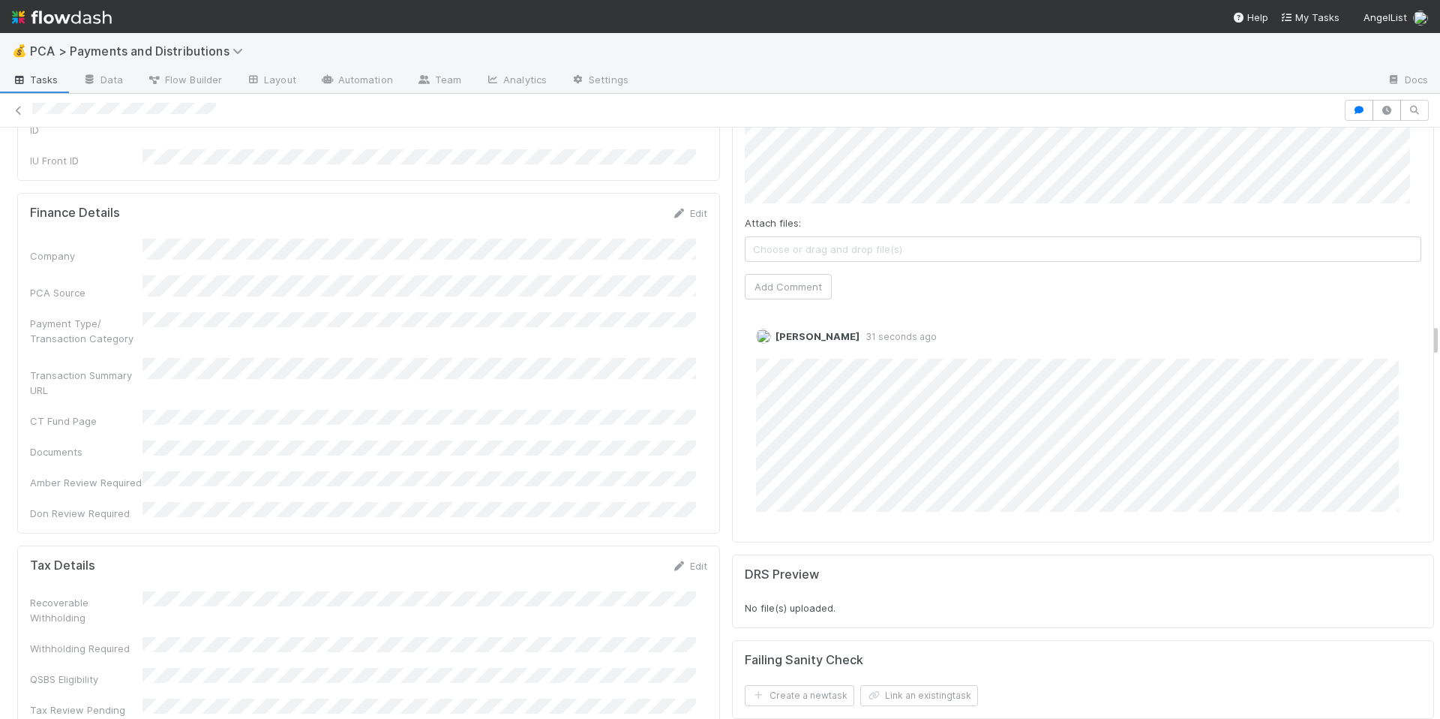
click at [561, 269] on div "Company PCA Source Payment Type/ Transaction Category Transaction Summary URL C…" at bounding box center [368, 380] width 677 height 282
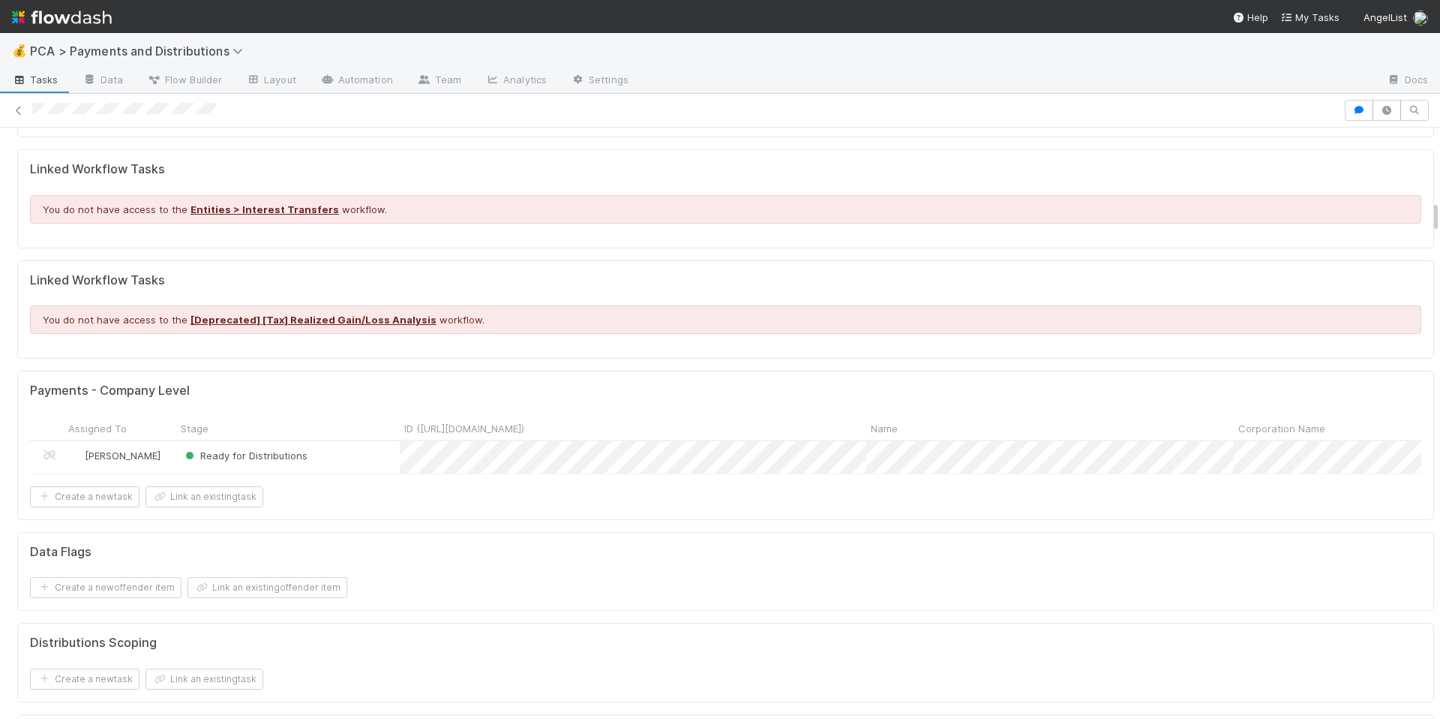
scroll to position [1275, 0]
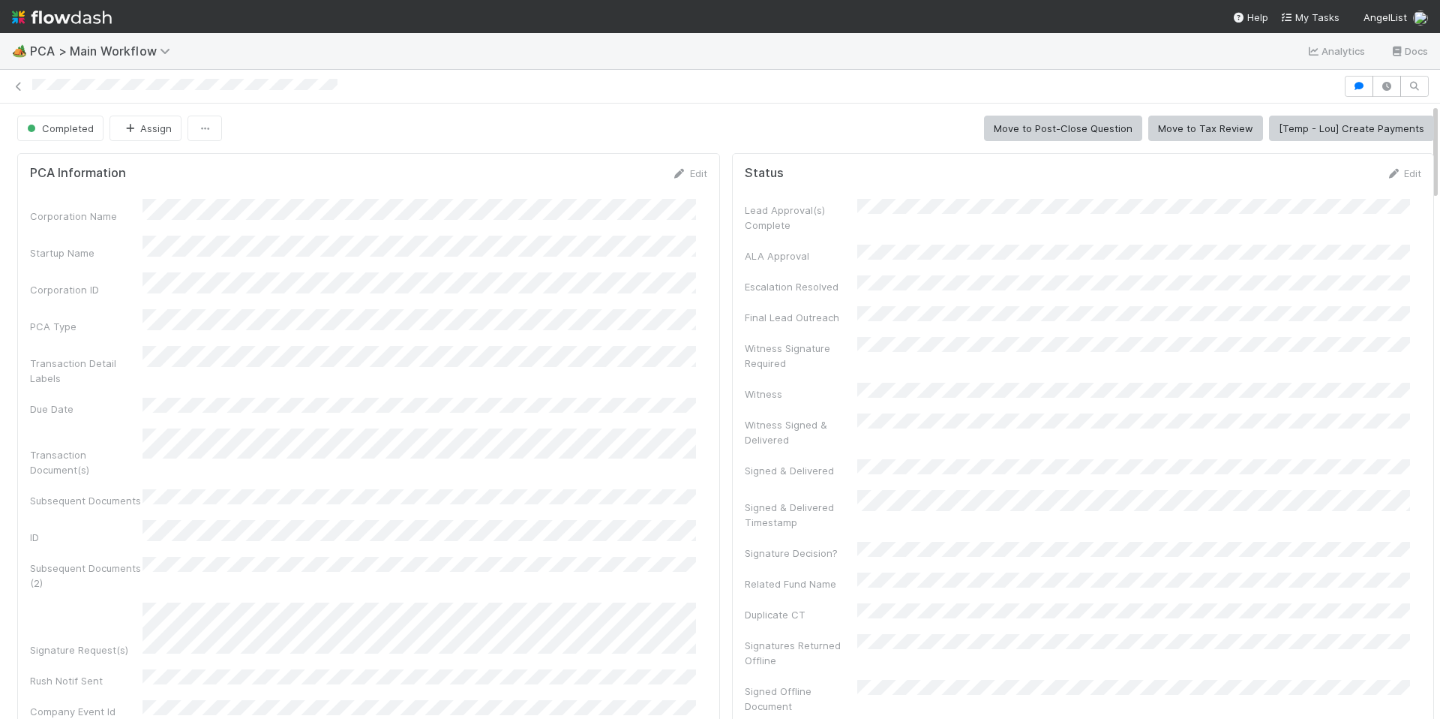
scroll to position [107, 0]
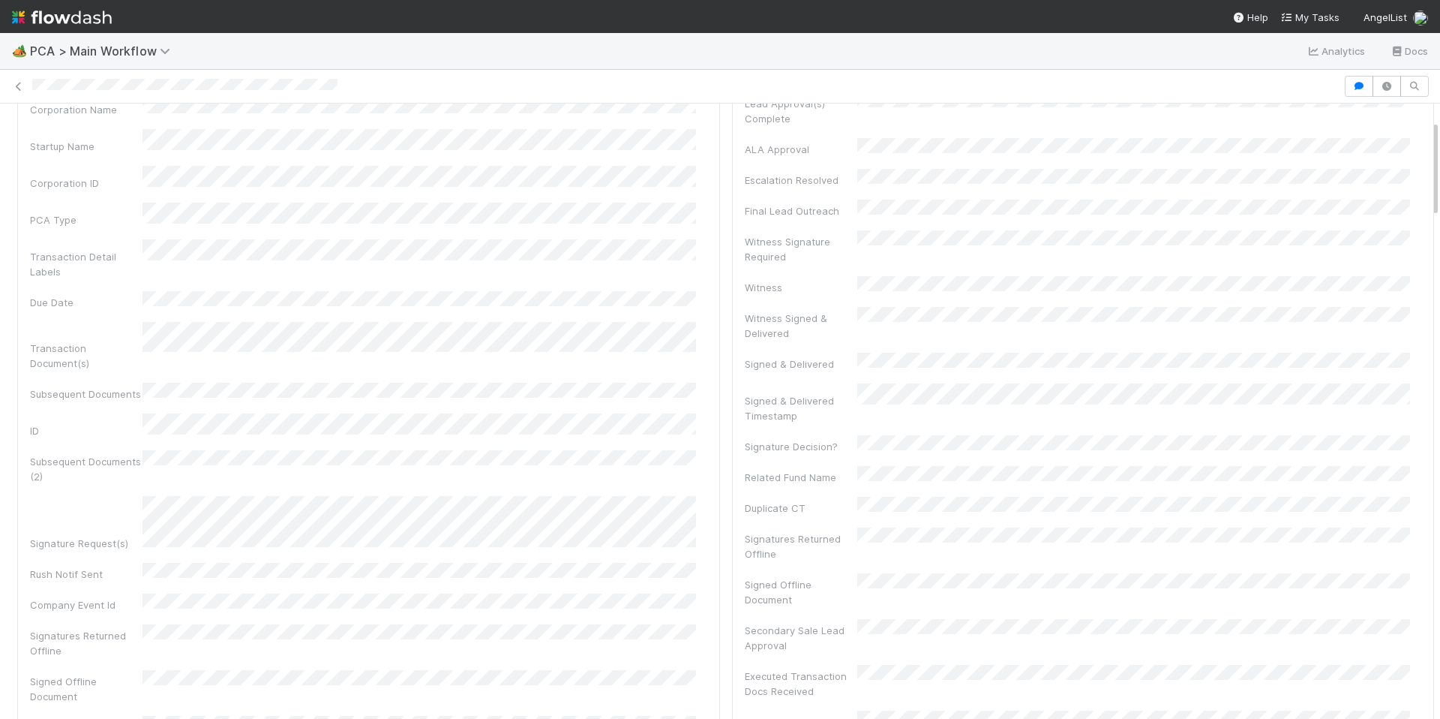
click at [673, 546] on div "Corporation Name Startup Name Corporation ID PCA Type Transaction Detail Labels…" at bounding box center [368, 439] width 677 height 694
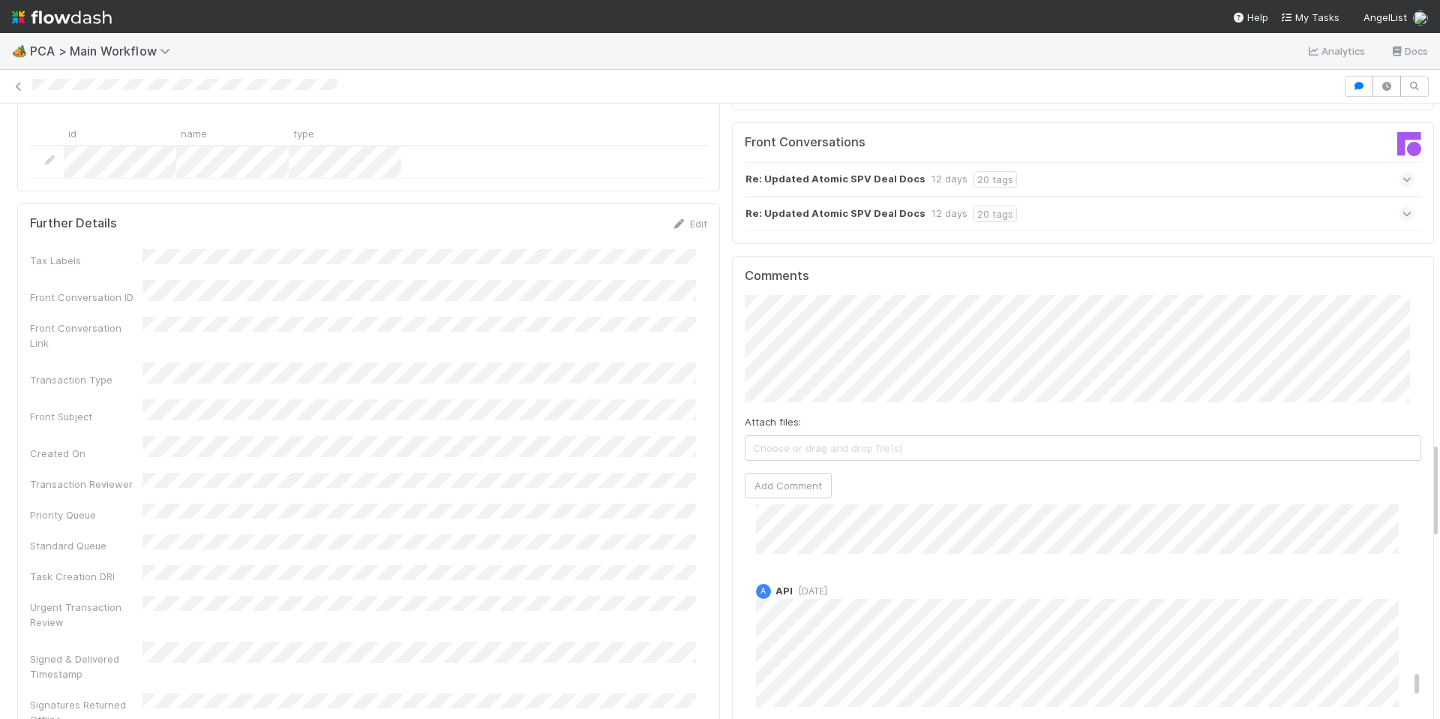
scroll to position [1729, 0]
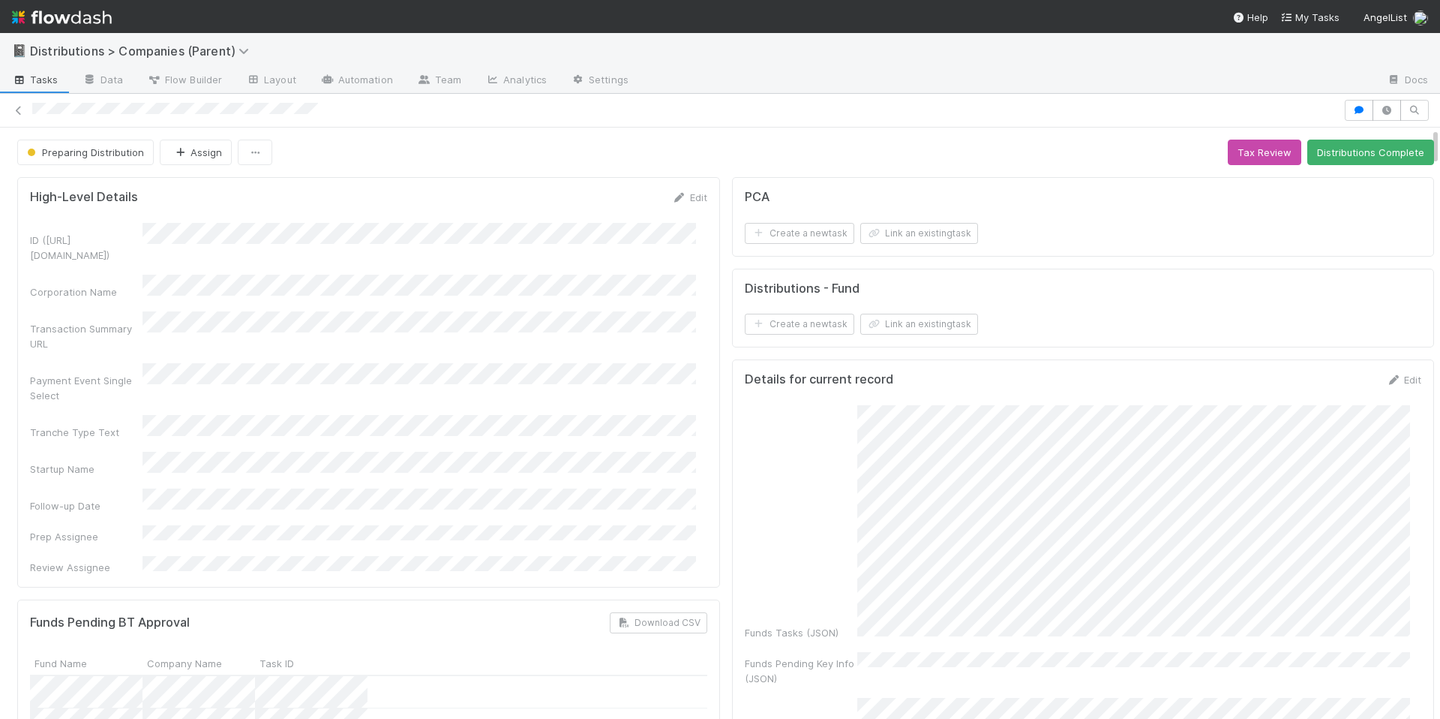
click at [560, 186] on div "High-Level Details Edit ID ([URL][DOMAIN_NAME]) Corporation Name Transaction Su…" at bounding box center [368, 382] width 703 height 410
click at [583, 155] on div "Preparing Distribution Assign Tax Review Distributions Complete" at bounding box center [725, 153] width 1417 height 26
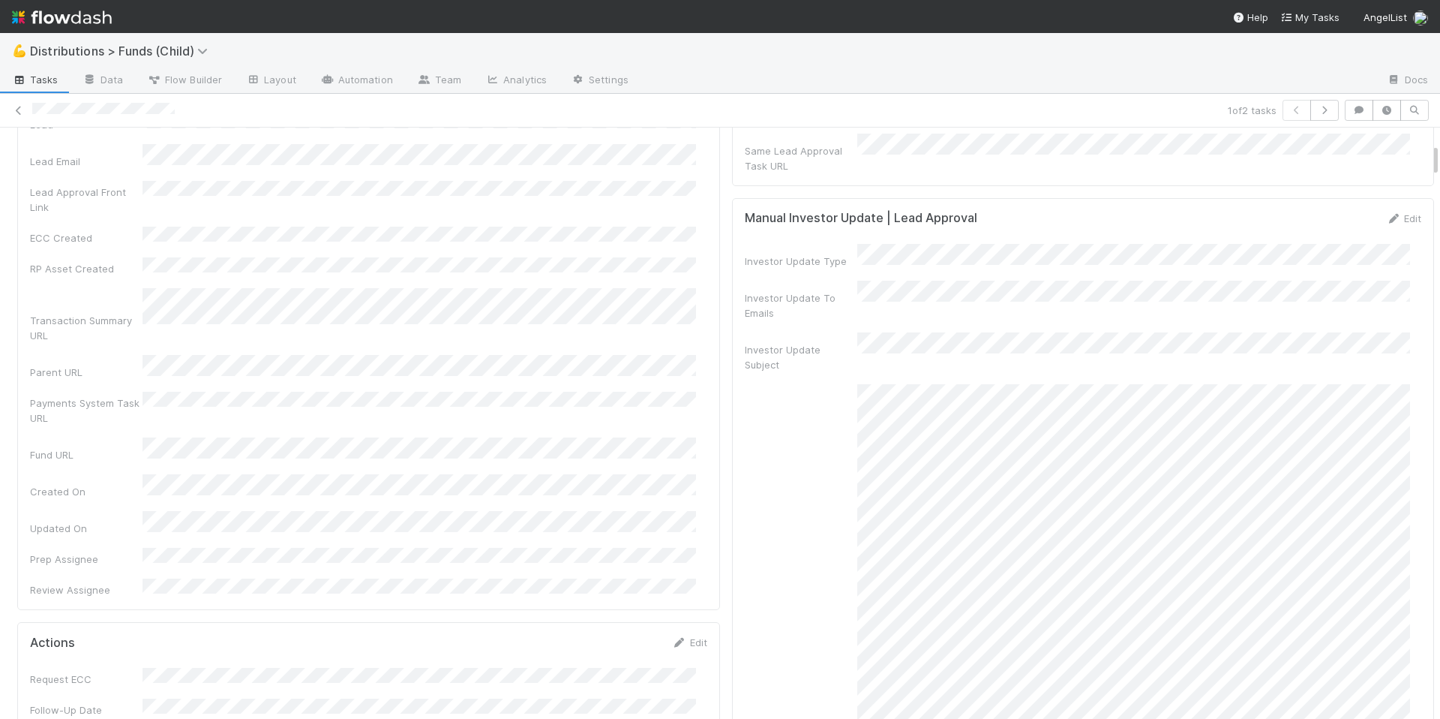
scroll to position [189, 0]
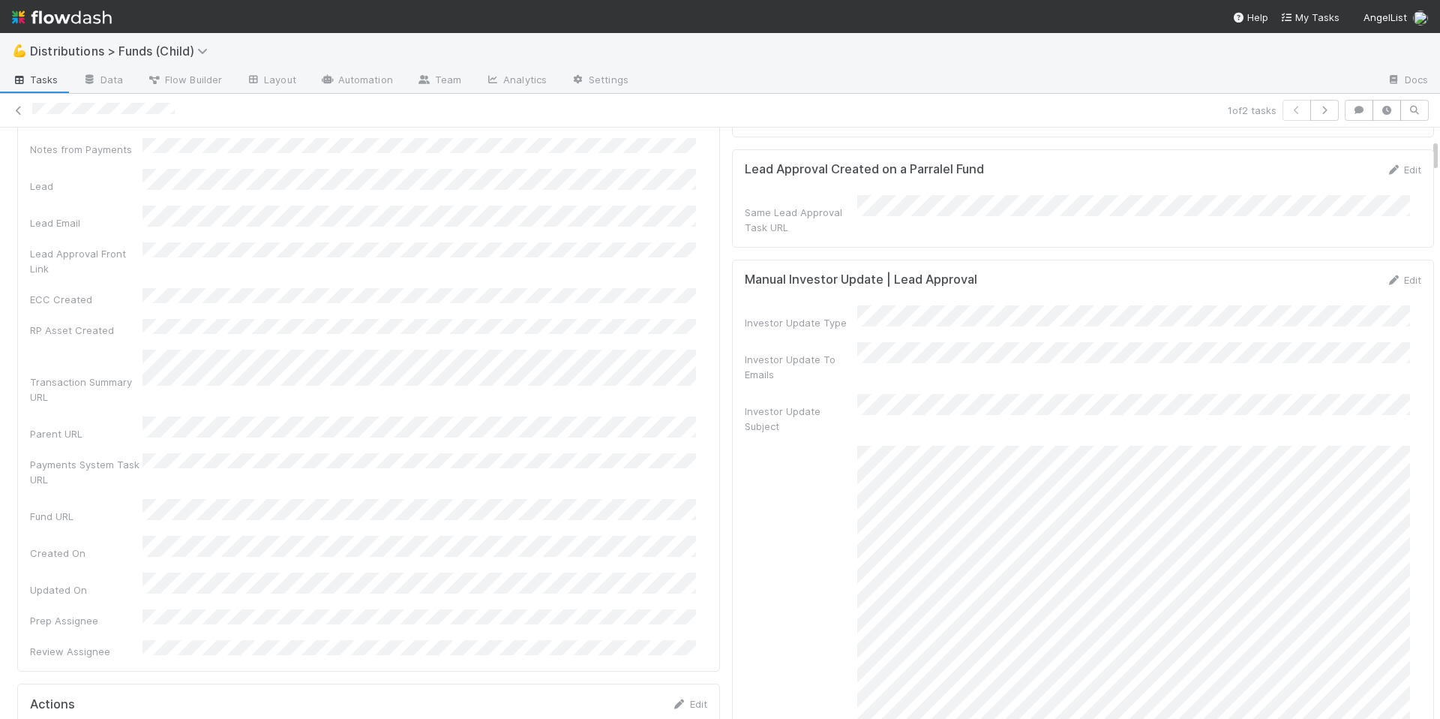
click at [817, 365] on div "Investor Update To Emails" at bounding box center [801, 367] width 113 height 30
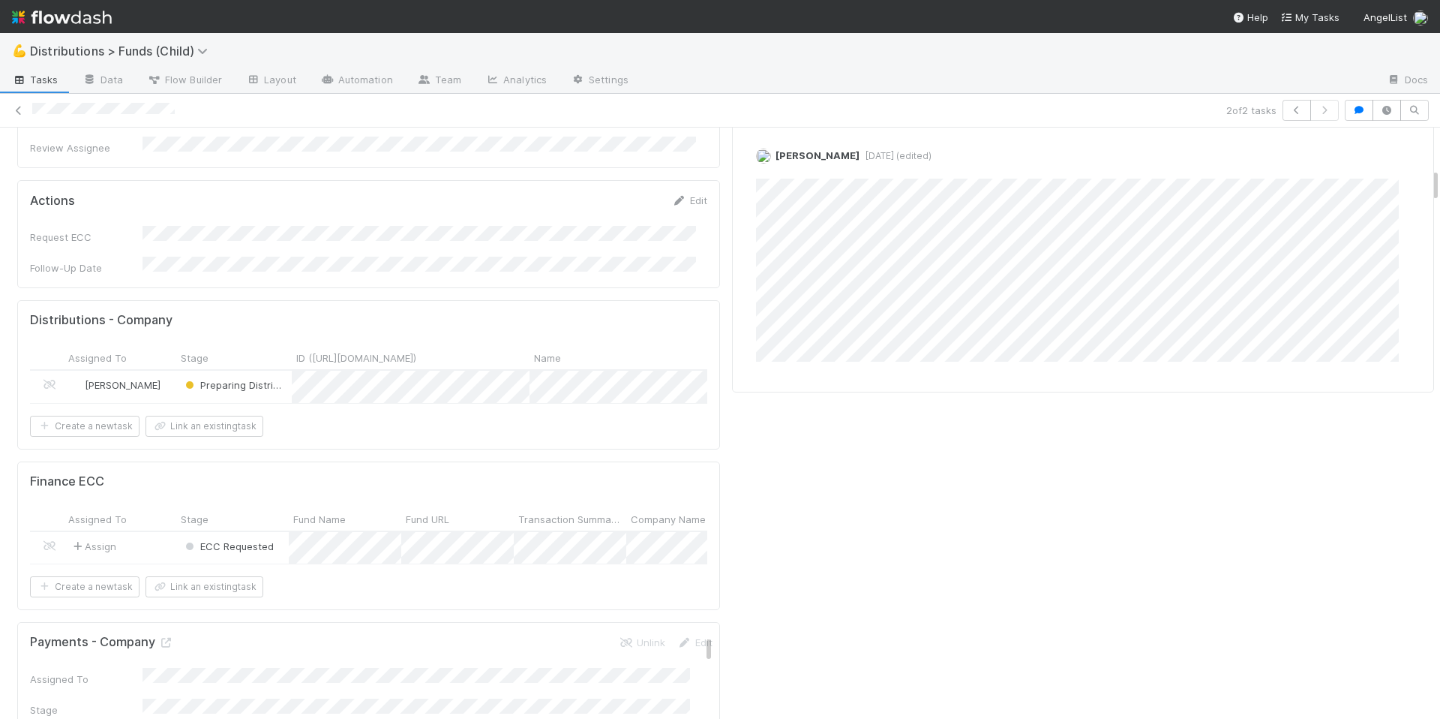
scroll to position [692, 0]
click at [390, 475] on div "Finance ECC" at bounding box center [368, 482] width 677 height 15
click at [200, 462] on div "Finance ECC Assigned To Stage Fund Name Fund URL Transaction Summary URL Compan…" at bounding box center [368, 536] width 703 height 149
click at [182, 475] on div "Finance ECC" at bounding box center [368, 482] width 677 height 15
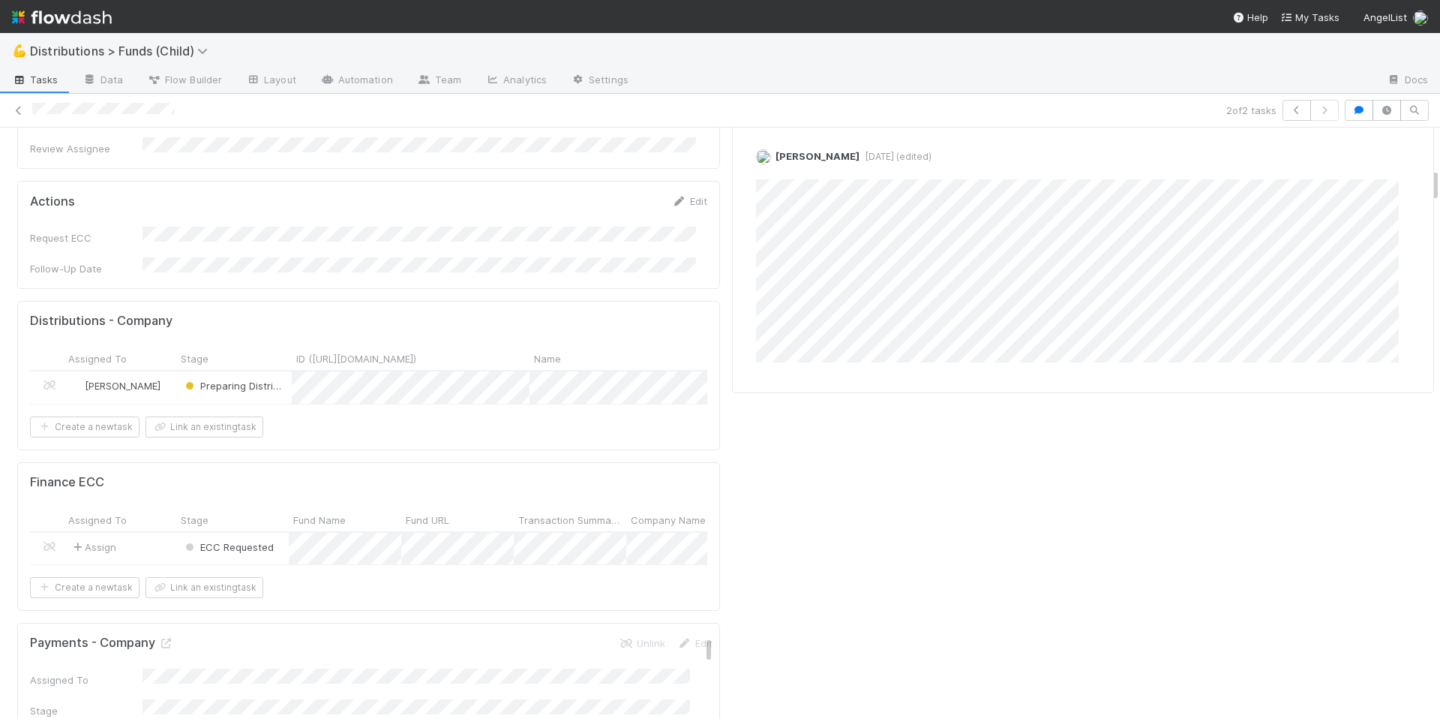
drag, startPoint x: 1040, startPoint y: 485, endPoint x: 1028, endPoint y: 485, distance: 12.0
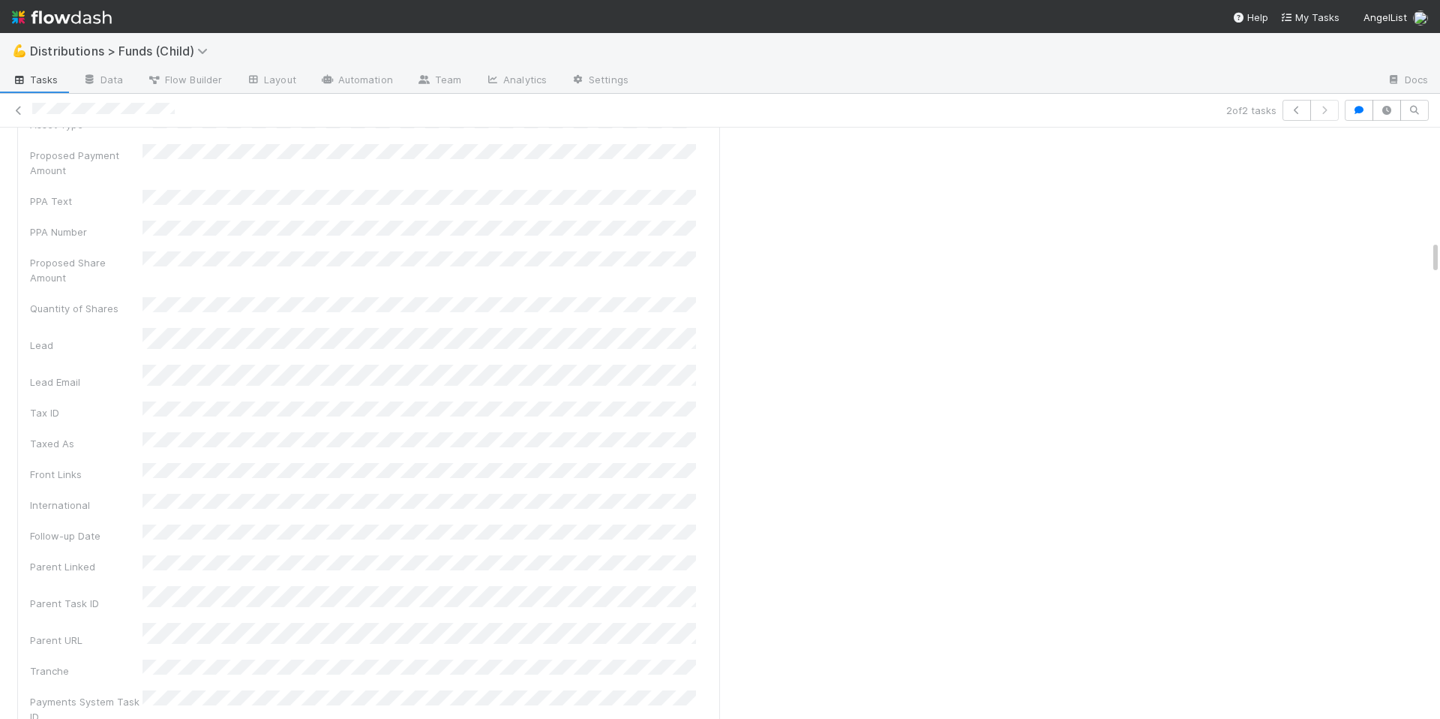
scroll to position [2230, 0]
drag, startPoint x: 774, startPoint y: 389, endPoint x: 752, endPoint y: 390, distance: 21.8
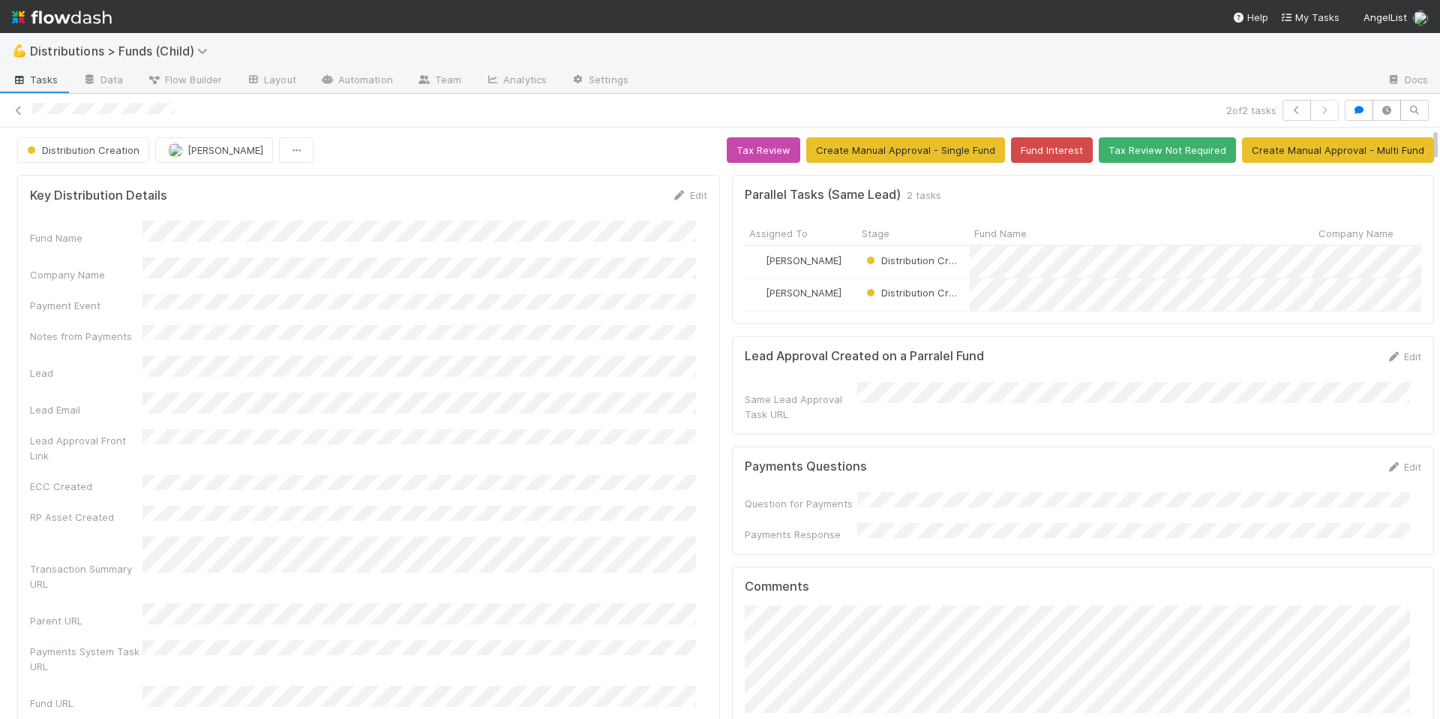
scroll to position [0, 0]
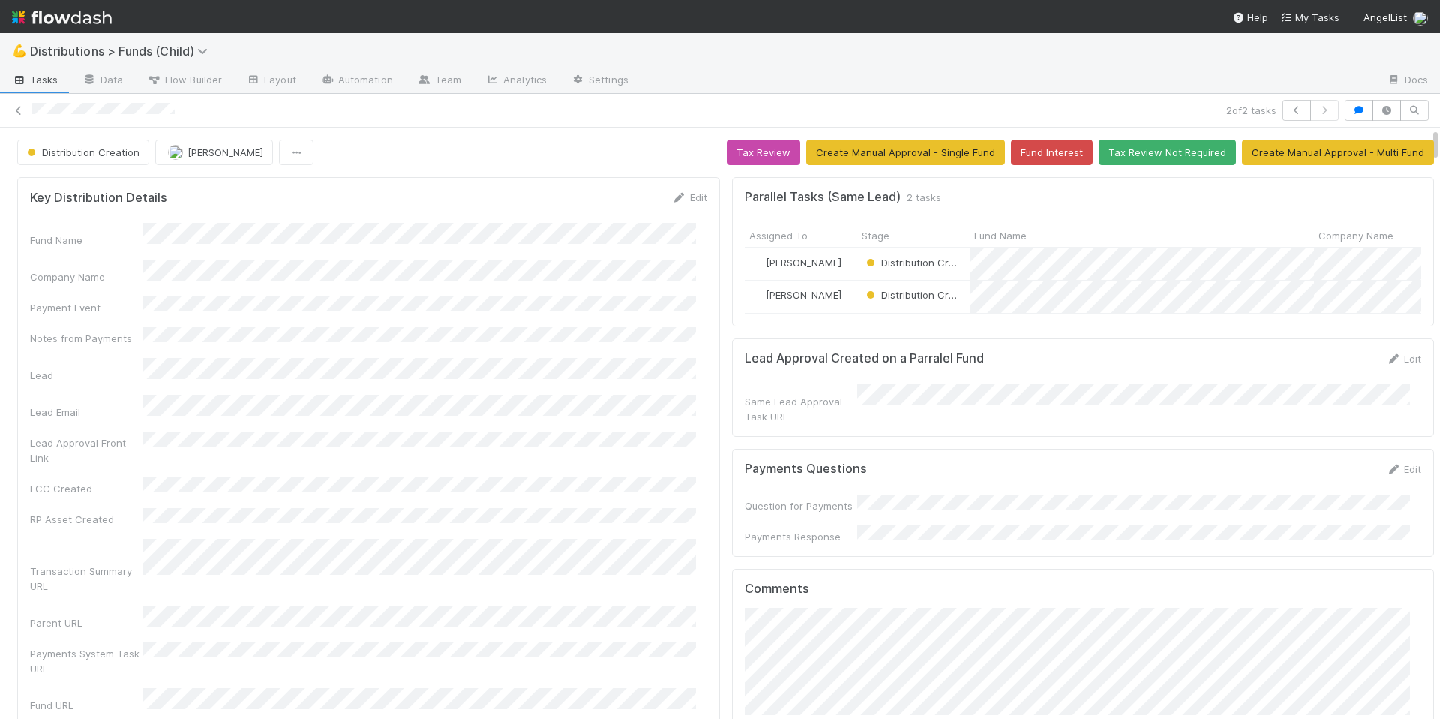
click at [639, 367] on div "Fund Name Company Name Payment Event Notes from Payments Lead Lead Email Lead A…" at bounding box center [368, 535] width 677 height 625
click at [588, 304] on div "Fund Name Company Name Payment Event Notes from Payments Lead Lead Email Lead A…" at bounding box center [368, 535] width 677 height 625
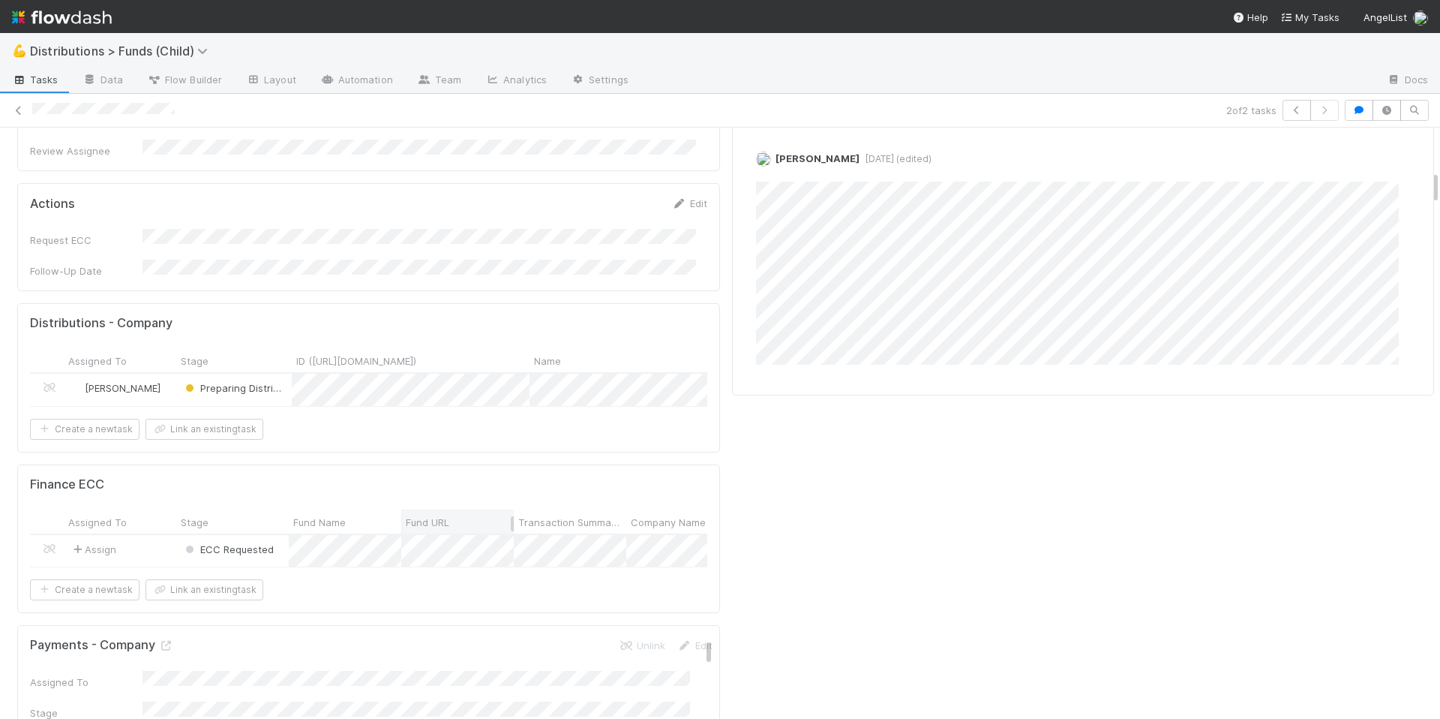
scroll to position [729, 0]
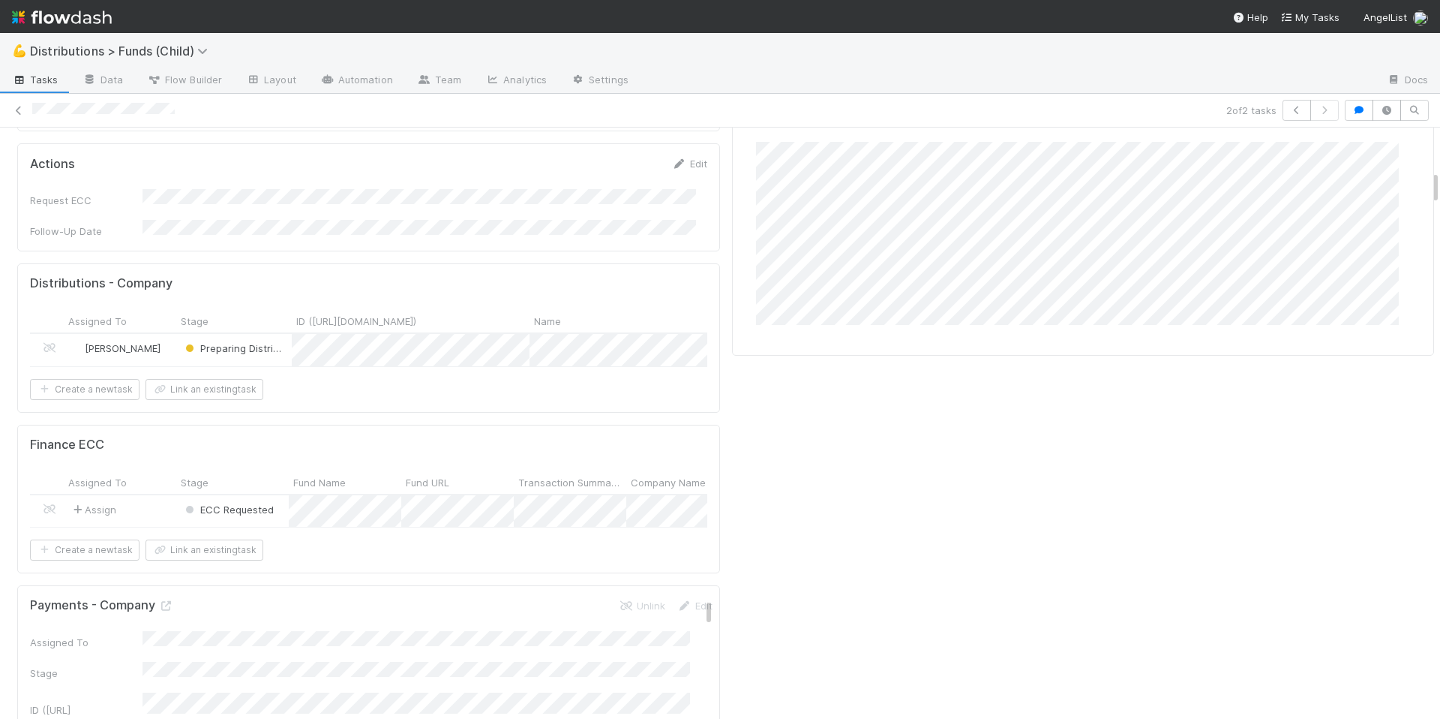
click at [378, 425] on div "Finance ECC Assigned To Stage Fund Name Fund URL Transaction Summary URL Compan…" at bounding box center [368, 499] width 703 height 149
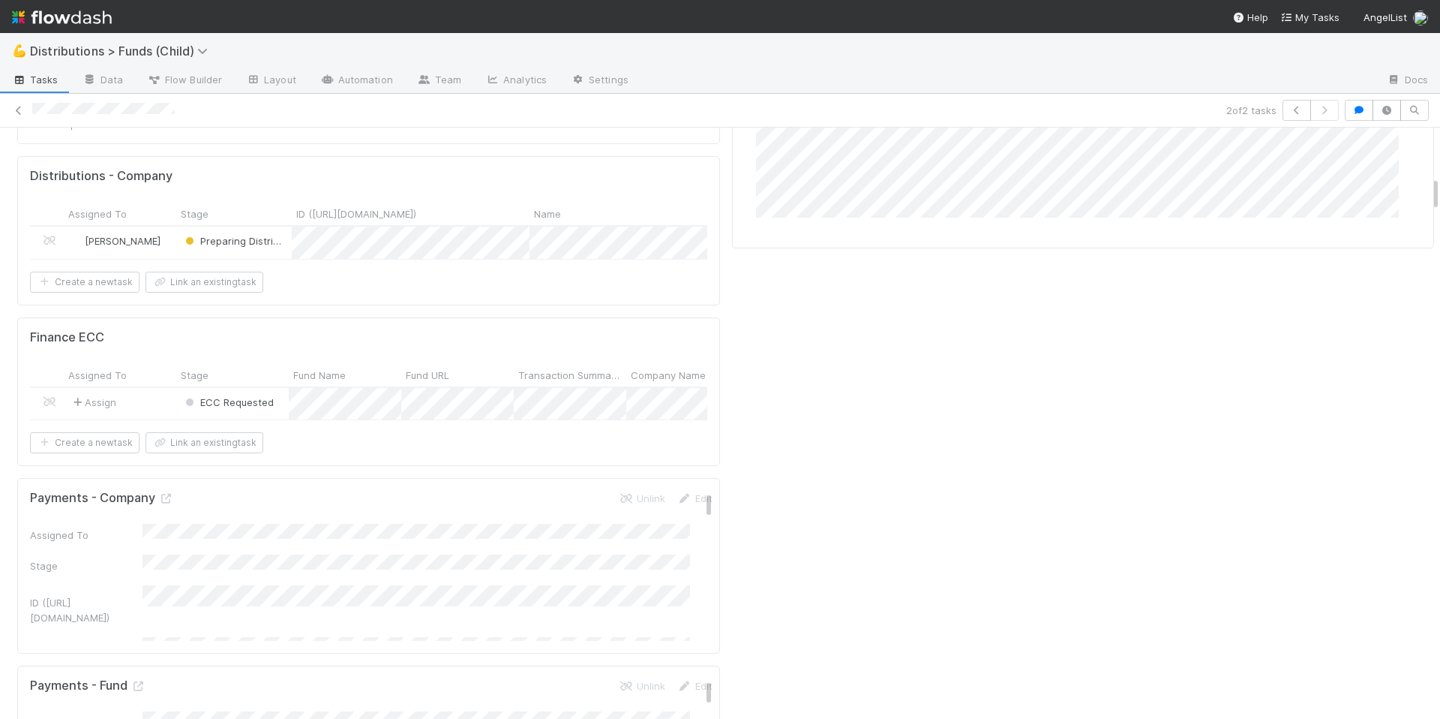
click at [333, 432] on div "Create a new task Link an existing task" at bounding box center [368, 442] width 677 height 21
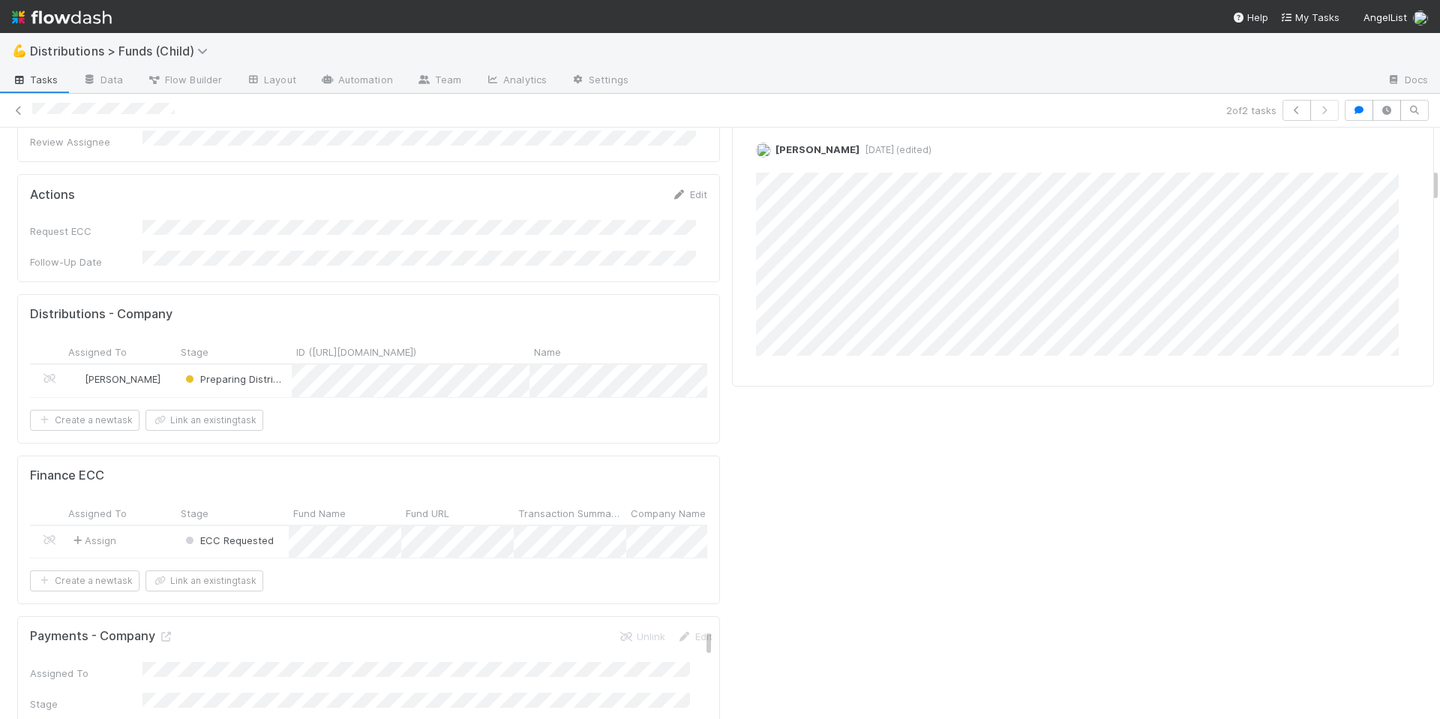
scroll to position [689, 0]
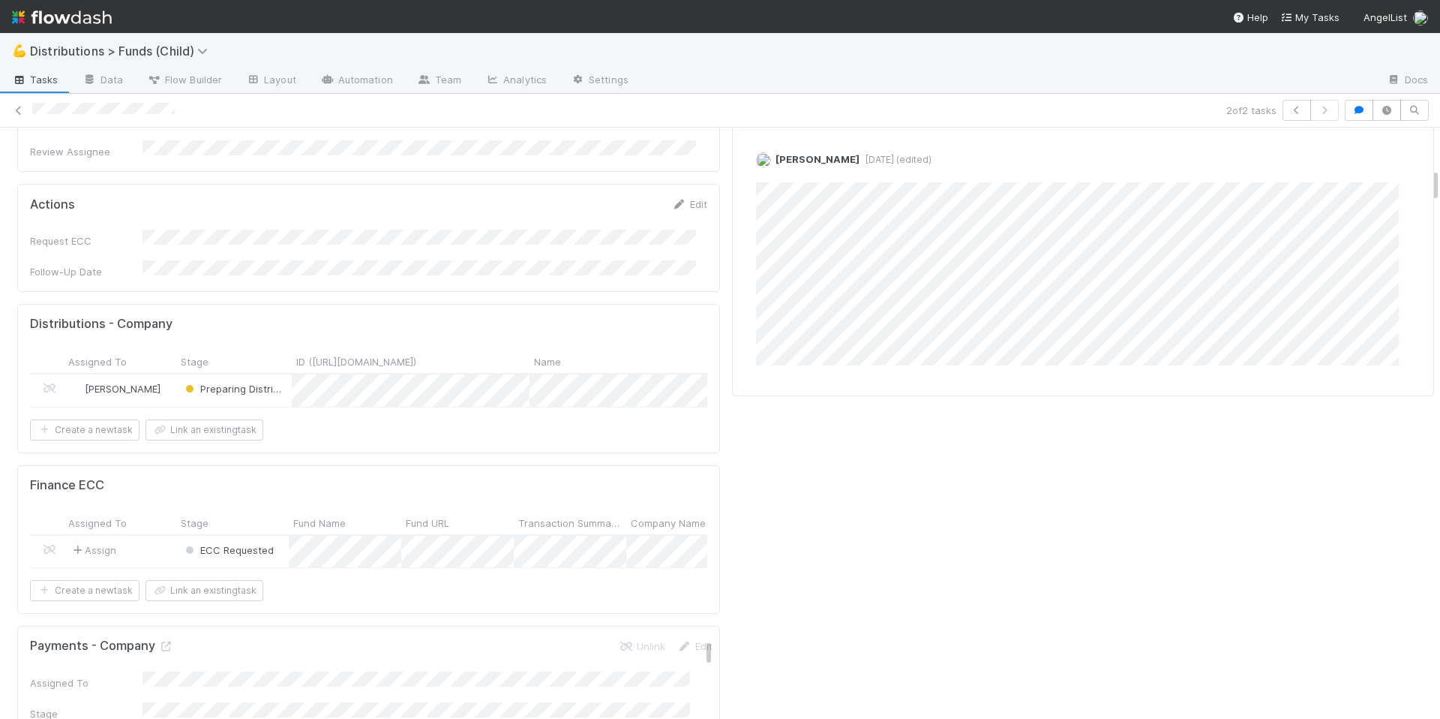
click at [287, 478] on div "Finance ECC" at bounding box center [368, 485] width 677 height 15
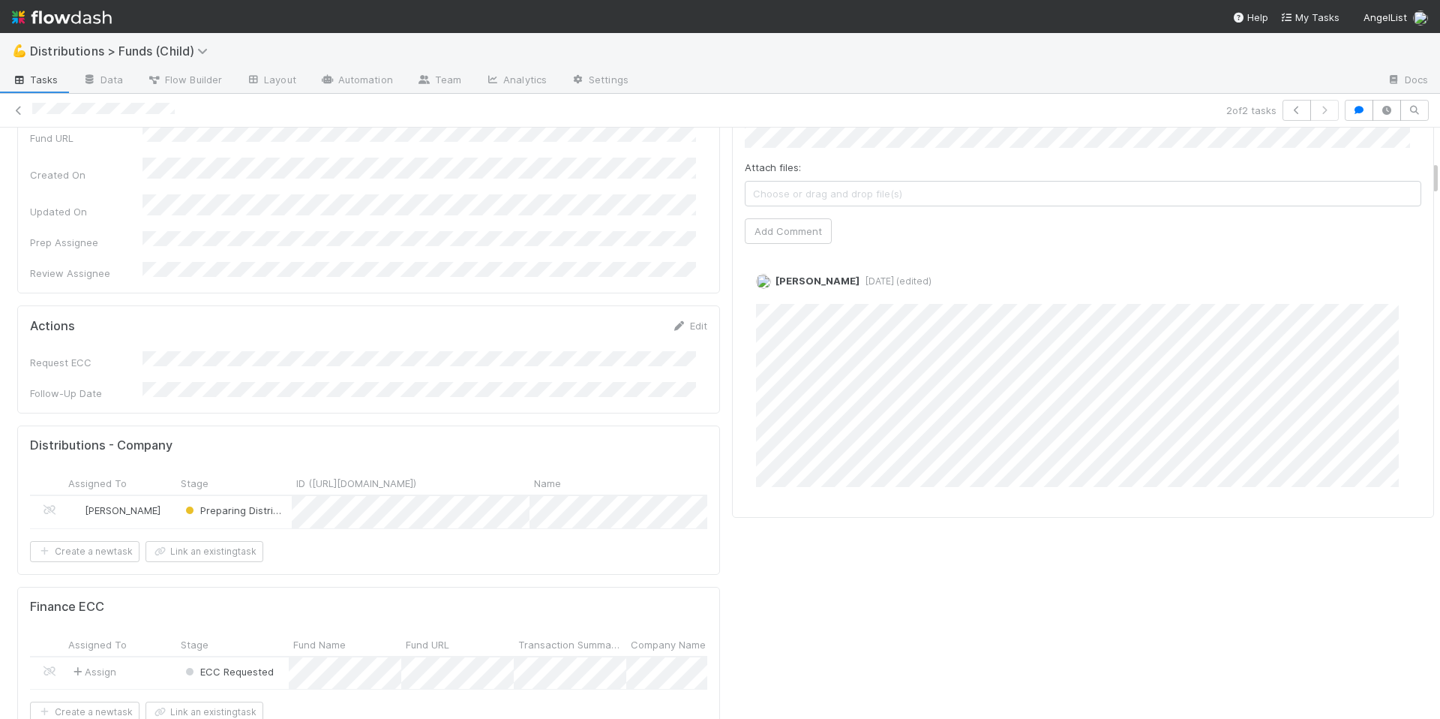
click at [580, 318] on div "Actions Edit" at bounding box center [368, 325] width 677 height 15
click at [571, 318] on div "Actions Edit" at bounding box center [368, 325] width 677 height 15
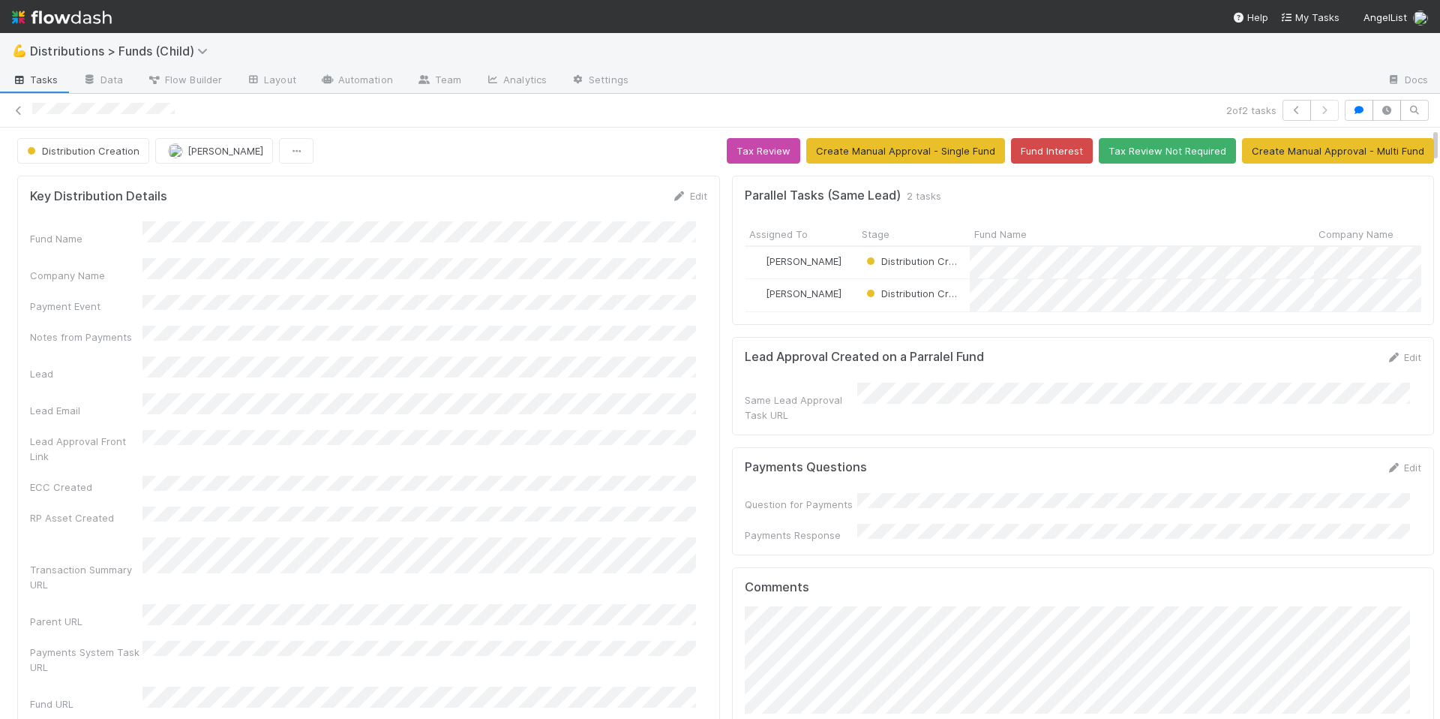
scroll to position [0, 0]
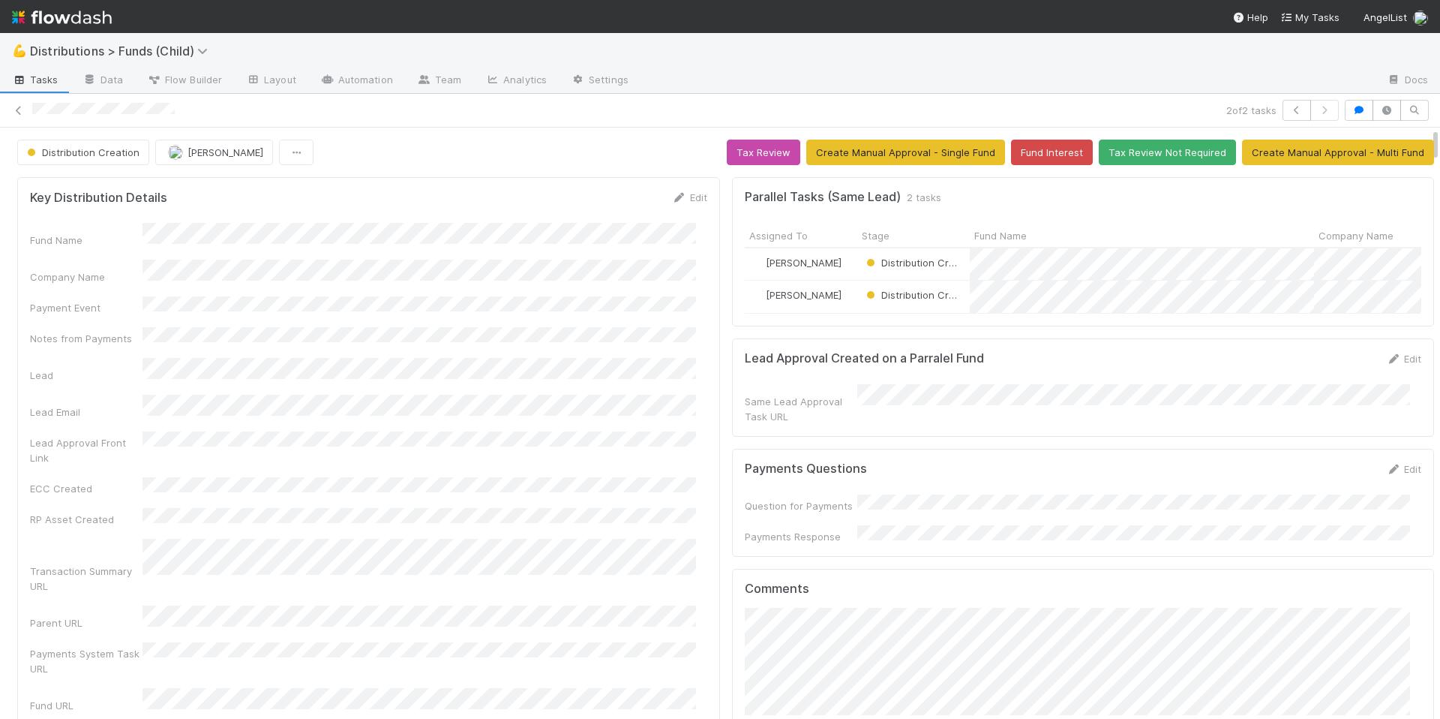
click at [493, 203] on div "Key Distribution Details Edit" at bounding box center [368, 197] width 677 height 15
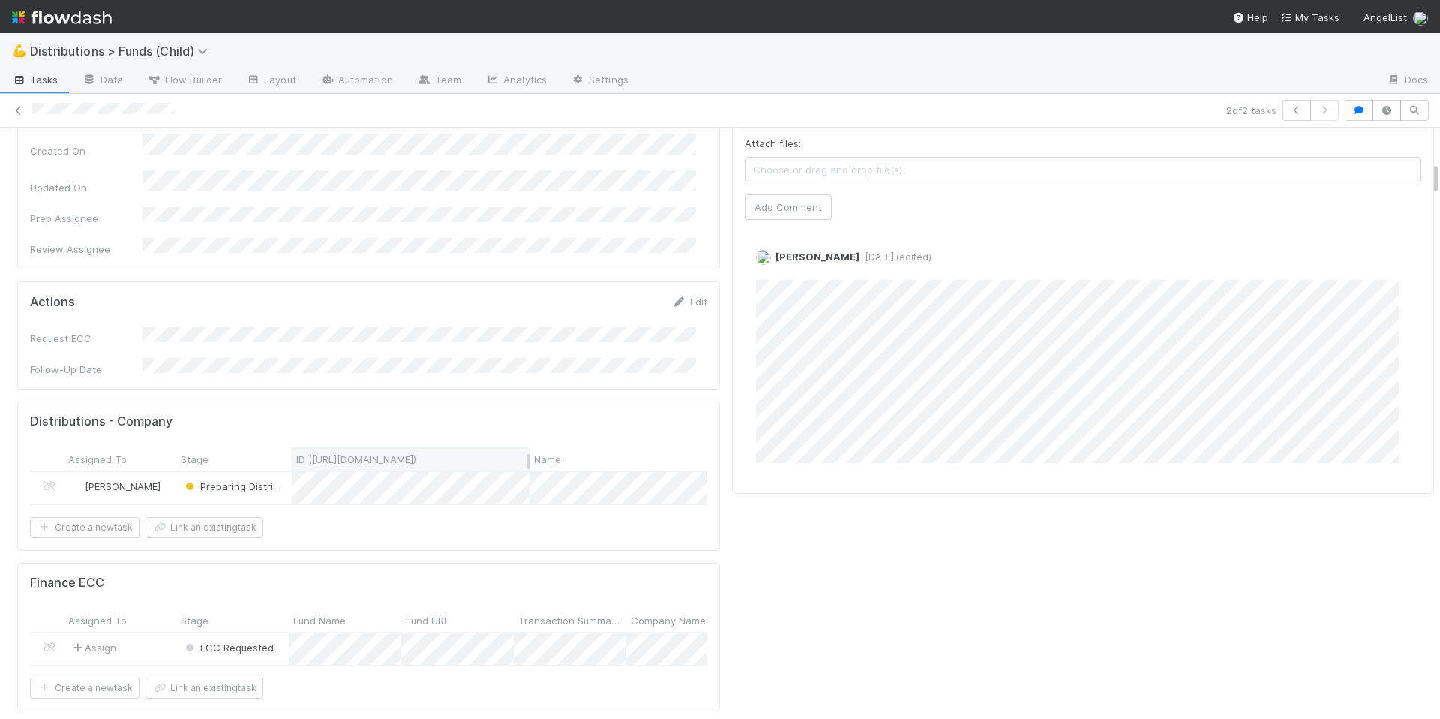
scroll to position [607, 0]
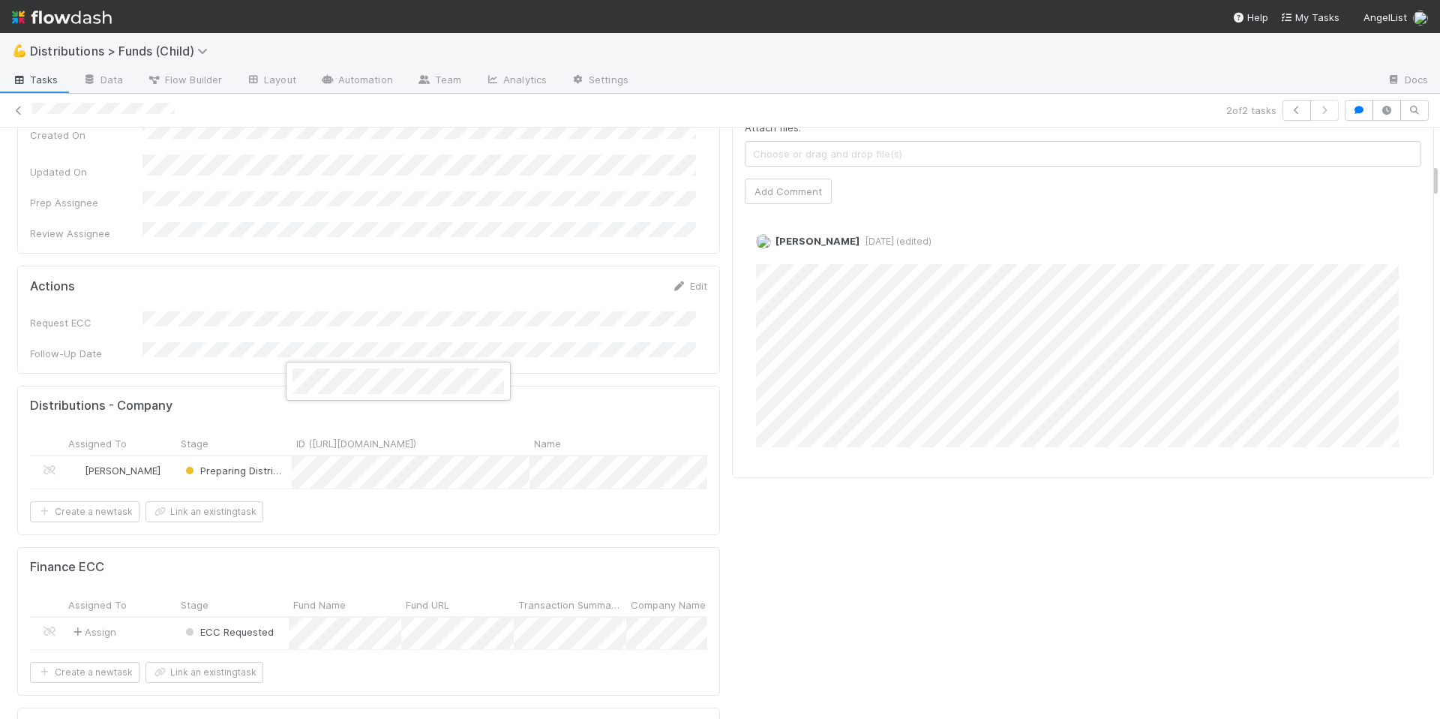
click at [273, 396] on div at bounding box center [720, 359] width 1440 height 719
click at [284, 461] on span "Preparing Distribution" at bounding box center [234, 471] width 110 height 20
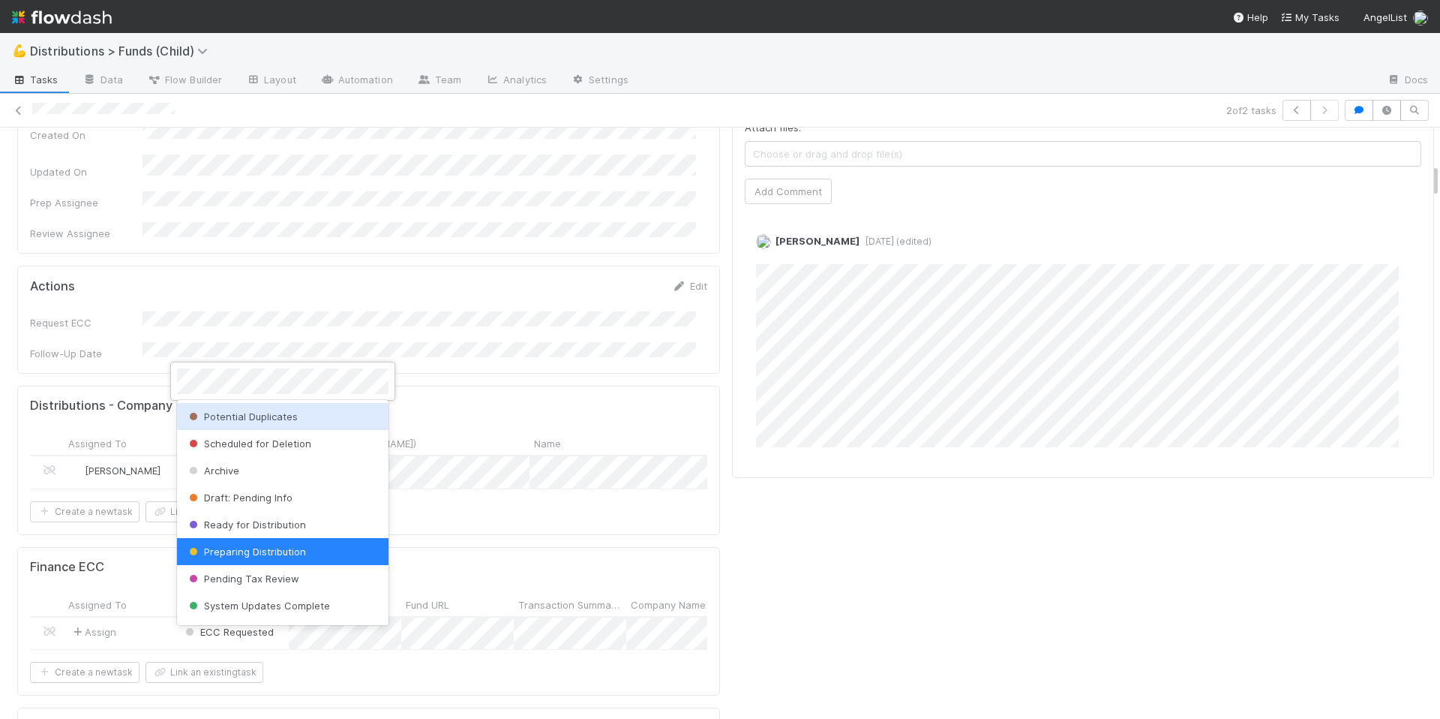
click at [440, 437] on div at bounding box center [720, 359] width 1440 height 719
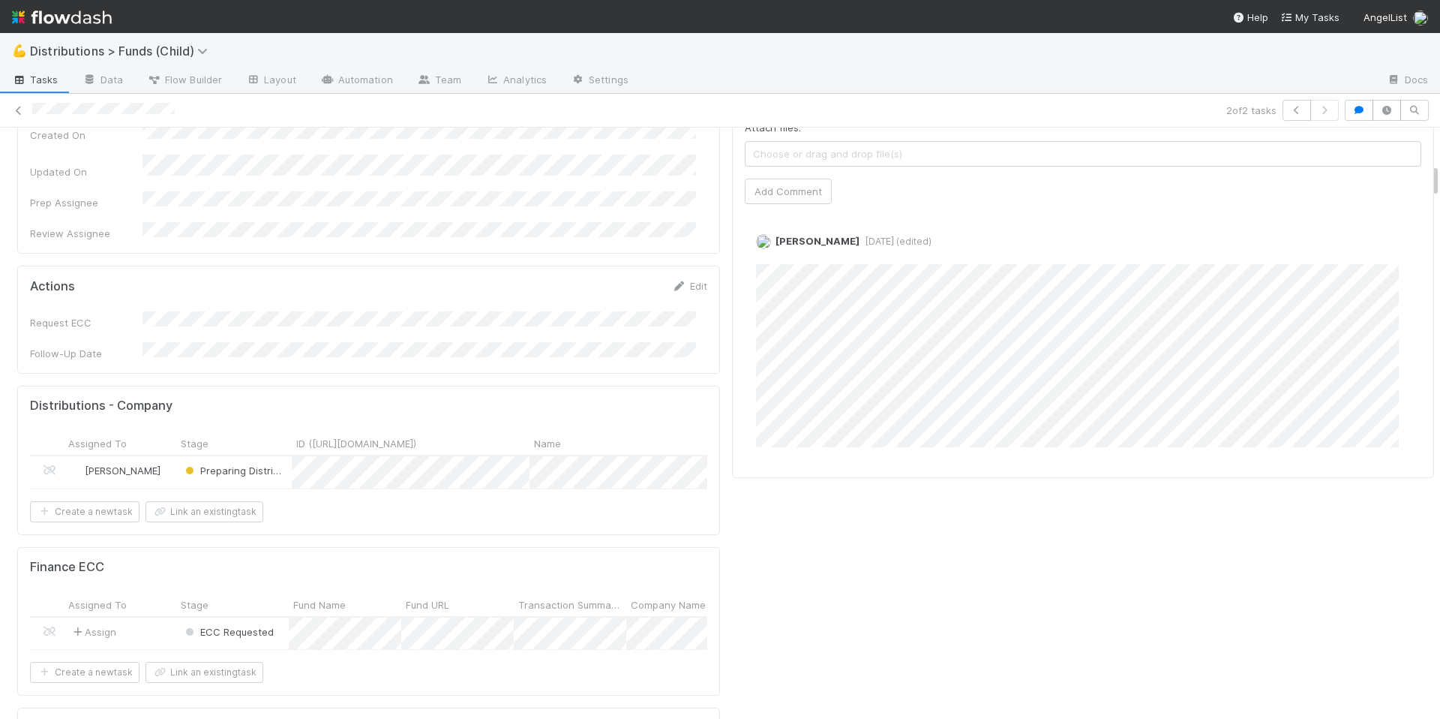
click at [290, 456] on div "Preparing Distribution" at bounding box center [234, 472] width 116 height 32
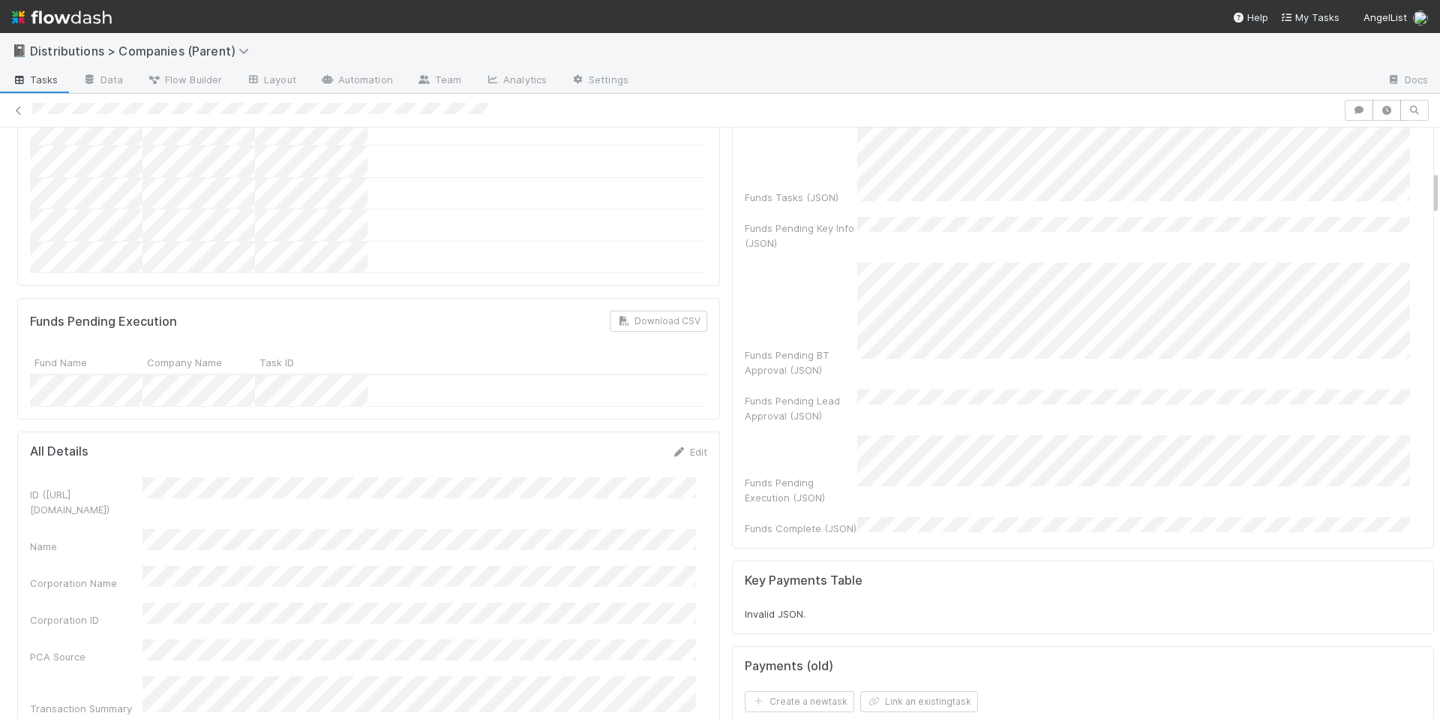
scroll to position [566, 0]
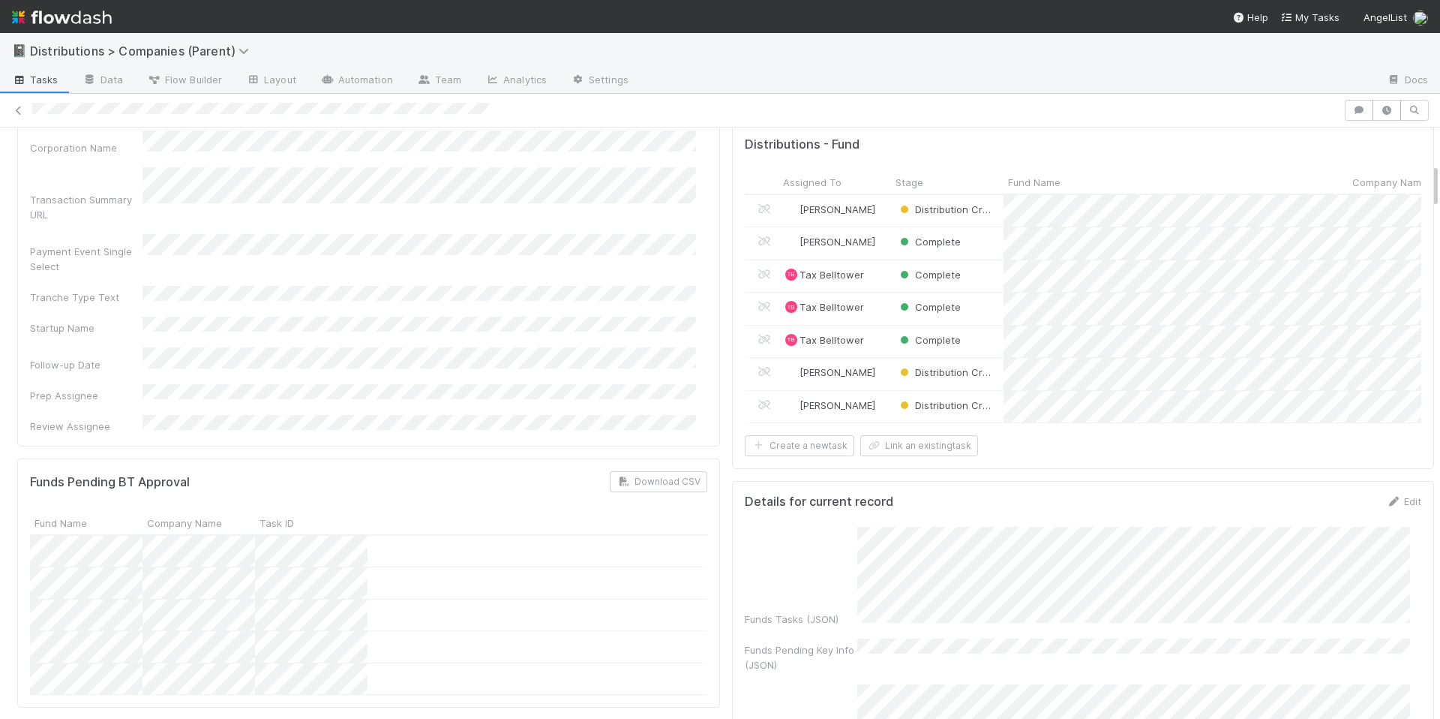
scroll to position [0, 0]
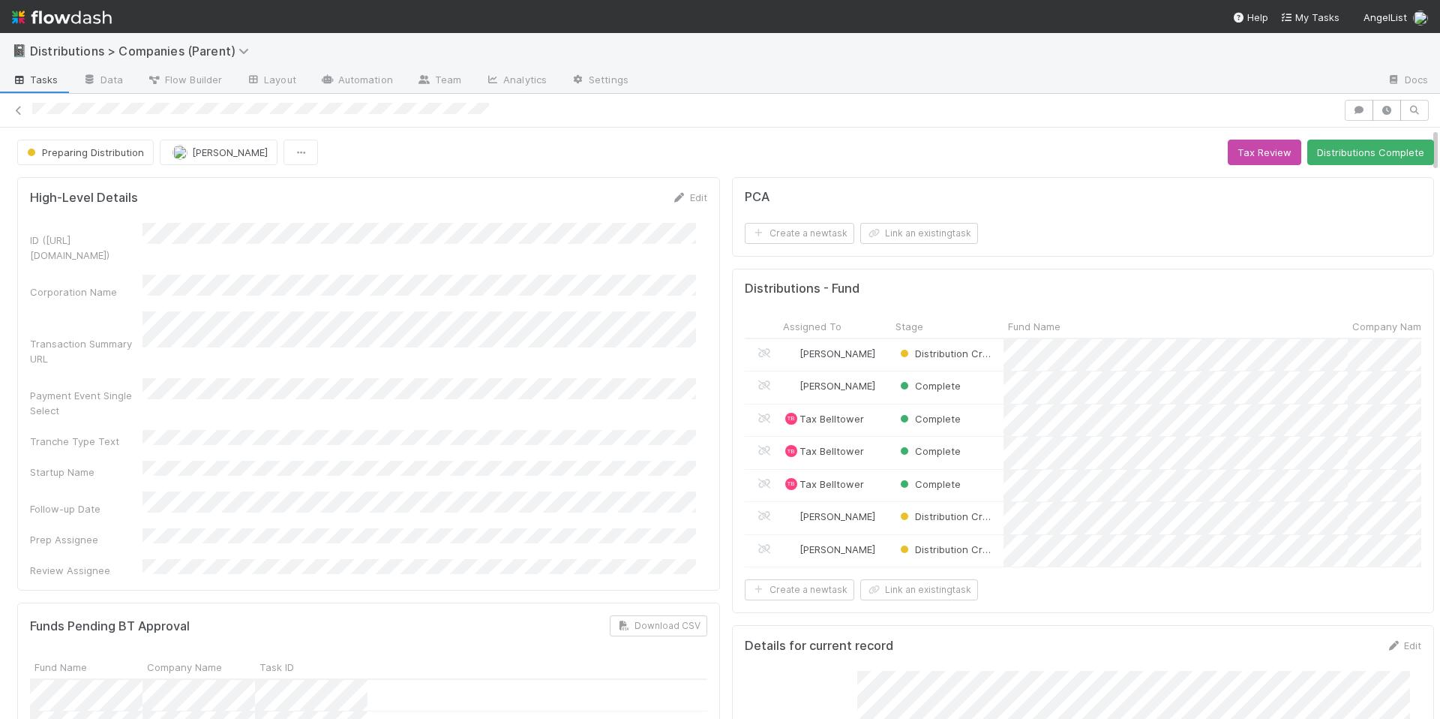
click at [503, 400] on div "ID (TS_PCA.ID) Corporation Name Transaction Summary URL Payment Event Single Se…" at bounding box center [368, 400] width 677 height 355
click at [489, 146] on div "Preparing Distribution Allison Donlevy Tax Review Distributions Complete" at bounding box center [725, 153] width 1417 height 26
click at [572, 149] on div "Preparing Distribution Allison Donlevy Tax Review Distributions Complete" at bounding box center [725, 153] width 1417 height 26
click at [683, 151] on div "Preparing Distribution Allison Donlevy Tax Review Distributions Complete" at bounding box center [725, 153] width 1417 height 26
click at [646, 159] on div "Preparing Distribution Allison Donlevy Tax Review Distributions Complete" at bounding box center [725, 153] width 1417 height 26
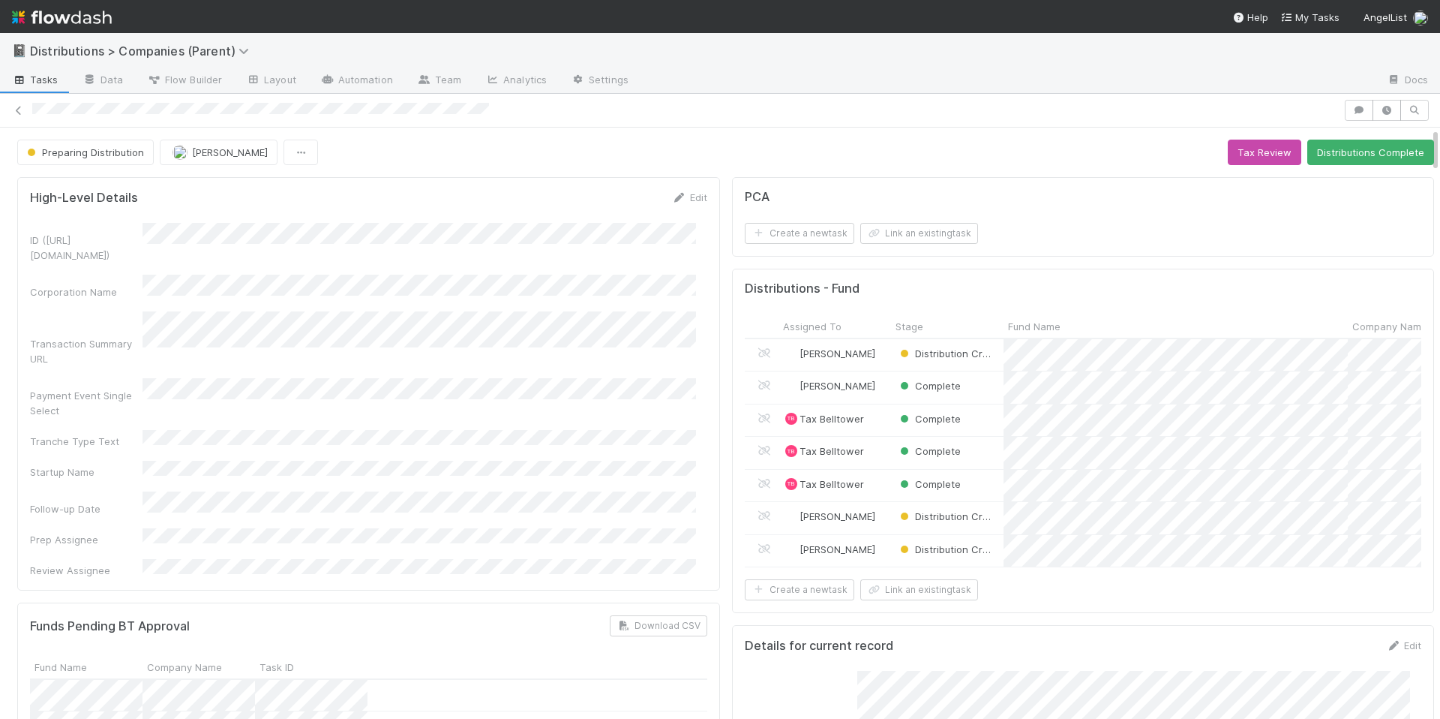
click at [548, 184] on div "High-Level Details Edit ID (TS_PCA.ID) Corporation Name Transaction Summary URL…" at bounding box center [368, 383] width 703 height 413
click at [592, 431] on div "ID (TS_PCA.ID) Corporation Name Transaction Summary URL Payment Event Single Se…" at bounding box center [368, 400] width 677 height 355
click at [530, 430] on div "ID (TS_PCA.ID) Corporation Name Transaction Summary URL Payment Event Single Se…" at bounding box center [368, 400] width 677 height 355
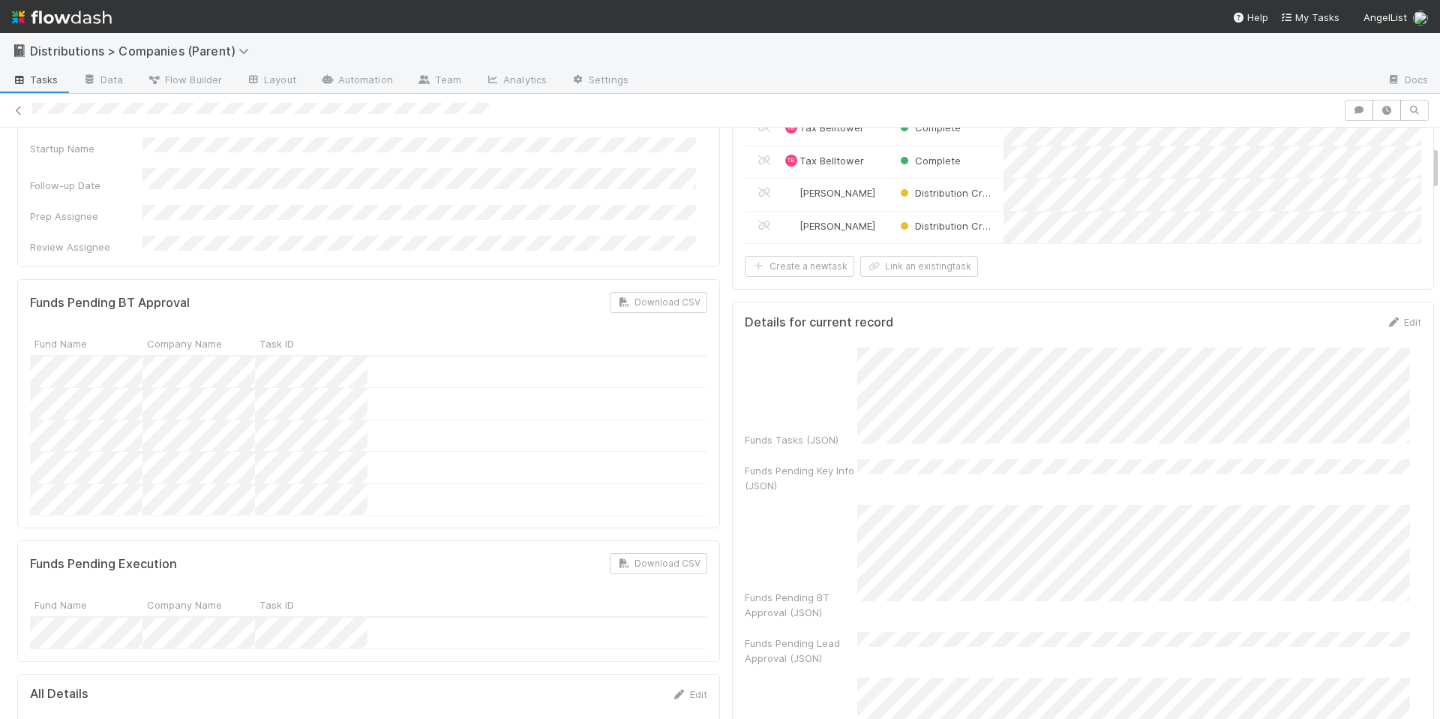
scroll to position [347, 0]
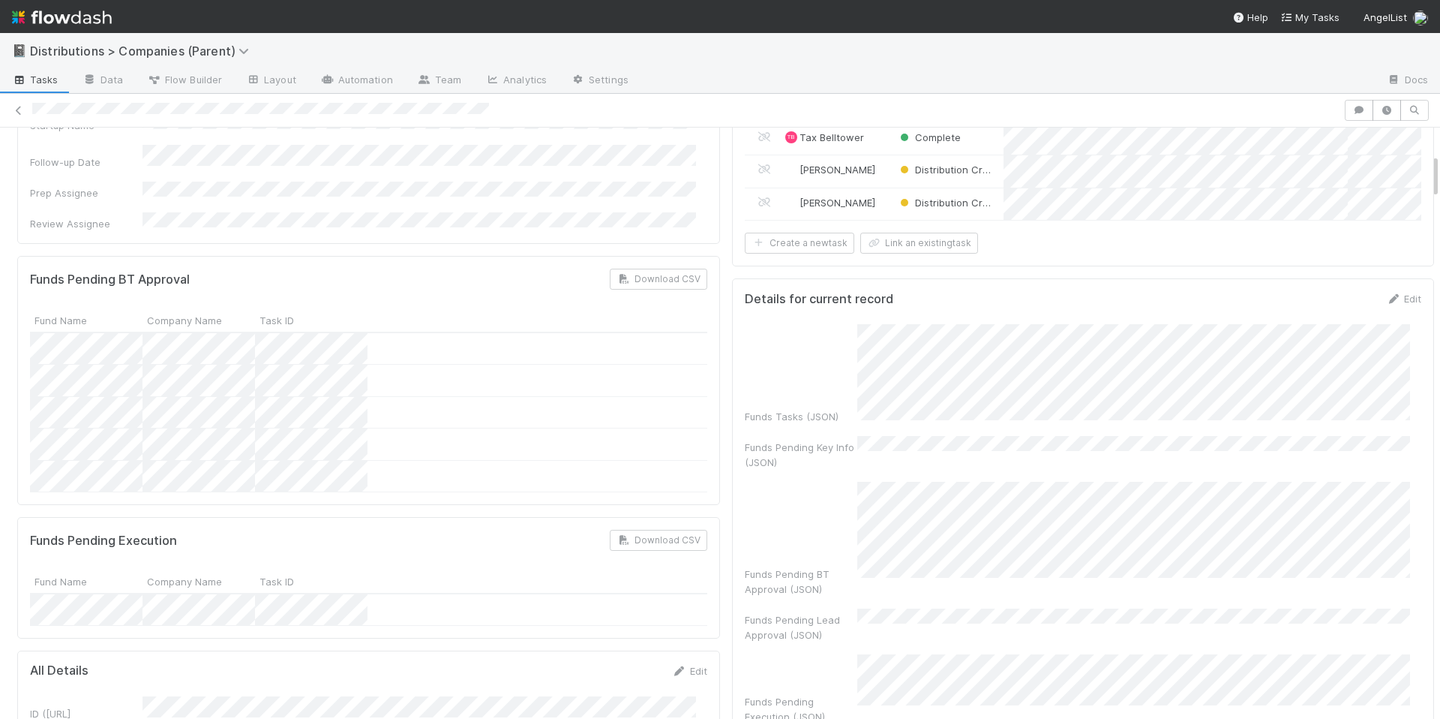
click at [503, 569] on div "Fund Name Company Name Task ID" at bounding box center [368, 581] width 677 height 25
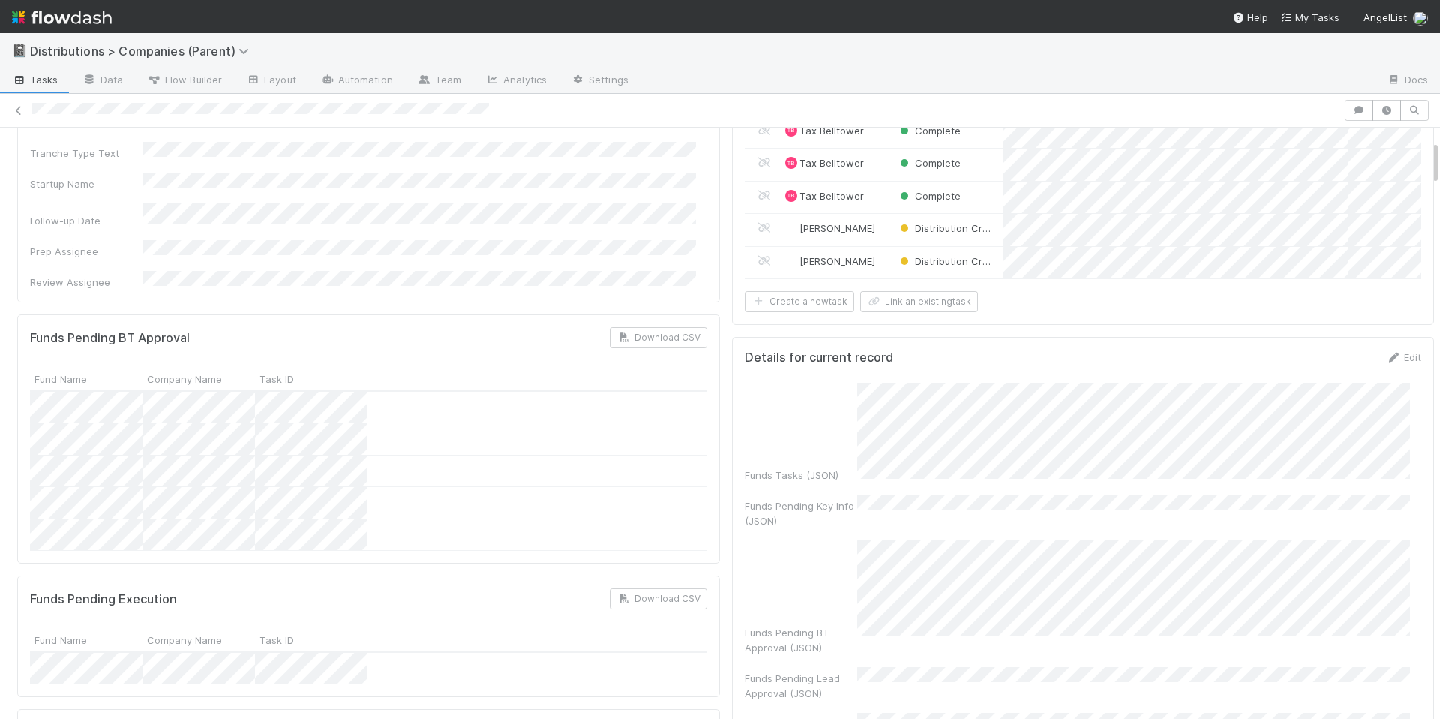
scroll to position [166, 0]
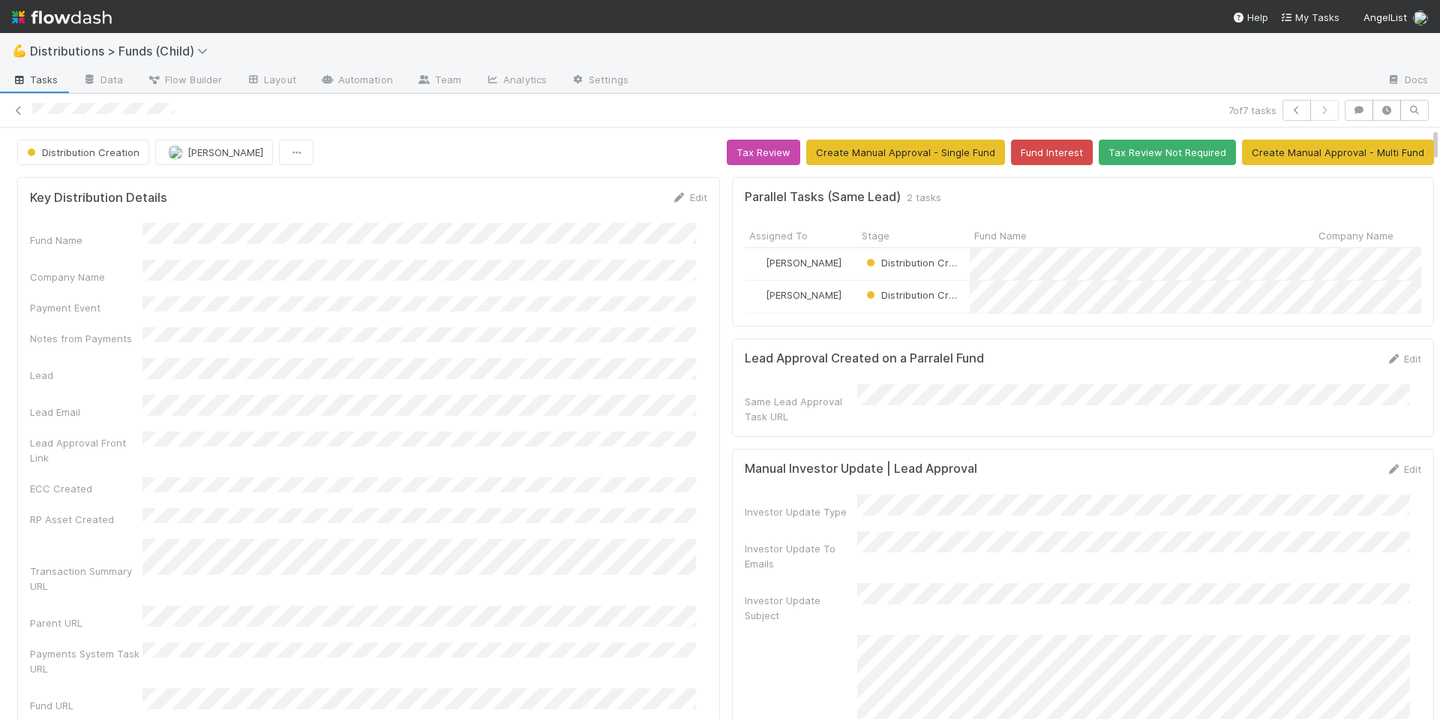
click at [449, 312] on div "Fund Name Company Name Payment Event Notes from Payments Lead Lead Email Lead A…" at bounding box center [368, 535] width 677 height 625
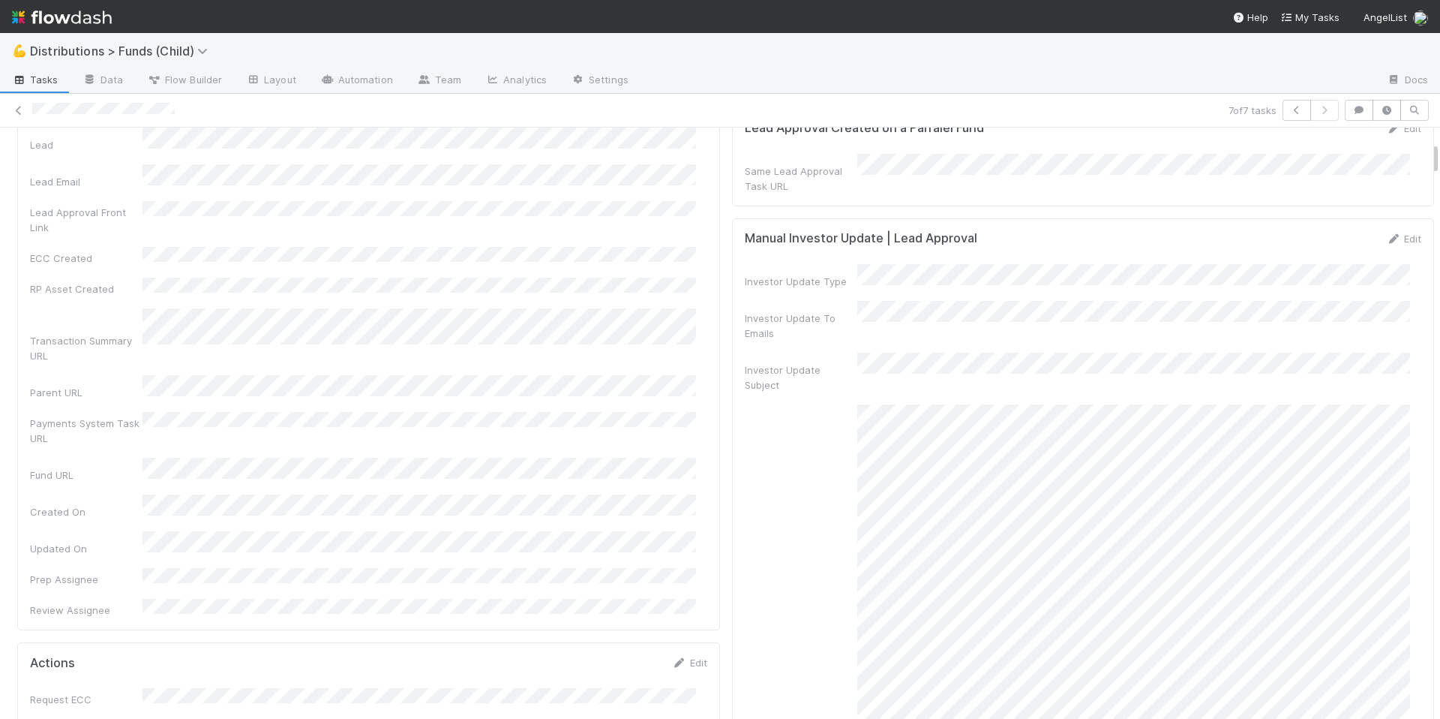
scroll to position [242, 0]
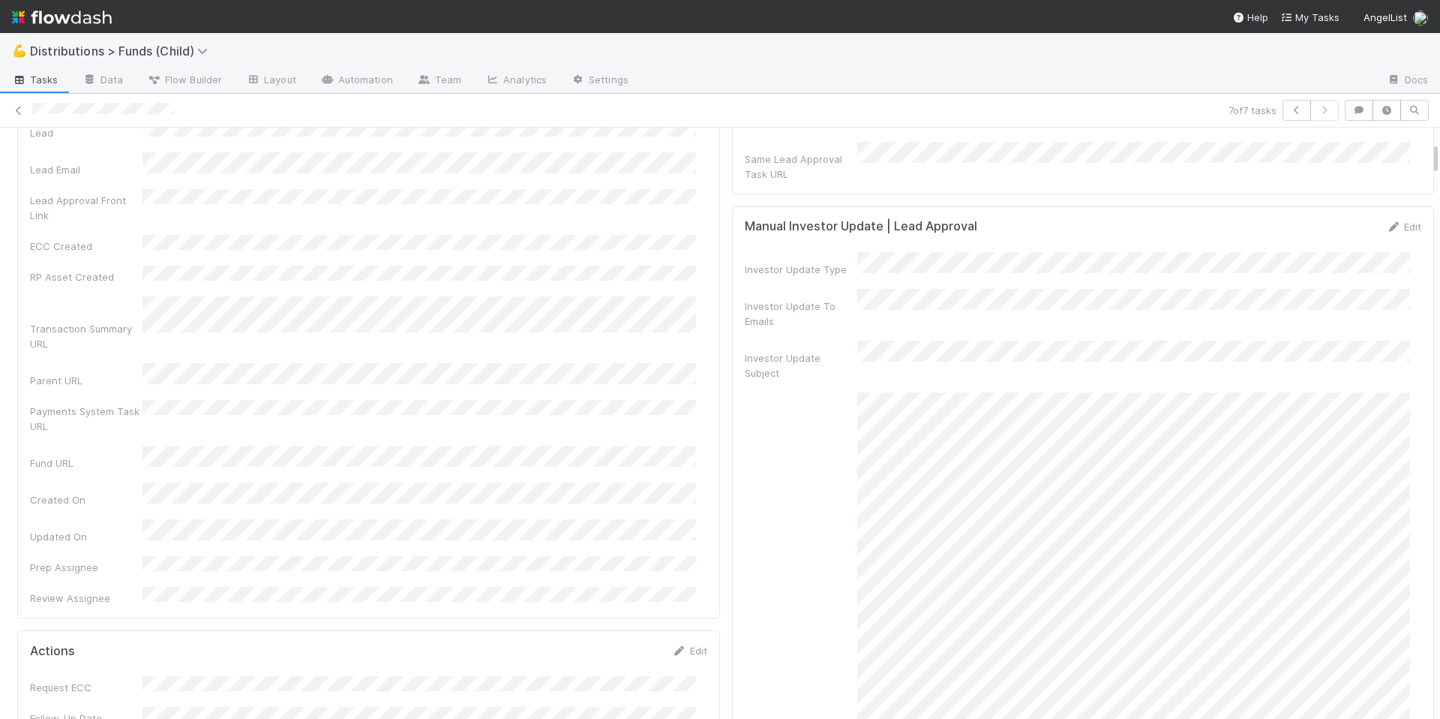
click at [794, 461] on div "Investor Update Email Body RT" at bounding box center [1083, 637] width 677 height 490
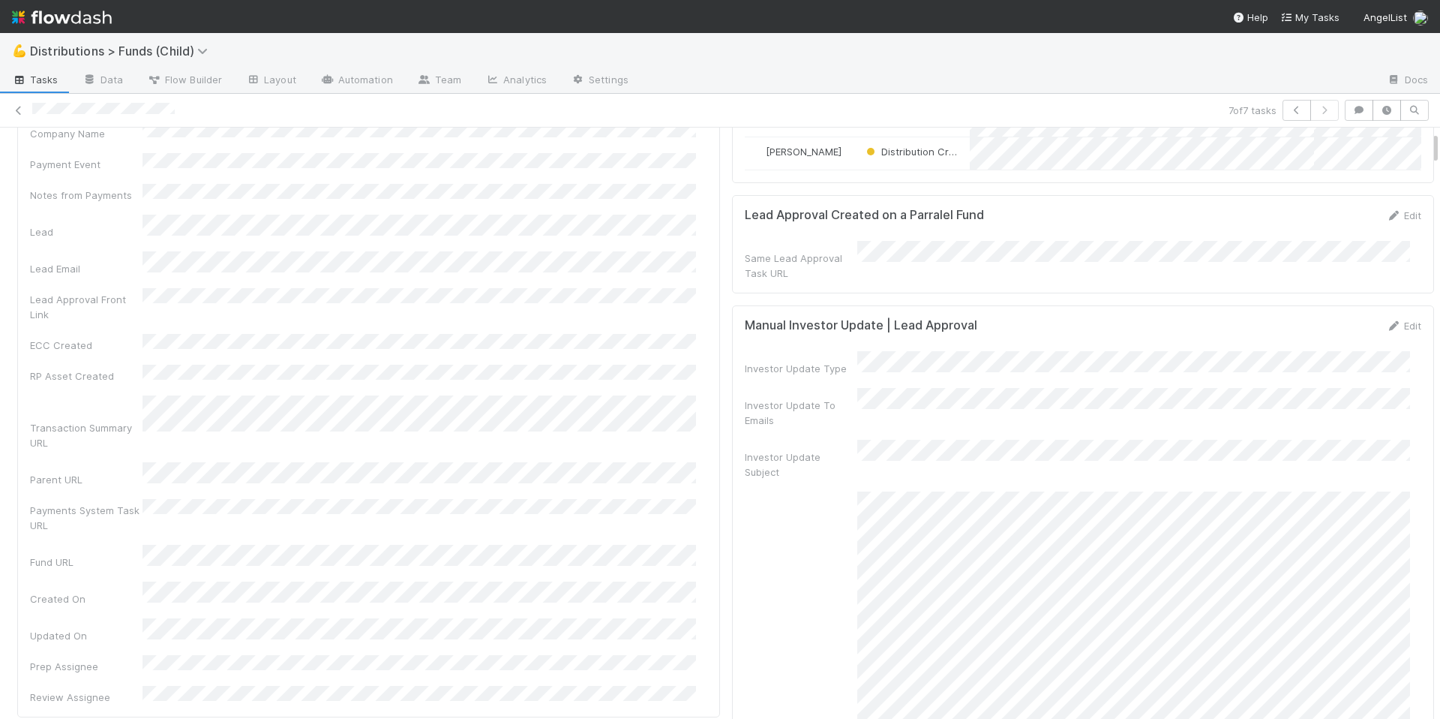
scroll to position [0, 0]
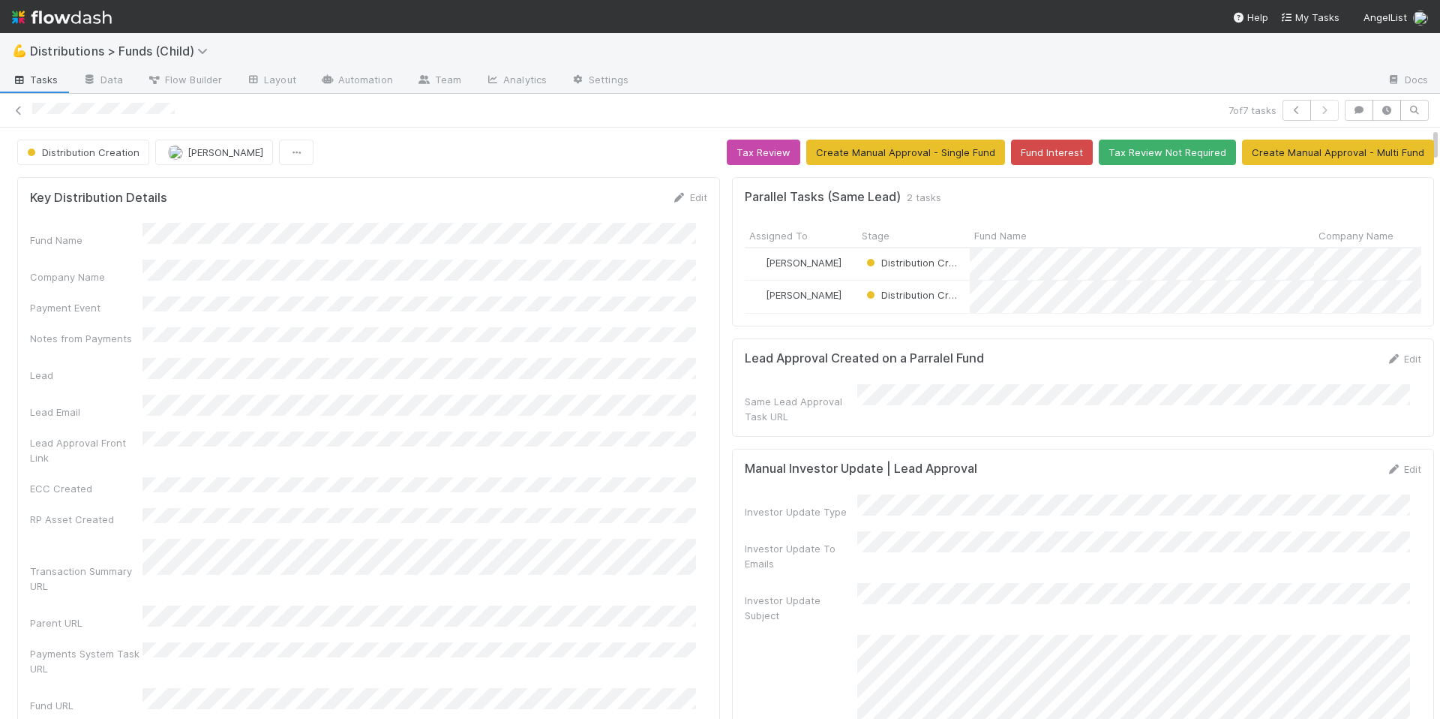
drag, startPoint x: 770, startPoint y: 476, endPoint x: 809, endPoint y: 476, distance: 39.0
click at [773, 476] on h5 "Manual Investor Update | Lead Approval" at bounding box center [861, 468] width 233 height 15
drag, startPoint x: 820, startPoint y: 474, endPoint x: 846, endPoint y: 469, distance: 26.8
click at [821, 473] on h5 "Manual Investor Update | Lead Approval" at bounding box center [861, 468] width 233 height 15
click at [859, 469] on h5 "Manual Investor Update | Lead Approval" at bounding box center [861, 468] width 233 height 15
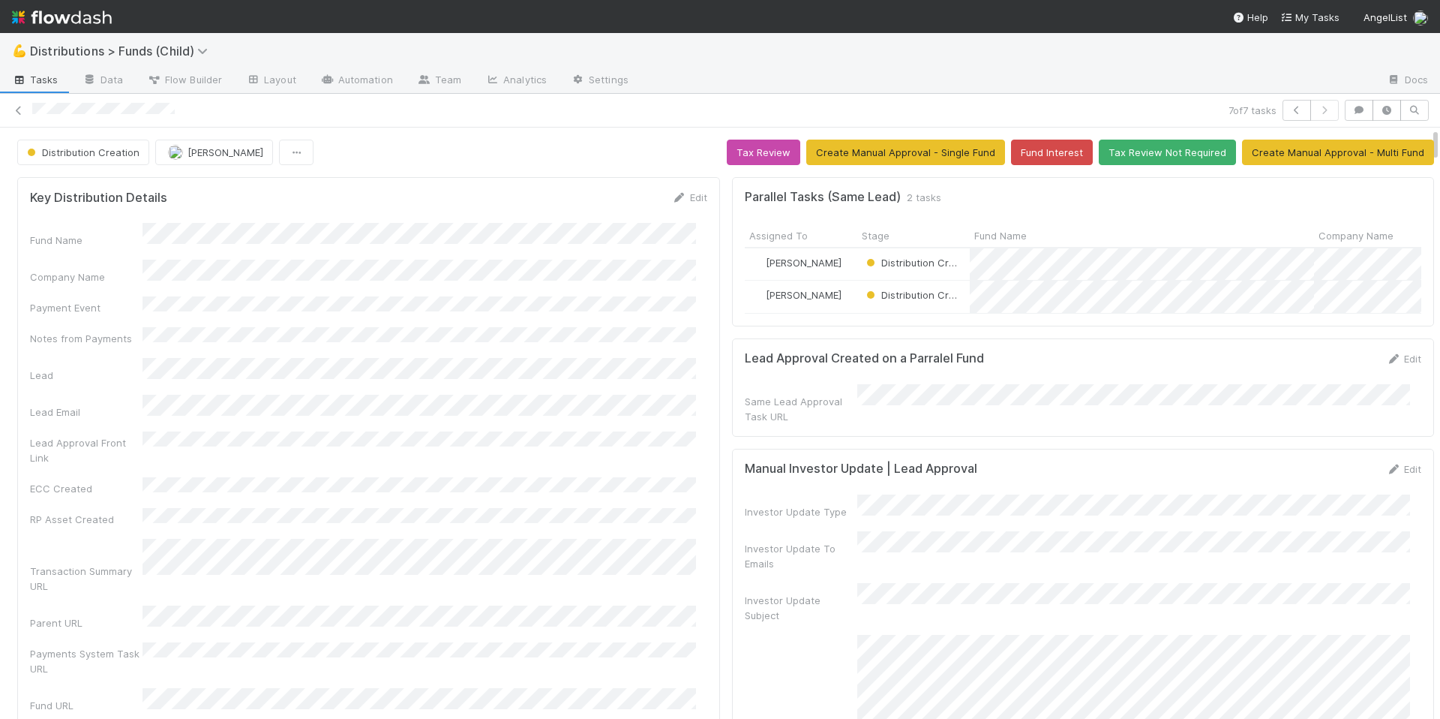
click at [568, 370] on div "Fund Name Company Name Payment Event Notes from Payments Lead Lead Email Lead A…" at bounding box center [368, 535] width 677 height 625
click at [563, 371] on div "Fund Name Company Name Payment Event Notes from Payments Lead Lead Email Lead A…" at bounding box center [368, 535] width 677 height 625
click at [532, 313] on div "Fund Name Company Name Payment Event Notes from Payments Lead Lead Email Lead A…" at bounding box center [368, 535] width 677 height 625
click at [491, 191] on div "Key Distribution Details Edit" at bounding box center [368, 197] width 677 height 15
click at [482, 250] on div "Fund Name Company Name Payment Event Notes from Payments Lead Lead Email Lead A…" at bounding box center [368, 535] width 677 height 625
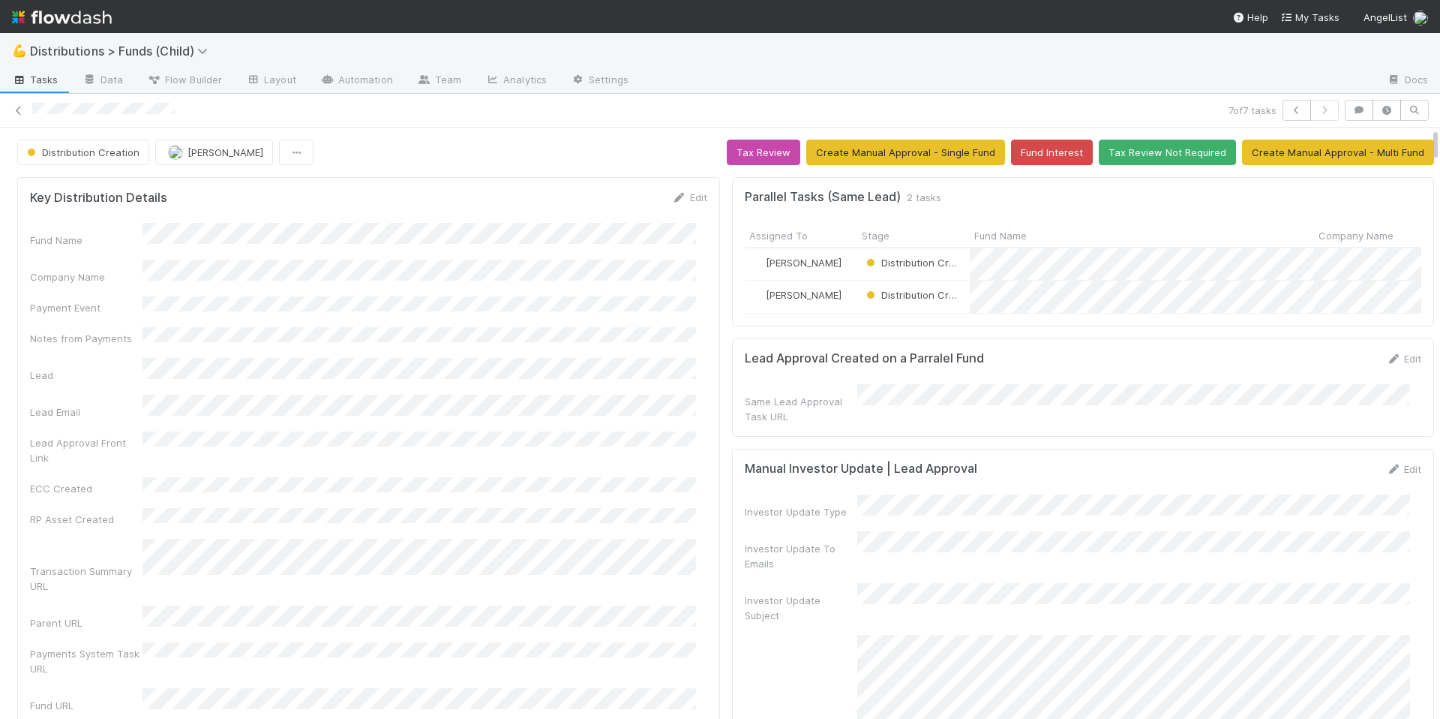
click at [513, 179] on div "Key Distribution Details Edit Fund Name Company Name Payment Event Notes from P…" at bounding box center [368, 518] width 703 height 683
click at [463, 405] on div "Fund Name Company Name Payment Event Notes from Payments Lead Lead Email Lead A…" at bounding box center [368, 535] width 677 height 625
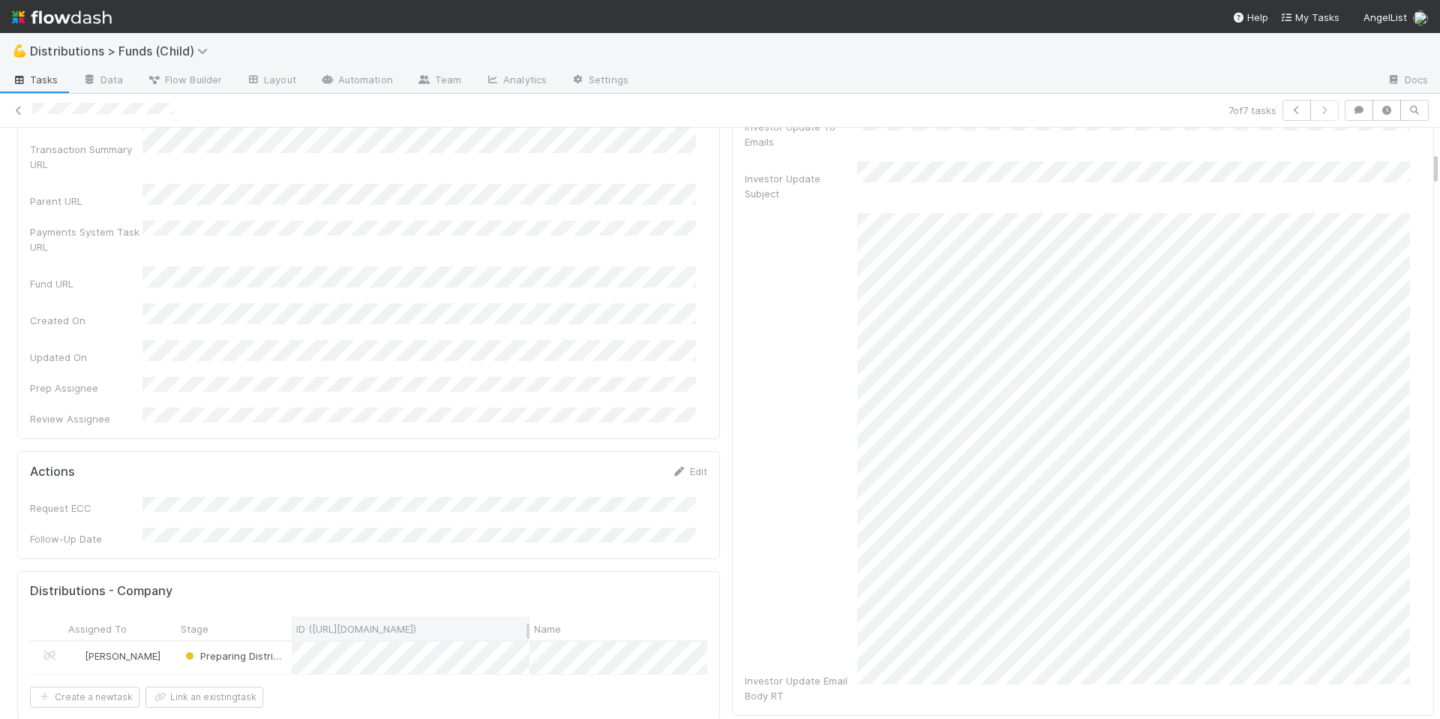
scroll to position [422, 0]
click at [283, 641] on div "Preparing Distribution" at bounding box center [234, 657] width 116 height 32
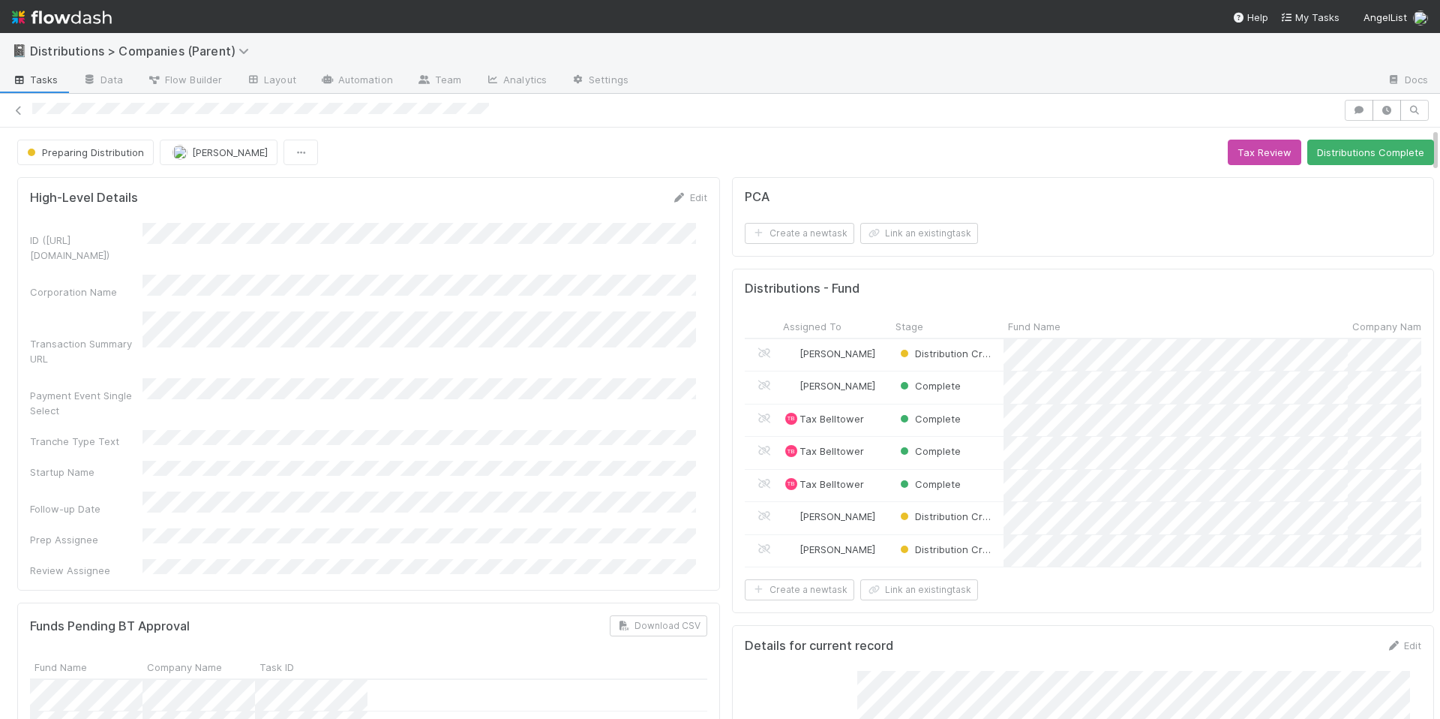
click at [362, 431] on div "ID (TS_PCA.ID) Corporation Name Transaction Summary URL Payment Event Single Se…" at bounding box center [368, 400] width 677 height 355
click at [435, 428] on div "ID (TS_PCA.ID) Corporation Name Transaction Summary URL Payment Event Single Se…" at bounding box center [368, 400] width 677 height 355
click at [434, 431] on div "ID (TS_PCA.ID) Corporation Name Transaction Summary URL Payment Event Single Se…" at bounding box center [368, 400] width 677 height 355
click at [451, 404] on div "ID (TS_PCA.ID) Corporation Name Transaction Summary URL Payment Event Single Se…" at bounding box center [368, 400] width 677 height 355
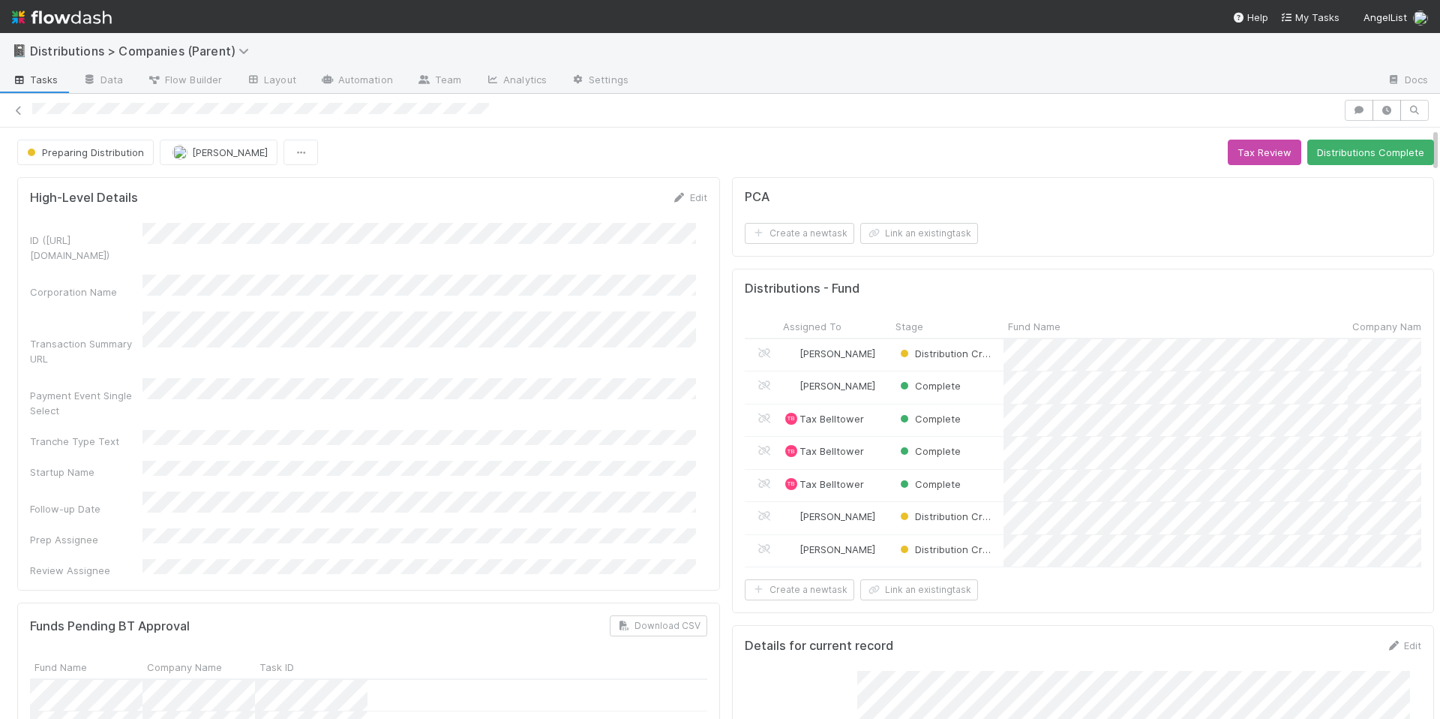
click at [451, 404] on div "ID (TS_PCA.ID) Corporation Name Transaction Summary URL Payment Event Single Se…" at bounding box center [368, 400] width 677 height 355
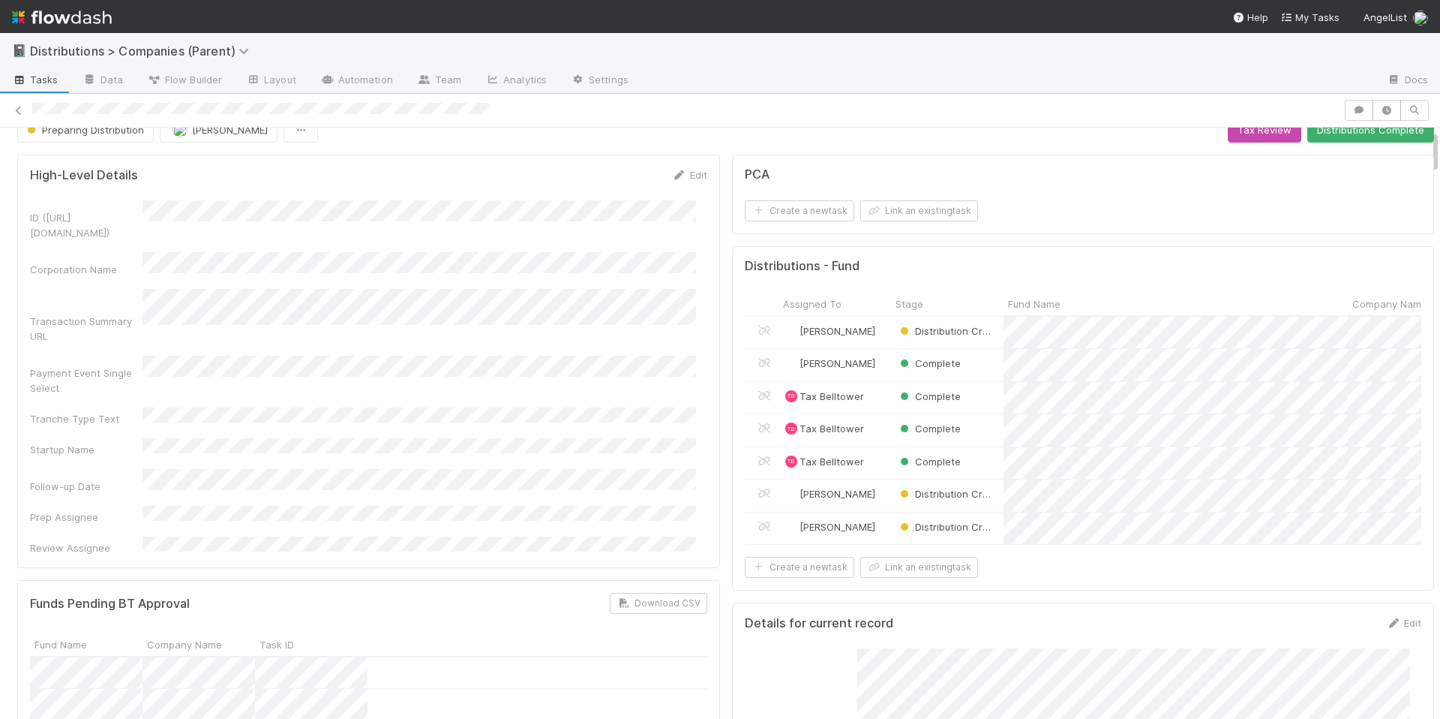
scroll to position [26, 0]
click at [472, 399] on div "ID (TS_PCA.ID) Corporation Name Transaction Summary URL Payment Event Single Se…" at bounding box center [368, 374] width 677 height 355
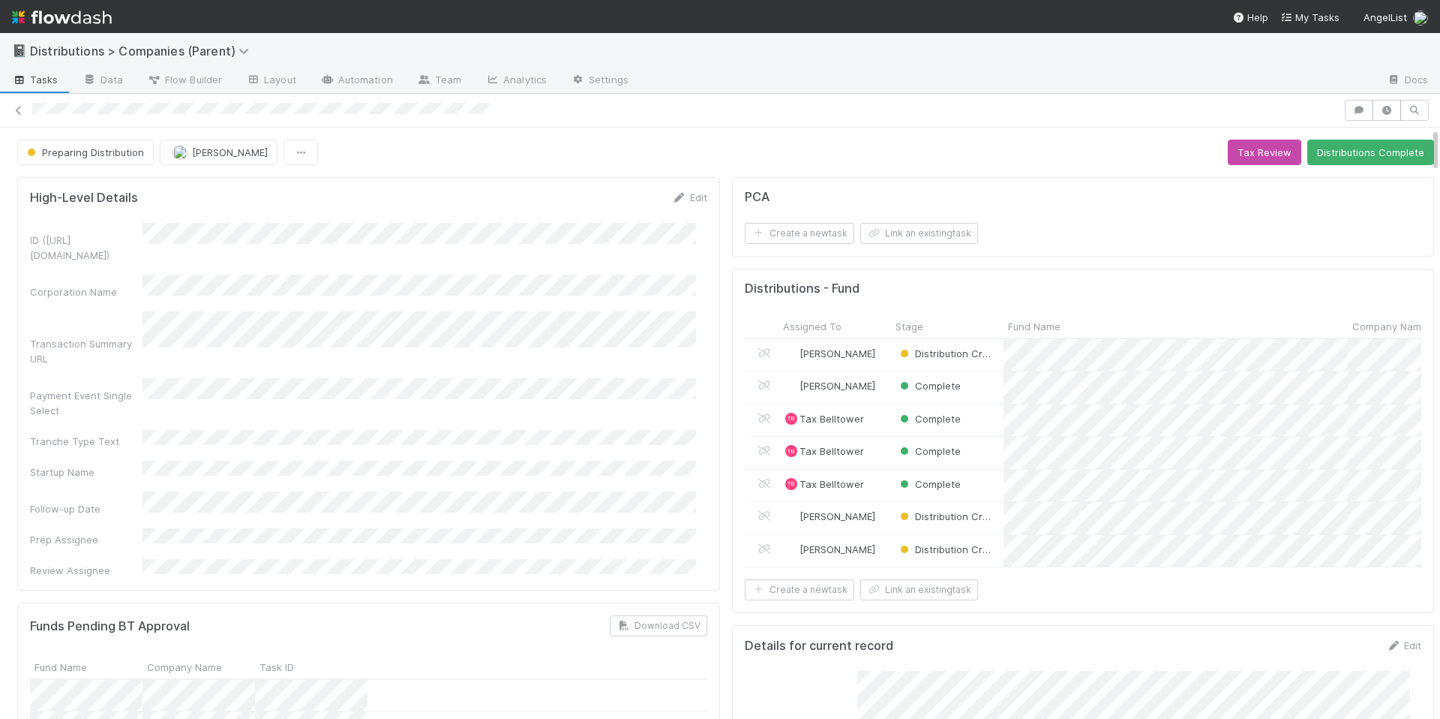
click at [470, 399] on div "ID (TS_PCA.ID) Corporation Name Transaction Summary URL Payment Event Single Se…" at bounding box center [368, 400] width 677 height 355
click at [466, 402] on div "ID (TS_PCA.ID) Corporation Name Transaction Summary URL Payment Event Single Se…" at bounding box center [368, 400] width 677 height 355
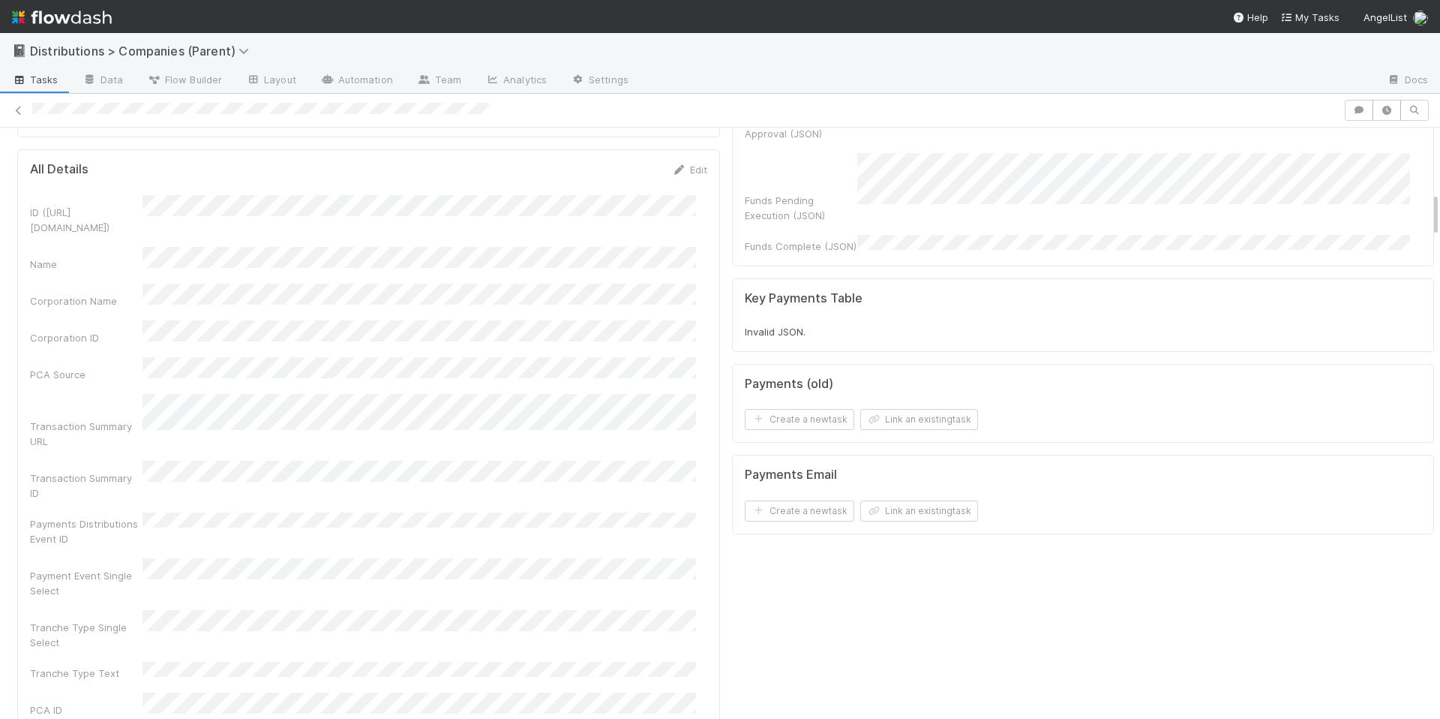
scroll to position [938, 0]
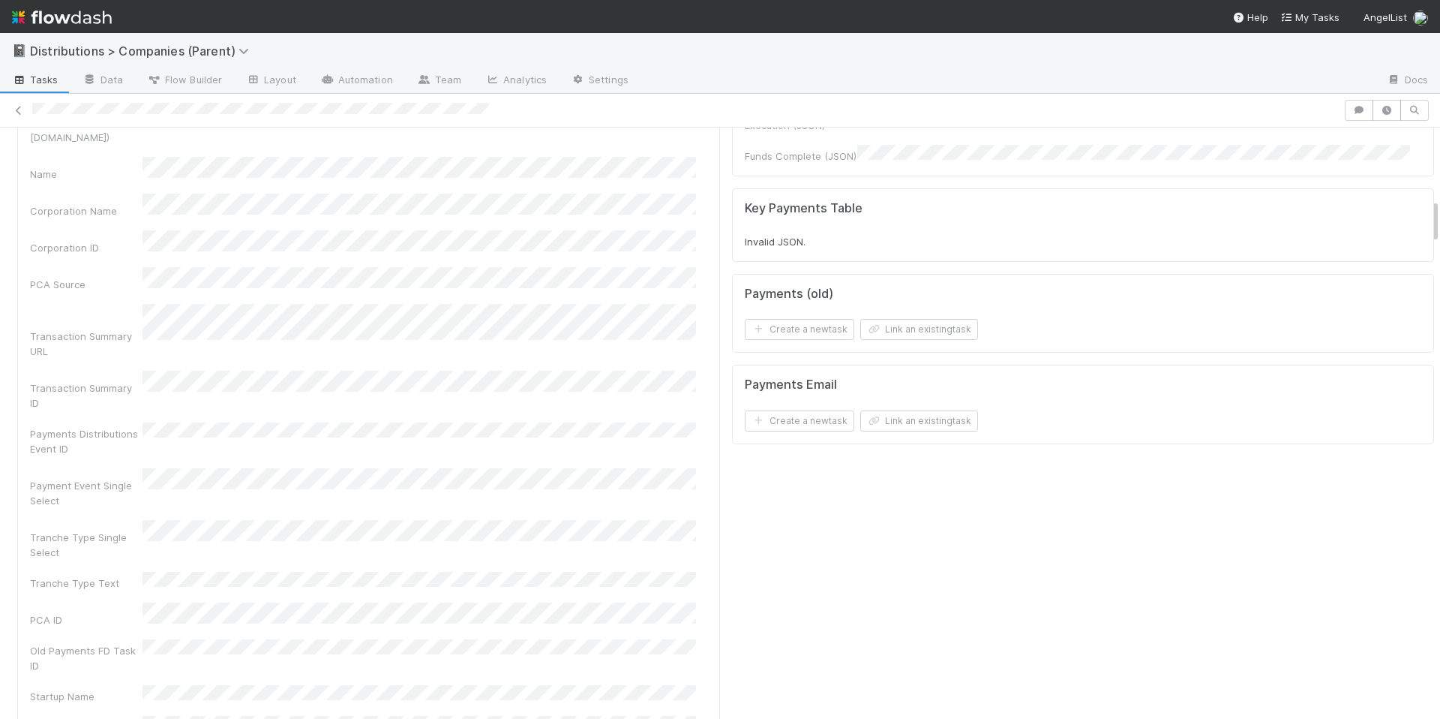
click at [586, 639] on div "Old Payments FD Task ID" at bounding box center [368, 656] width 677 height 34
click at [585, 639] on div "Old Payments FD Task ID" at bounding box center [368, 656] width 677 height 34
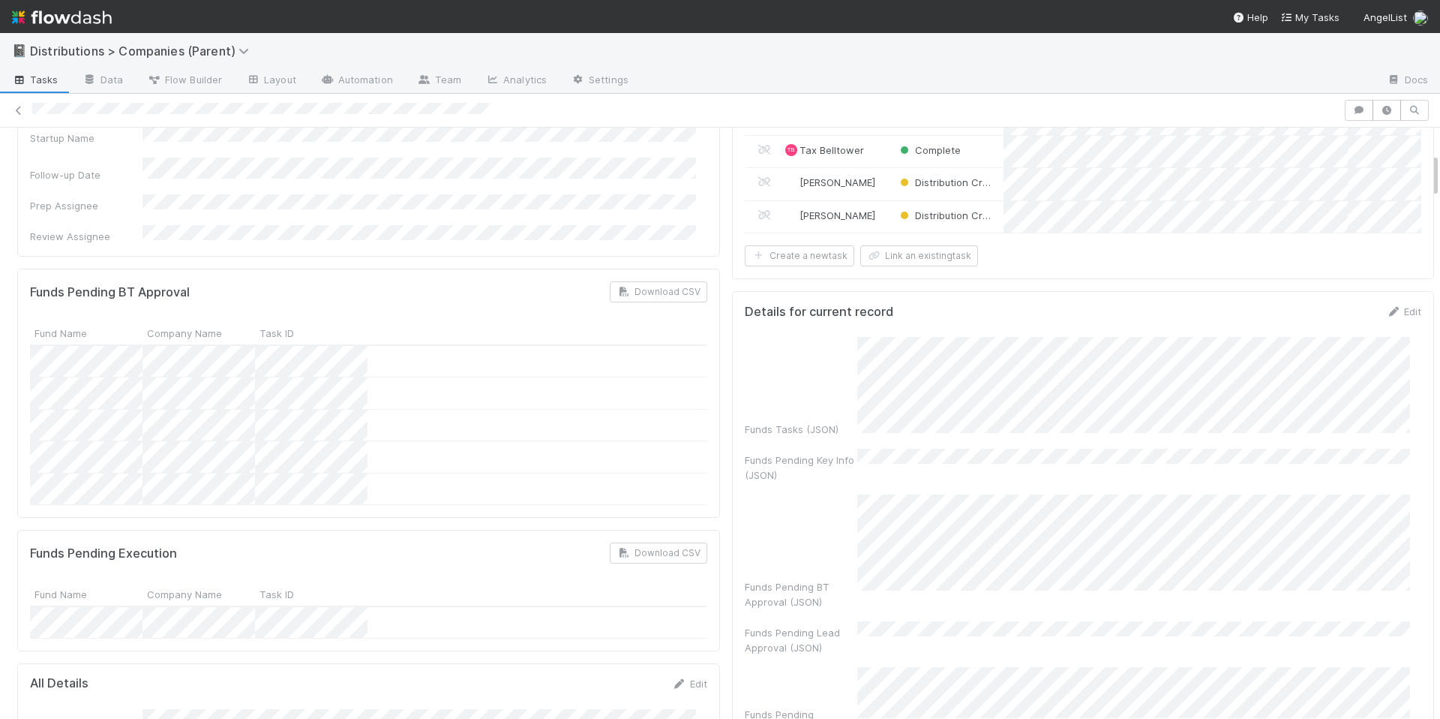
scroll to position [219, 0]
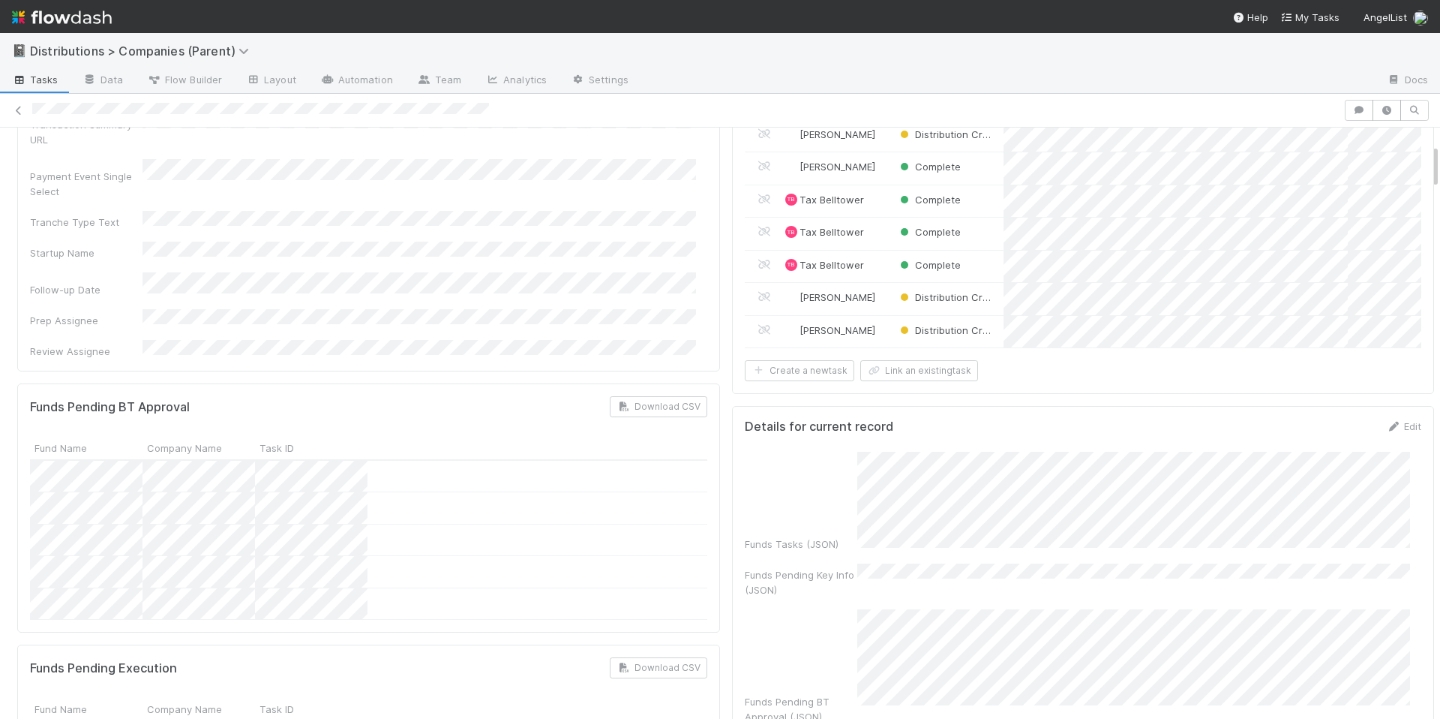
click at [498, 396] on div "Funds Pending BT Approval Download CSV" at bounding box center [368, 406] width 677 height 21
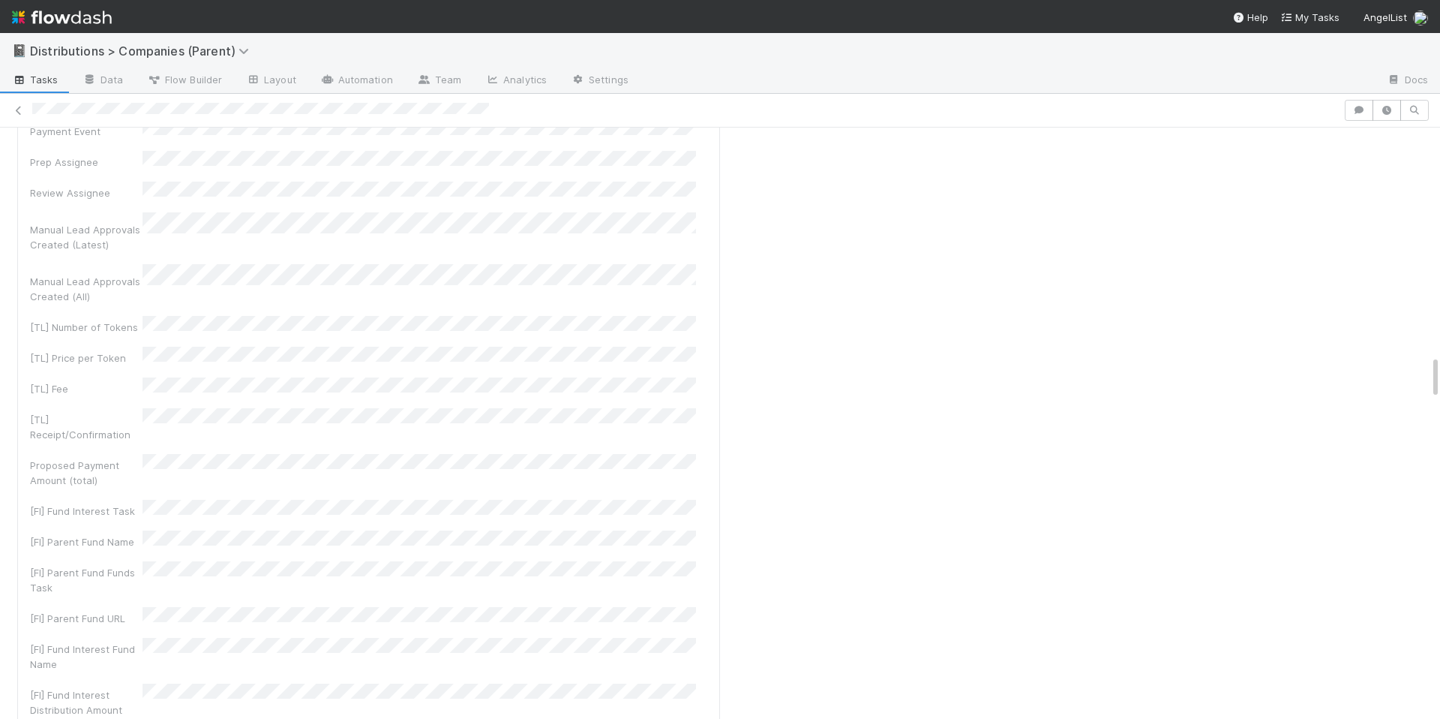
scroll to position [3166, 0]
click at [876, 108] on div at bounding box center [685, 111] width 1307 height 16
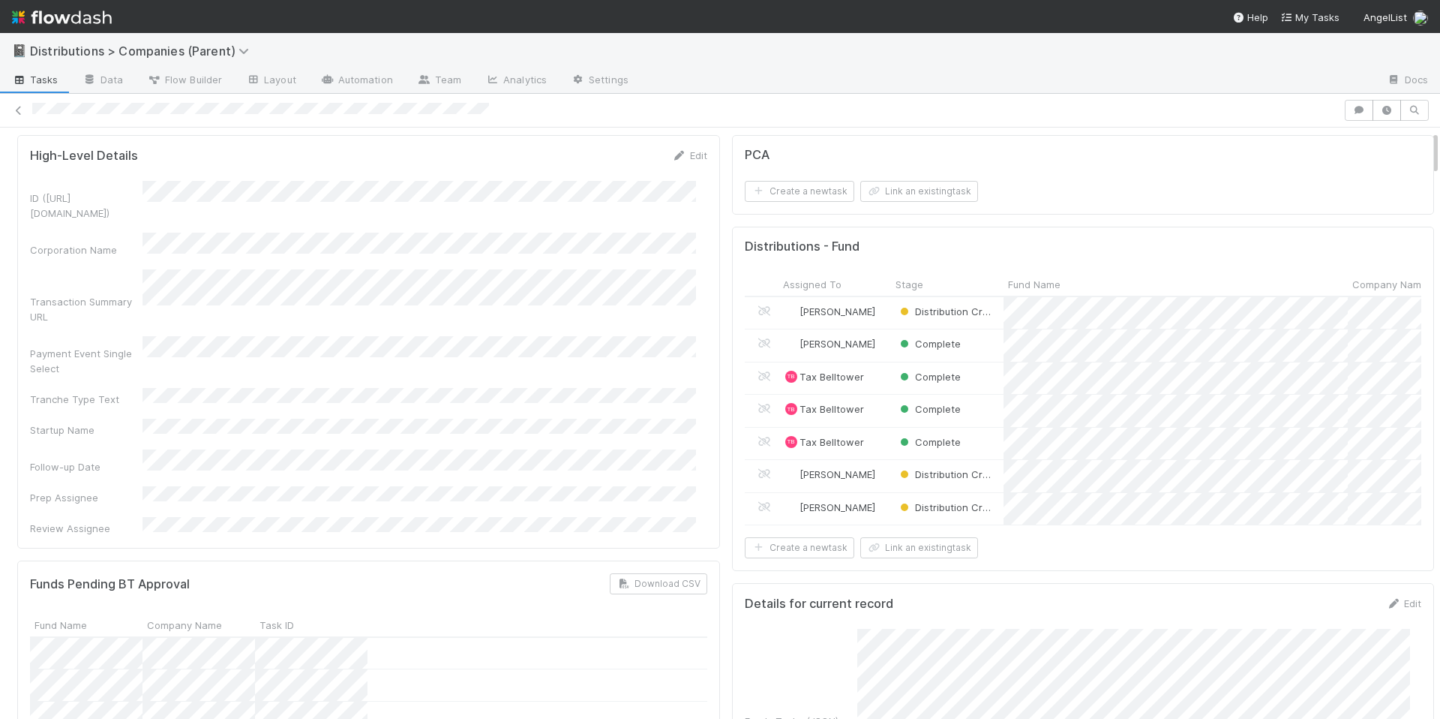
scroll to position [0, 0]
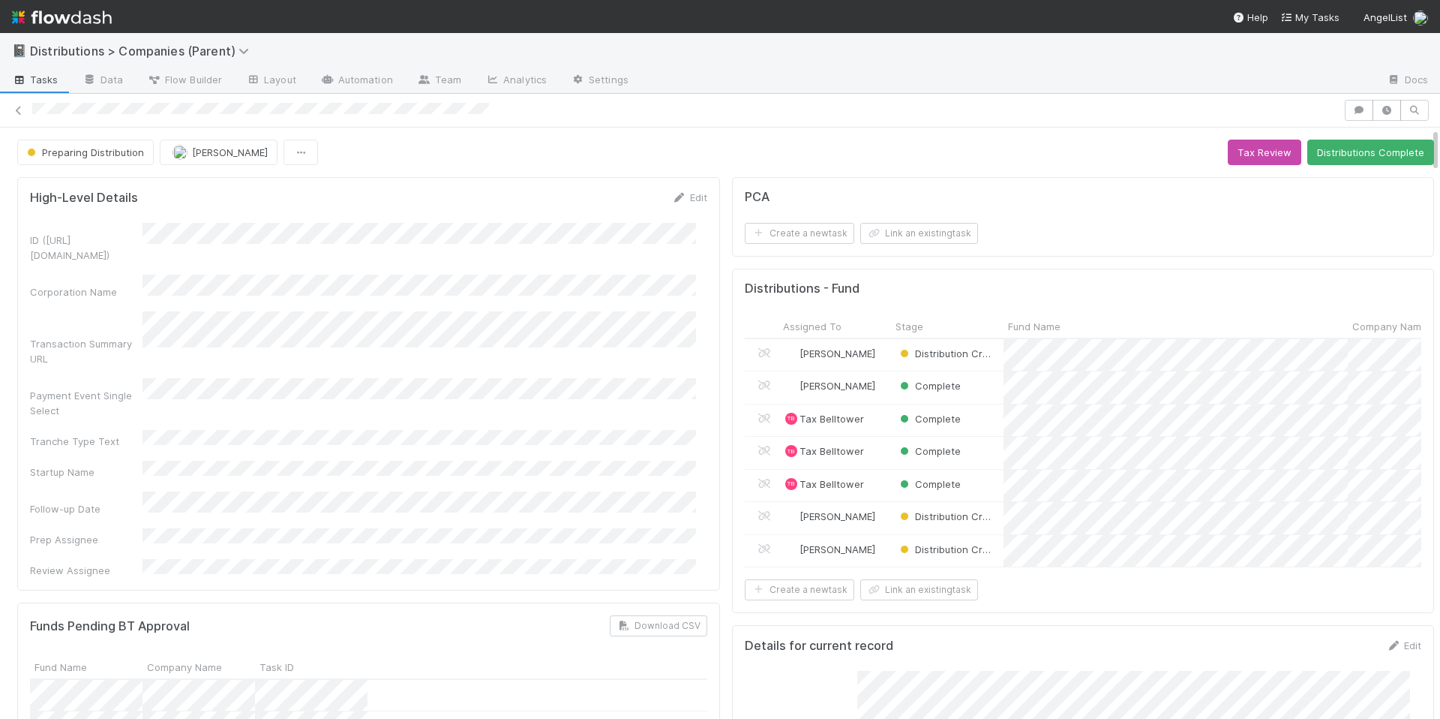
click at [688, 117] on div at bounding box center [685, 111] width 1307 height 16
click at [664, 378] on div "Payment Event Single Select" at bounding box center [368, 398] width 677 height 40
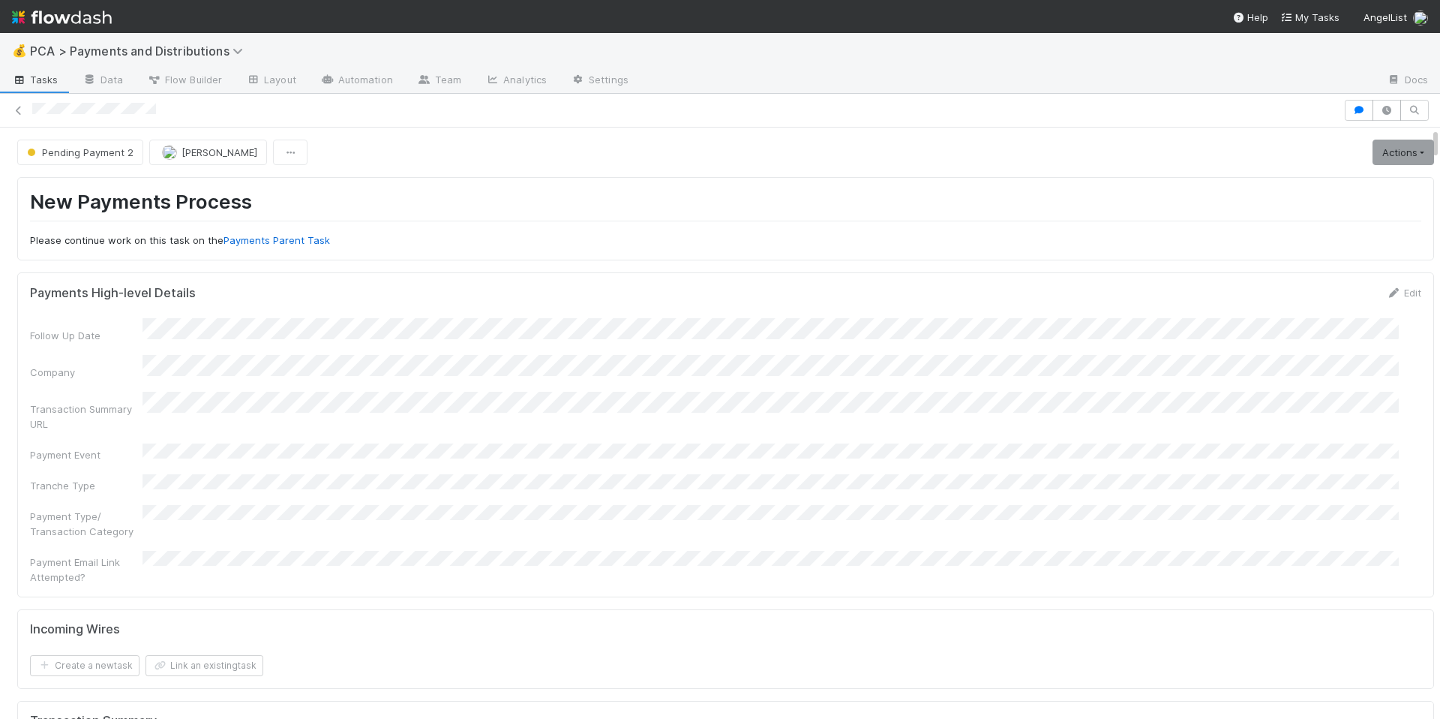
click at [946, 380] on div "Follow Up Date Company Transaction Summary URL Payment Event Tranche Type Payme…" at bounding box center [726, 451] width 1392 height 266
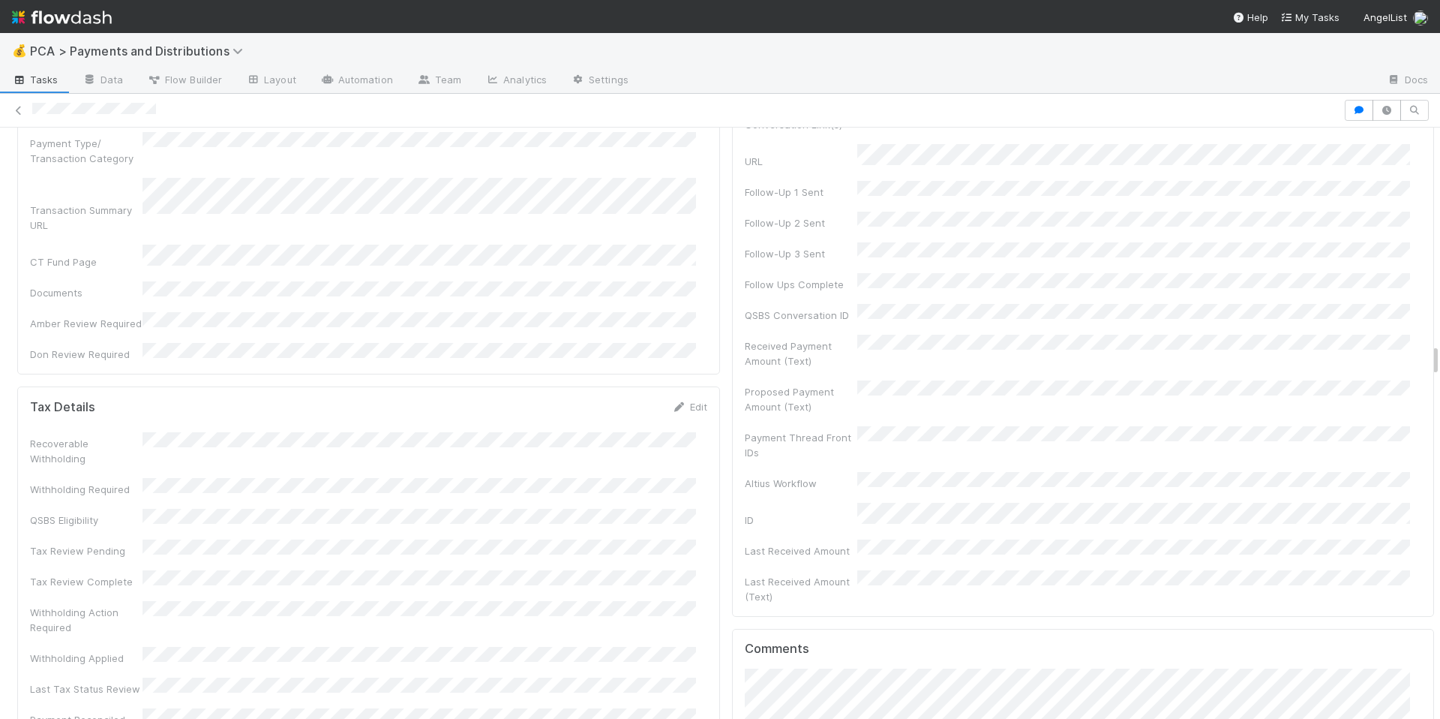
scroll to position [4220, 0]
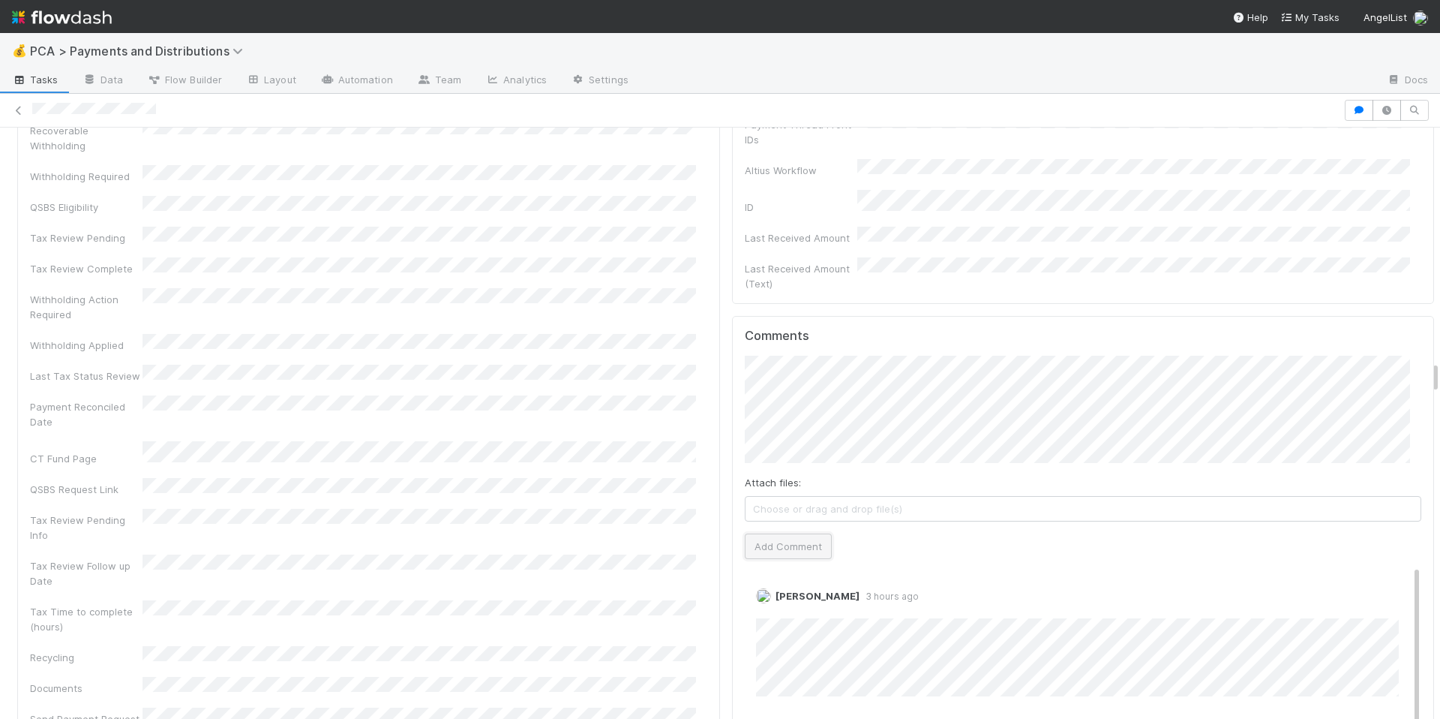
click at [802, 533] on button "Add Comment" at bounding box center [788, 546] width 87 height 26
click at [608, 600] on div "Tax Time to complete (hours)" at bounding box center [368, 617] width 677 height 34
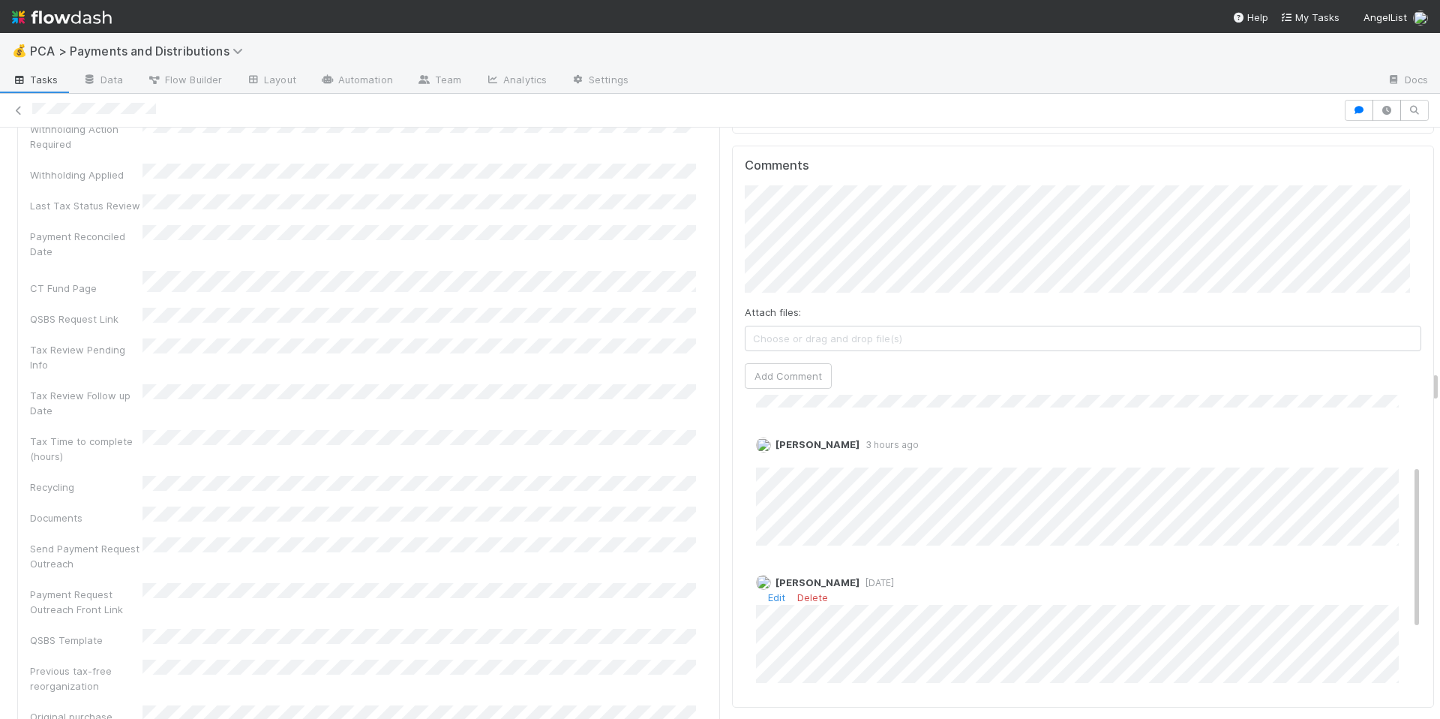
scroll to position [246, 0]
click at [537, 659] on div "Previous tax-free reorganization" at bounding box center [368, 676] width 677 height 34
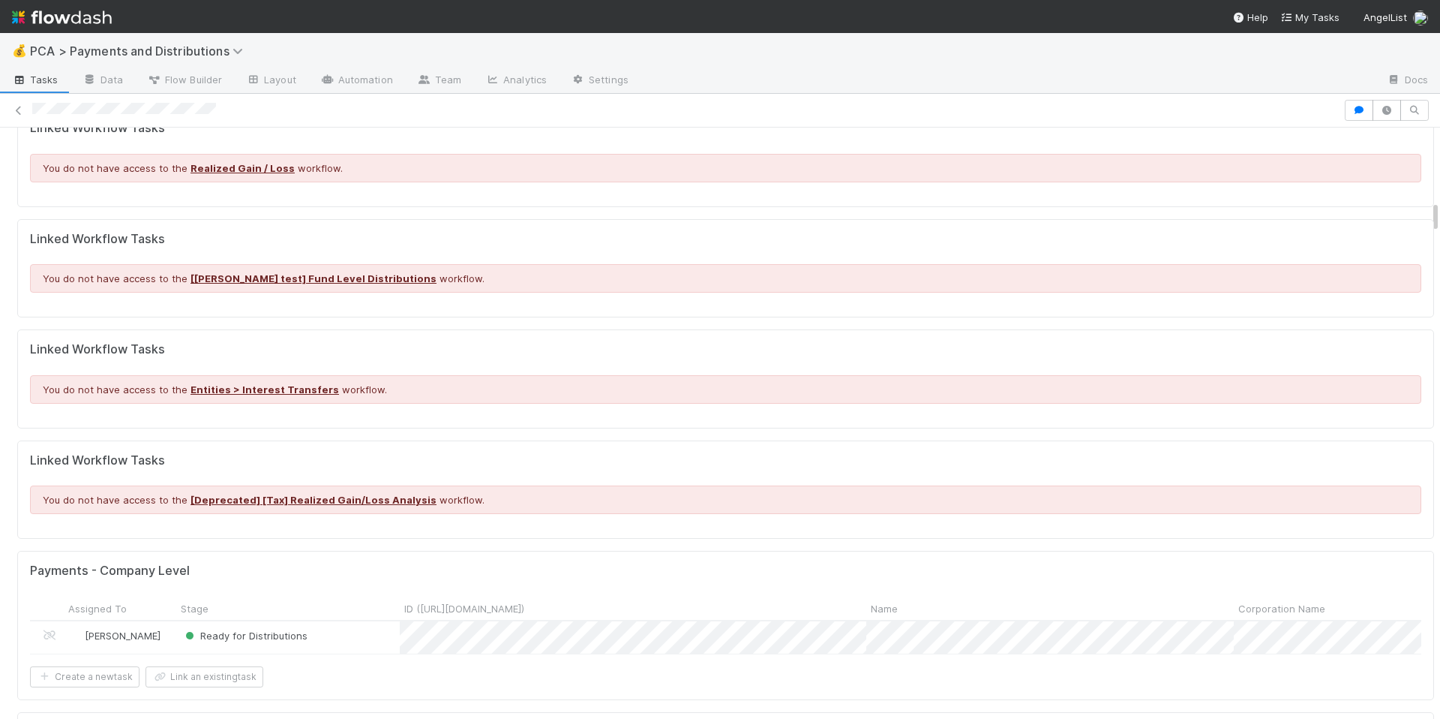
click at [806, 313] on div "Linked Workflow Tasks You do not have access to the [[PERSON_NAME] test] Fund L…" at bounding box center [725, 268] width 1417 height 99
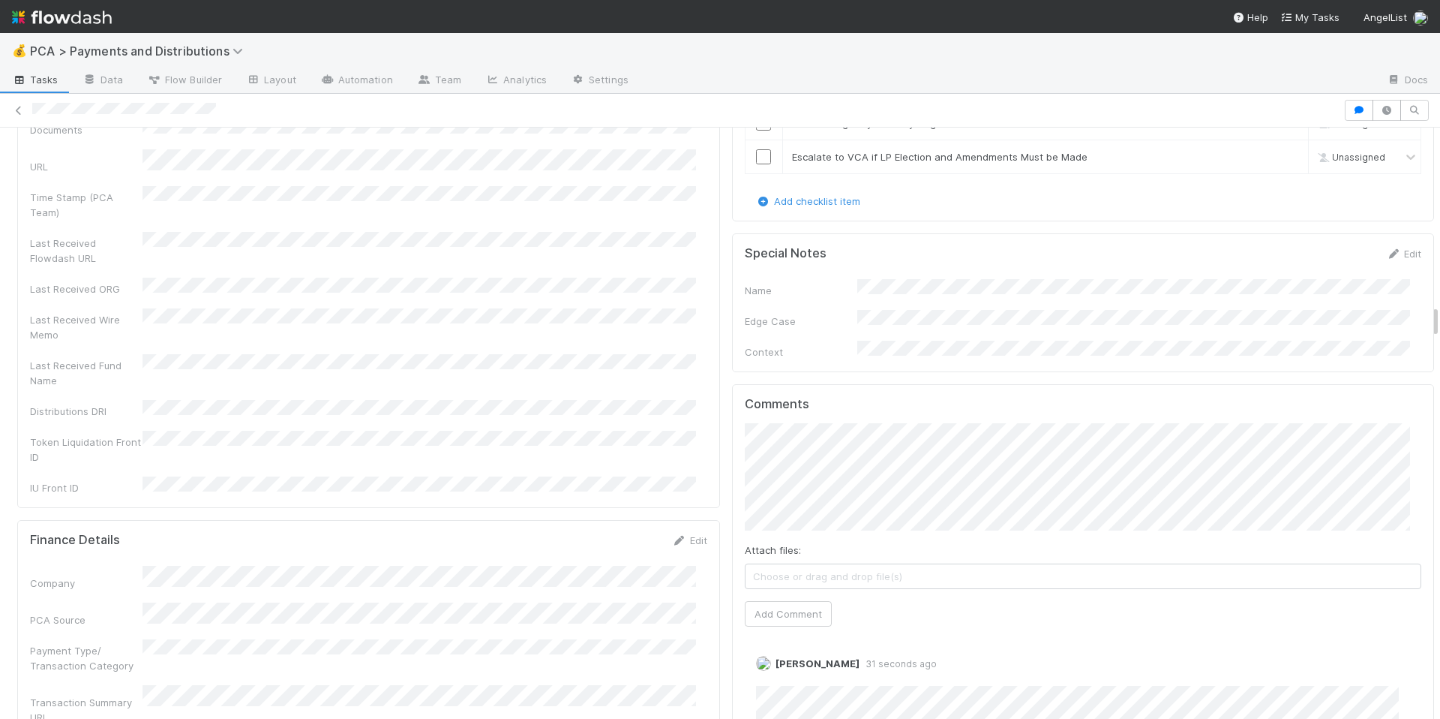
scroll to position [3393, 0]
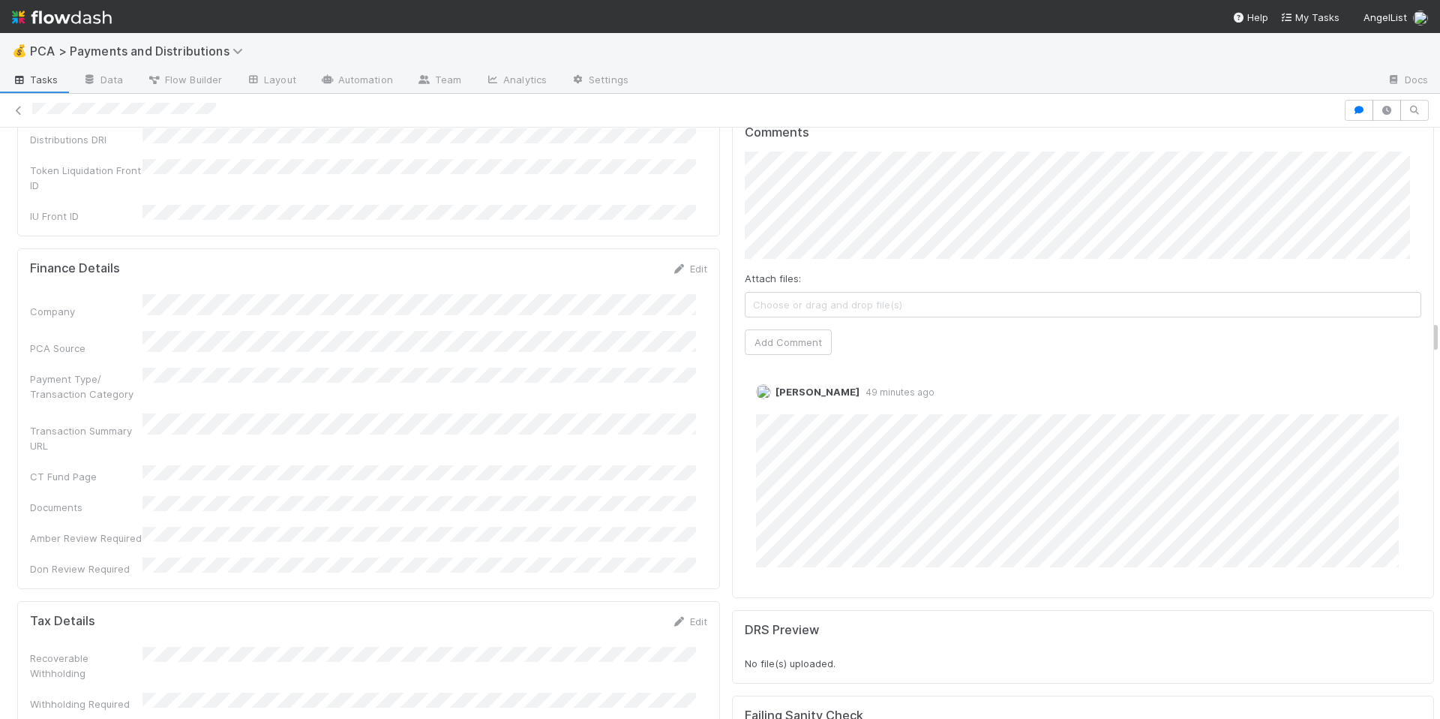
click at [554, 413] on div "Finance Details Edit Company PCA Source Payment Type/ Transaction Category Tran…" at bounding box center [368, 418] width 703 height 341
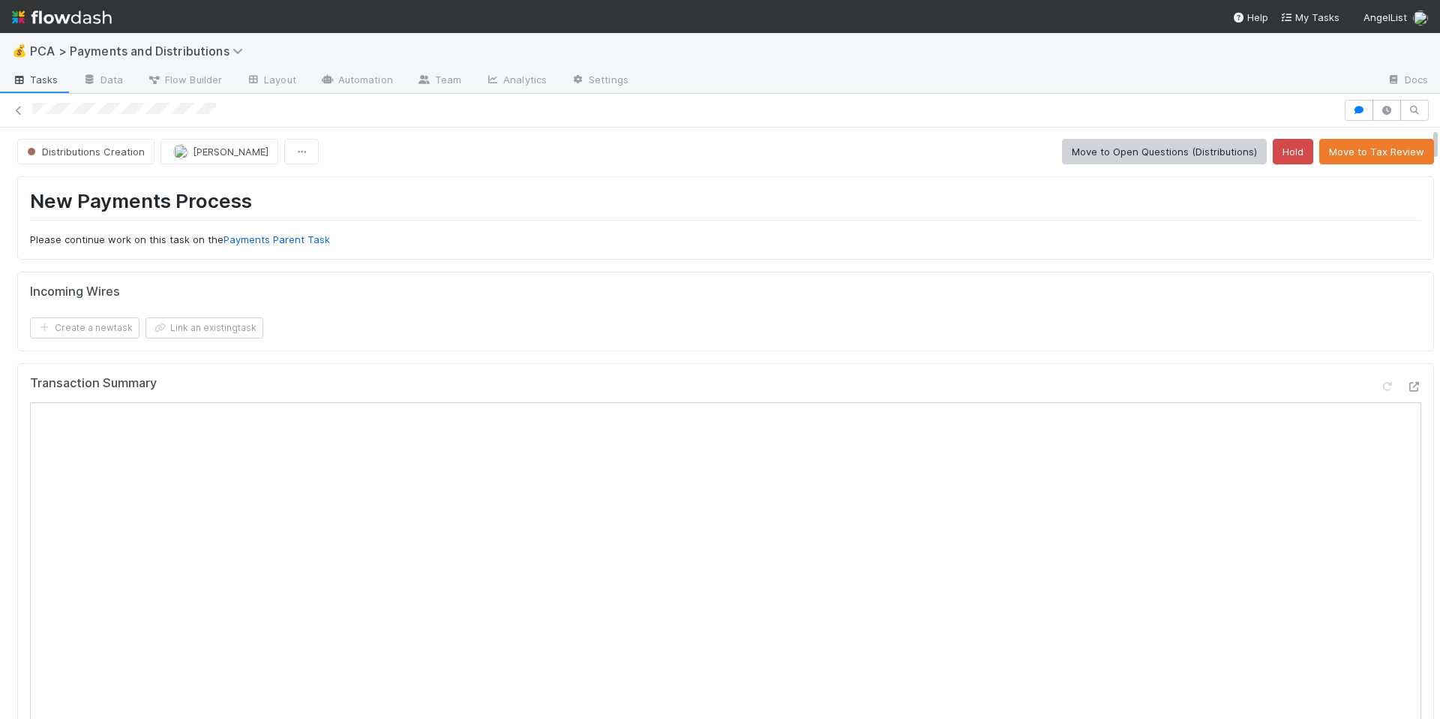
scroll to position [0, 0]
click at [1345, 153] on button "Move to Tax Review" at bounding box center [1377, 153] width 115 height 26
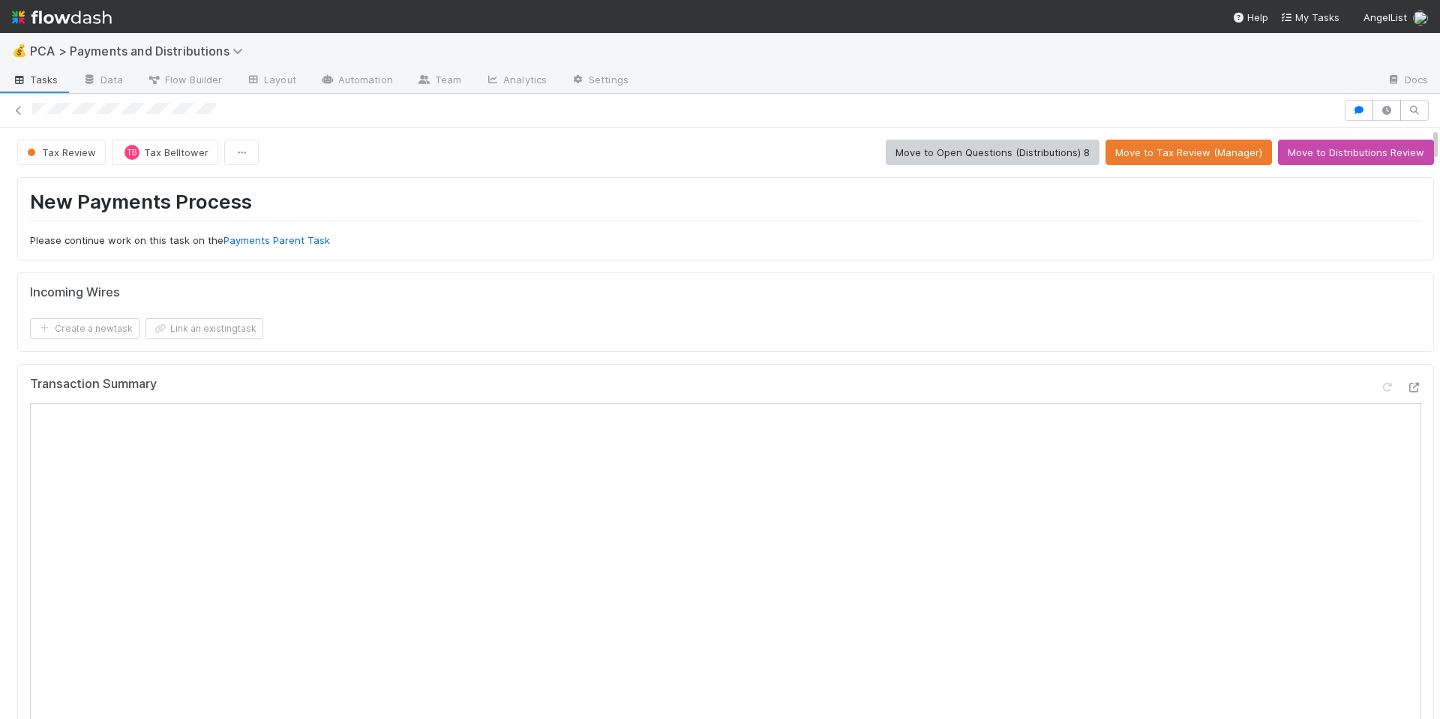
click at [347, 110] on div at bounding box center [685, 111] width 1307 height 16
click at [504, 253] on div "New Payments Process Please continue work on this task on the Payments Parent T…" at bounding box center [725, 218] width 1417 height 83
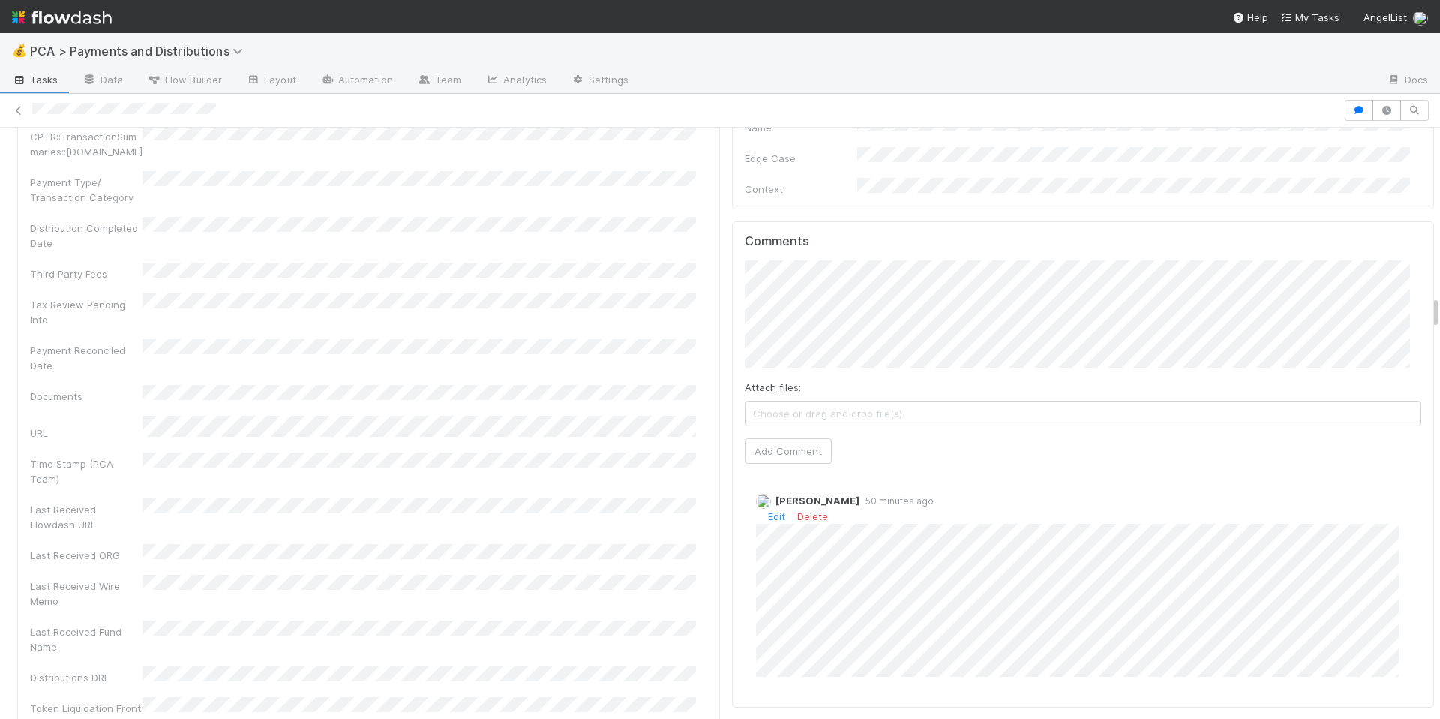
scroll to position [3039, 0]
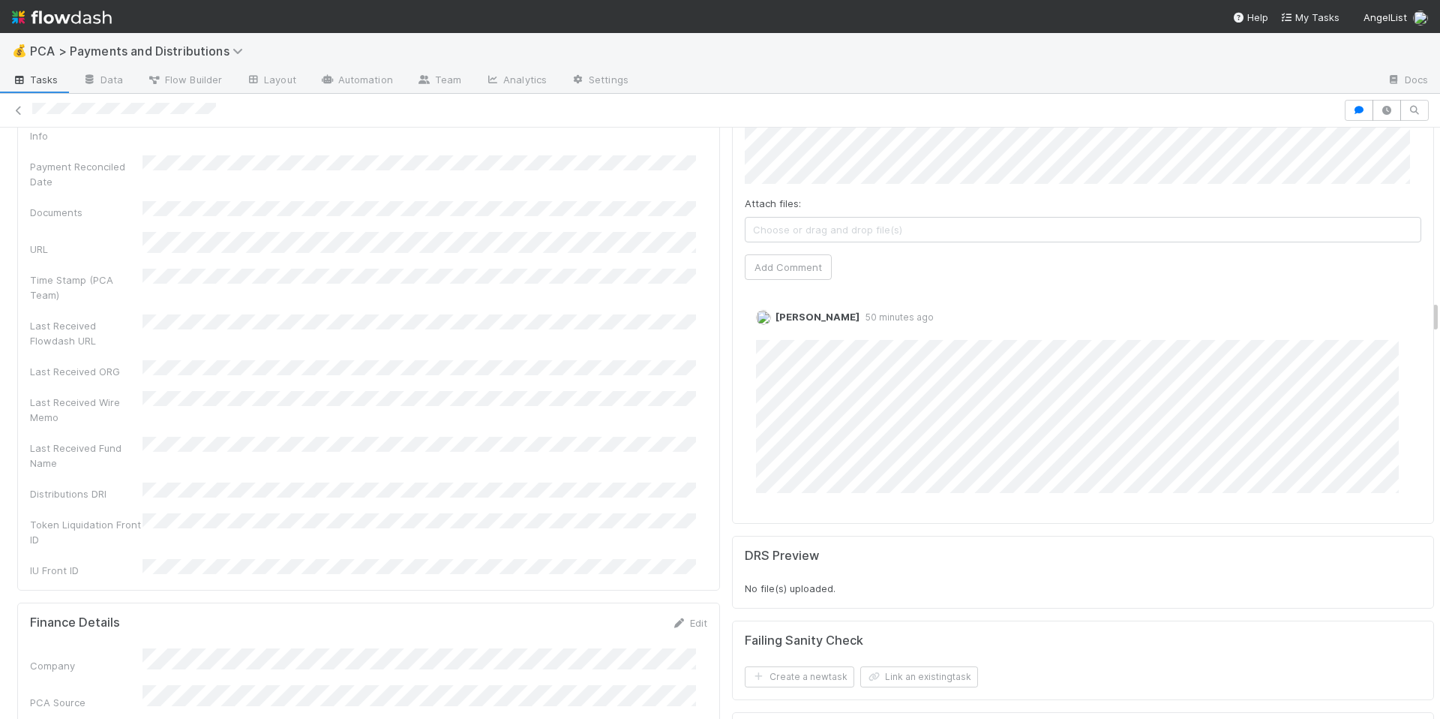
drag, startPoint x: 500, startPoint y: 338, endPoint x: 520, endPoint y: 334, distance: 20.0
click at [501, 437] on div "Last Received Fund Name" at bounding box center [368, 454] width 677 height 34
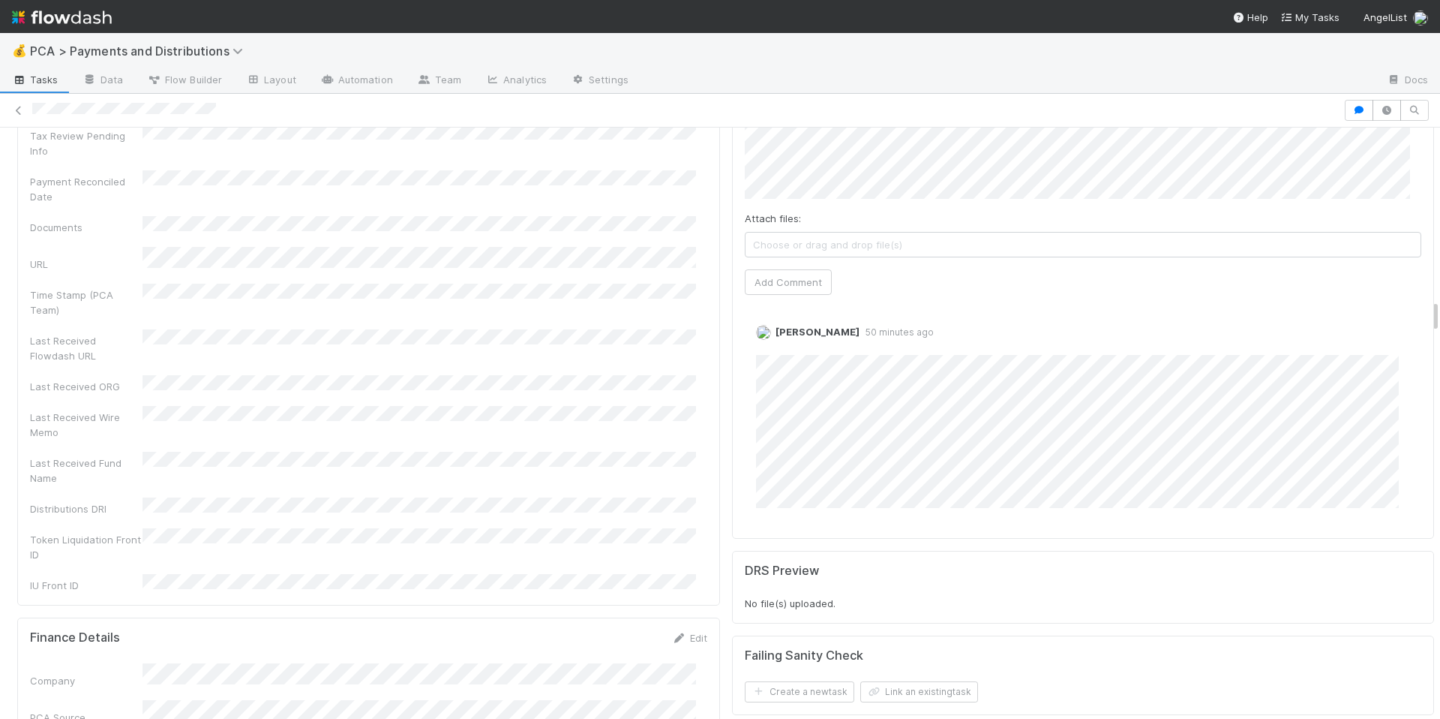
scroll to position [2947, 0]
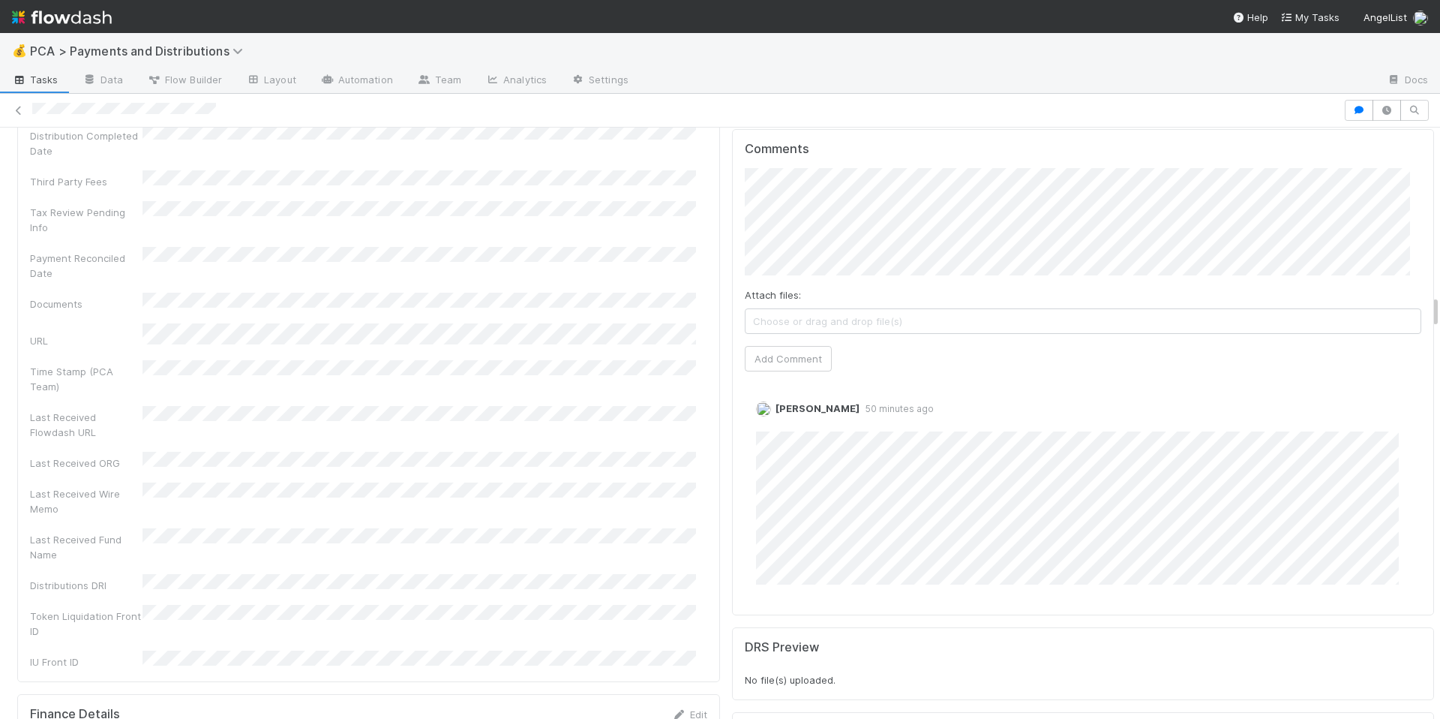
click at [666, 482] on div "Last Received Wire Memo" at bounding box center [368, 499] width 677 height 34
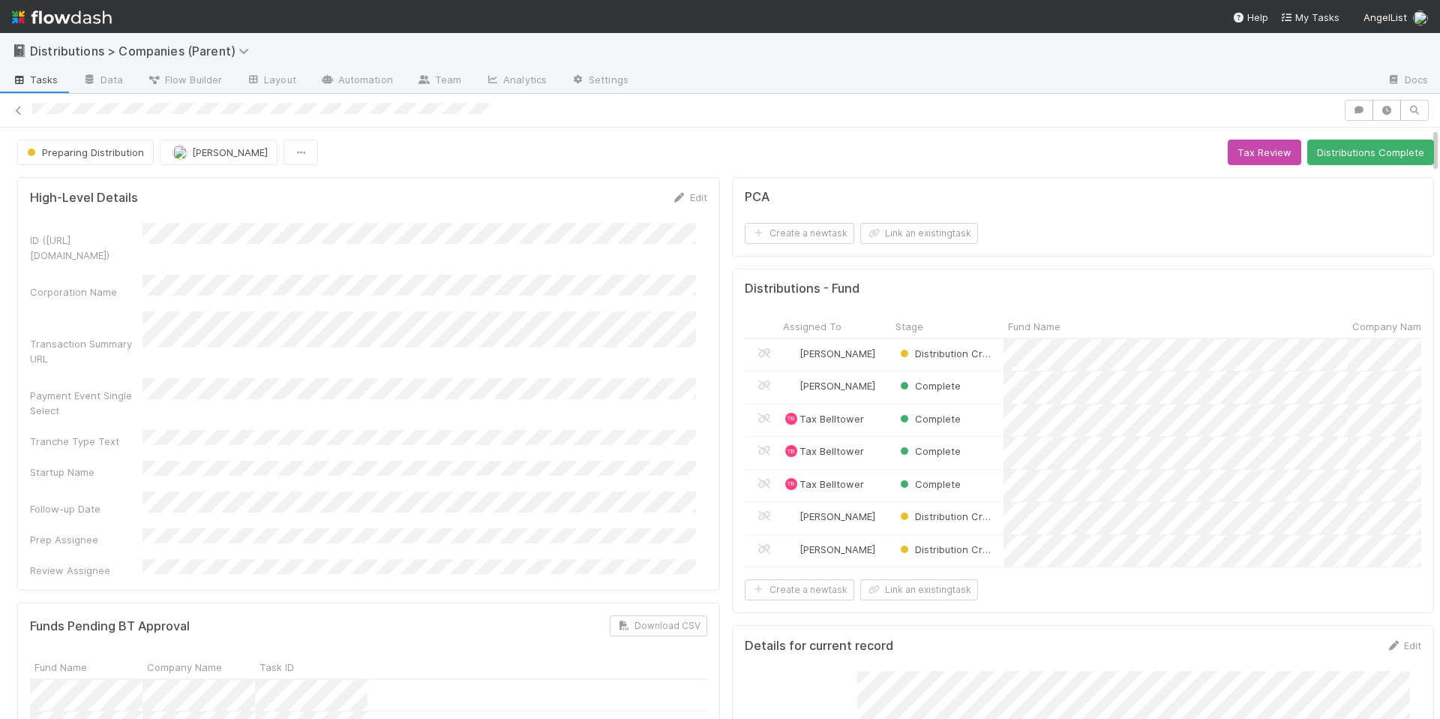
click at [602, 178] on div "High-Level Details Edit ID ([URL][DOMAIN_NAME]) Corporation Name Transaction Su…" at bounding box center [368, 383] width 703 height 413
click at [1352, 113] on icon "button" at bounding box center [1359, 110] width 15 height 9
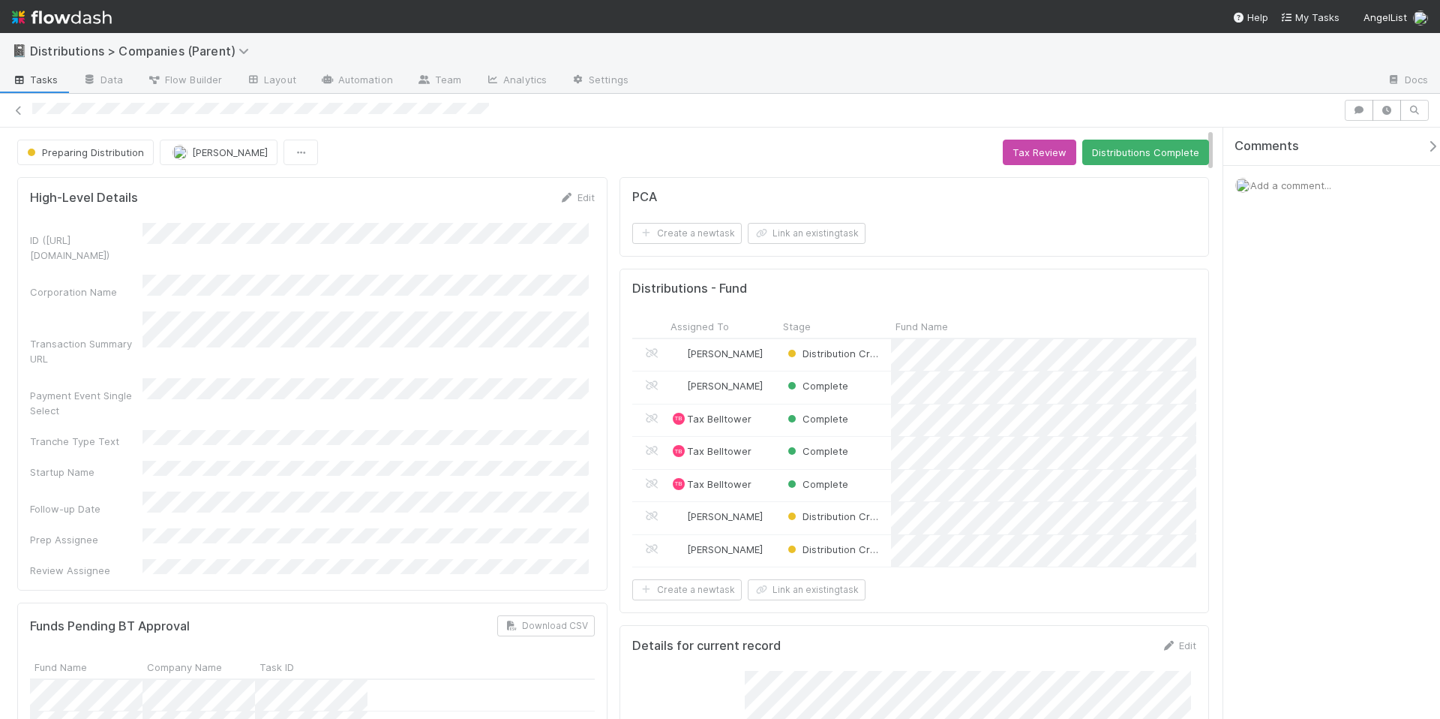
click at [1329, 181] on span "Add a comment..." at bounding box center [1291, 185] width 81 height 12
click at [1300, 443] on button "Add Comment" at bounding box center [1291, 438] width 87 height 26
click at [1132, 69] on div at bounding box center [1008, 81] width 734 height 24
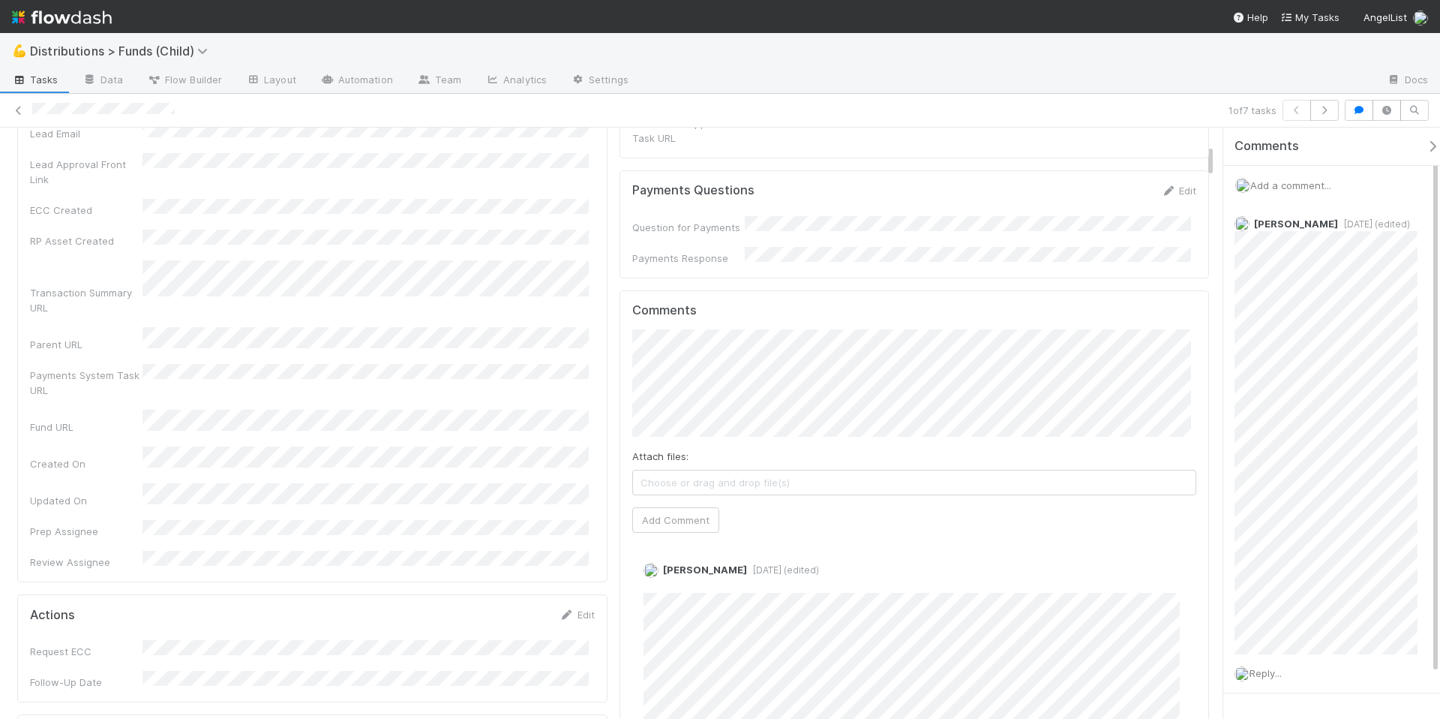
scroll to position [581, 0]
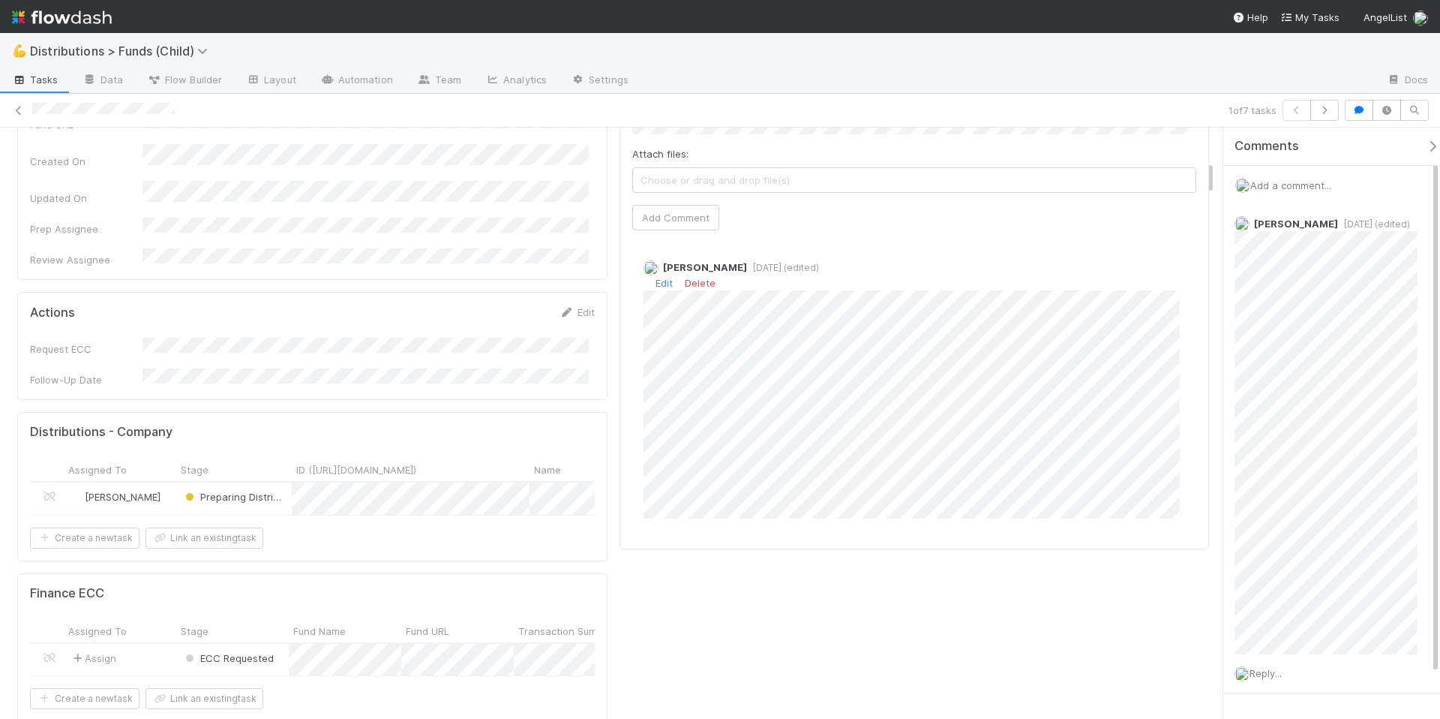
click at [1073, 467] on div "Allison Donlevy 4 days ago (edited) Edit Delete" at bounding box center [920, 382] width 576 height 269
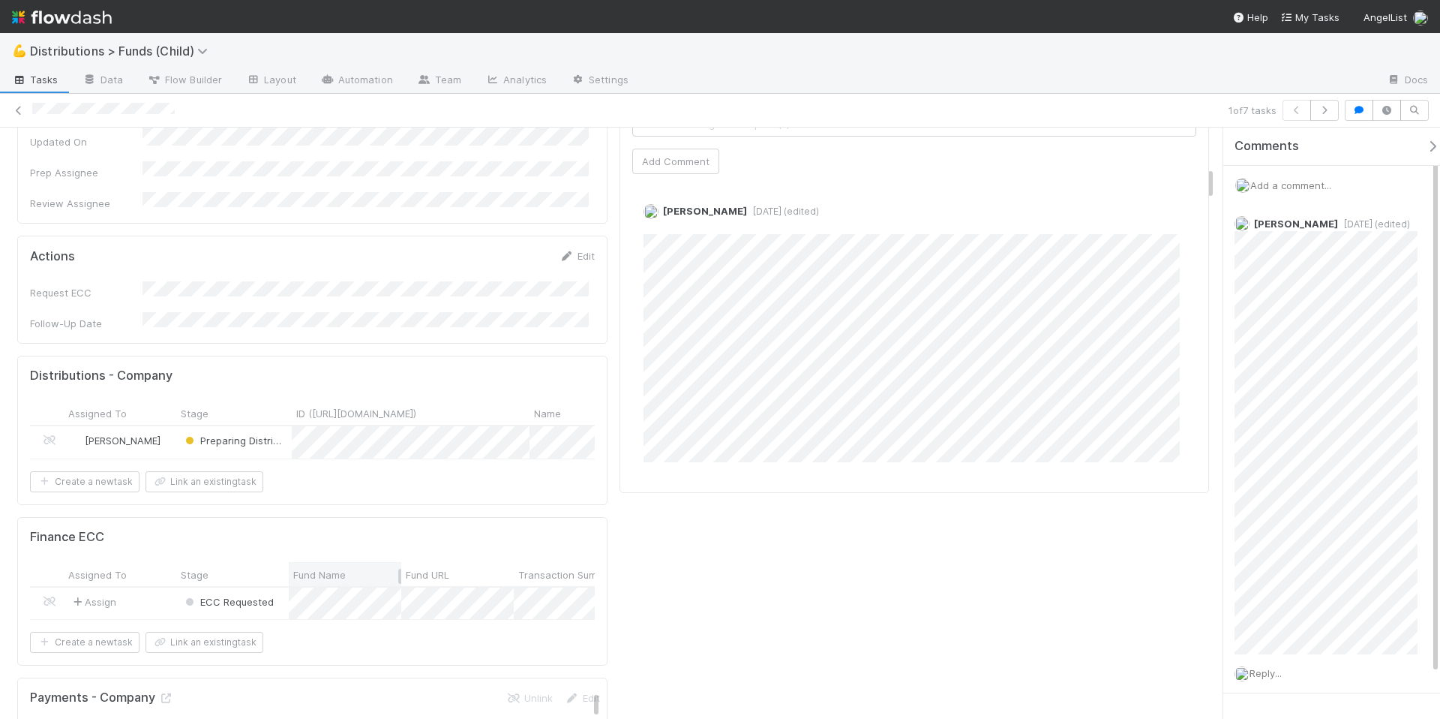
scroll to position [695, 0]
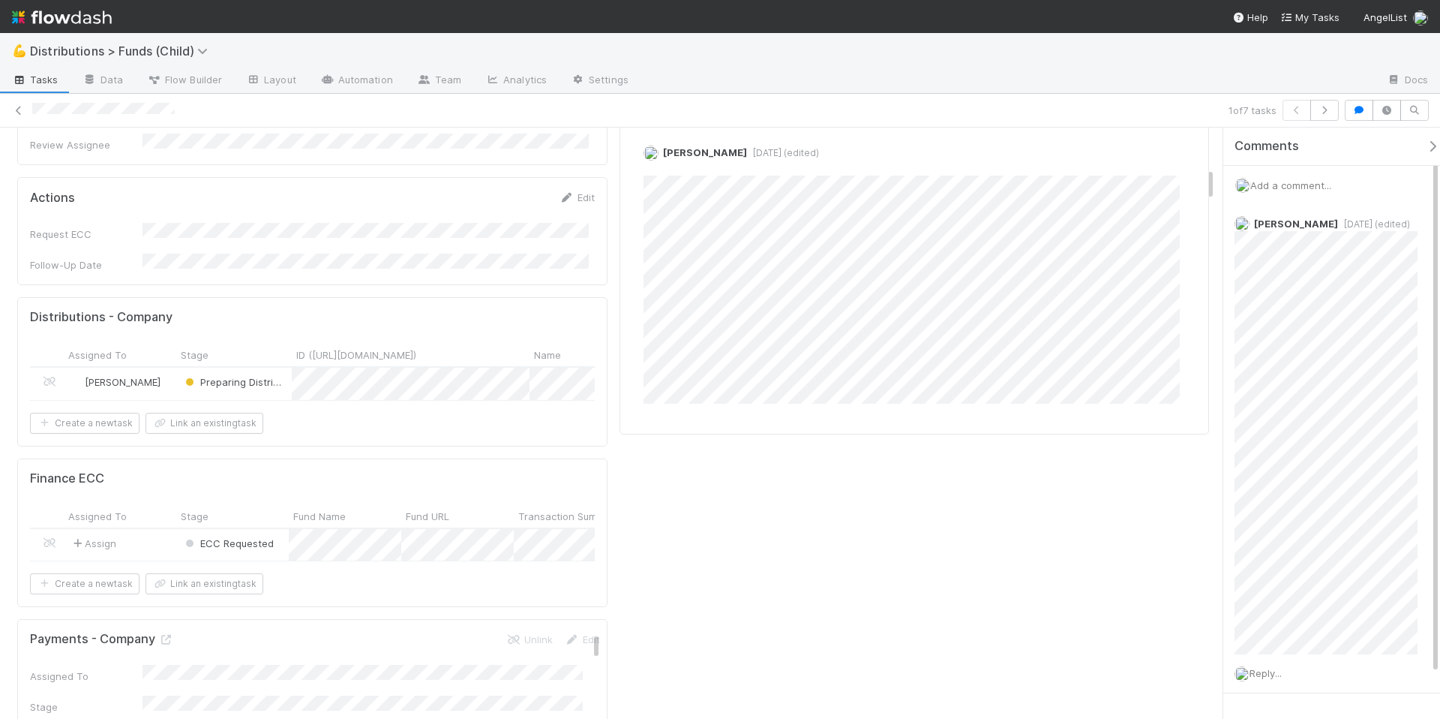
click at [181, 529] on div "ECC Requested" at bounding box center [232, 545] width 113 height 32
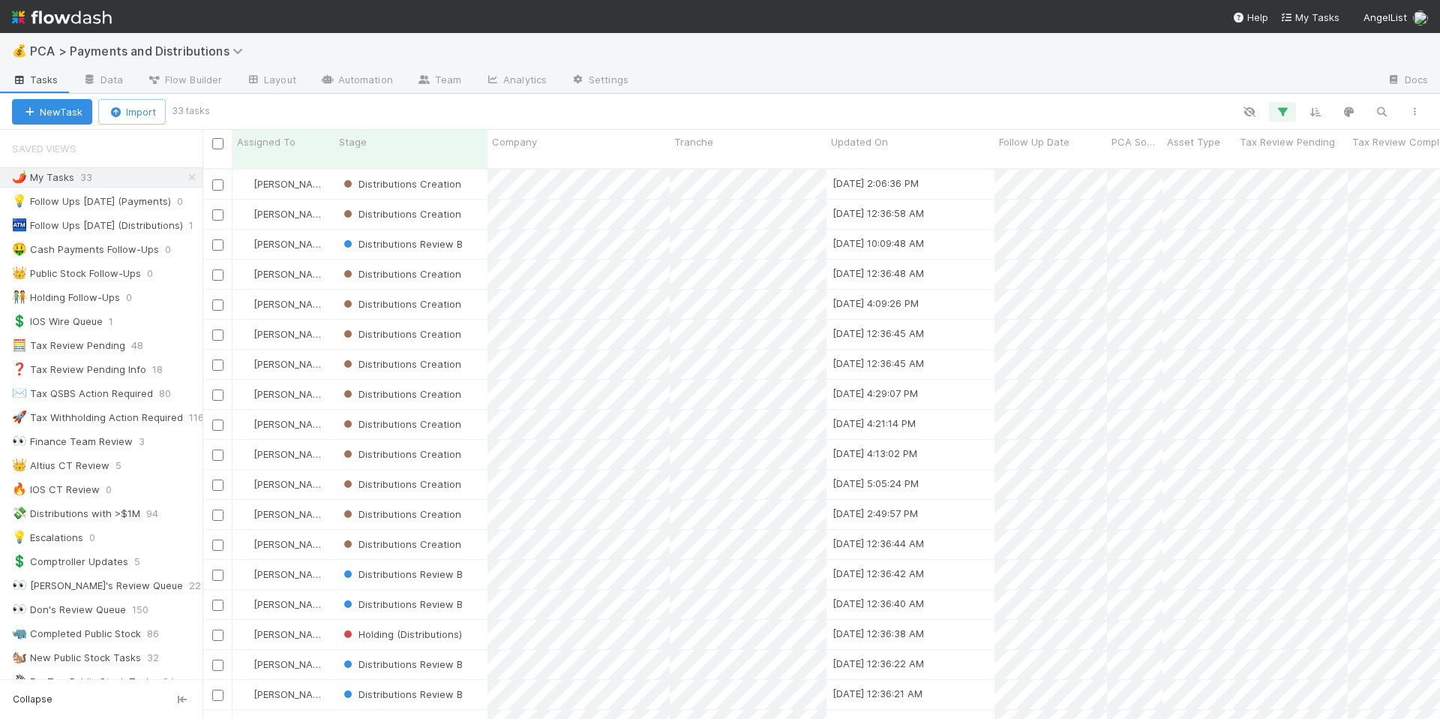
scroll to position [551, 1227]
click at [35, 114] on icon "button" at bounding box center [29, 112] width 15 height 10
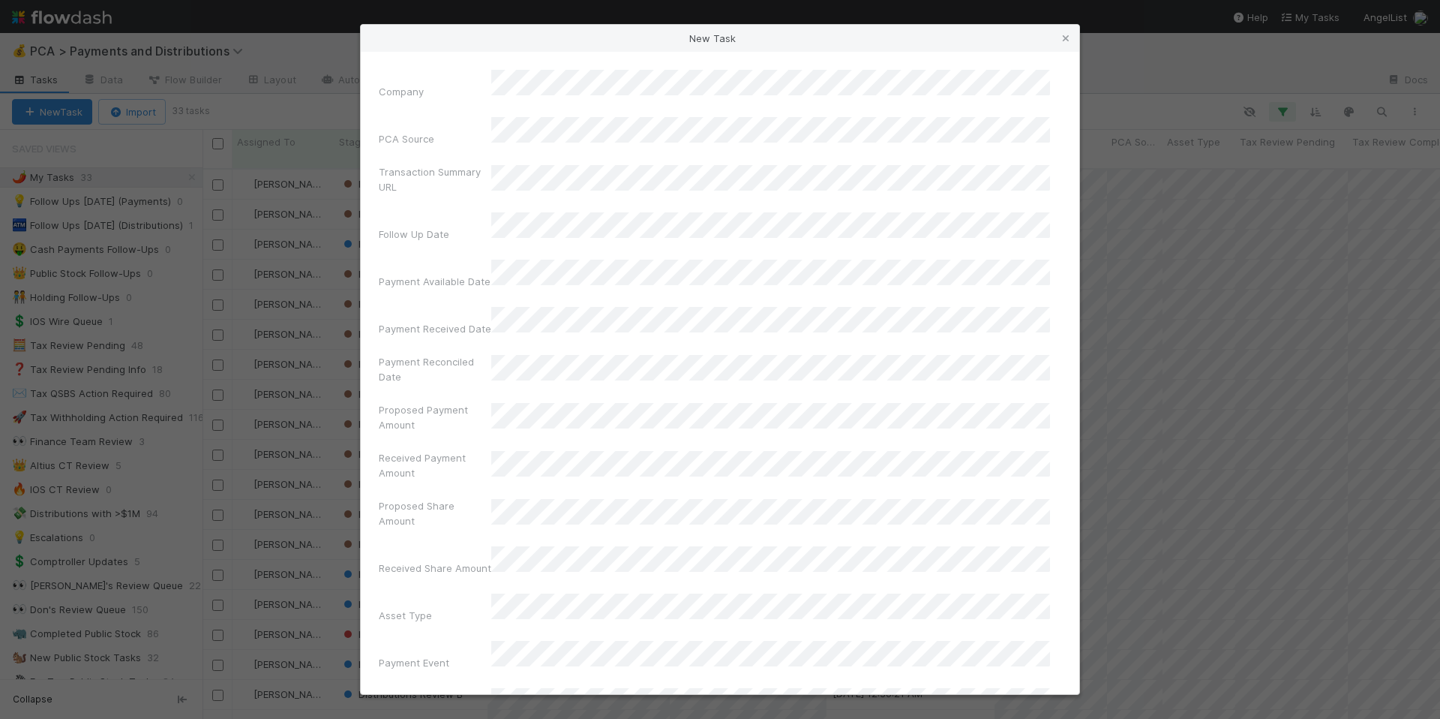
click at [599, 164] on div "Transaction Summary URL" at bounding box center [720, 182] width 683 height 36
click at [471, 560] on label"] "Received Share Amount" at bounding box center [435, 567] width 113 height 15
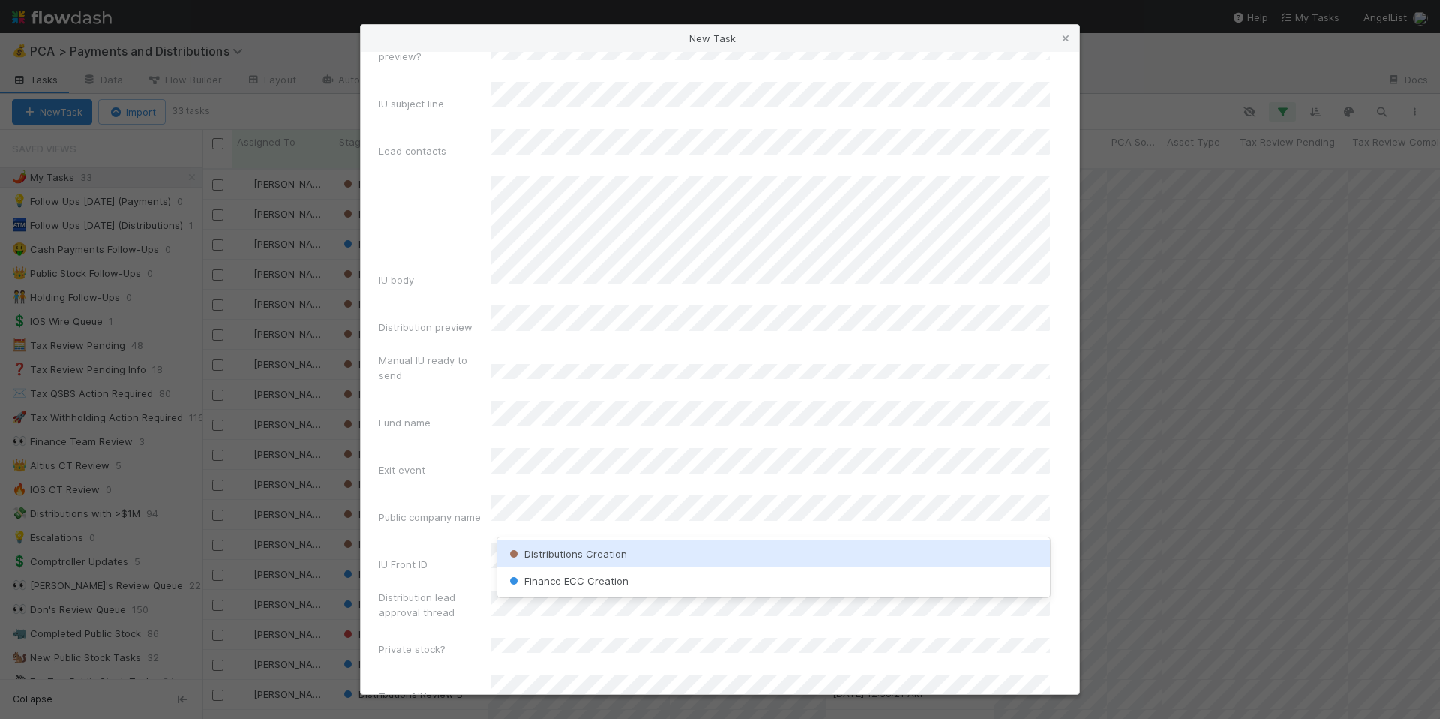
click at [584, 548] on span "Distributions Creation" at bounding box center [566, 554] width 121 height 12
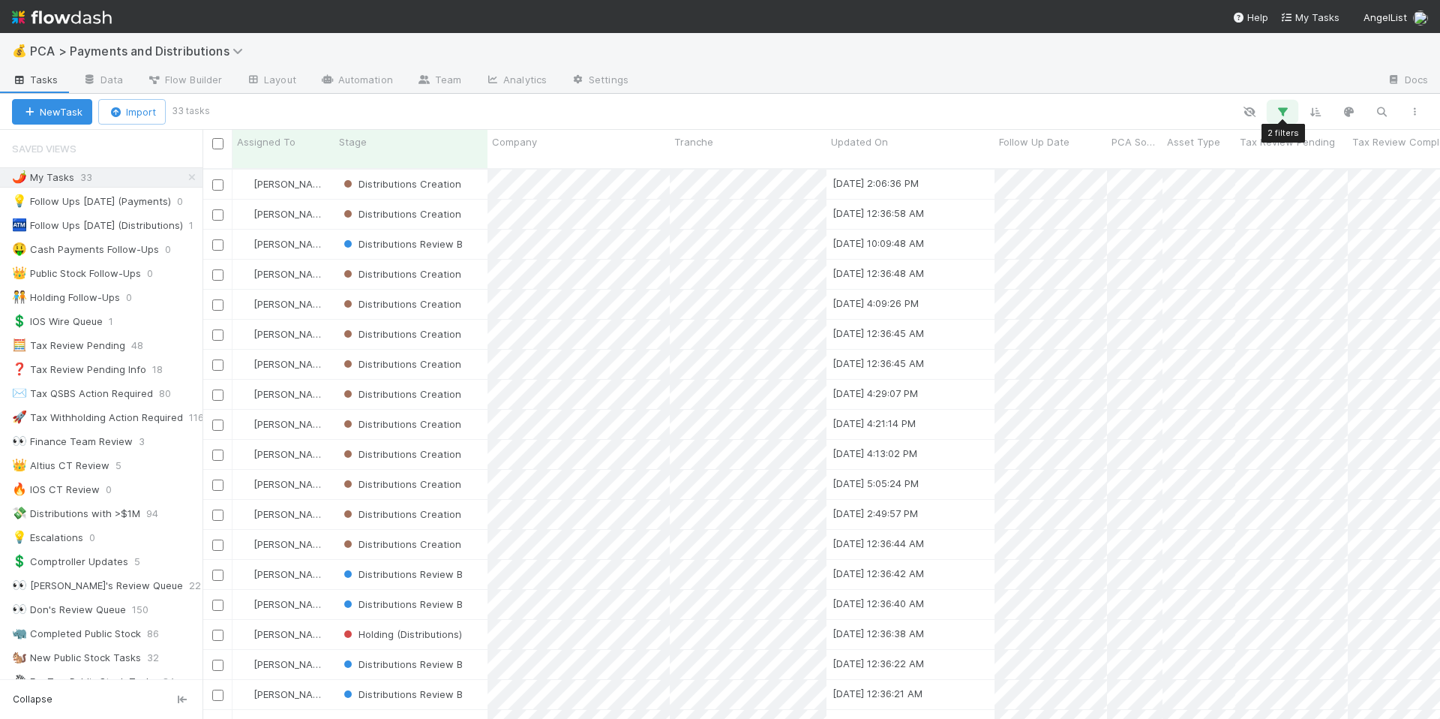
click at [1284, 116] on icon "button" at bounding box center [1282, 112] width 15 height 14
click at [1260, 193] on icon at bounding box center [1262, 190] width 15 height 9
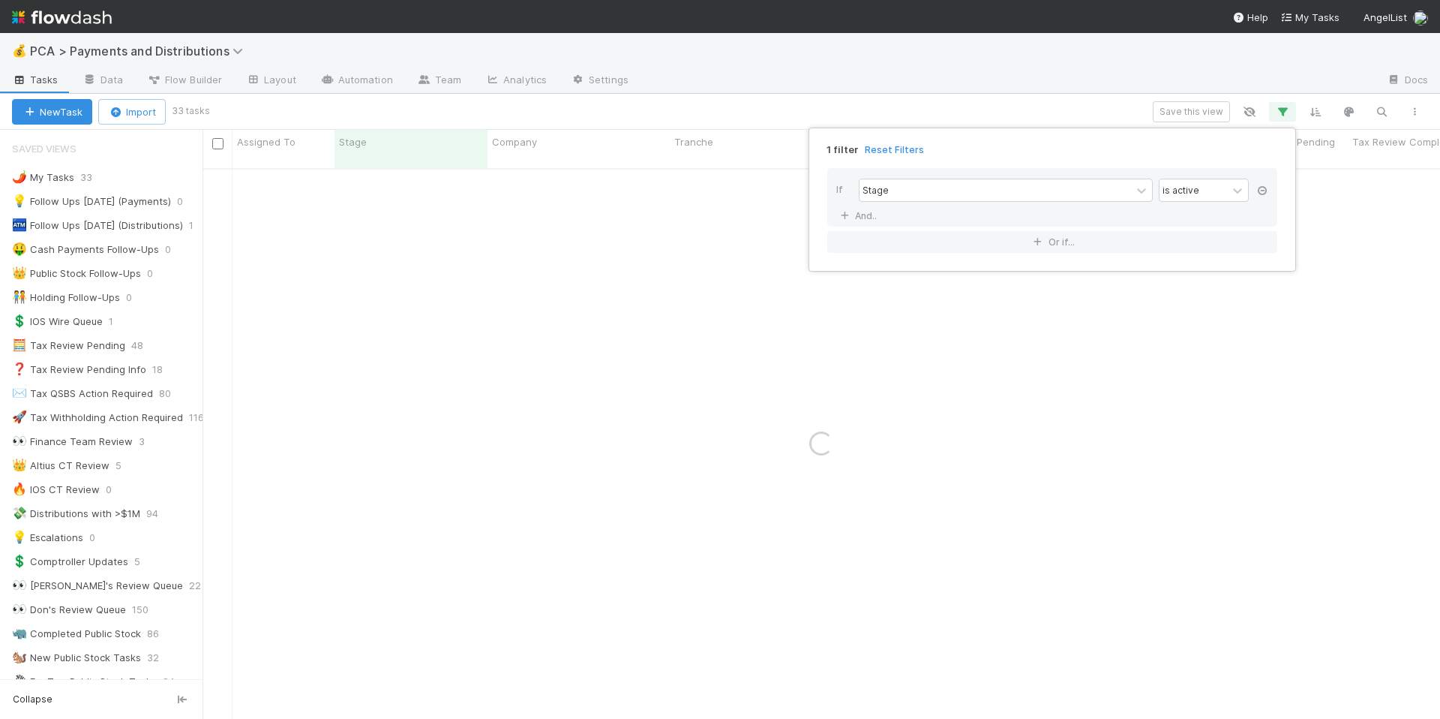
click at [1261, 193] on icon at bounding box center [1262, 190] width 15 height 9
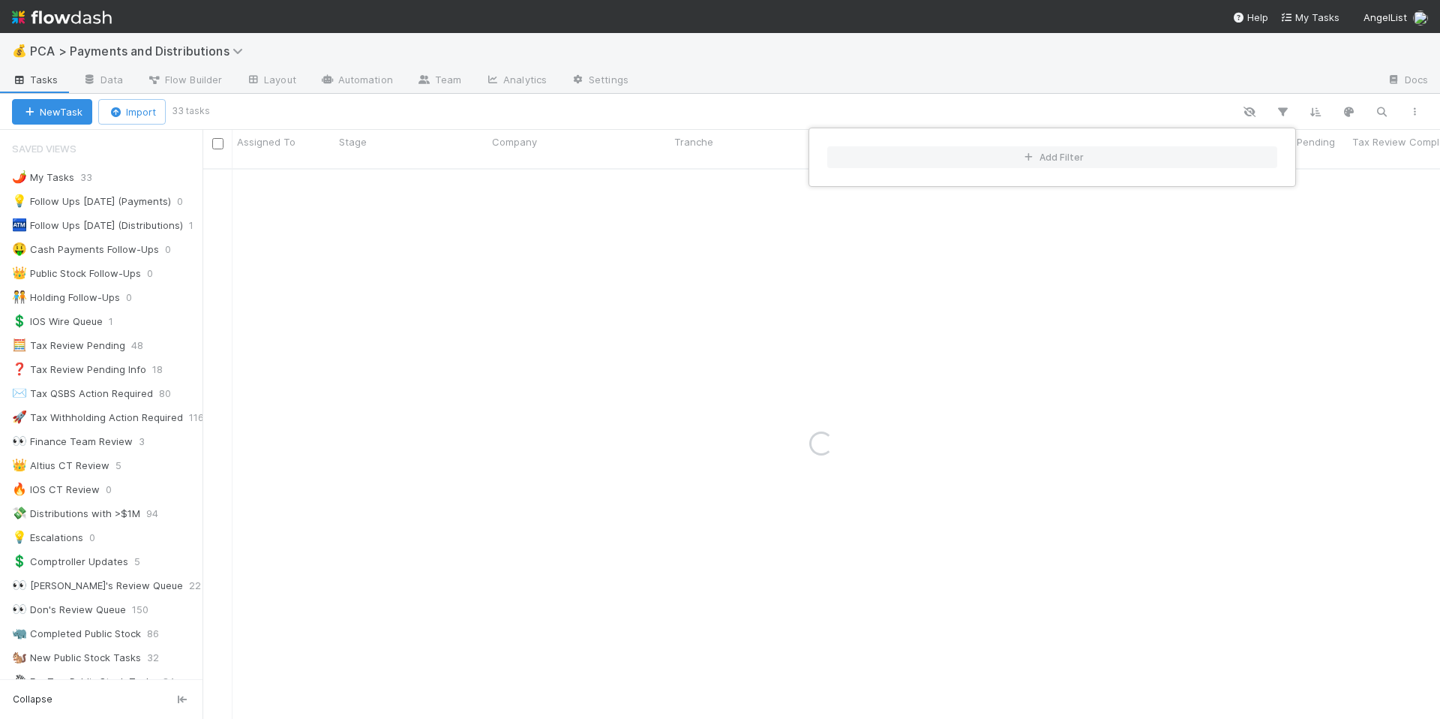
click at [995, 89] on div "Add Filter" at bounding box center [720, 359] width 1440 height 719
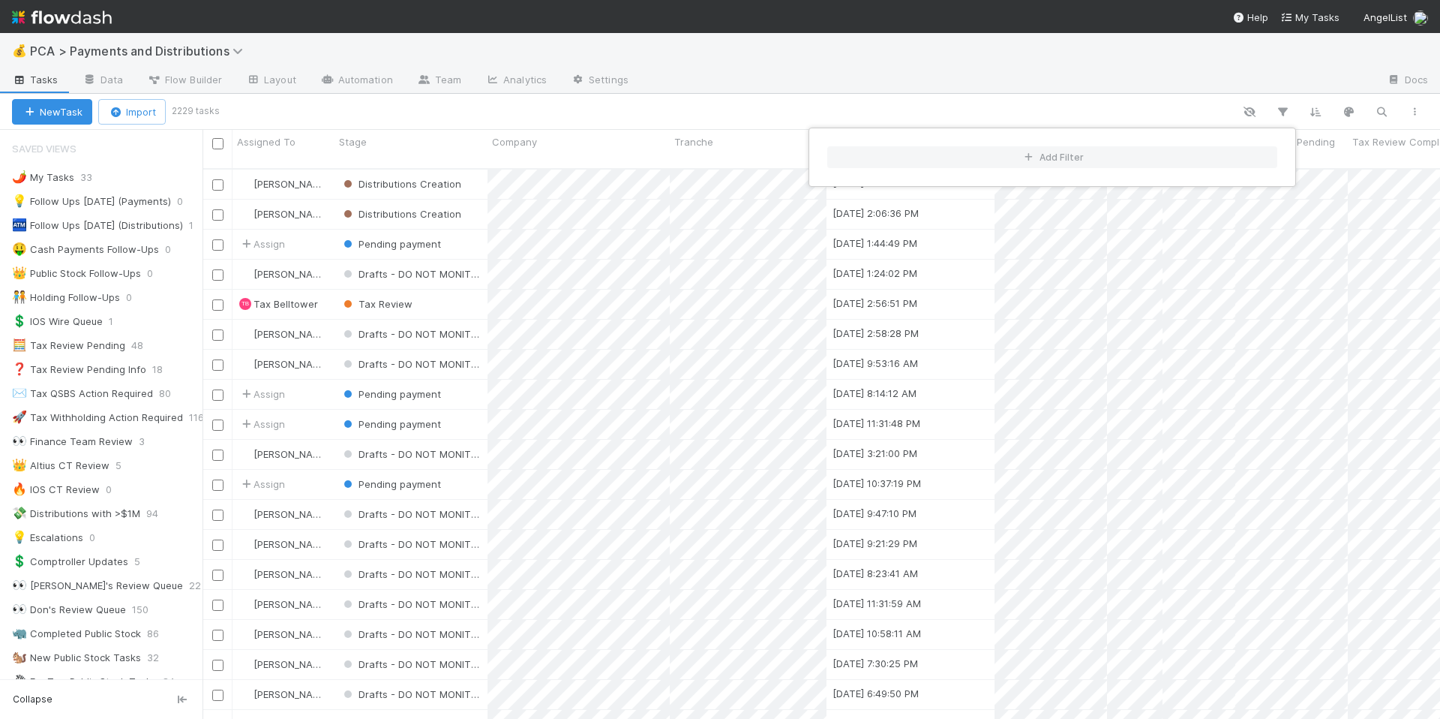
scroll to position [551, 1227]
drag, startPoint x: 488, startPoint y: 171, endPoint x: 479, endPoint y: 170, distance: 9.8
click at [486, 171] on div "Add Filter" at bounding box center [720, 359] width 1440 height 719
click at [479, 170] on div "Distributions Creation" at bounding box center [411, 184] width 153 height 29
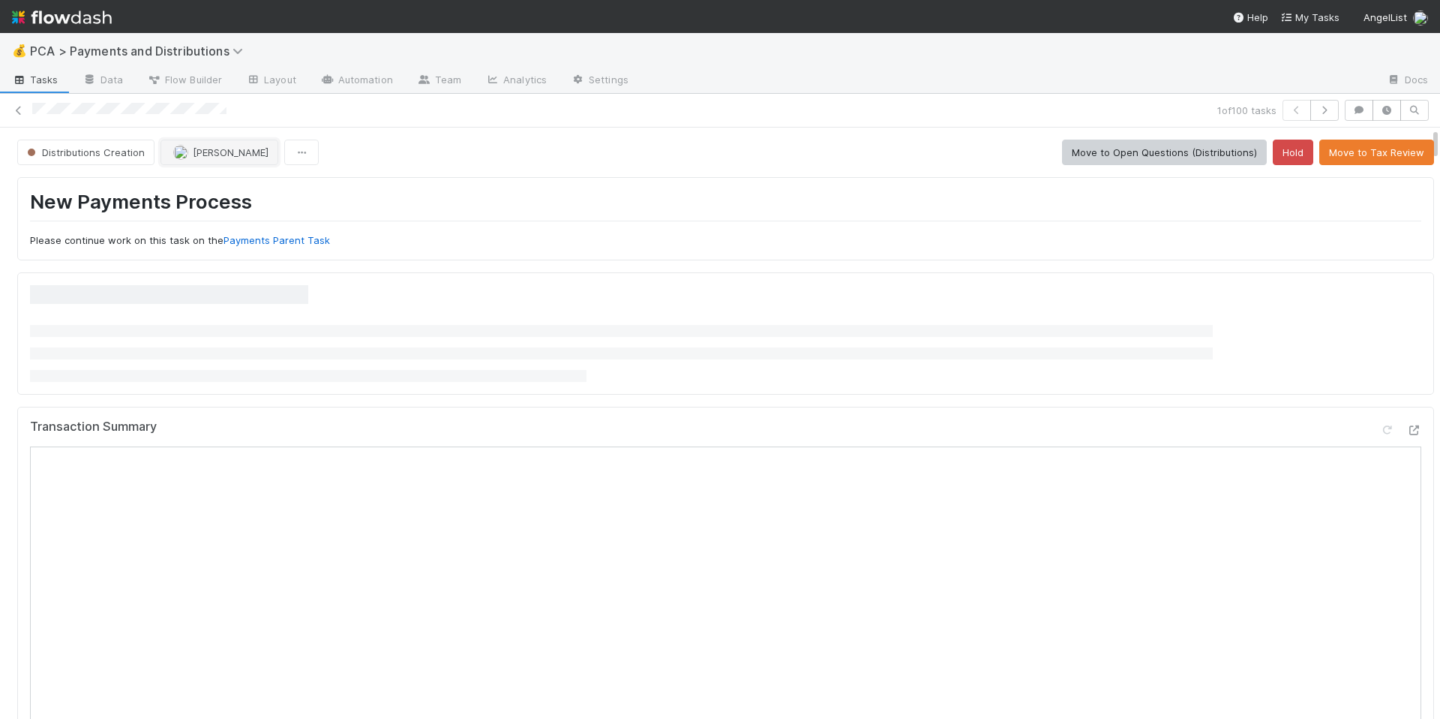
click at [227, 154] on span "Berkley Cade" at bounding box center [231, 152] width 76 height 12
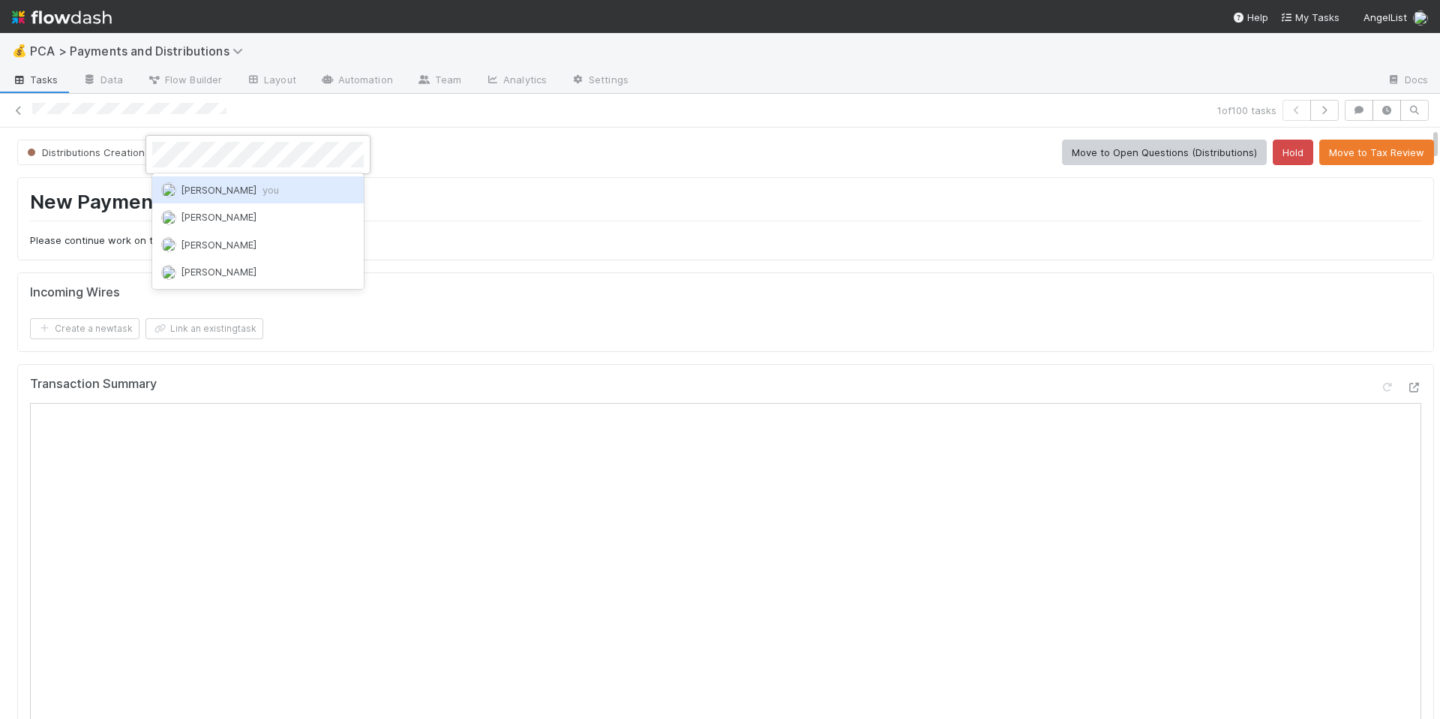
click at [240, 185] on span "Allison Donlevy you" at bounding box center [230, 190] width 98 height 12
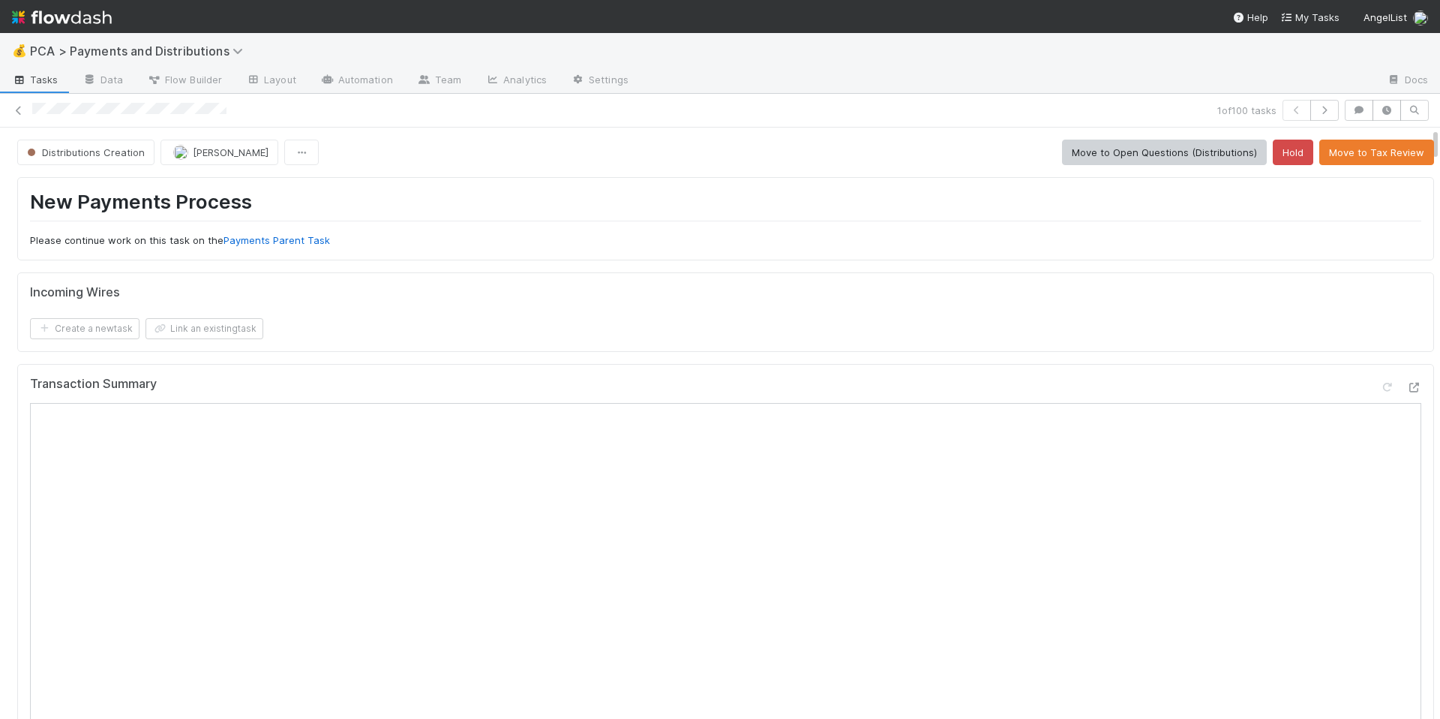
click at [638, 227] on div "New Payments Process Please continue work on this task on the Payments Parent T…" at bounding box center [726, 219] width 1392 height 58
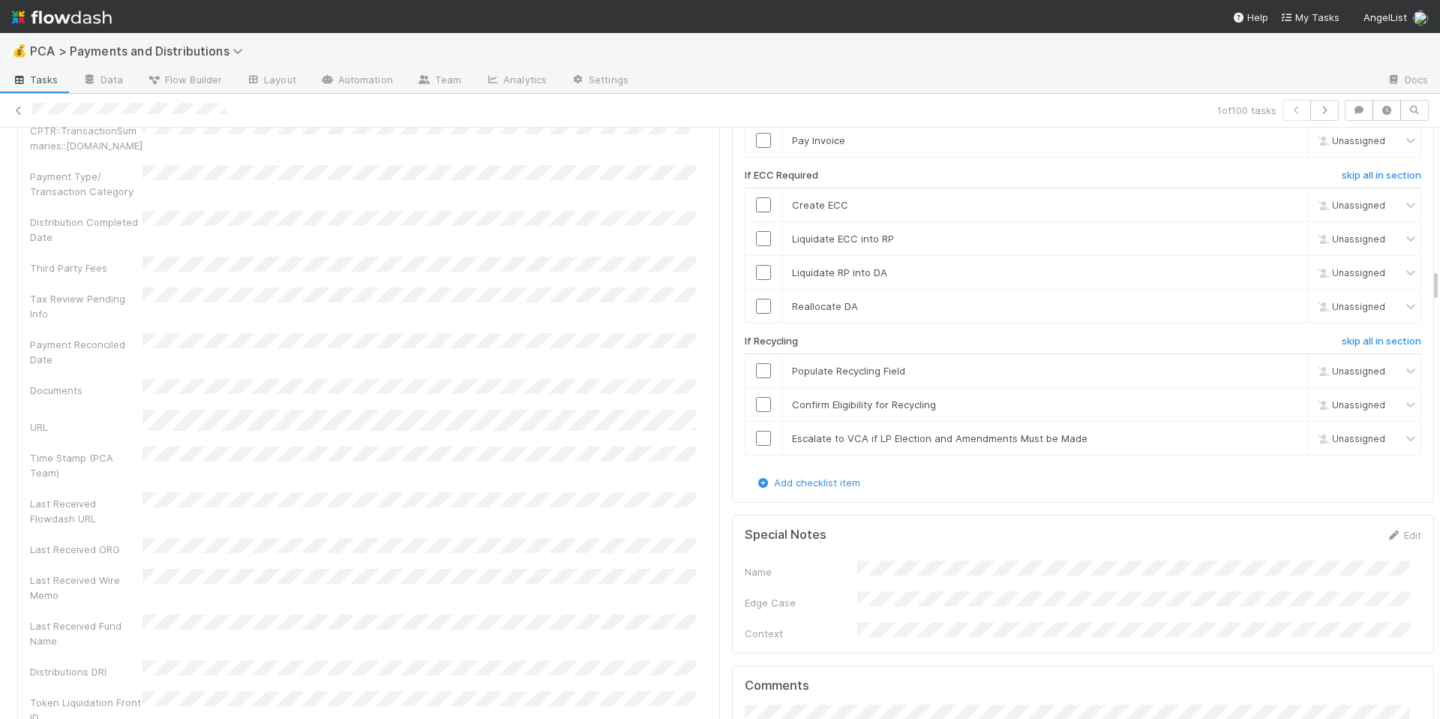
scroll to position [3194, 0]
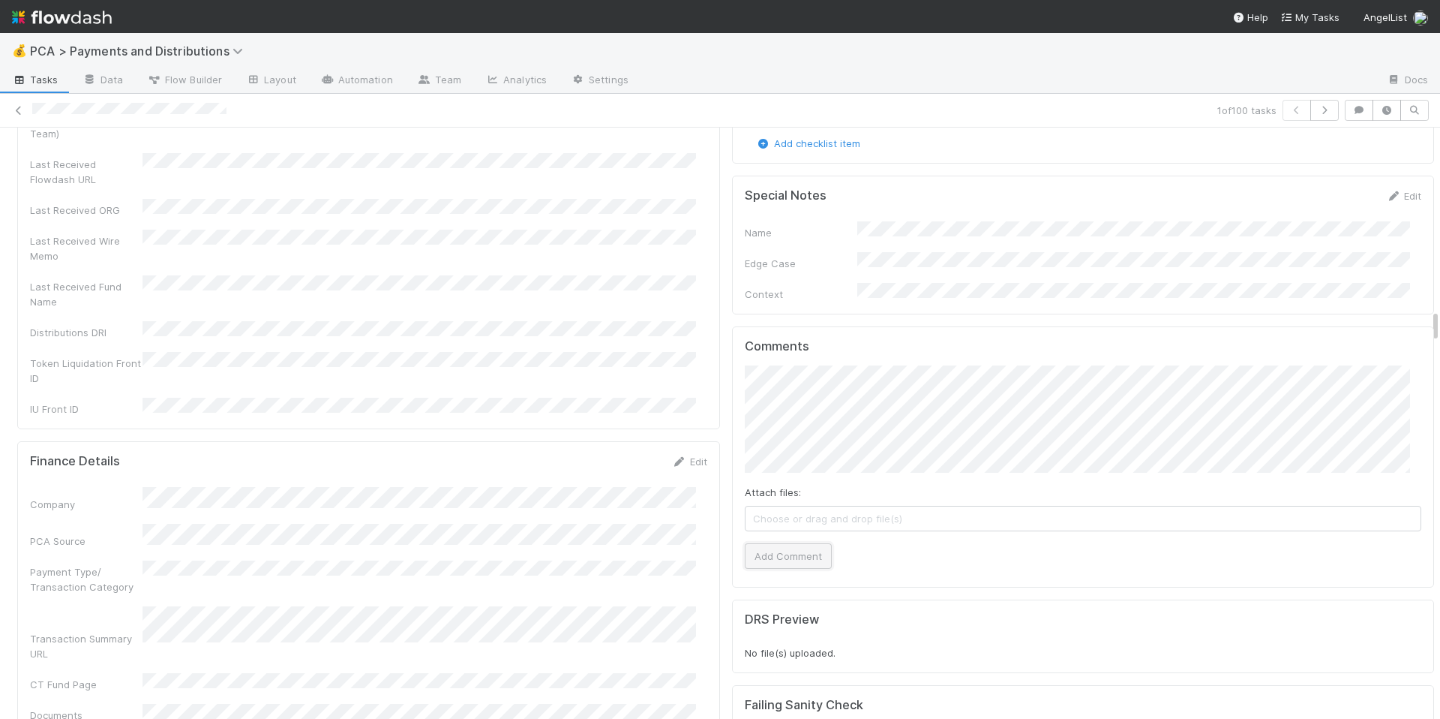
click at [770, 543] on button "Add Comment" at bounding box center [788, 556] width 87 height 26
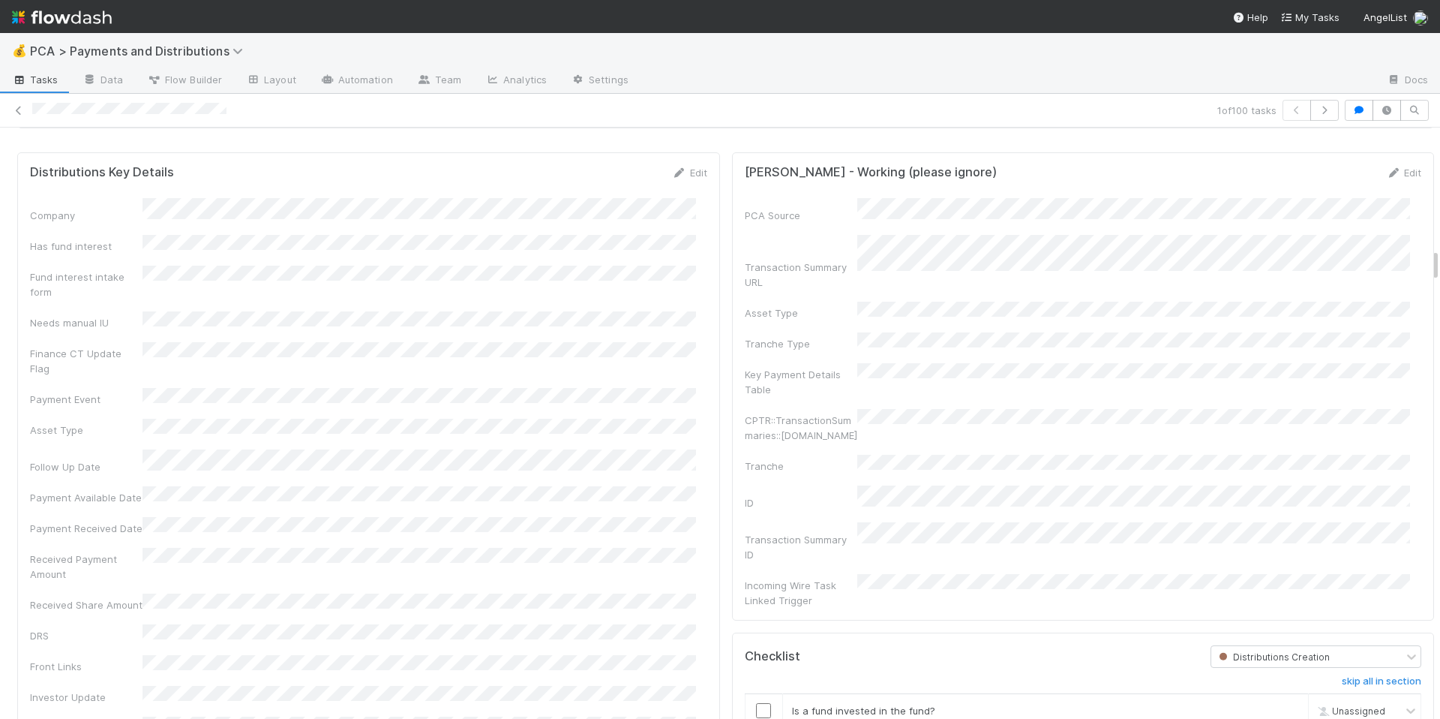
scroll to position [2124, 0]
click at [682, 174] on link "Edit" at bounding box center [689, 168] width 35 height 12
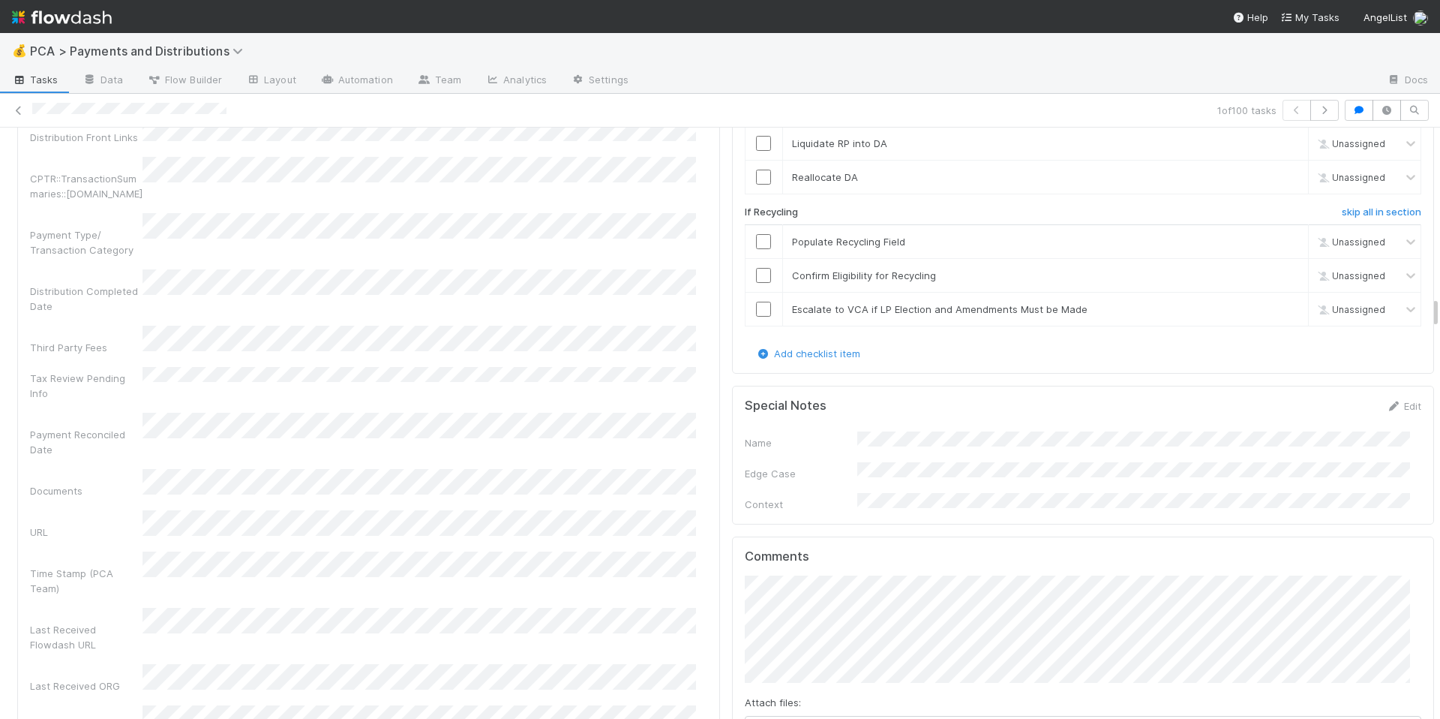
scroll to position [3061, 0]
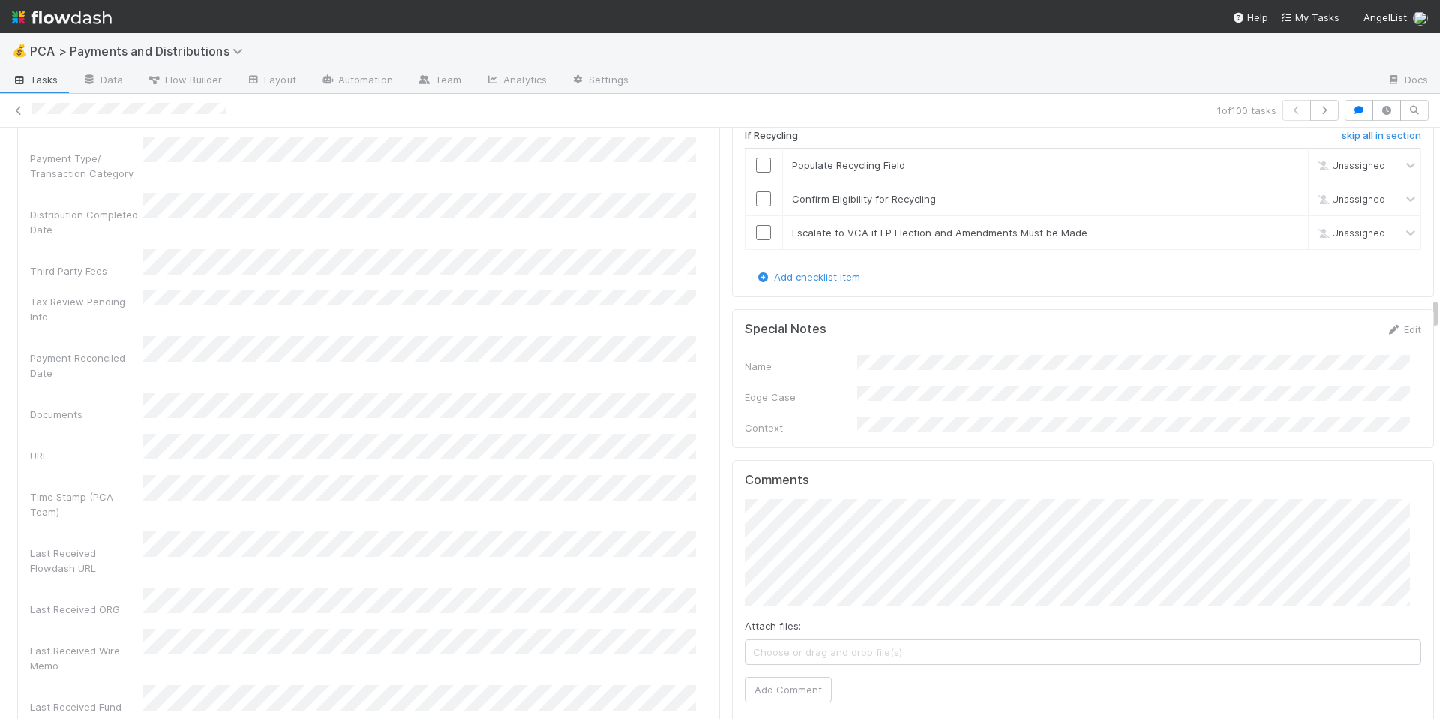
click at [235, 589] on div "Company Has fund interest Fund interest intake form Needs manual IU Finance CT …" at bounding box center [368, 68] width 677 height 1600
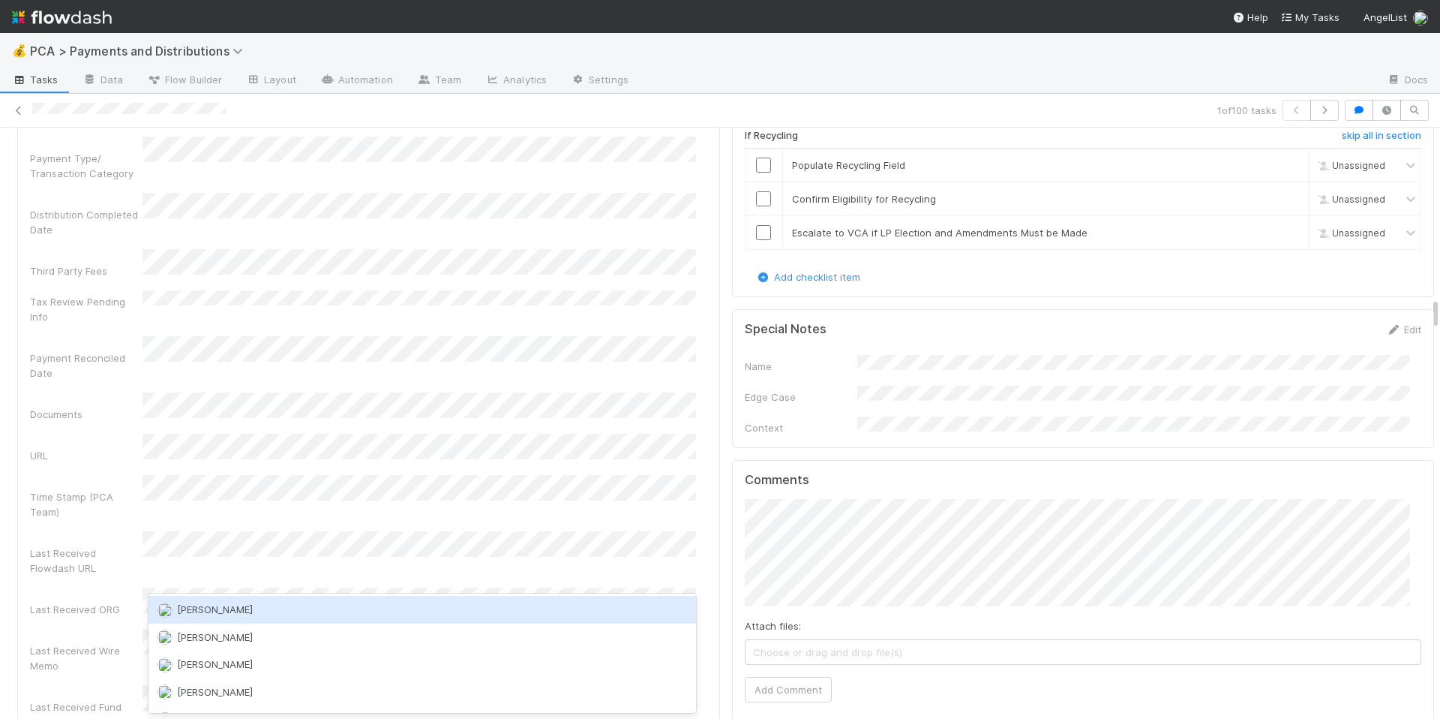
scroll to position [0, 0]
click at [337, 602] on div "Allison Donlevy you" at bounding box center [423, 609] width 548 height 27
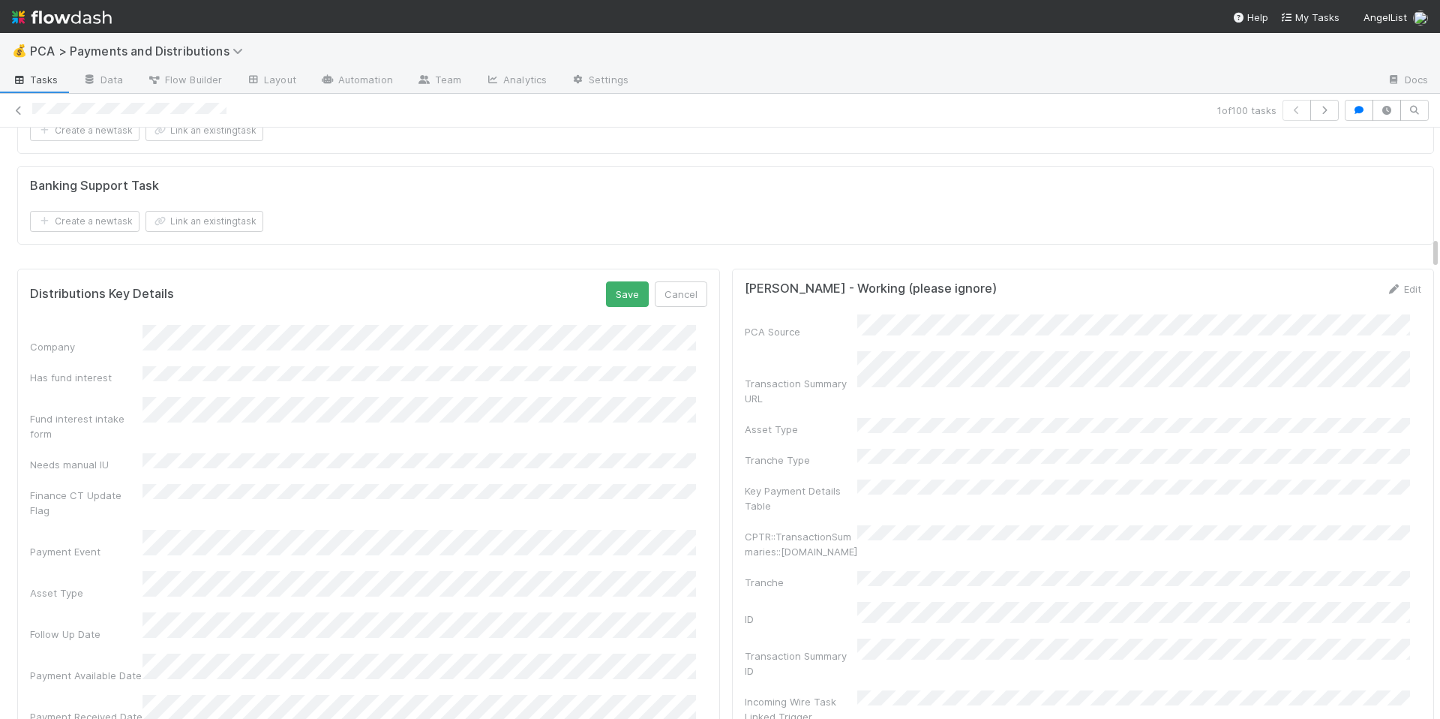
scroll to position [1967, 0]
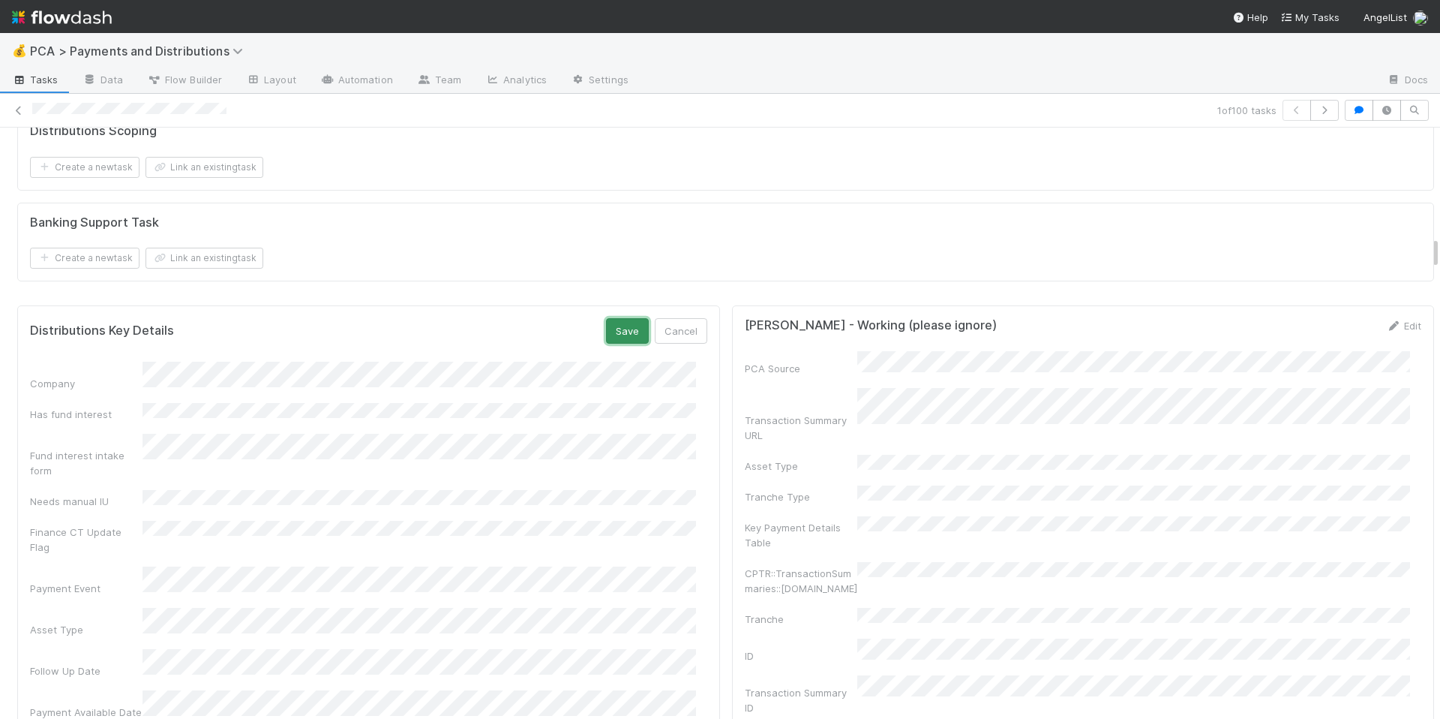
click at [606, 335] on button "Save" at bounding box center [627, 331] width 43 height 26
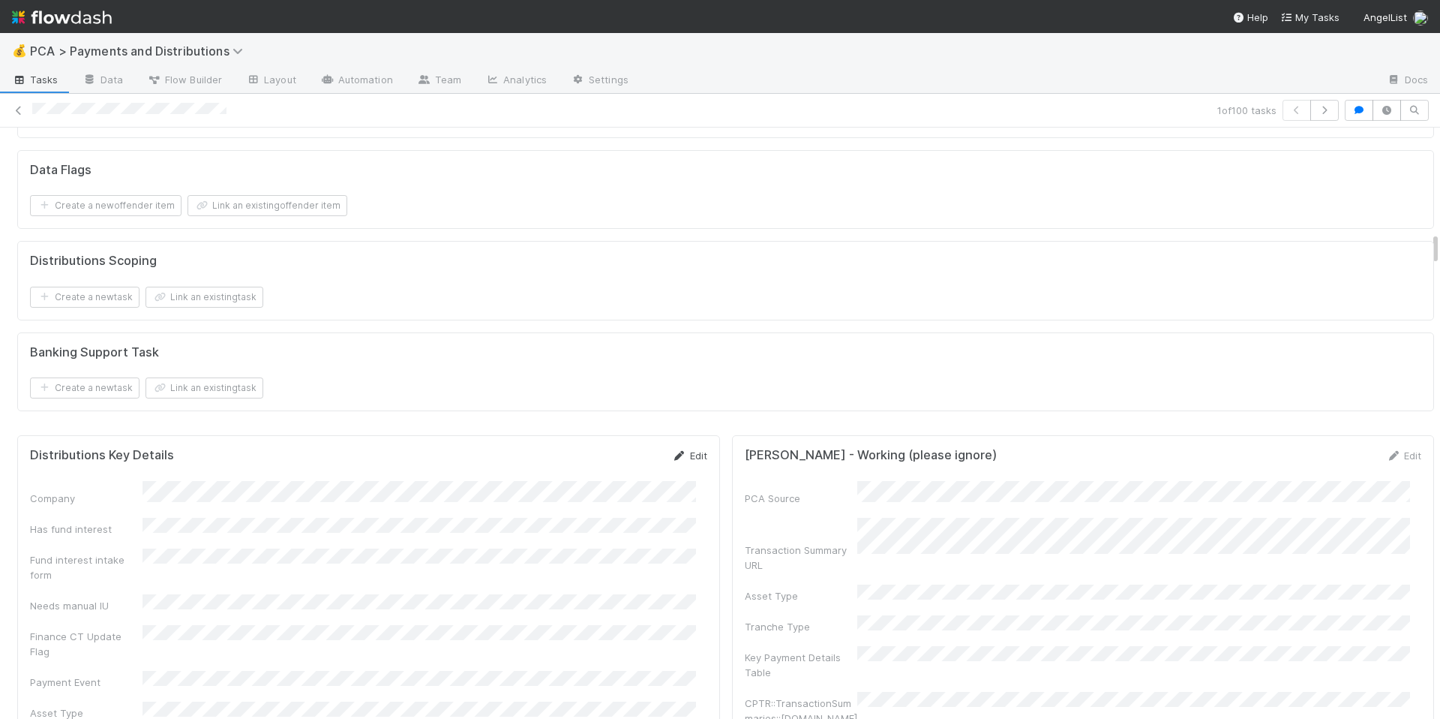
click at [676, 461] on link "Edit" at bounding box center [689, 455] width 35 height 12
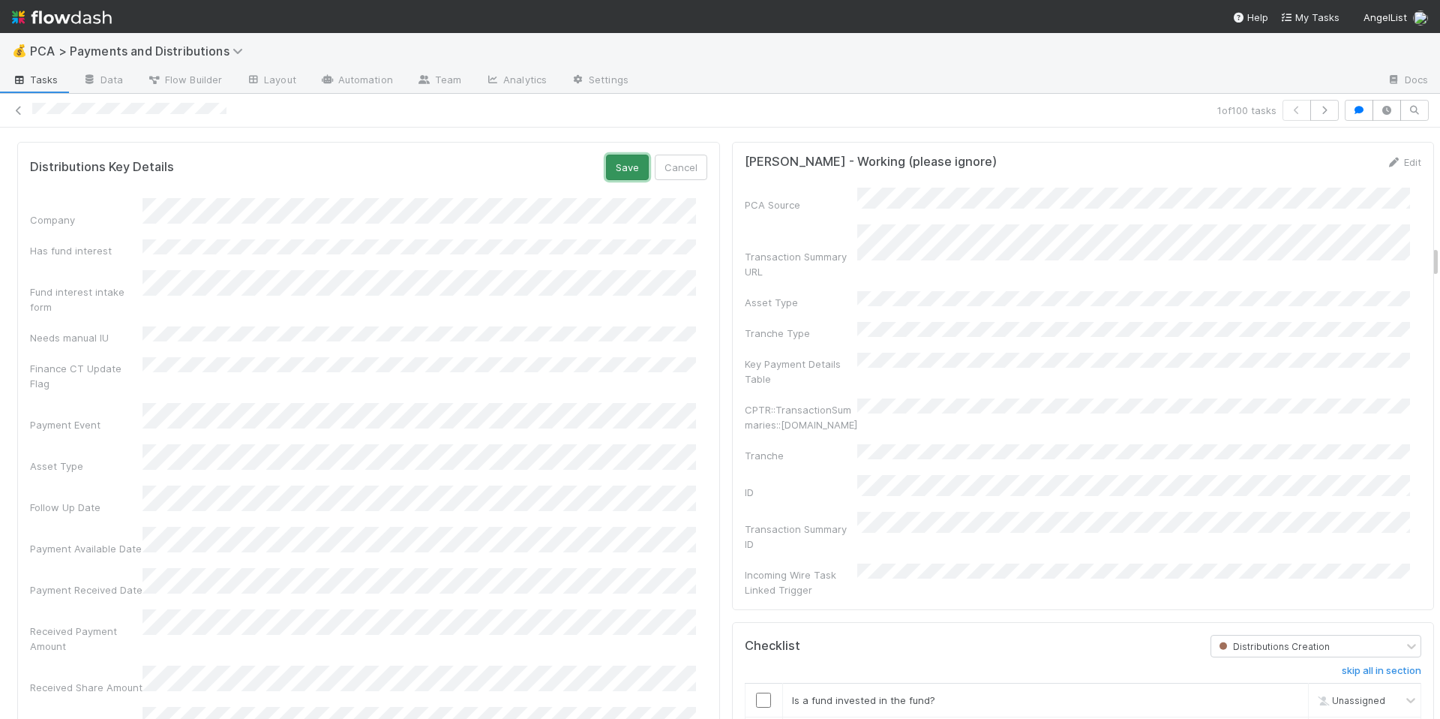
click at [624, 174] on button "Save" at bounding box center [627, 168] width 43 height 26
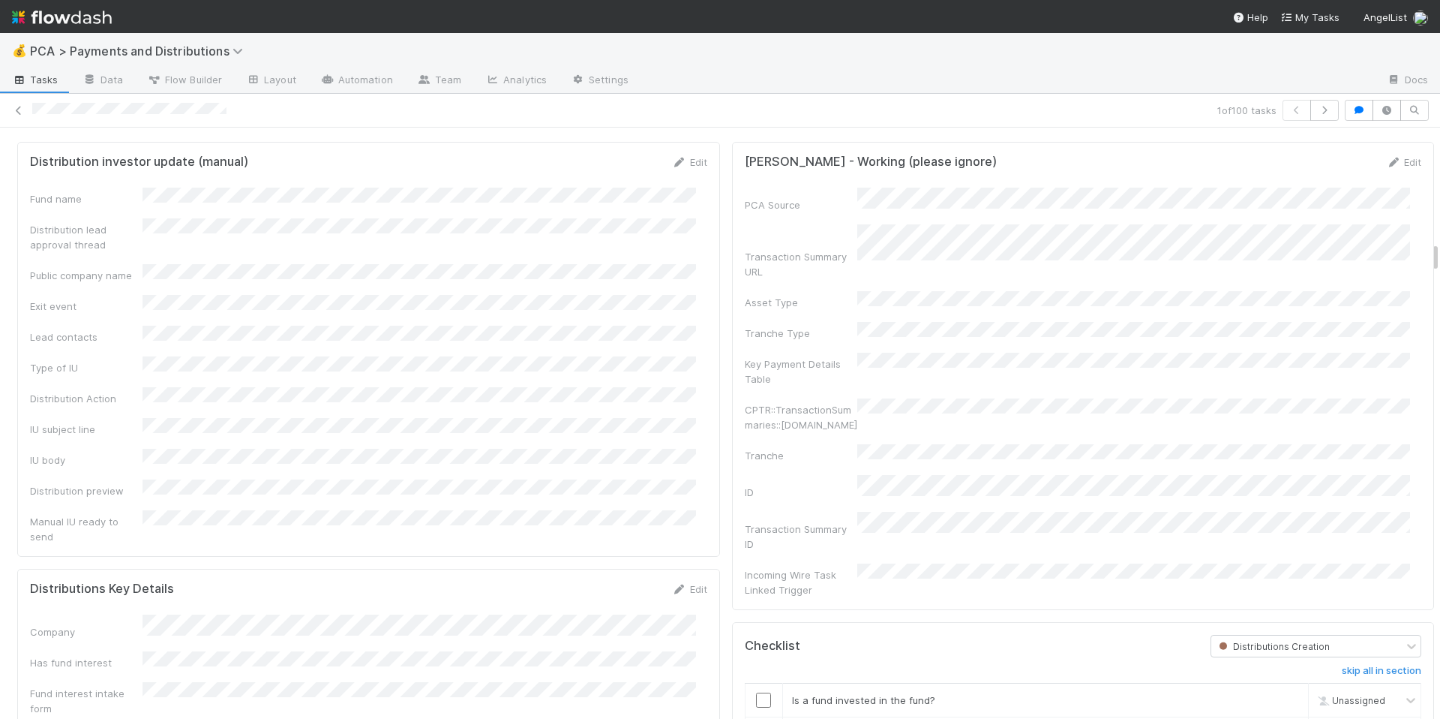
click at [554, 283] on div "Fund name Distribution lead approval thread Public company name Exit event Lead…" at bounding box center [368, 366] width 677 height 356
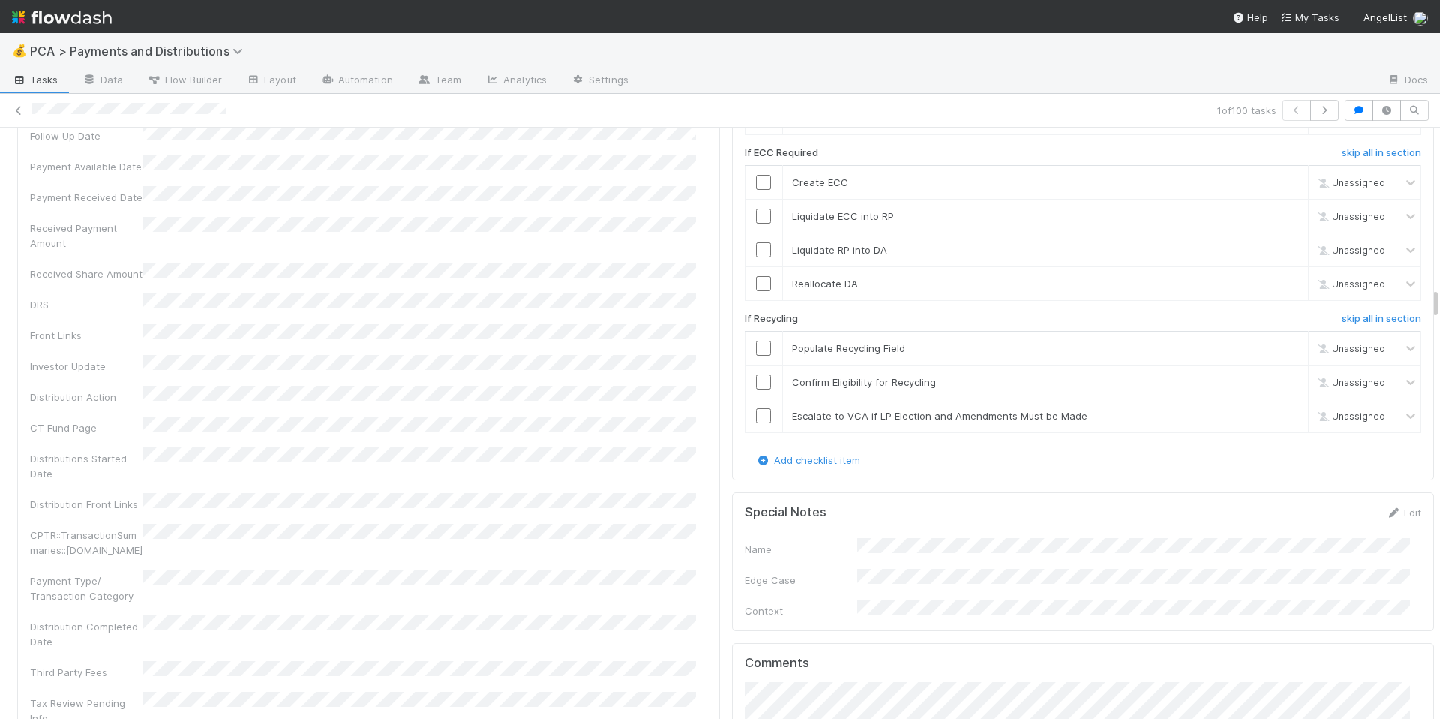
scroll to position [3179, 0]
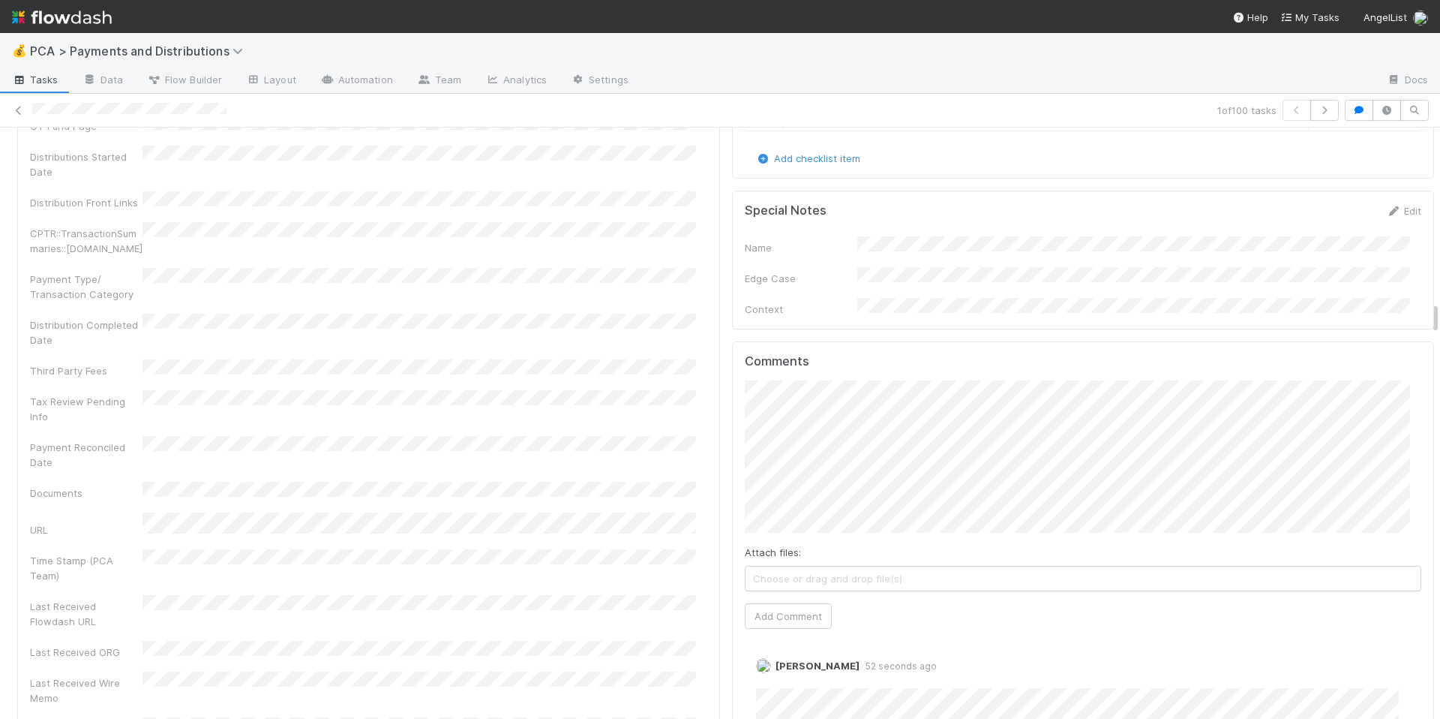
click at [795, 560] on div "Attach files: Choose or drag and drop file(s) Add Comment" at bounding box center [1083, 504] width 677 height 248
click at [789, 603] on button "Add Comment" at bounding box center [788, 616] width 87 height 26
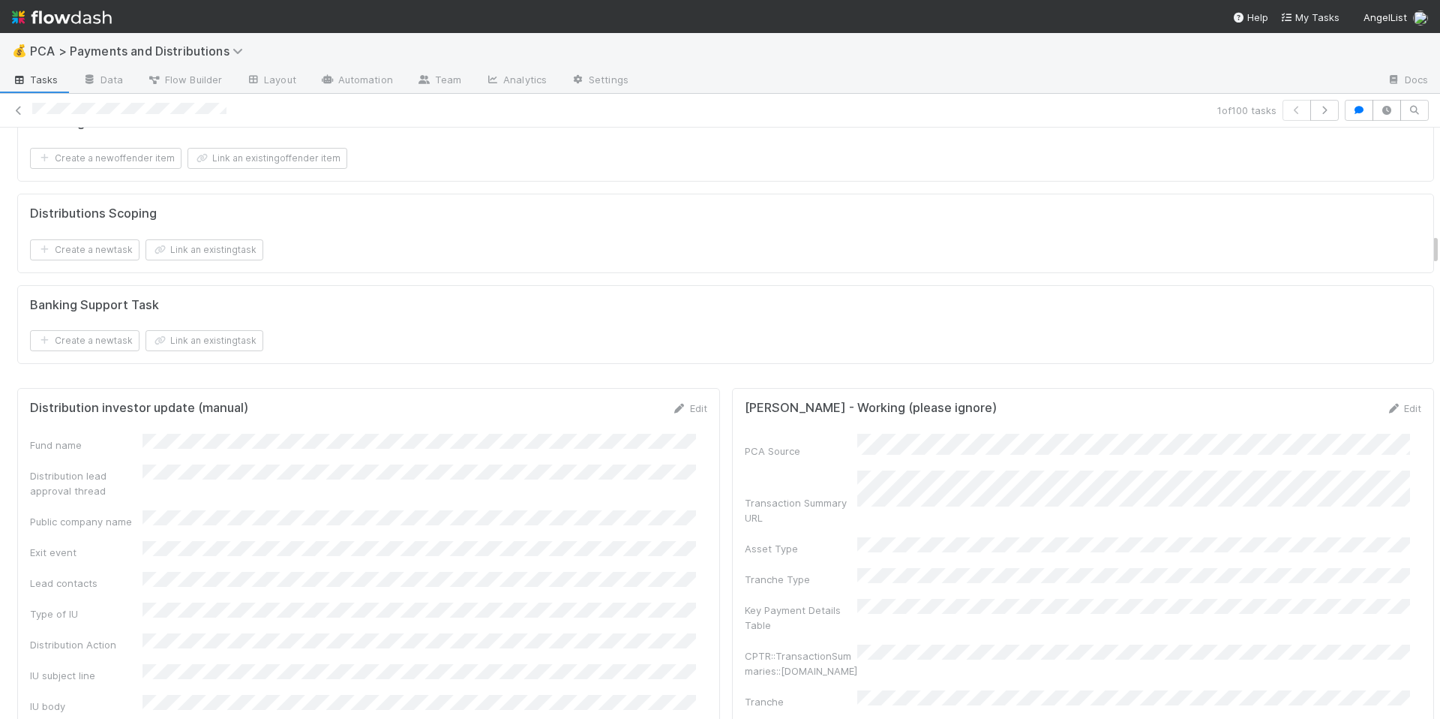
scroll to position [1923, 0]
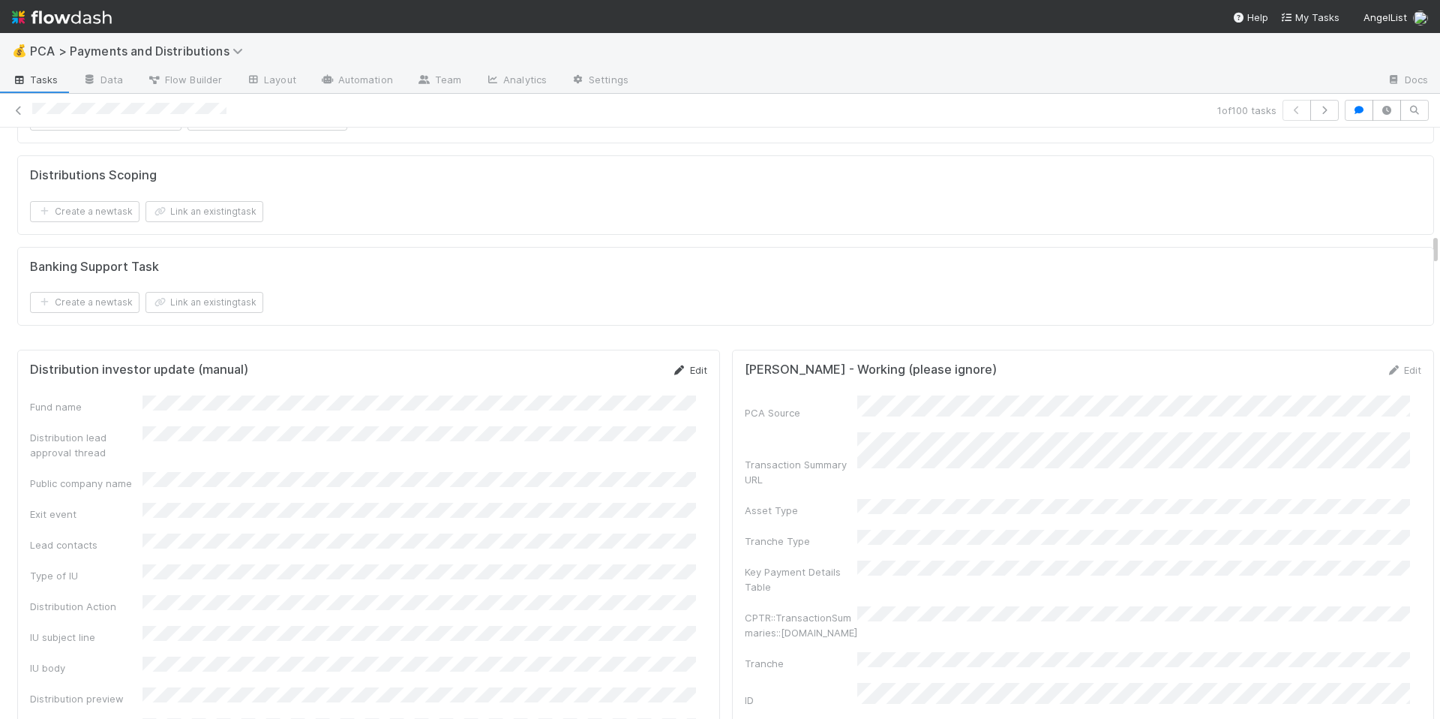
click at [691, 376] on link "Edit" at bounding box center [689, 370] width 35 height 12
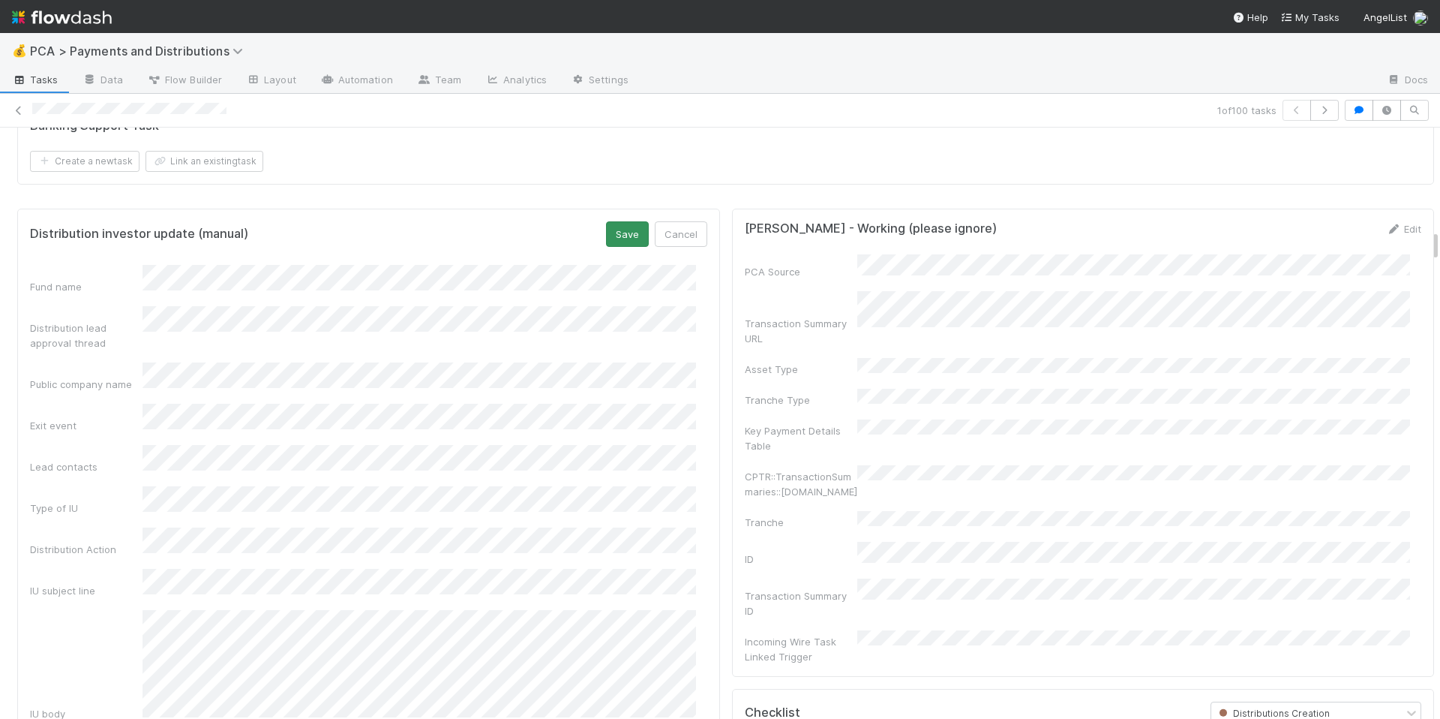
scroll to position [2177, 0]
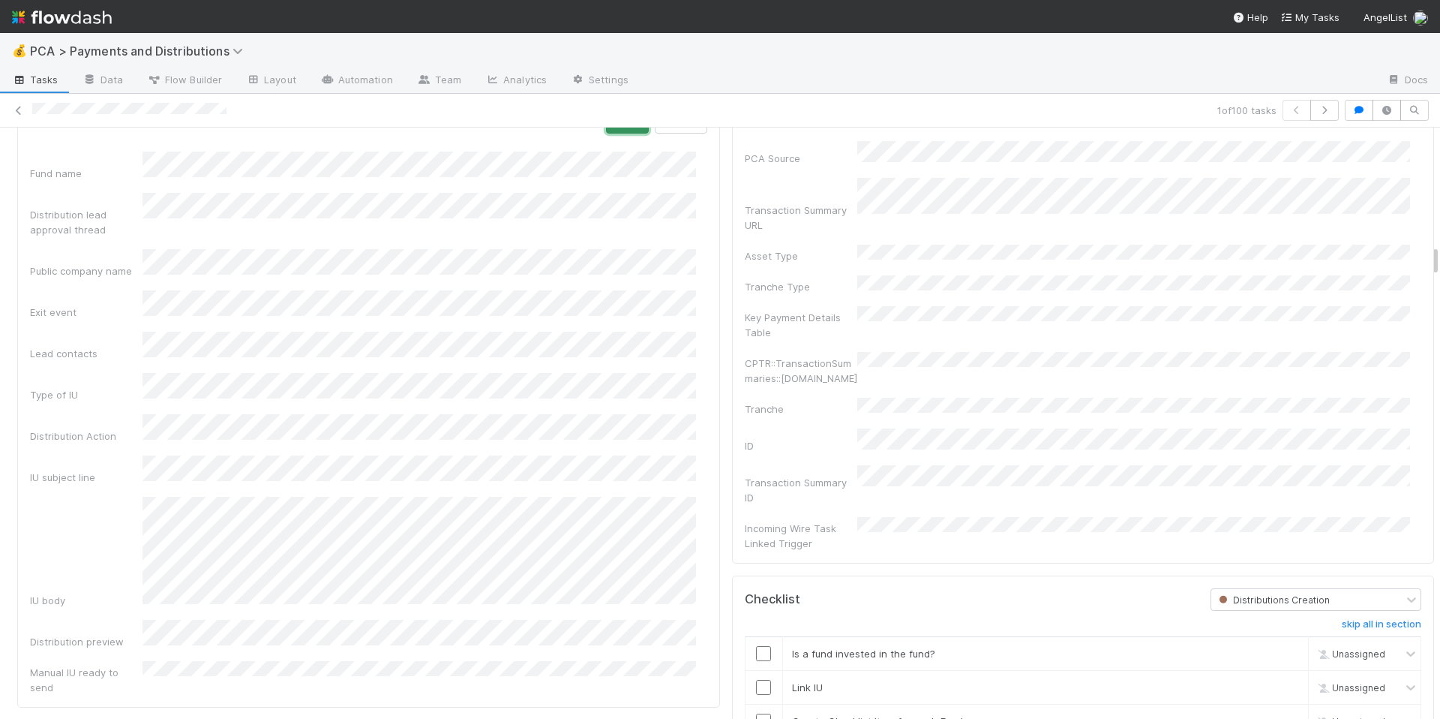
click at [611, 134] on button "Save" at bounding box center [627, 121] width 43 height 26
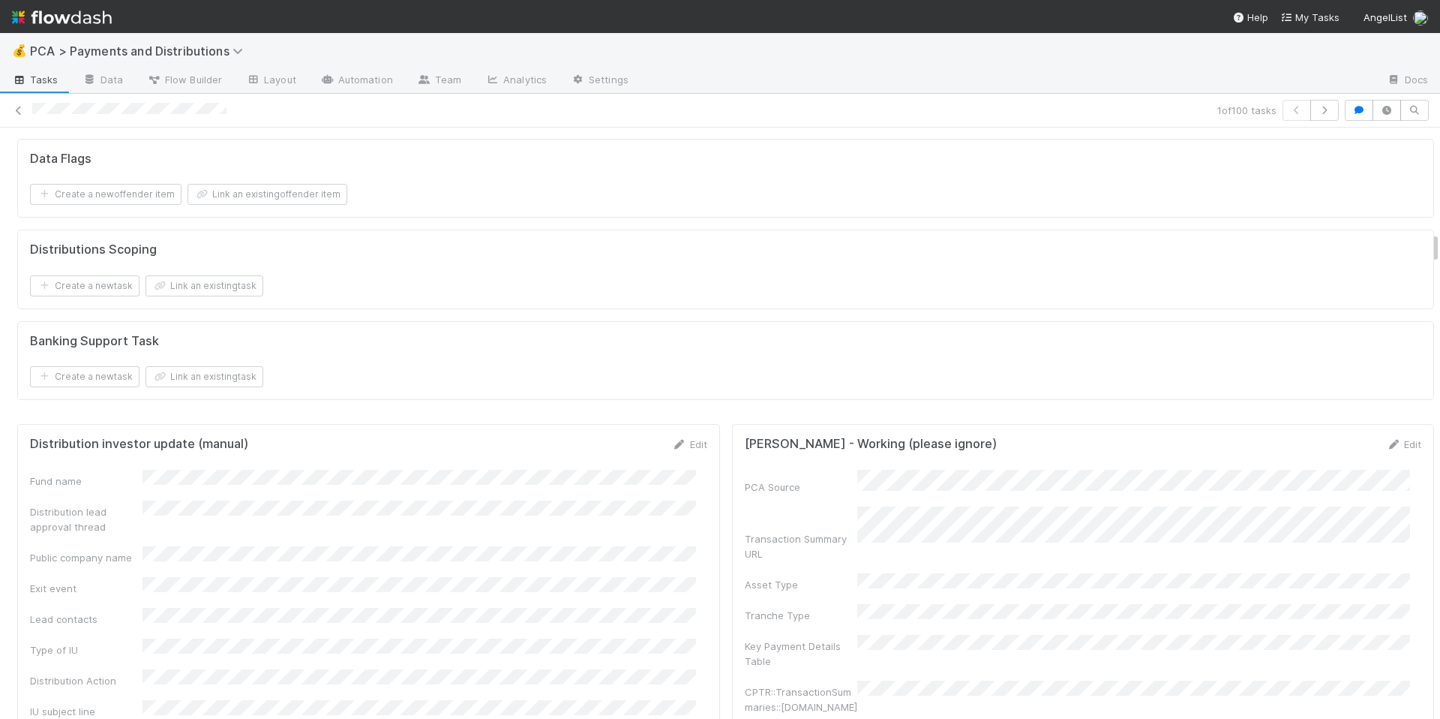
scroll to position [1984, 0]
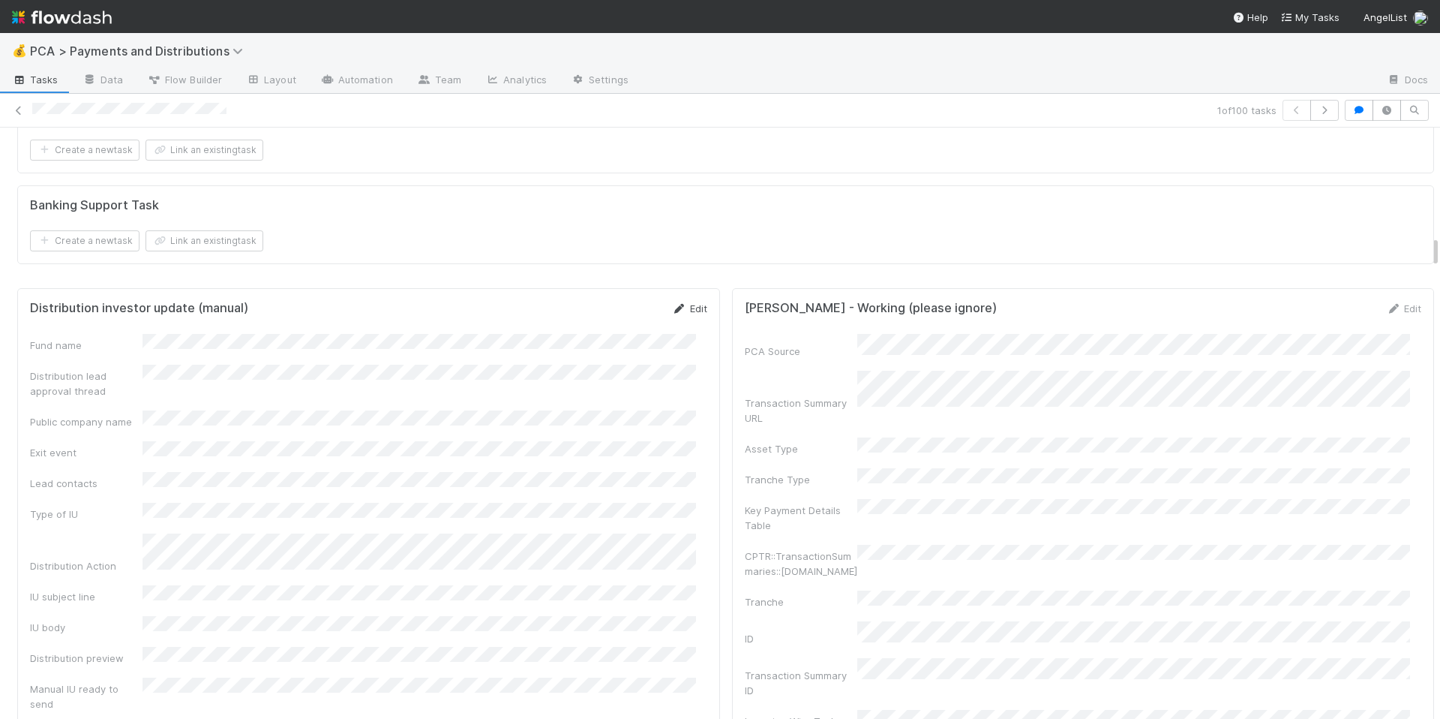
click at [682, 314] on link "Edit" at bounding box center [689, 308] width 35 height 12
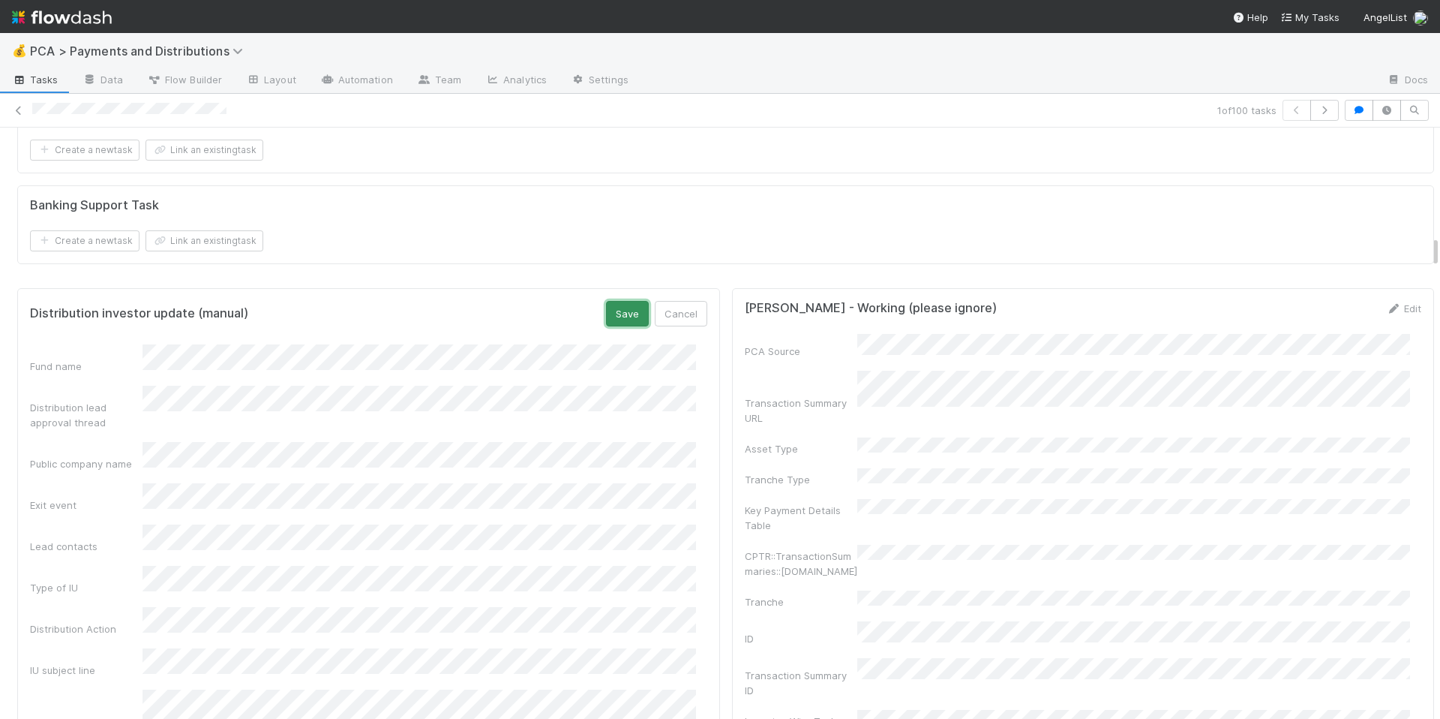
click at [608, 326] on button "Save" at bounding box center [627, 314] width 43 height 26
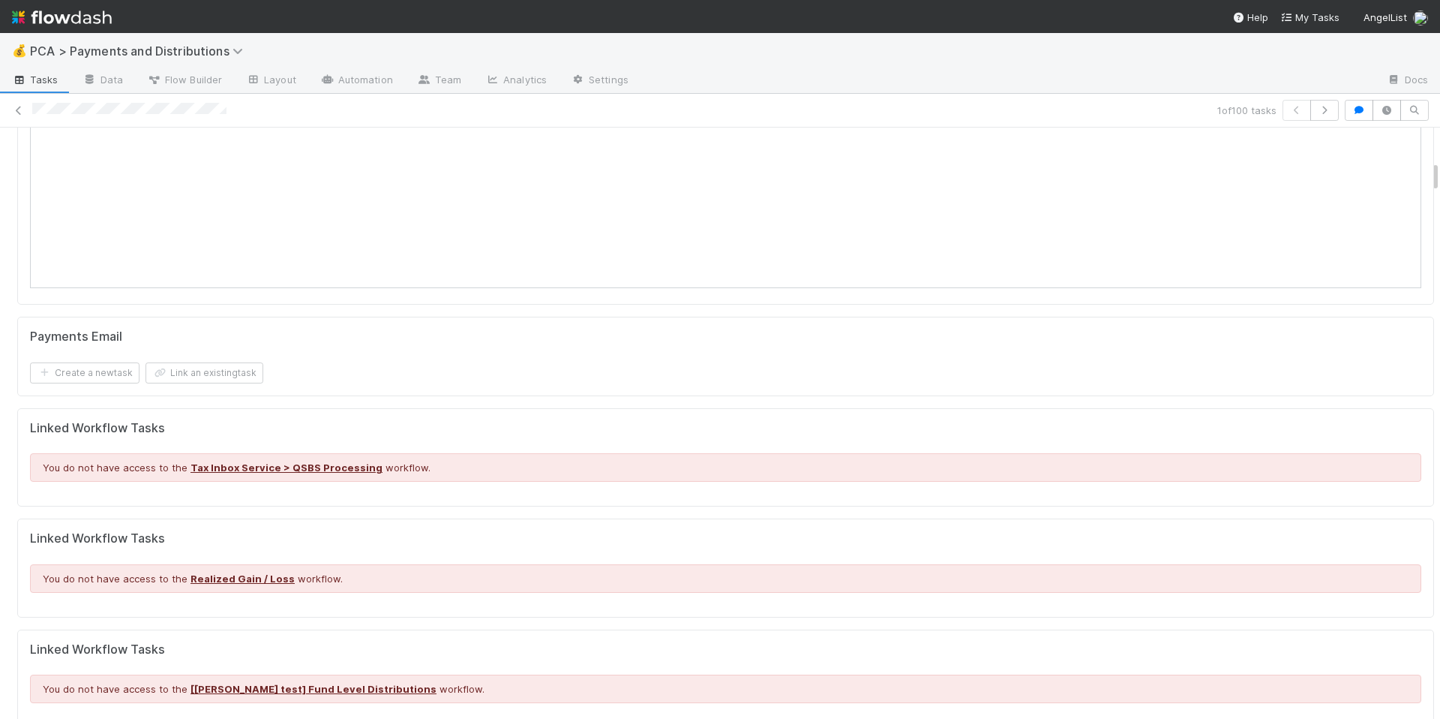
scroll to position [605, 0]
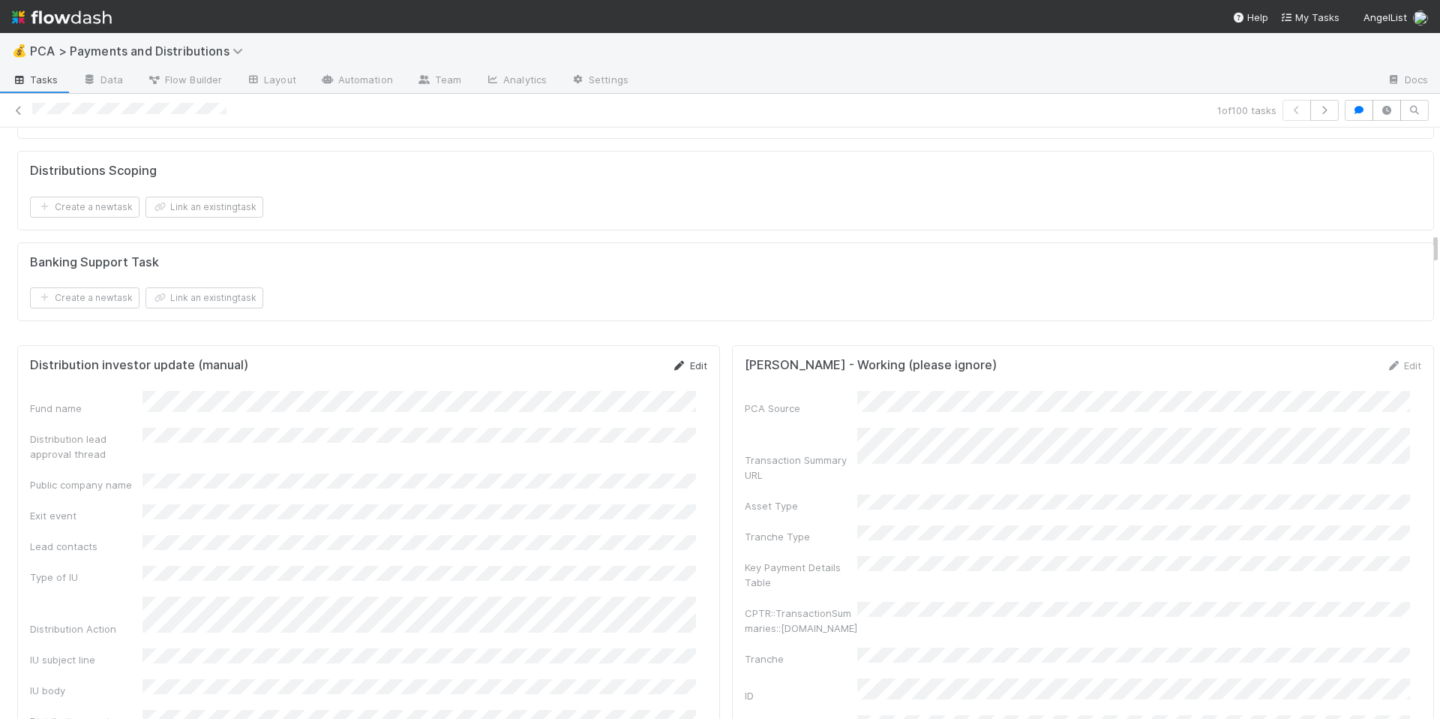
click at [686, 371] on link "Edit" at bounding box center [689, 365] width 35 height 12
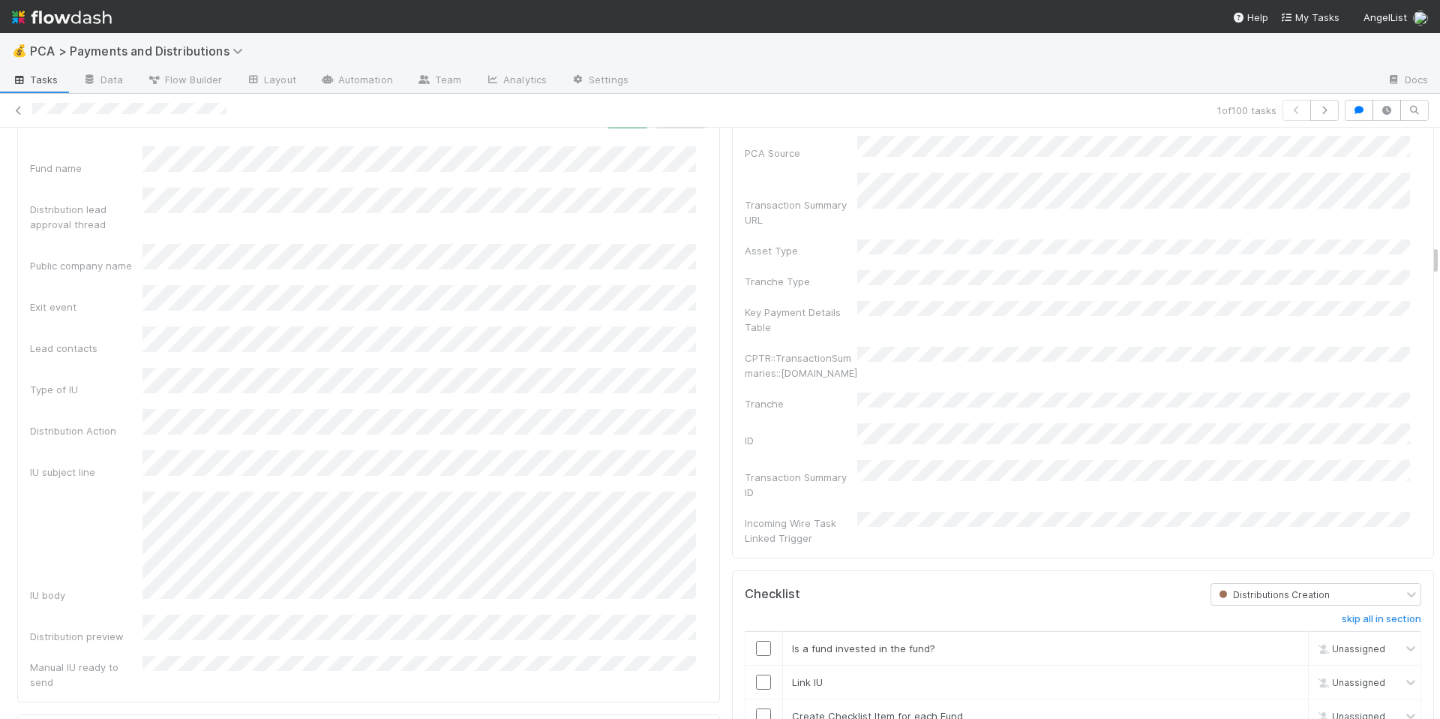
scroll to position [2183, 0]
click at [665, 128] on button "Cancel" at bounding box center [681, 115] width 53 height 26
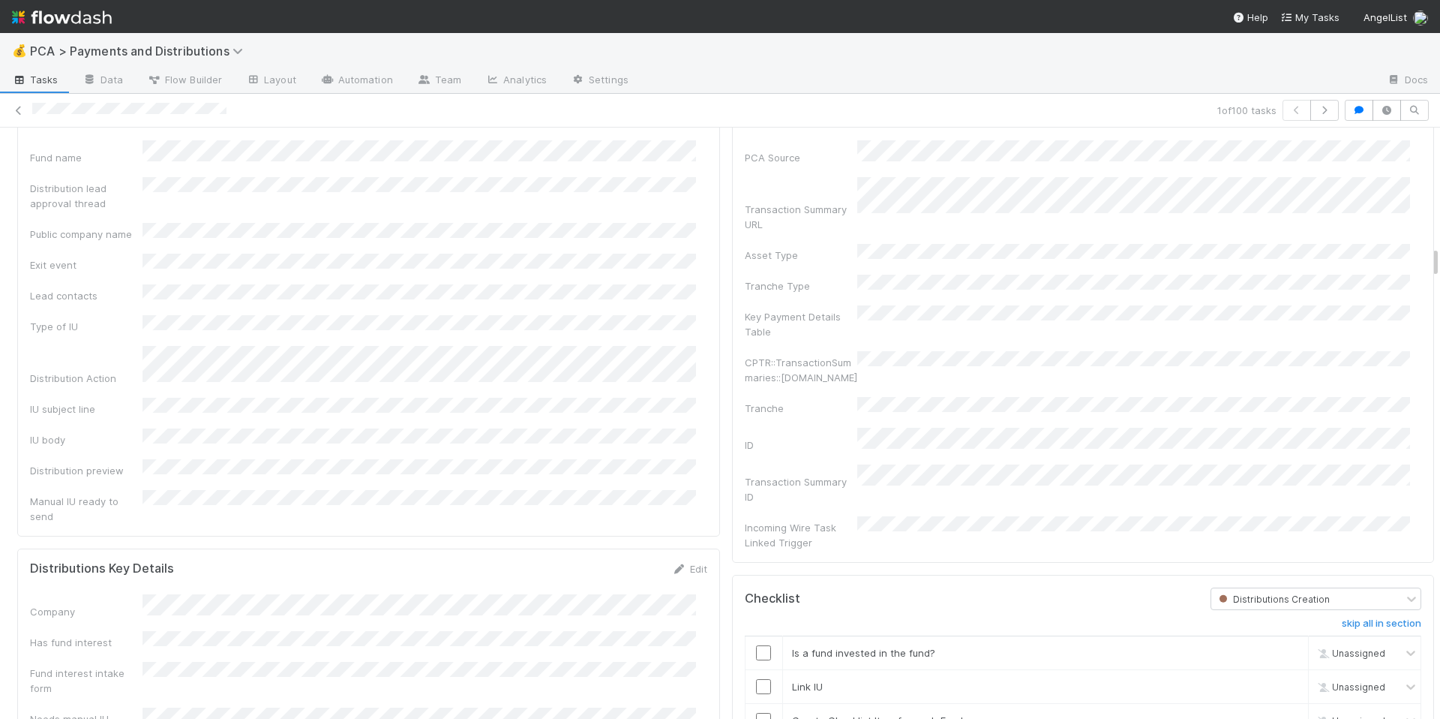
scroll to position [2301, 0]
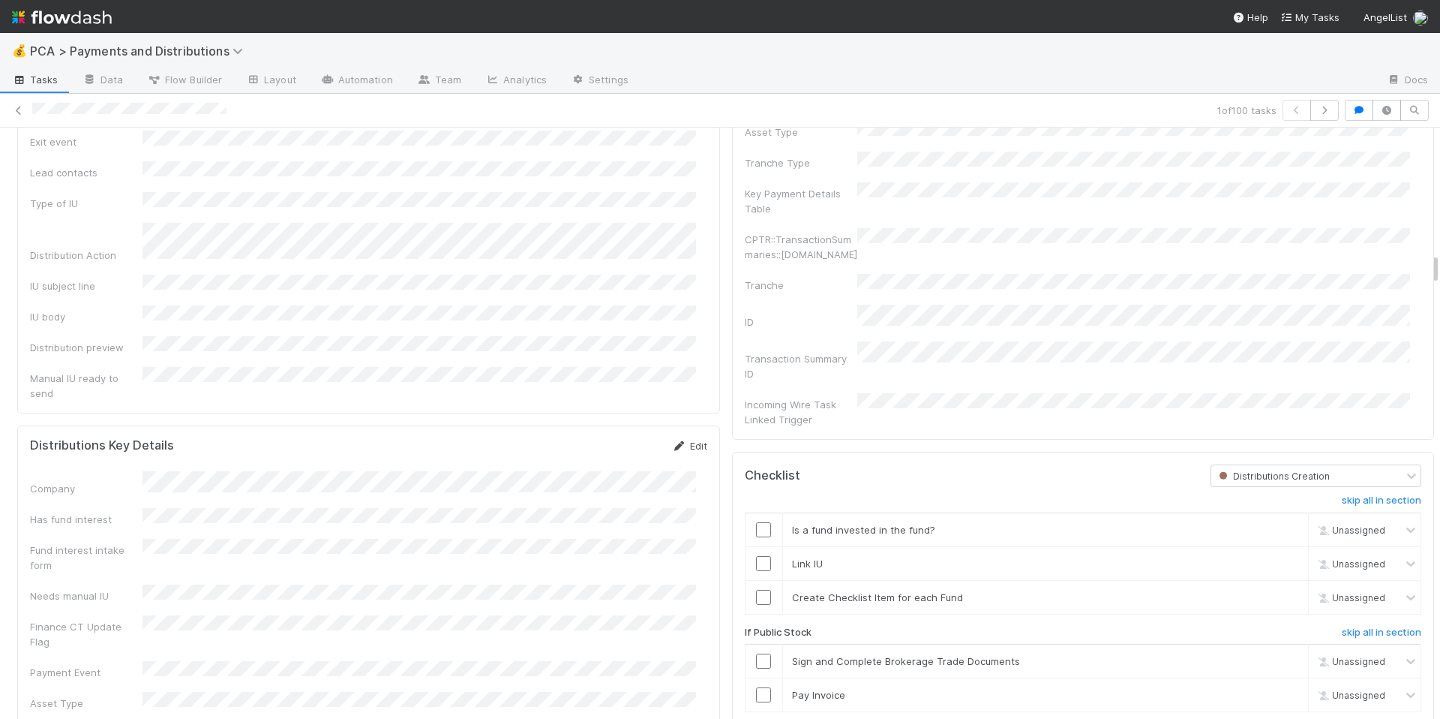
click at [672, 441] on icon at bounding box center [679, 446] width 15 height 10
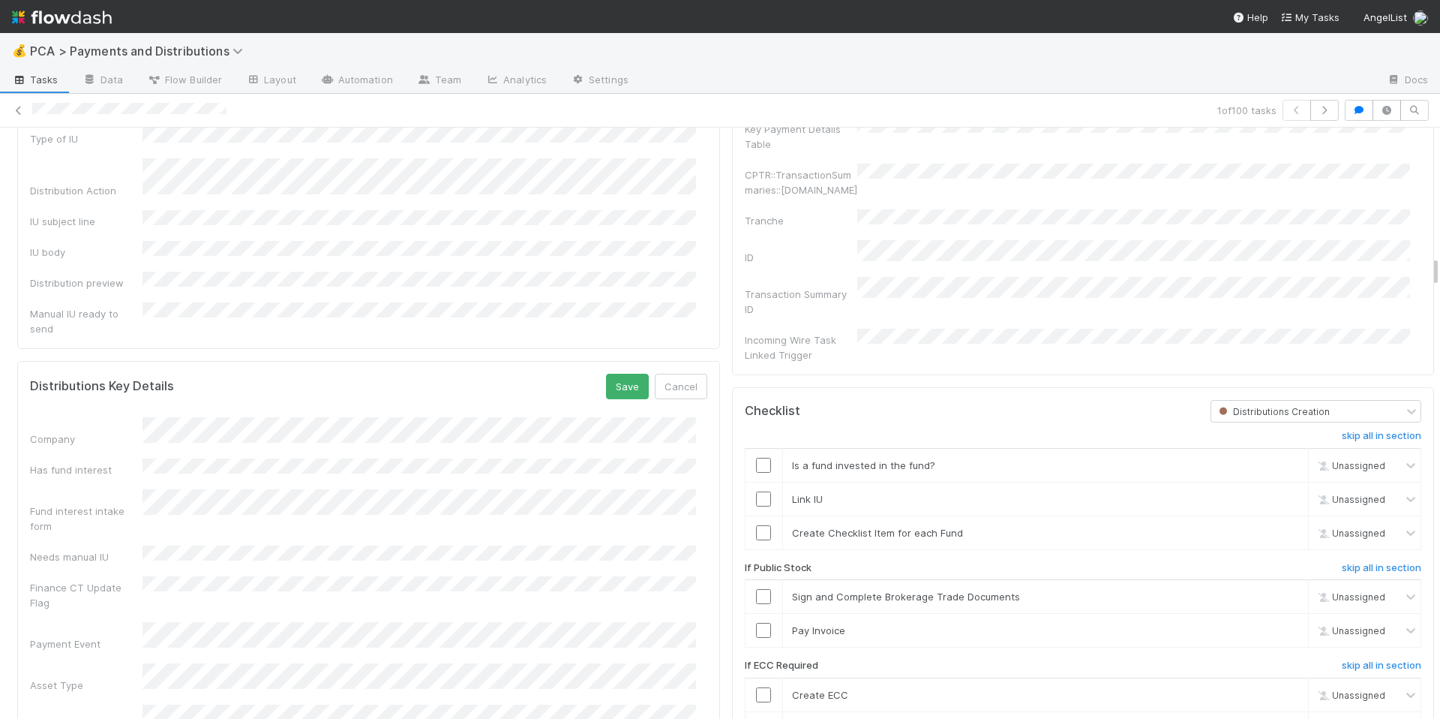
scroll to position [2407, 0]
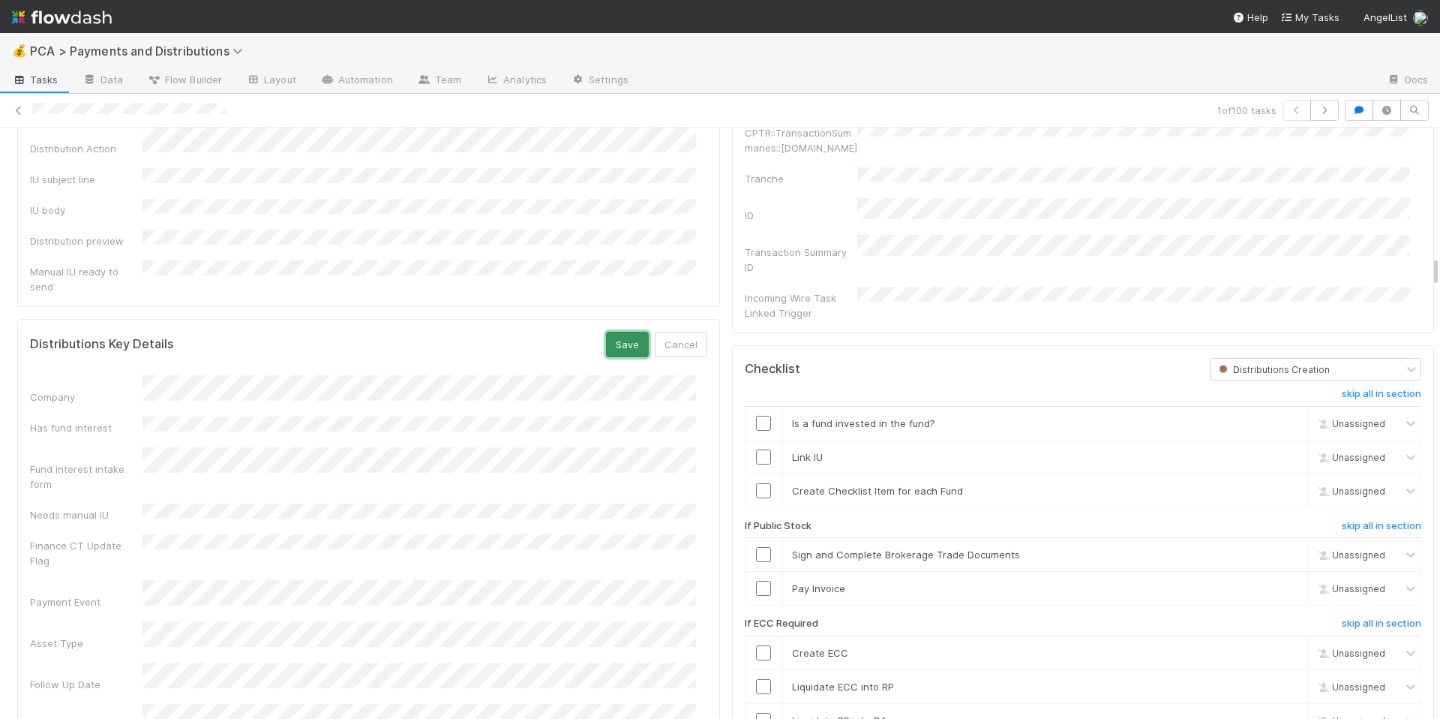
click at [606, 332] on button "Save" at bounding box center [627, 345] width 43 height 26
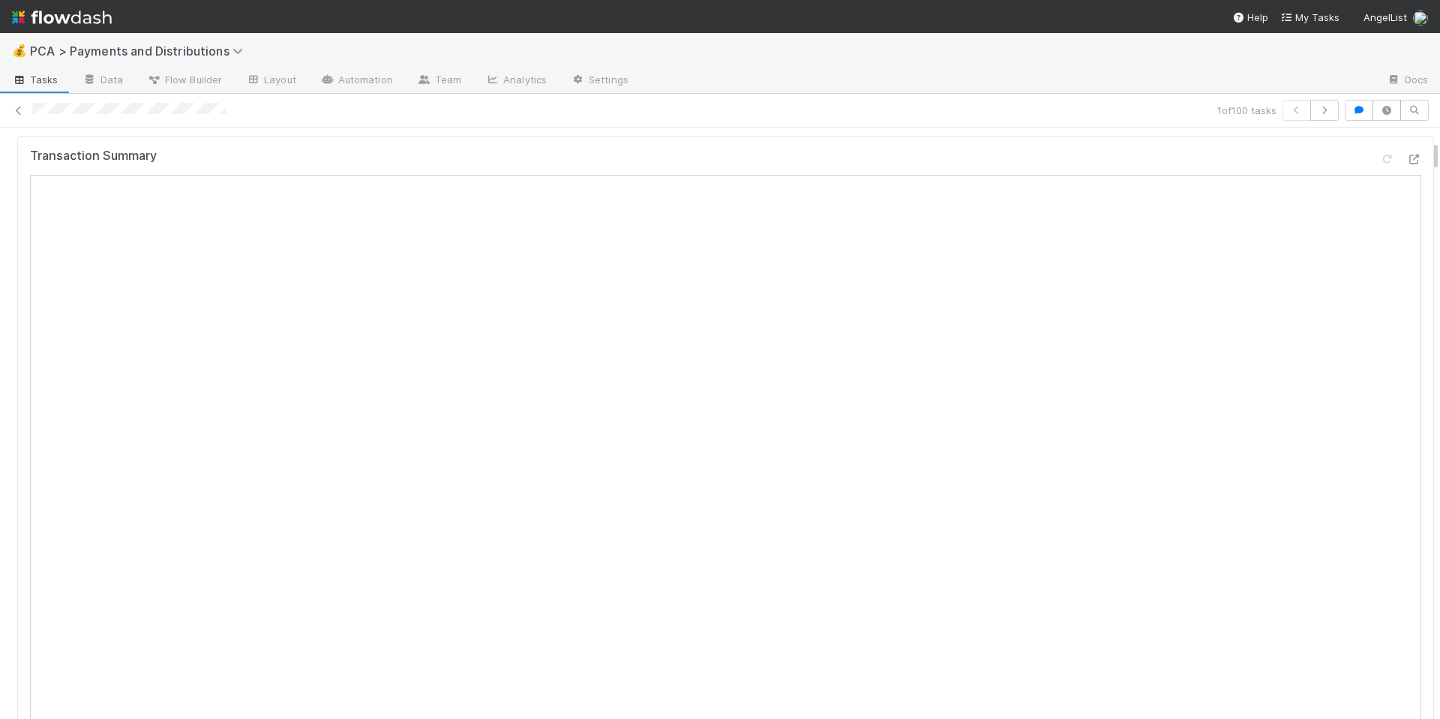
scroll to position [0, 0]
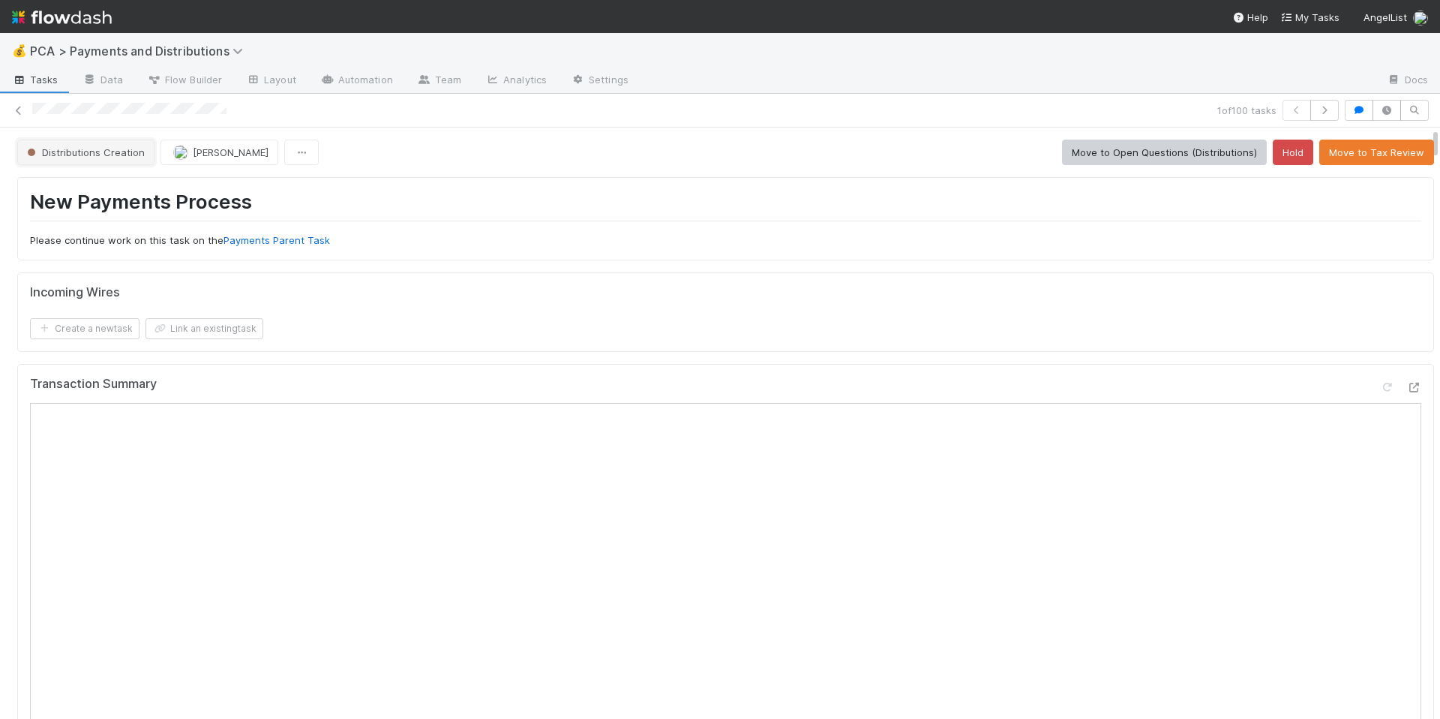
click at [92, 151] on span "Distributions Creation" at bounding box center [84, 152] width 121 height 12
click at [139, 184] on span "Finance ECC Creation" at bounding box center [82, 190] width 122 height 12
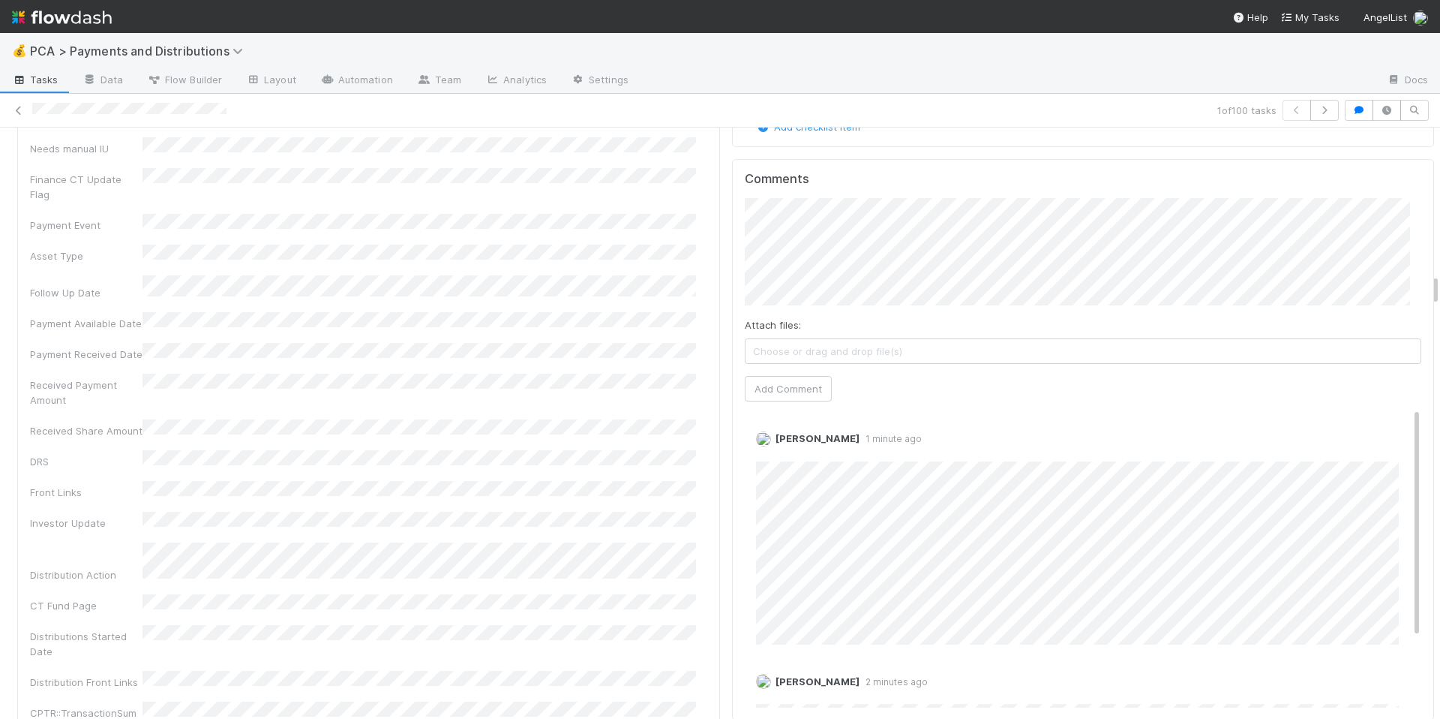
scroll to position [2686, 0]
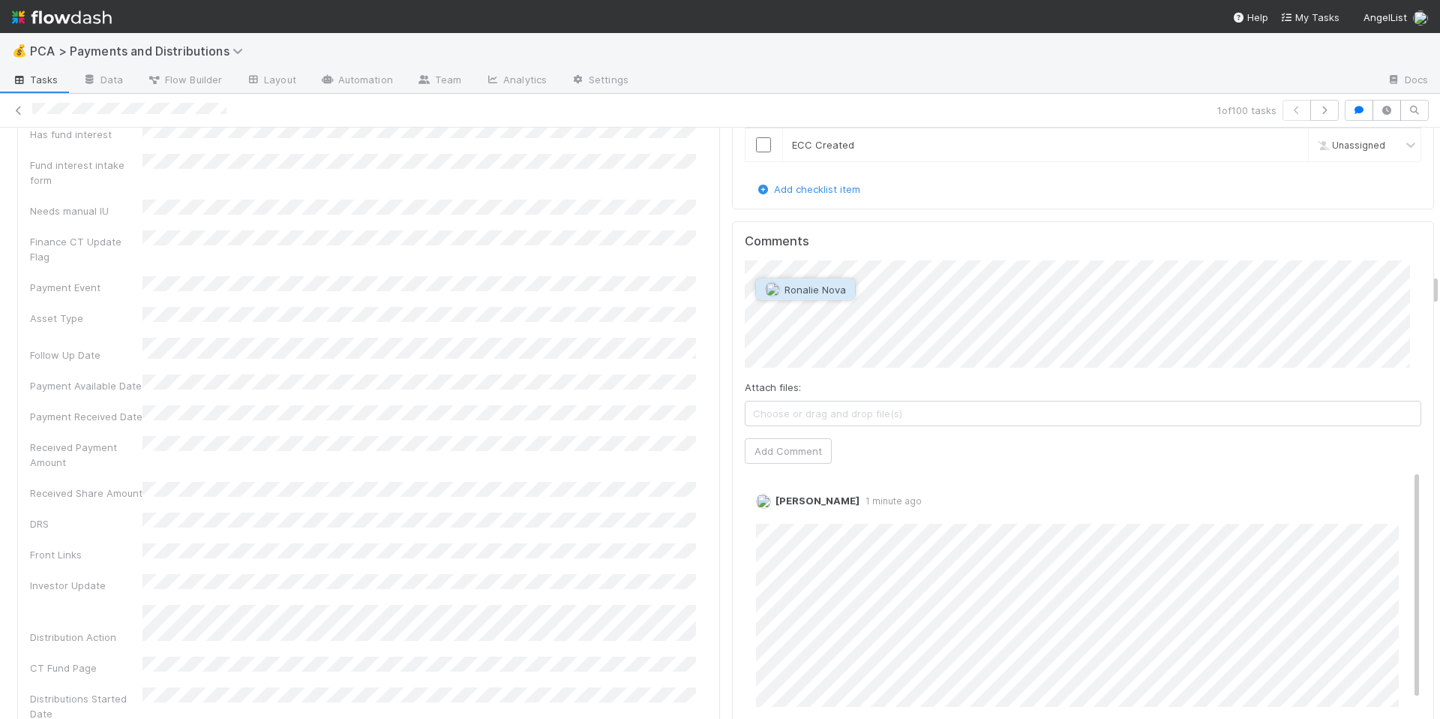
click at [818, 290] on span "Ronalie Nova" at bounding box center [816, 290] width 62 height 12
click at [783, 436] on div "Comments Attach files: Choose or drag and drop file(s) Add Comment Allison Donl…" at bounding box center [1083, 502] width 677 height 536
click at [776, 438] on button "Add Comment" at bounding box center [788, 451] width 87 height 26
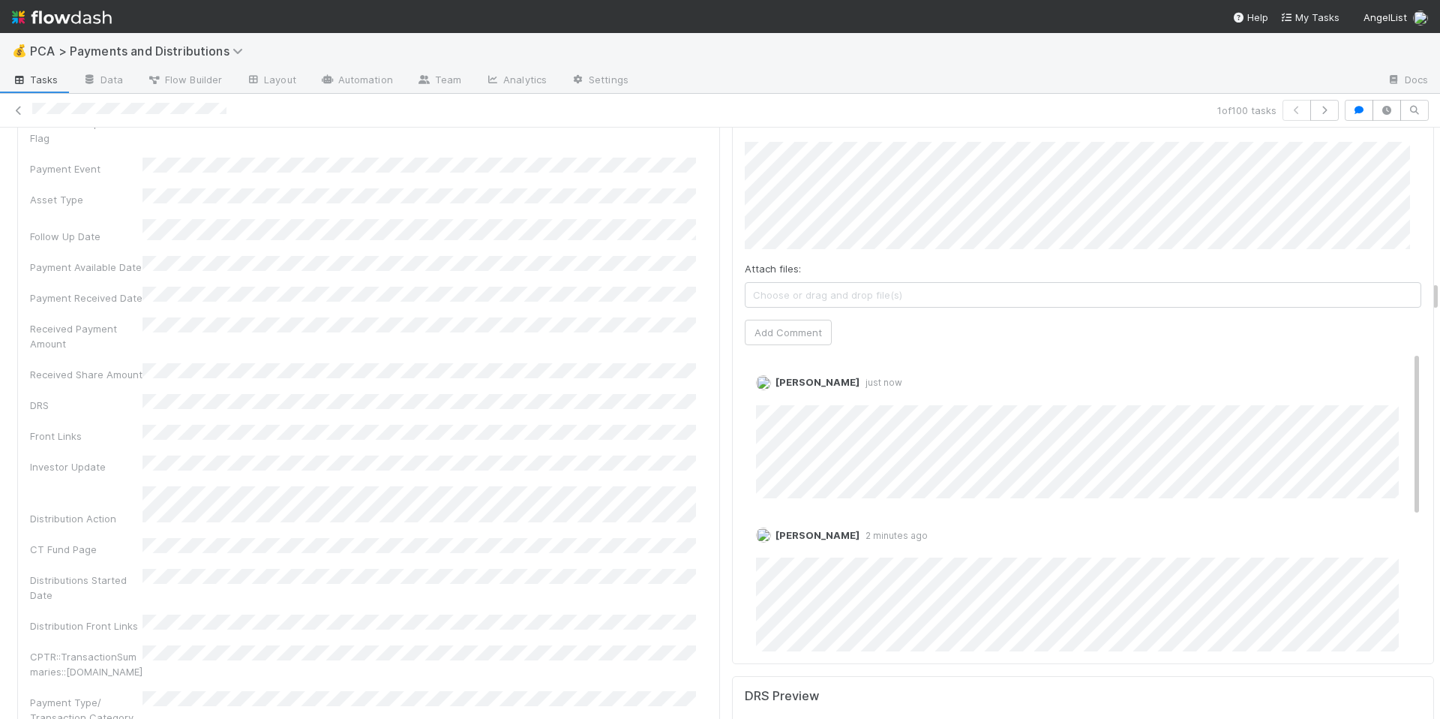
click at [479, 317] on div "Received Payment Amount" at bounding box center [368, 334] width 677 height 34
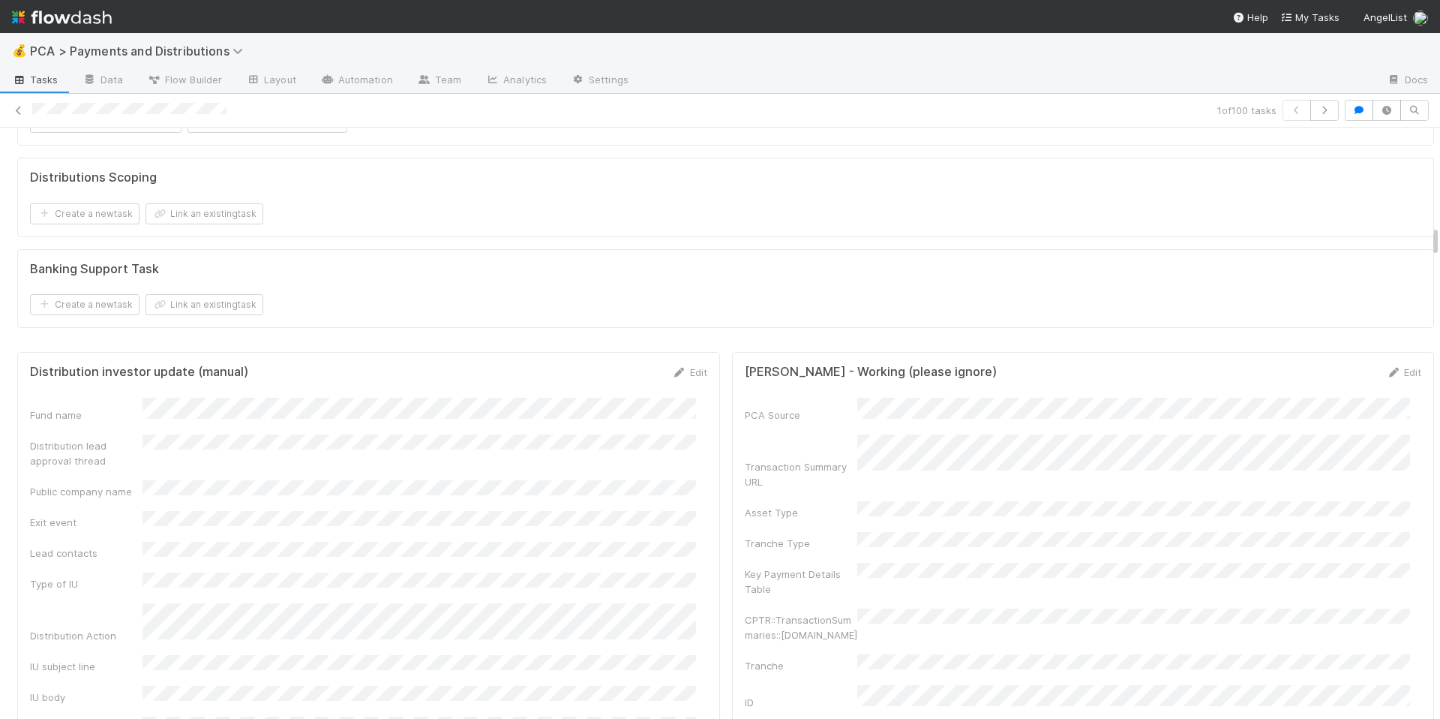
scroll to position [2012, 0]
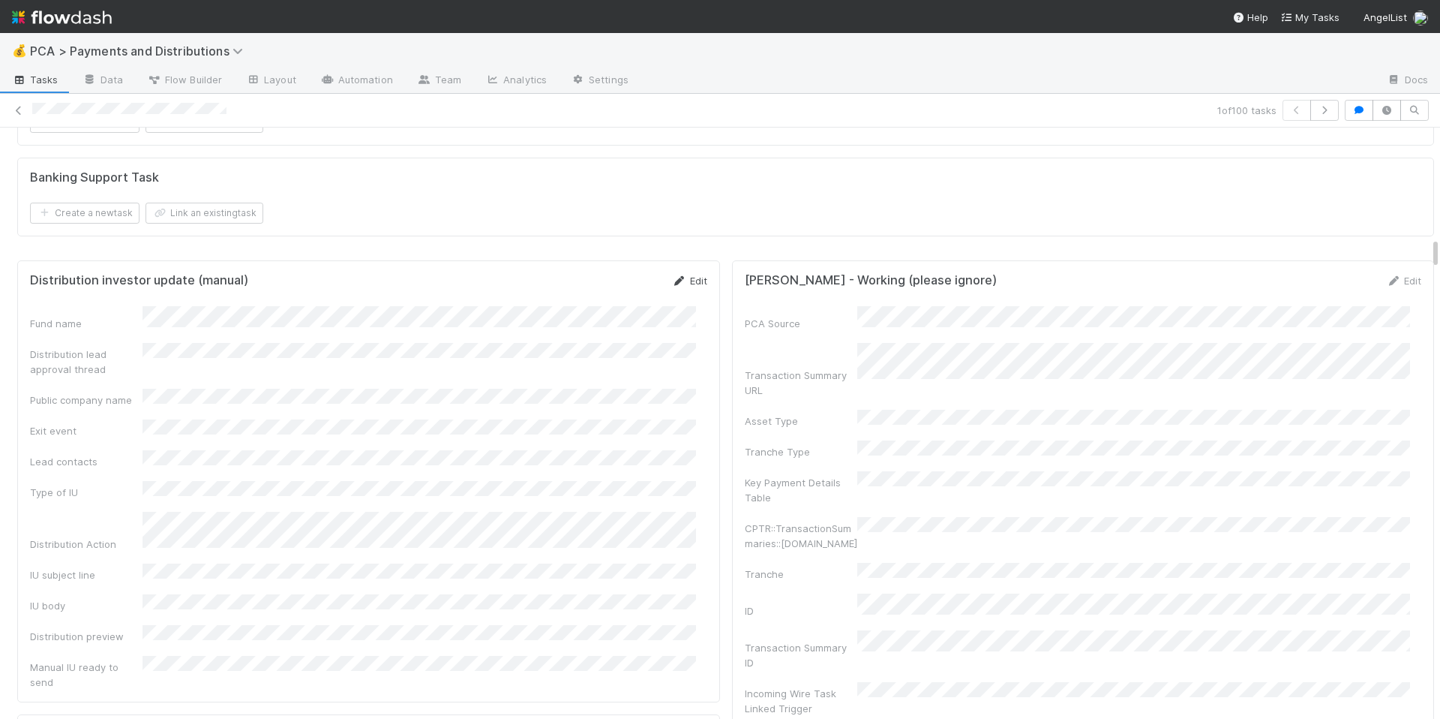
click at [686, 286] on link "Edit" at bounding box center [689, 281] width 35 height 12
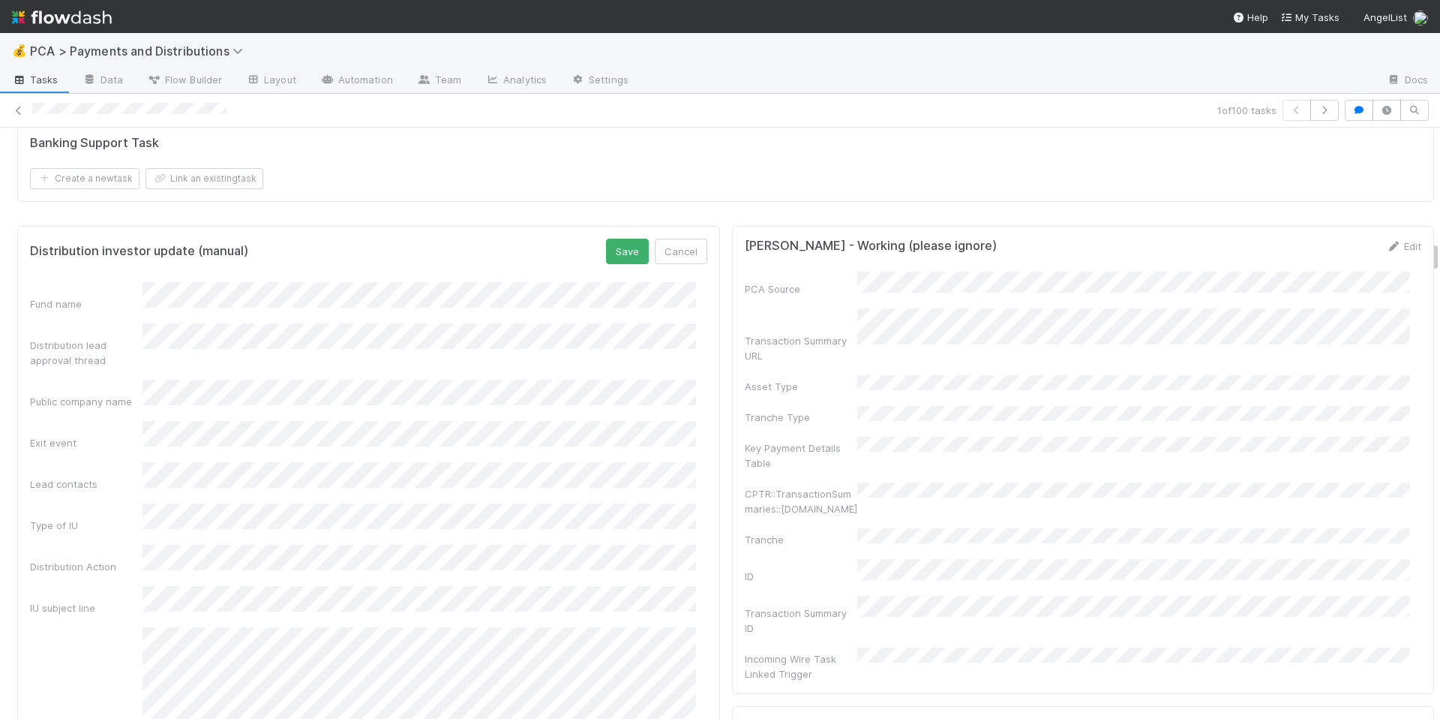
scroll to position [2129, 0]
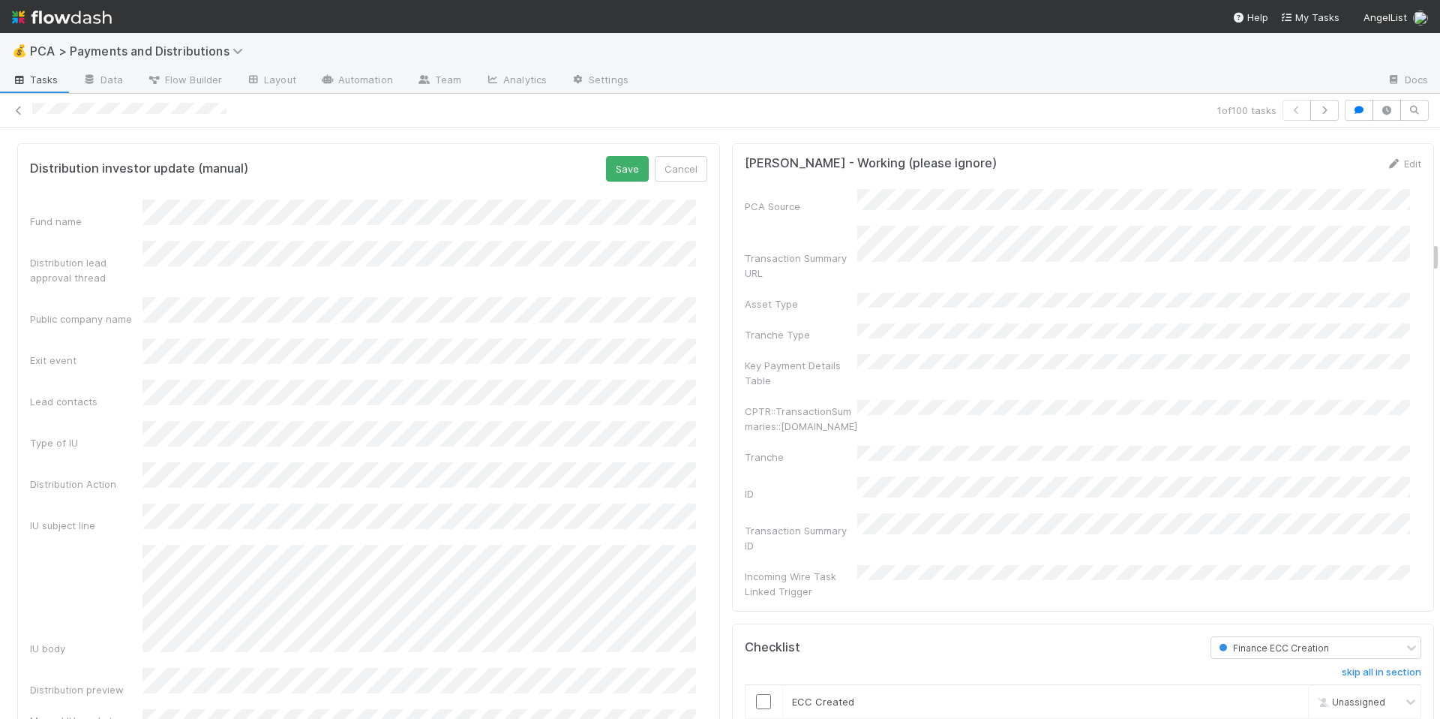
click at [138, 346] on div "Exit event" at bounding box center [368, 352] width 677 height 29
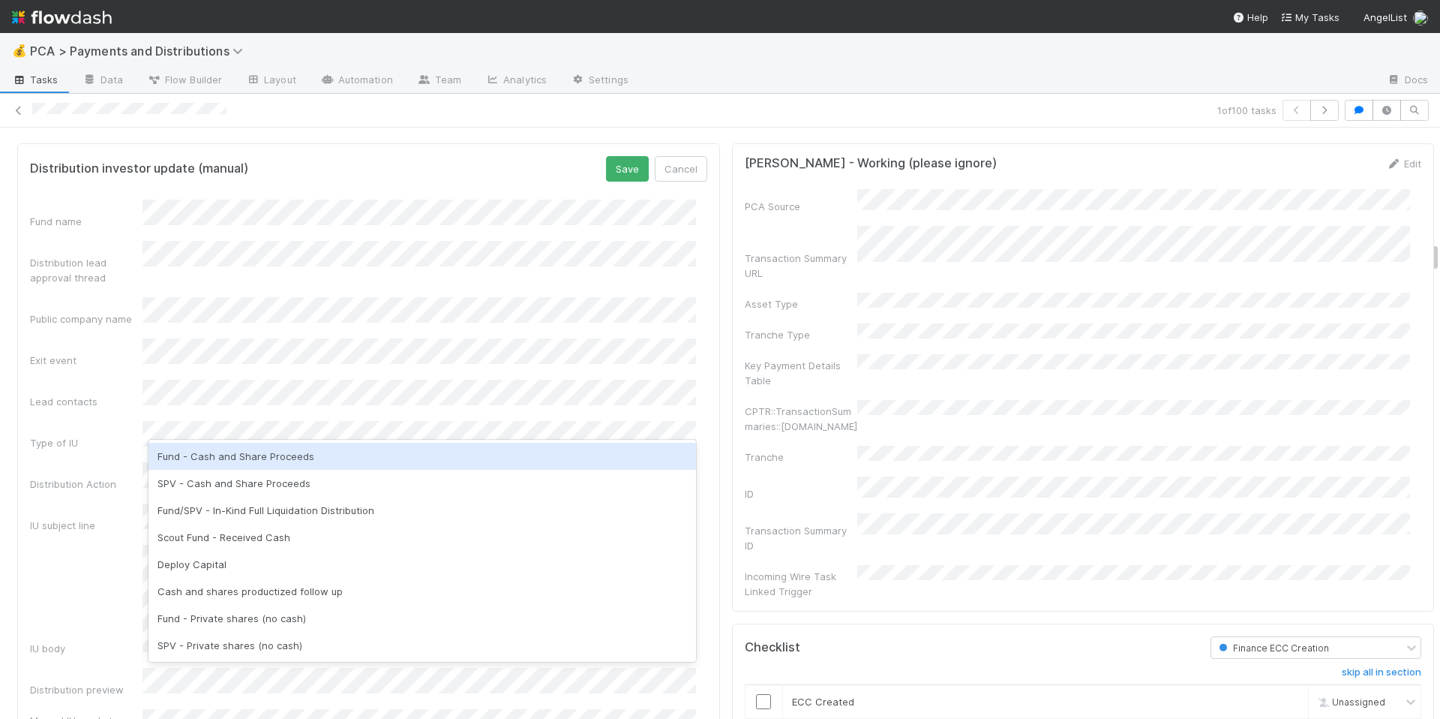
click at [320, 456] on div "Fund - Cash and Share Proceeds" at bounding box center [423, 456] width 548 height 27
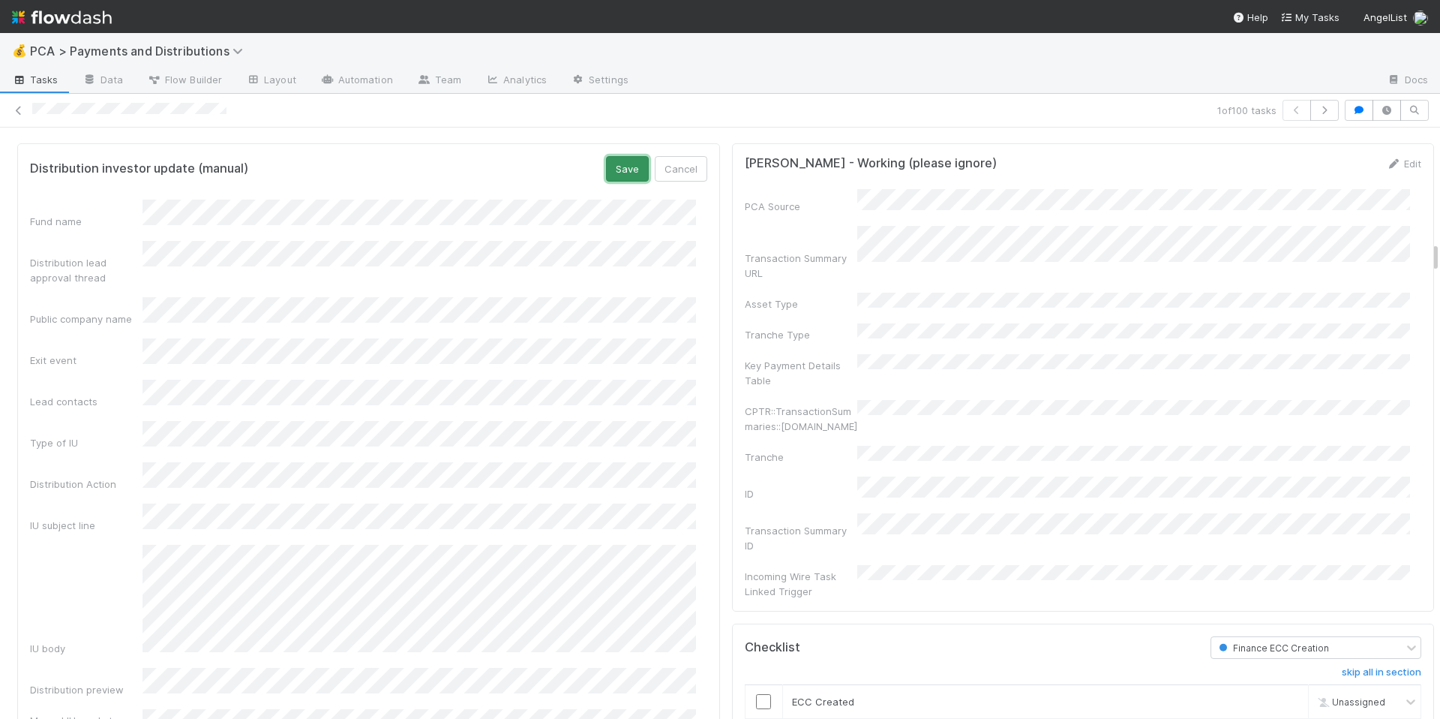
click at [614, 175] on button "Save" at bounding box center [627, 169] width 43 height 26
click at [677, 170] on link "Edit" at bounding box center [689, 164] width 35 height 12
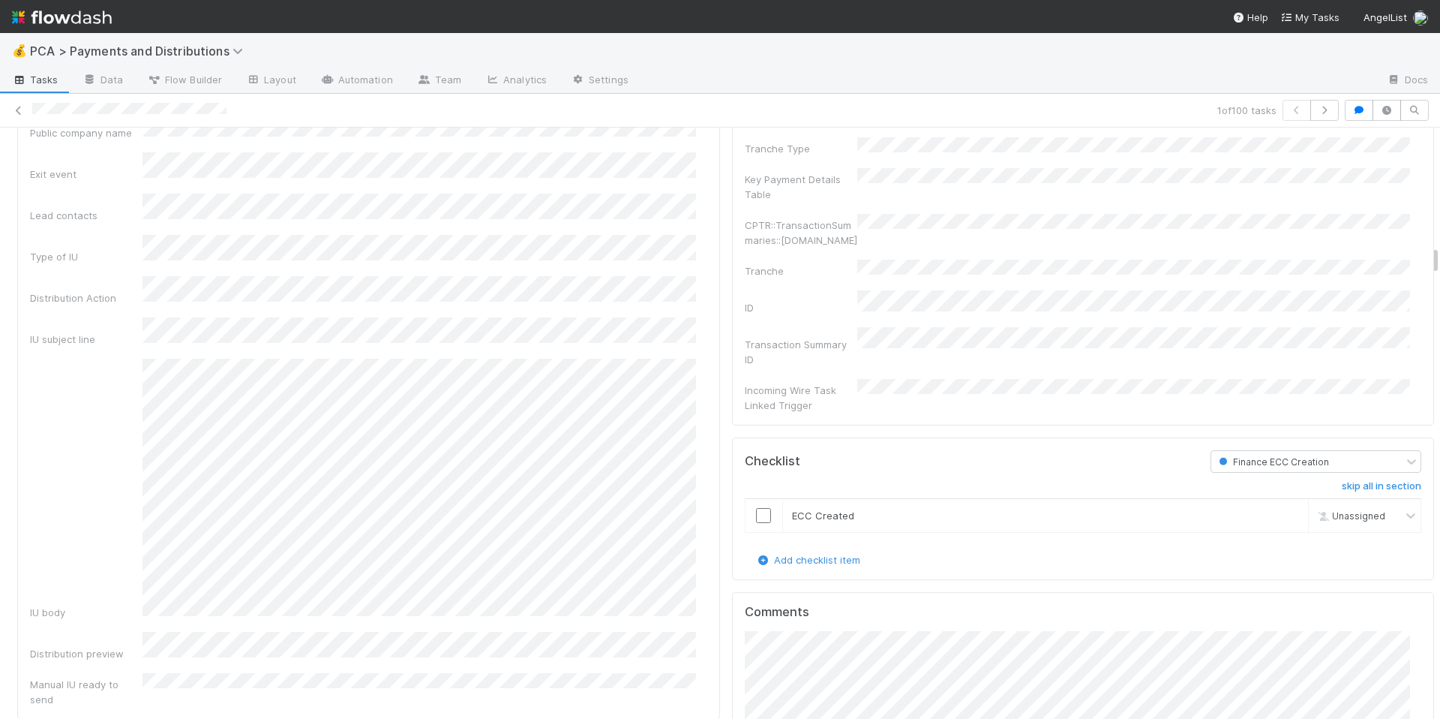
scroll to position [2386, 0]
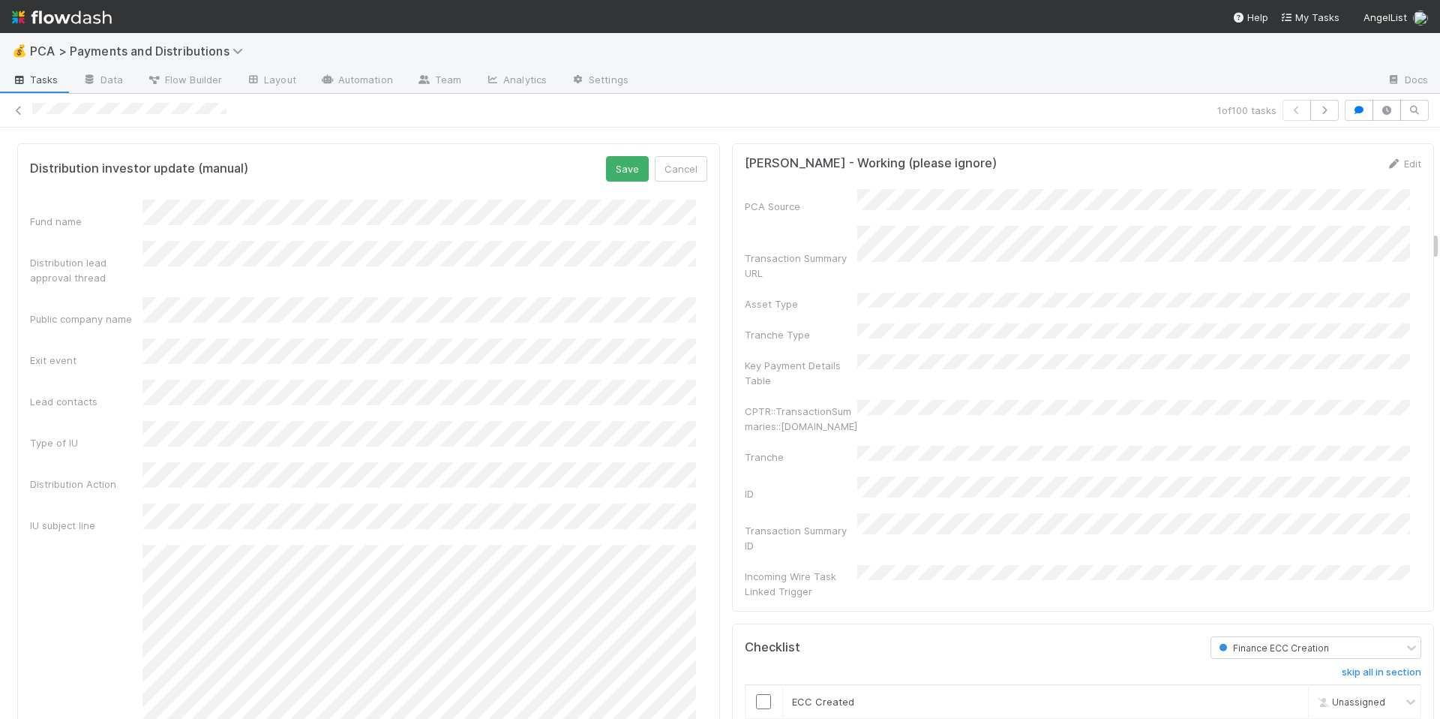
scroll to position [2017, 0]
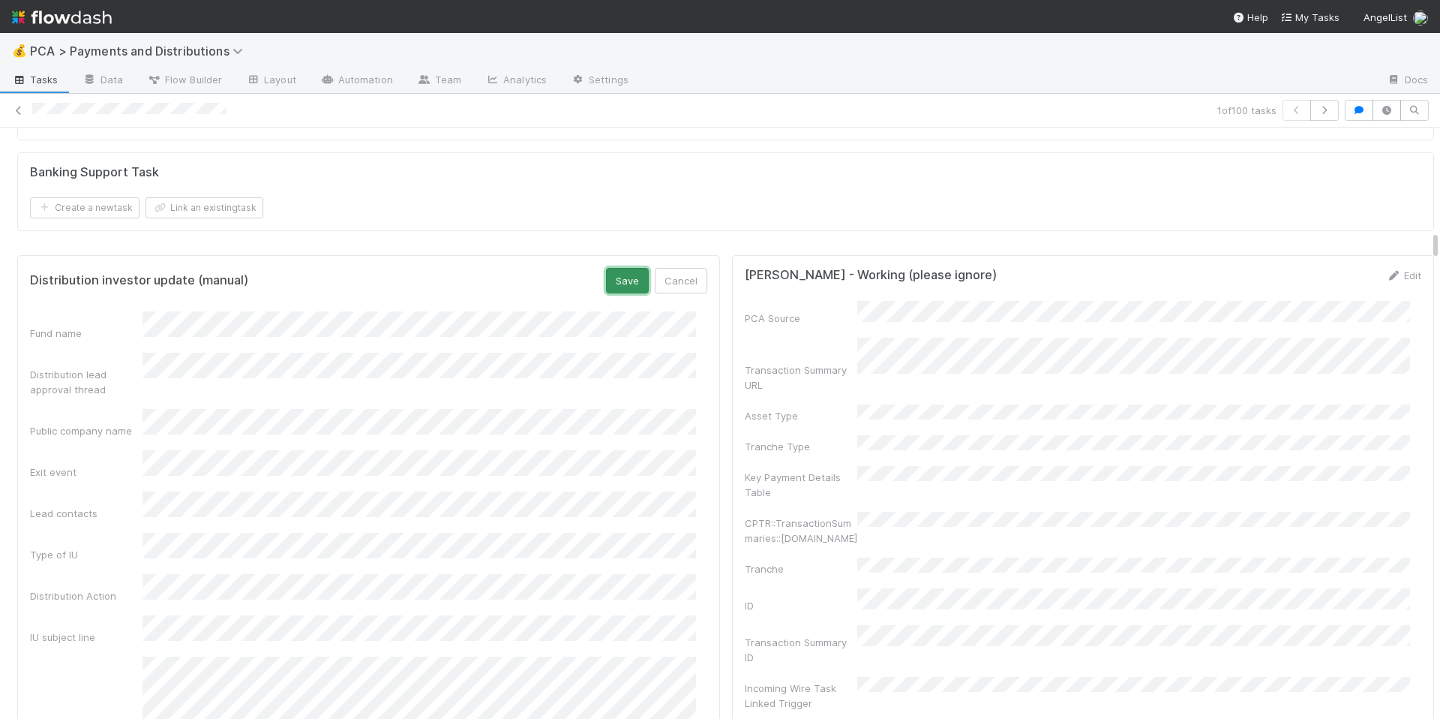
click at [609, 292] on button "Save" at bounding box center [627, 281] width 43 height 26
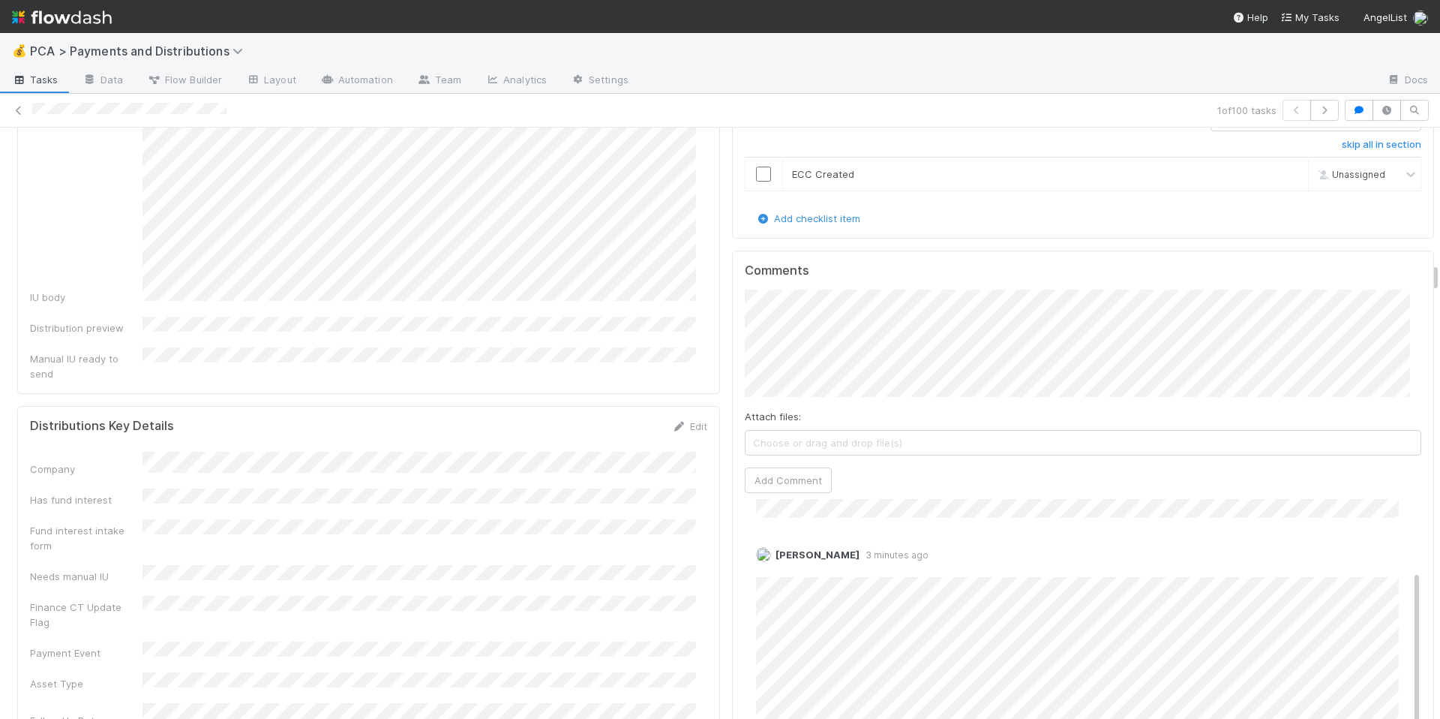
scroll to position [2718, 0]
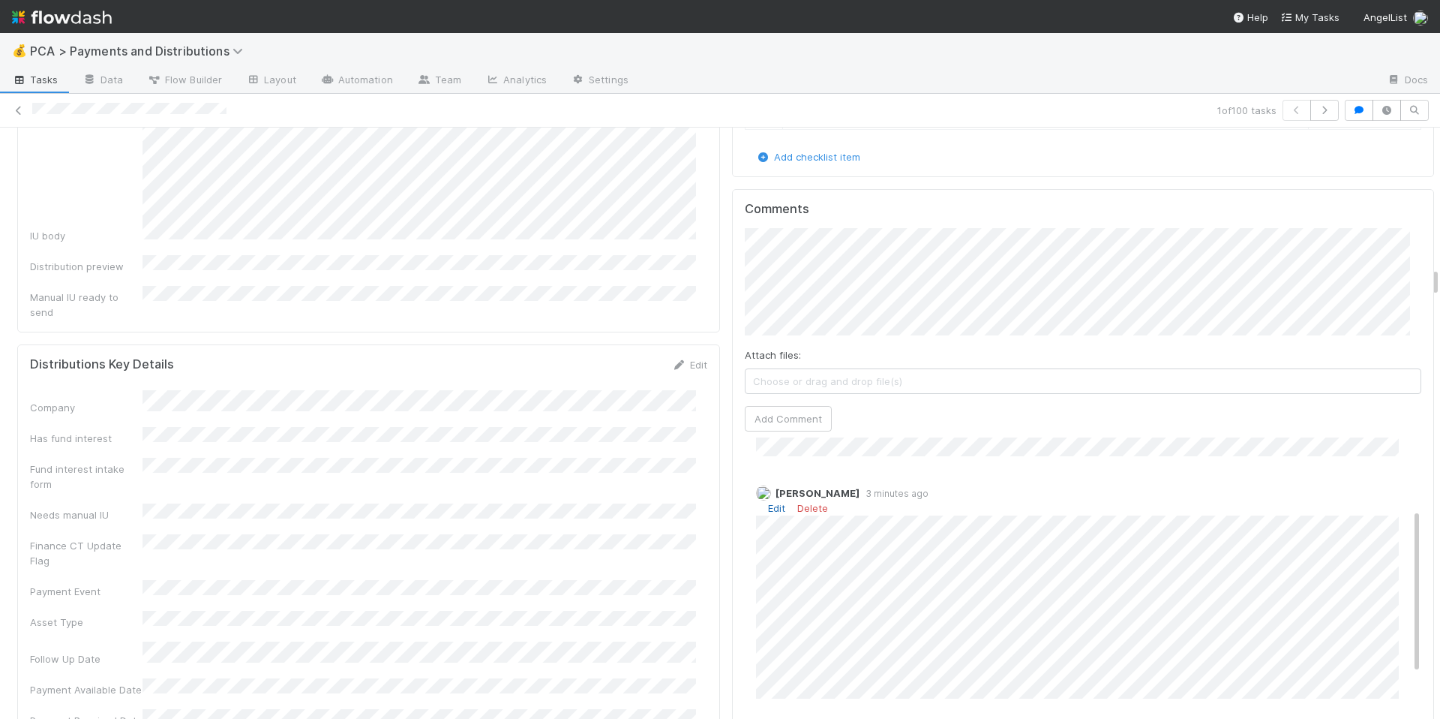
click at [768, 502] on link "Edit" at bounding box center [776, 508] width 17 height 12
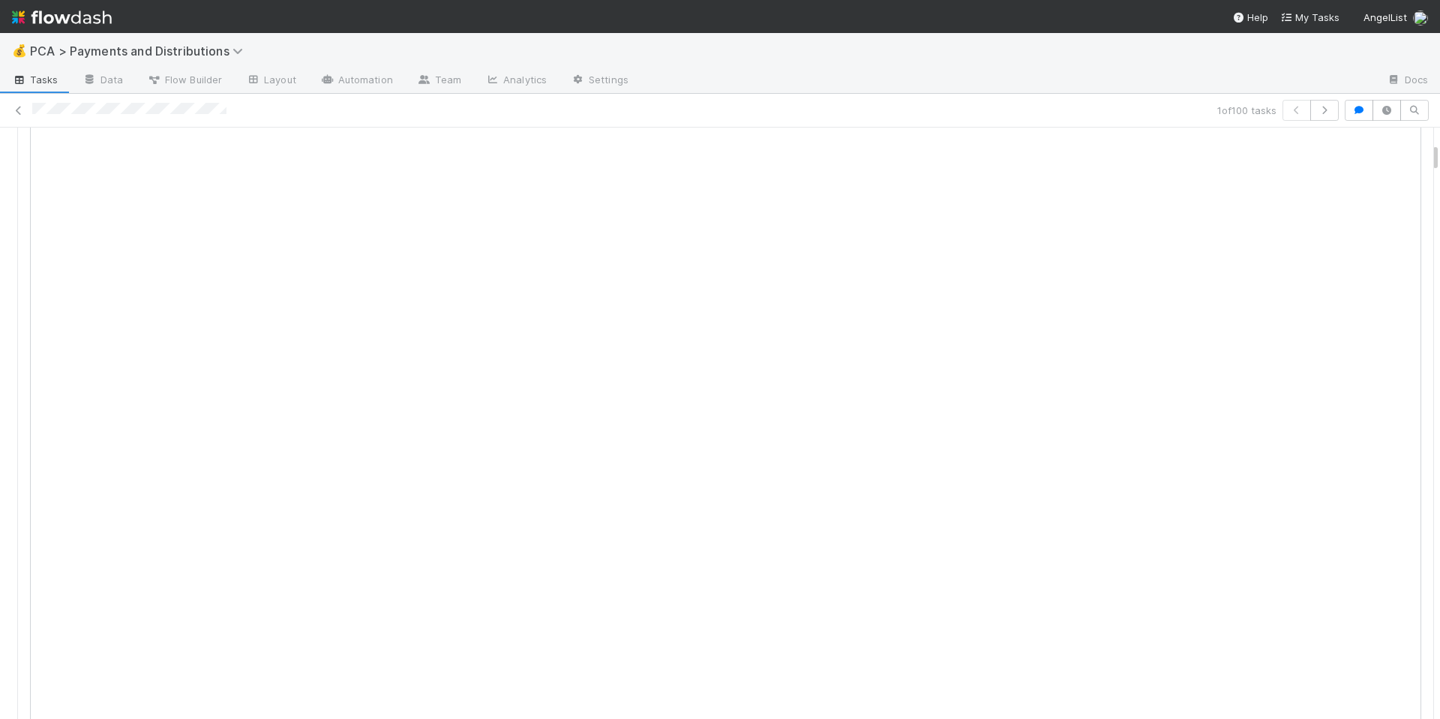
scroll to position [242, 0]
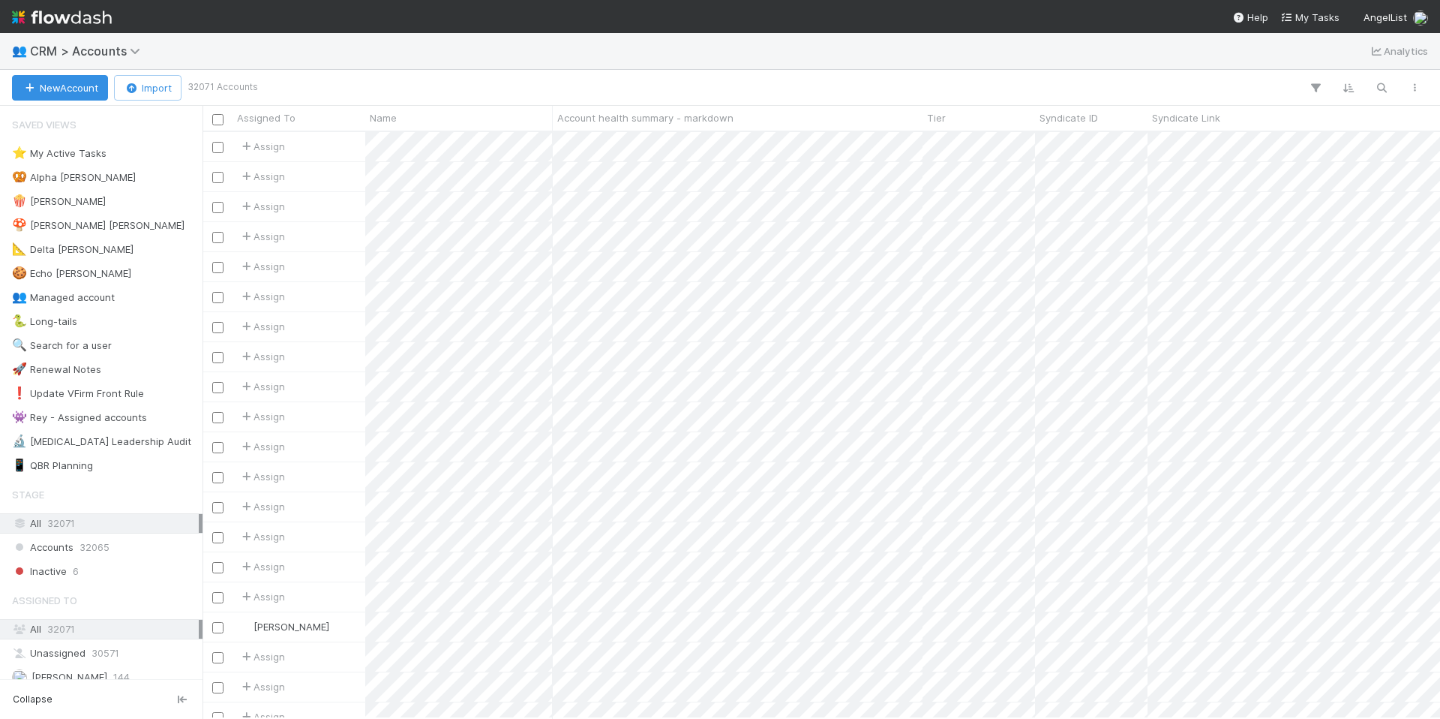
scroll to position [575, 1227]
click at [1380, 92] on icon "button" at bounding box center [1381, 88] width 15 height 14
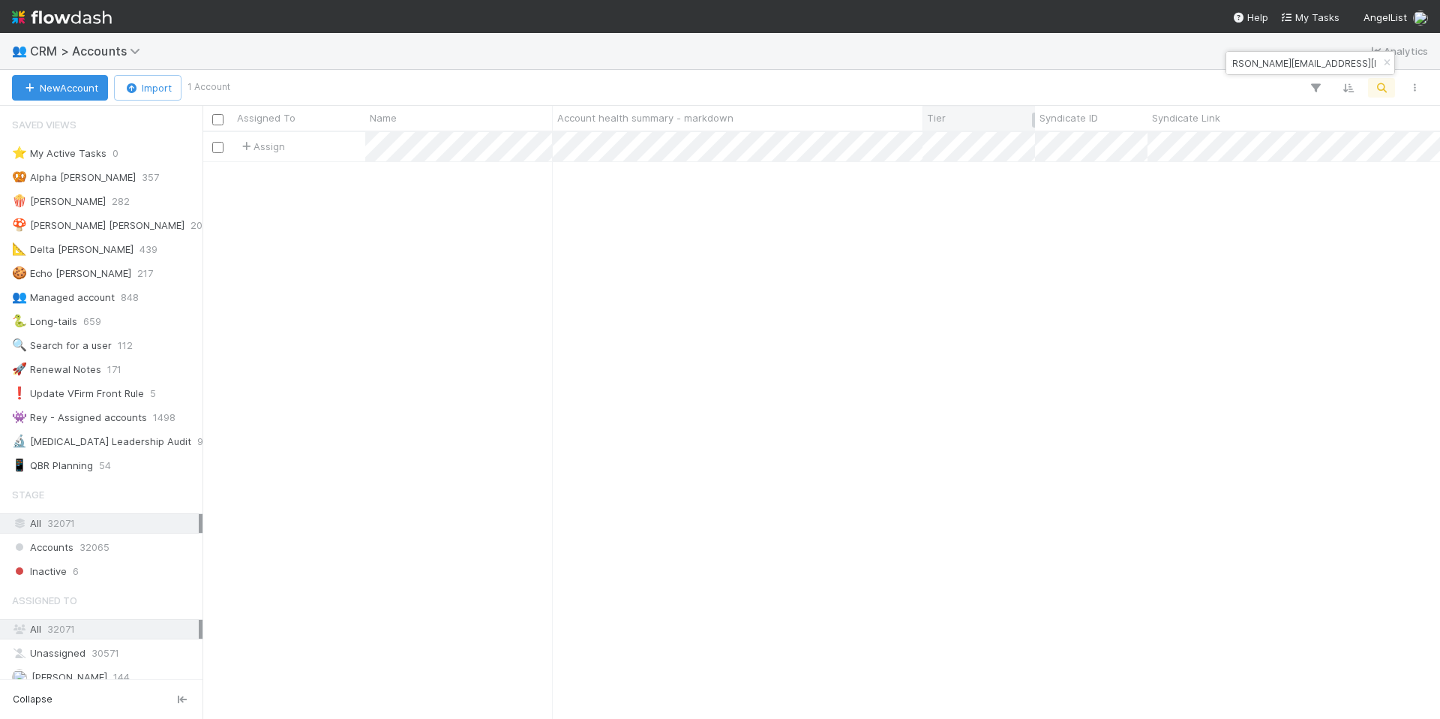
type input "[PERSON_NAME][EMAIL_ADDRESS][DOMAIN_NAME]"
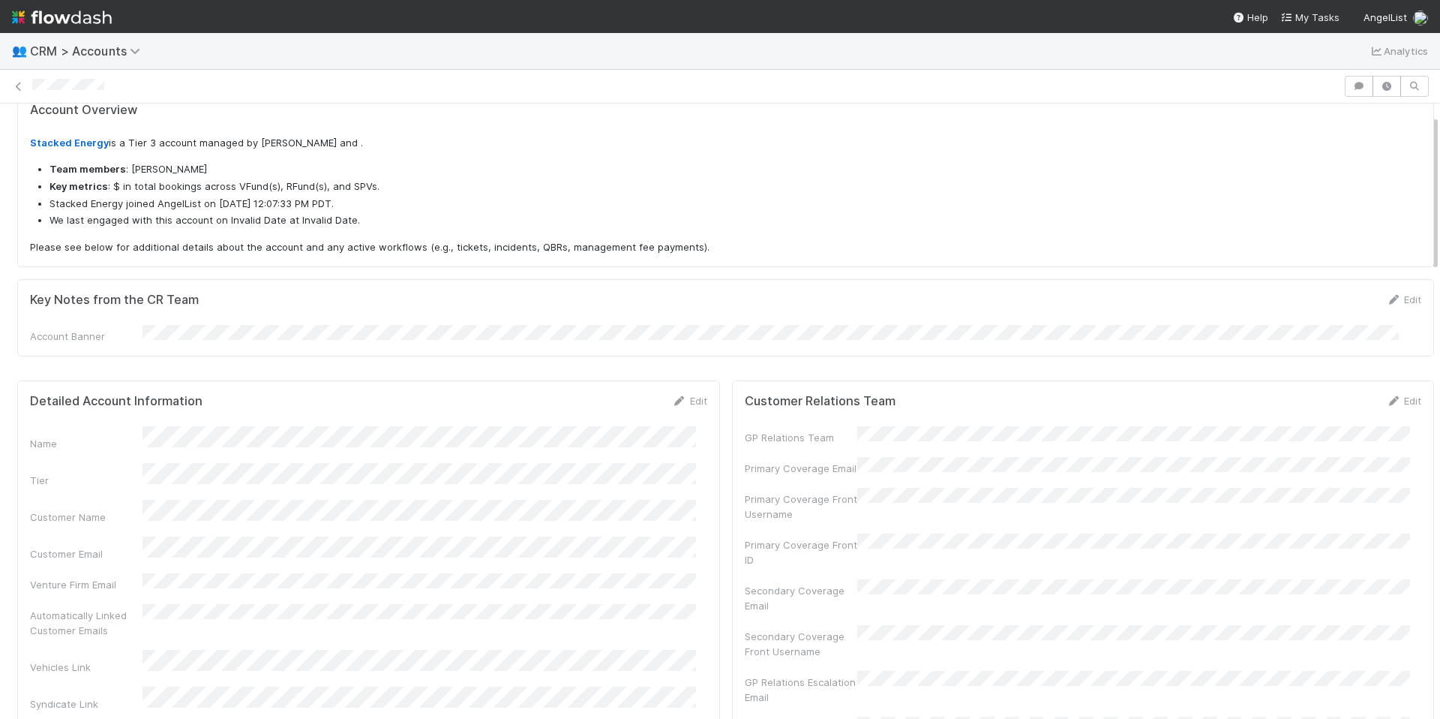
scroll to position [23, 0]
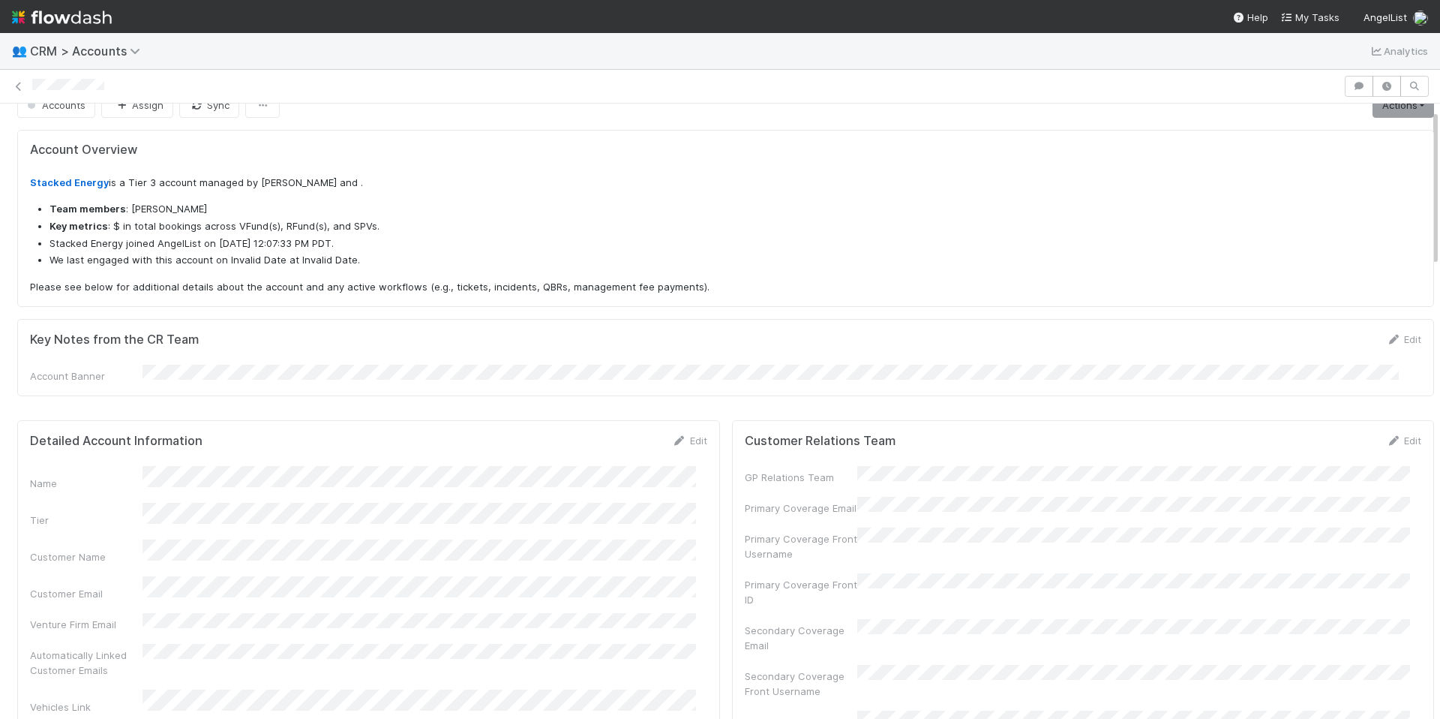
click at [300, 184] on p "Stacked Energy is a Tier 3 account managed by [PERSON_NAME] and ." at bounding box center [726, 183] width 1392 height 15
drag, startPoint x: 254, startPoint y: 184, endPoint x: 329, endPoint y: 183, distance: 74.3
click at [329, 183] on p "Stacked Energy is a Tier 3 account managed by [PERSON_NAME] and ." at bounding box center [726, 183] width 1392 height 15
copy p "[PERSON_NAME]"
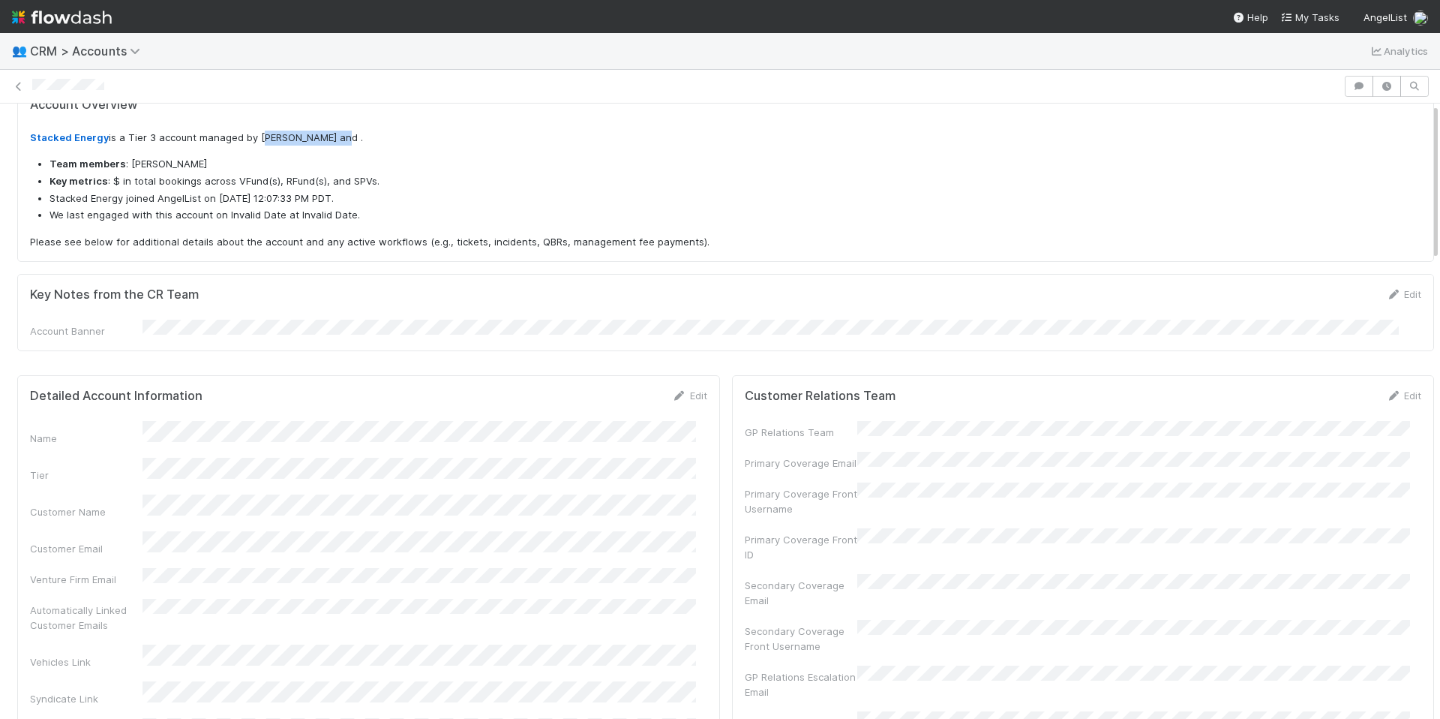
scroll to position [0, 0]
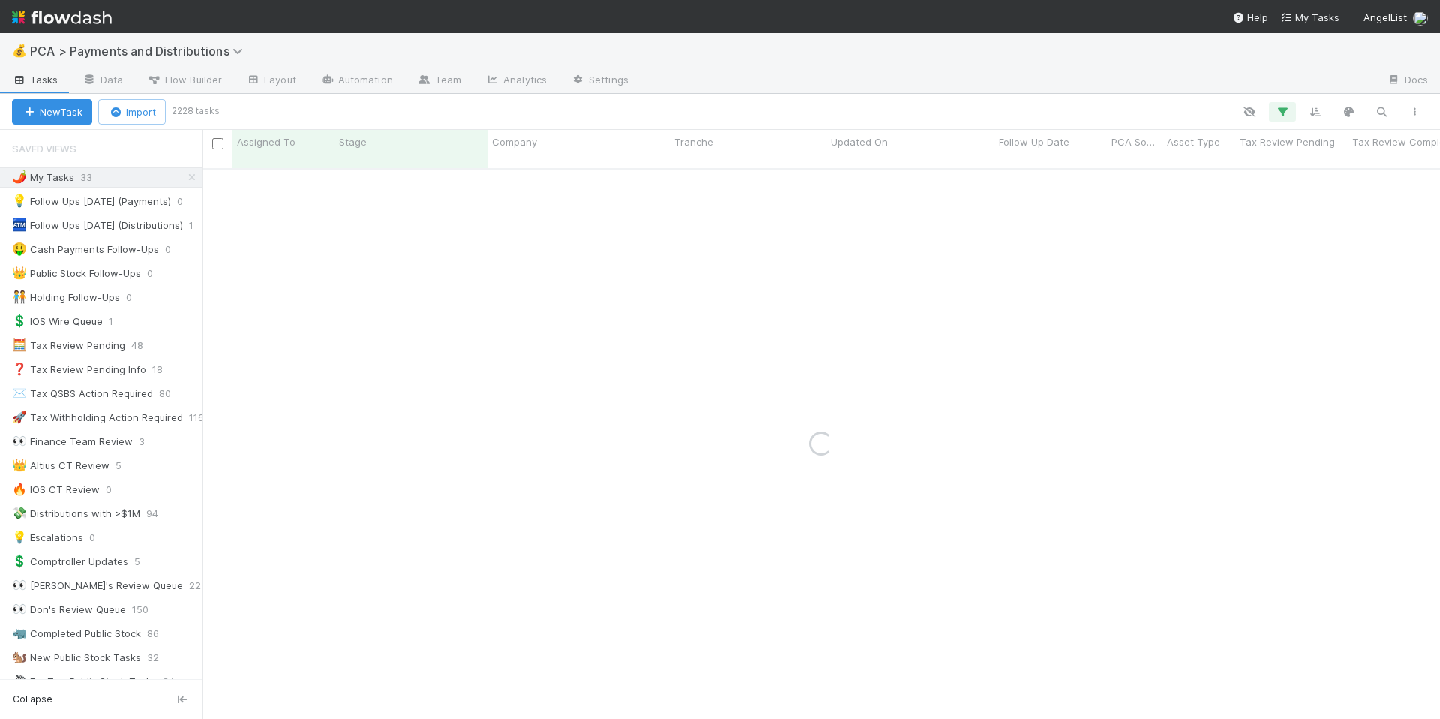
click at [85, 12] on img at bounding box center [62, 18] width 100 height 26
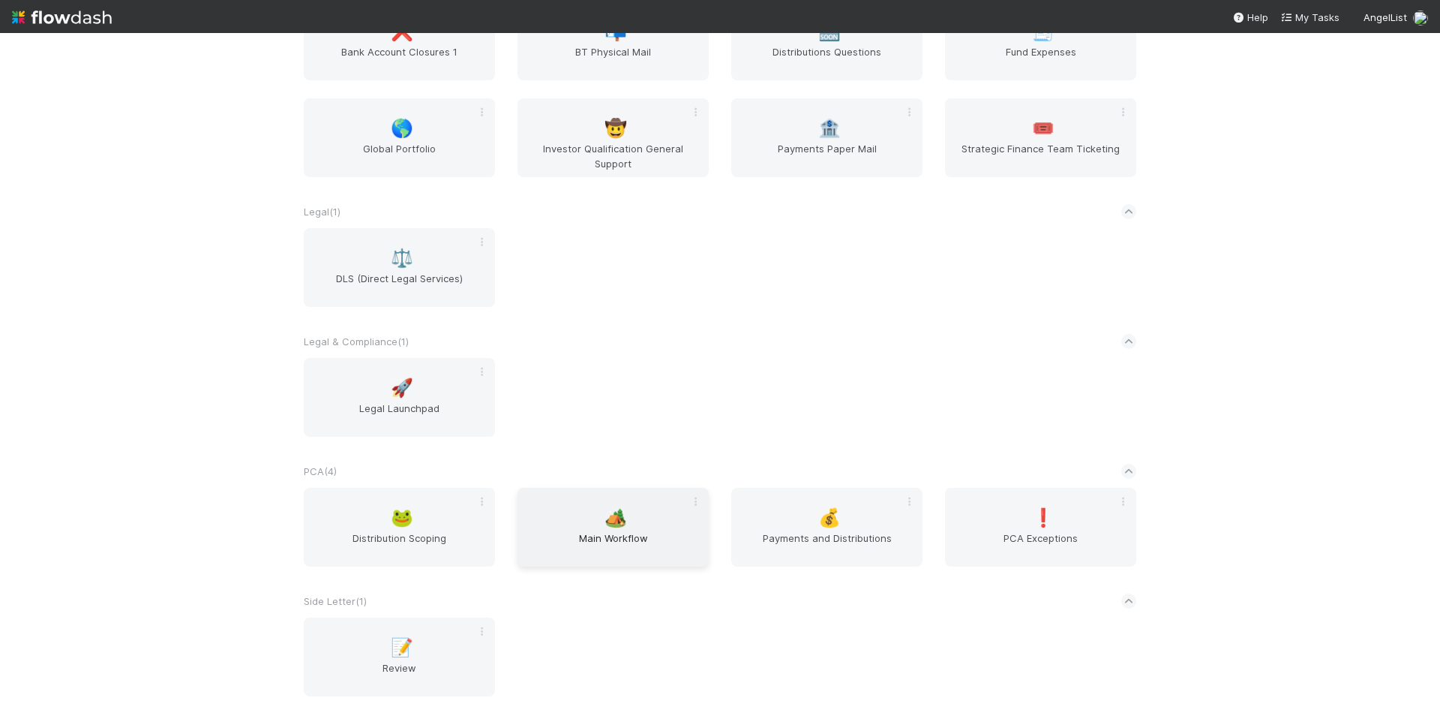
scroll to position [1808, 0]
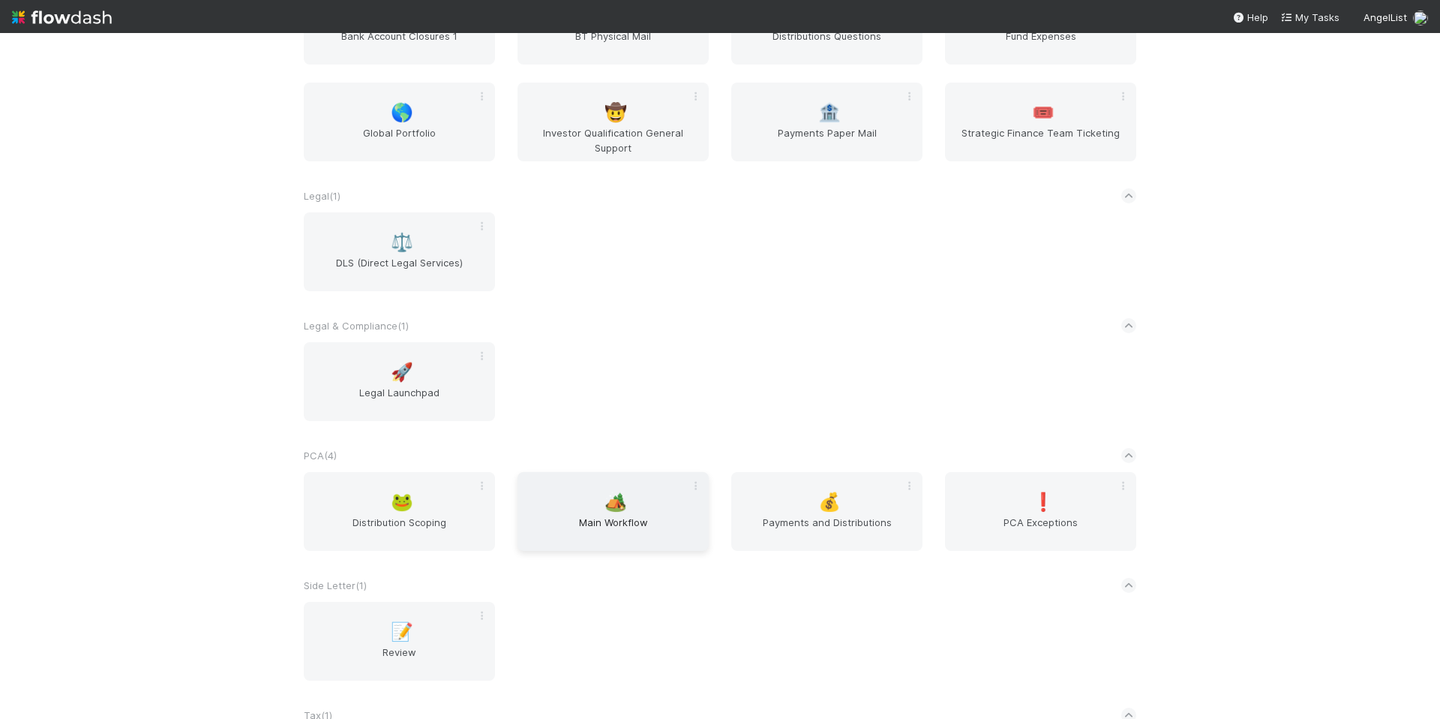
click at [592, 522] on span "Main Workflow" at bounding box center [613, 530] width 179 height 30
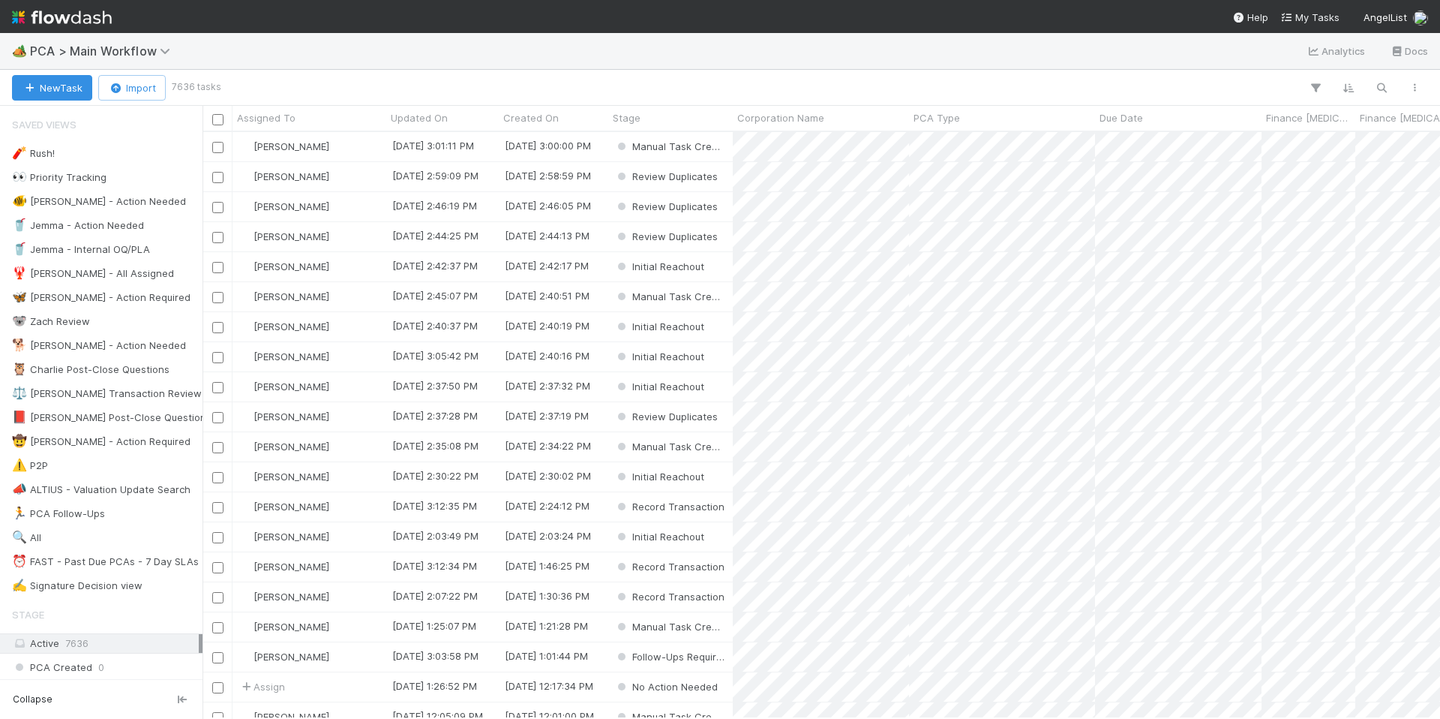
scroll to position [575, 1227]
click at [1377, 83] on icon "button" at bounding box center [1381, 88] width 15 height 14
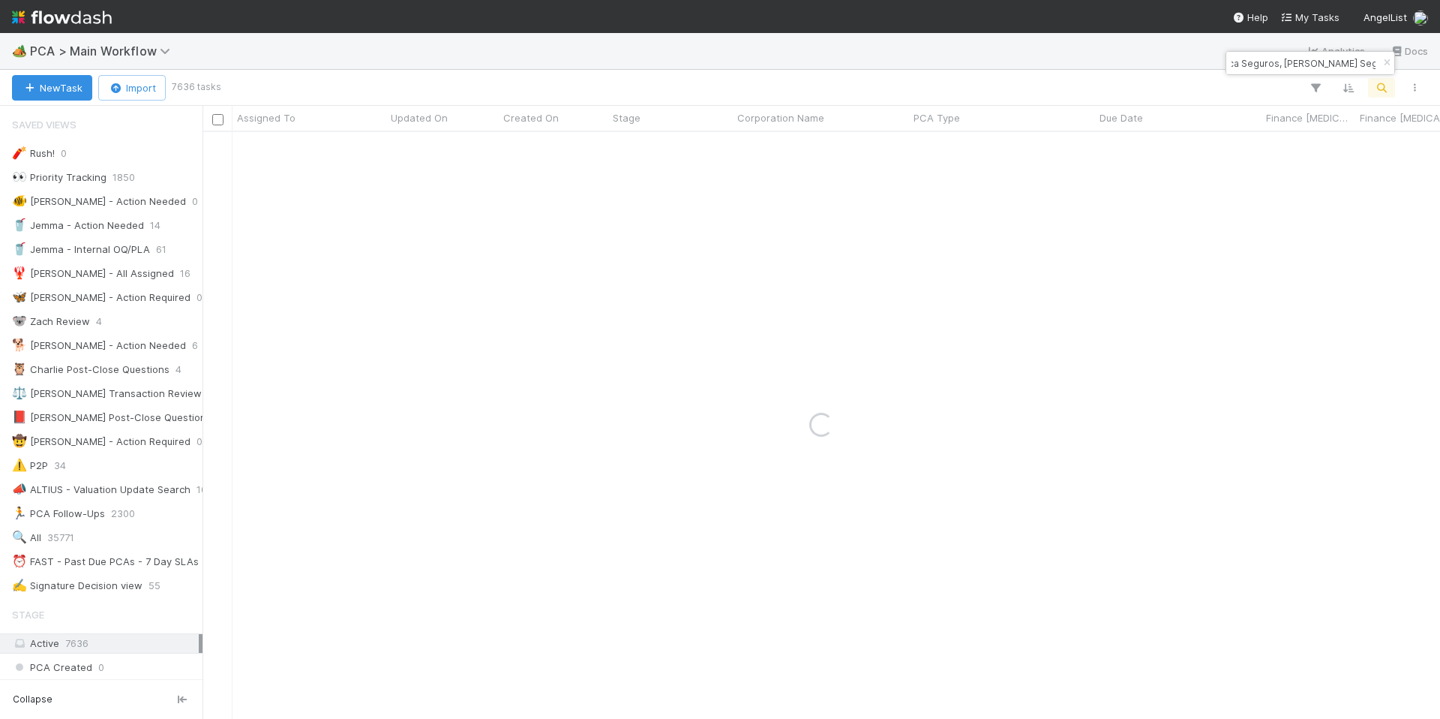
scroll to position [0, 0]
drag, startPoint x: 1232, startPoint y: 65, endPoint x: 1179, endPoint y: 58, distance: 53.0
click at [1179, 58] on body "🏕️ PCA > Main Workflow Analytics Docs New Task Import 7636 tasks Assigned To Up…" at bounding box center [720, 359] width 1440 height 719
click at [1291, 62] on input "Oca Seguros (Oca Seguros, Latú Seguros" at bounding box center [1304, 63] width 150 height 18
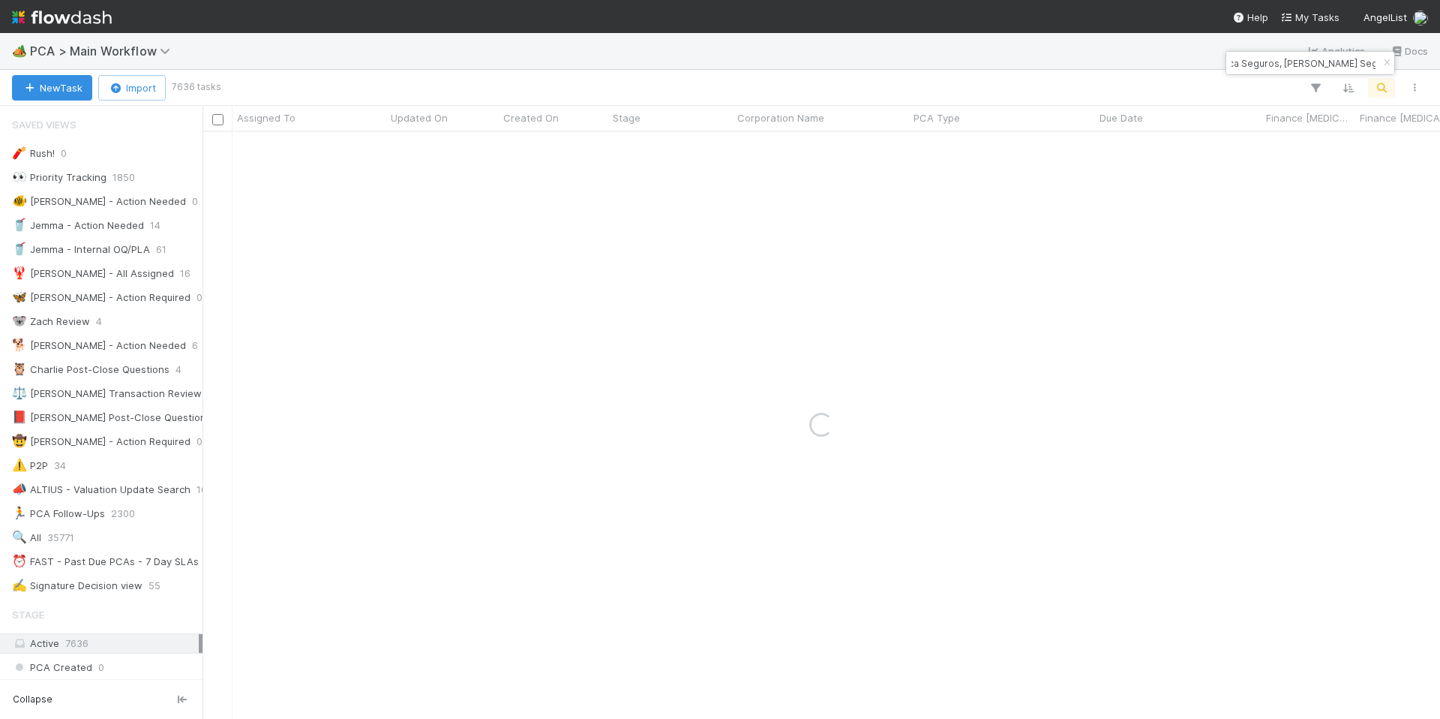
drag, startPoint x: 1290, startPoint y: 65, endPoint x: 1356, endPoint y: 65, distance: 66.8
click at [1356, 65] on div "Oca Seguros (Oca Seguros, Latú Seguros" at bounding box center [1311, 63] width 168 height 23
click at [1232, 61] on input "Oca Seguros" at bounding box center [1304, 63] width 150 height 18
type input "Oca Seguros"
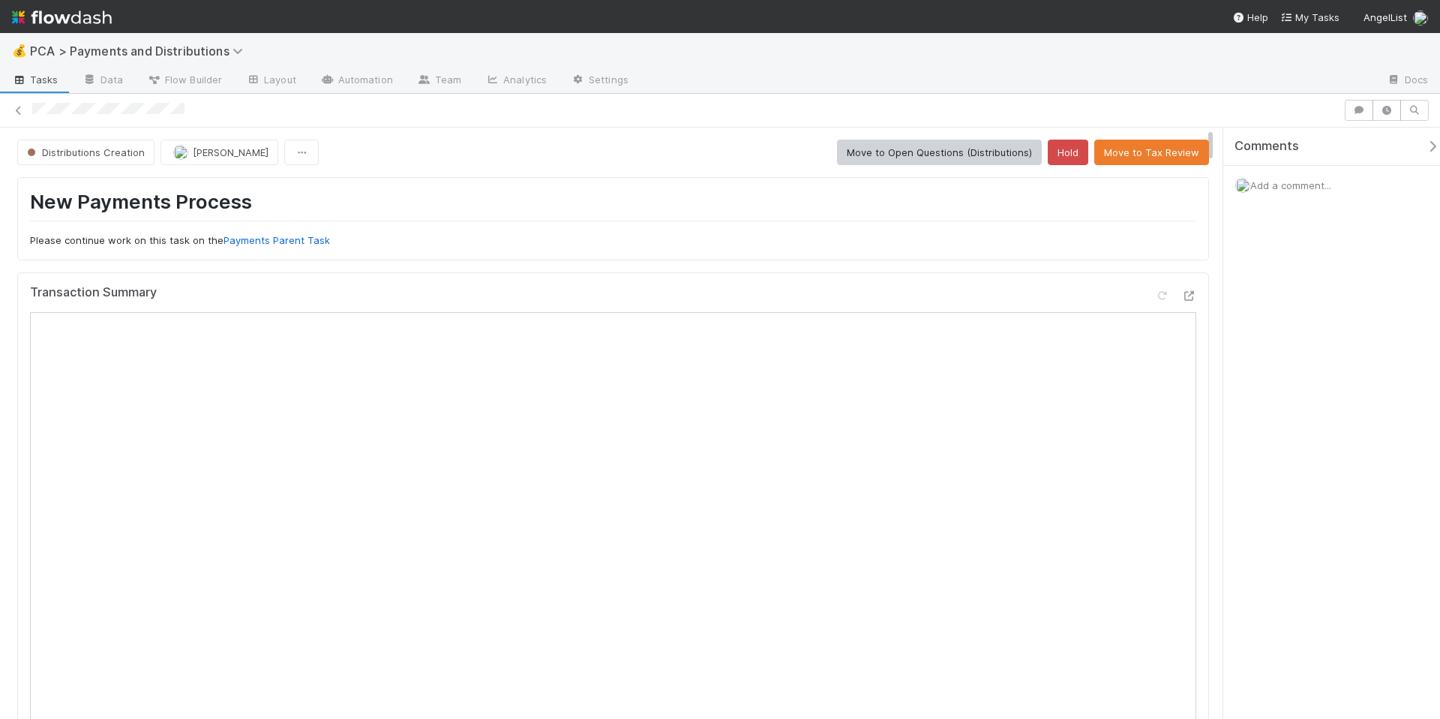
click at [425, 247] on p "Please continue work on this task on the Payments Parent Task" at bounding box center [613, 240] width 1167 height 15
click at [1425, 145] on icon "button" at bounding box center [1432, 146] width 15 height 12
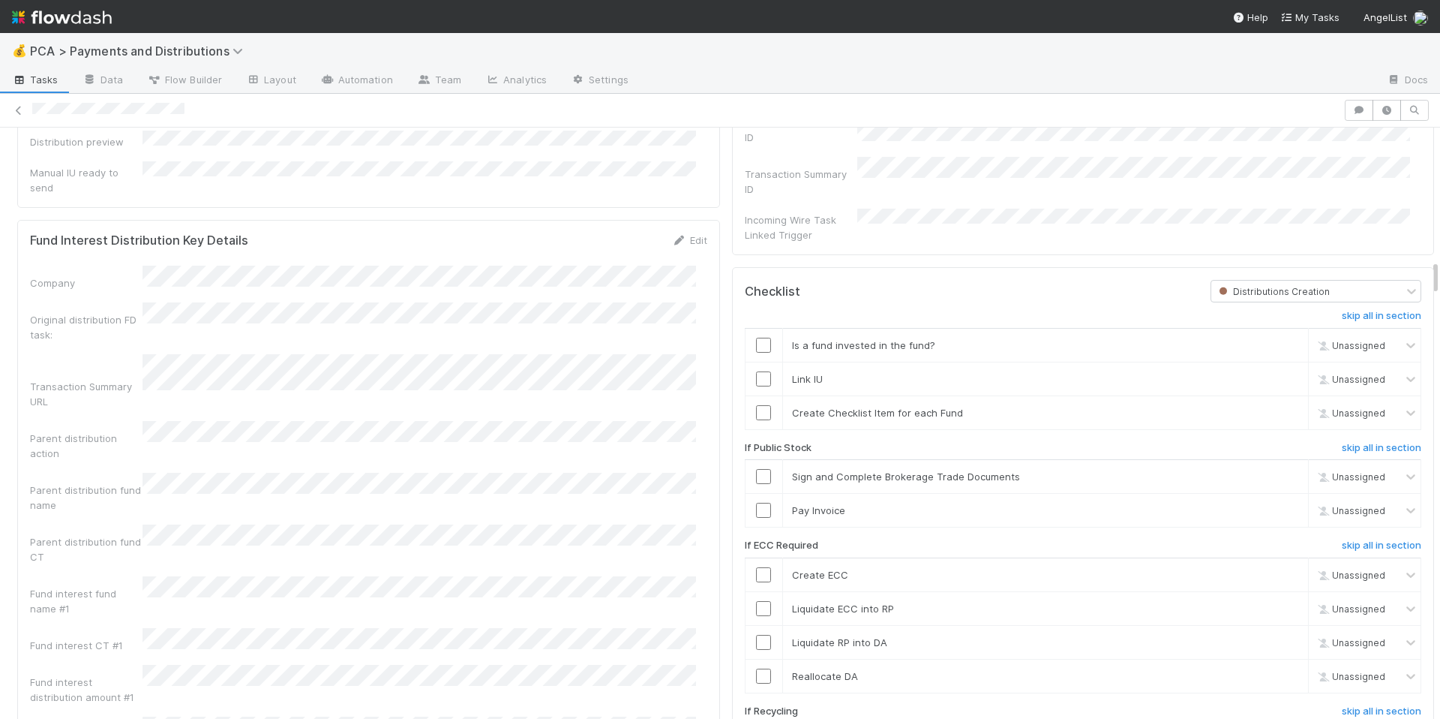
scroll to position [2179, 0]
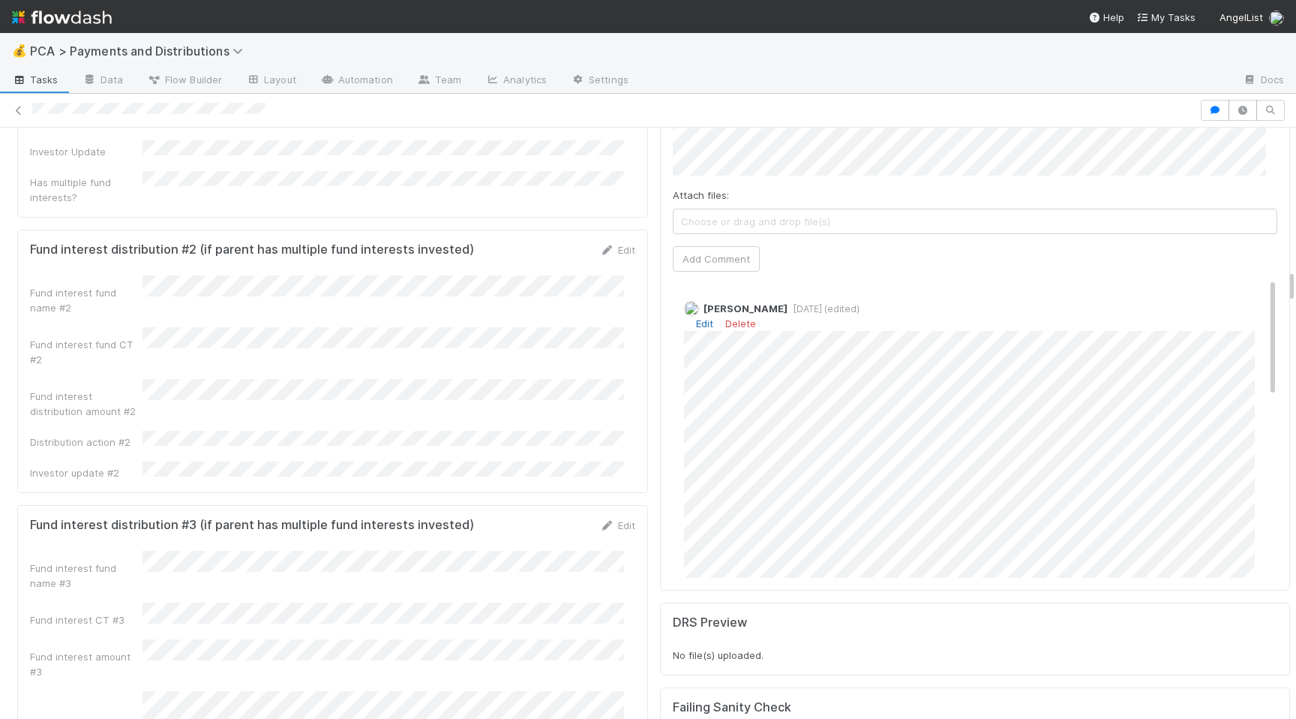
click at [696, 317] on link "Edit" at bounding box center [704, 323] width 17 height 12
click at [537, 379] on div "Fund interest distribution amount #2" at bounding box center [332, 399] width 605 height 40
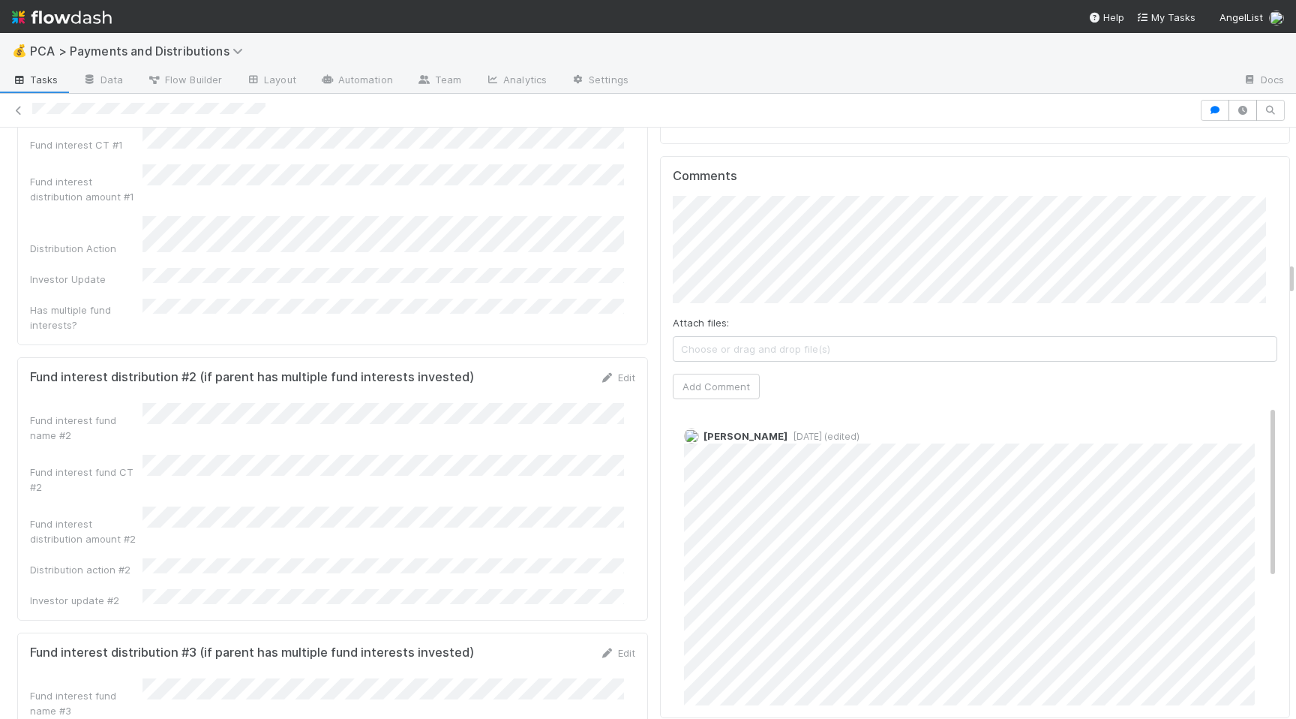
scroll to position [2356, 0]
click at [611, 375] on link "Edit" at bounding box center [617, 381] width 35 height 12
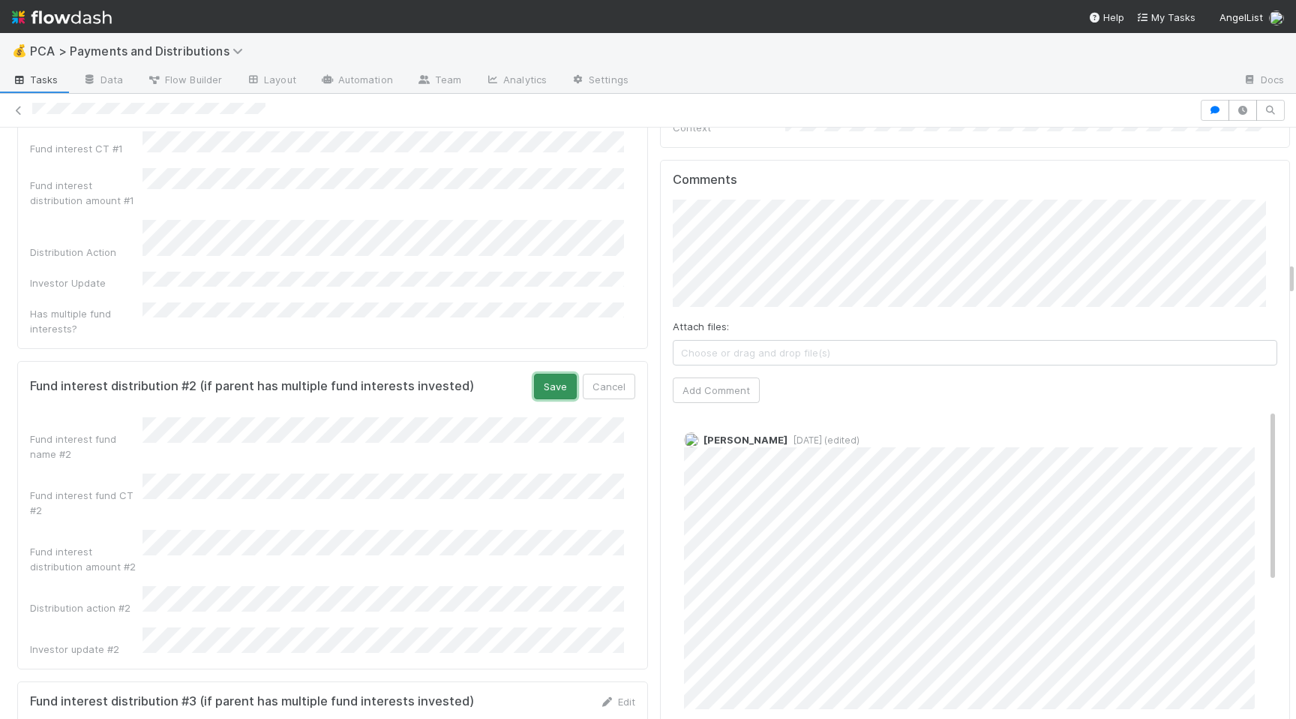
click at [534, 374] on button "Save" at bounding box center [555, 387] width 43 height 26
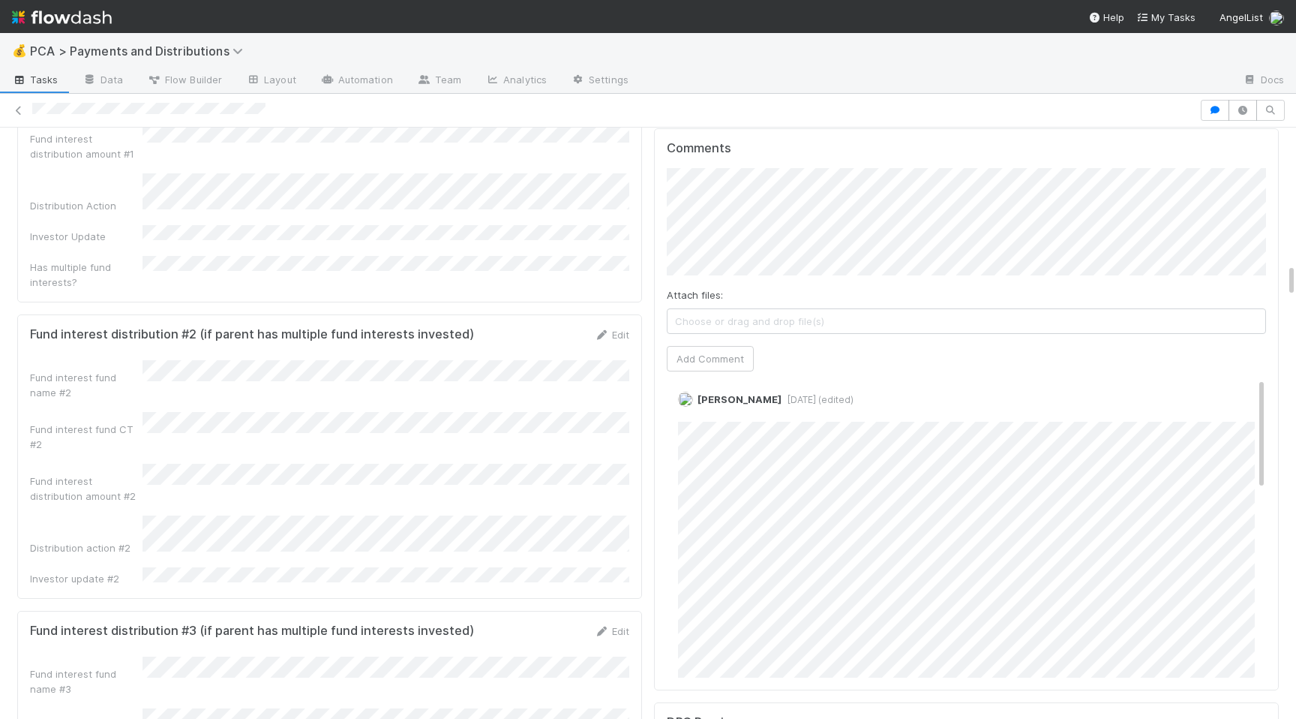
scroll to position [0, 0]
click at [699, 417] on link "Edit" at bounding box center [698, 423] width 17 height 12
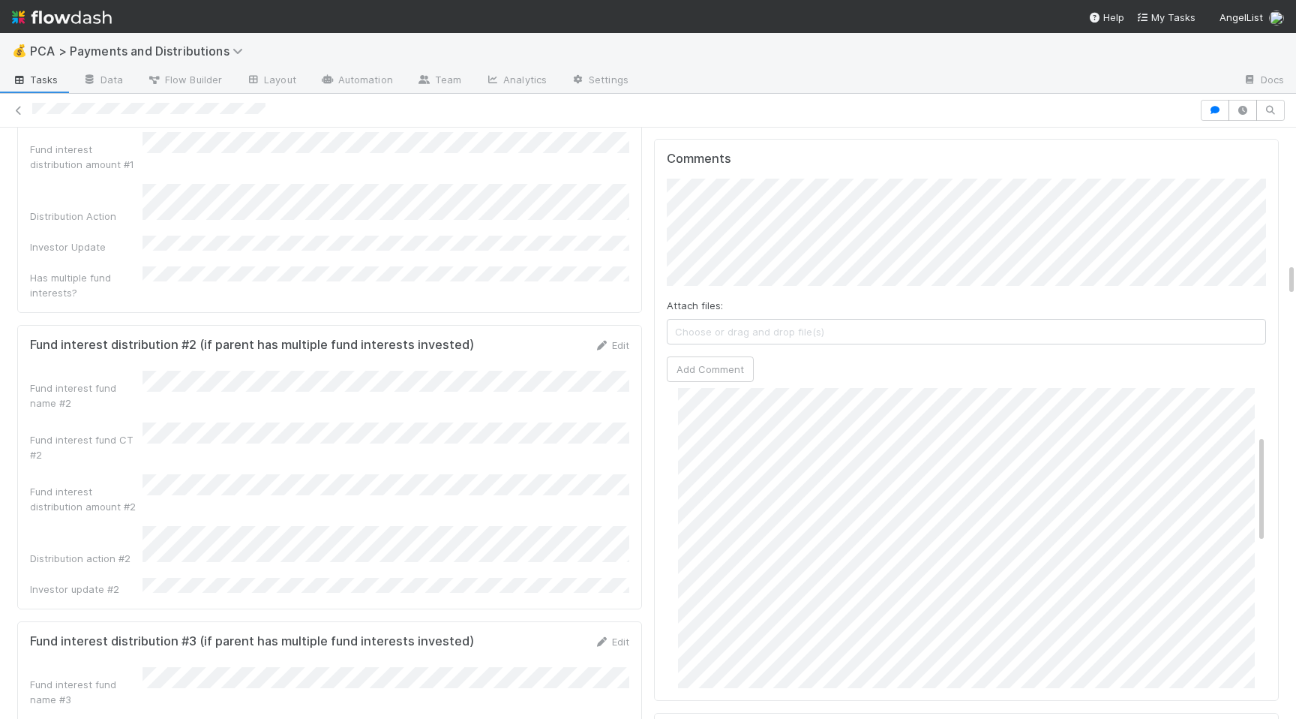
scroll to position [2370, 0]
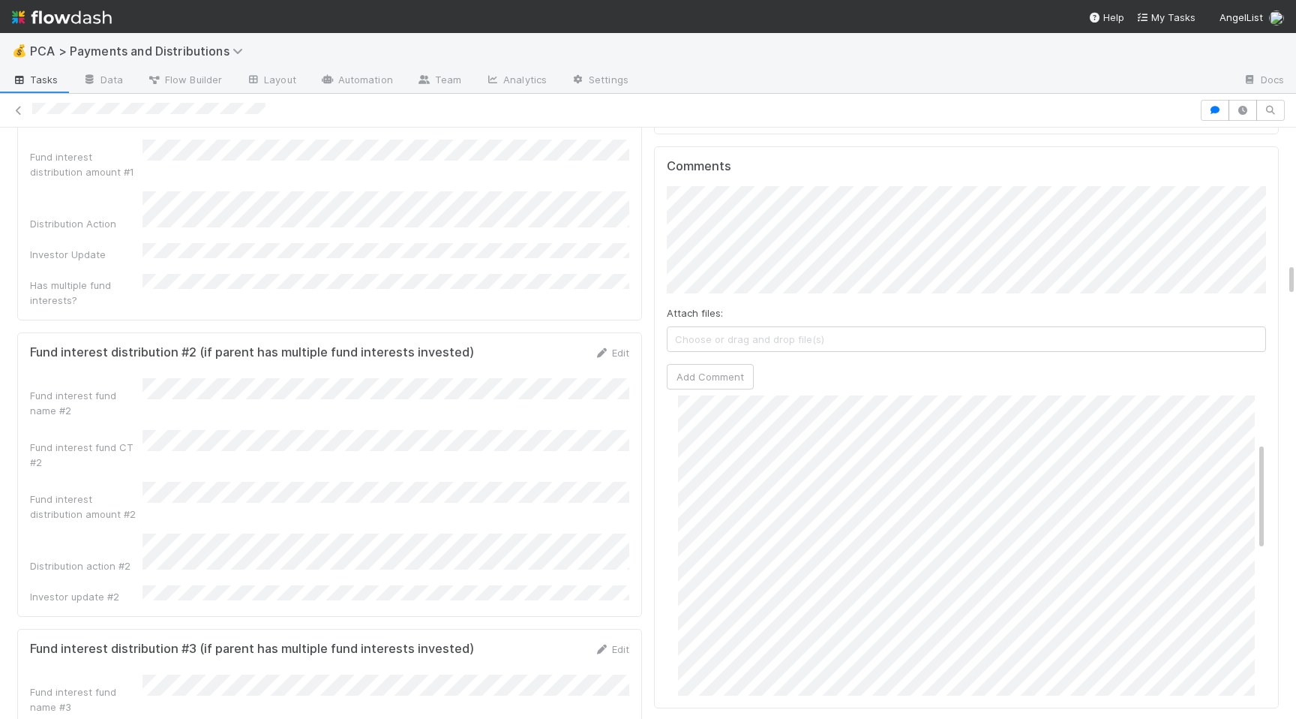
click at [605, 345] on div "Edit" at bounding box center [611, 352] width 35 height 15
click at [605, 348] on icon at bounding box center [601, 353] width 15 height 10
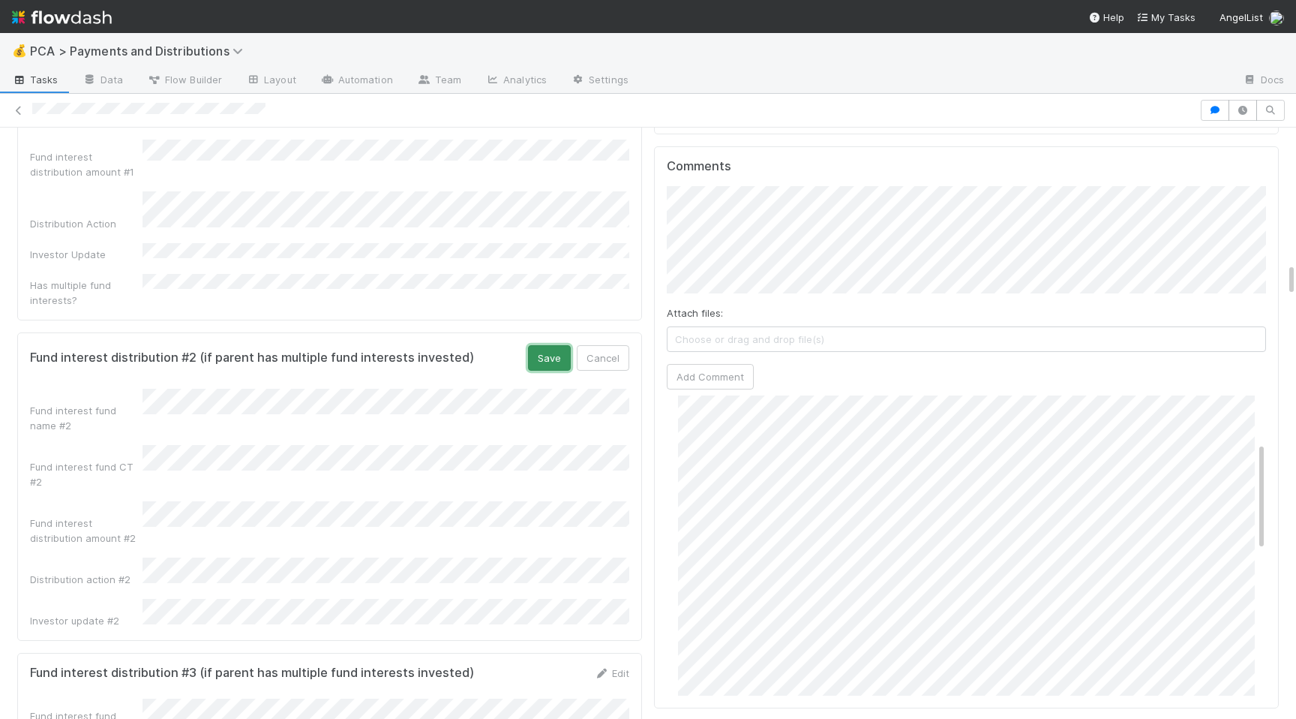
click at [545, 345] on button "Save" at bounding box center [549, 358] width 43 height 26
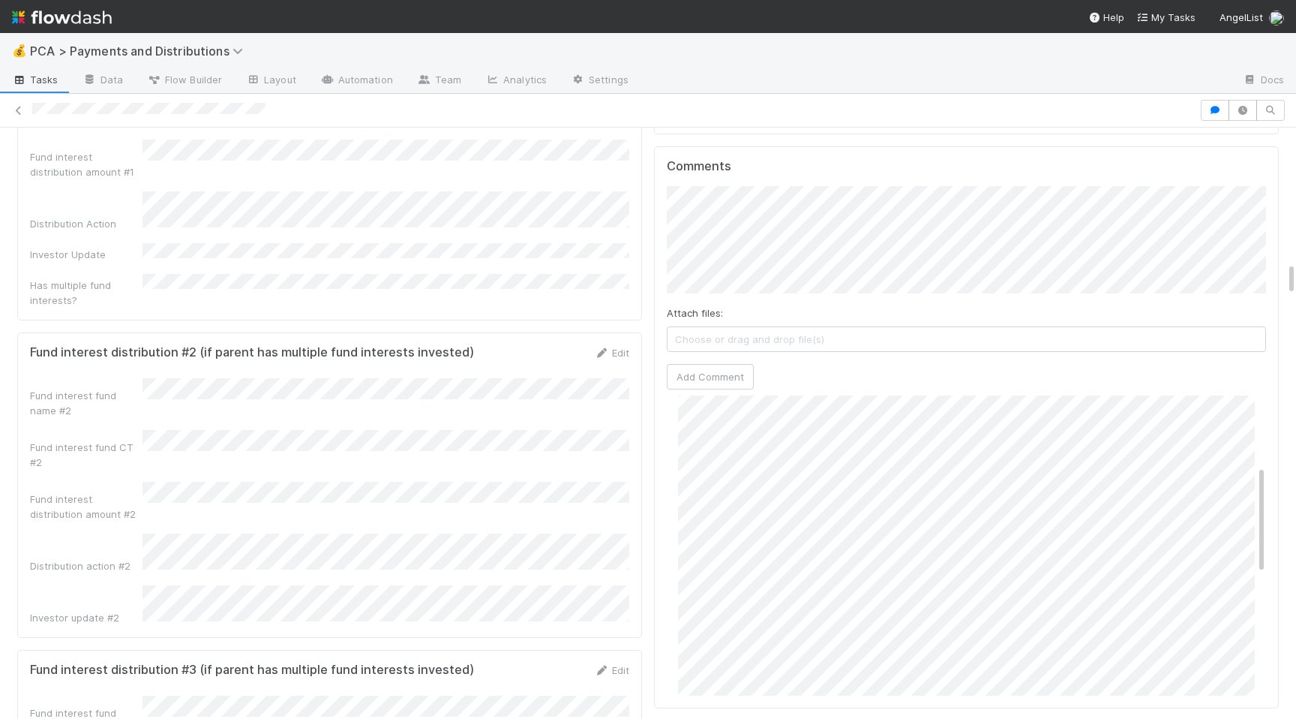
scroll to position [193, 0]
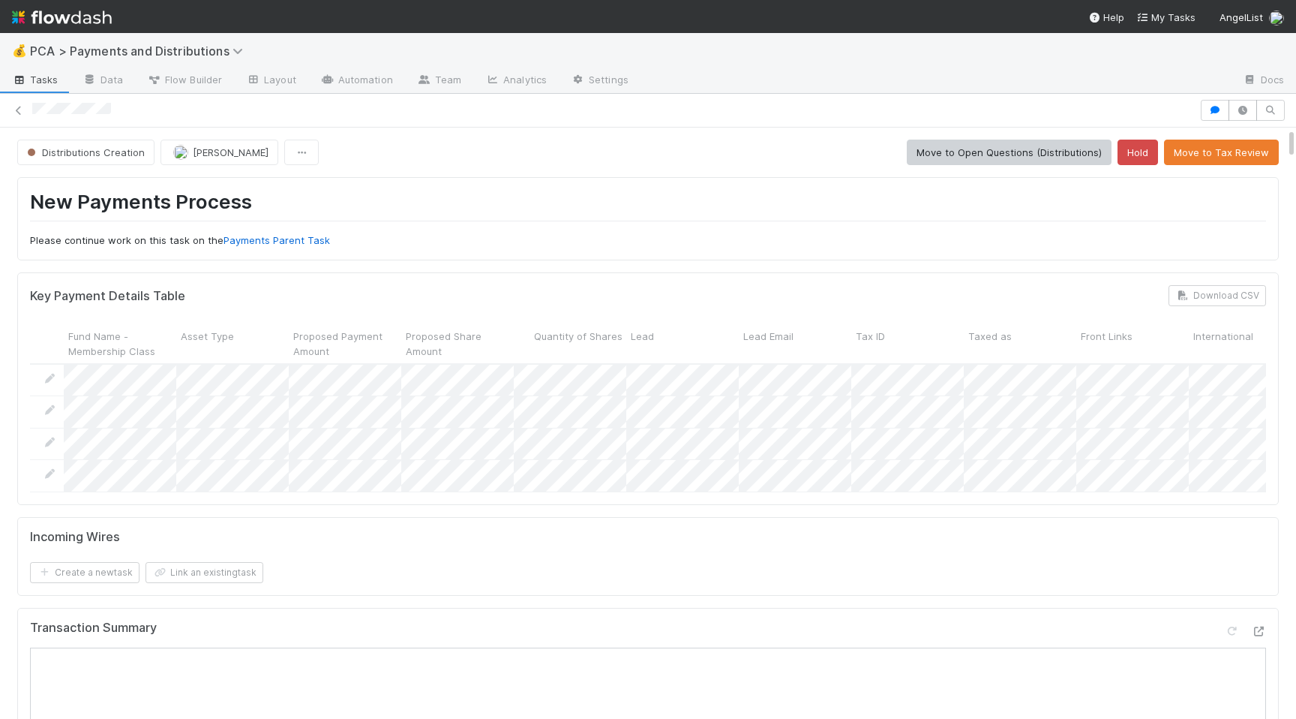
click at [745, 143] on div "Distributions Creation [PERSON_NAME] Move to Open Questions (Distributions) Hol…" at bounding box center [648, 153] width 1262 height 26
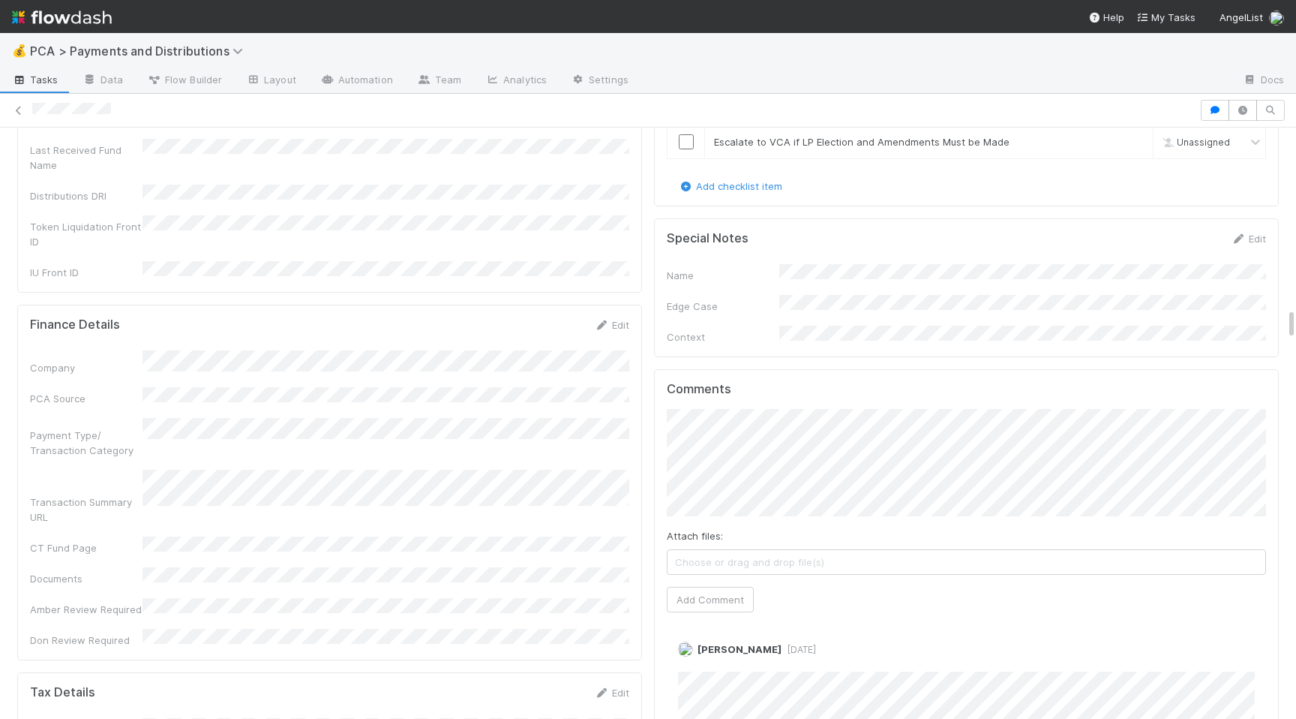
scroll to position [3677, 0]
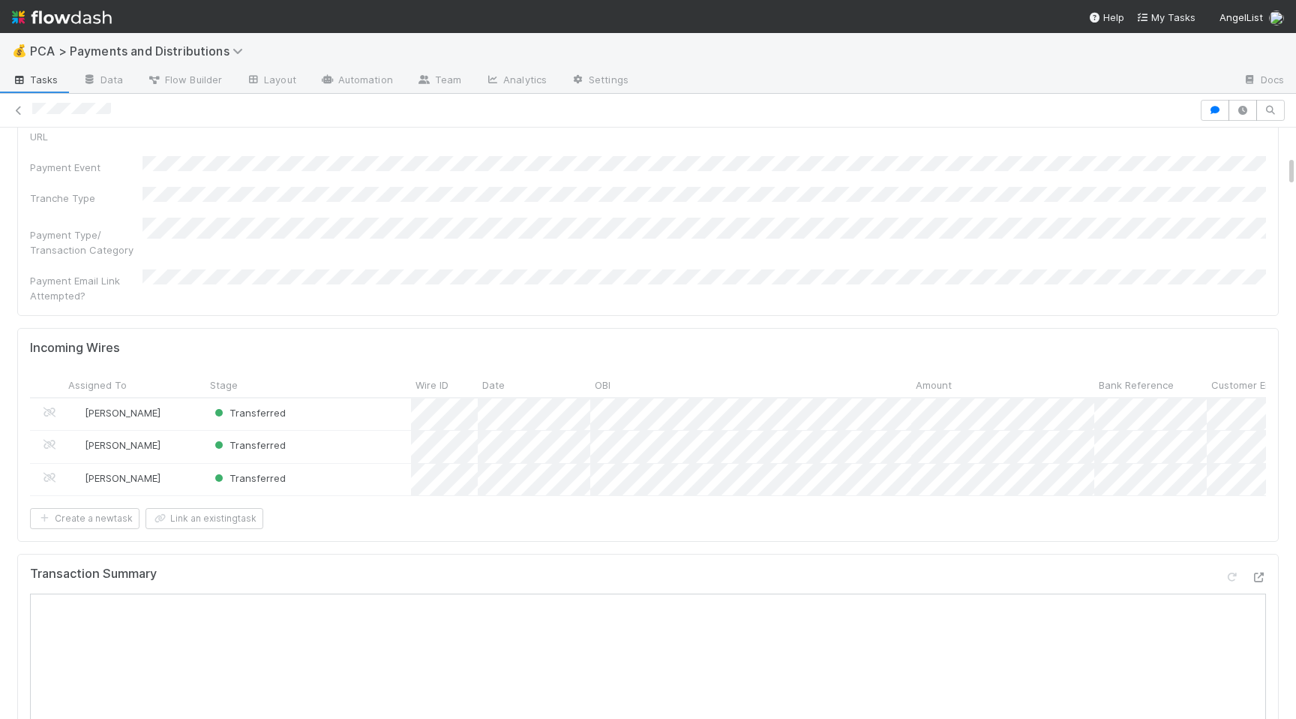
scroll to position [533, 0]
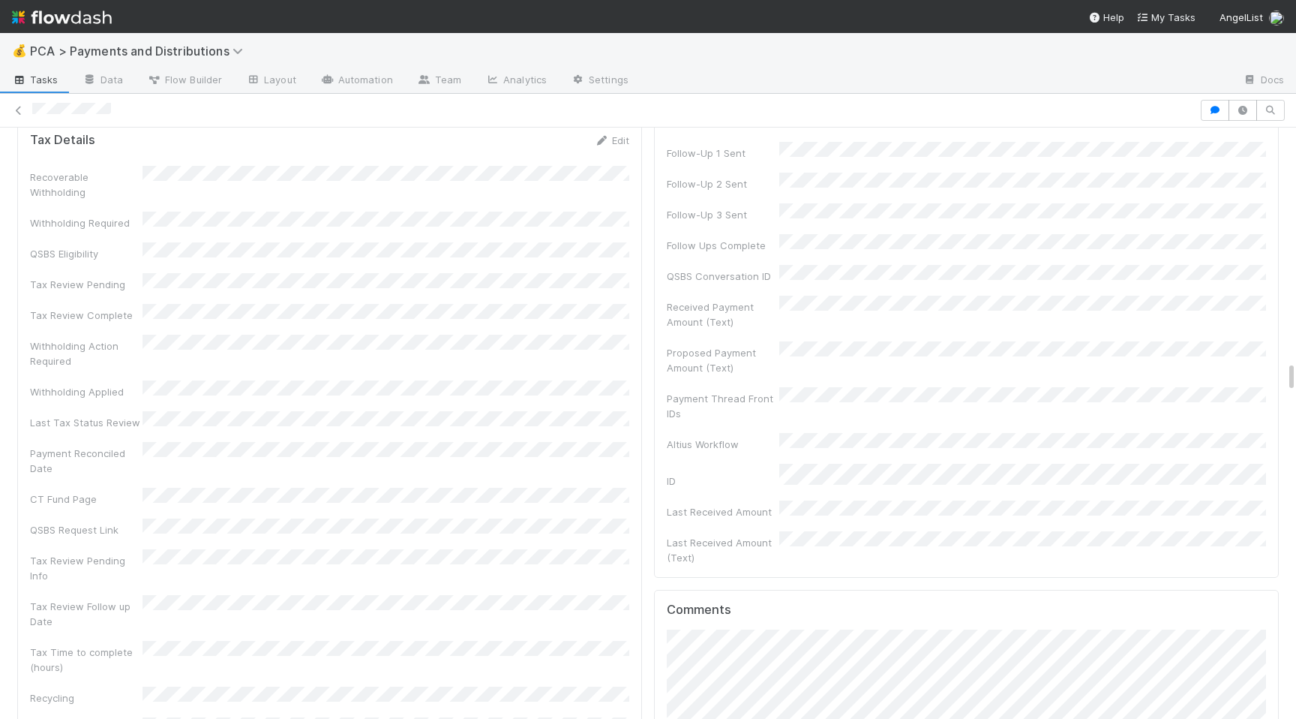
scroll to position [4849, 0]
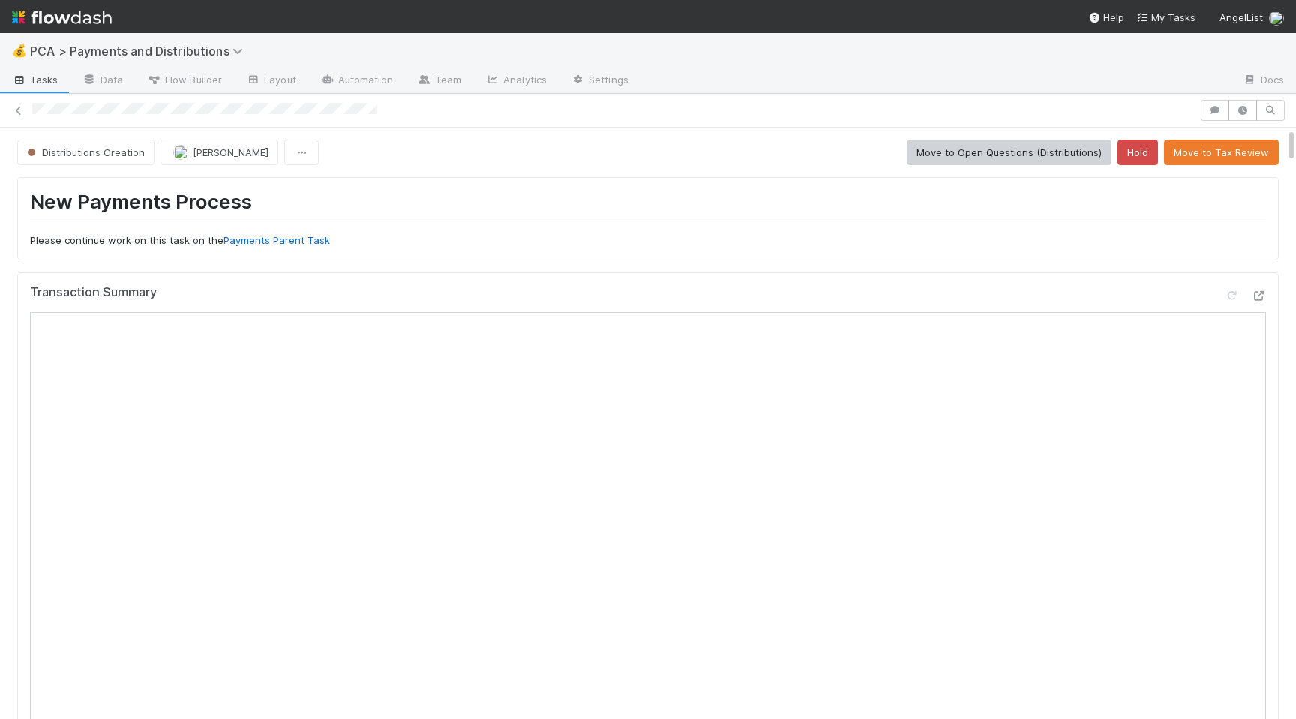
click at [632, 193] on h1 "New Payments Process" at bounding box center [648, 205] width 1236 height 31
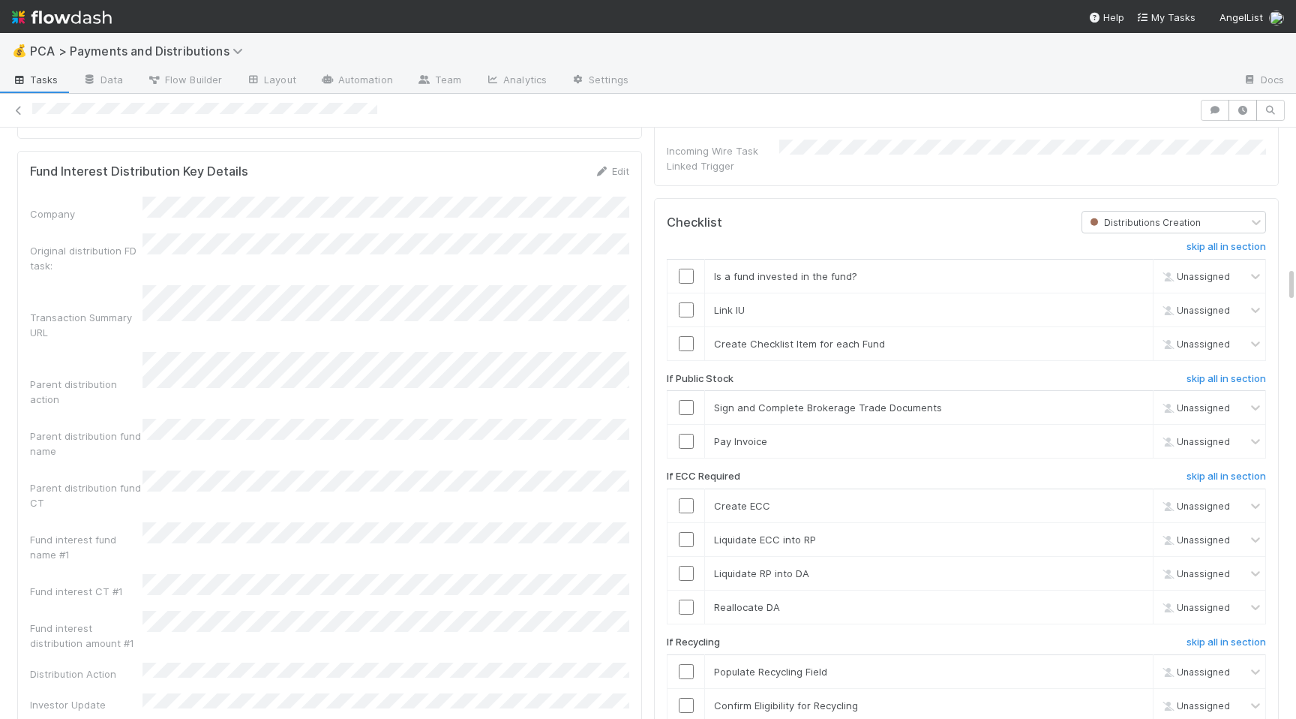
scroll to position [2295, 0]
click at [502, 611] on div "Fund interest distribution amount #1" at bounding box center [329, 631] width 599 height 40
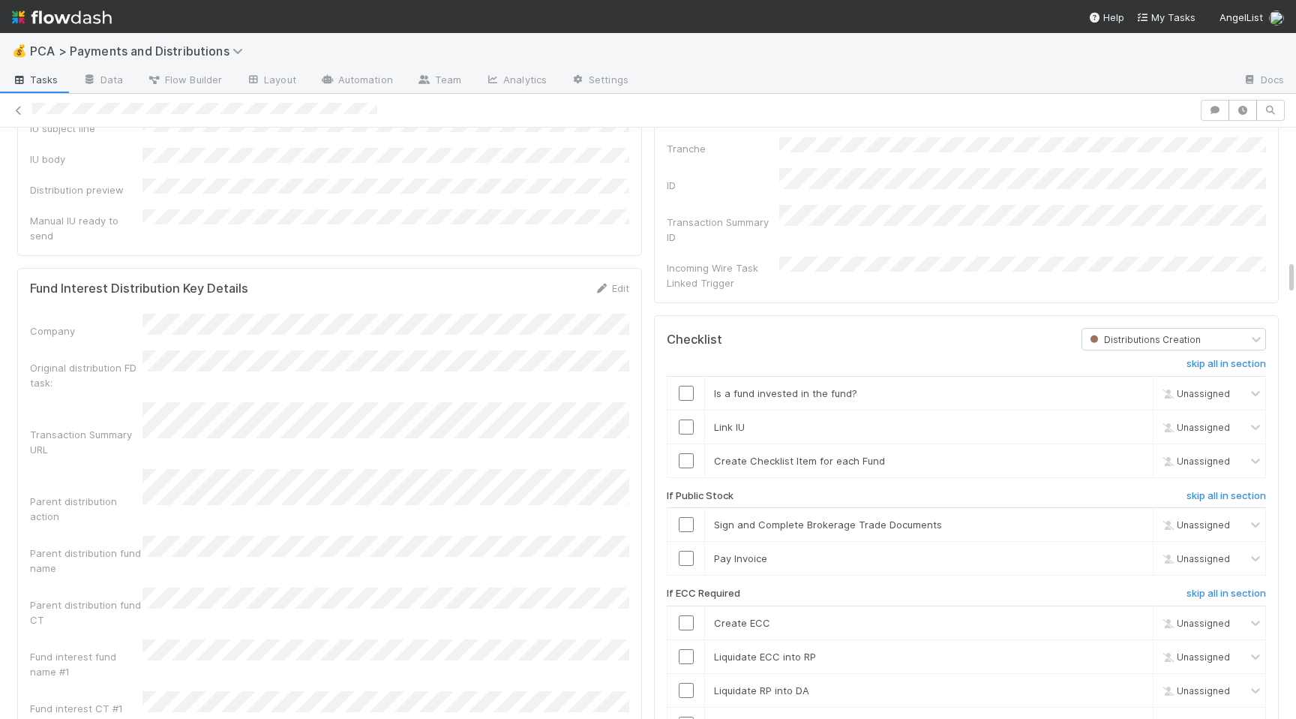
scroll to position [2178, 0]
click at [584, 512] on div "Company Original distribution FD task: Transaction Summary URL Parent distribut…" at bounding box center [329, 595] width 599 height 561
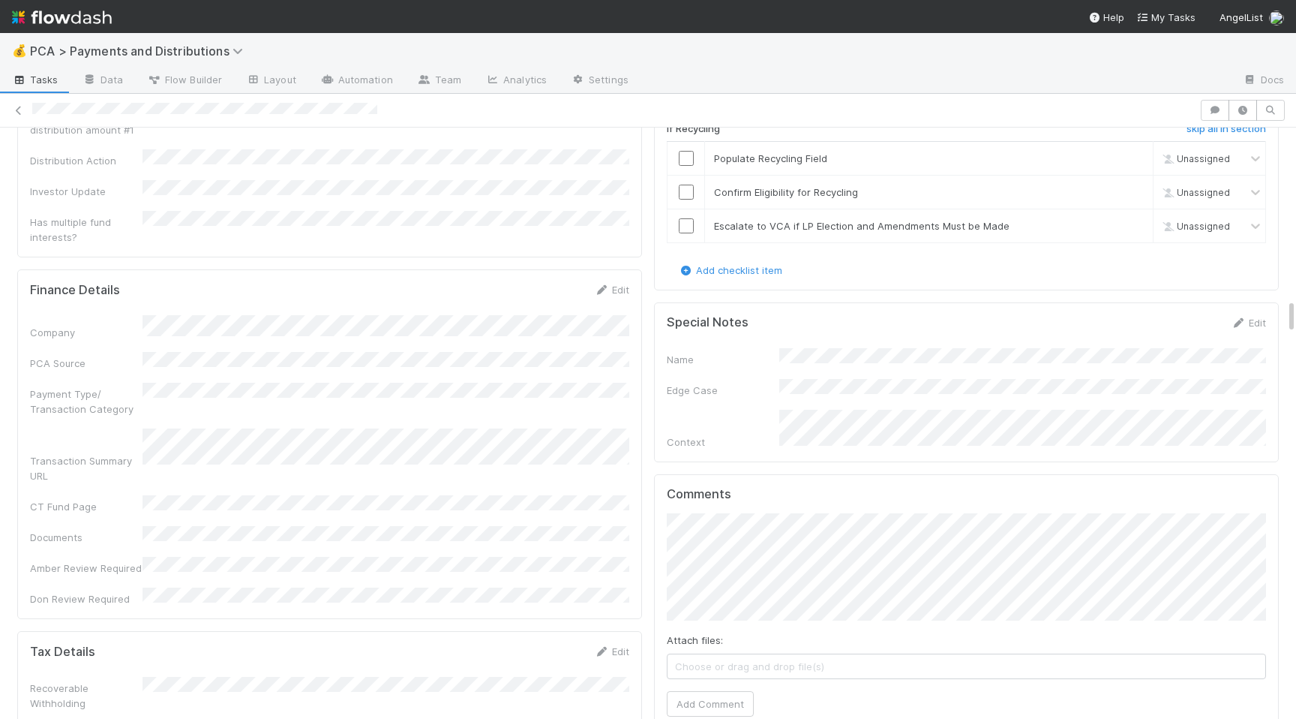
scroll to position [2833, 0]
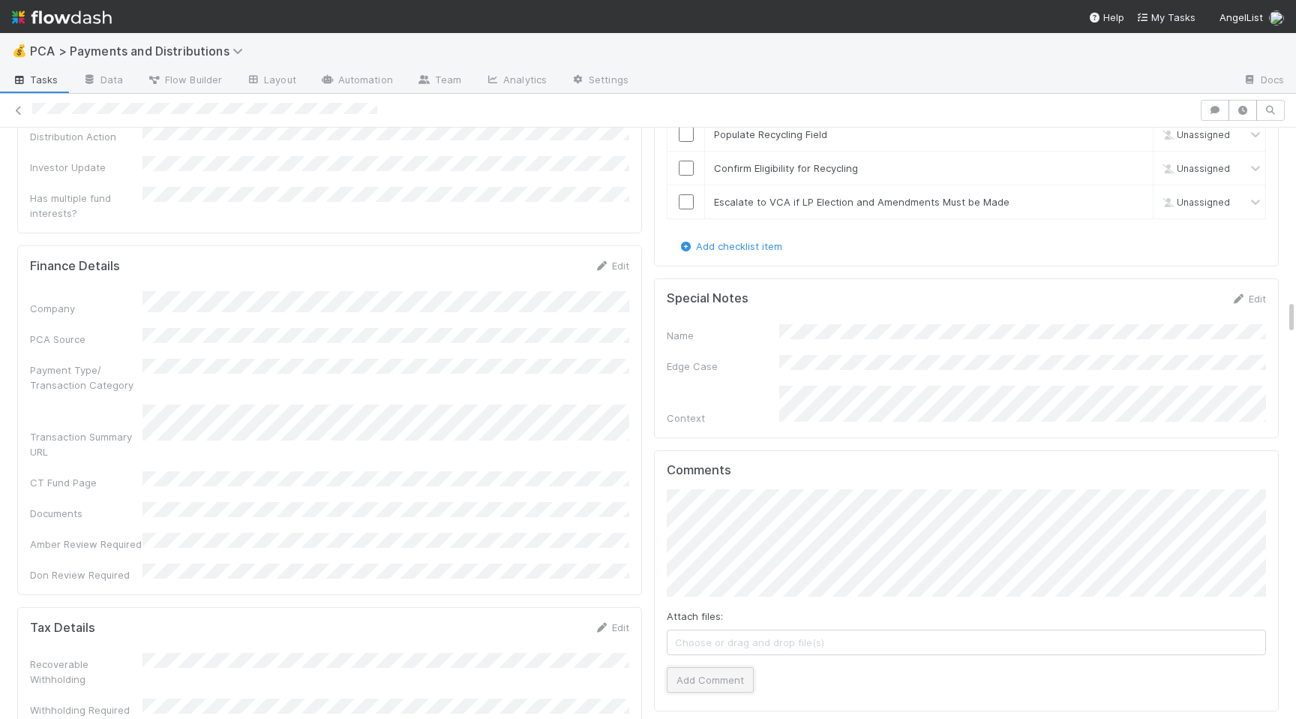
click at [699, 667] on button "Add Comment" at bounding box center [710, 680] width 87 height 26
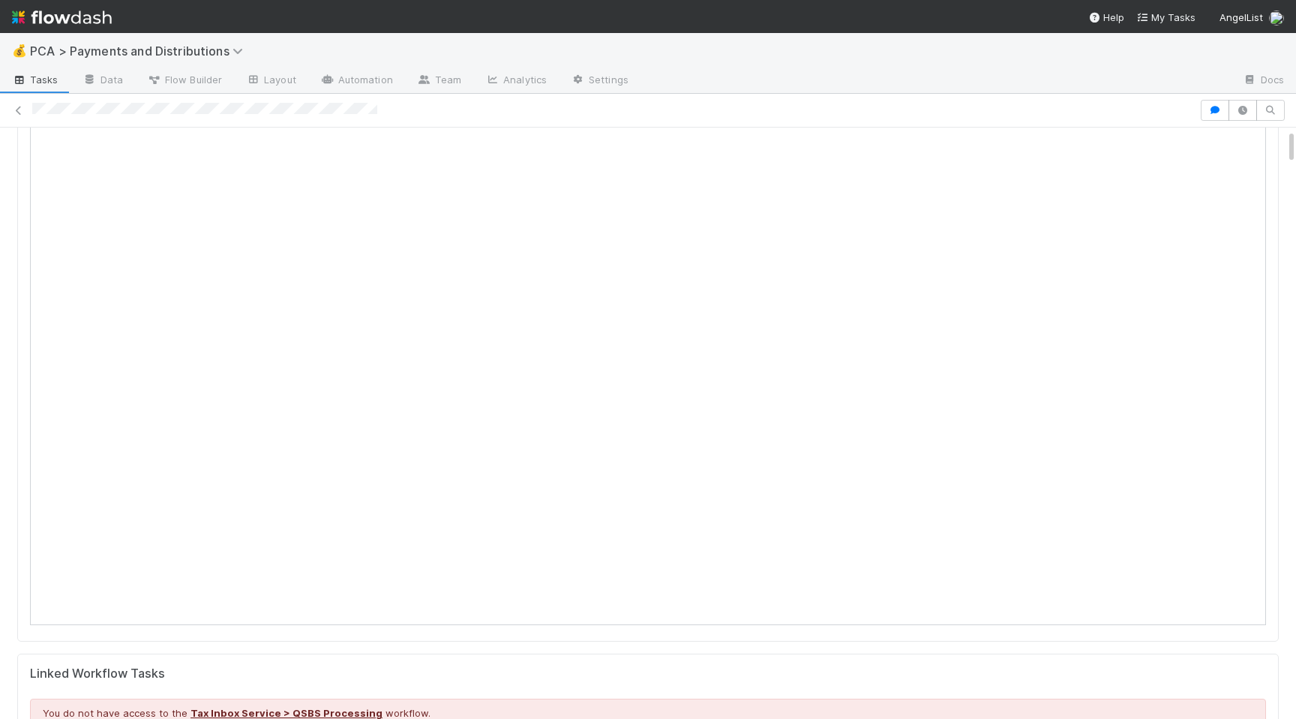
scroll to position [0, 0]
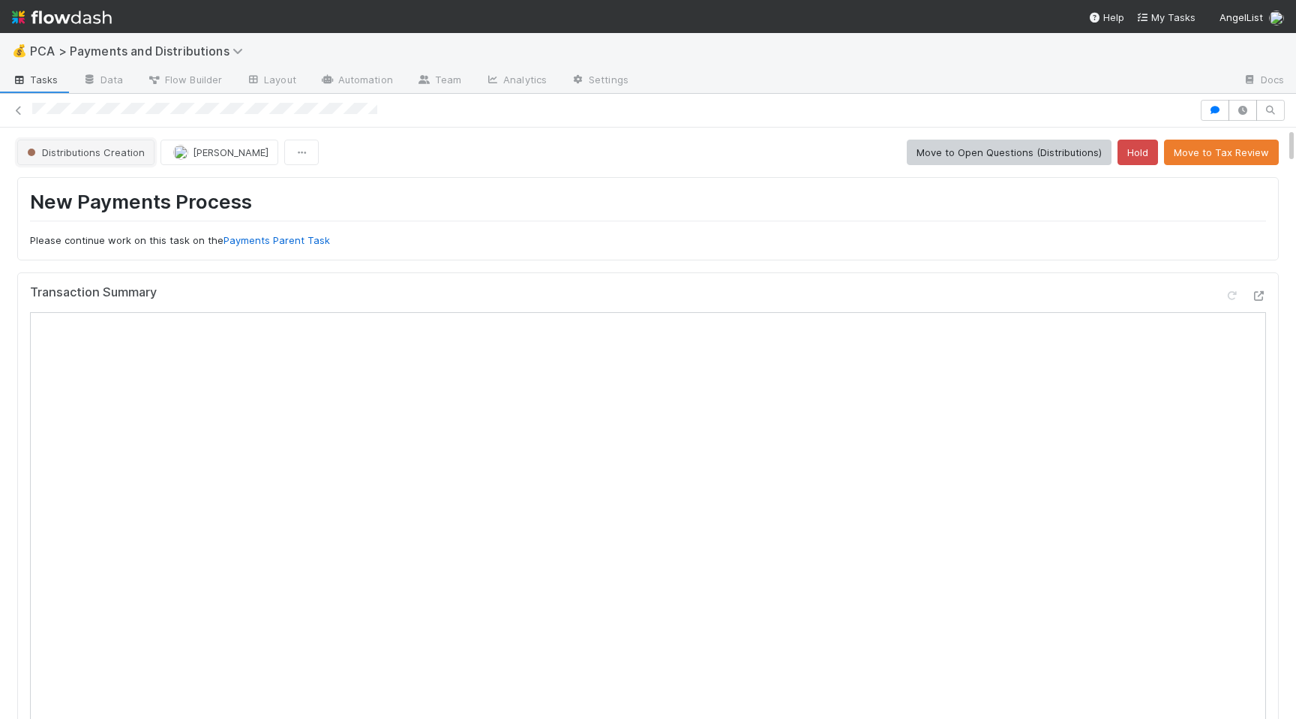
click at [82, 156] on span "Distributions Creation" at bounding box center [84, 152] width 121 height 12
click at [168, 182] on div "Archive" at bounding box center [118, 189] width 212 height 27
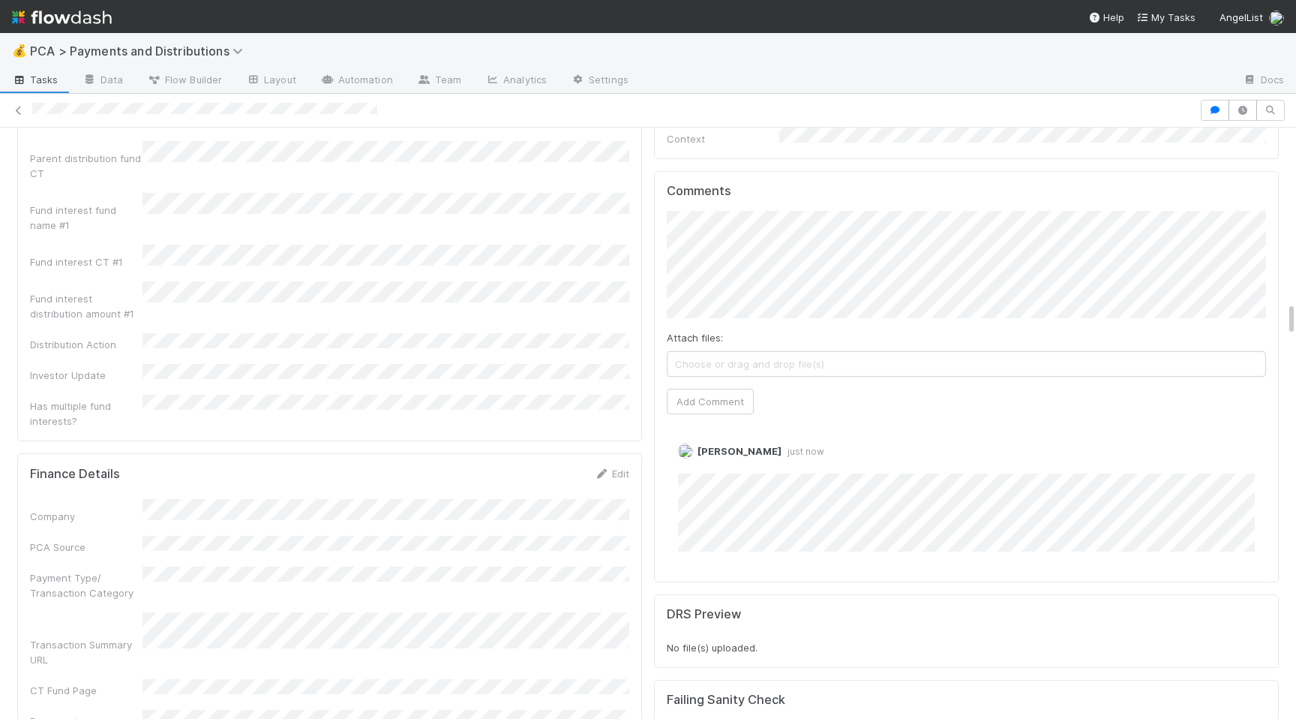
scroll to position [2982, 0]
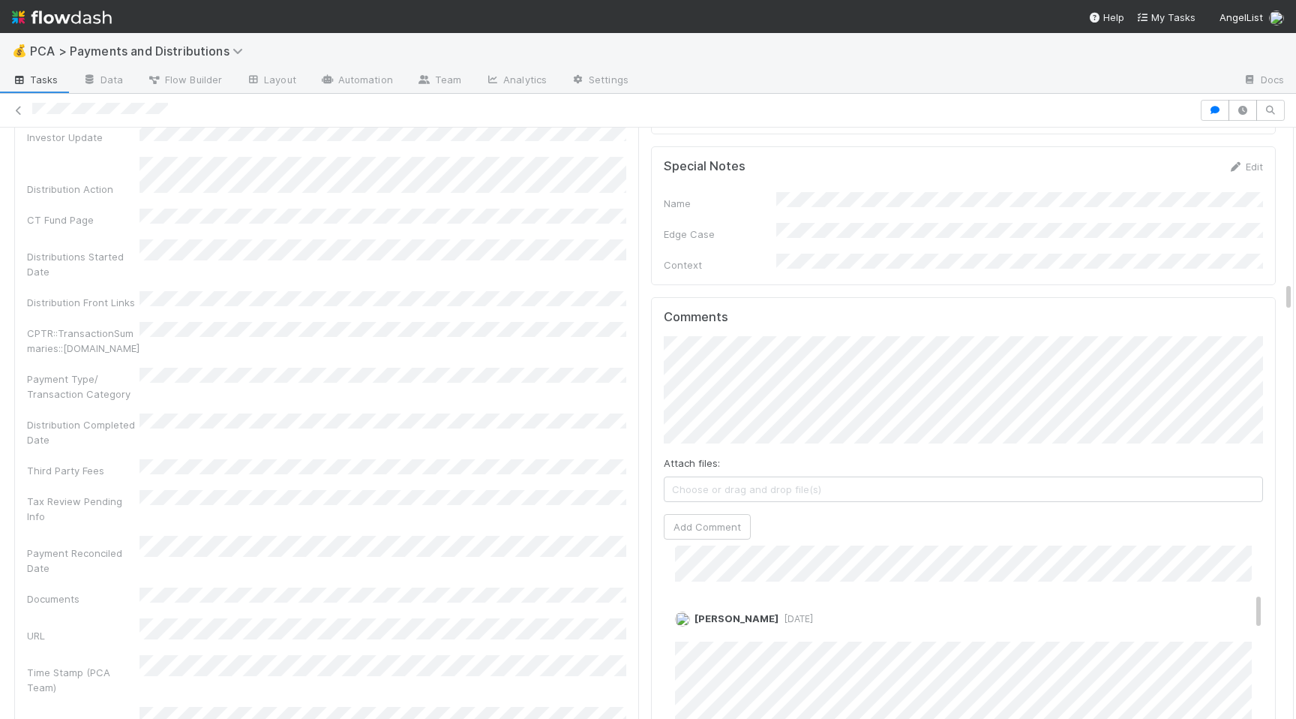
scroll to position [375, 0]
click at [873, 595] on div "[PERSON_NAME] [DATE] Edit Delete" at bounding box center [963, 662] width 599 height 134
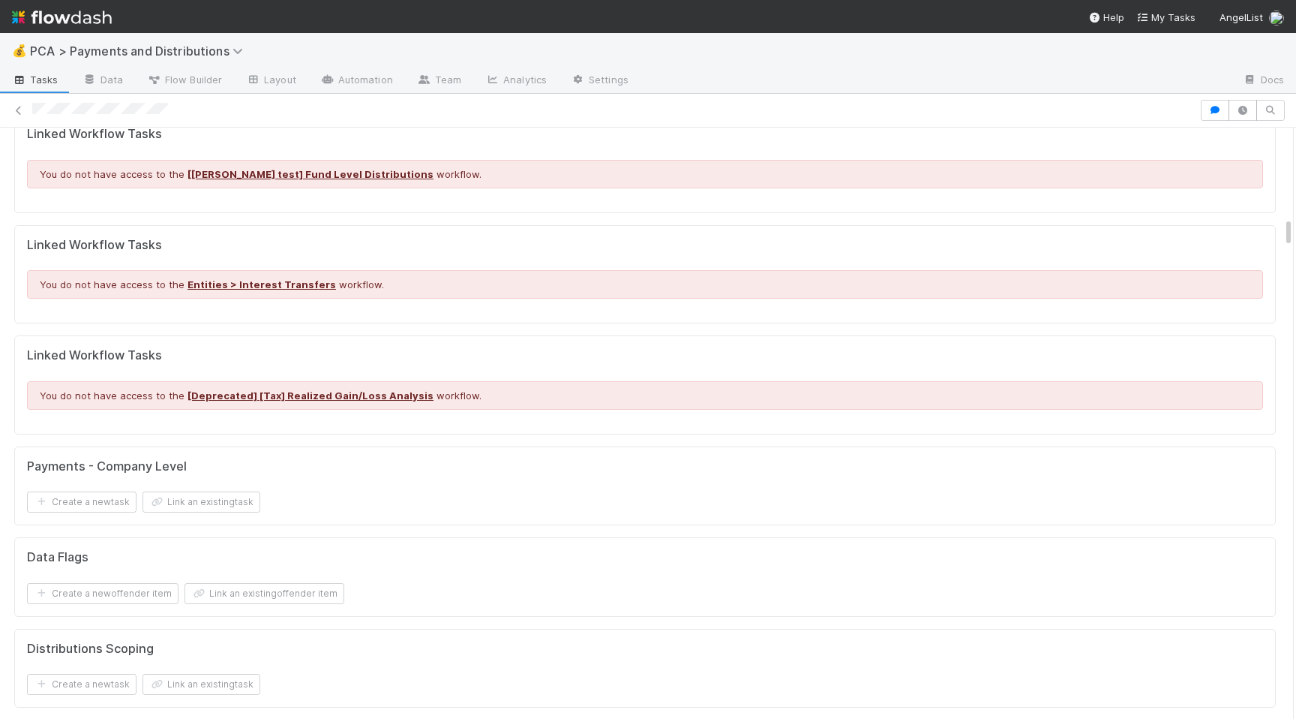
scroll to position [1503, 0]
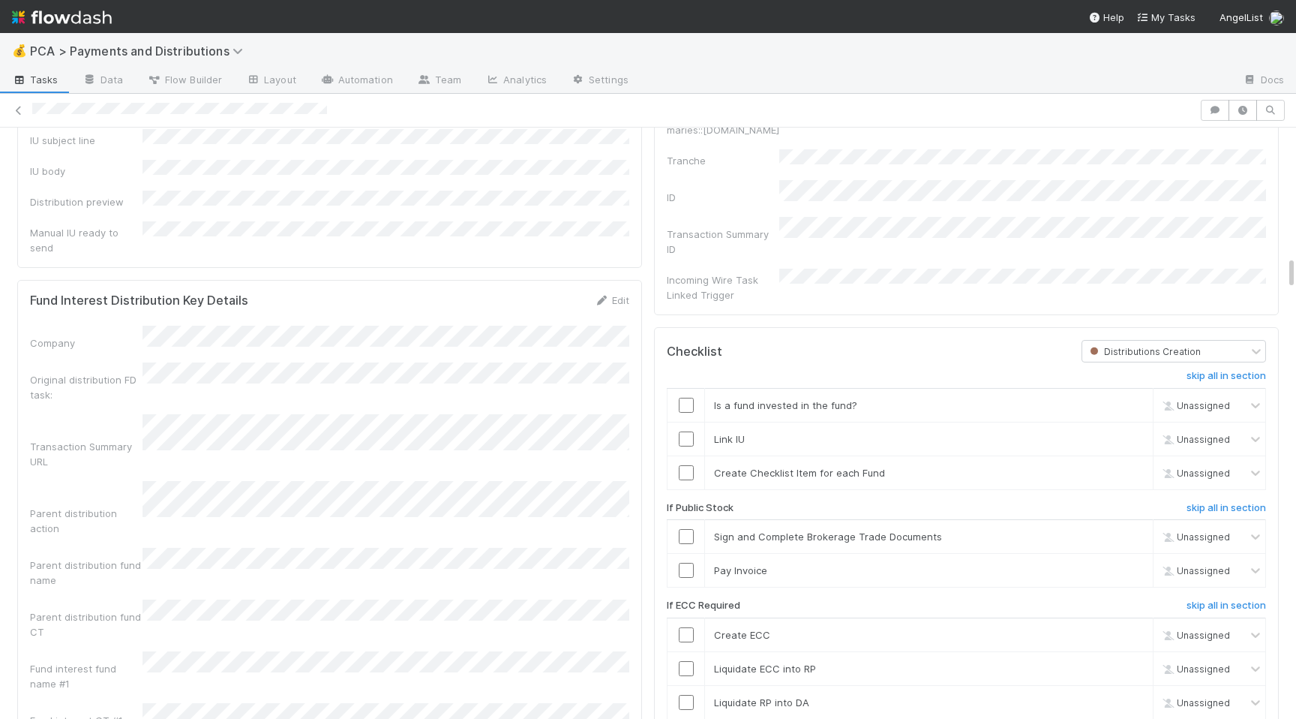
scroll to position [2161, 0]
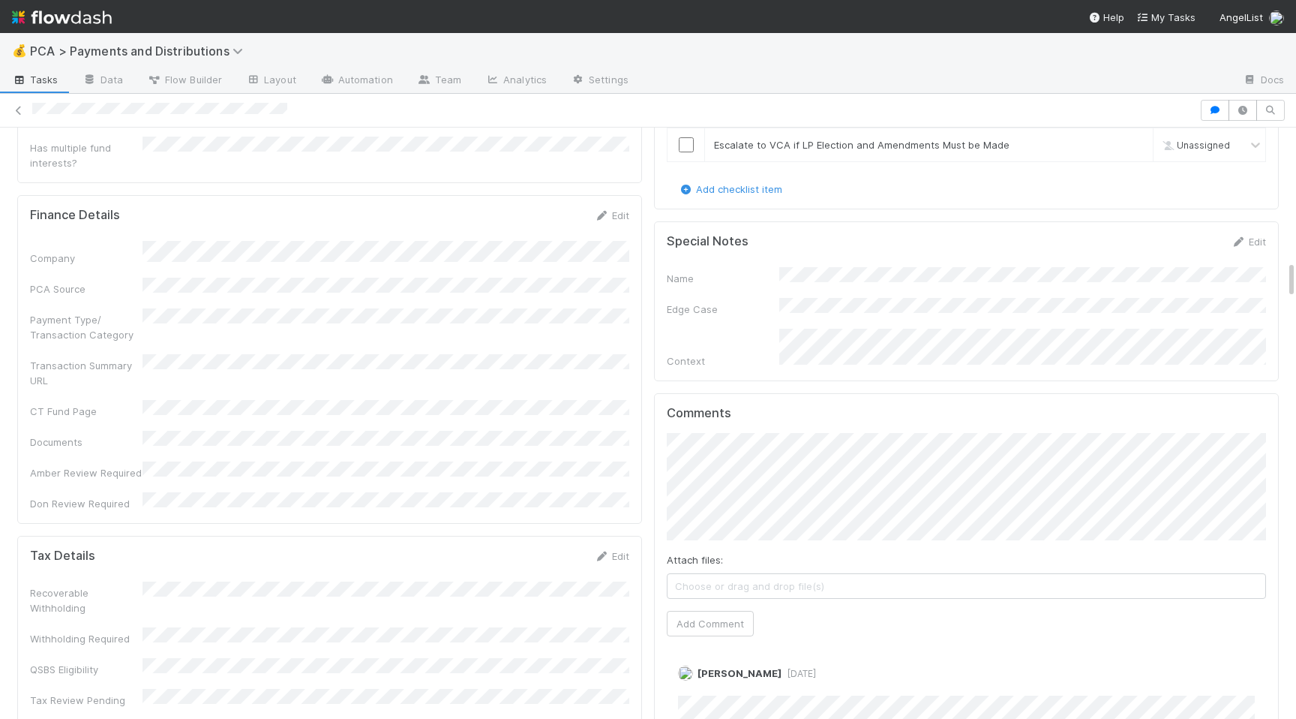
scroll to position [2127, 0]
click at [716, 607] on button "Add Comment" at bounding box center [710, 620] width 87 height 26
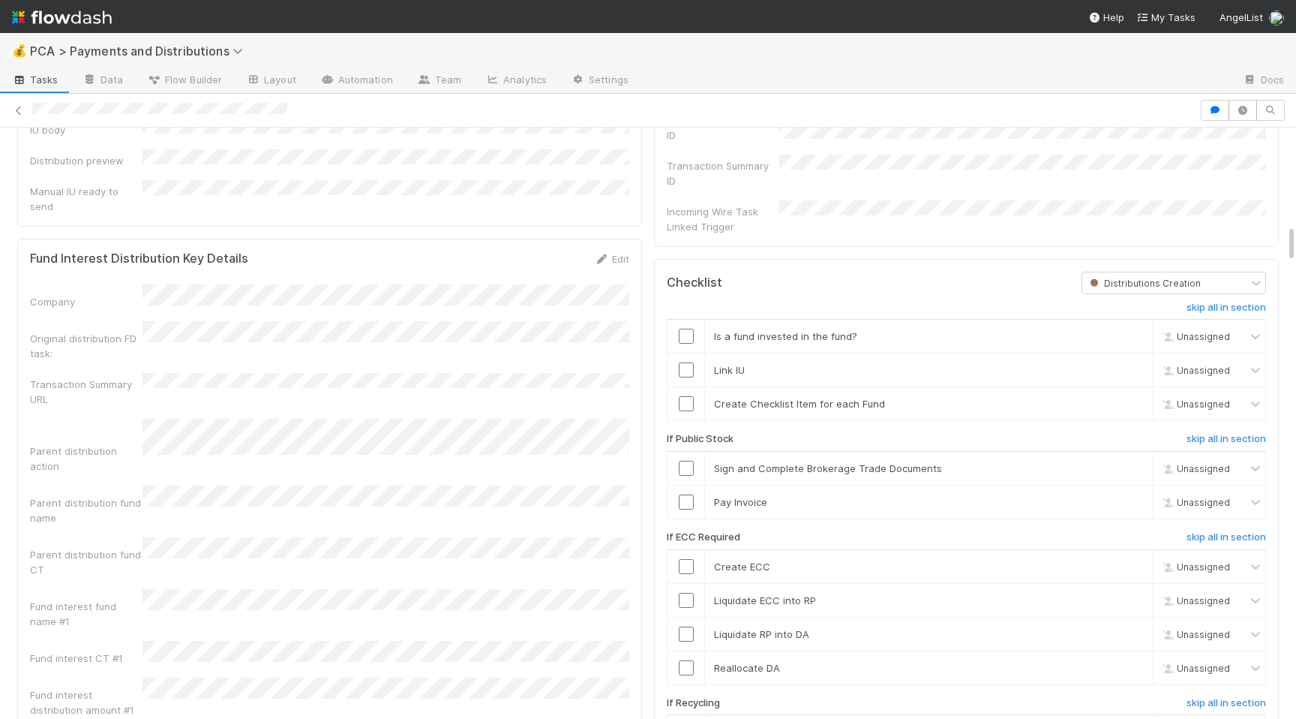
scroll to position [1465, 0]
